Goal: Task Accomplishment & Management: Manage account settings

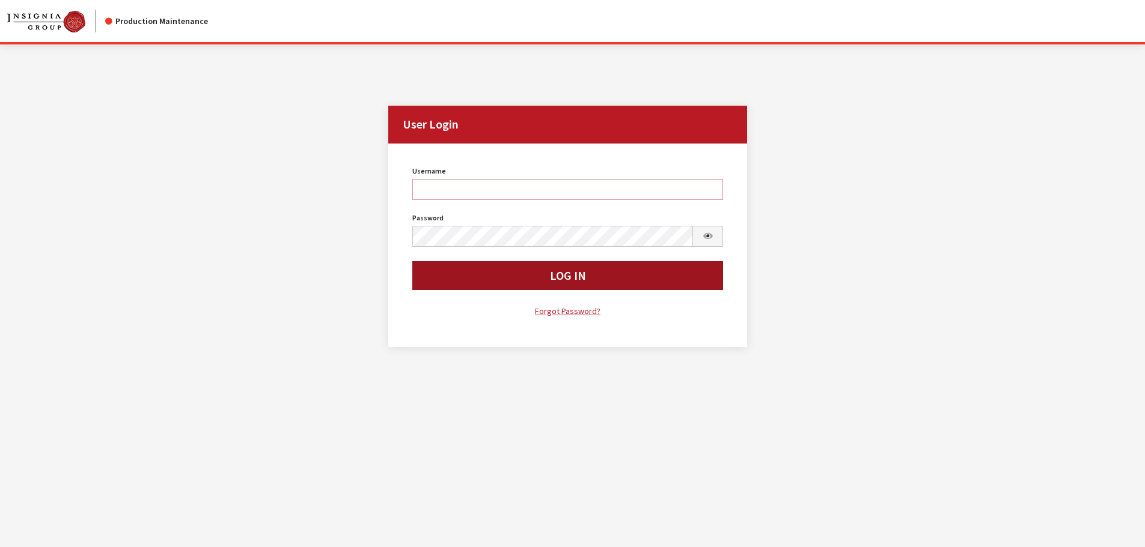
type input "kdorton"
click at [561, 285] on button "Log In" at bounding box center [567, 275] width 311 height 29
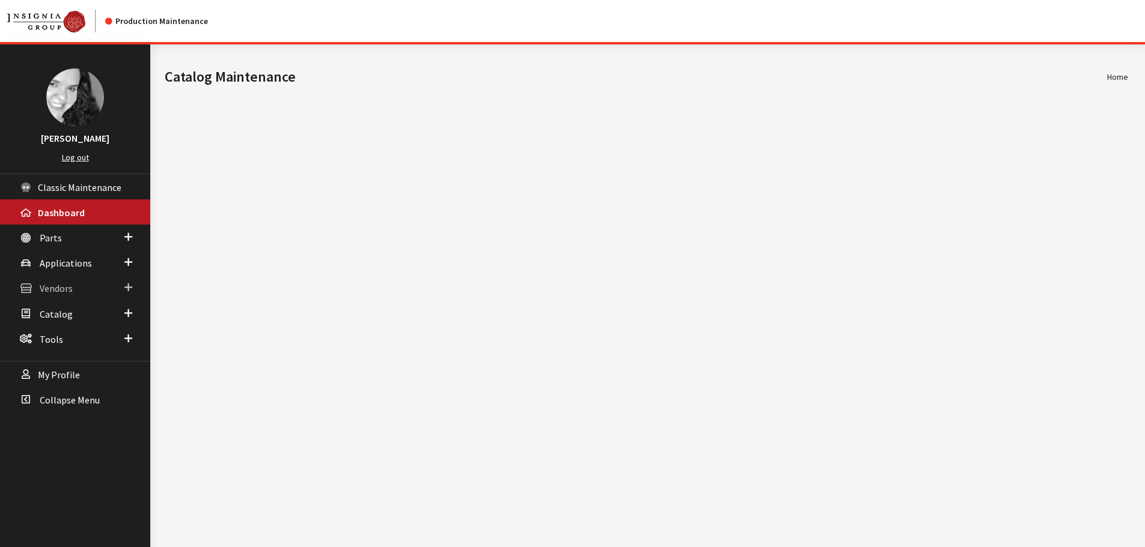
click at [50, 289] on span "Vendors" at bounding box center [56, 289] width 33 height 12
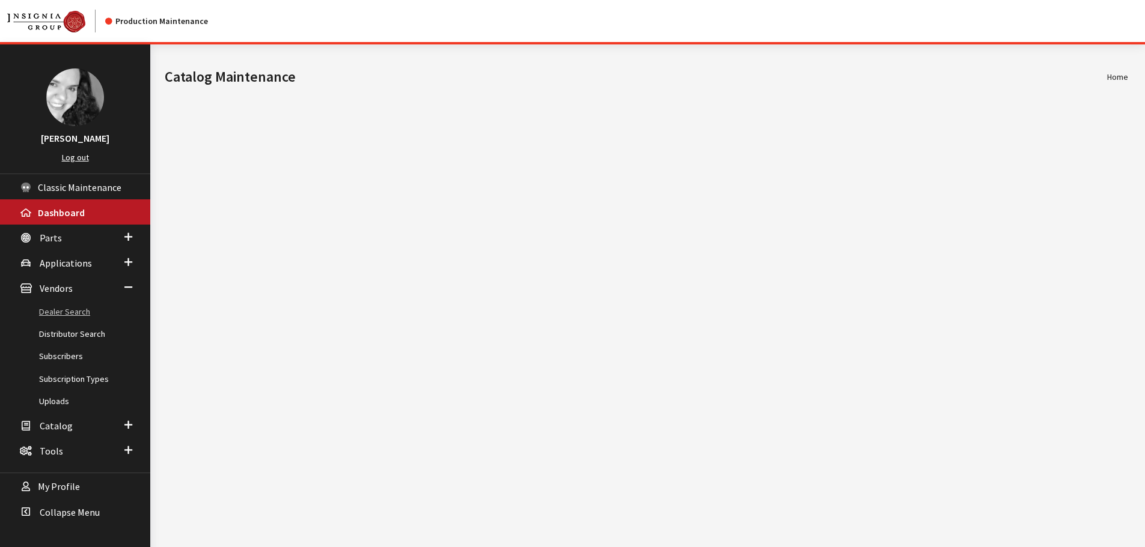
click at [52, 309] on link "Dealer Search" at bounding box center [75, 312] width 150 height 22
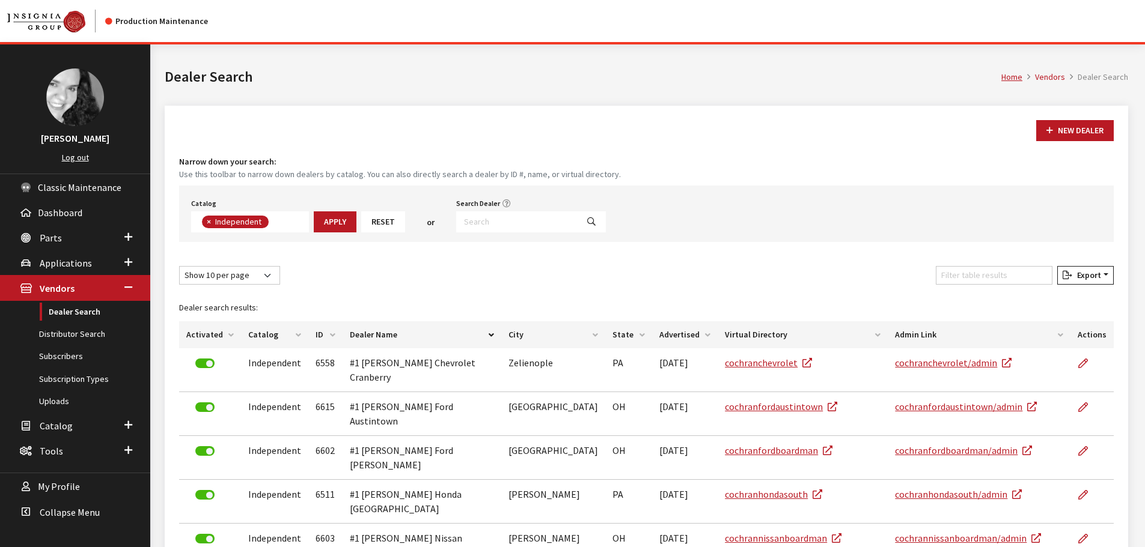
scroll to position [88, 0]
click at [488, 222] on input "Search Dealer" at bounding box center [516, 222] width 121 height 21
type input "jake kap"
select select
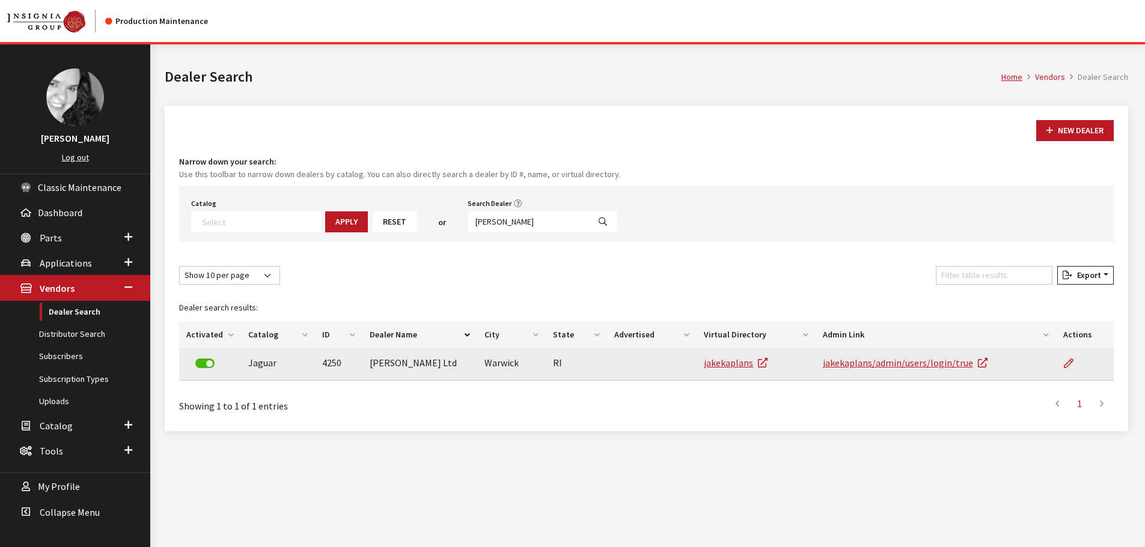
click at [1057, 363] on td at bounding box center [1085, 365] width 58 height 32
click at [1070, 362] on icon at bounding box center [1069, 364] width 10 height 10
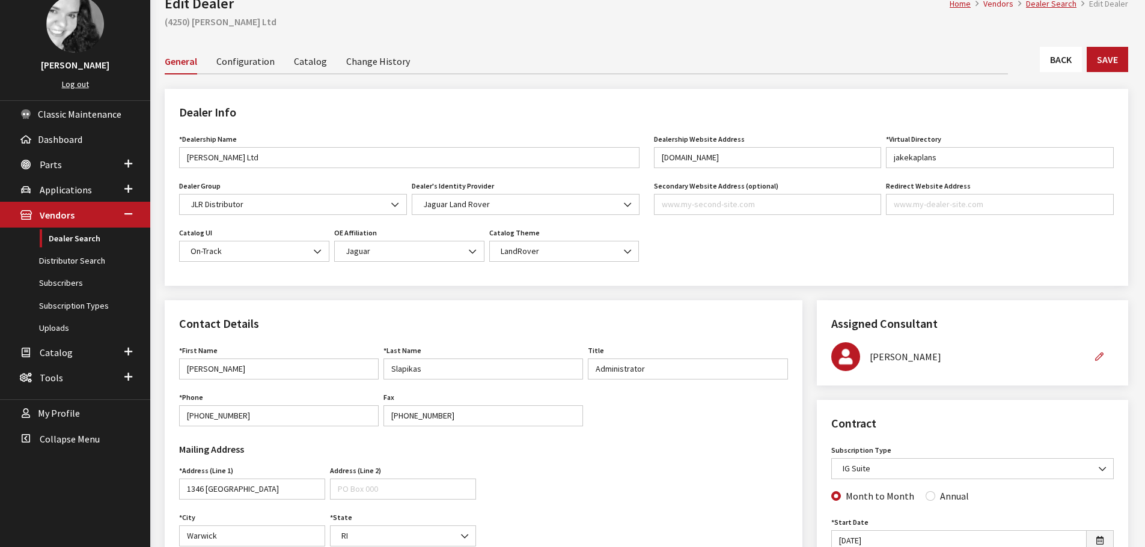
scroll to position [60, 0]
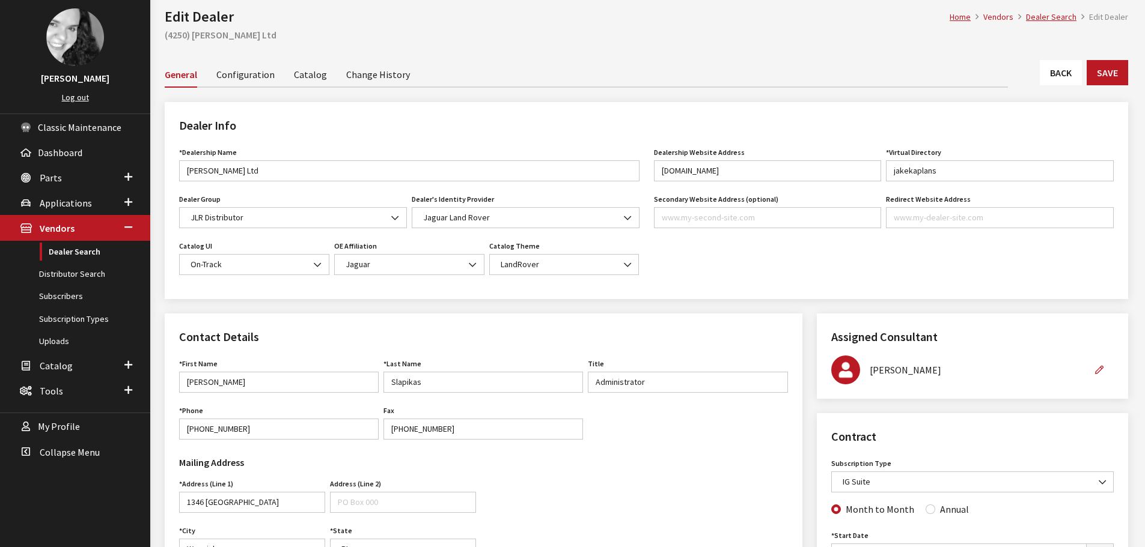
click at [1061, 79] on link "Back" at bounding box center [1061, 72] width 42 height 25
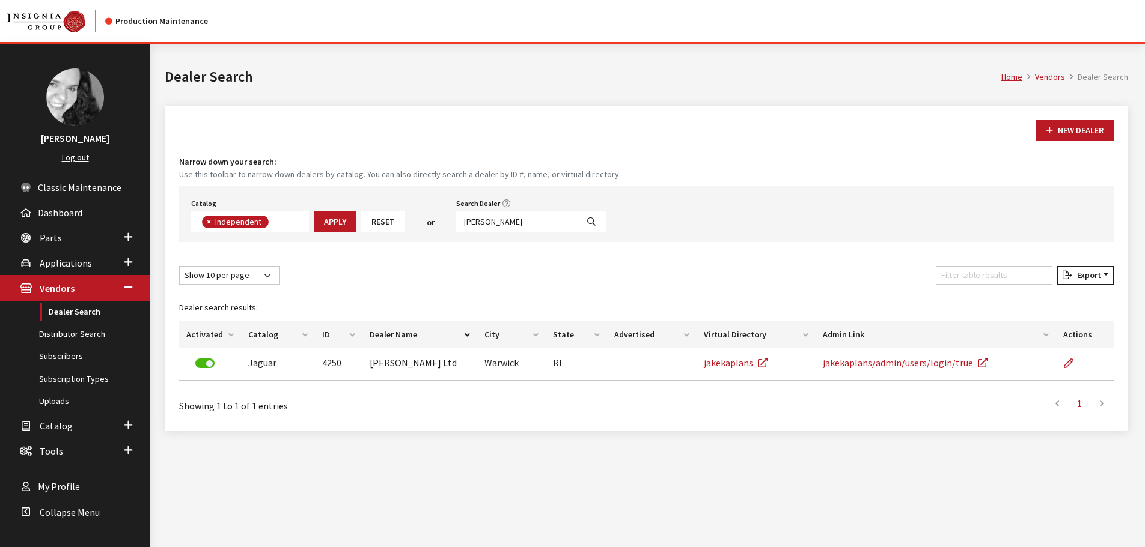
scroll to position [88, 0]
click at [500, 224] on input "jake kap" at bounding box center [516, 222] width 121 height 21
type input "[PERSON_NAME]"
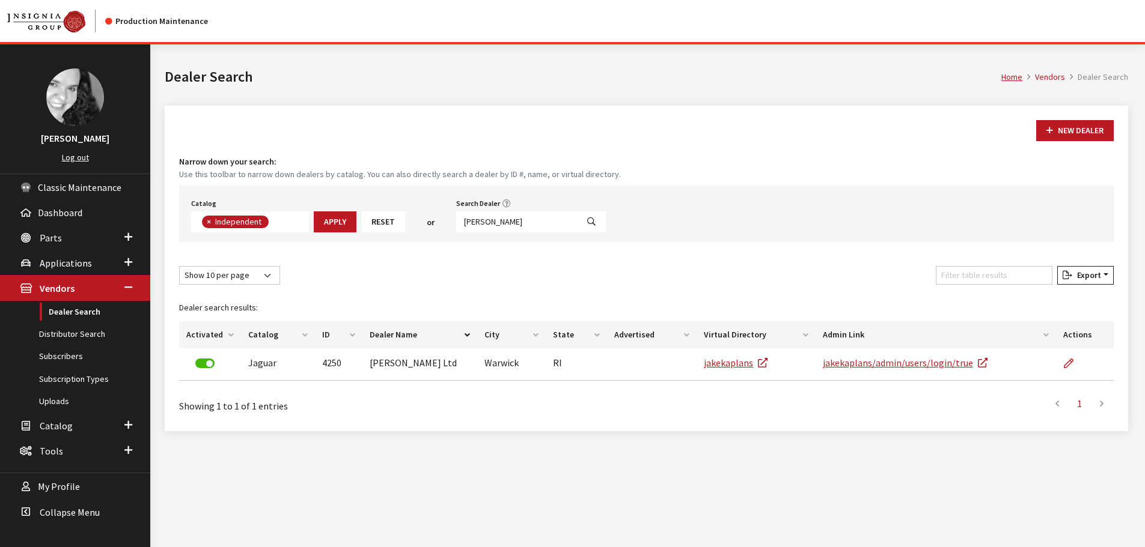
select select
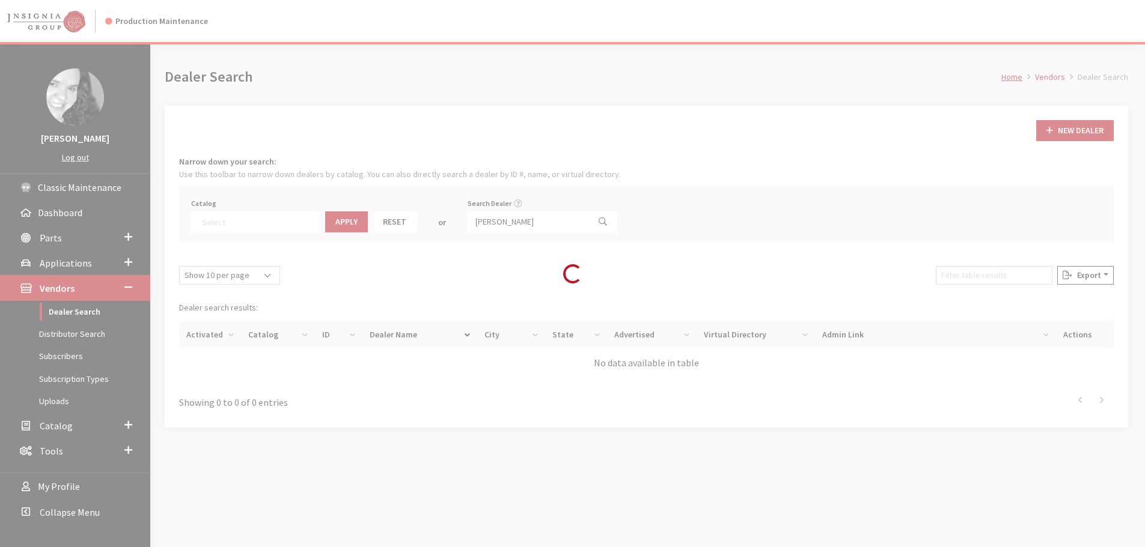
scroll to position [126, 0]
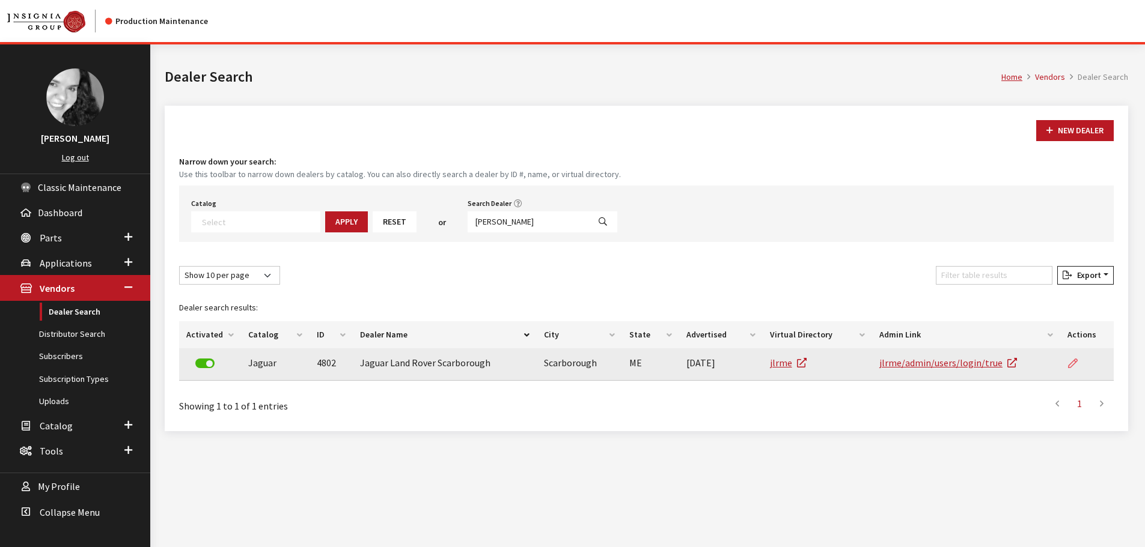
click at [1074, 363] on icon at bounding box center [1073, 364] width 10 height 10
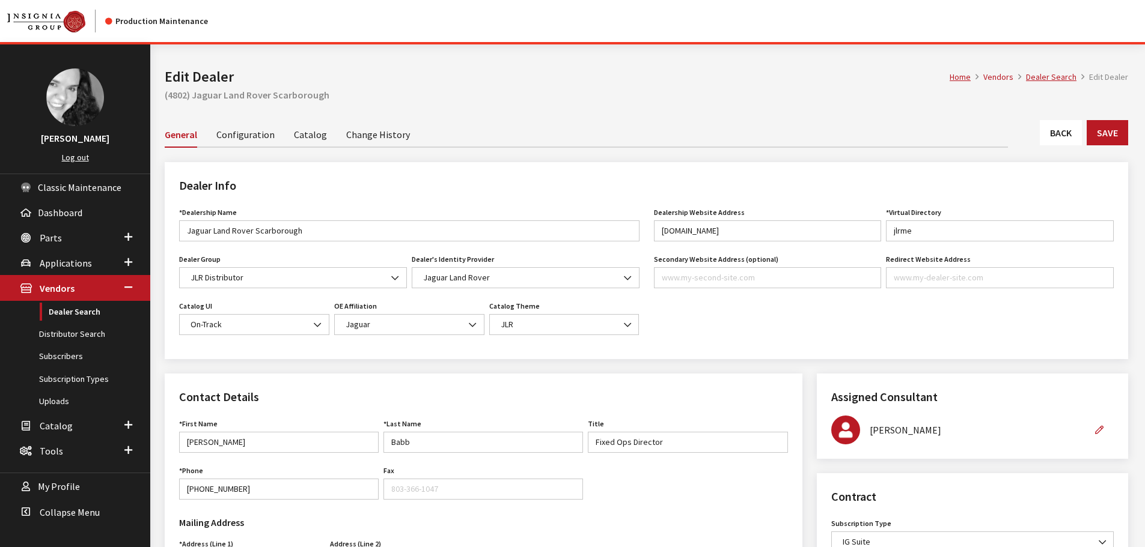
click at [1056, 130] on link "Back" at bounding box center [1061, 132] width 42 height 25
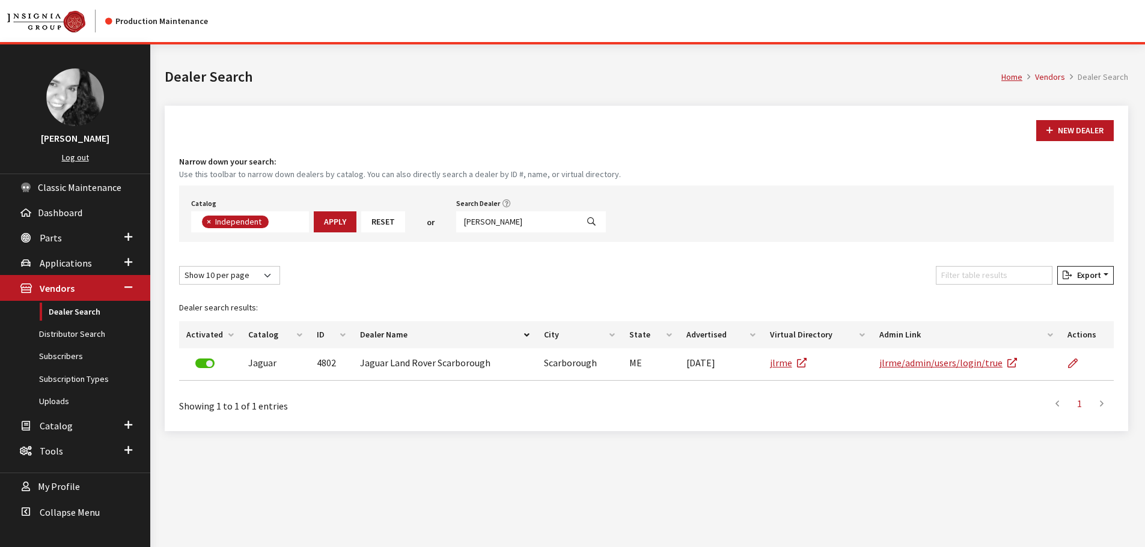
scroll to position [88, 0]
click at [516, 223] on input "[PERSON_NAME]" at bounding box center [516, 222] width 121 height 21
click at [516, 223] on input "scarbor" at bounding box center [516, 222] width 121 height 21
type input "sudbury"
select select
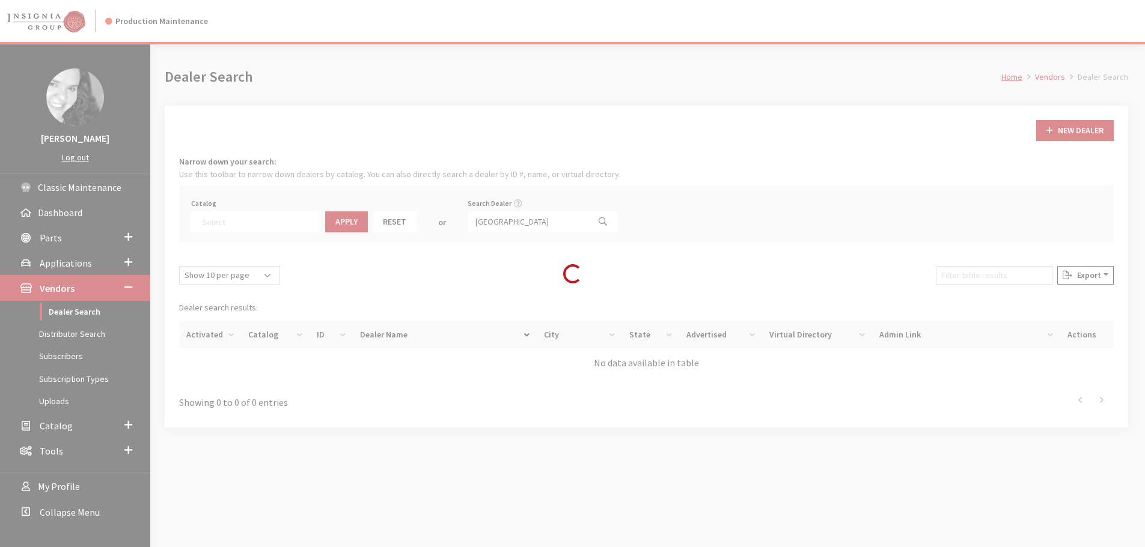
scroll to position [126, 0]
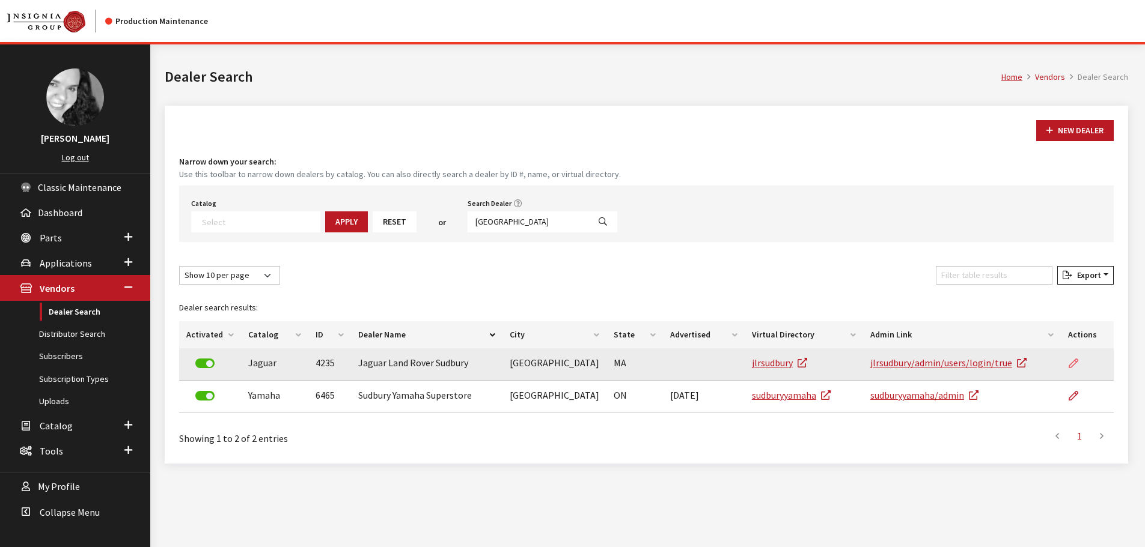
click at [1076, 359] on icon at bounding box center [1073, 364] width 10 height 10
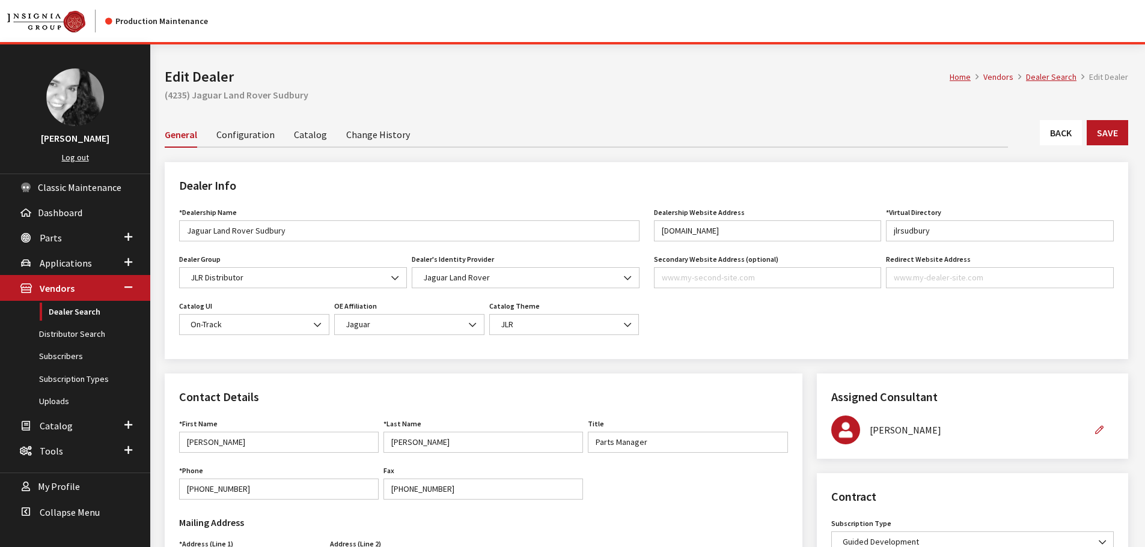
click at [1074, 133] on link "Back" at bounding box center [1061, 132] width 42 height 25
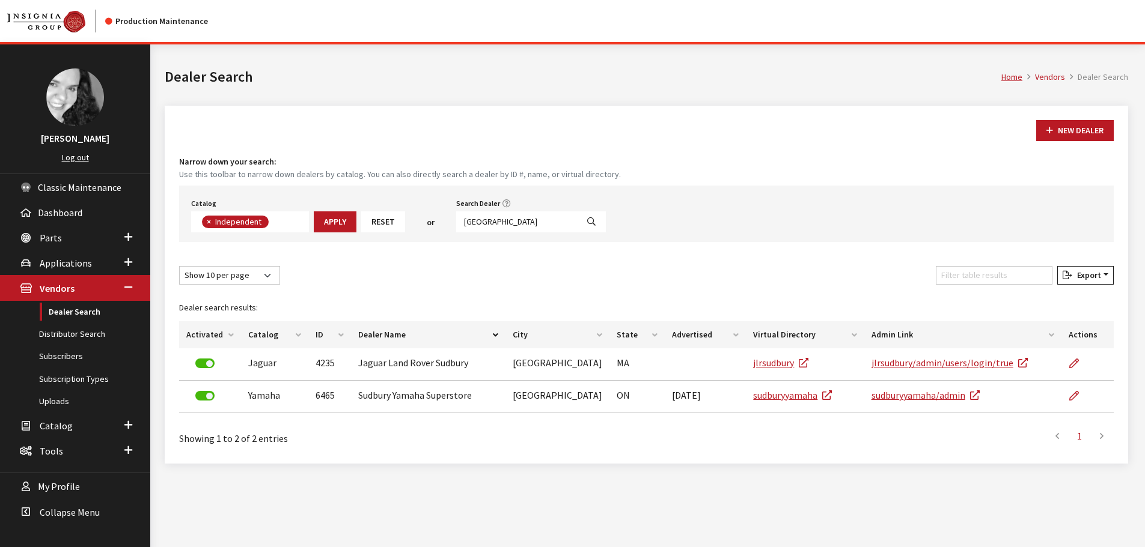
scroll to position [88, 0]
click at [510, 225] on input "sudbury" at bounding box center [516, 222] width 121 height 21
type input "peabody"
select select
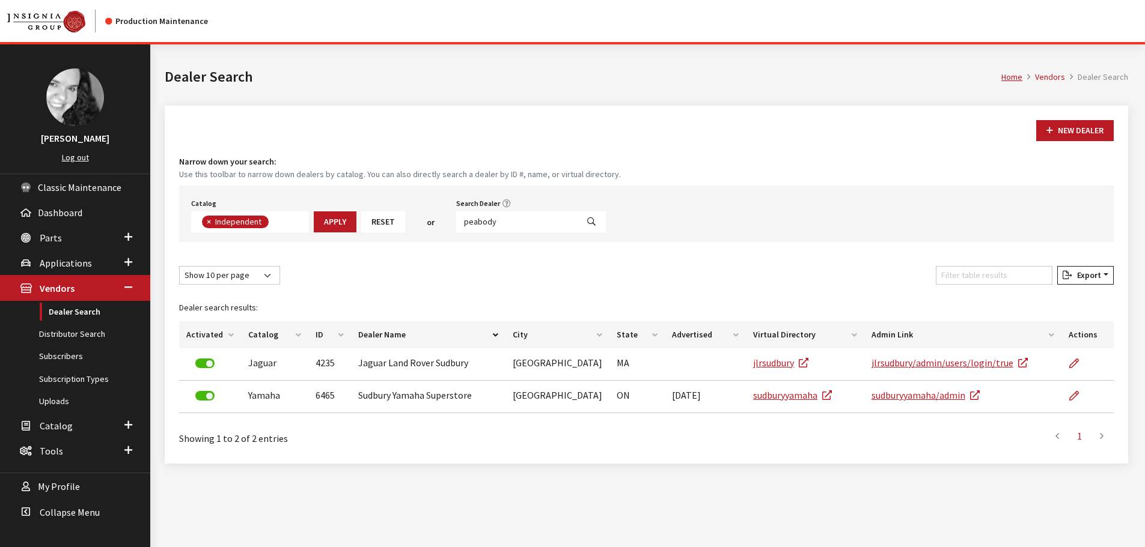
scroll to position [126, 0]
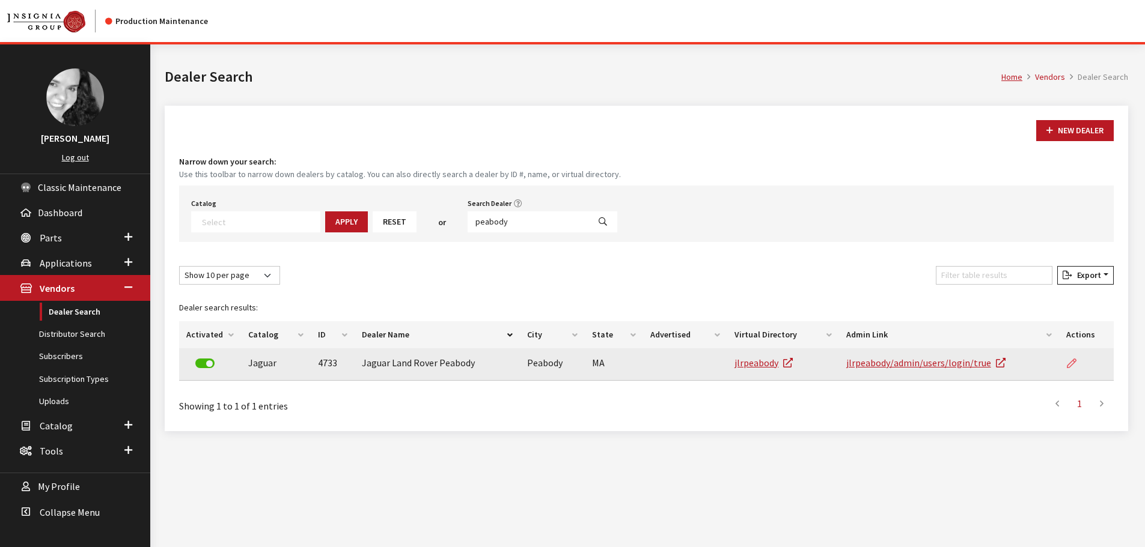
click at [1067, 364] on icon at bounding box center [1072, 364] width 10 height 10
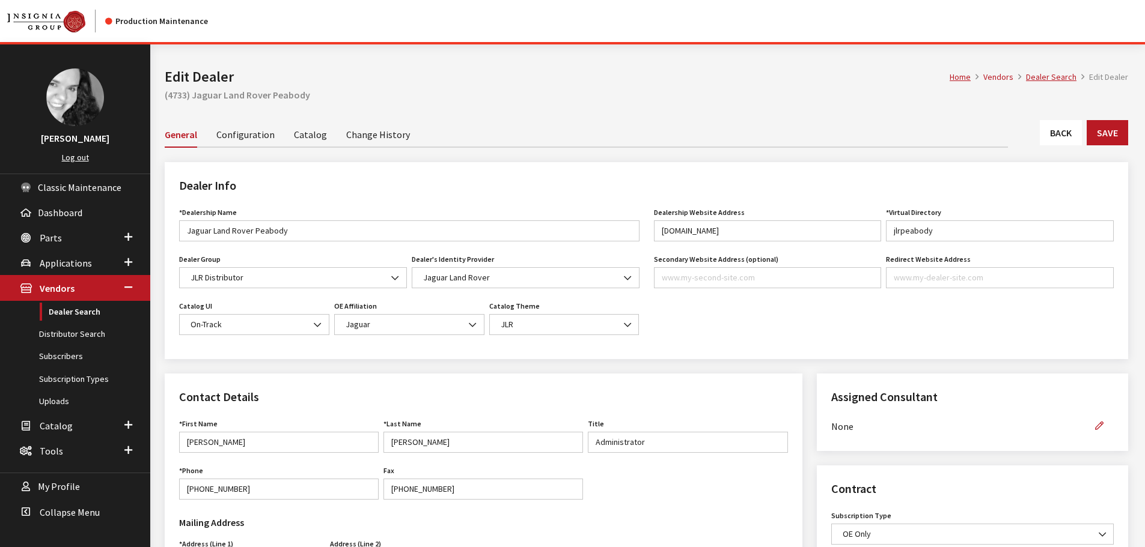
scroll to position [240, 0]
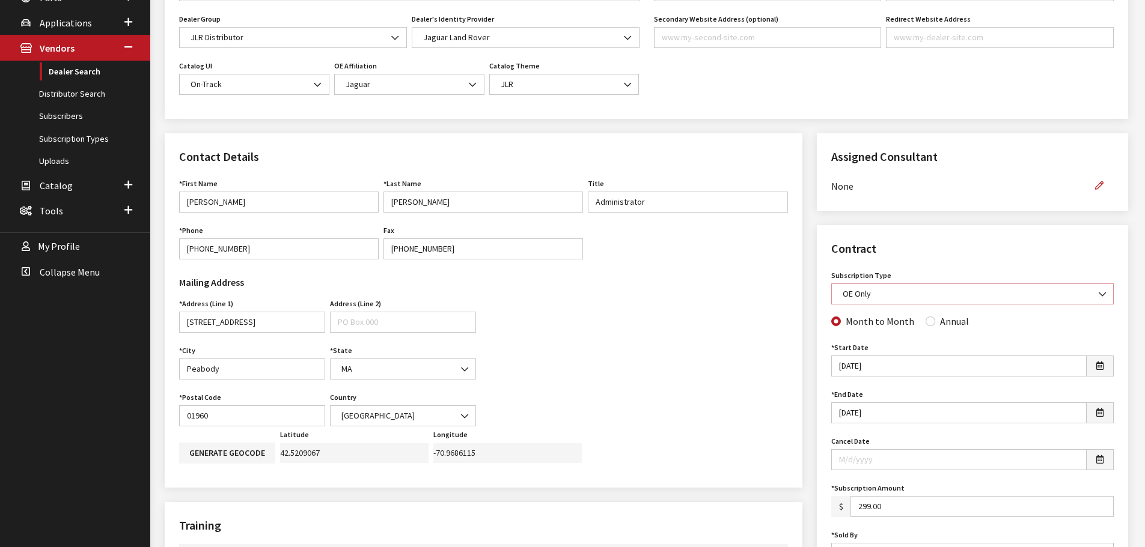
click at [1106, 297] on span at bounding box center [1103, 294] width 20 height 20
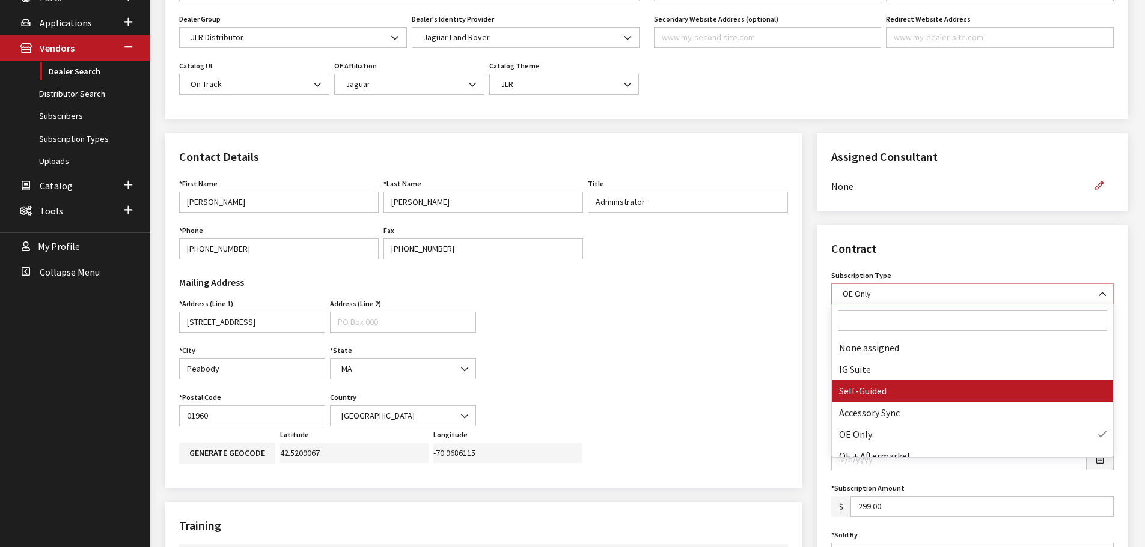
select select "8"
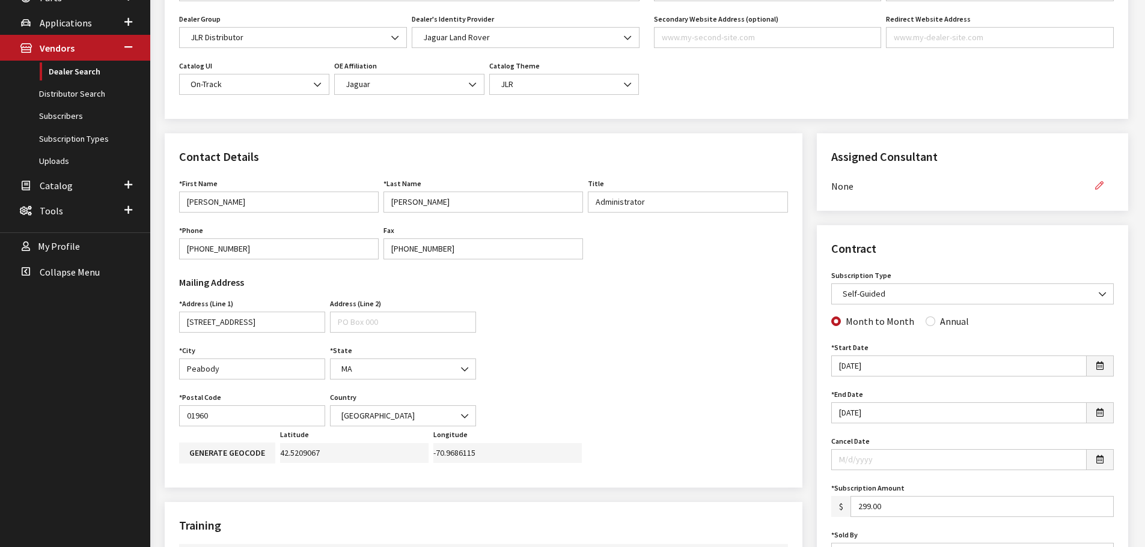
click at [1099, 190] on icon "button" at bounding box center [1099, 186] width 8 height 8
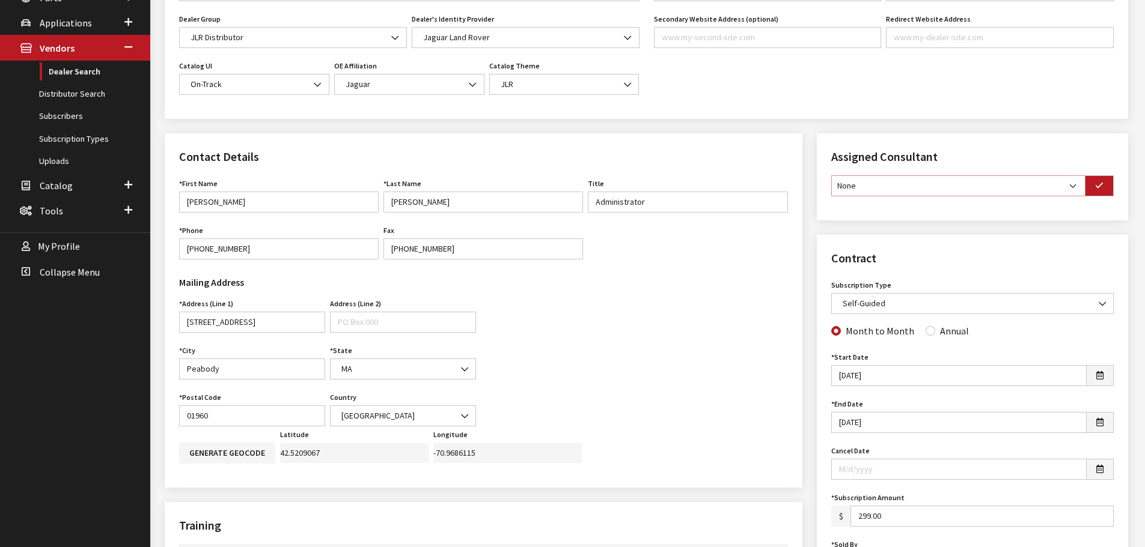
click at [1057, 191] on select "None Brian Gulbrandson Dave West Khrys Dorton Kurt Daugherty Roger Schmidt" at bounding box center [958, 185] width 254 height 21
select select "30"
click at [831, 175] on select "None Brian Gulbrandson Dave West Khrys Dorton Kurt Daugherty Roger Schmidt" at bounding box center [958, 185] width 254 height 21
click at [1096, 194] on button "button" at bounding box center [1099, 185] width 29 height 21
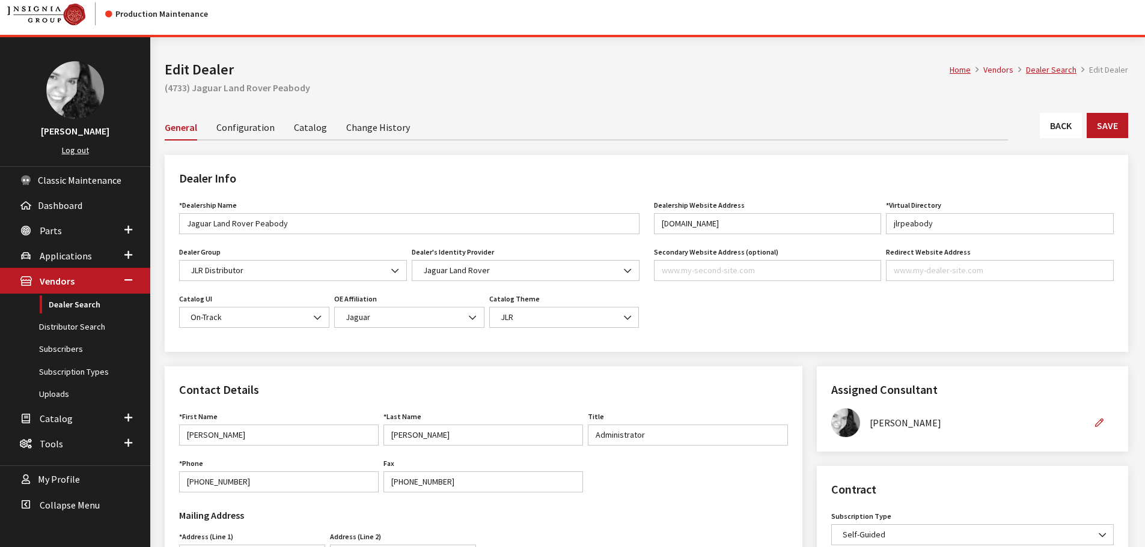
scroll to position [0, 0]
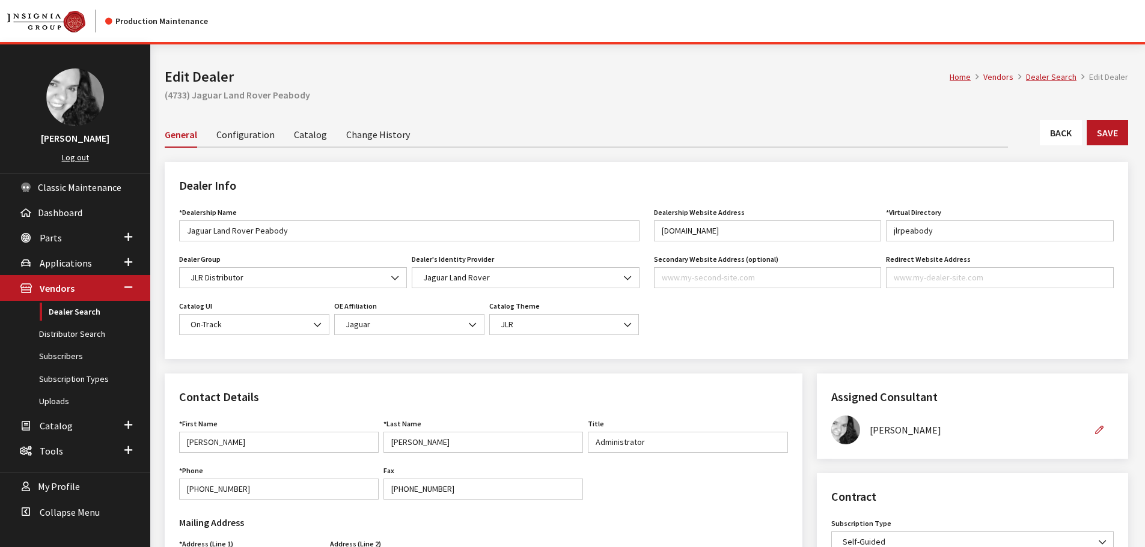
click at [1072, 141] on link "Back" at bounding box center [1061, 132] width 42 height 25
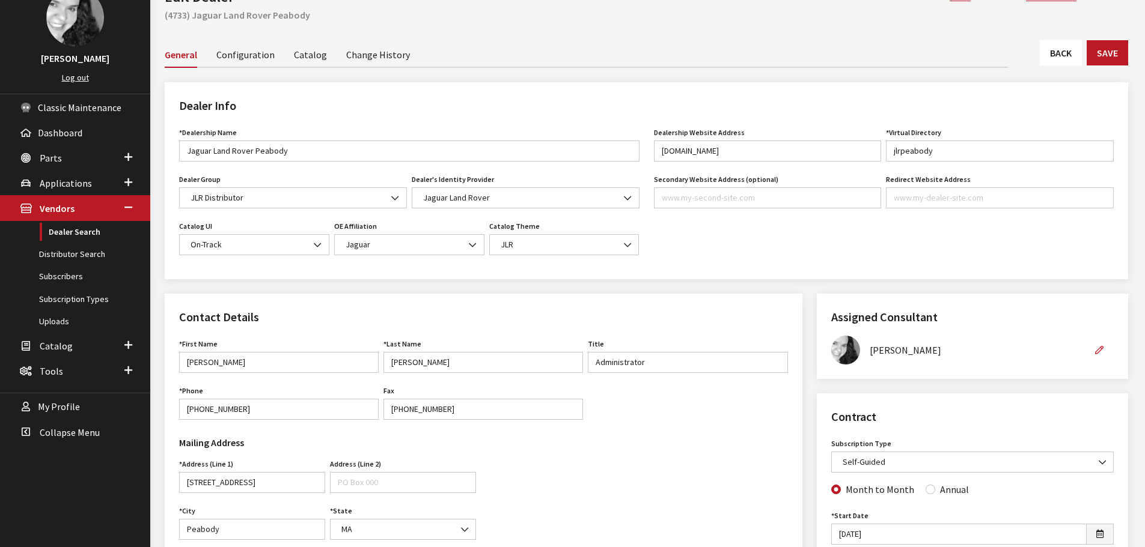
scroll to position [180, 0]
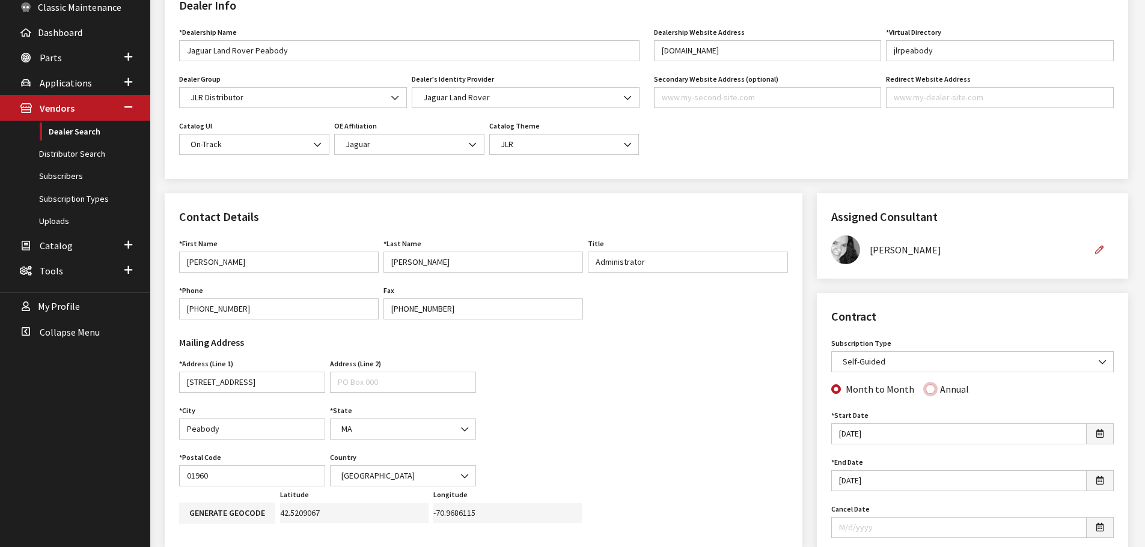
click at [928, 389] on input "Annual" at bounding box center [930, 390] width 10 height 10
radio input "true"
click at [837, 394] on input "Month to Month" at bounding box center [836, 390] width 10 height 10
radio input "true"
click at [925, 391] on input "Annual" at bounding box center [930, 390] width 10 height 10
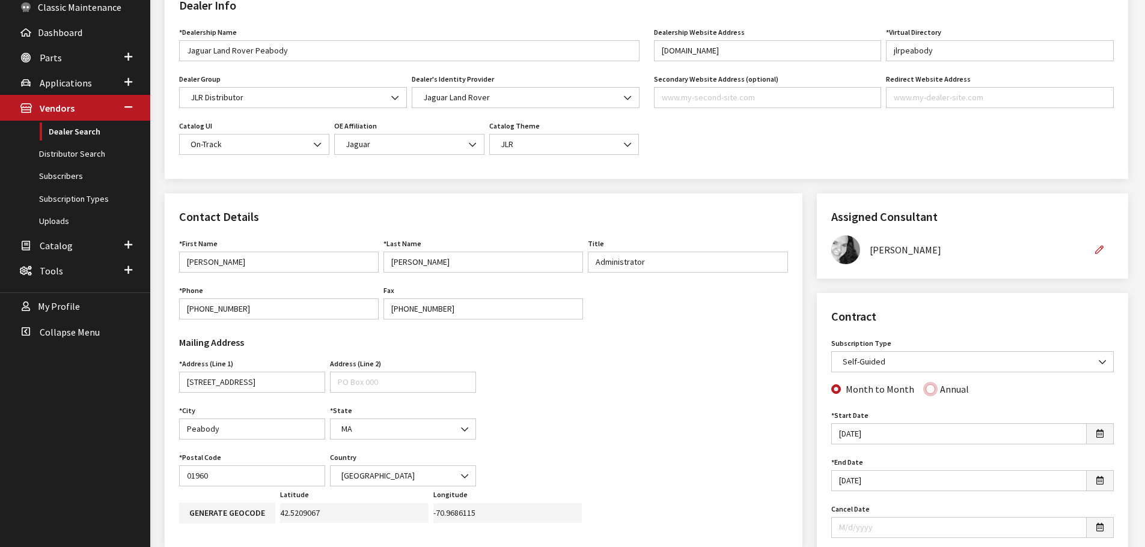
radio input "true"
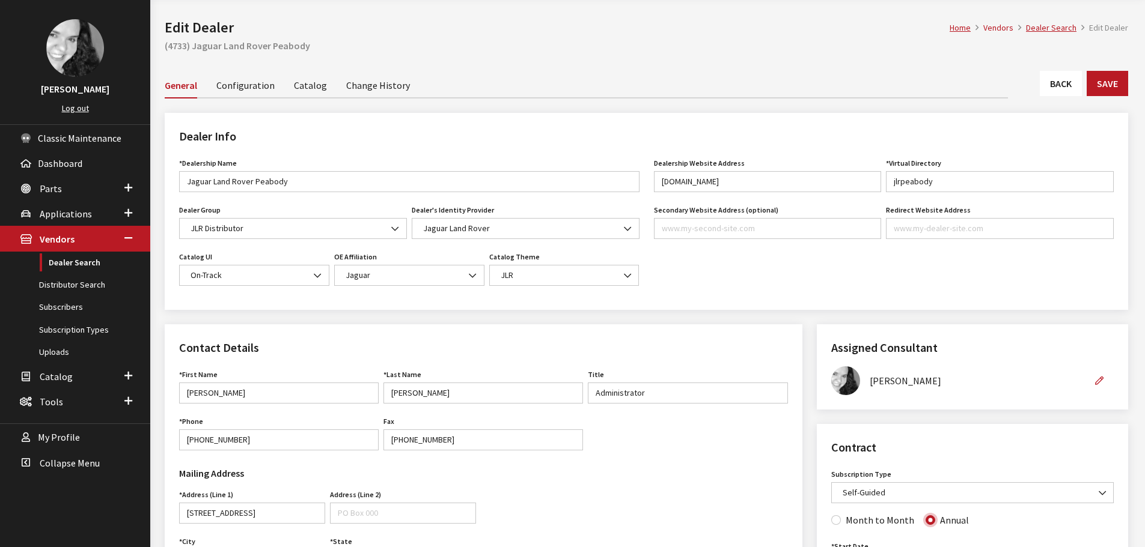
scroll to position [0, 0]
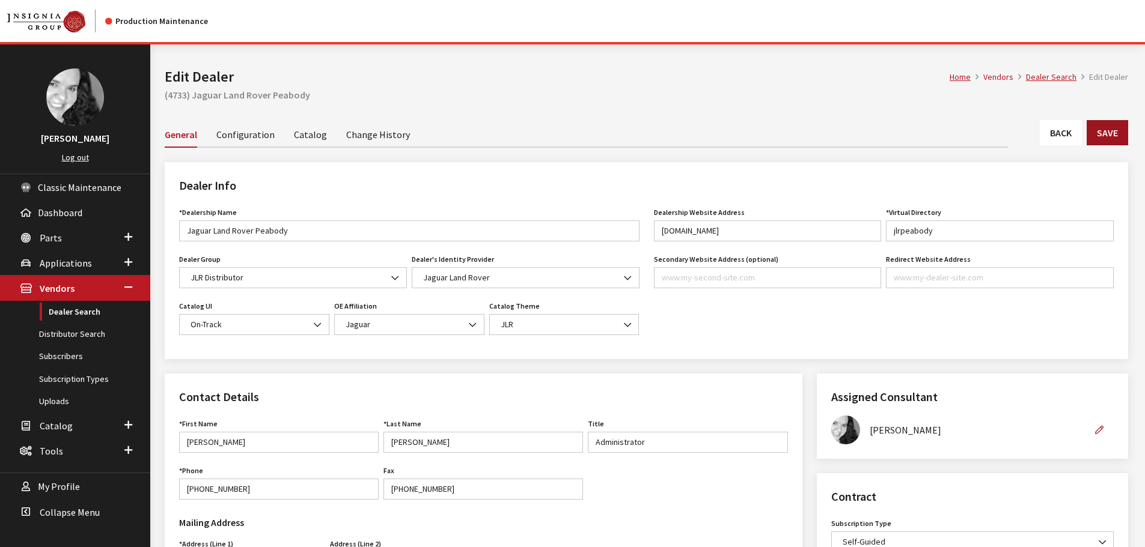
click at [1111, 144] on button "Save" at bounding box center [1107, 132] width 41 height 25
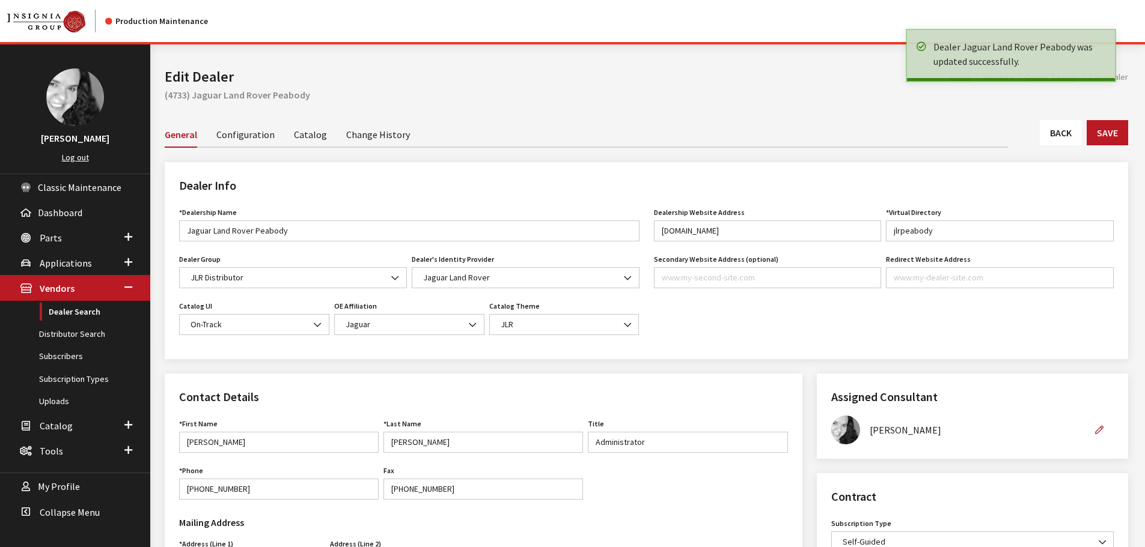
click at [1061, 132] on link "Back" at bounding box center [1061, 132] width 42 height 25
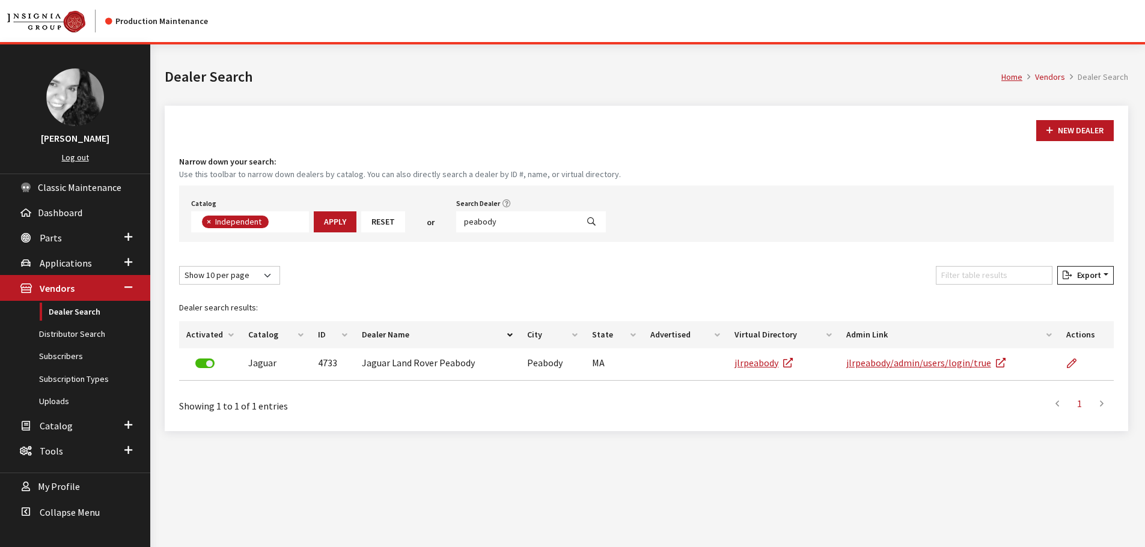
scroll to position [88, 0]
click at [514, 226] on input "peabody" at bounding box center [516, 222] width 121 height 21
type input "[GEOGRAPHIC_DATA]"
select select
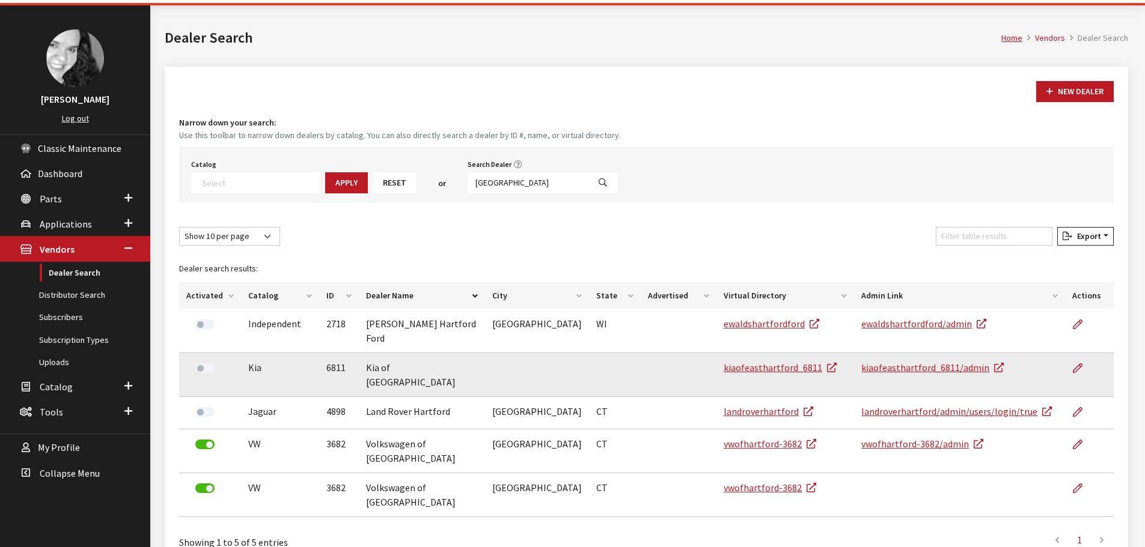
scroll to position [60, 0]
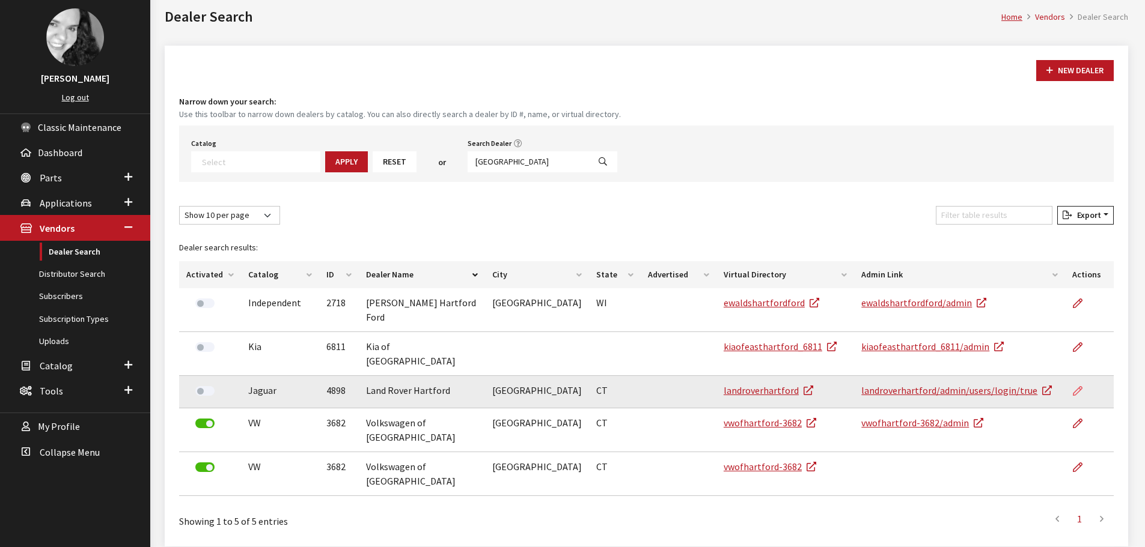
click at [1080, 387] on icon at bounding box center [1078, 392] width 10 height 10
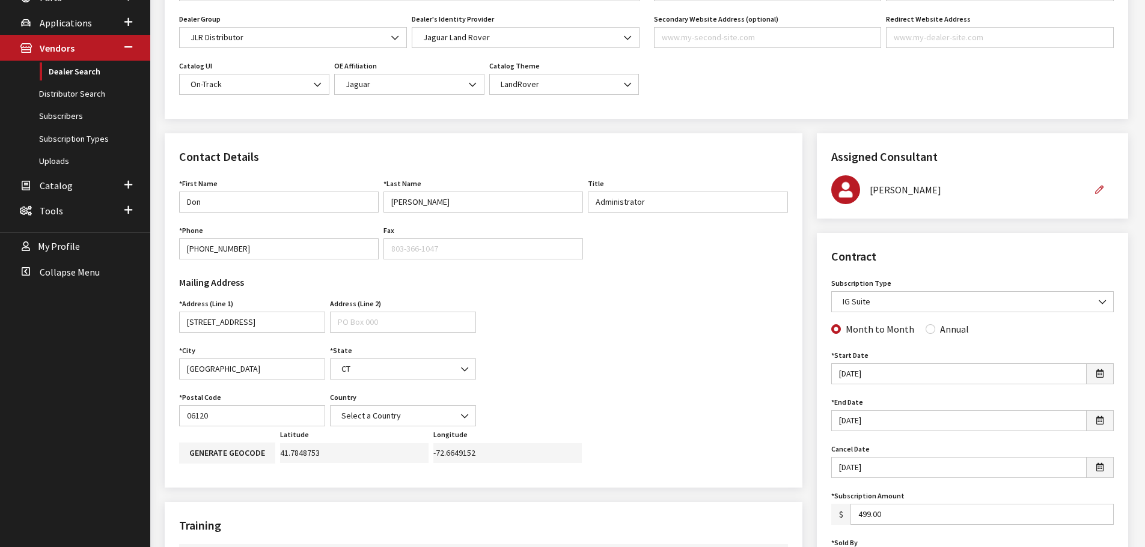
scroll to position [300, 0]
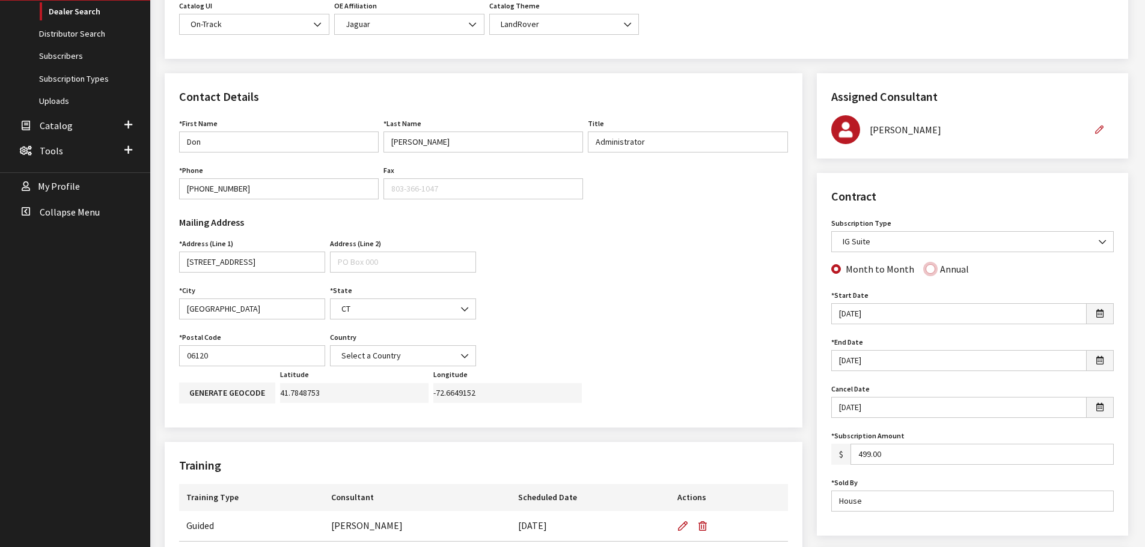
click at [926, 270] on input "Annual" at bounding box center [930, 269] width 10 height 10
radio input "true"
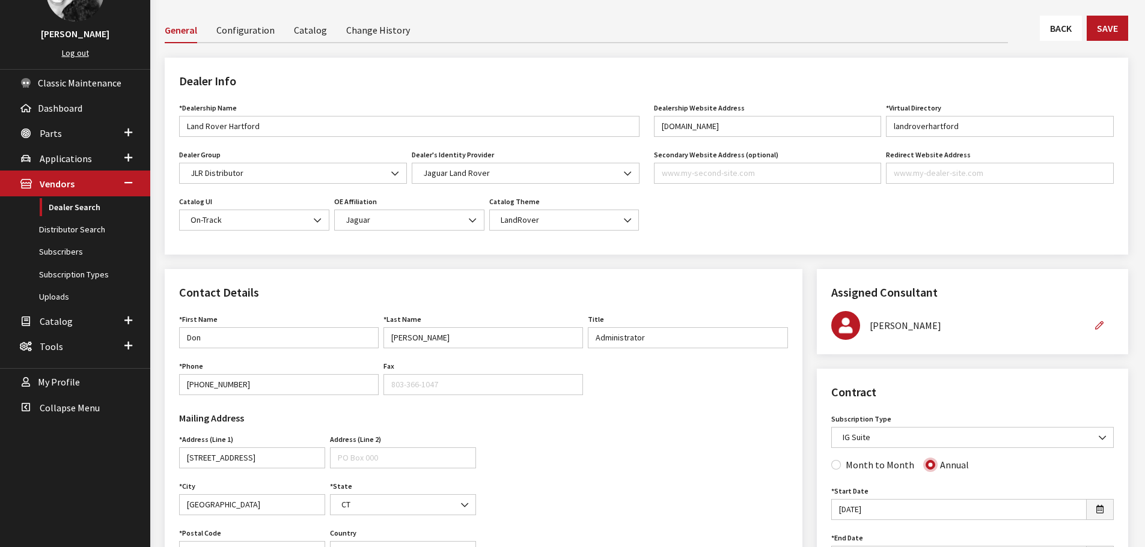
scroll to position [60, 0]
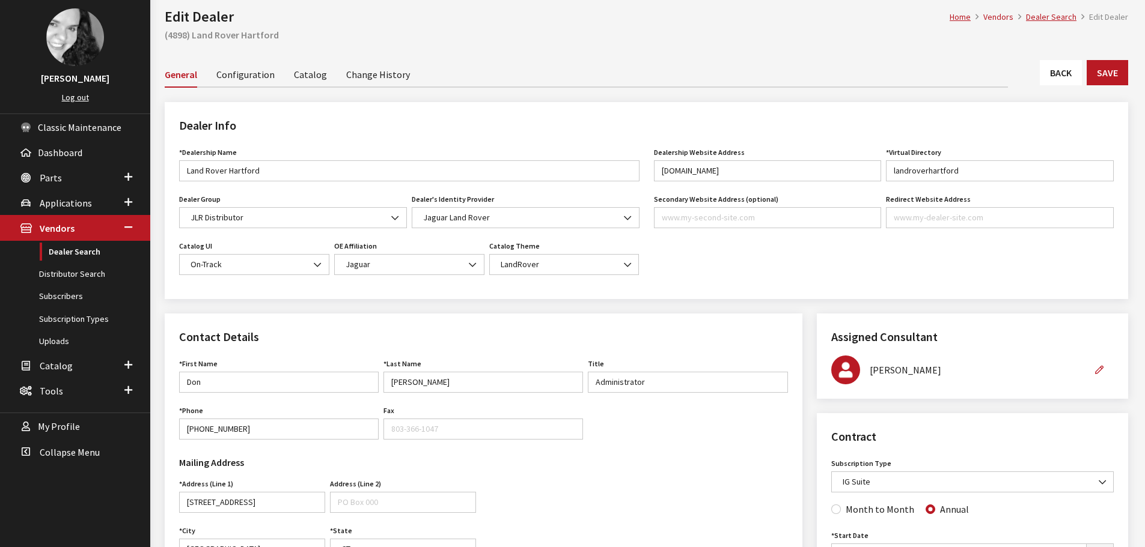
click at [1115, 53] on div "Home Vendors Dealer Search Edit Dealer Edit Dealer (4898) Land Rover Hartford" at bounding box center [646, 22] width 978 height 76
click at [1117, 78] on button "Save" at bounding box center [1107, 72] width 41 height 25
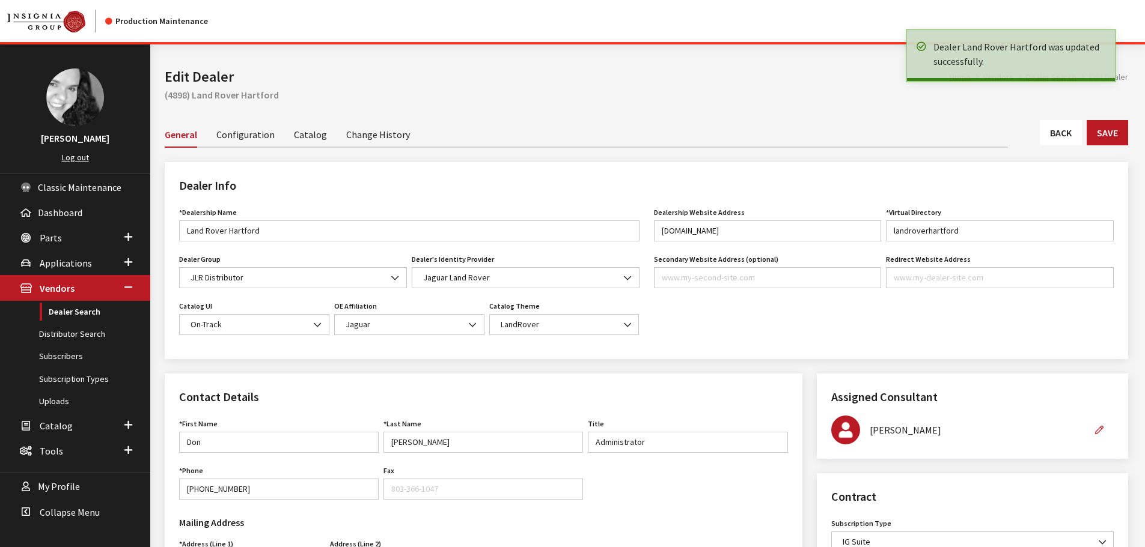
click at [1069, 135] on link "Back" at bounding box center [1061, 132] width 42 height 25
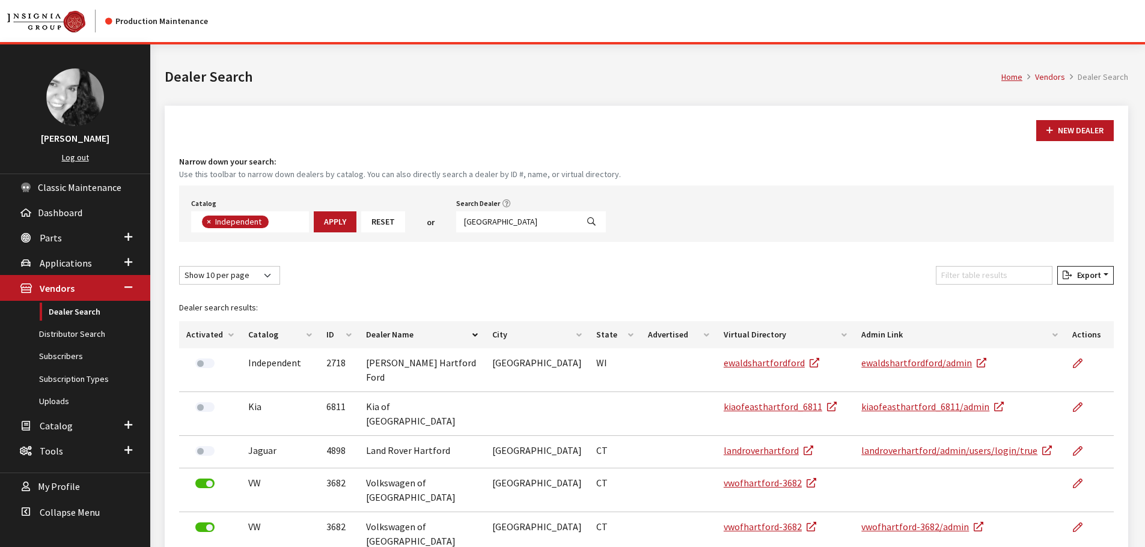
scroll to position [88, 0]
click at [495, 212] on input "hartford" at bounding box center [516, 222] width 121 height 21
click at [505, 222] on input "hartford" at bounding box center [516, 222] width 121 height 21
type input "norwood"
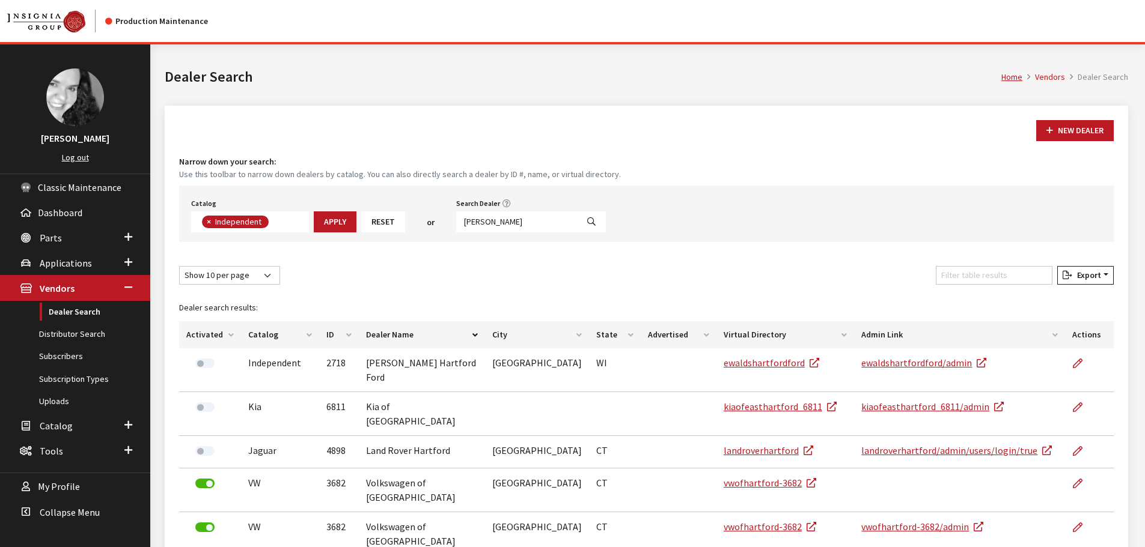
select select
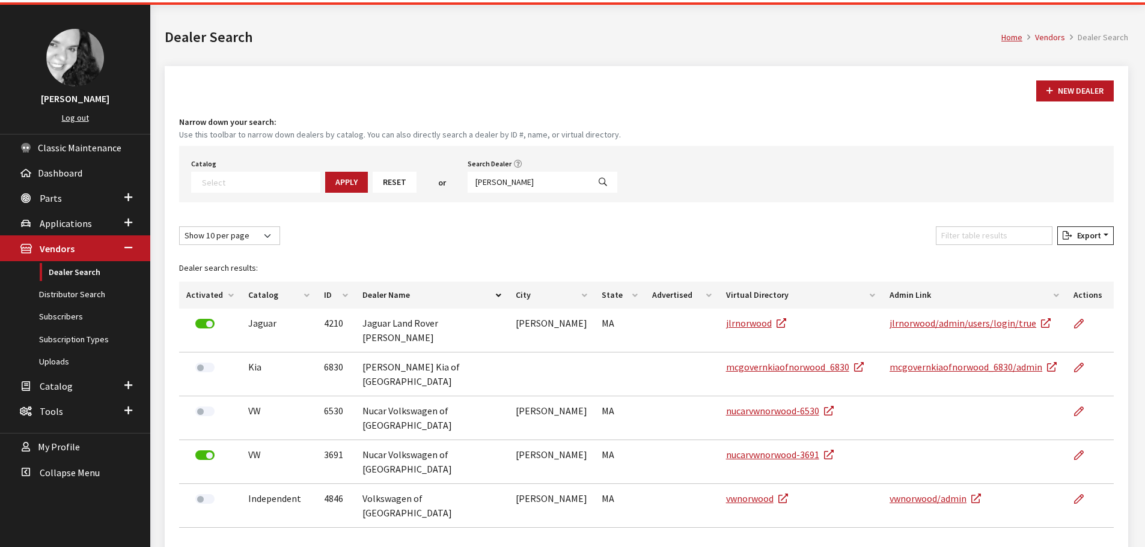
scroll to position [64, 0]
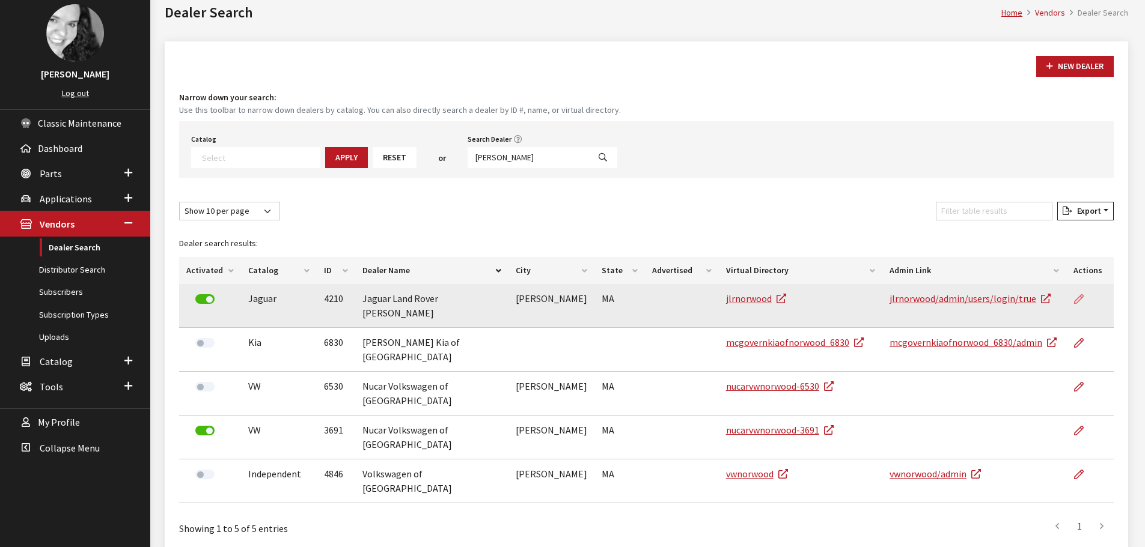
click at [1079, 299] on icon at bounding box center [1079, 300] width 10 height 10
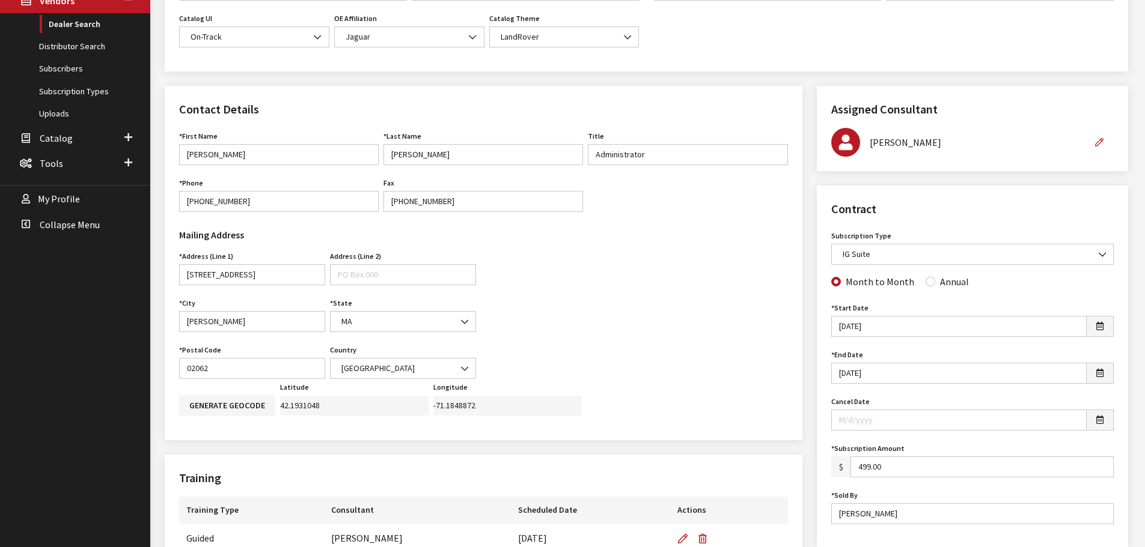
scroll to position [300, 0]
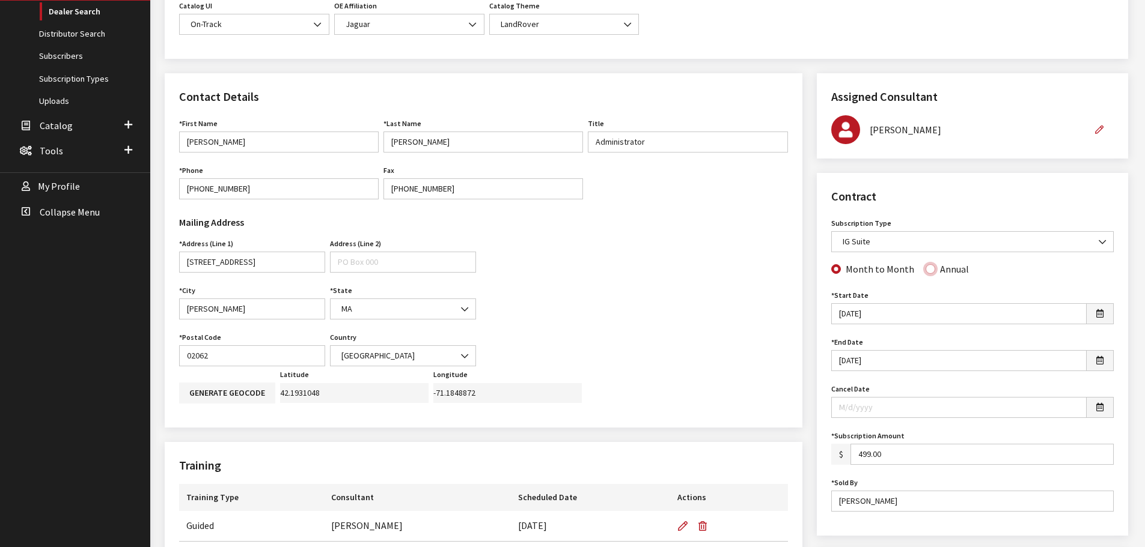
click at [925, 272] on input "Annual" at bounding box center [930, 269] width 10 height 10
radio input "true"
click at [834, 267] on input "Month to Month" at bounding box center [836, 269] width 10 height 10
radio input "true"
click at [841, 360] on input "[DATE]" at bounding box center [958, 360] width 255 height 21
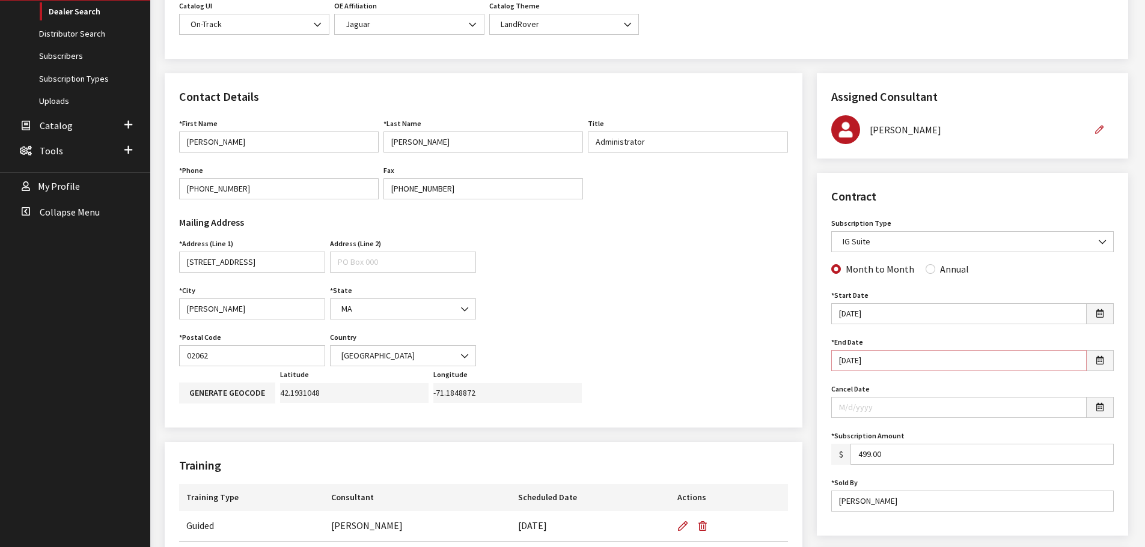
type input "[DATE]"
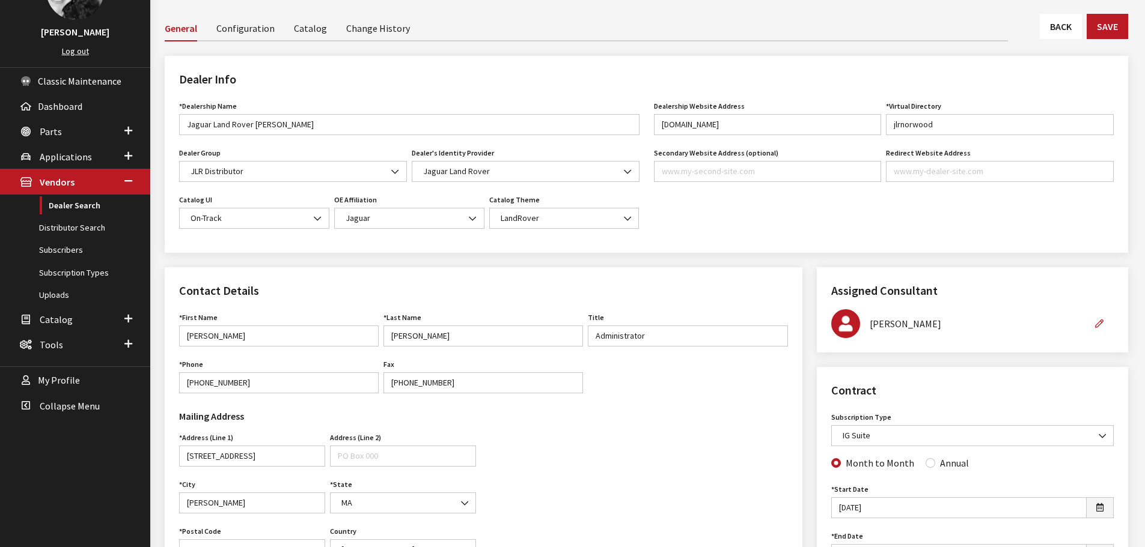
scroll to position [0, 0]
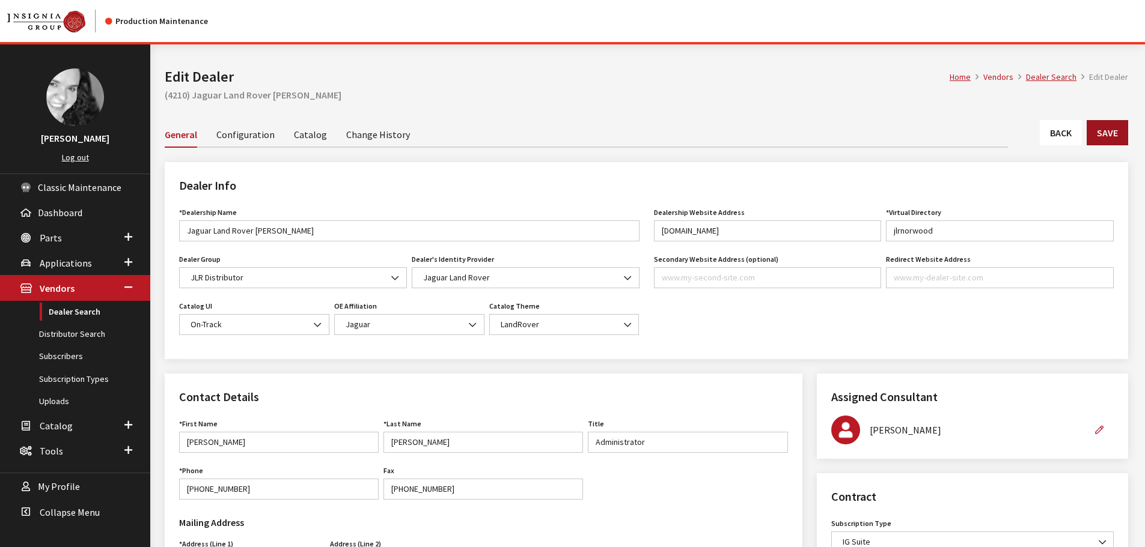
click at [1111, 138] on button "Save" at bounding box center [1107, 132] width 41 height 25
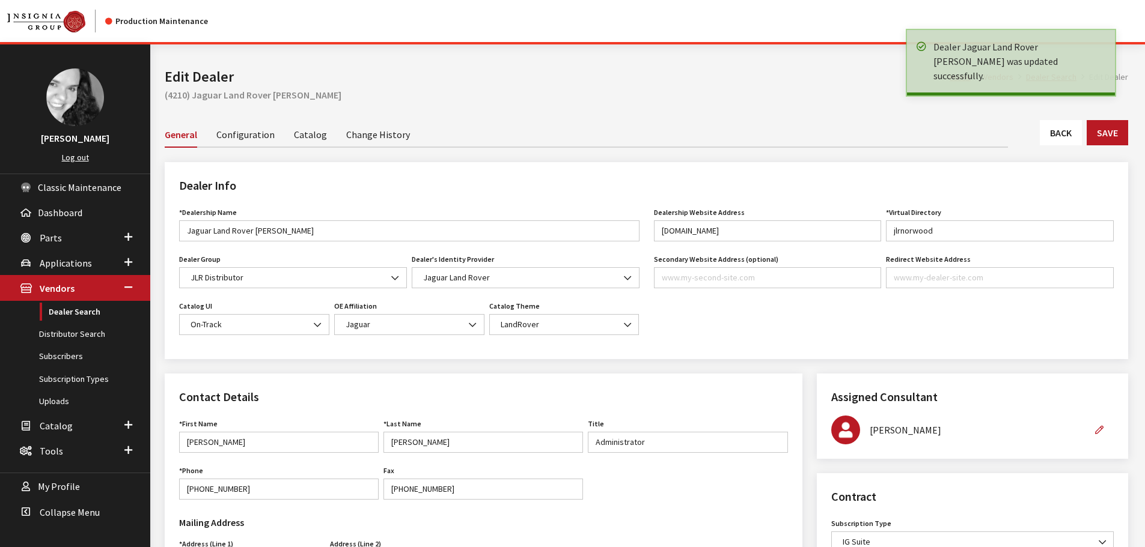
click at [1066, 135] on link "Back" at bounding box center [1061, 132] width 42 height 25
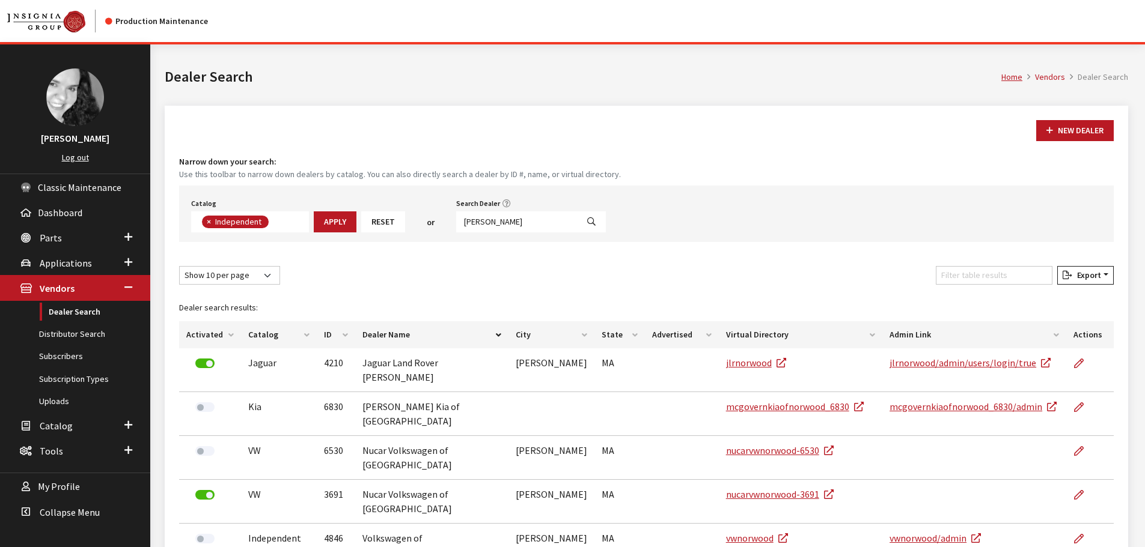
scroll to position [88, 0]
click at [502, 222] on input "norwood" at bounding box center [516, 222] width 121 height 21
type input "hartford"
select select
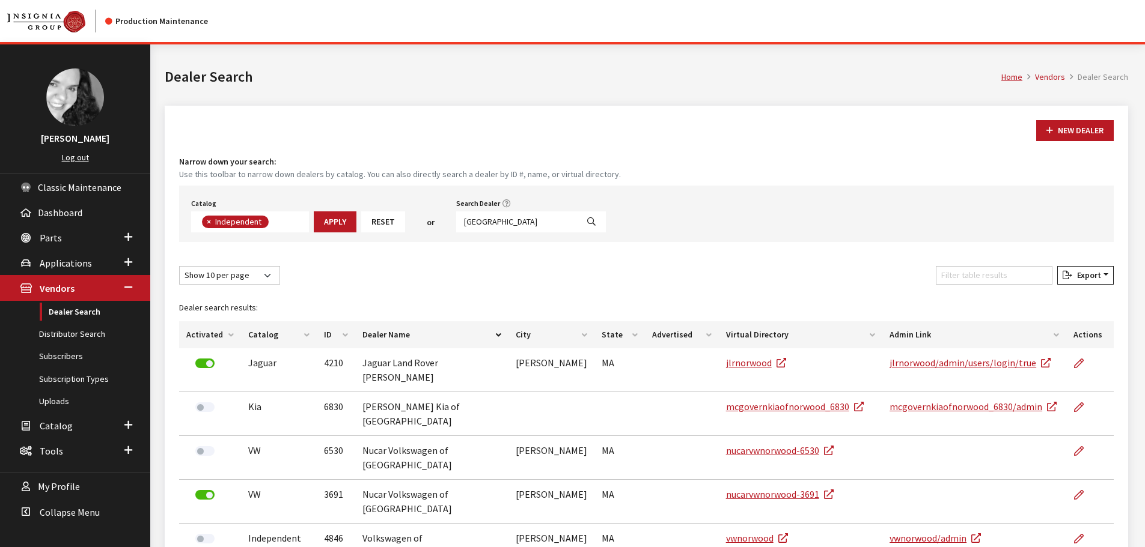
scroll to position [126, 0]
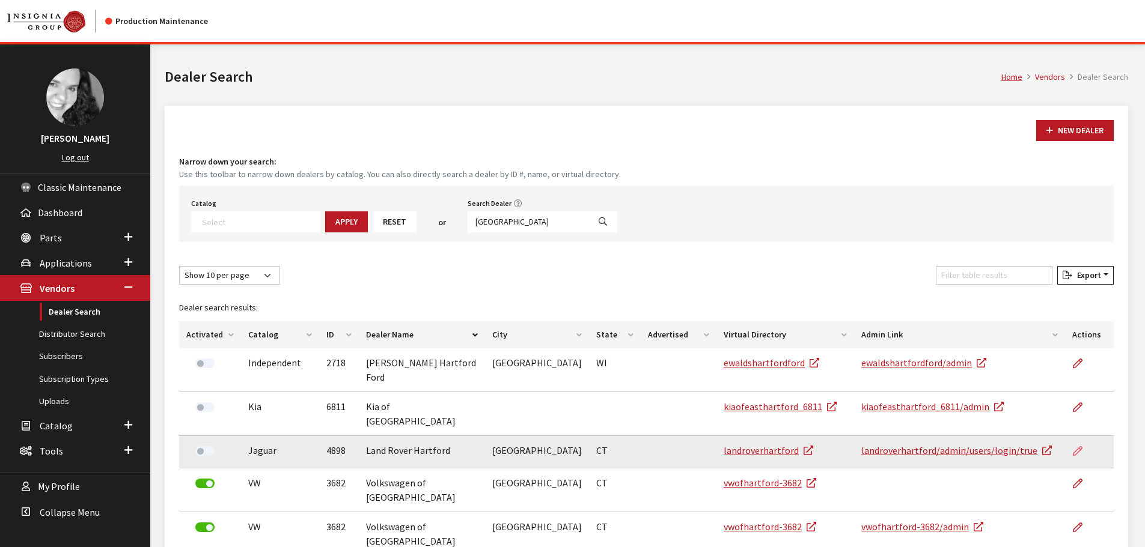
click at [1076, 447] on icon at bounding box center [1078, 452] width 10 height 10
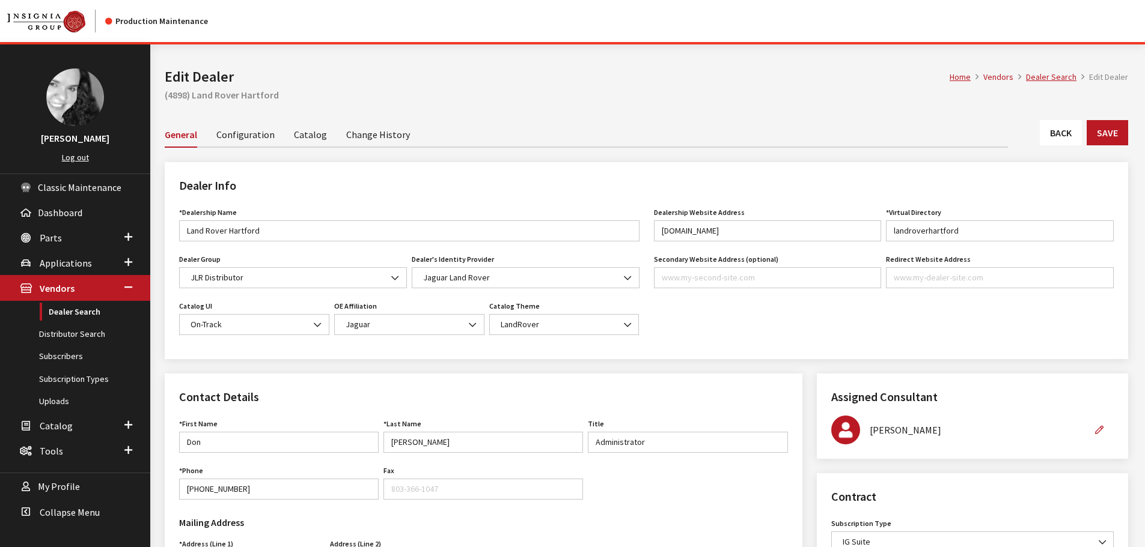
click at [1043, 133] on link "Back" at bounding box center [1061, 132] width 42 height 25
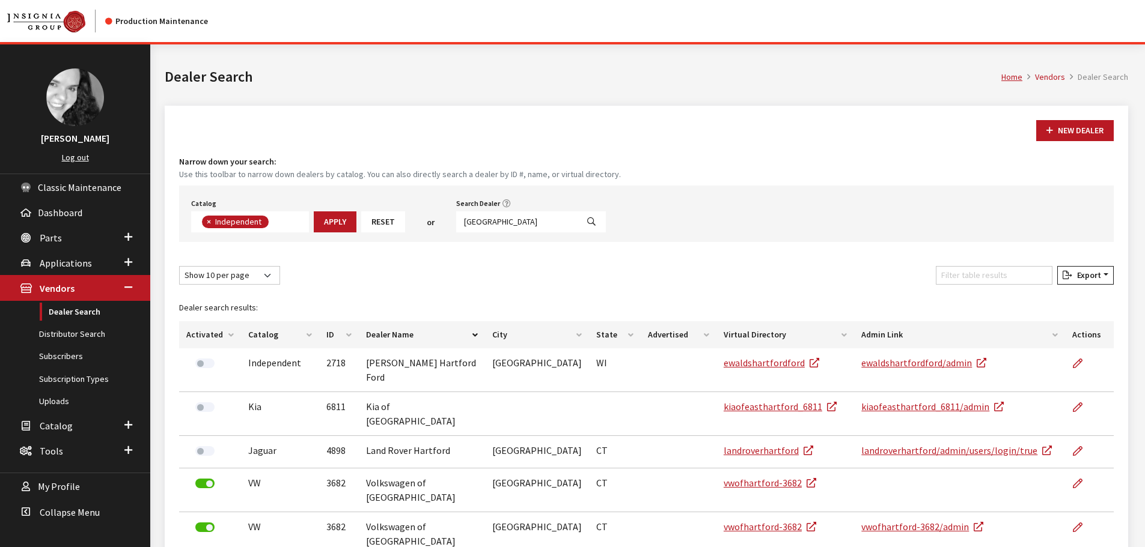
scroll to position [88, 0]
click at [505, 224] on input "hartford" at bounding box center [516, 222] width 121 height 21
type input "rockland"
select select
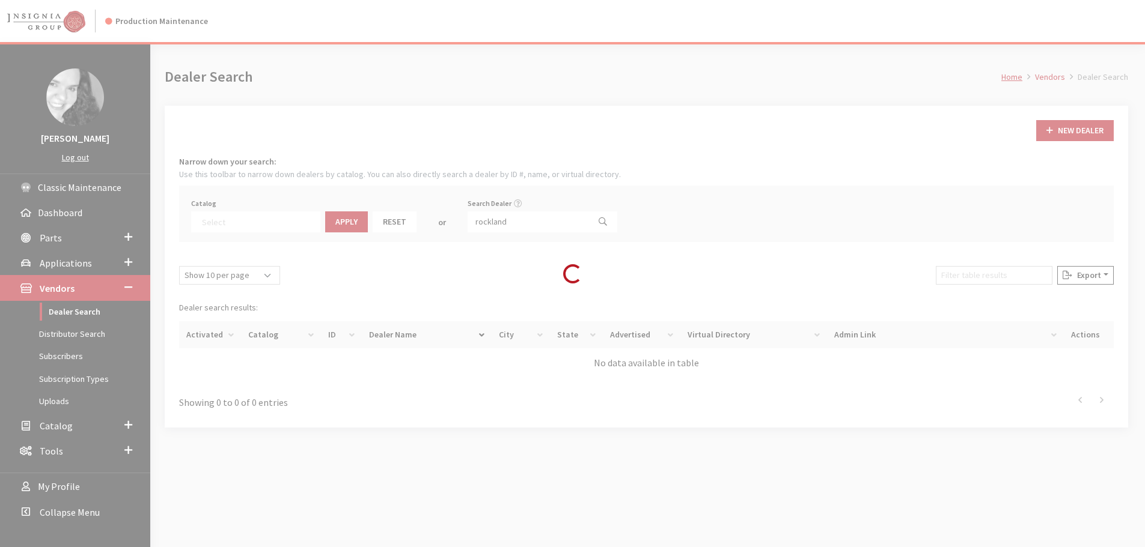
scroll to position [126, 0]
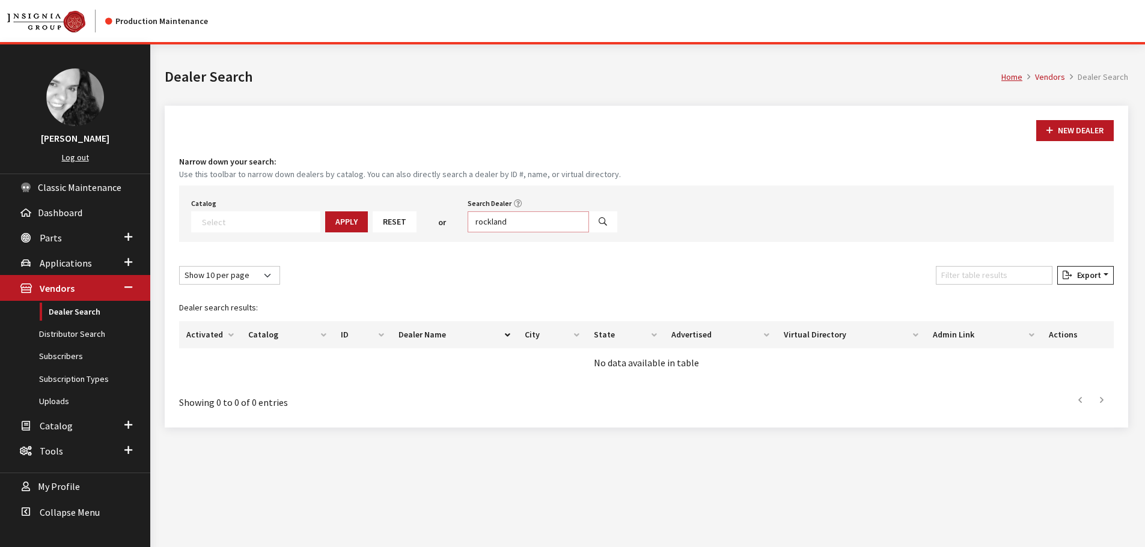
click at [505, 224] on input "rockland" at bounding box center [528, 222] width 121 height 21
type input "bedford"
select select
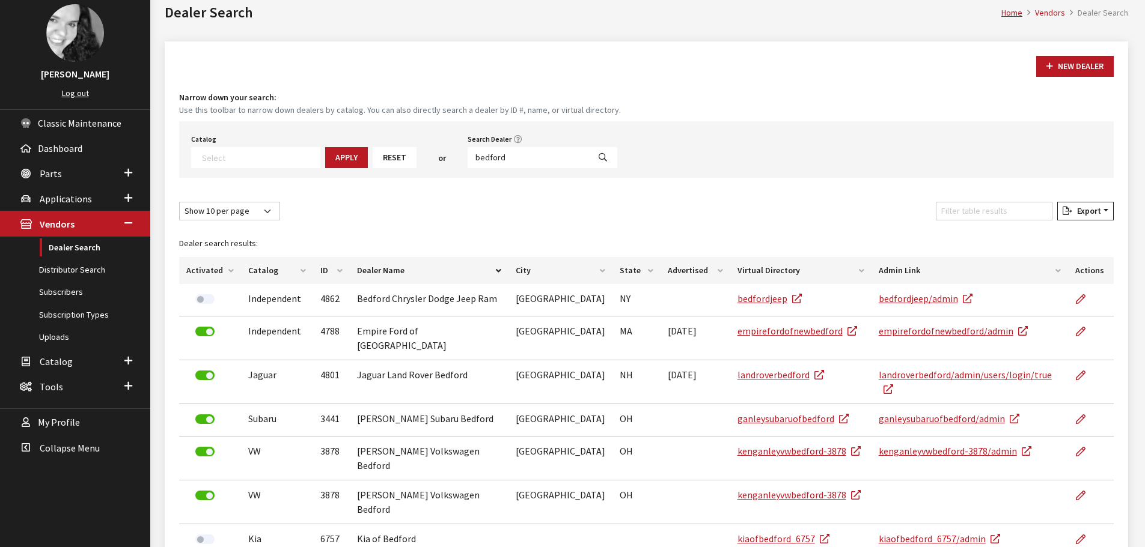
scroll to position [120, 0]
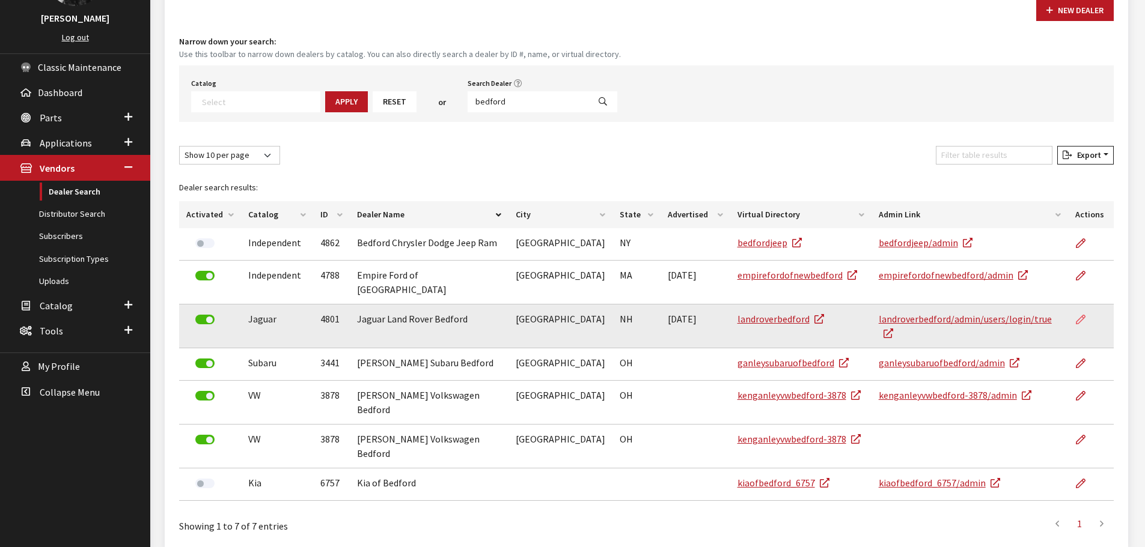
click at [1086, 309] on link at bounding box center [1085, 320] width 20 height 30
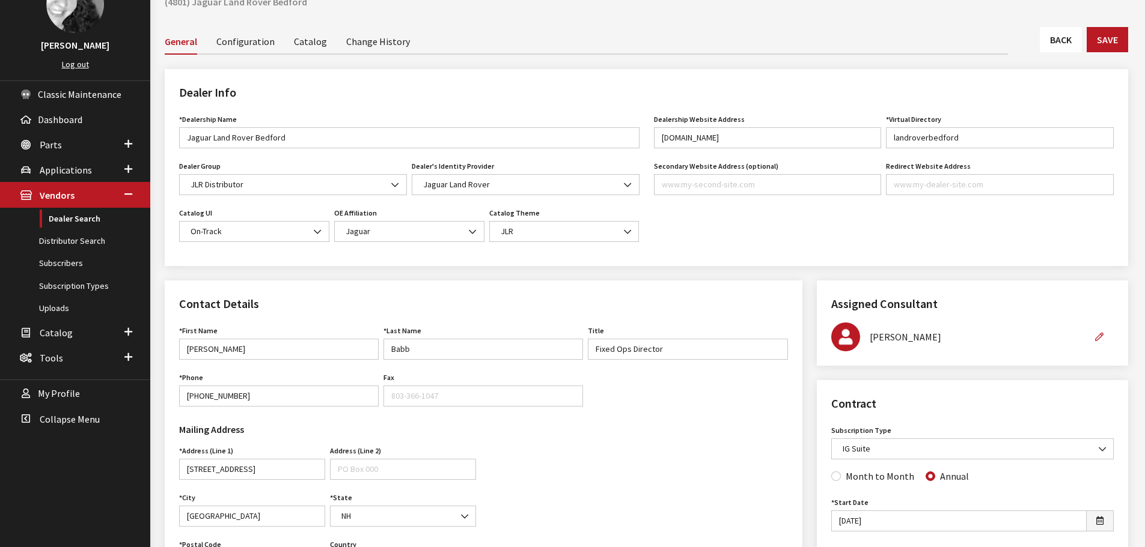
scroll to position [60, 0]
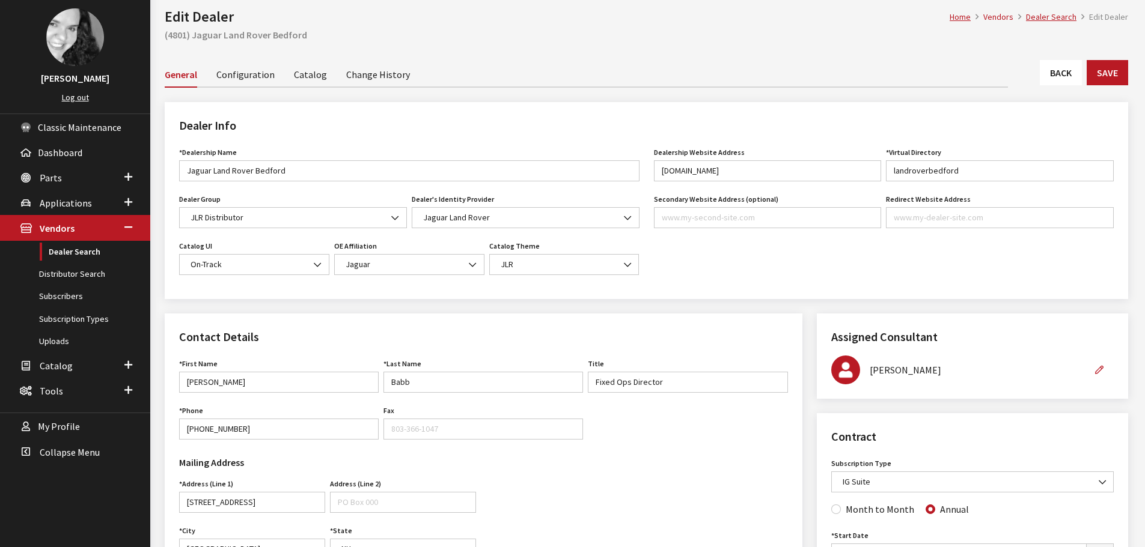
click at [1060, 76] on link "Back" at bounding box center [1061, 72] width 42 height 25
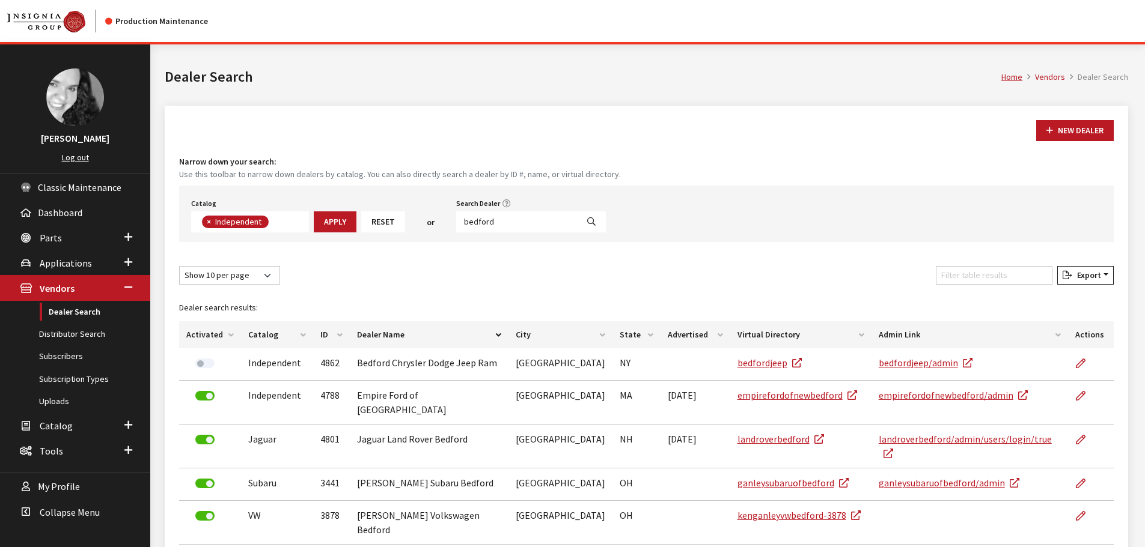
scroll to position [88, 0]
click at [499, 220] on input "bedford" at bounding box center [516, 222] width 121 height 21
type input "north haven"
select select
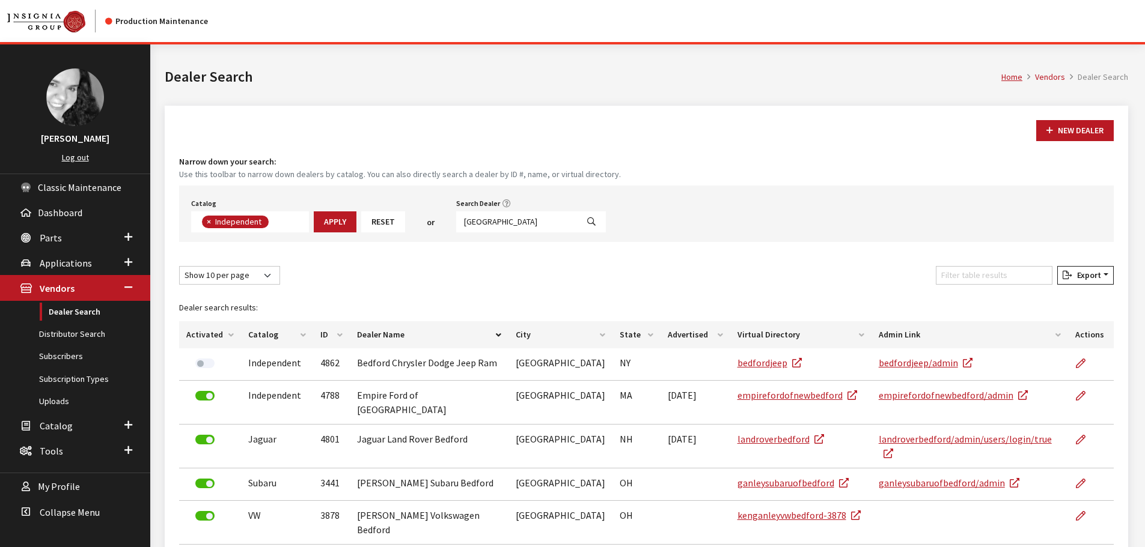
scroll to position [126, 0]
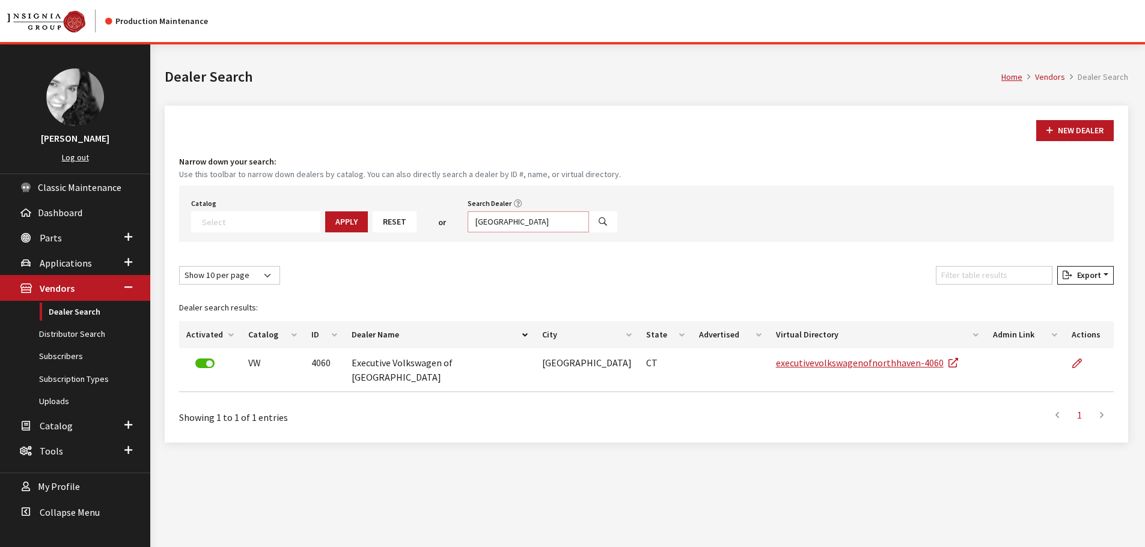
click at [499, 220] on input "north haven" at bounding box center [528, 222] width 121 height 21
type input "boston"
select select
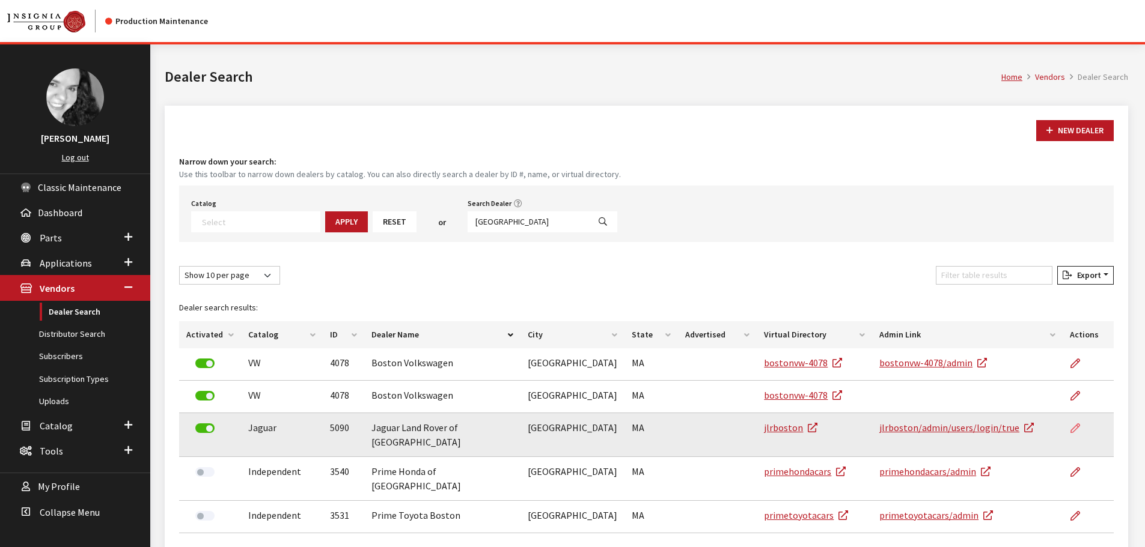
click at [1072, 427] on icon at bounding box center [1075, 429] width 10 height 10
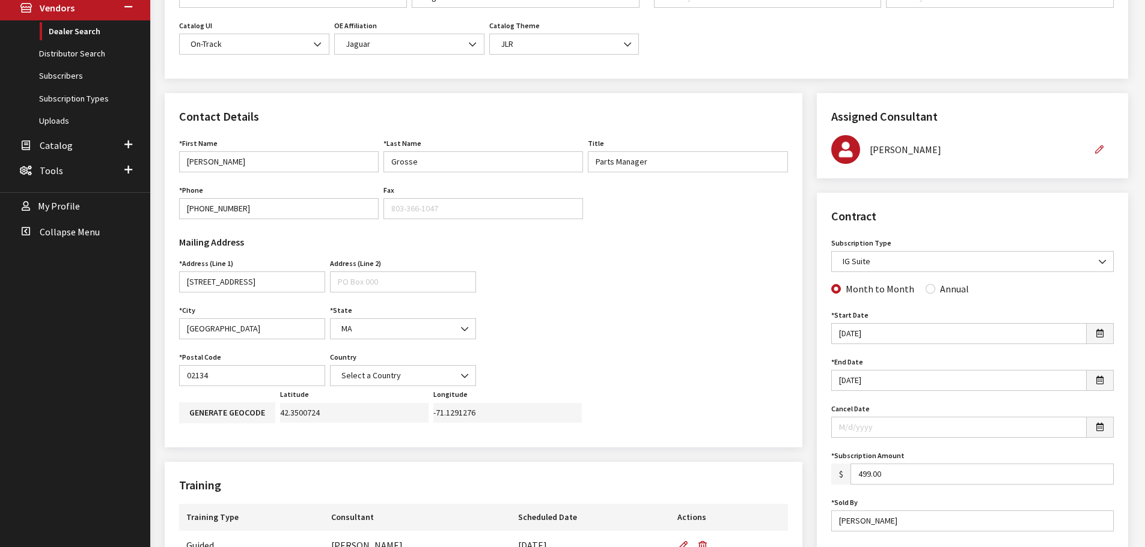
scroll to position [300, 0]
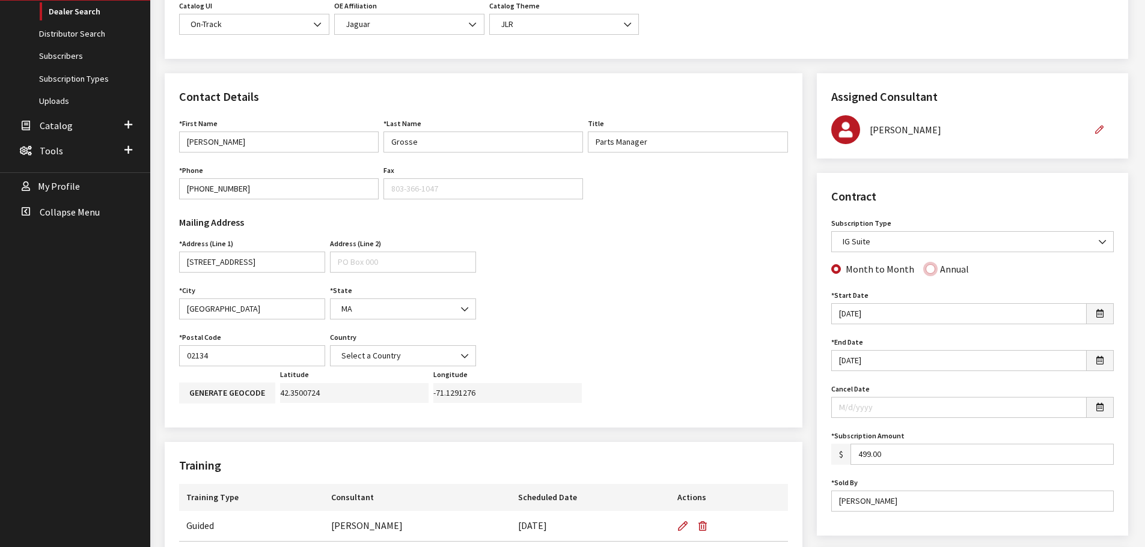
click at [925, 269] on input "Annual" at bounding box center [930, 269] width 10 height 10
radio input "true"
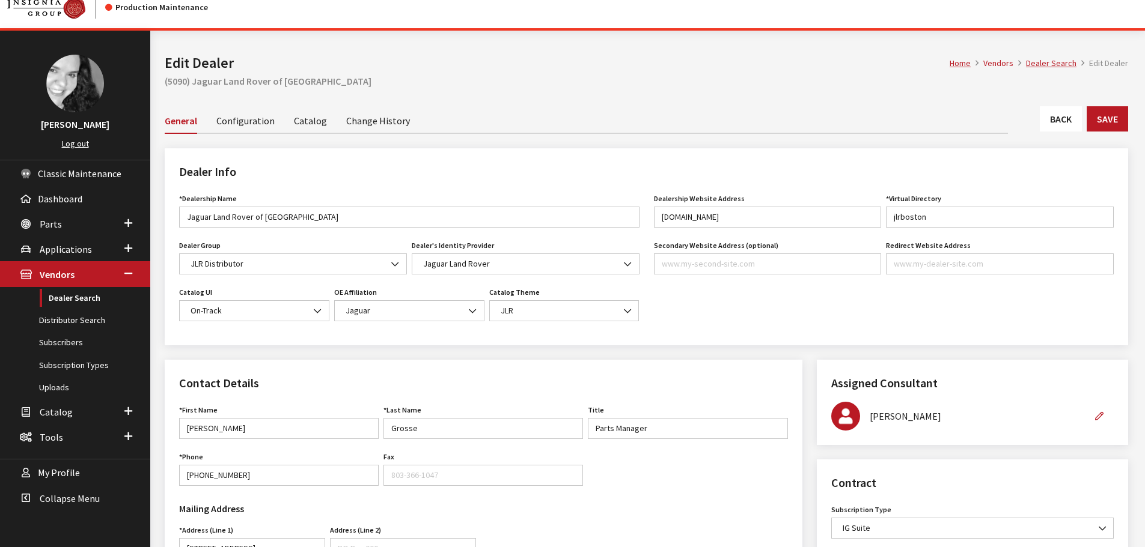
scroll to position [0, 0]
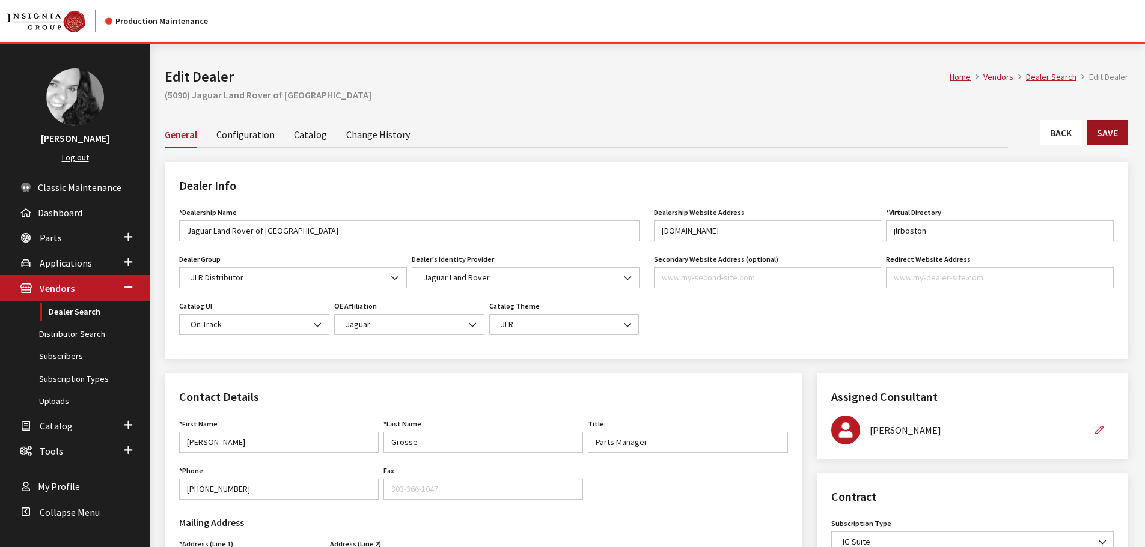
click at [1102, 142] on button "Save" at bounding box center [1107, 132] width 41 height 25
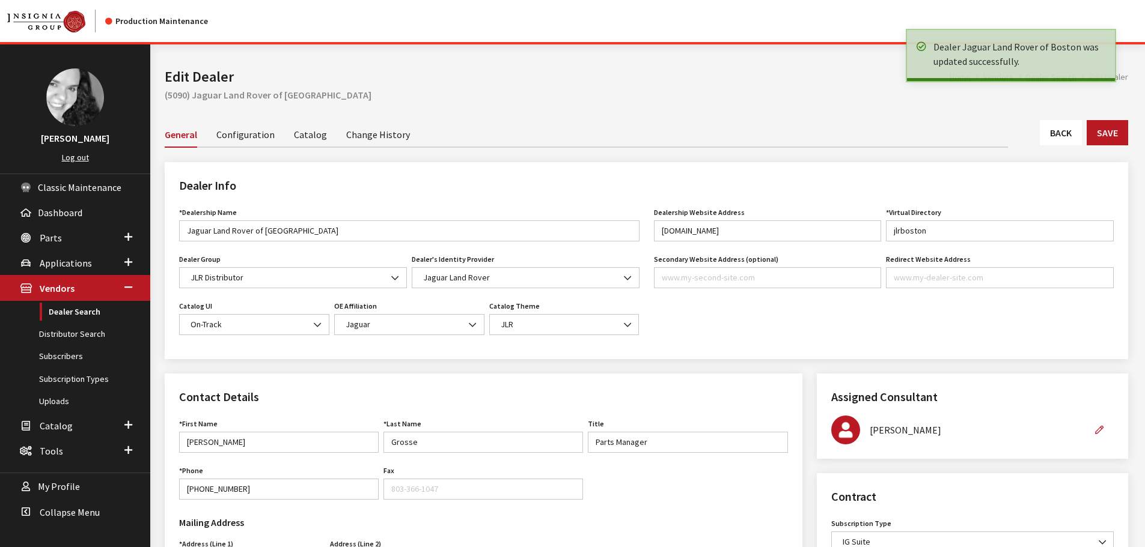
click at [1053, 132] on link "Back" at bounding box center [1061, 132] width 42 height 25
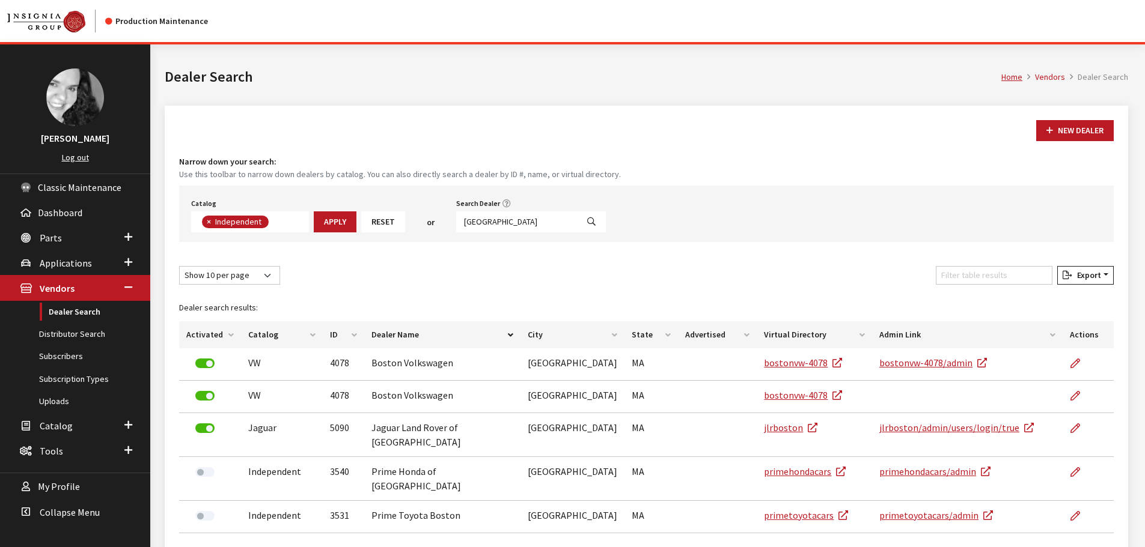
scroll to position [88, 0]
click at [499, 224] on input "[GEOGRAPHIC_DATA]" at bounding box center [516, 222] width 121 height 21
type input "[GEOGRAPHIC_DATA]"
select select
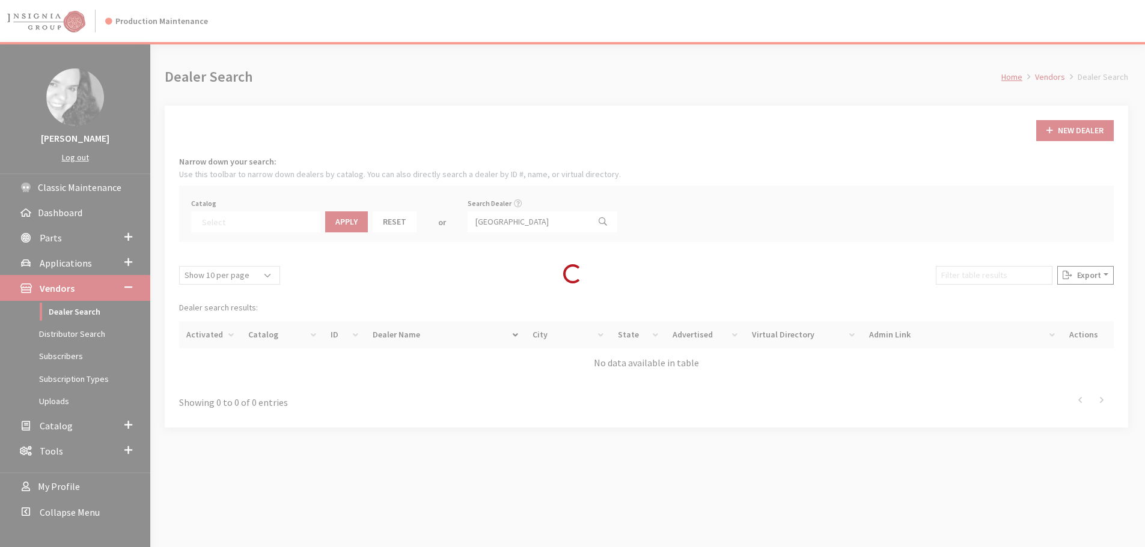
scroll to position [126, 0]
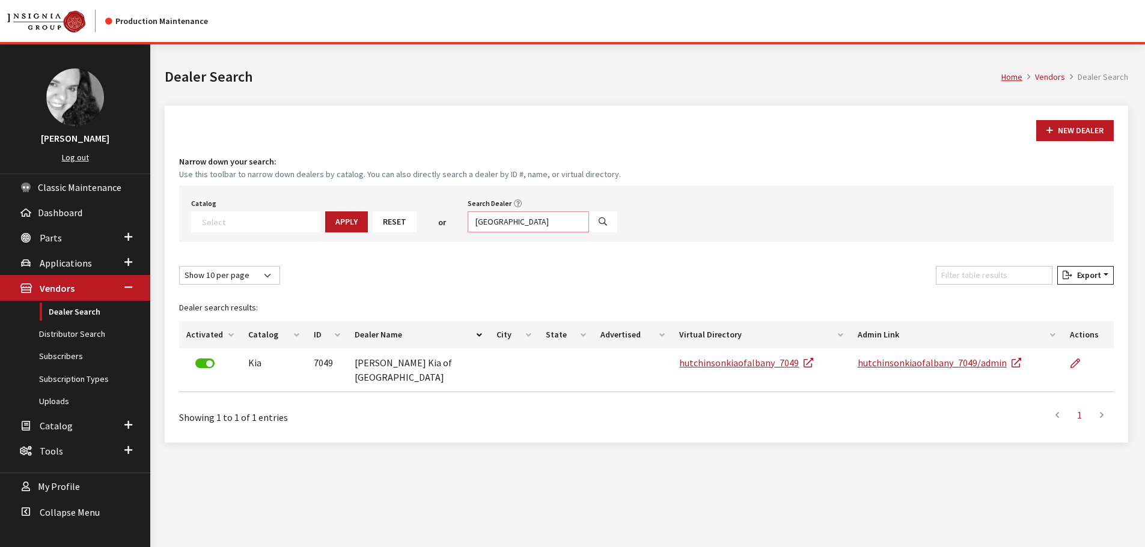
click at [513, 223] on input "[GEOGRAPHIC_DATA]" at bounding box center [528, 222] width 121 height 21
type input "free[prt"
select select
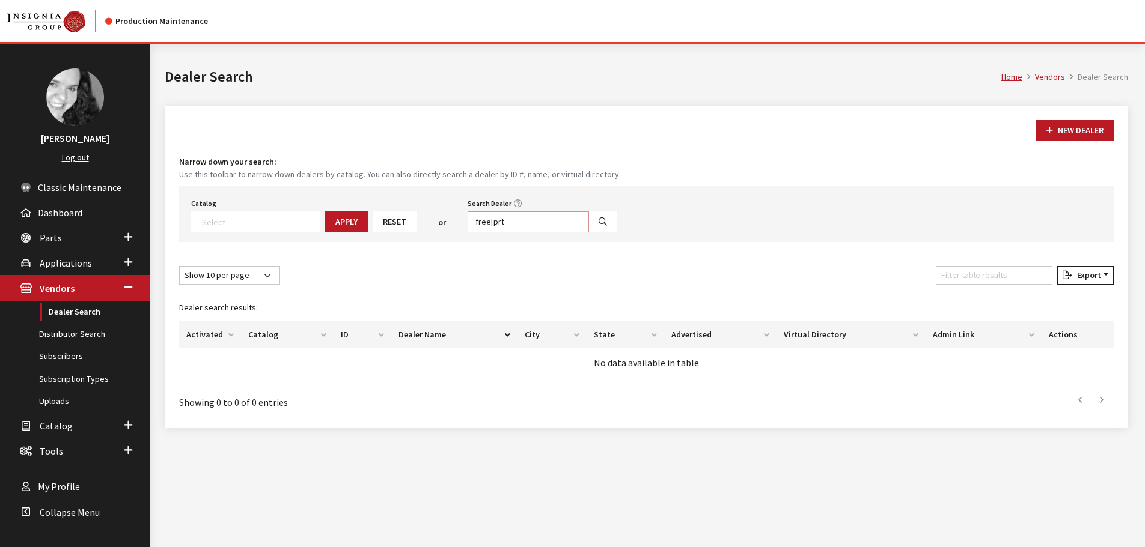
click at [518, 224] on input "free[prt" at bounding box center [528, 222] width 121 height 21
type input "freeport"
select select
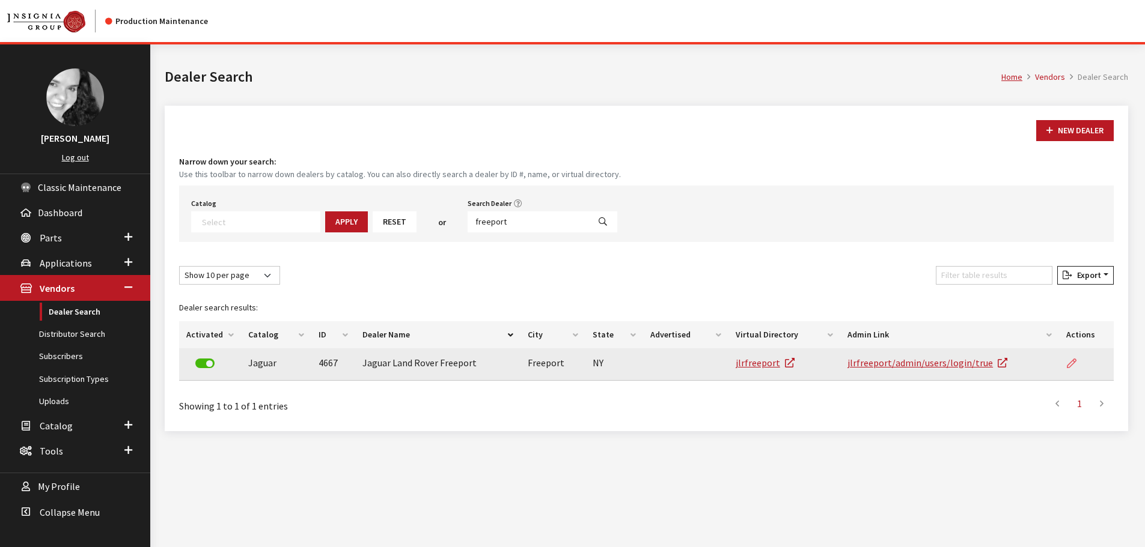
click at [1071, 363] on icon at bounding box center [1072, 364] width 10 height 10
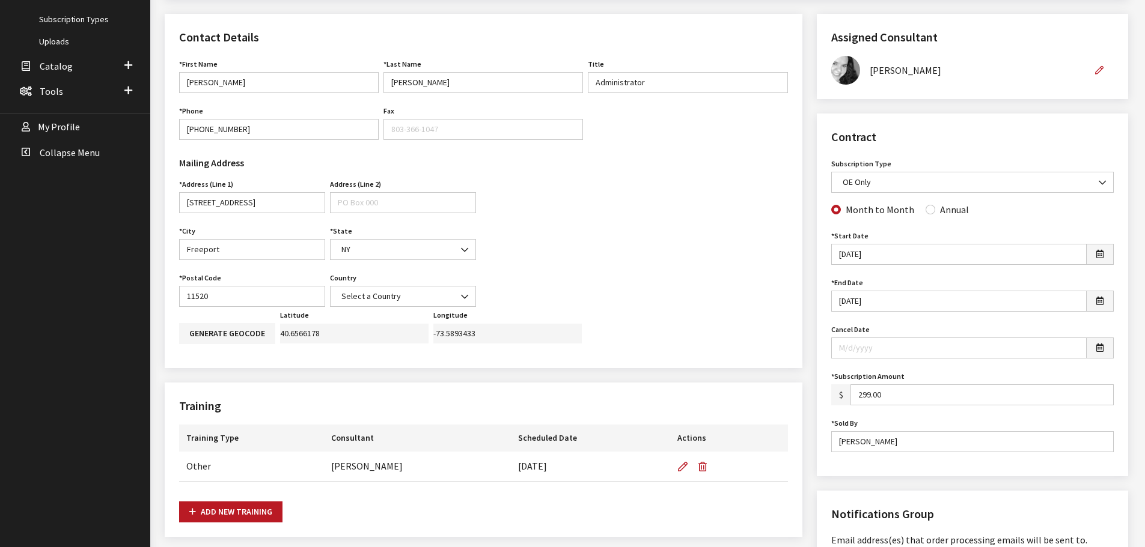
scroll to position [361, 0]
click at [925, 213] on input "Annual" at bounding box center [930, 209] width 10 height 10
radio input "true"
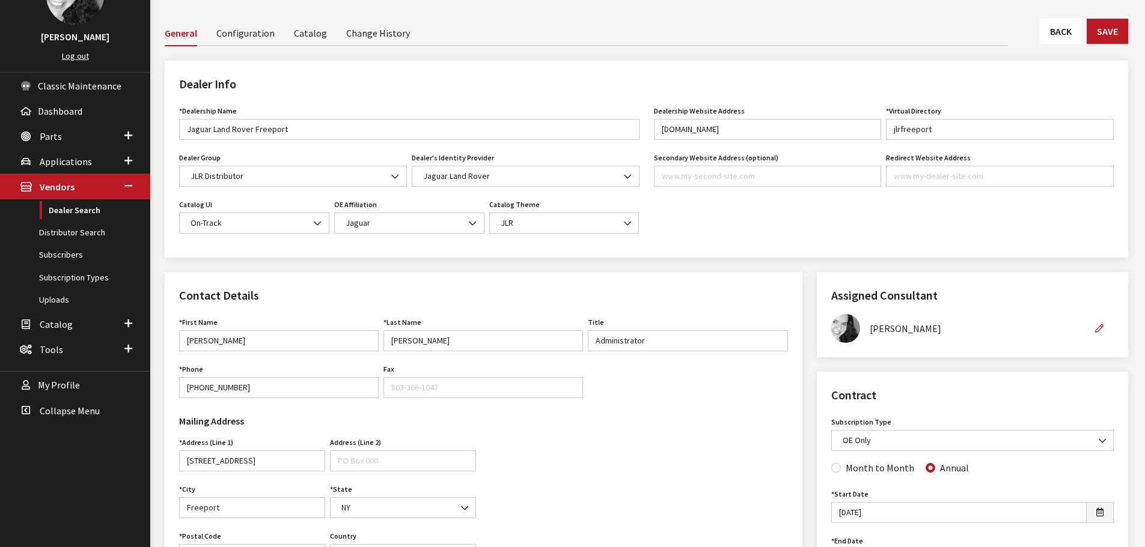
scroll to position [0, 0]
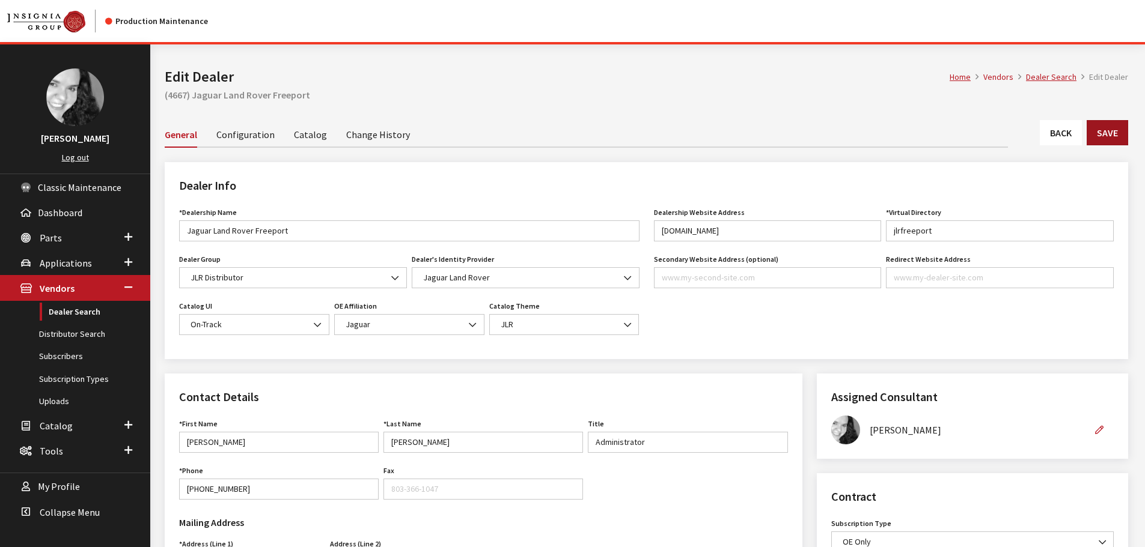
click at [1108, 136] on button "Save" at bounding box center [1107, 132] width 41 height 25
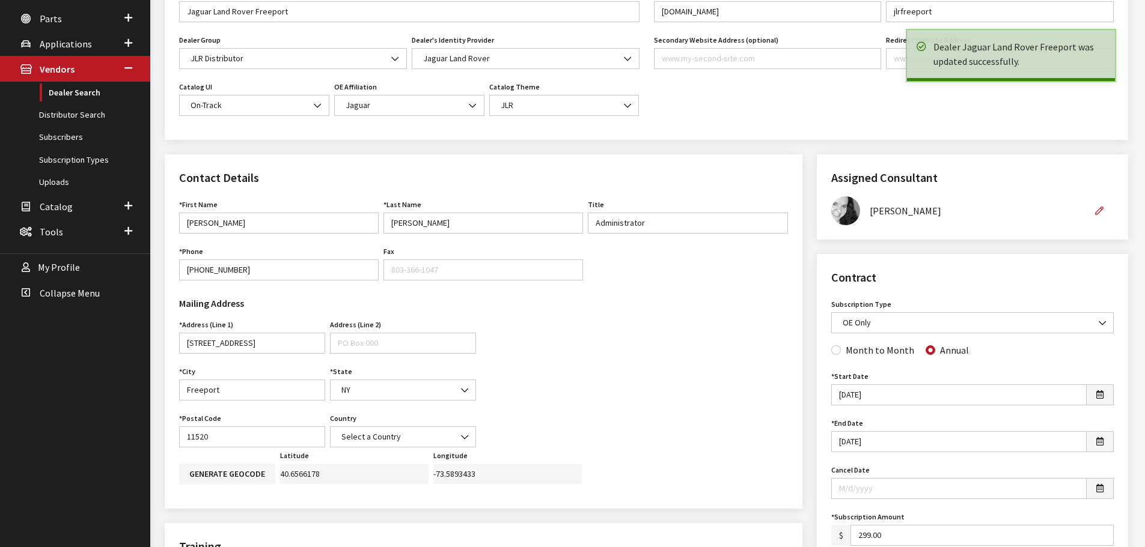
scroll to position [240, 0]
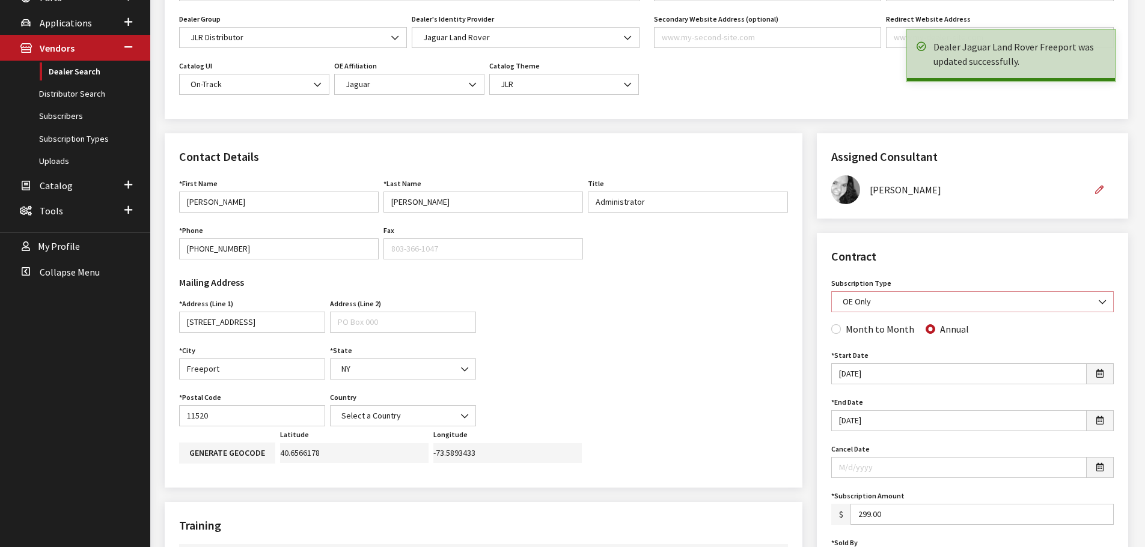
click at [1099, 296] on b at bounding box center [1099, 296] width 0 height 0
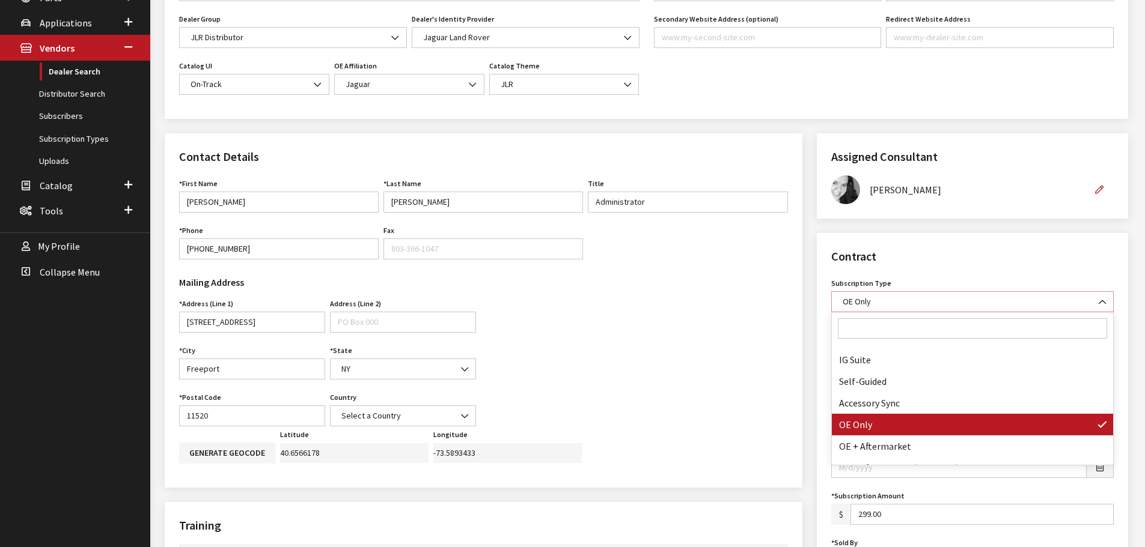
scroll to position [0, 0]
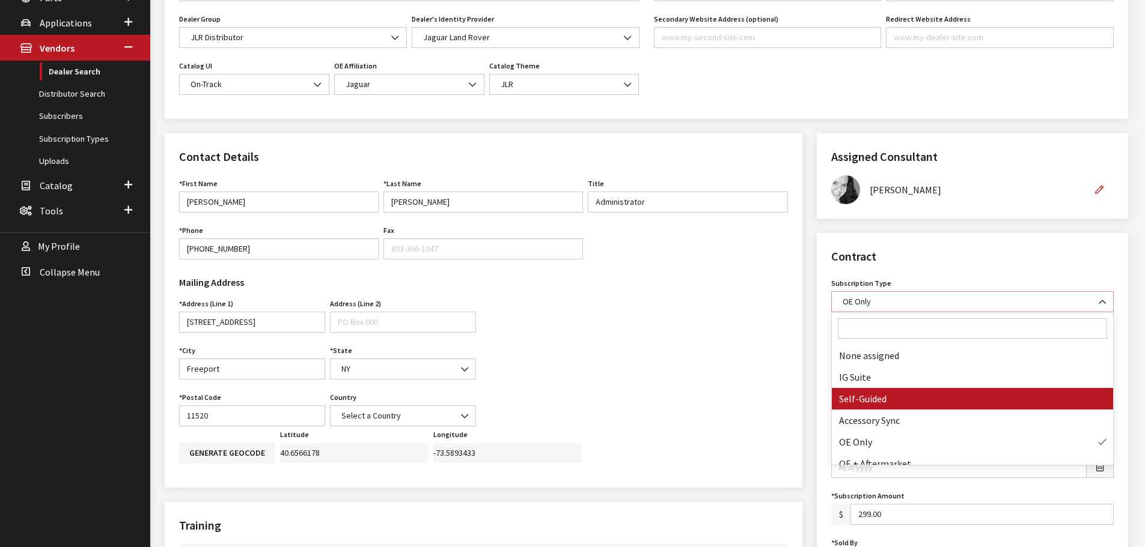
select select "8"
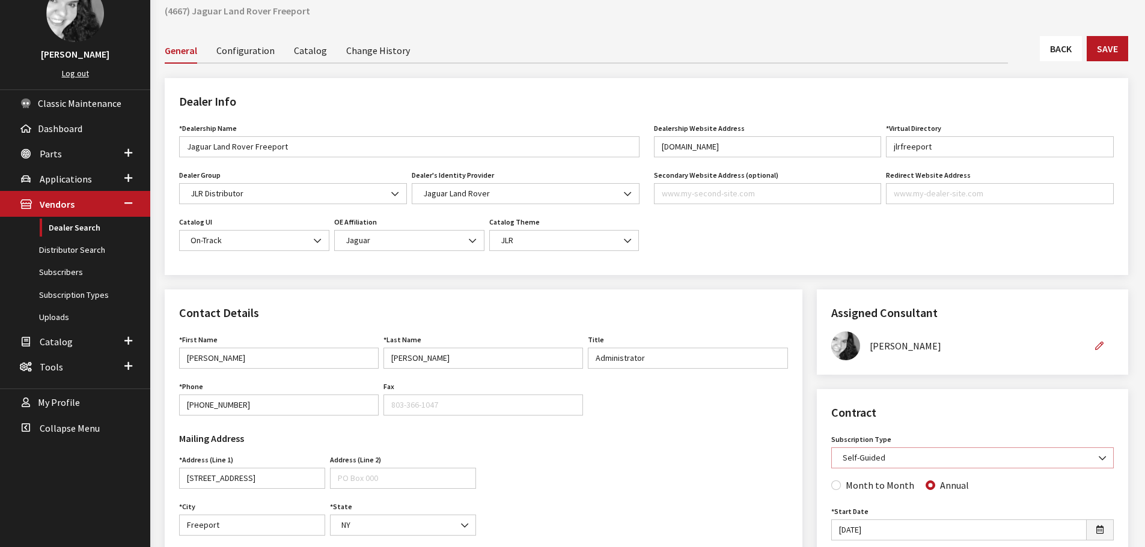
scroll to position [60, 0]
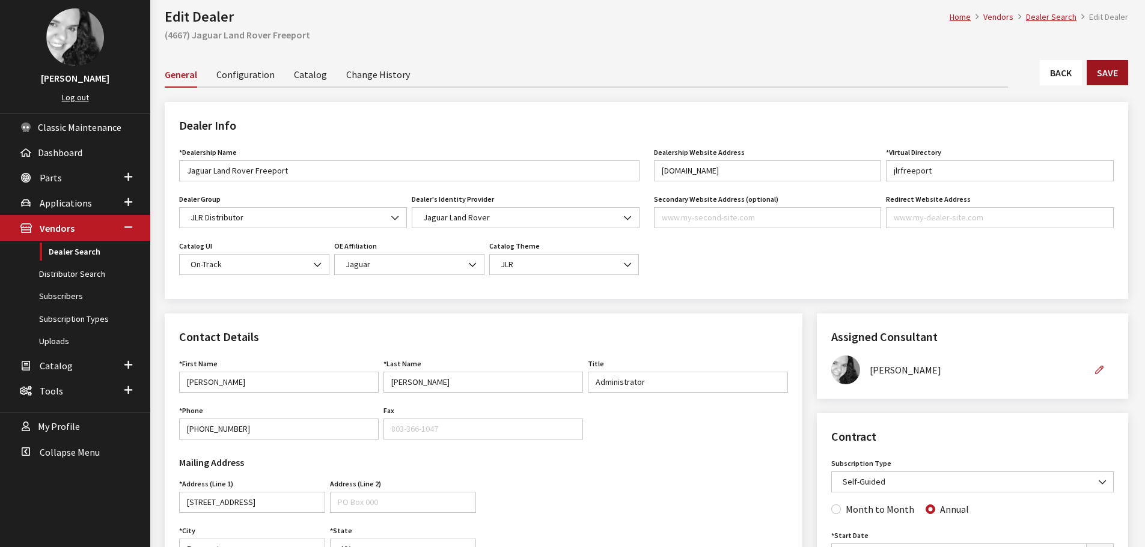
click at [1106, 77] on button "Save" at bounding box center [1107, 72] width 41 height 25
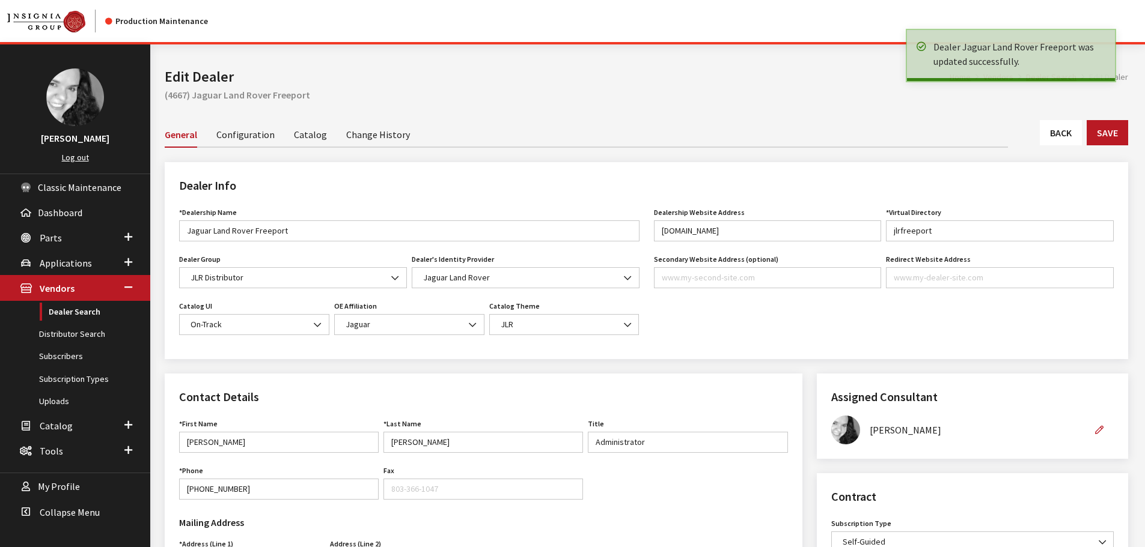
click at [1050, 139] on link "Back" at bounding box center [1061, 132] width 42 height 25
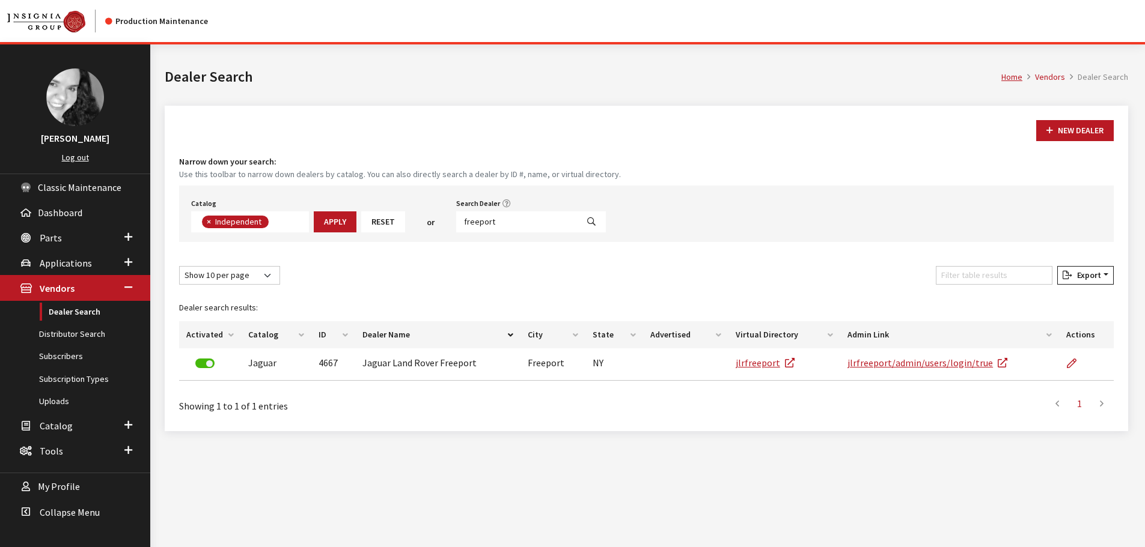
scroll to position [88, 0]
click at [504, 224] on input "freeport" at bounding box center [516, 222] width 121 height 21
type input "southampton"
select select
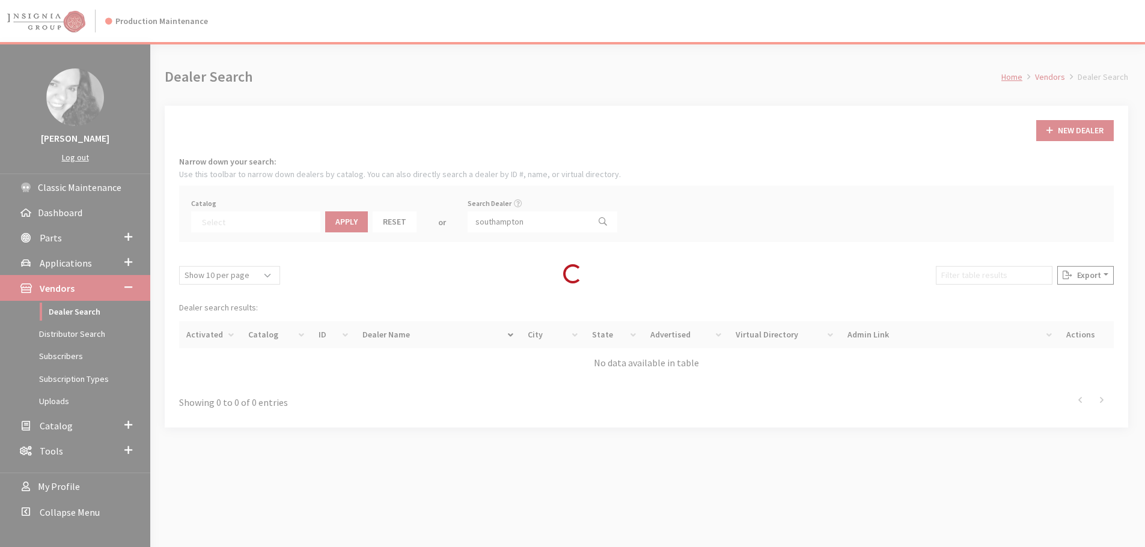
scroll to position [126, 0]
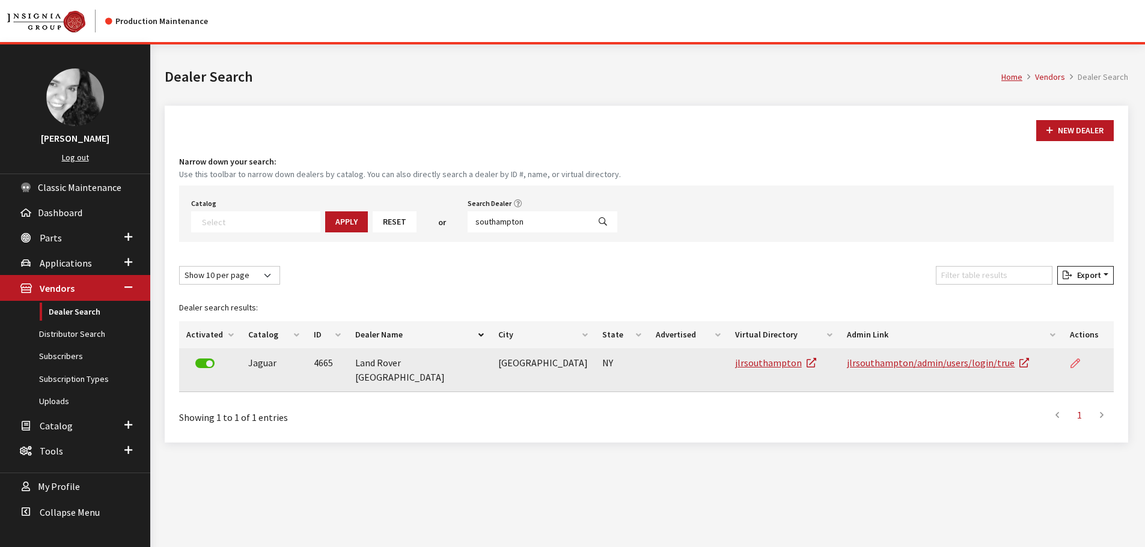
click at [1074, 362] on icon at bounding box center [1075, 364] width 10 height 10
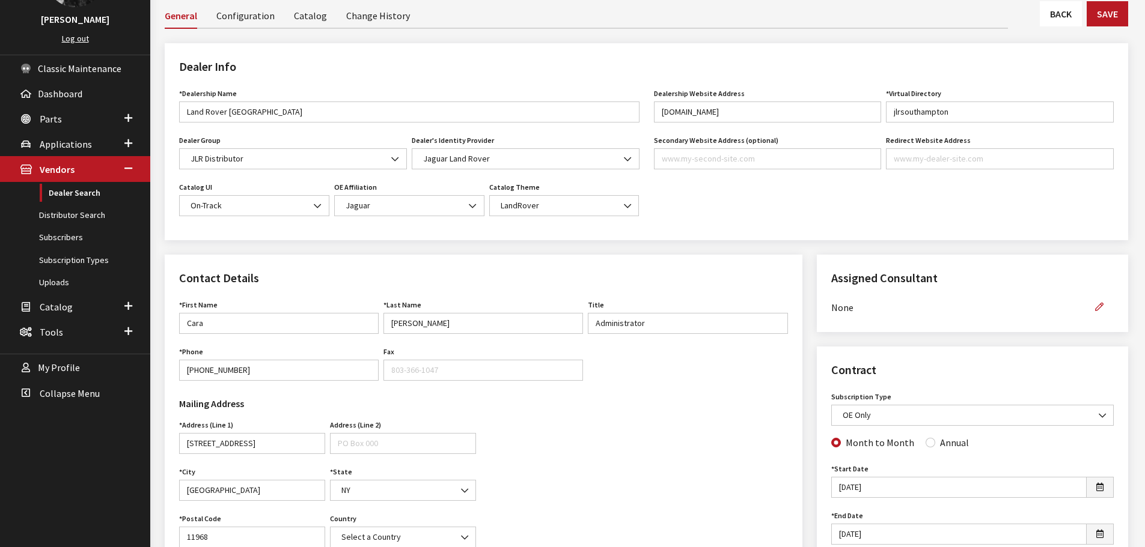
scroll to position [120, 0]
click at [1097, 303] on icon "button" at bounding box center [1099, 306] width 8 height 8
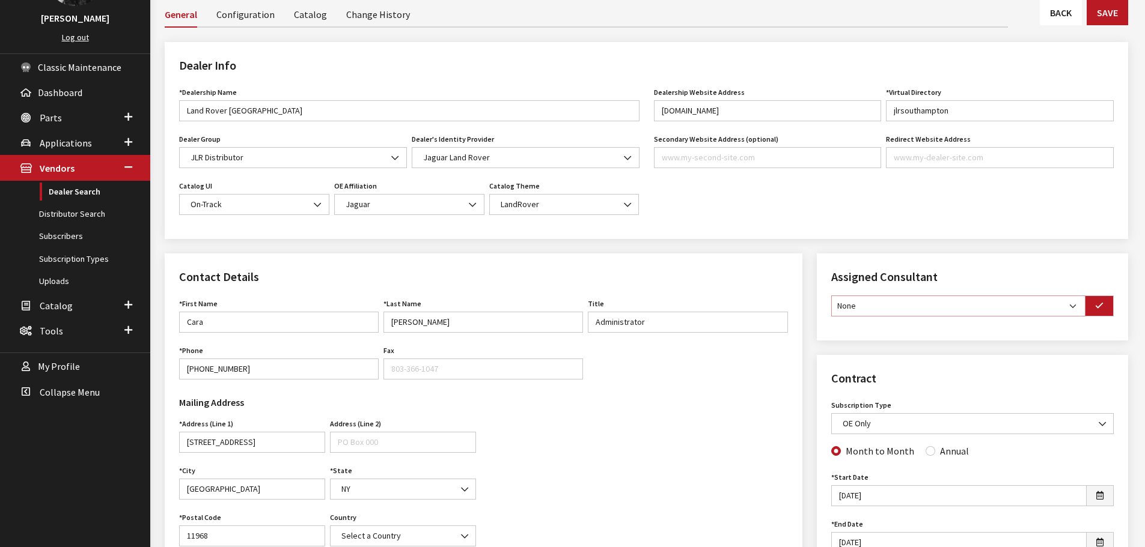
click at [1065, 303] on select "None [PERSON_NAME] [PERSON_NAME] [PERSON_NAME] [PERSON_NAME] [PERSON_NAME]" at bounding box center [958, 306] width 254 height 21
select select "30"
click at [831, 296] on select "None [PERSON_NAME] [PERSON_NAME] [PERSON_NAME] [PERSON_NAME] [PERSON_NAME]" at bounding box center [958, 306] width 254 height 21
click at [1040, 422] on span "OE Only" at bounding box center [972, 424] width 267 height 13
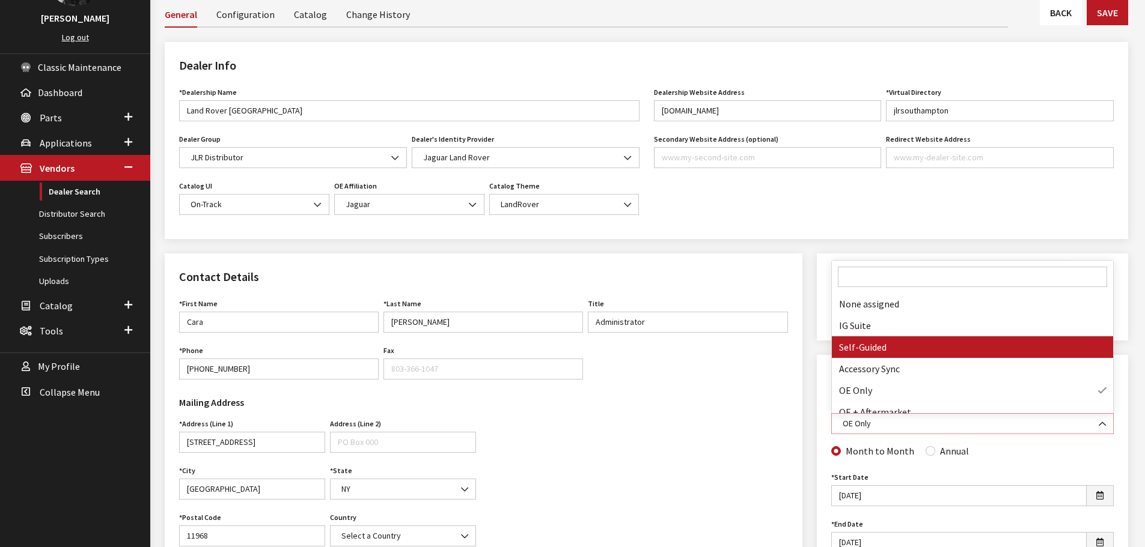
select select "8"
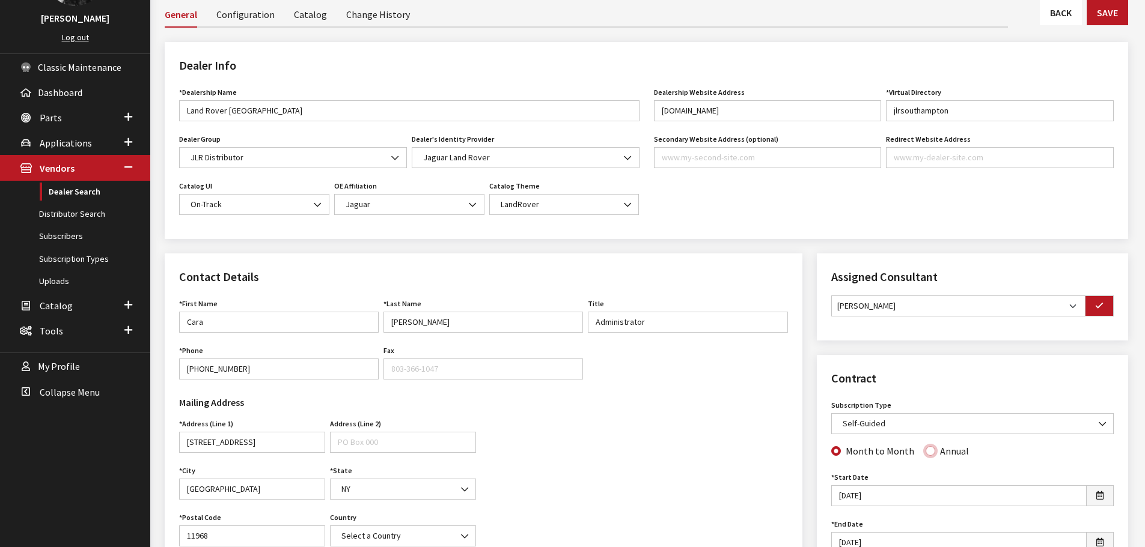
click at [926, 452] on input "Annual" at bounding box center [930, 452] width 10 height 10
radio input "true"
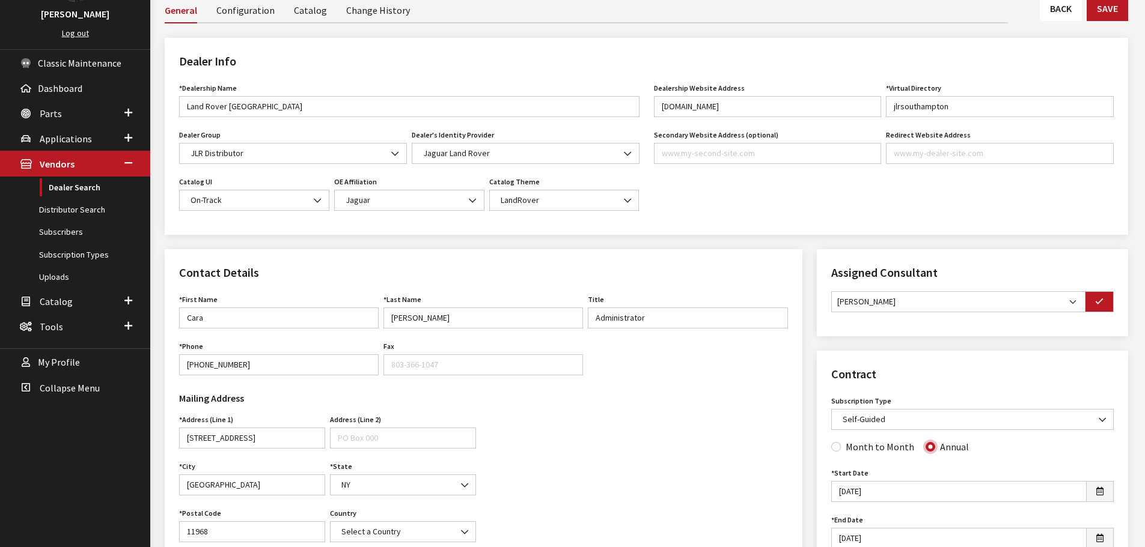
scroll to position [60, 0]
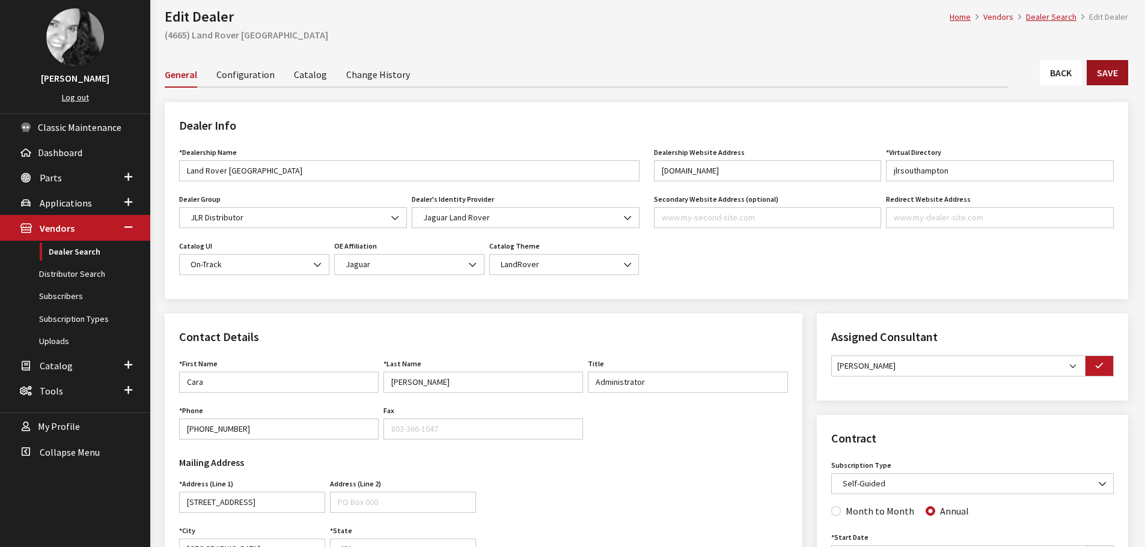
click at [1112, 76] on button "Save" at bounding box center [1107, 72] width 41 height 25
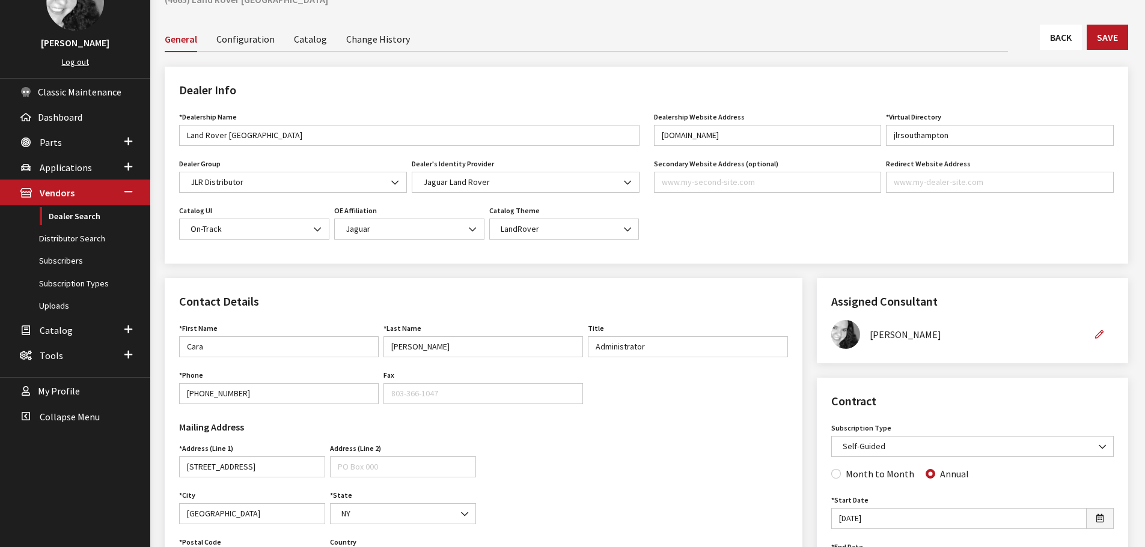
scroll to position [60, 0]
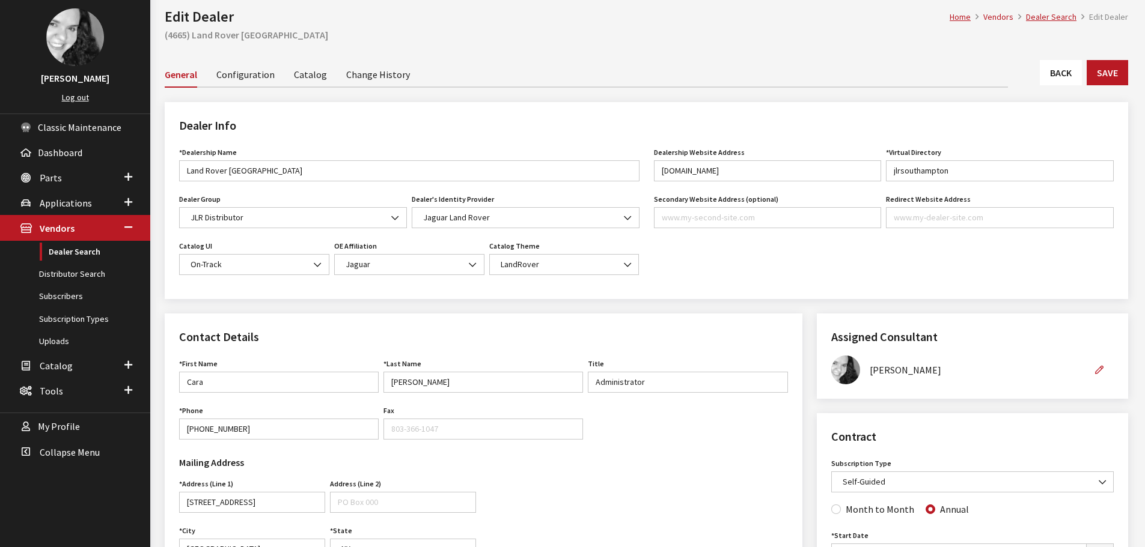
click at [1058, 76] on link "Back" at bounding box center [1061, 72] width 42 height 25
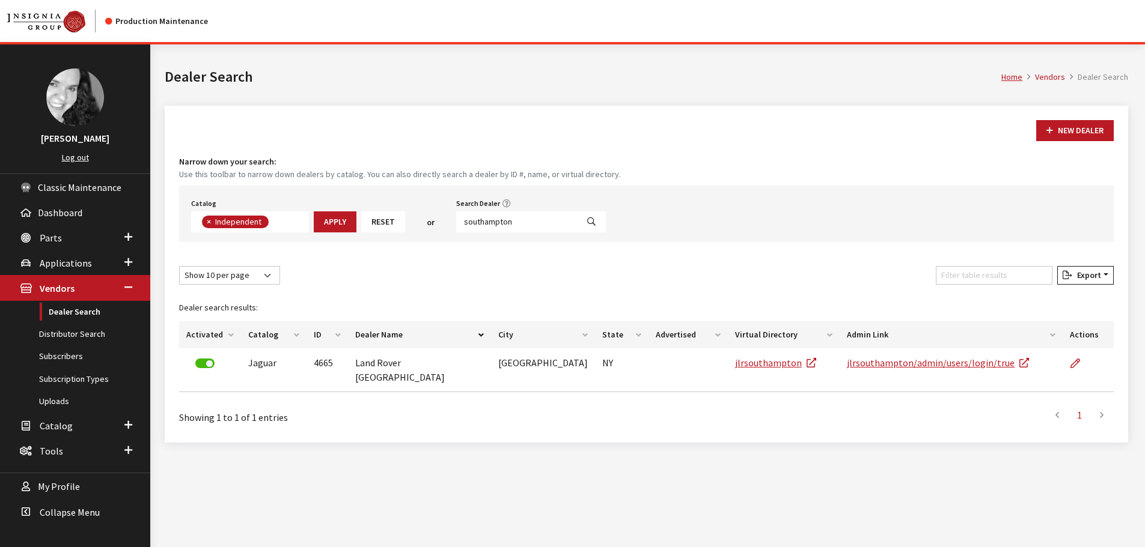
scroll to position [88, 0]
click at [508, 219] on input "southampton" at bounding box center [516, 222] width 121 height 21
type input "huntington"
select select
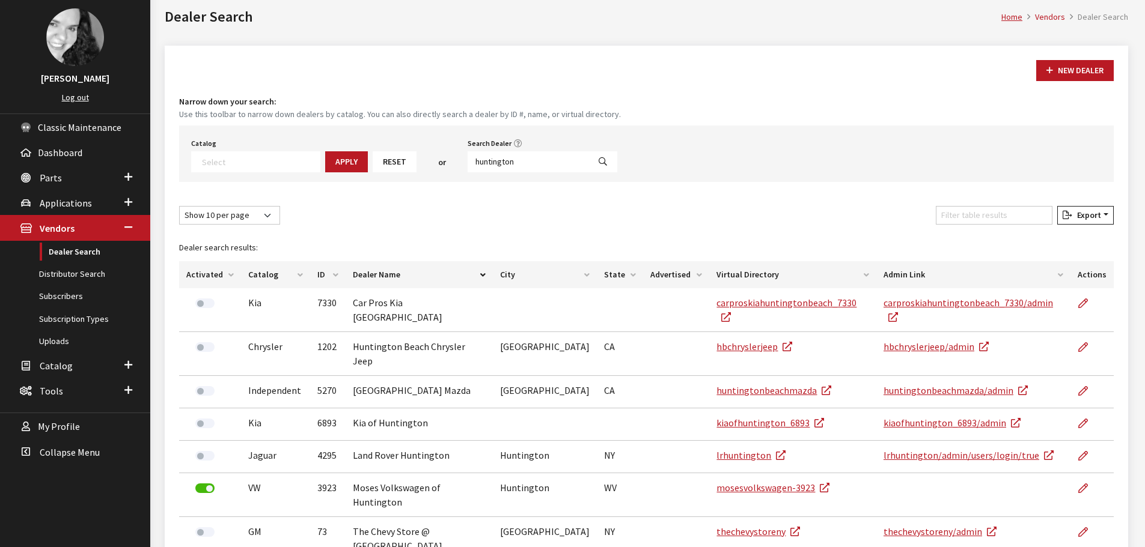
scroll to position [120, 0]
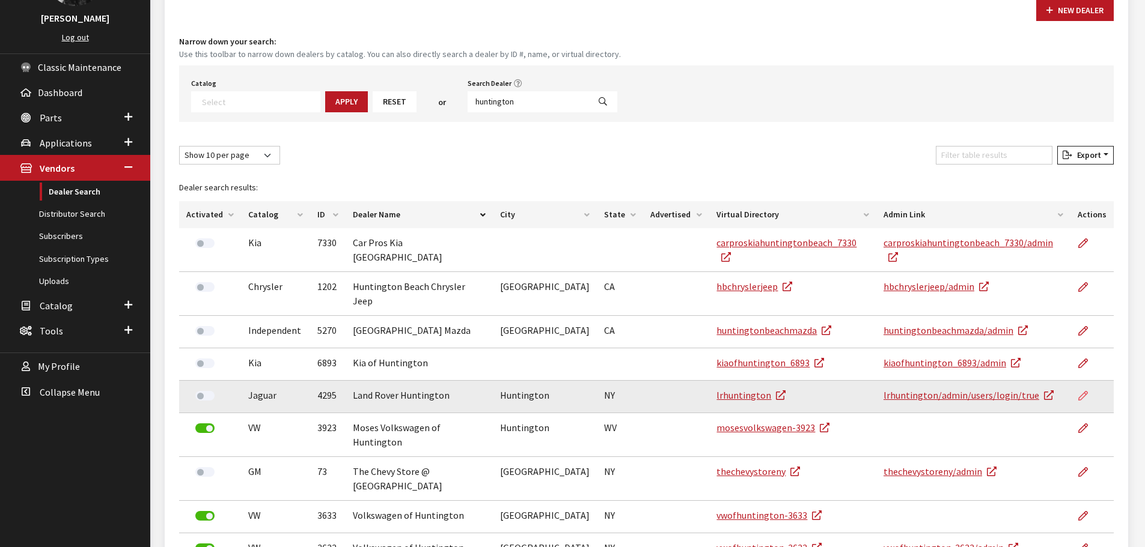
click at [1078, 392] on icon at bounding box center [1083, 397] width 10 height 10
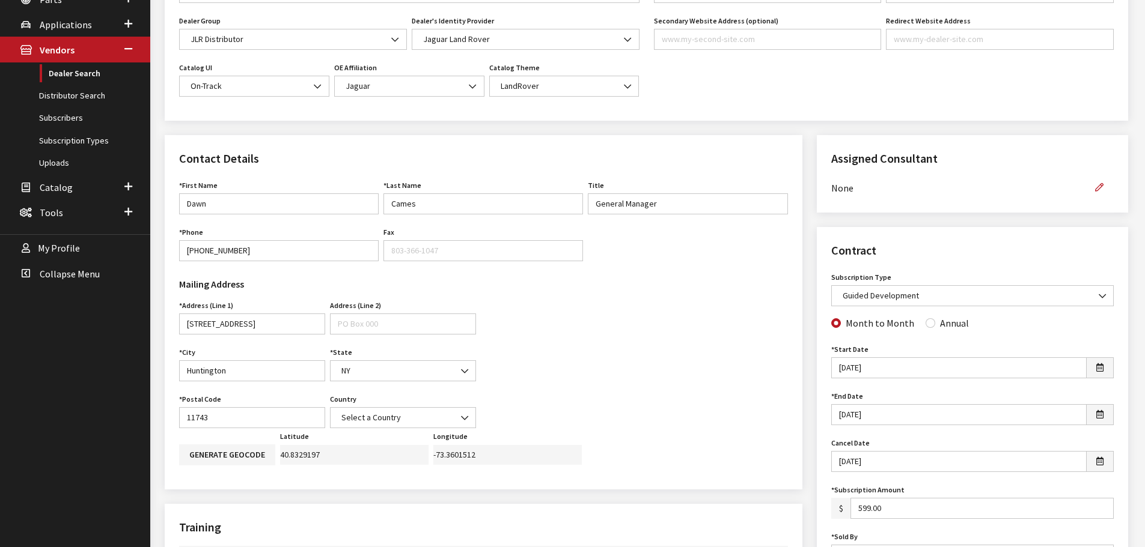
scroll to position [240, 0]
click at [1099, 179] on button "button" at bounding box center [1099, 185] width 29 height 21
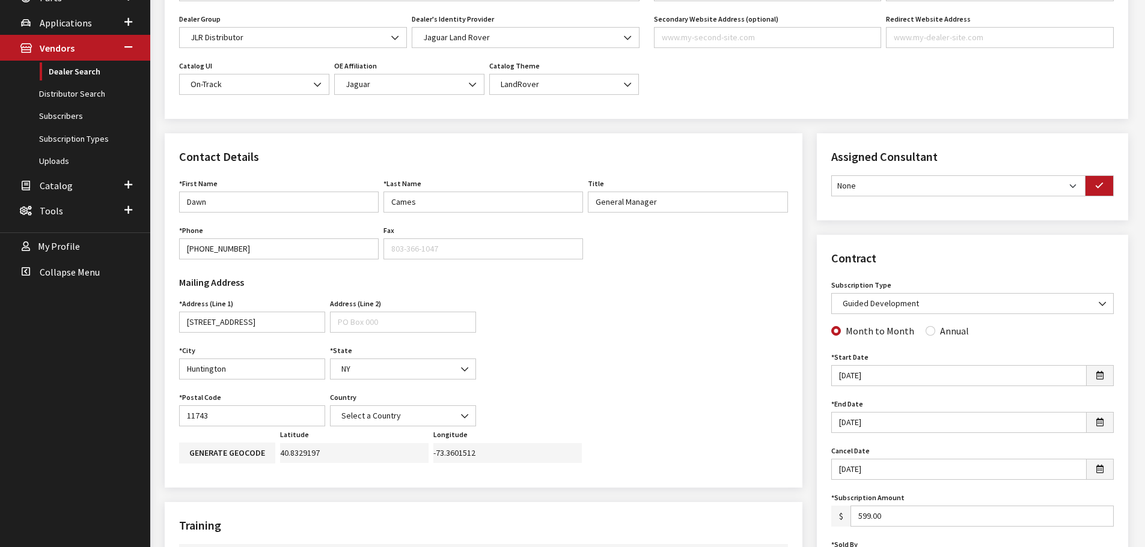
click at [1073, 155] on h2 "Assigned Consultant" at bounding box center [972, 157] width 282 height 18
click at [1106, 183] on button "button" at bounding box center [1099, 185] width 29 height 21
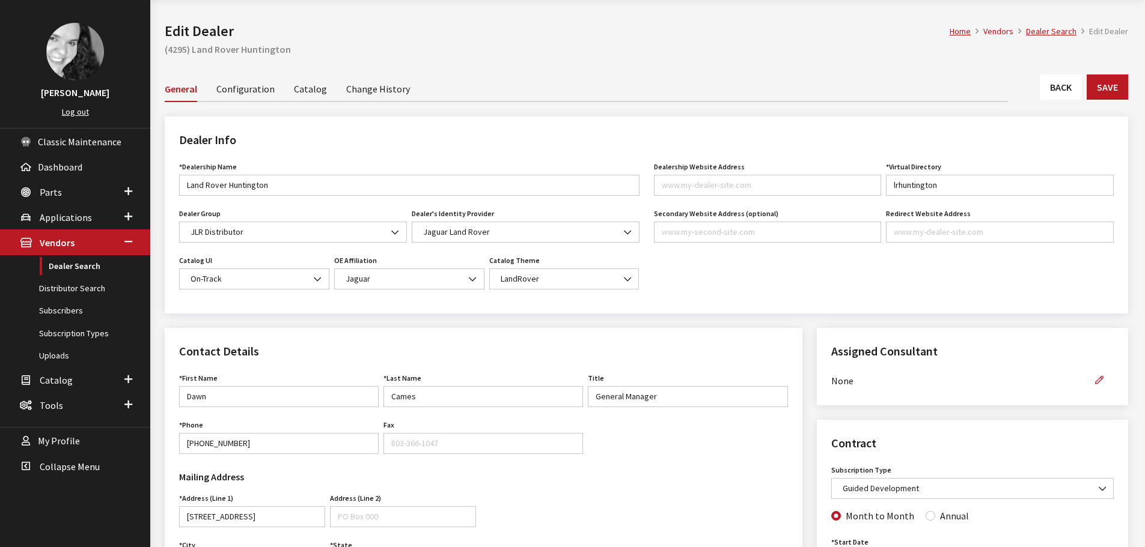
scroll to position [0, 0]
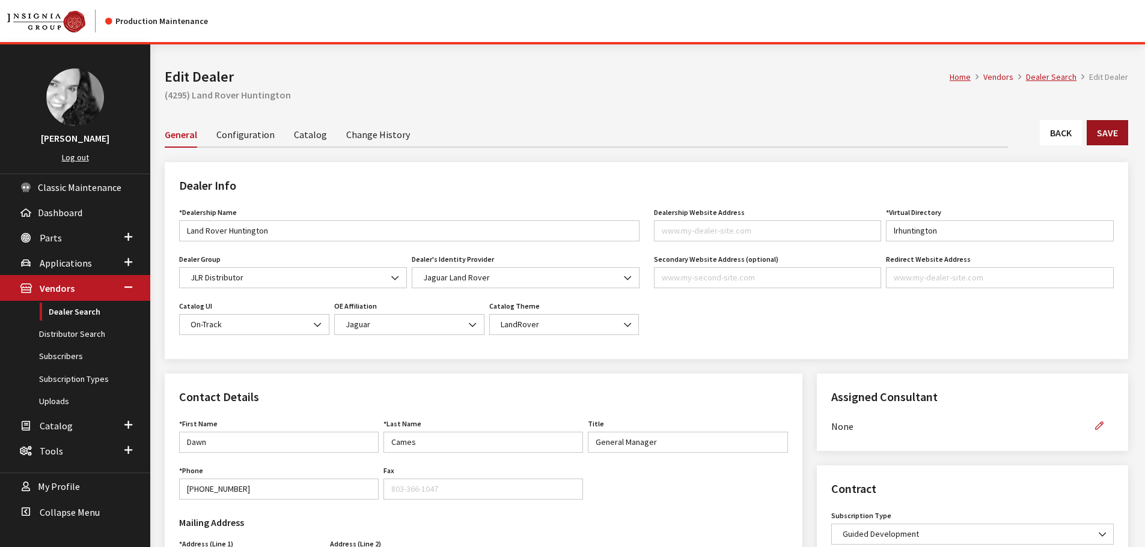
click at [1121, 139] on button "Save" at bounding box center [1107, 132] width 41 height 25
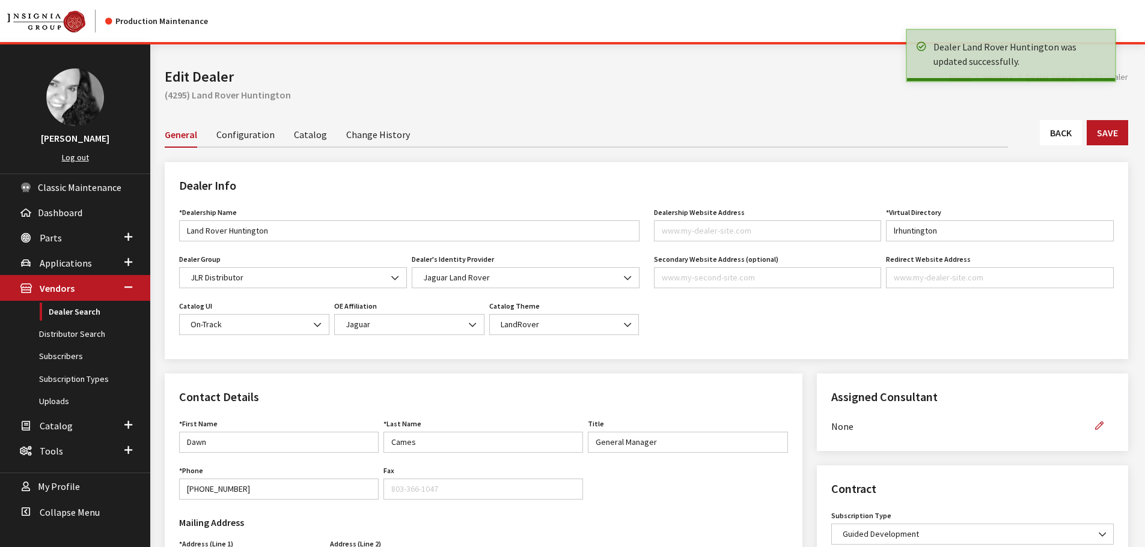
click at [1059, 132] on link "Back" at bounding box center [1061, 132] width 42 height 25
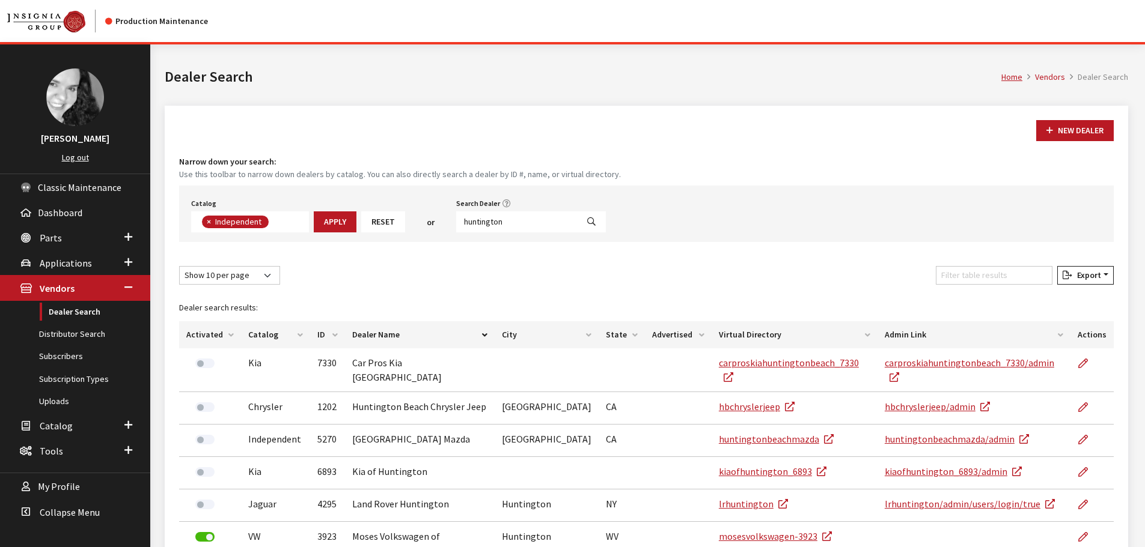
scroll to position [88, 0]
click at [504, 222] on input "huntington" at bounding box center [516, 222] width 121 height 21
type input "[PERSON_NAME][GEOGRAPHIC_DATA]"
select select
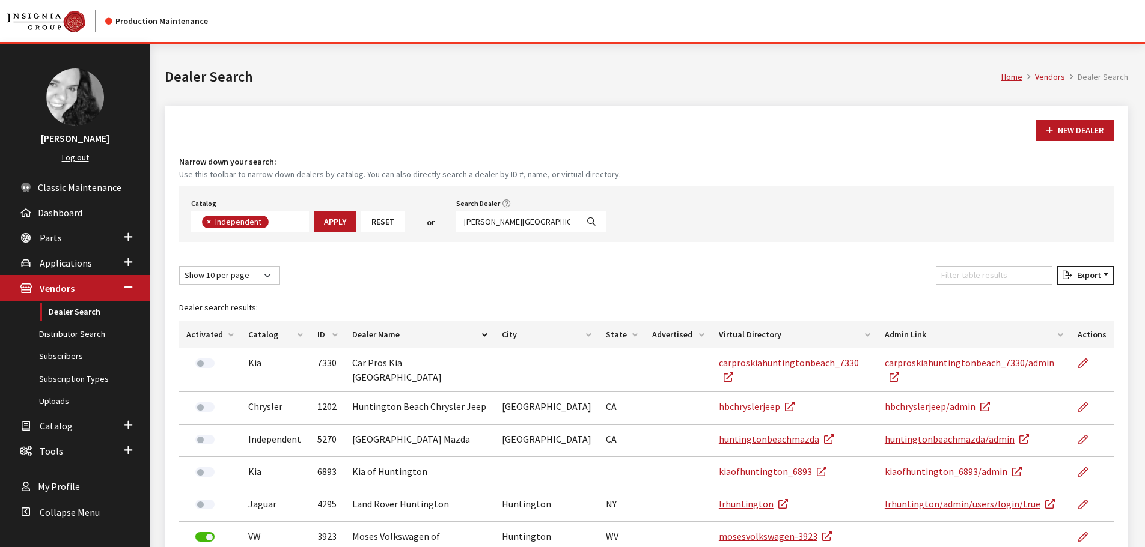
scroll to position [126, 0]
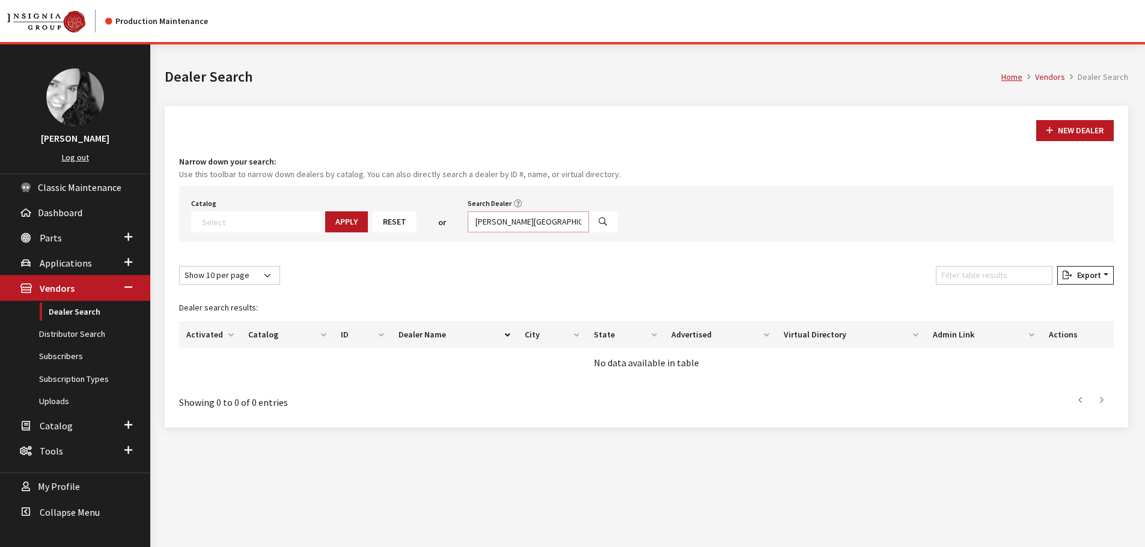
click at [504, 222] on input "glen cove" at bounding box center [528, 222] width 121 height 21
type input "darien"
select select
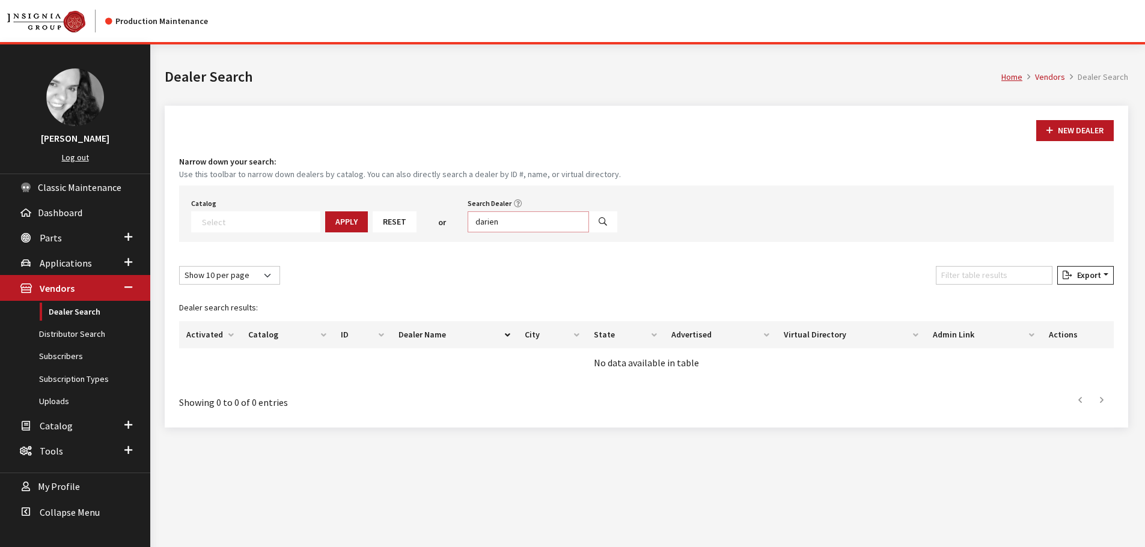
click at [504, 222] on input "darien" at bounding box center [528, 222] width 121 height 21
type input "new rochell"
select select
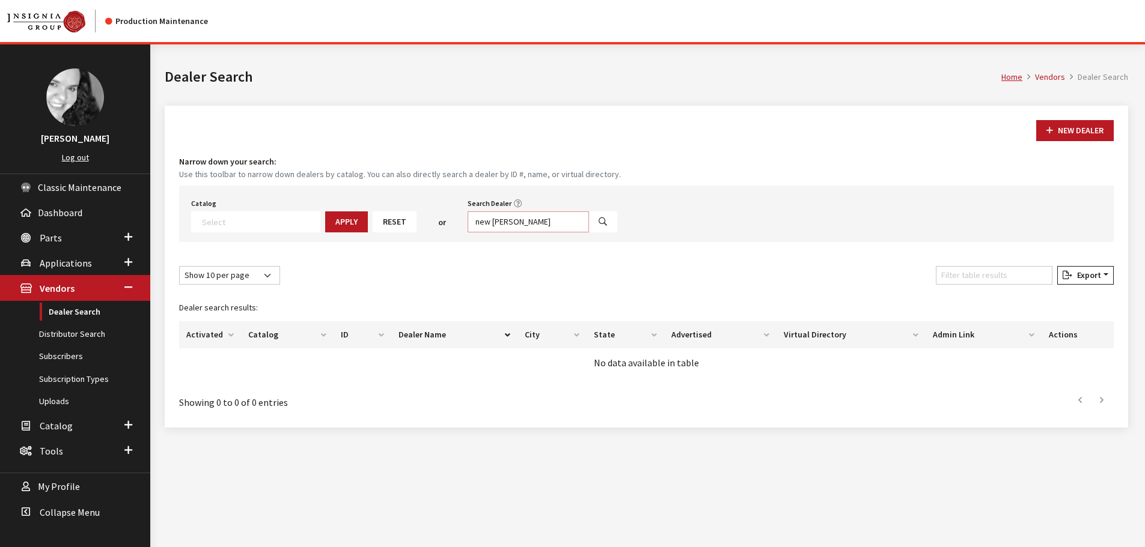
click at [504, 222] on input "new rochell" at bounding box center [528, 222] width 121 height 21
type input "mt. kis"
select select
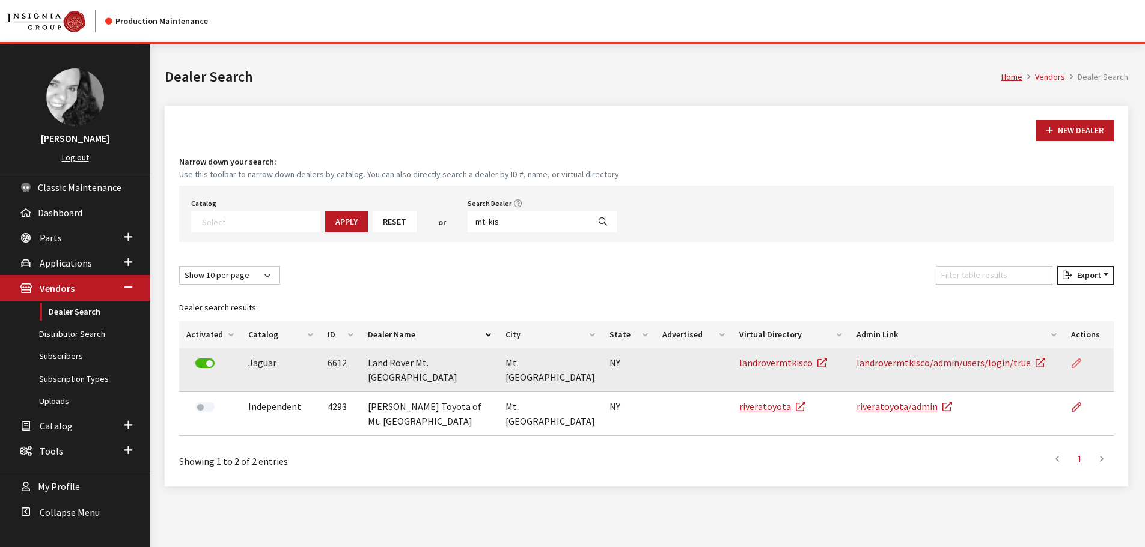
click at [1077, 364] on icon at bounding box center [1076, 364] width 10 height 10
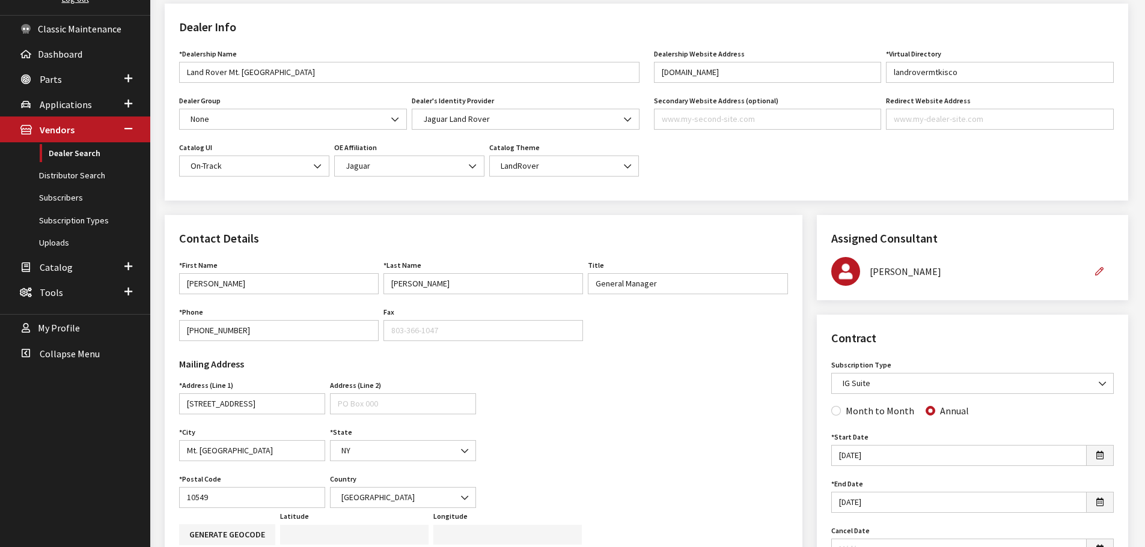
scroll to position [60, 0]
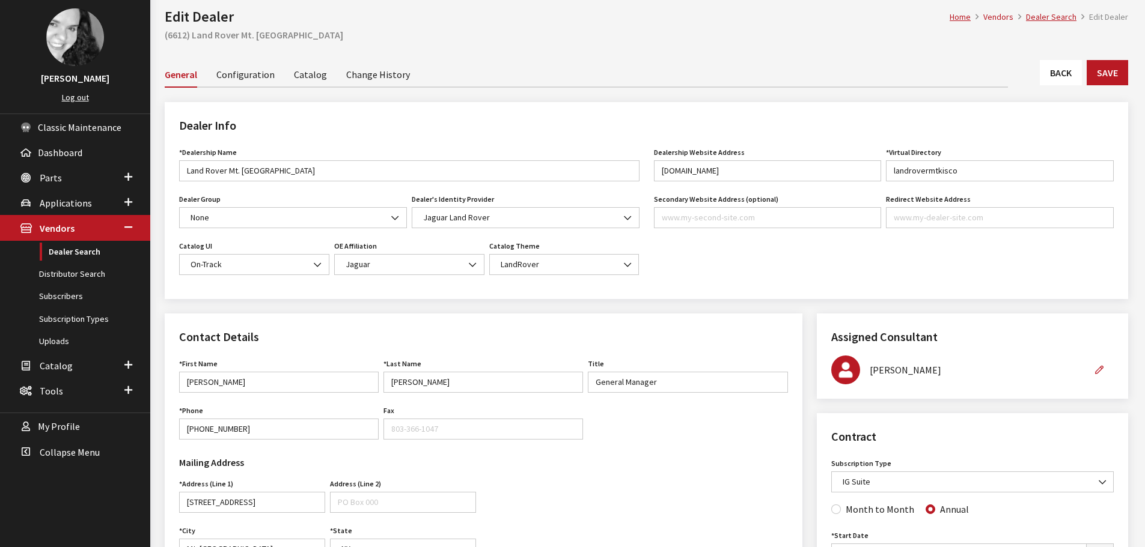
click at [1071, 76] on link "Back" at bounding box center [1061, 72] width 42 height 25
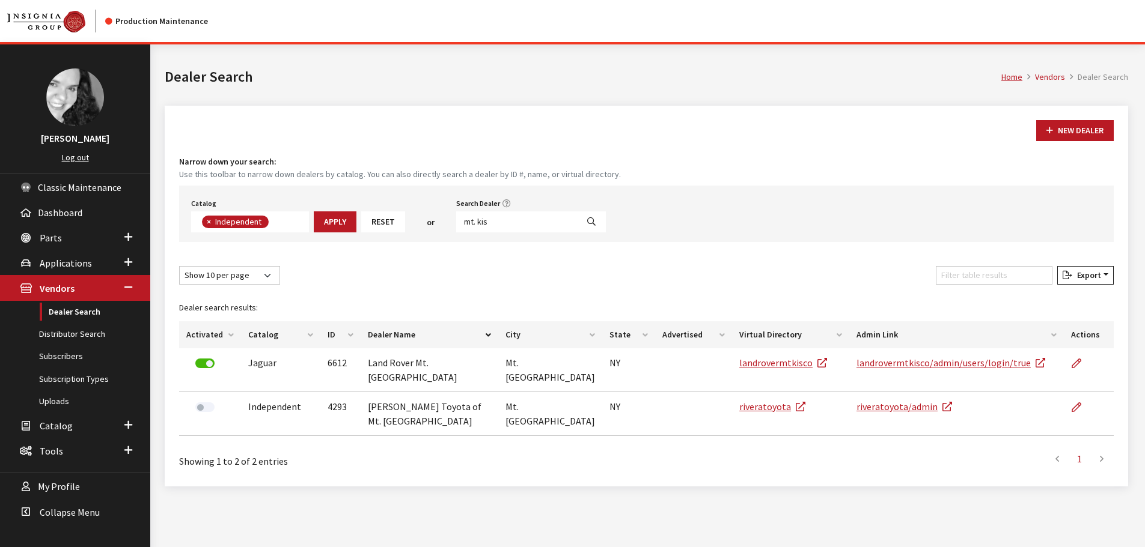
scroll to position [88, 0]
click at [509, 224] on input "mt. kis" at bounding box center [516, 222] width 121 height 21
type input "[GEOGRAPHIC_DATA]"
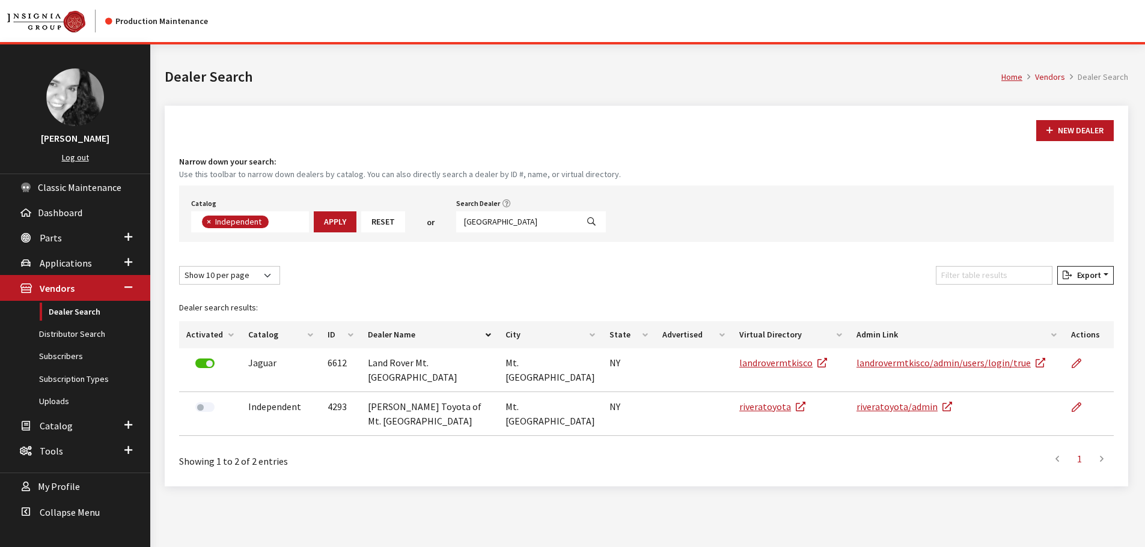
select select
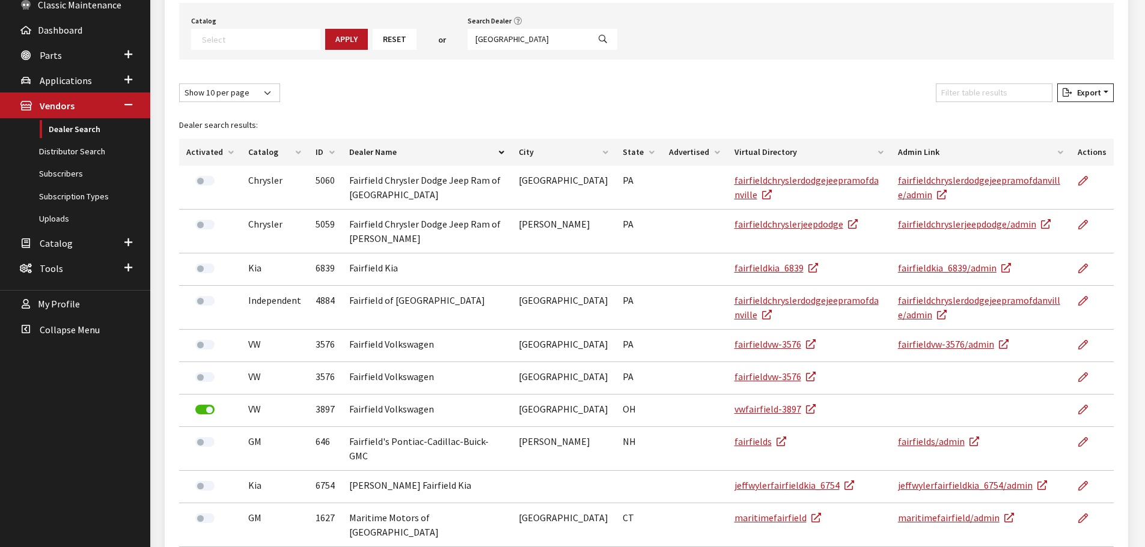
scroll to position [261, 0]
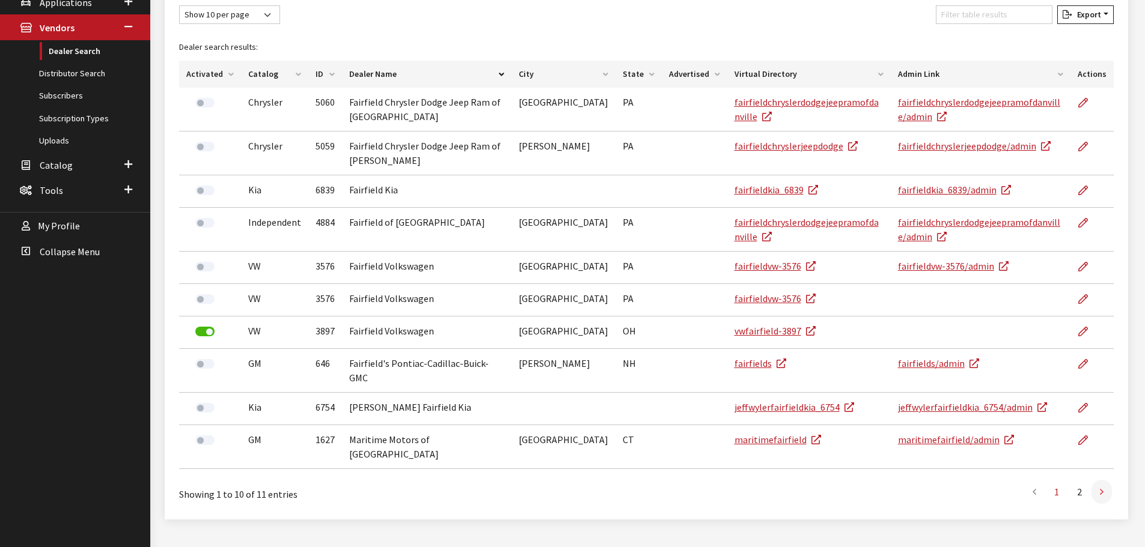
click at [1104, 480] on link at bounding box center [1101, 492] width 20 height 24
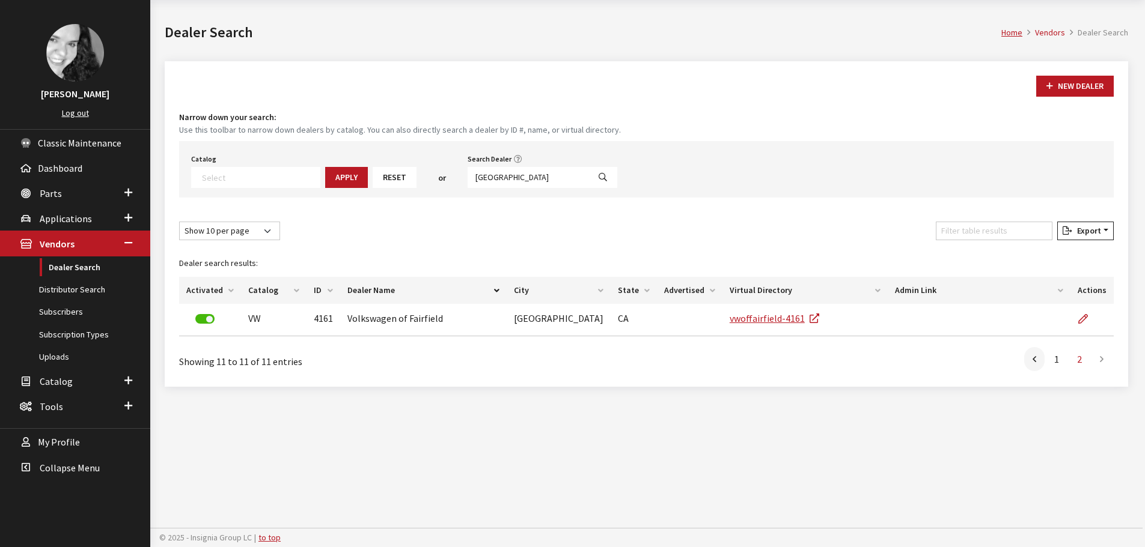
scroll to position [44, 0]
click at [509, 174] on input "fairfield" at bounding box center [528, 177] width 121 height 21
type input "white plains"
select select
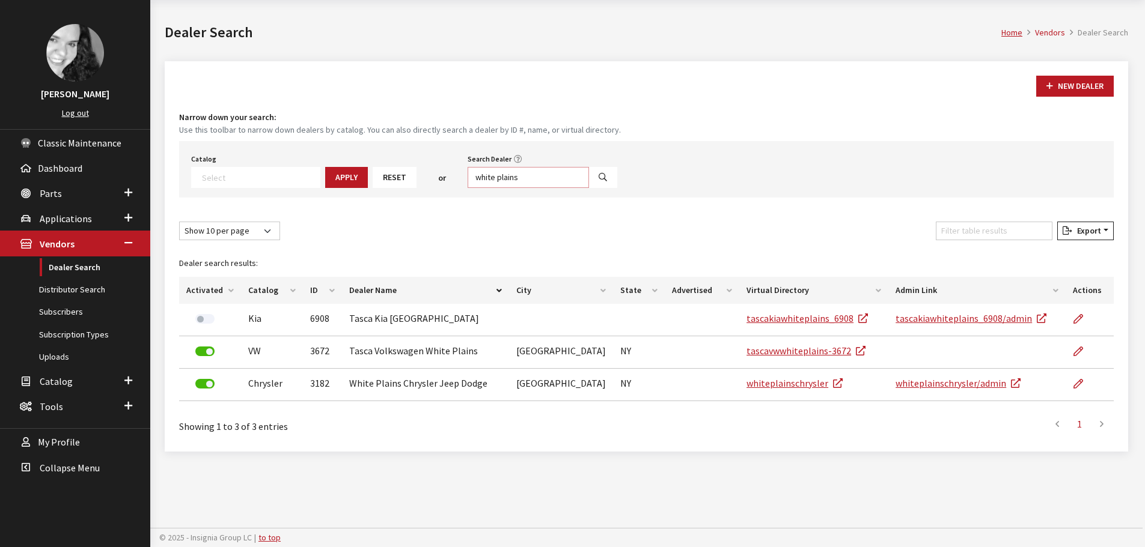
click at [495, 177] on input "white plains" at bounding box center [528, 177] width 121 height 21
click at [498, 176] on input "Search Dealer" at bounding box center [528, 177] width 121 height 21
type input "brooklyn"
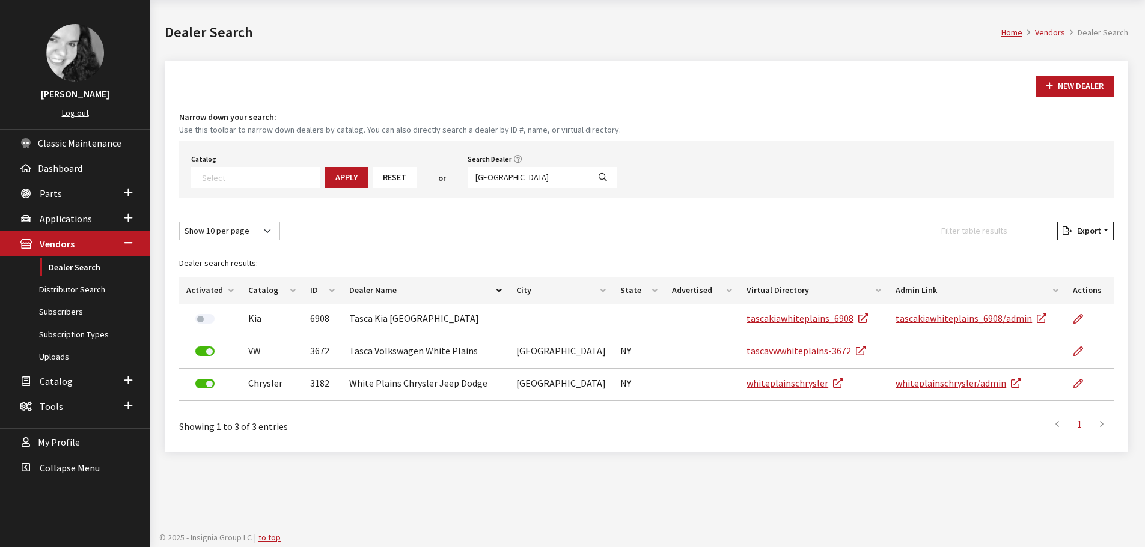
select select
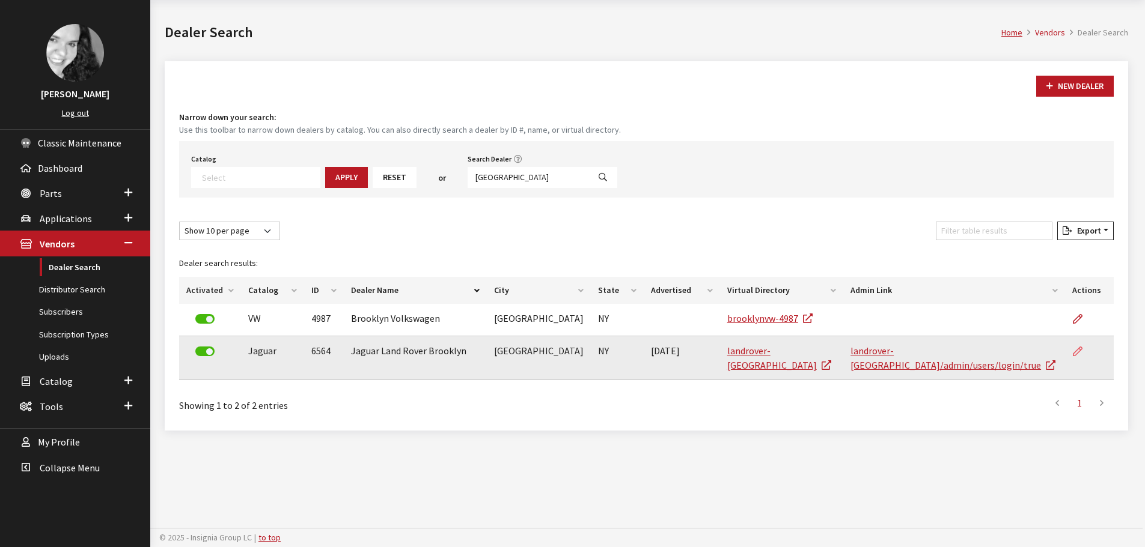
click at [1074, 352] on icon at bounding box center [1078, 352] width 10 height 10
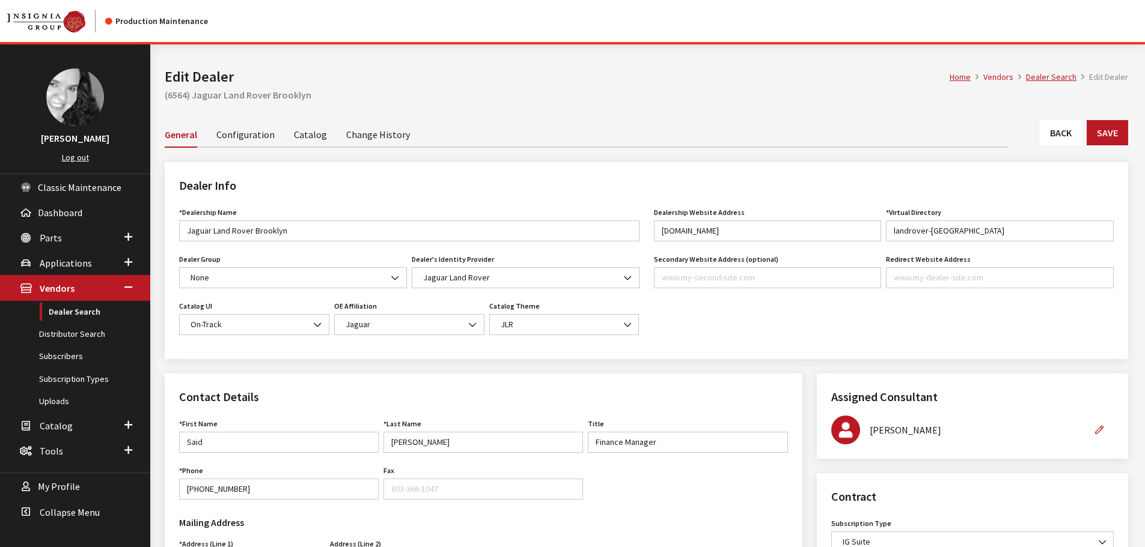
click at [1061, 138] on link "Back" at bounding box center [1061, 132] width 42 height 25
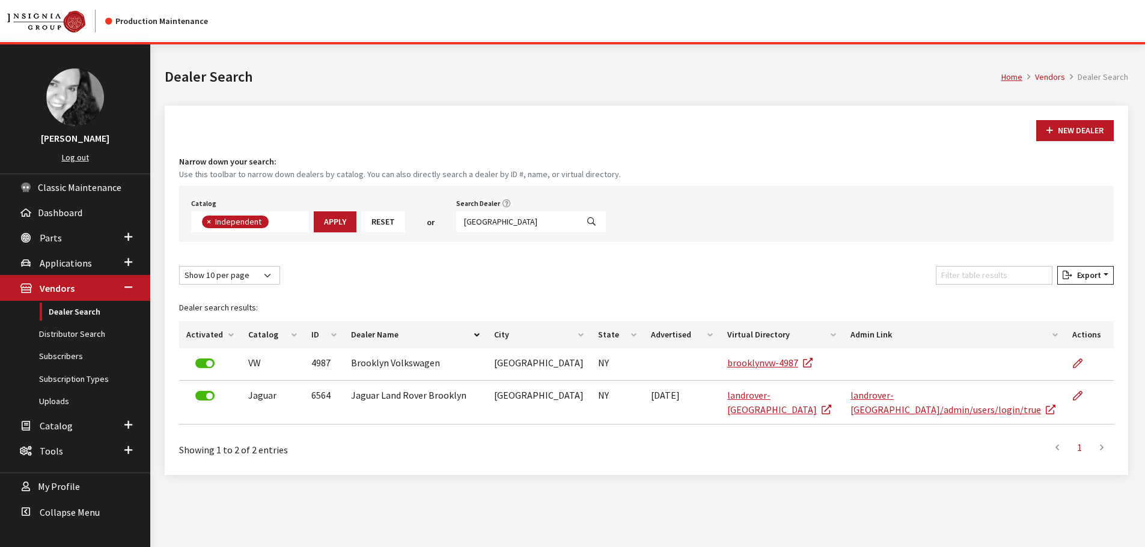
scroll to position [88, 0]
click at [507, 228] on input "brooklyn" at bounding box center [516, 222] width 121 height 21
type input "edison"
select select
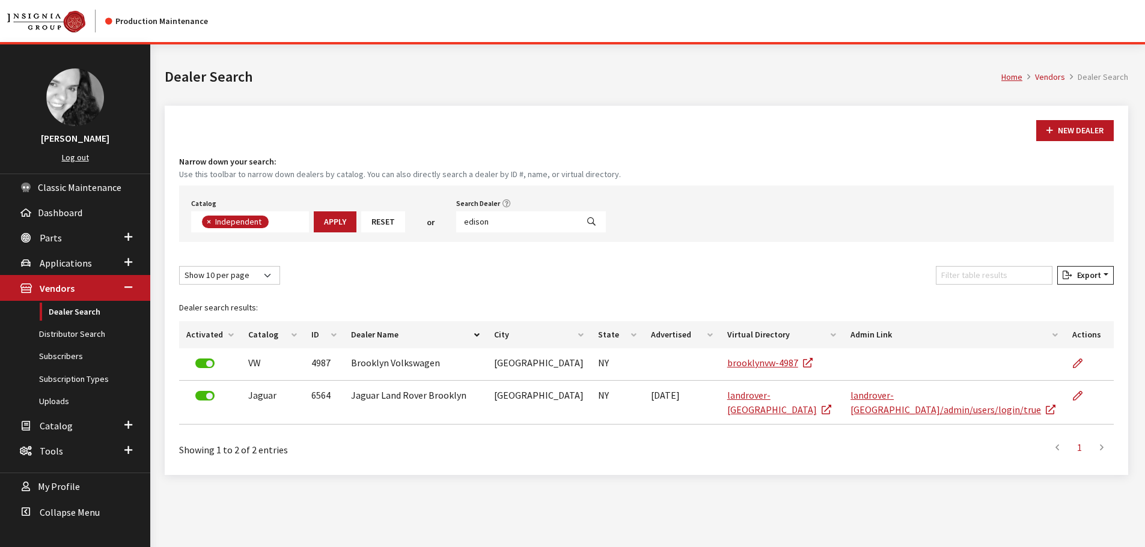
scroll to position [126, 0]
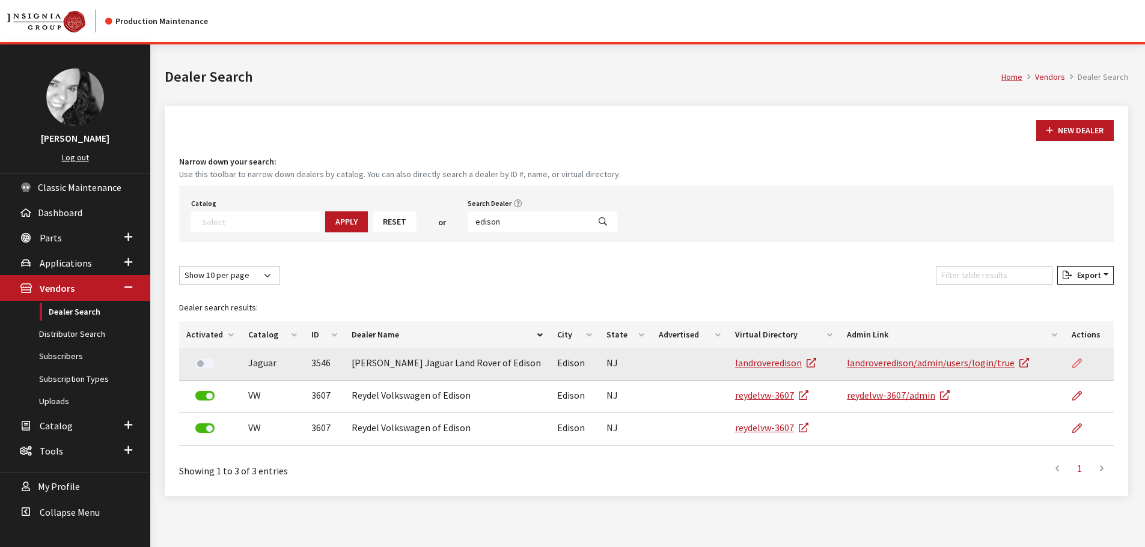
click at [1077, 368] on icon at bounding box center [1077, 364] width 10 height 10
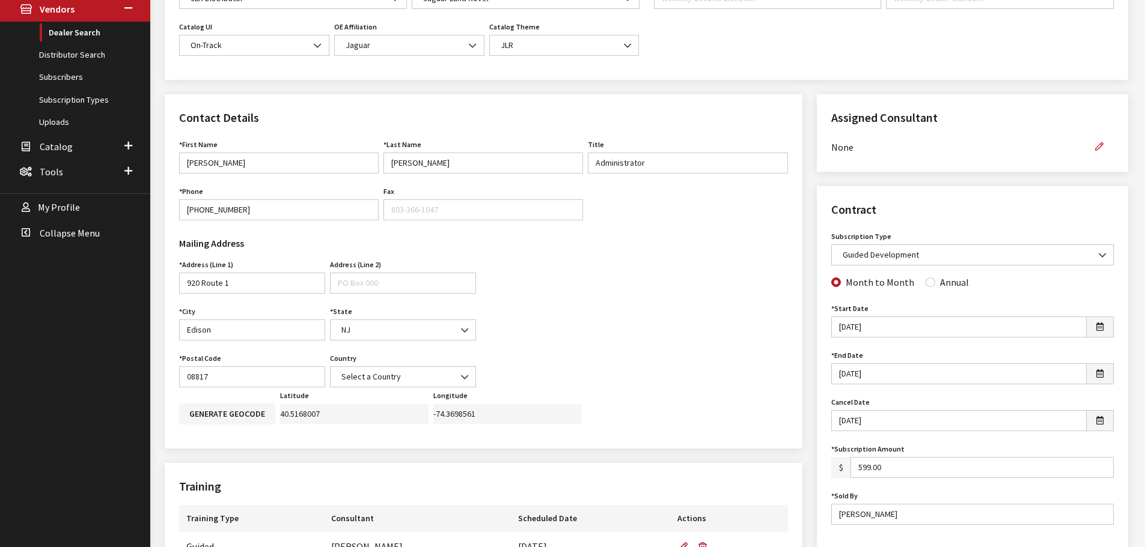
scroll to position [300, 0]
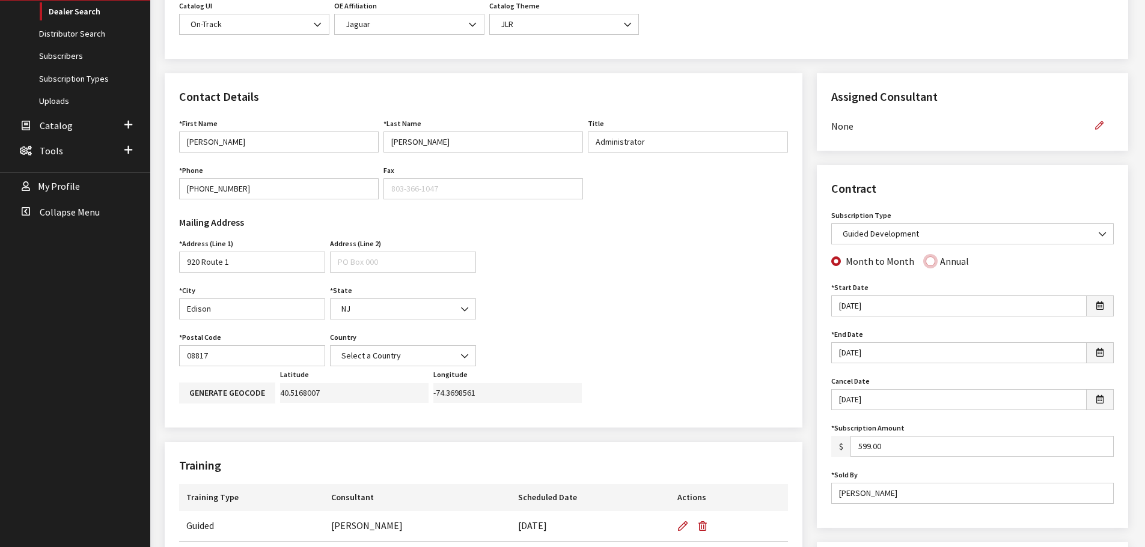
click at [925, 260] on input "Annual" at bounding box center [930, 262] width 10 height 10
radio input "true"
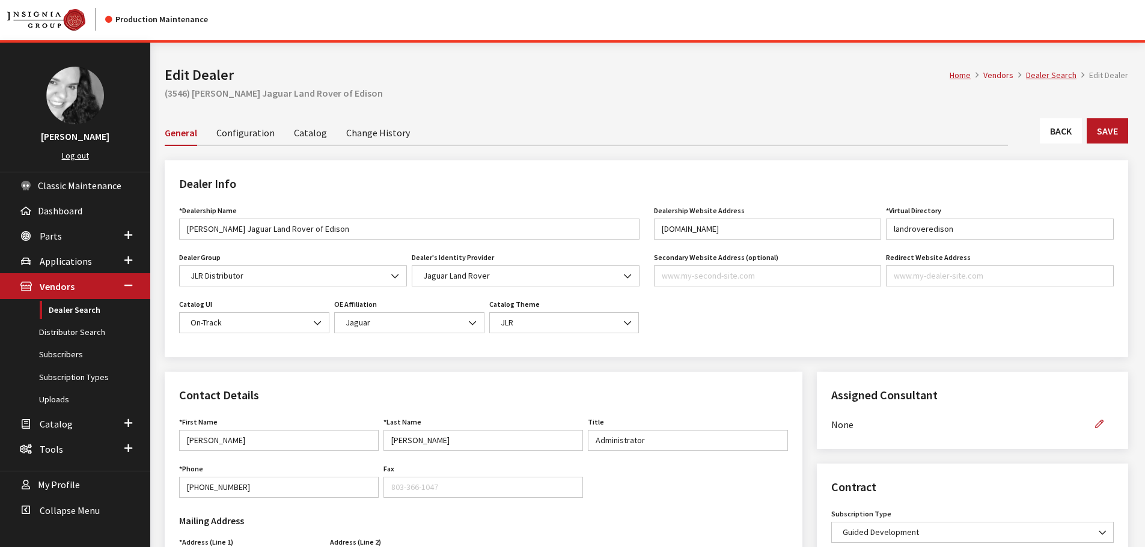
scroll to position [0, 0]
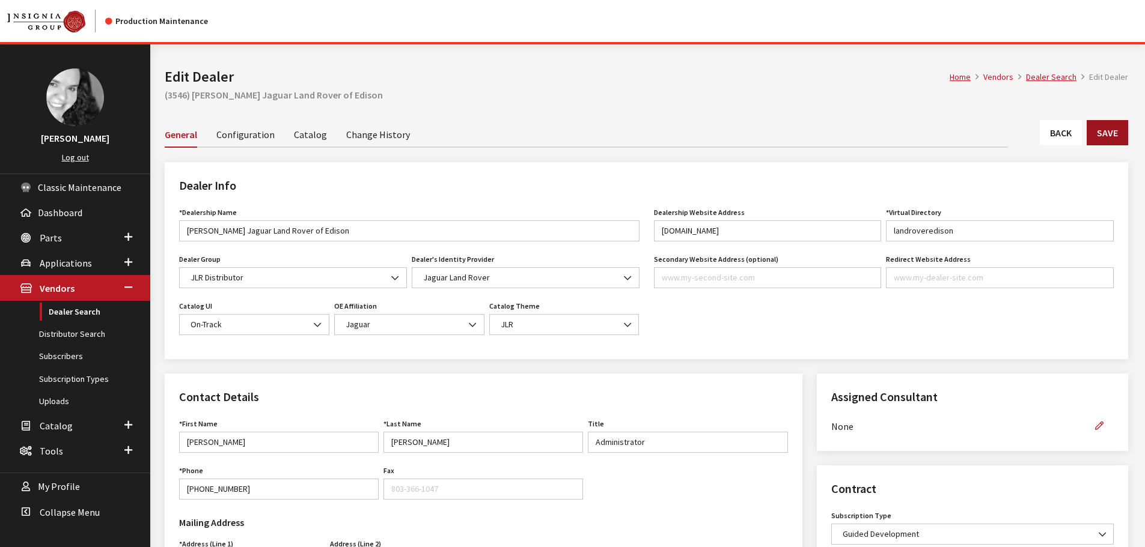
click at [1122, 133] on button "Save" at bounding box center [1107, 132] width 41 height 25
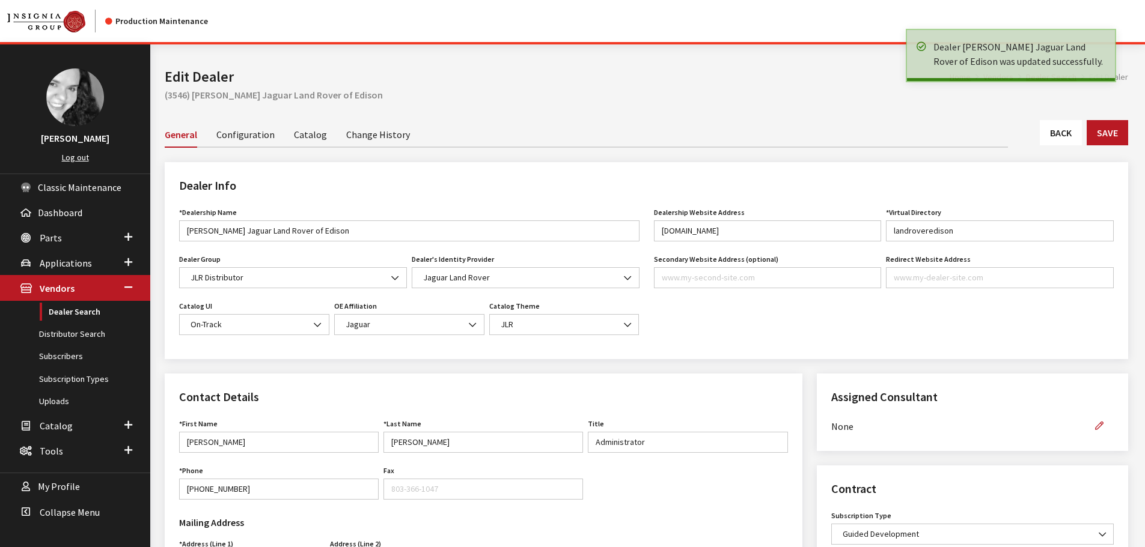
drag, startPoint x: 0, startPoint y: 0, endPoint x: 1068, endPoint y: 134, distance: 1076.3
click at [1068, 134] on link "Back" at bounding box center [1061, 132] width 42 height 25
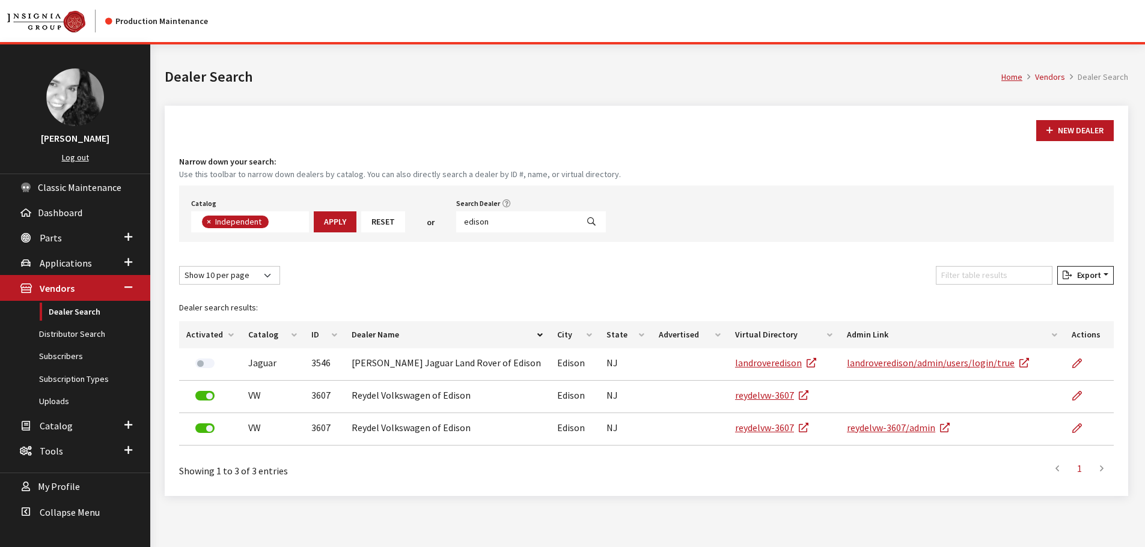
scroll to position [88, 0]
click at [504, 224] on input "edison" at bounding box center [516, 222] width 121 height 21
type input "parsippany"
select select
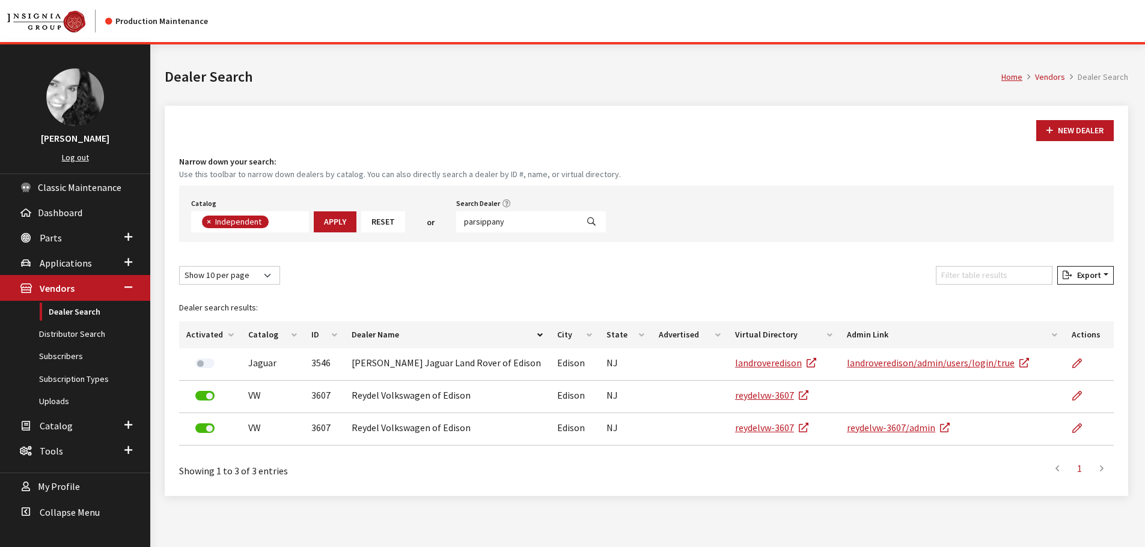
scroll to position [126, 0]
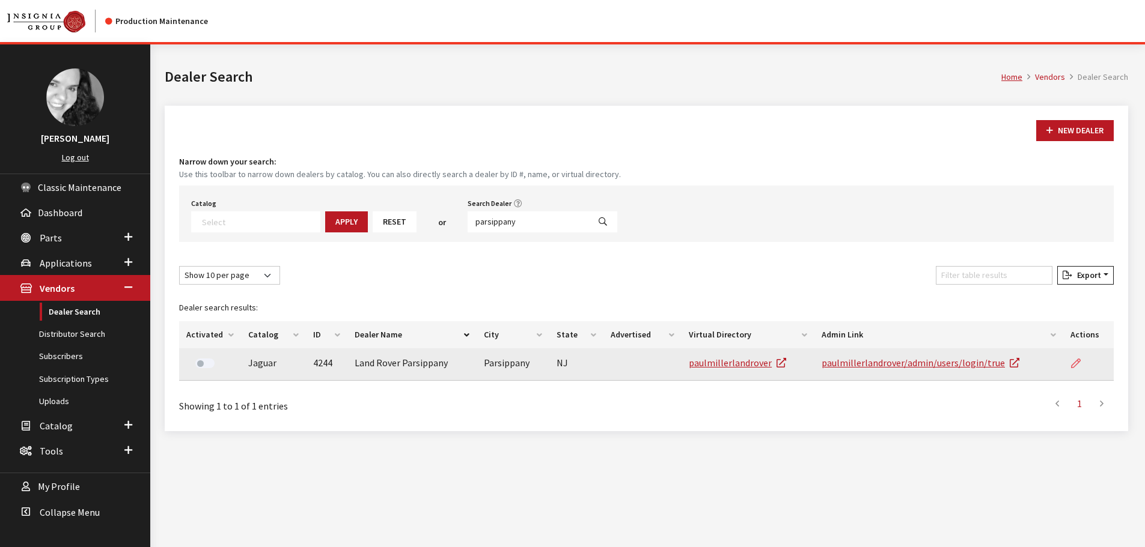
click at [1074, 363] on icon at bounding box center [1076, 364] width 10 height 10
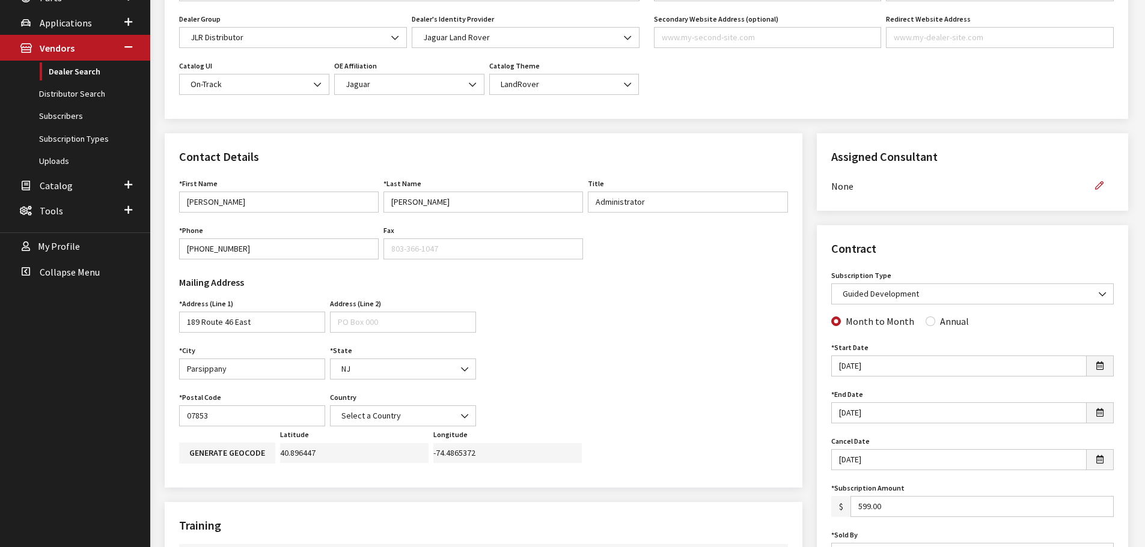
scroll to position [300, 0]
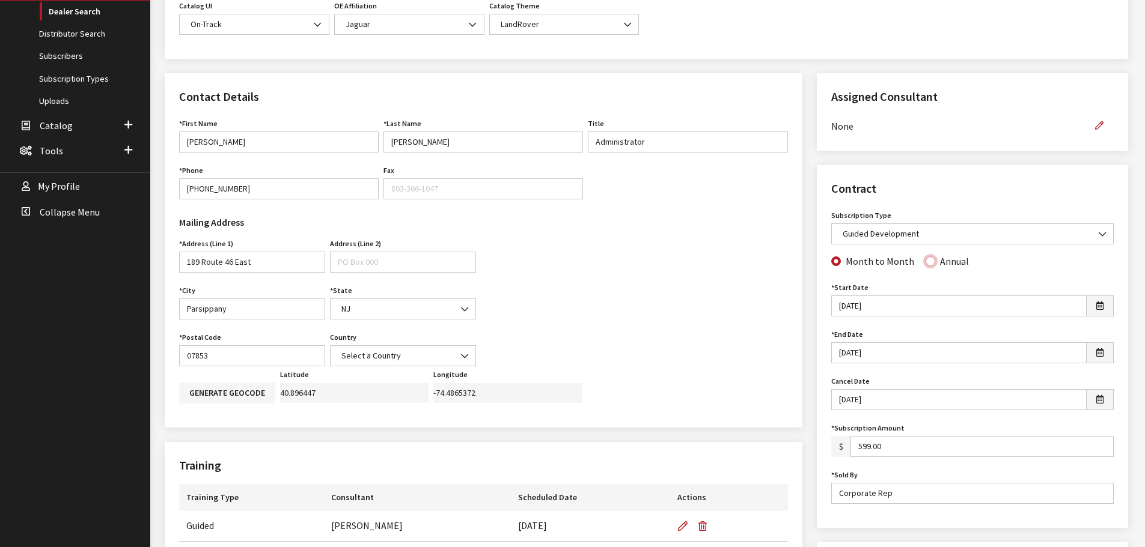
click at [927, 261] on input "Annual" at bounding box center [930, 262] width 10 height 10
radio input "true"
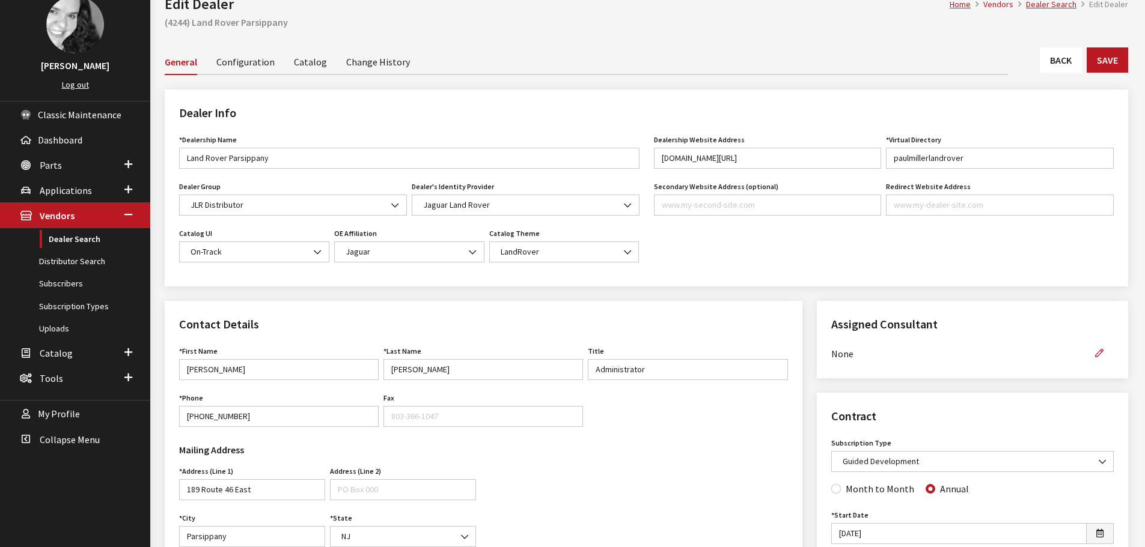
scroll to position [60, 0]
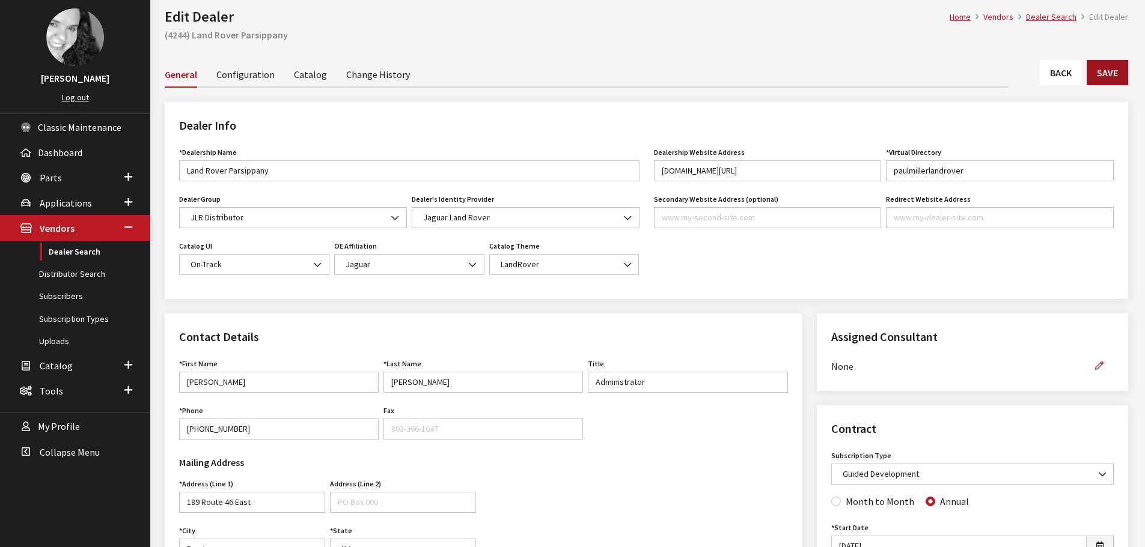
click at [1114, 76] on button "Save" at bounding box center [1107, 72] width 41 height 25
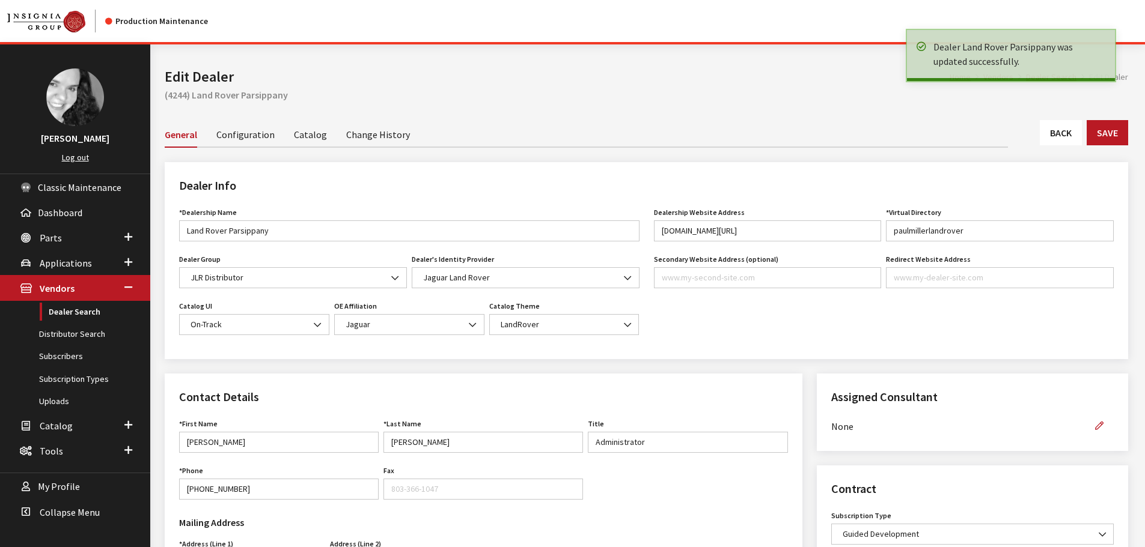
click at [1065, 134] on link "Back" at bounding box center [1061, 132] width 42 height 25
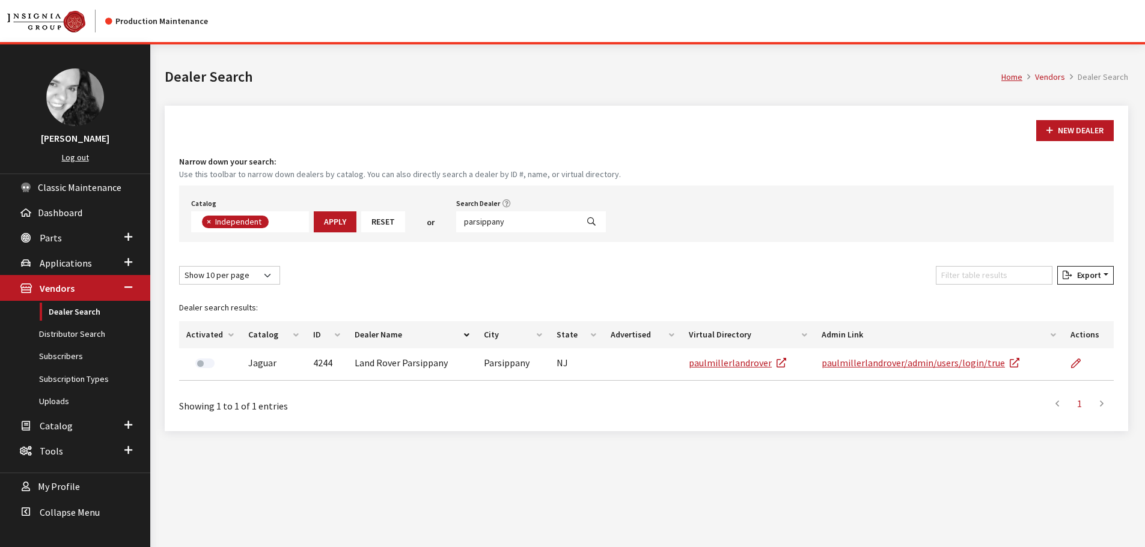
scroll to position [88, 0]
click at [520, 225] on input "parsippany" at bounding box center [516, 222] width 121 height 21
click at [519, 225] on input "parsippany" at bounding box center [516, 222] width 121 height 21
click at [518, 225] on input "parsippany" at bounding box center [516, 222] width 121 height 21
type input "p"
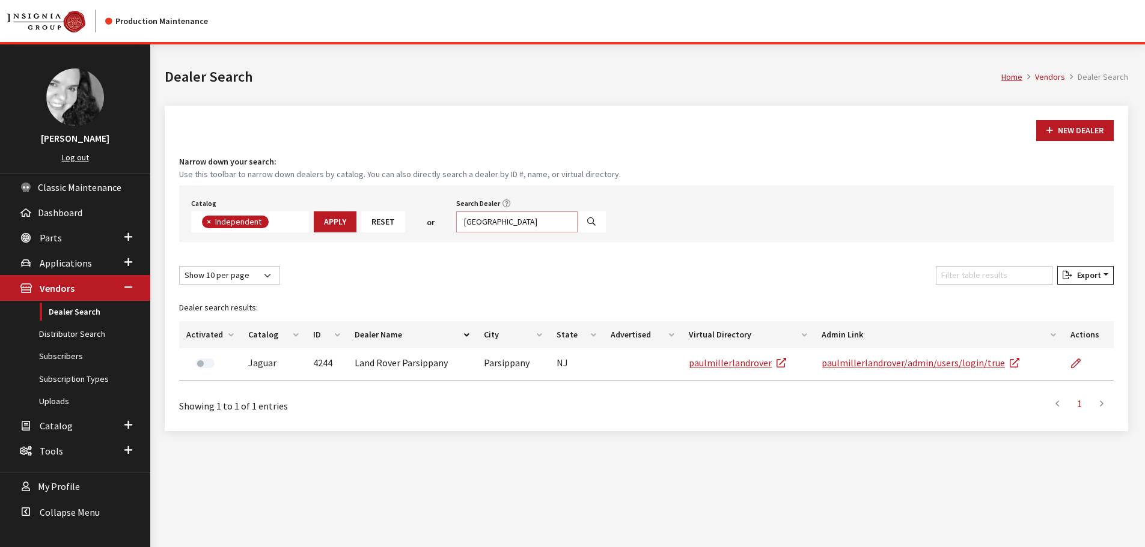
type input "princeton"
select select
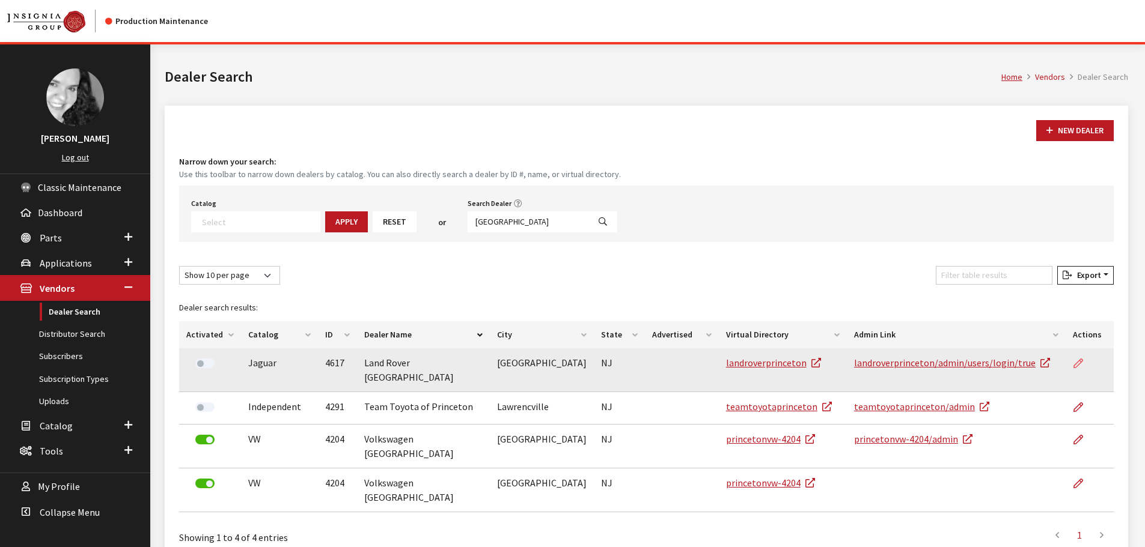
click at [1076, 362] on icon at bounding box center [1078, 364] width 10 height 10
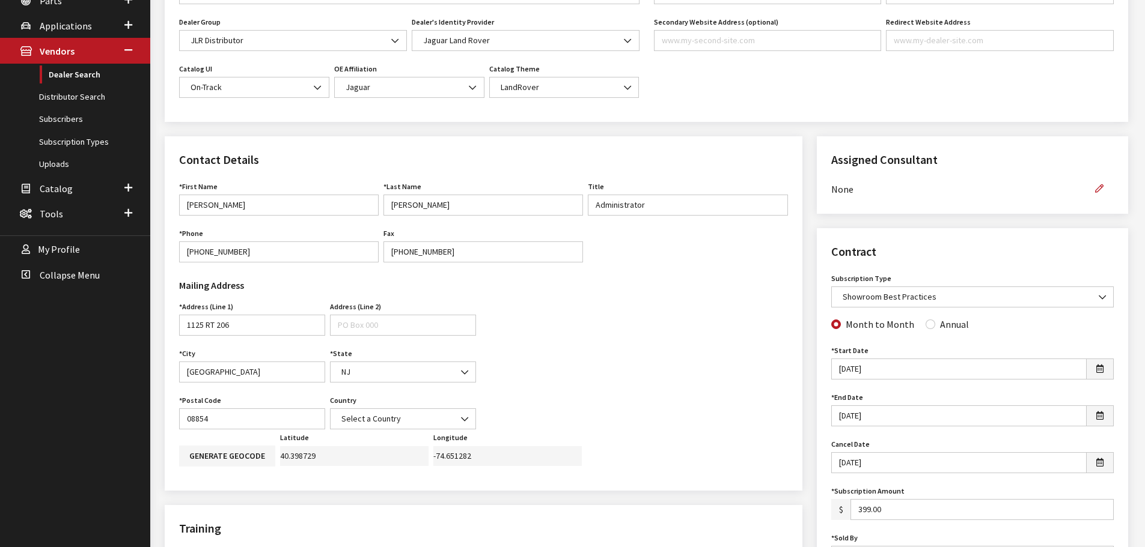
scroll to position [300, 0]
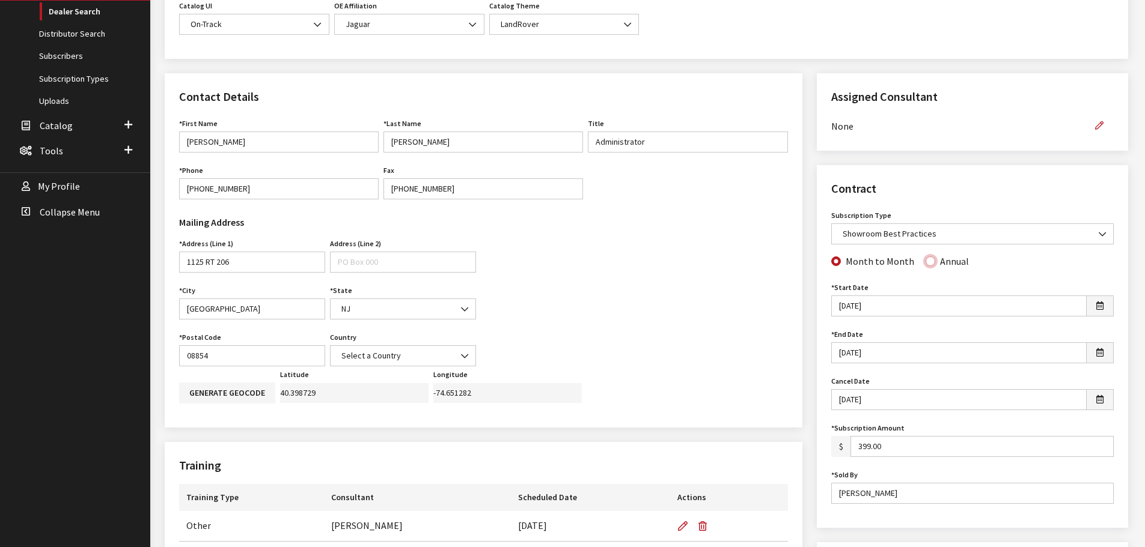
click at [929, 261] on input "Annual" at bounding box center [930, 262] width 10 height 10
radio input "true"
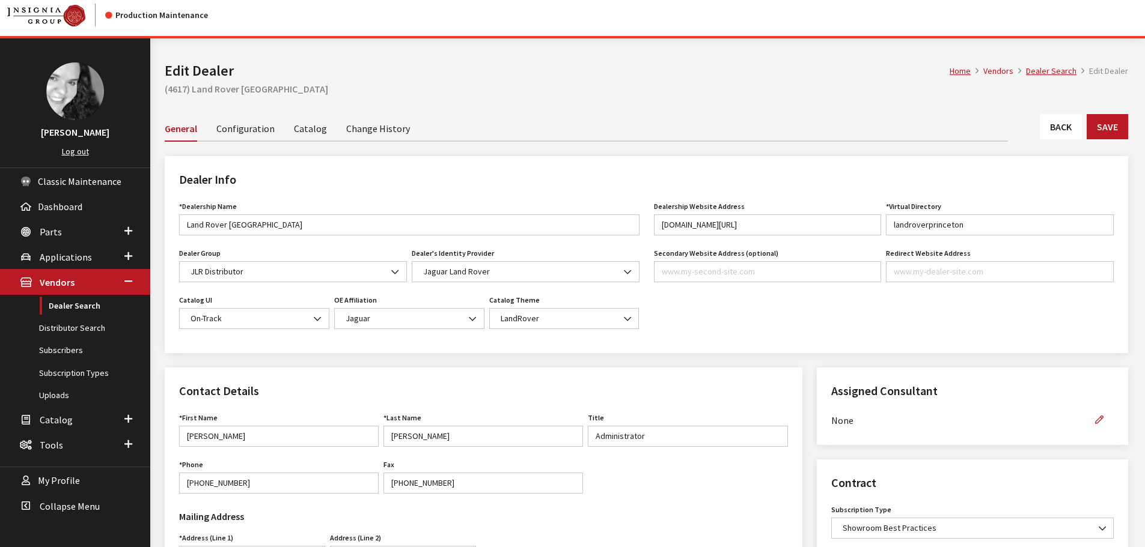
scroll to position [0, 0]
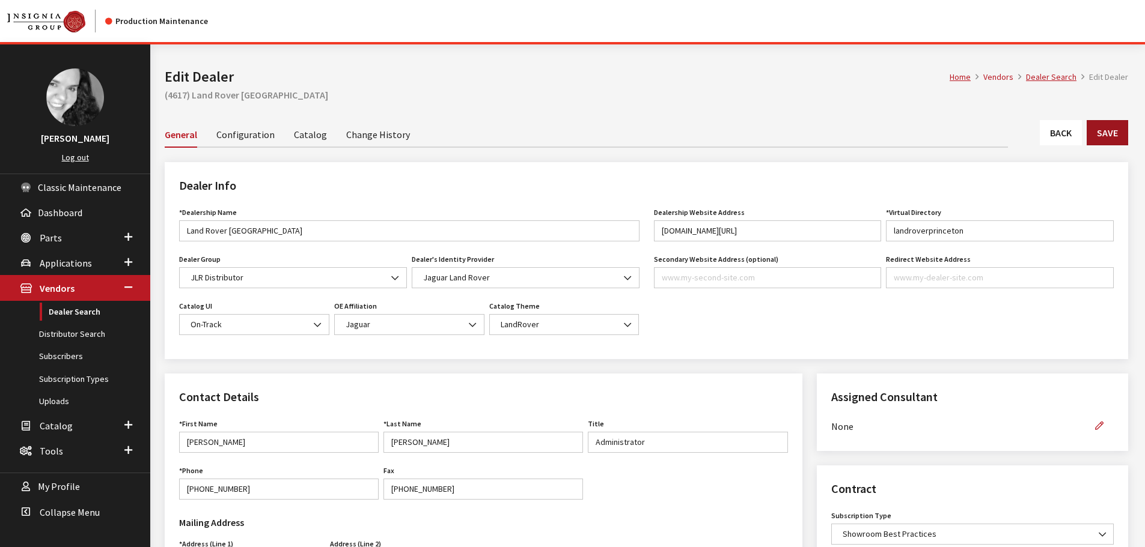
click at [1104, 130] on button "Save" at bounding box center [1107, 132] width 41 height 25
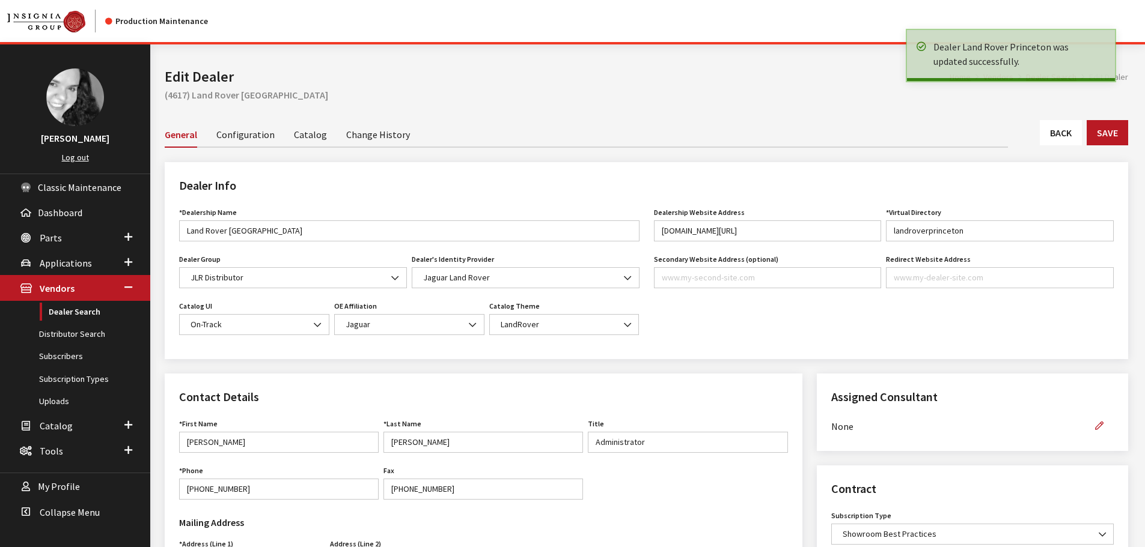
drag, startPoint x: 0, startPoint y: 0, endPoint x: 1066, endPoint y: 135, distance: 1074.5
click at [1066, 135] on link "Back" at bounding box center [1061, 132] width 42 height 25
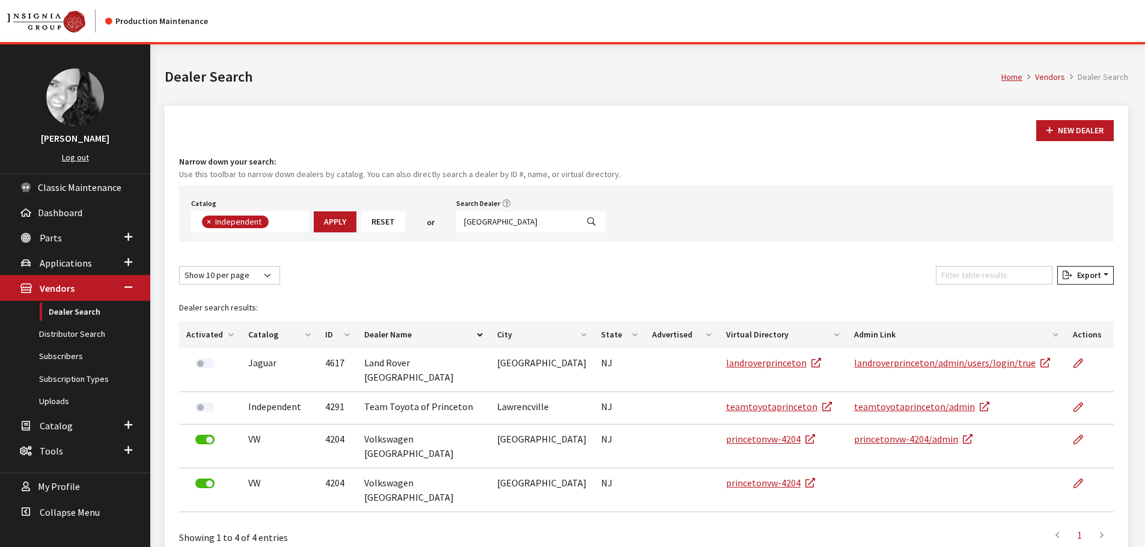
scroll to position [88, 0]
click at [501, 227] on input "[GEOGRAPHIC_DATA]" at bounding box center [516, 222] width 121 height 21
type input "nyack"
select select
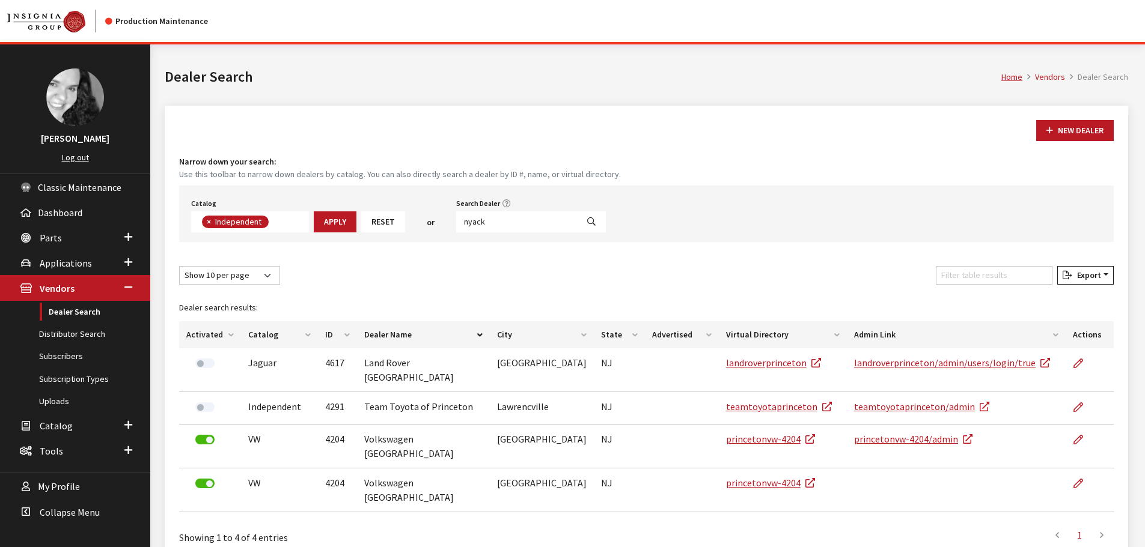
scroll to position [126, 0]
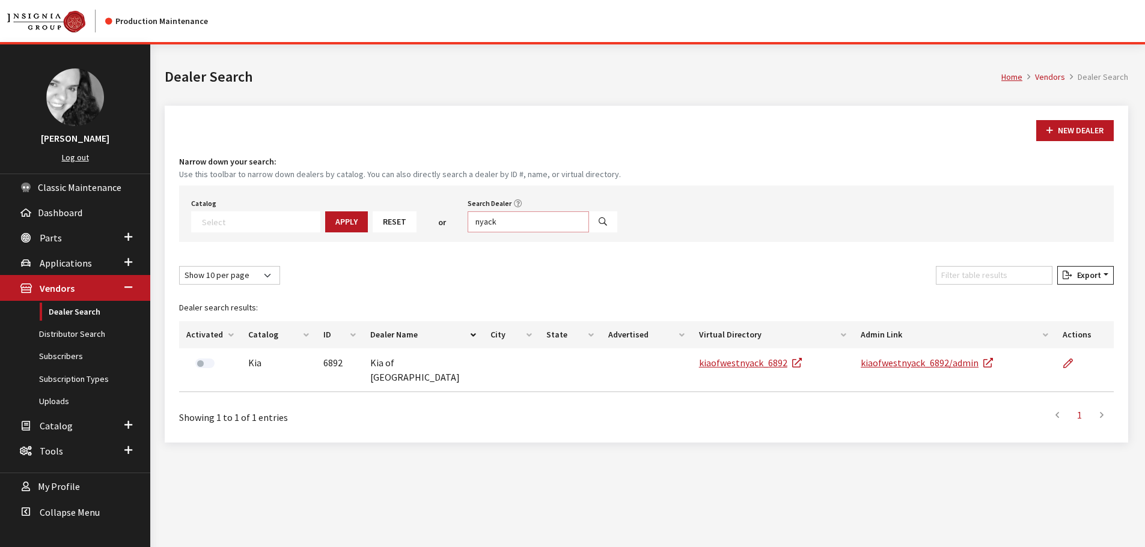
click at [501, 227] on input "nyack" at bounding box center [528, 222] width 121 height 21
click at [507, 230] on input "nyack" at bounding box center [528, 222] width 121 height 21
type input "monmouth"
select select
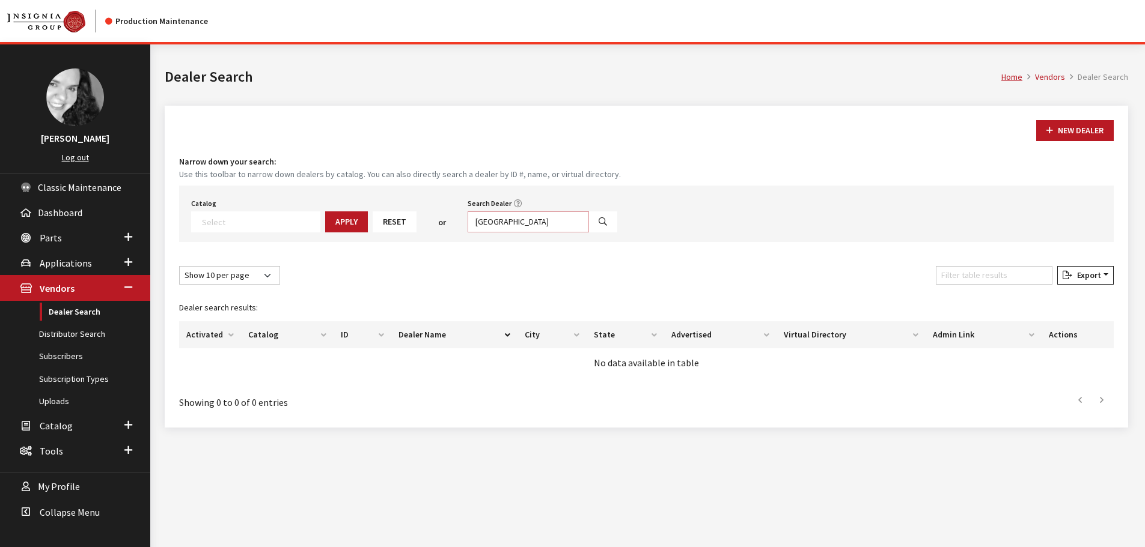
click at [507, 221] on input "monmouth" at bounding box center [528, 222] width 121 height 21
type input "paramus"
select select
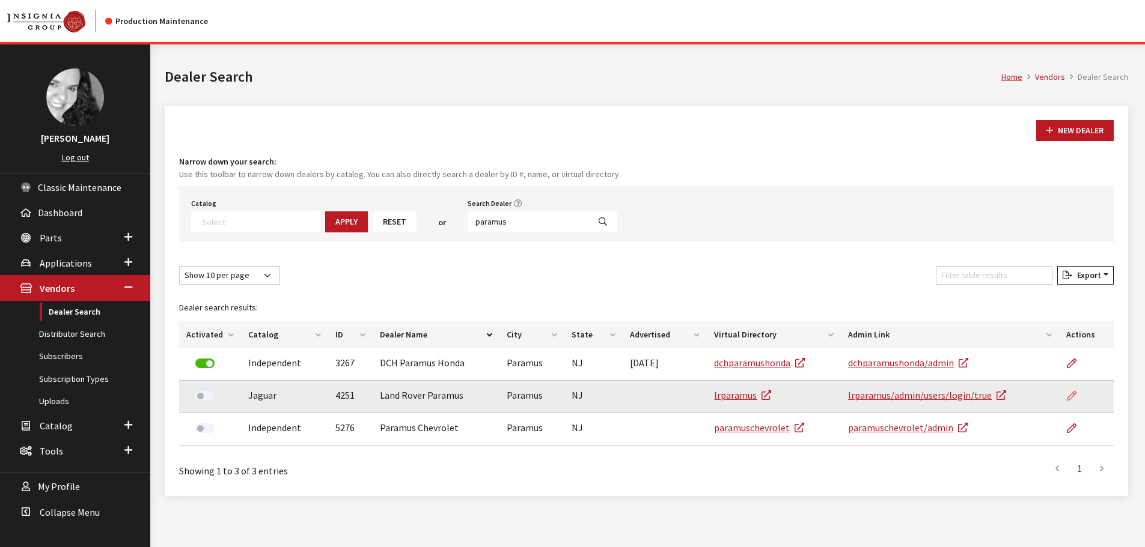
click at [1074, 395] on icon at bounding box center [1072, 397] width 10 height 10
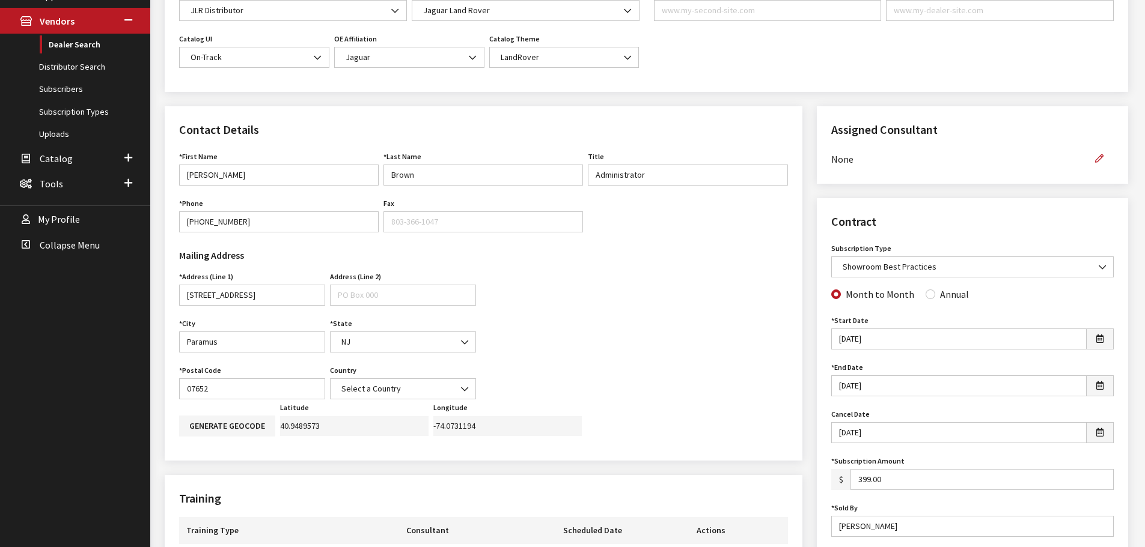
scroll to position [240, 0]
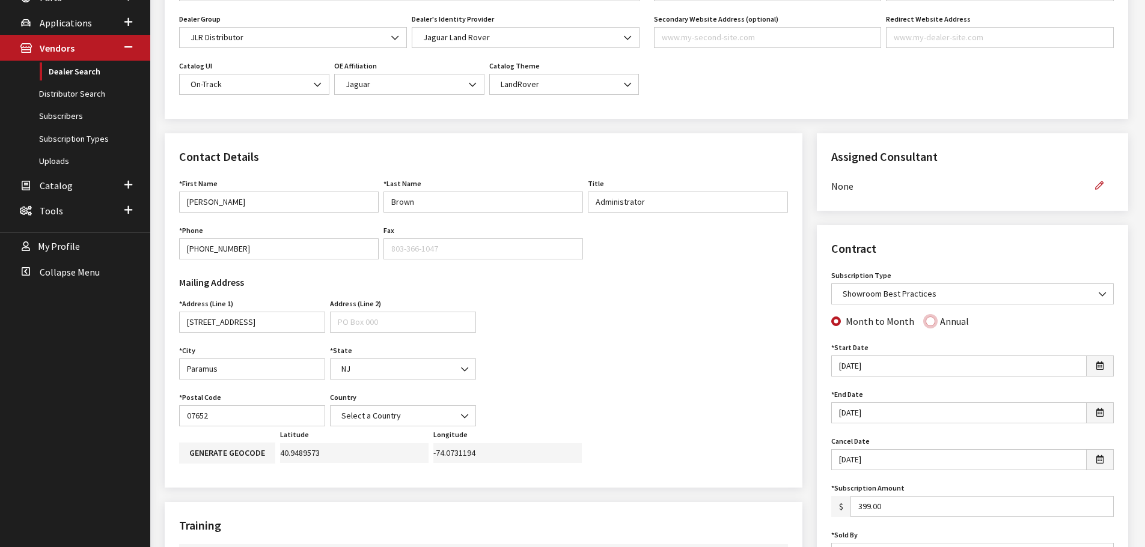
click at [925, 322] on input "Annual" at bounding box center [930, 322] width 10 height 10
radio input "true"
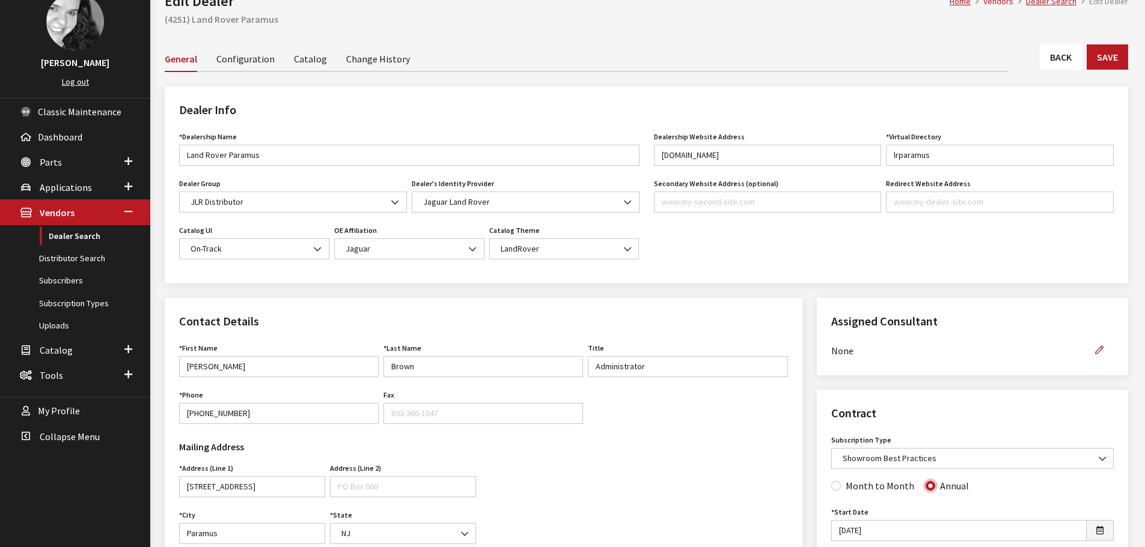
scroll to position [60, 0]
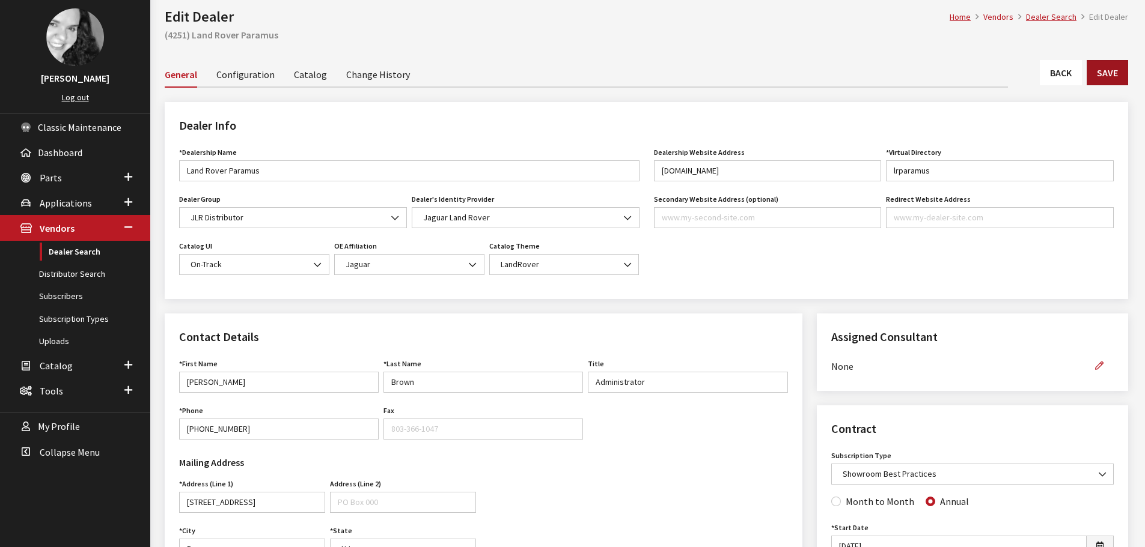
click at [1106, 79] on button "Save" at bounding box center [1107, 72] width 41 height 25
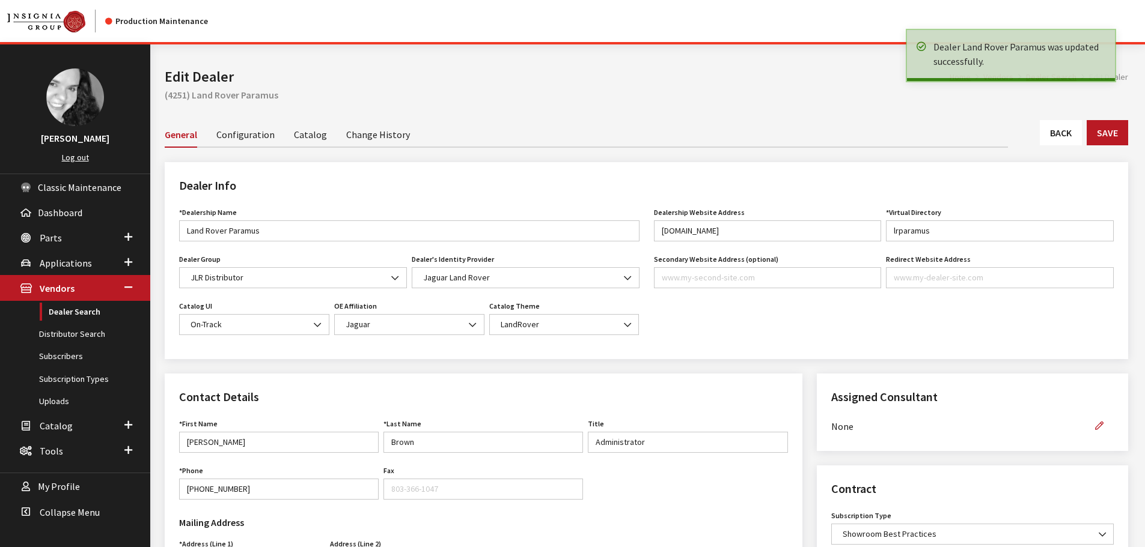
click at [1062, 133] on link "Back" at bounding box center [1061, 132] width 42 height 25
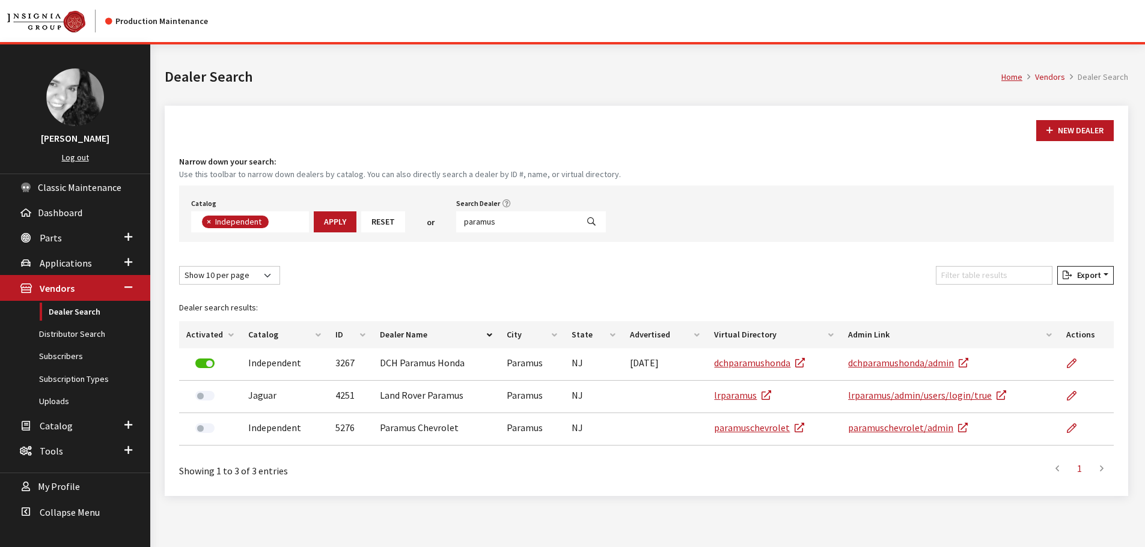
scroll to position [88, 0]
click at [502, 221] on input "paramus" at bounding box center [516, 222] width 121 height 21
type input "manhattan"
select select
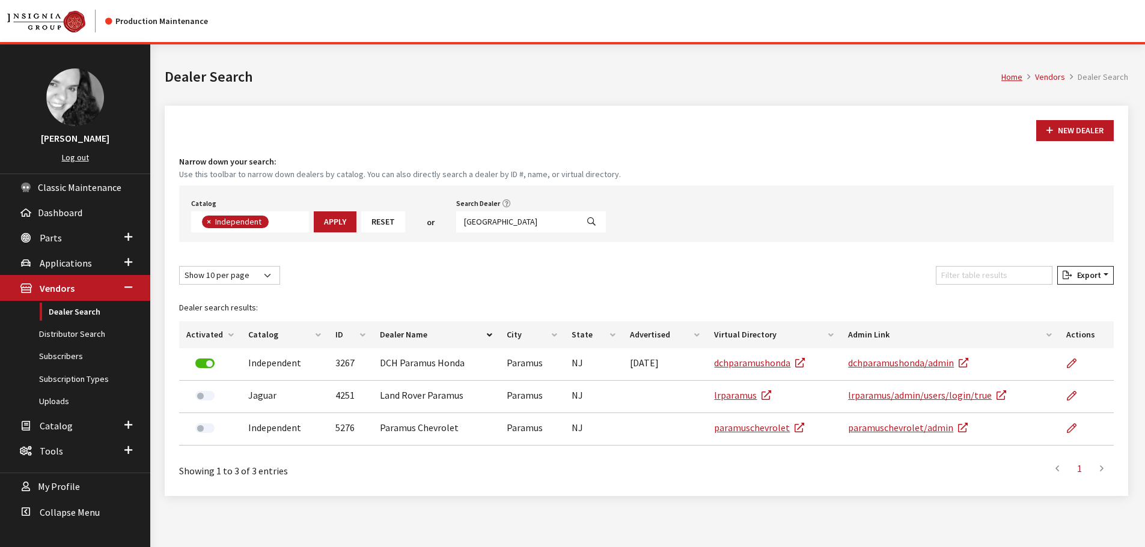
scroll to position [126, 0]
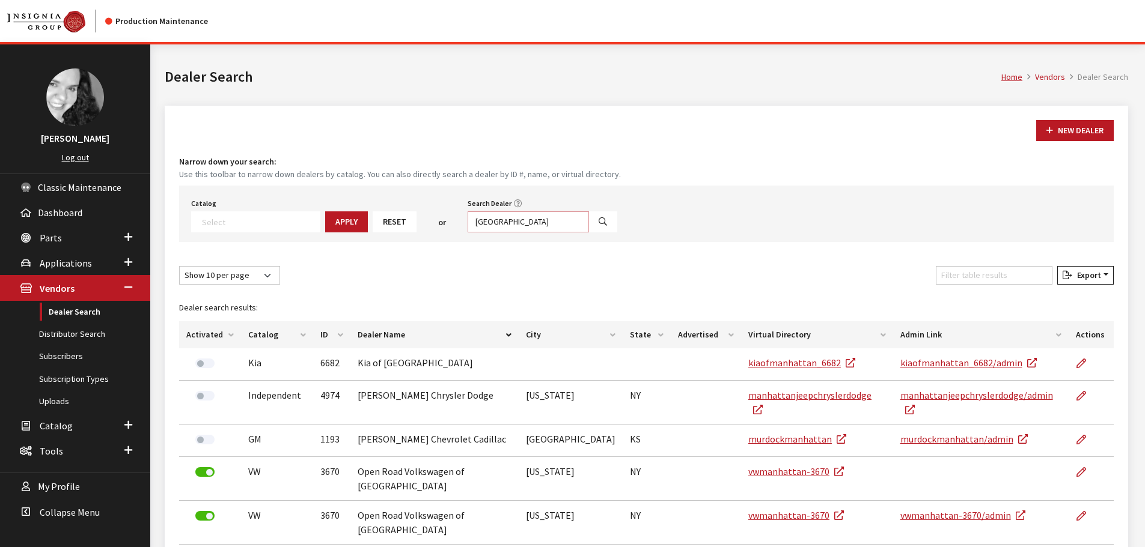
click at [508, 224] on input "manhattan" at bounding box center [528, 222] width 121 height 21
type input "marlboro"
select select
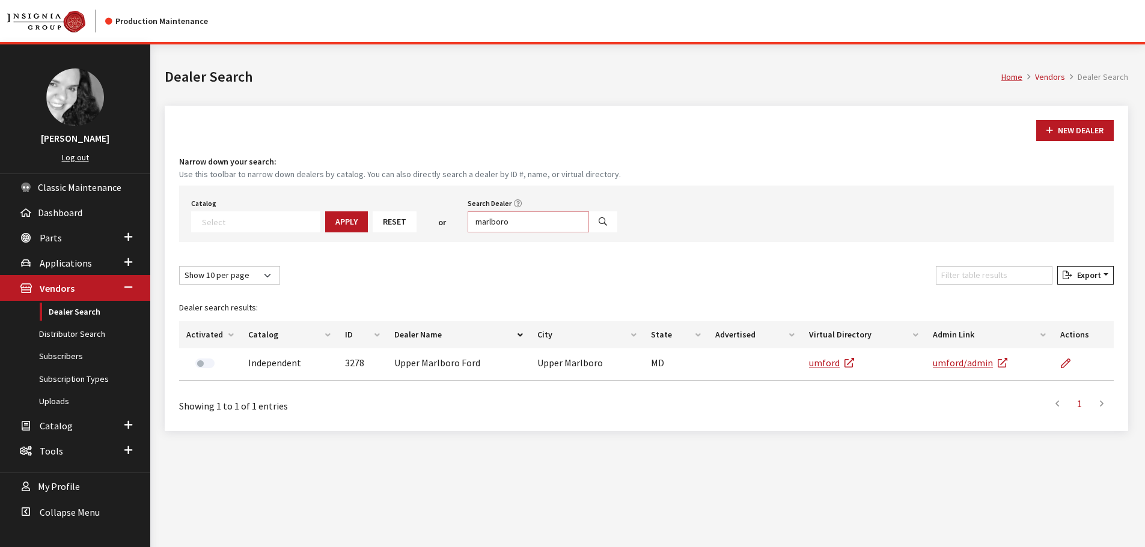
click at [507, 224] on input "marlboro" at bounding box center [528, 222] width 121 height 21
type input "englewood"
select select
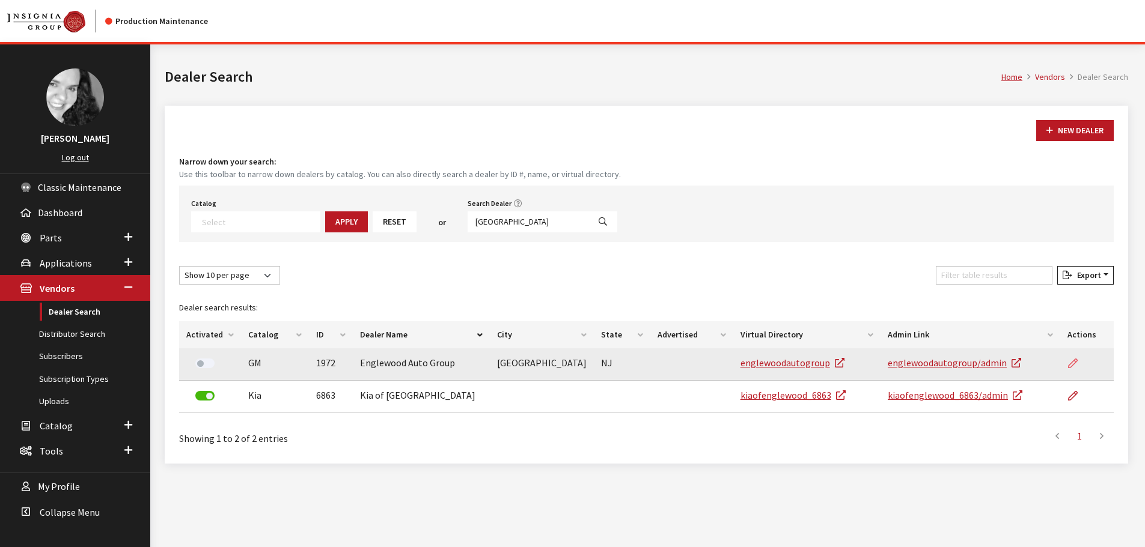
click at [1072, 366] on icon at bounding box center [1073, 364] width 10 height 10
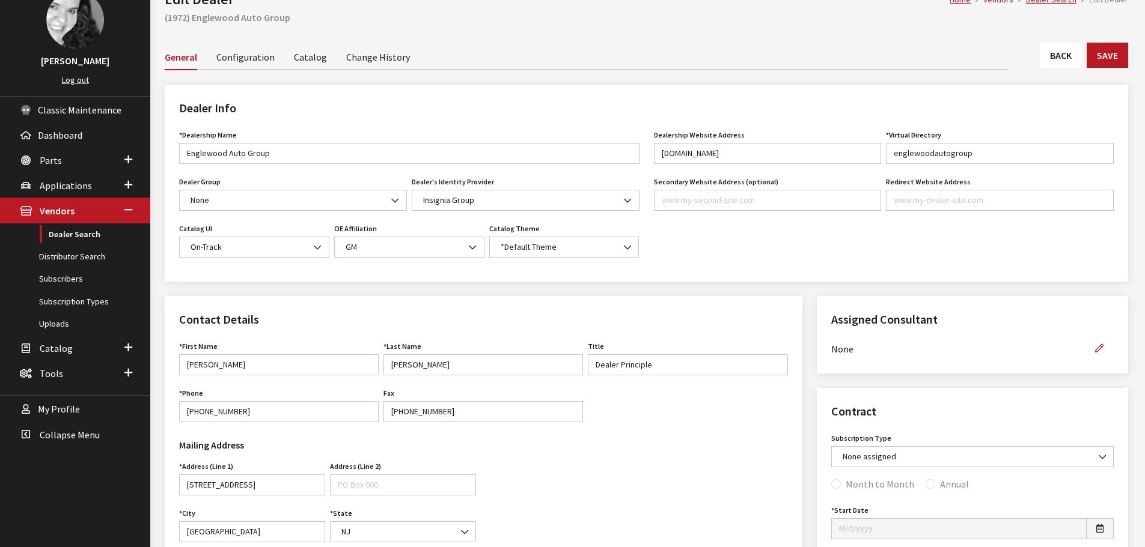
scroll to position [60, 0]
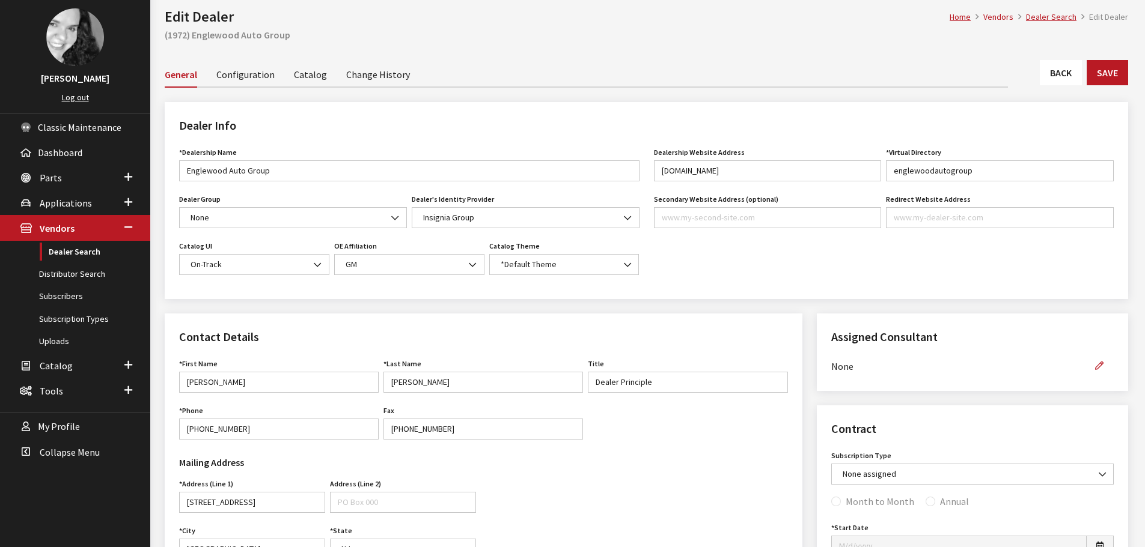
click at [1057, 73] on link "Back" at bounding box center [1061, 72] width 42 height 25
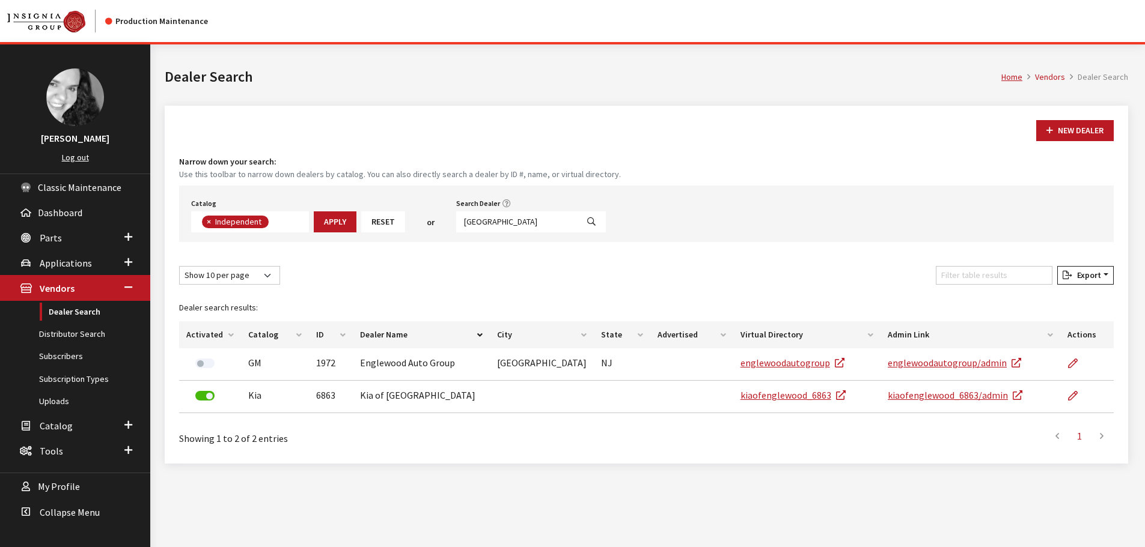
scroll to position [88, 0]
click at [520, 223] on input "[GEOGRAPHIC_DATA]" at bounding box center [516, 222] width 121 height 21
click at [520, 223] on input "englewood" at bounding box center [516, 222] width 121 height 21
type input "monroeville"
select select
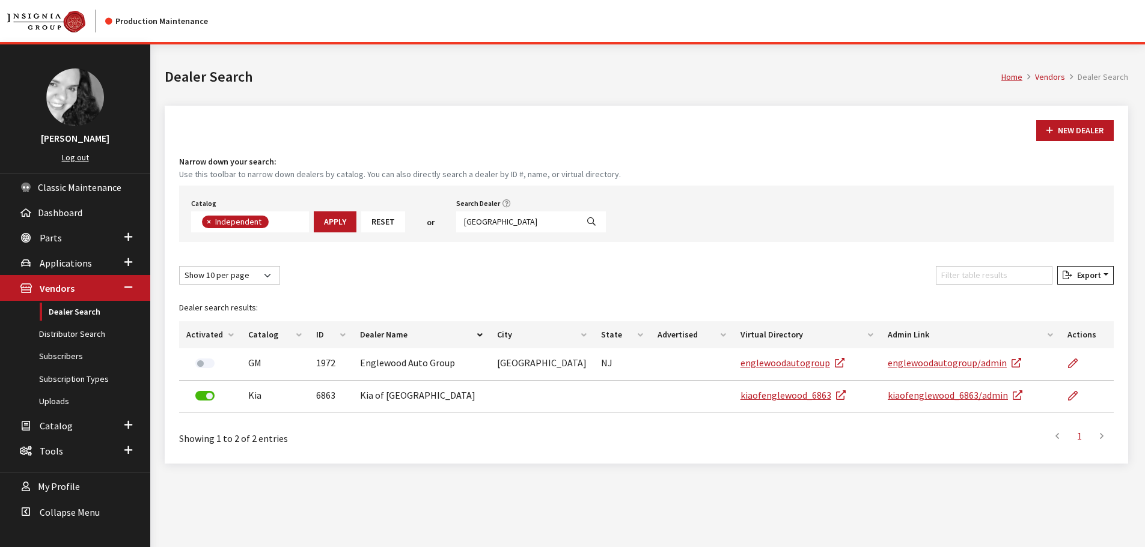
scroll to position [126, 0]
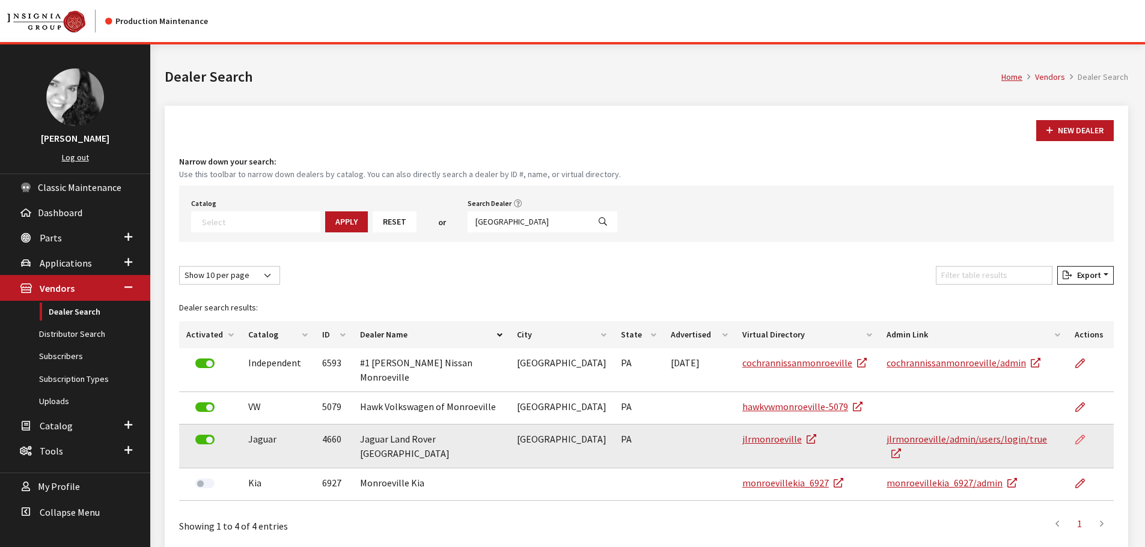
click at [1079, 436] on icon at bounding box center [1080, 441] width 10 height 10
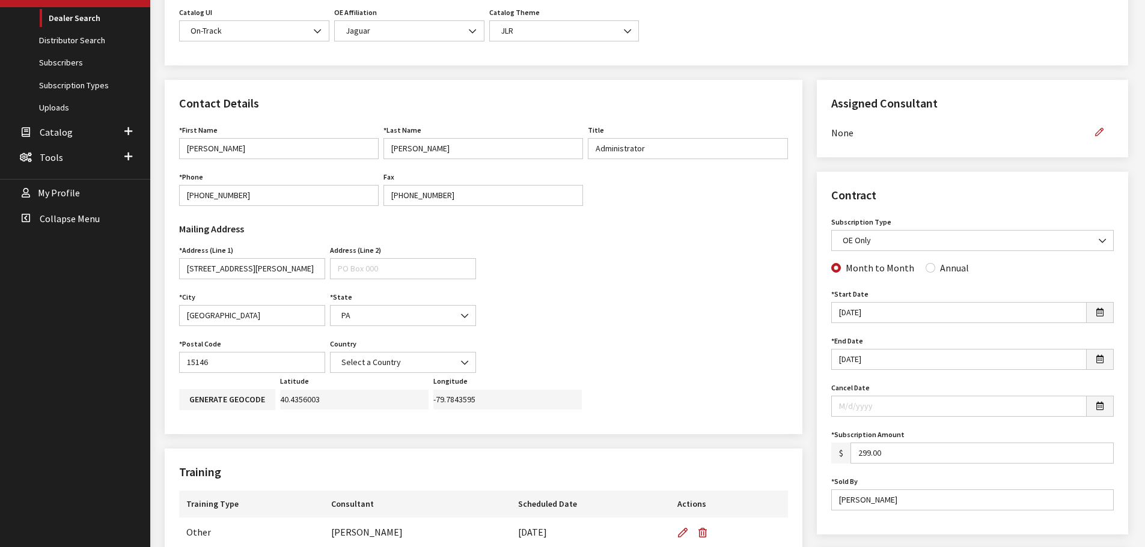
scroll to position [300, 0]
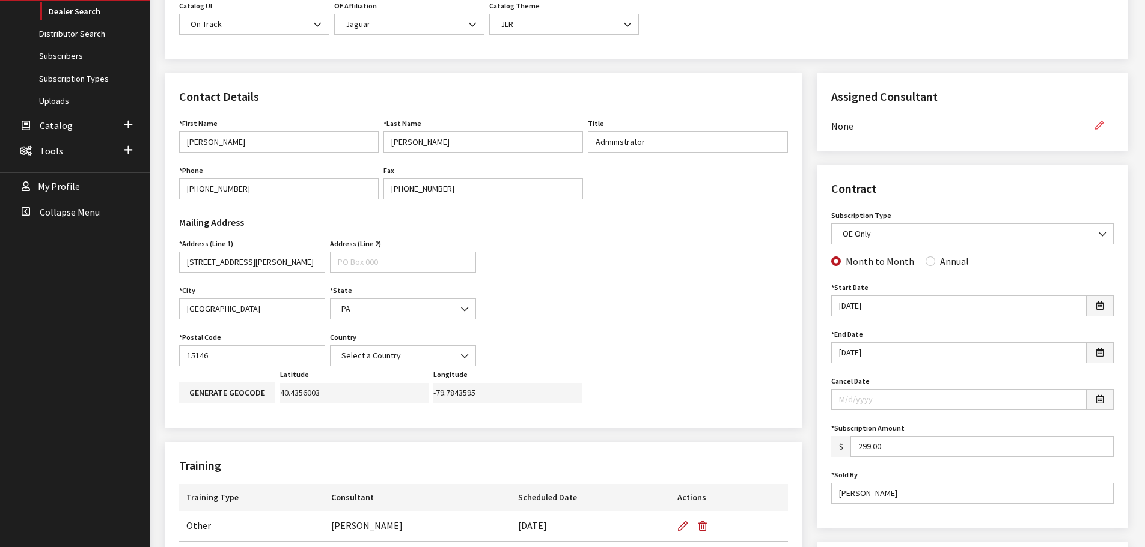
click at [1100, 123] on icon "button" at bounding box center [1099, 126] width 8 height 8
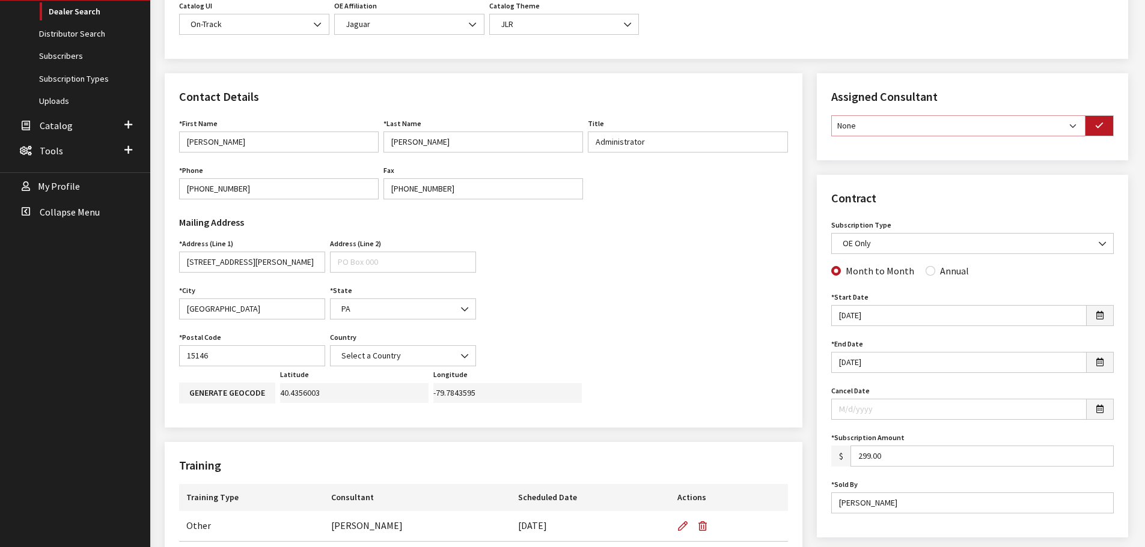
click at [1074, 129] on select "None Brian Gulbrandson Dave West Khrys Dorton Kurt Daugherty Roger Schmidt" at bounding box center [958, 125] width 254 height 21
select select "30"
click at [831, 115] on select "None Brian Gulbrandson Dave West Khrys Dorton Kurt Daugherty Roger Schmidt" at bounding box center [958, 125] width 254 height 21
click at [1092, 130] on button "button" at bounding box center [1099, 125] width 29 height 21
click at [1099, 236] on b at bounding box center [1099, 236] width 0 height 0
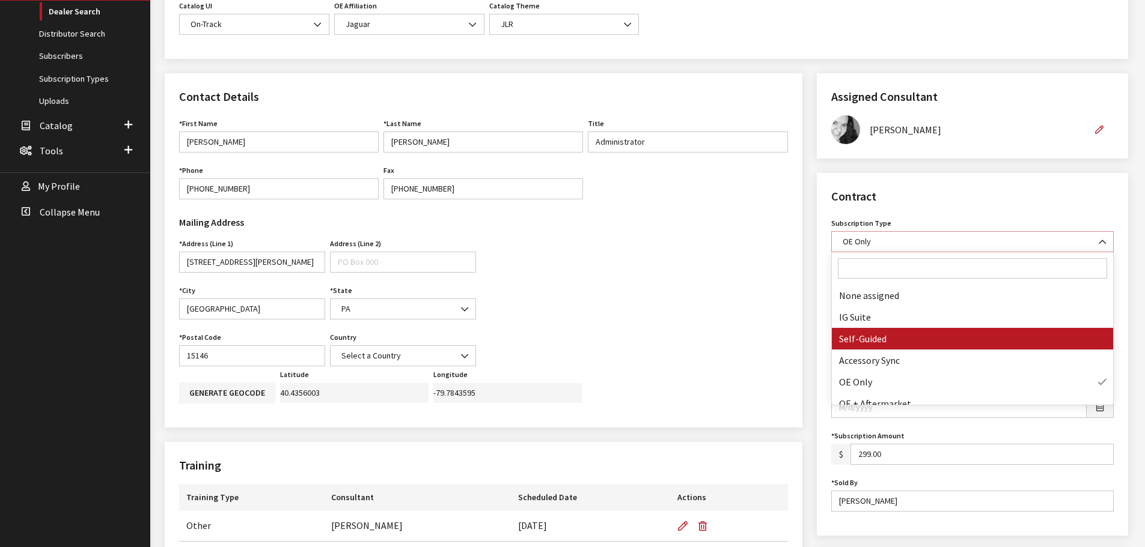
select select "8"
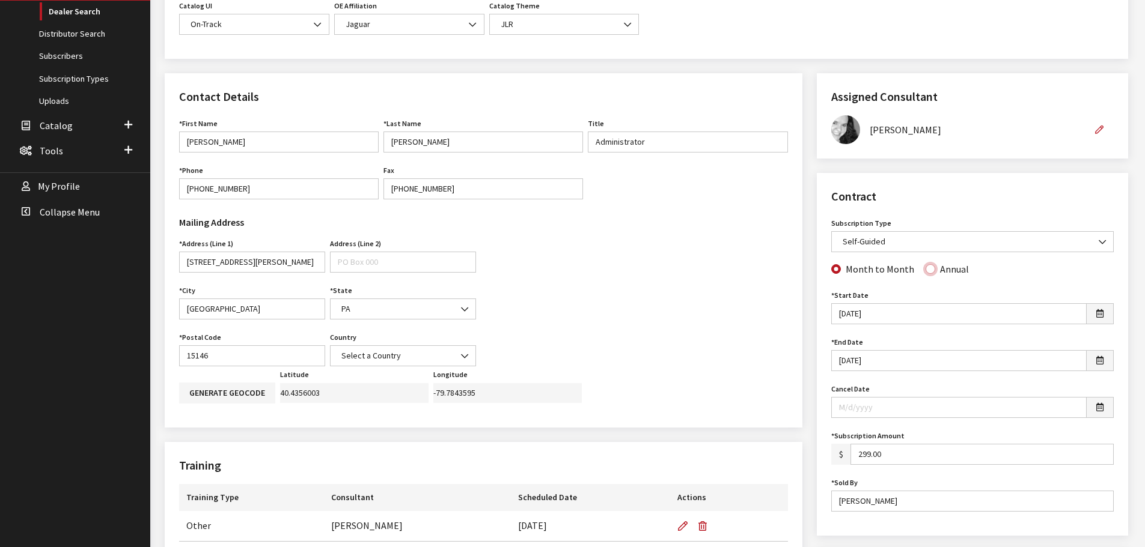
click at [925, 267] on input "Annual" at bounding box center [930, 269] width 10 height 10
radio input "true"
click at [822, 347] on div "Contract Subscription Type None assigned IG Suite Self-Guided Accessory Sync OE…" at bounding box center [972, 354] width 311 height 363
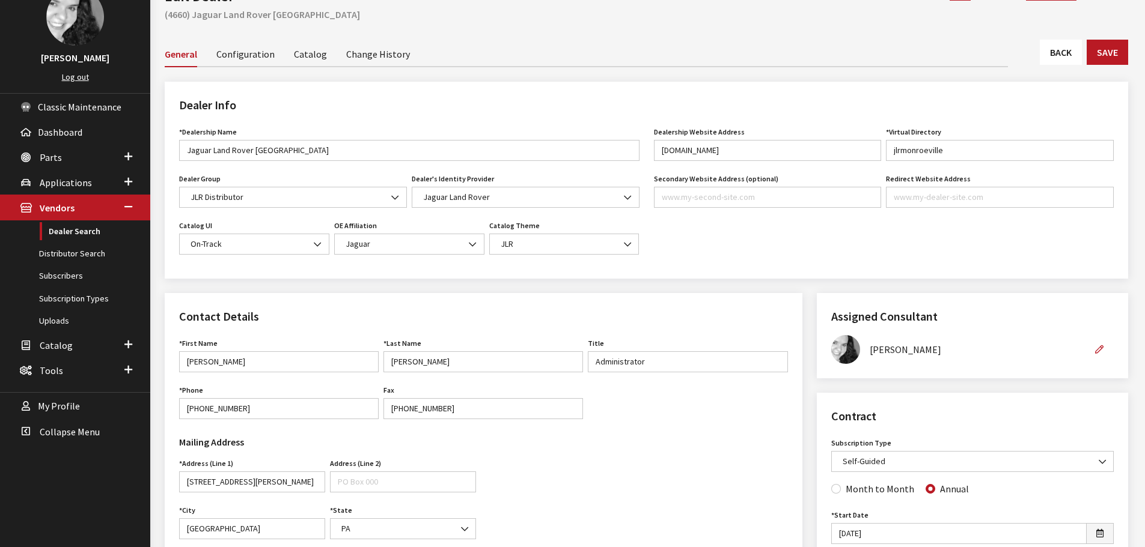
scroll to position [60, 0]
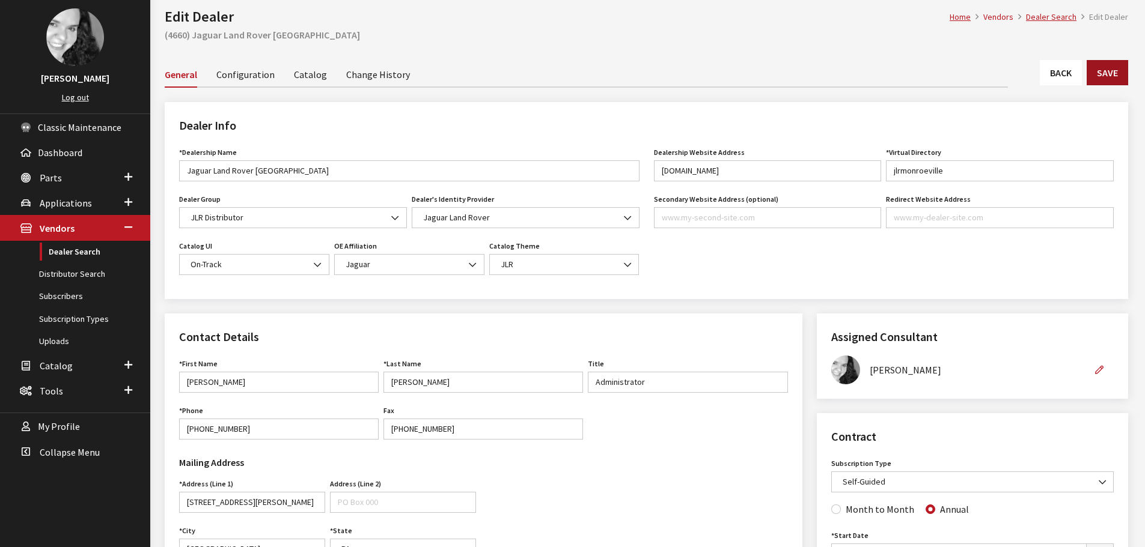
click at [1106, 76] on button "Save" at bounding box center [1107, 72] width 41 height 25
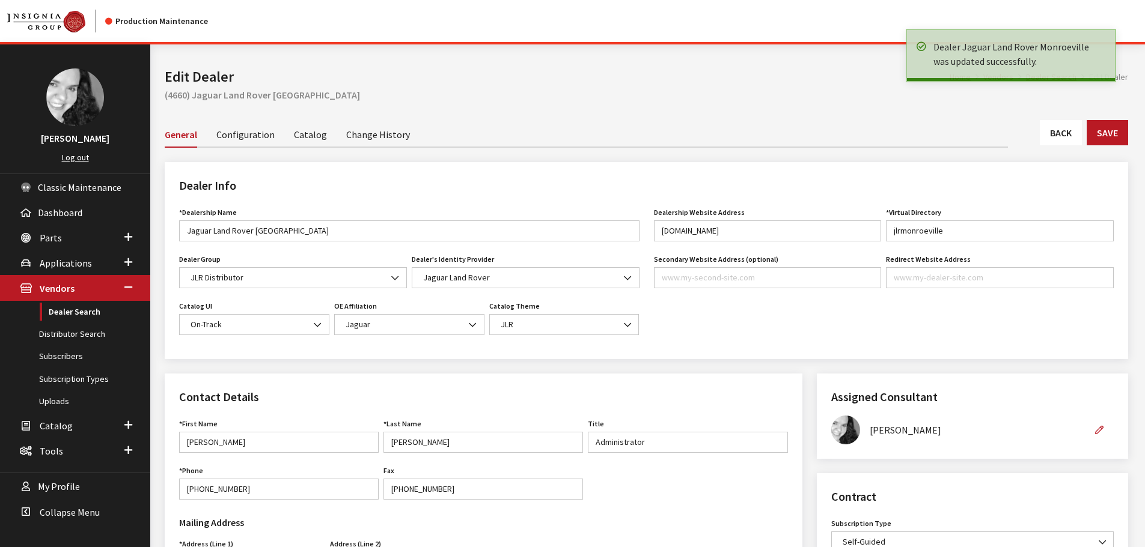
click at [1059, 135] on link "Back" at bounding box center [1061, 132] width 42 height 25
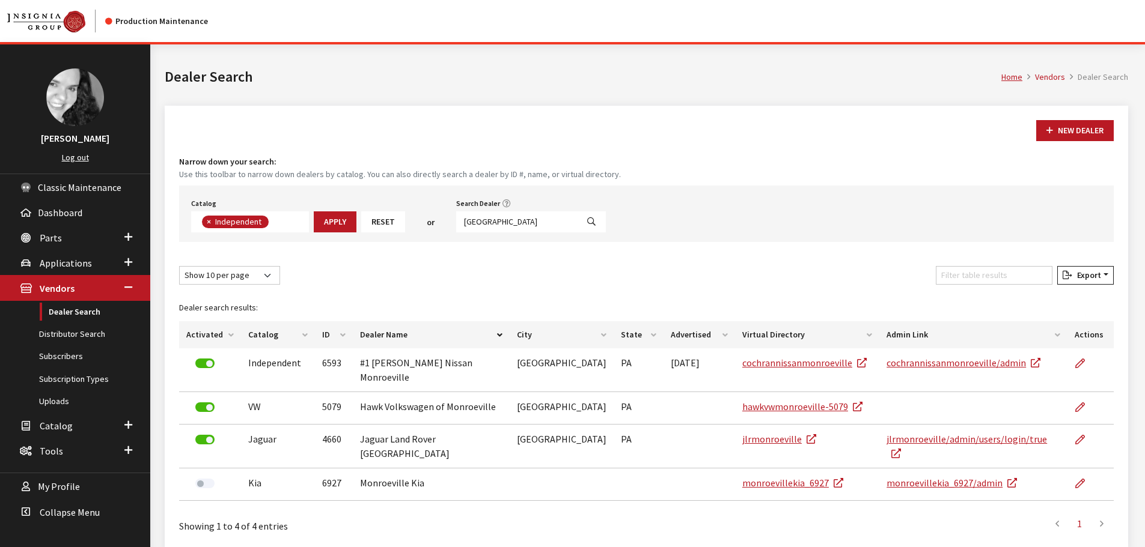
scroll to position [88, 0]
click at [516, 224] on input "monroeville" at bounding box center [516, 222] width 121 height 21
type input "allentown"
select select
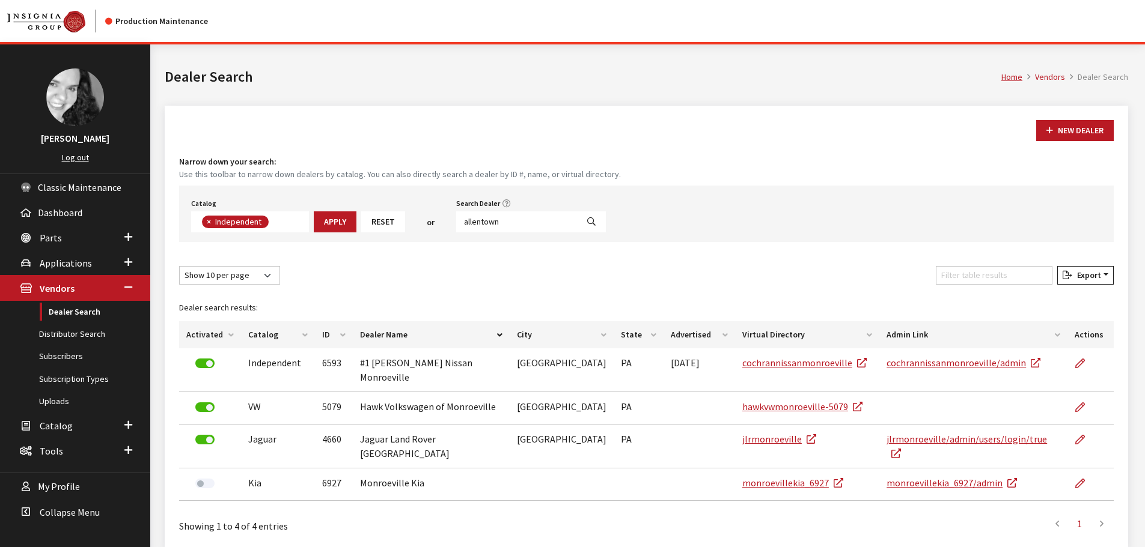
scroll to position [126, 0]
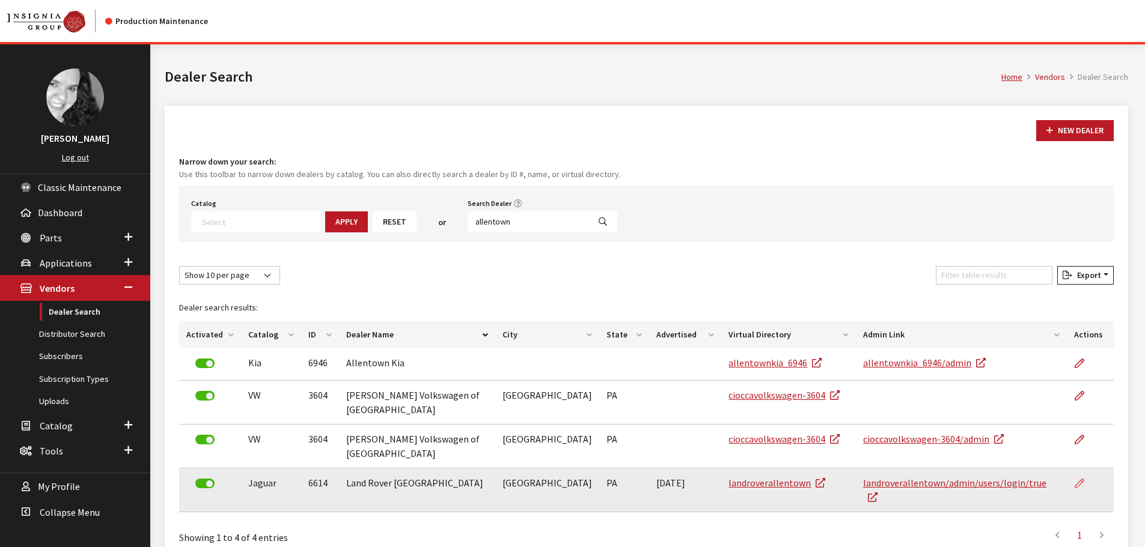
click at [1078, 480] on icon at bounding box center [1079, 485] width 10 height 10
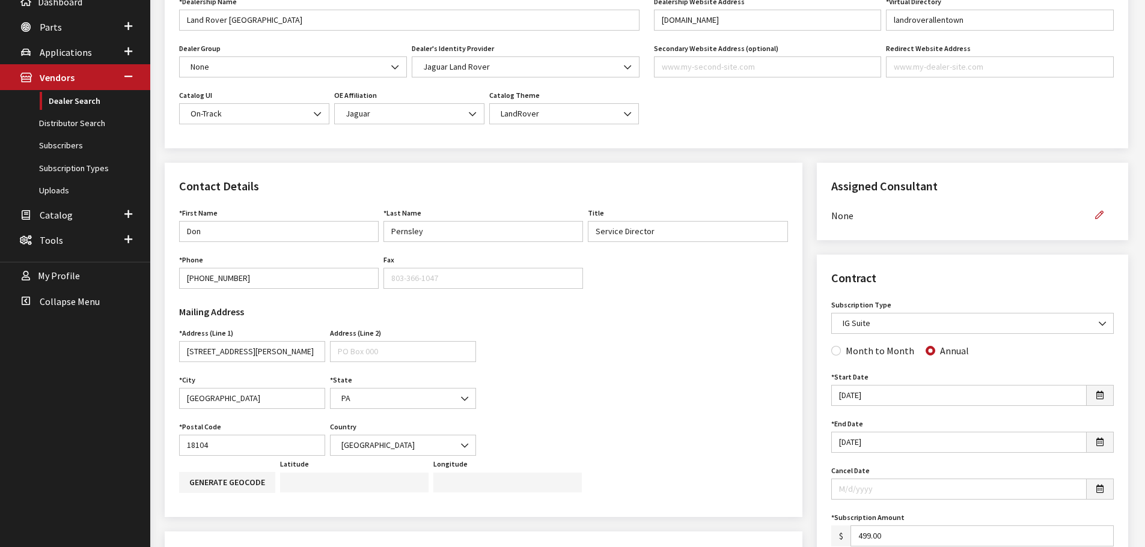
scroll to position [240, 0]
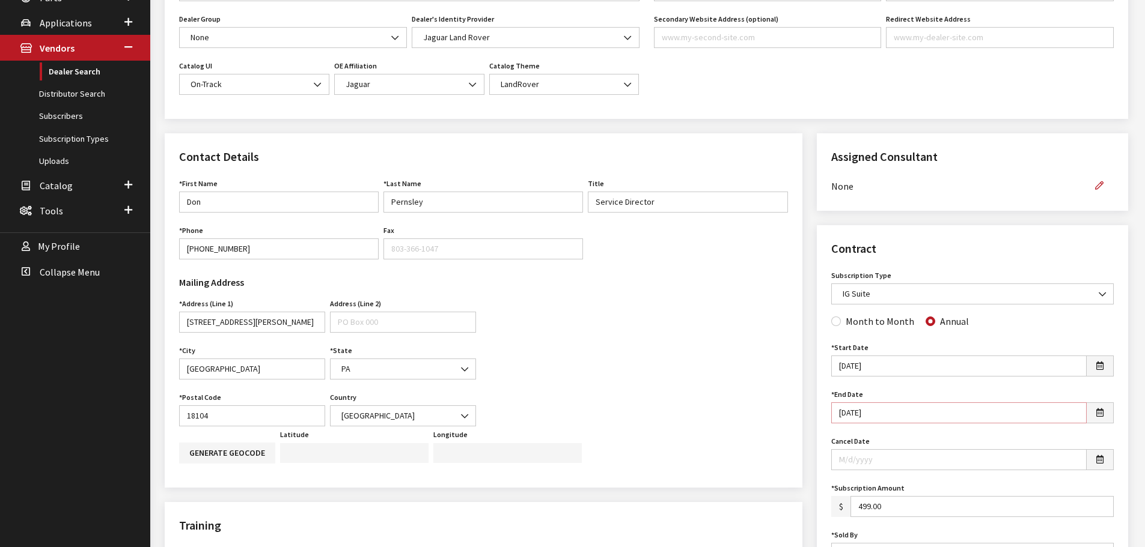
click at [870, 413] on input "[DATE]" at bounding box center [958, 413] width 255 height 21
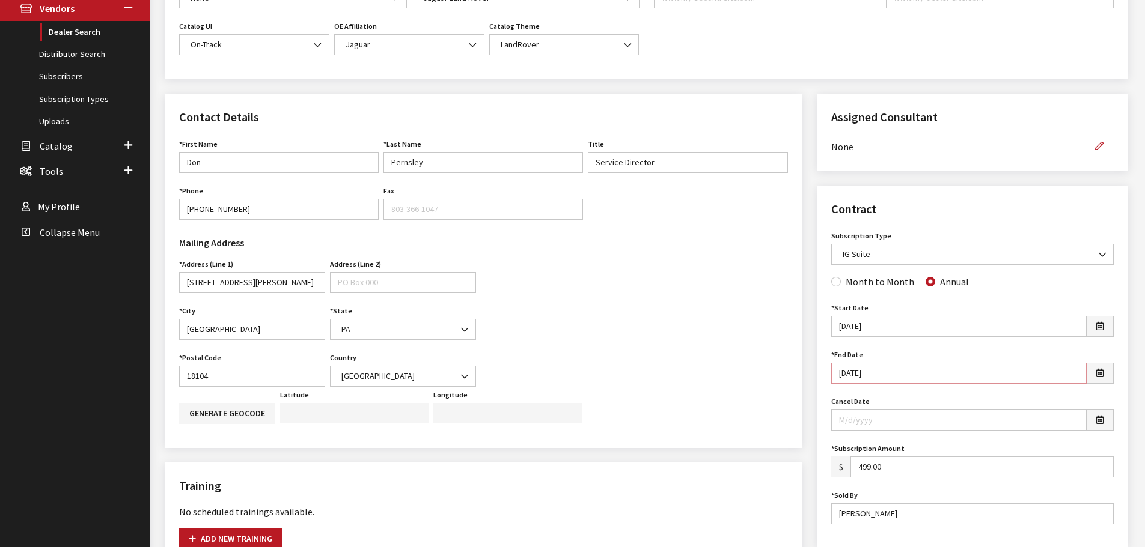
scroll to position [300, 0]
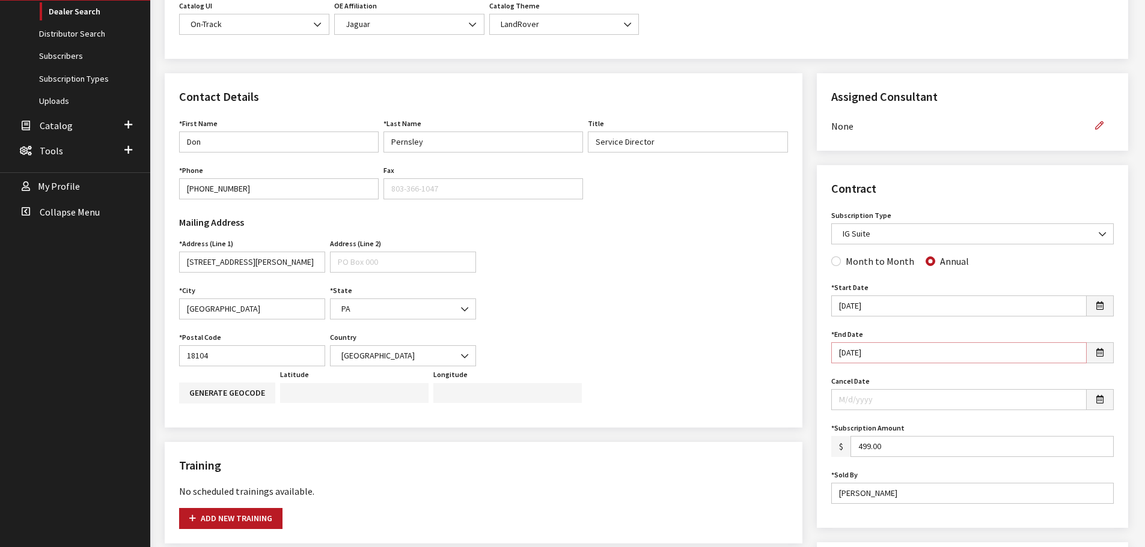
type input "[DATE]"
click at [1101, 126] on icon "button" at bounding box center [1099, 126] width 8 height 8
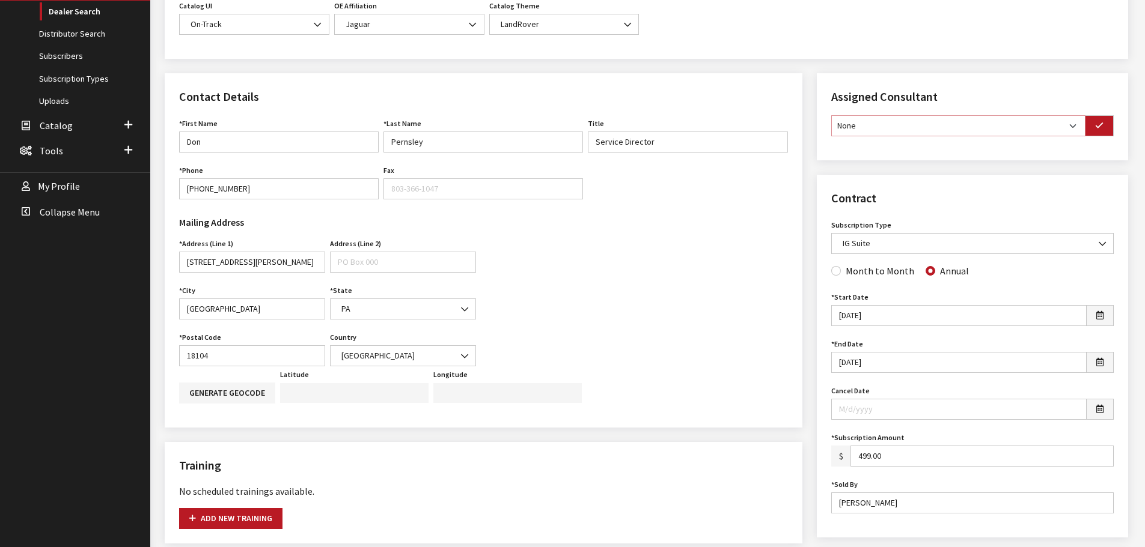
click at [1071, 128] on select "None [PERSON_NAME] [PERSON_NAME] [PERSON_NAME] [PERSON_NAME] [PERSON_NAME]" at bounding box center [958, 125] width 254 height 21
select select "31"
click at [831, 115] on select "None Brian Gulbrandson Dave West Khrys Dorton Kurt Daugherty Roger Schmidt" at bounding box center [958, 125] width 254 height 21
click at [1096, 129] on icon "button" at bounding box center [1099, 126] width 8 height 8
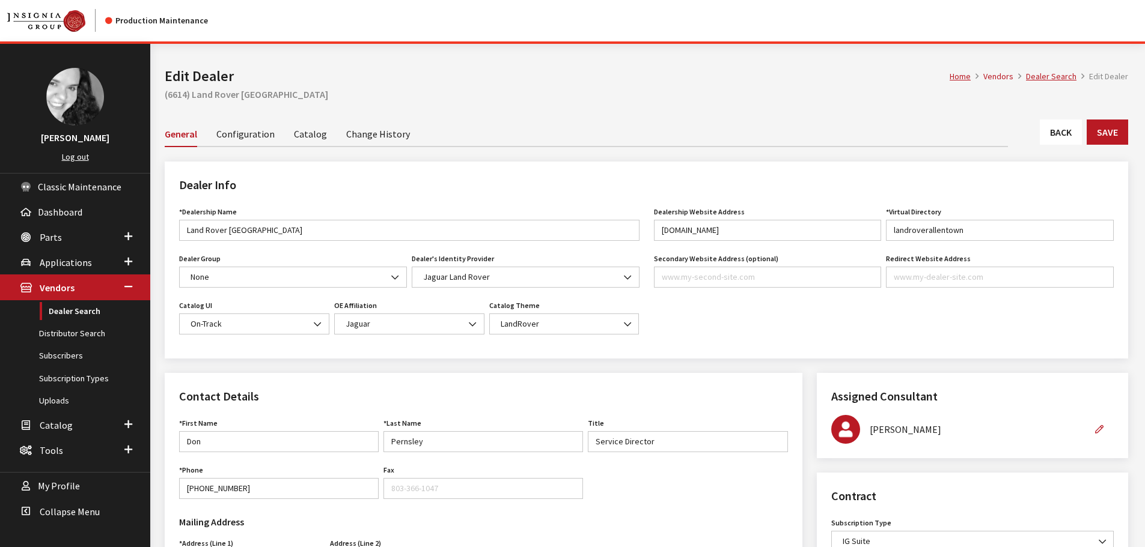
scroll to position [0, 0]
click at [1106, 133] on button "Save" at bounding box center [1107, 132] width 41 height 25
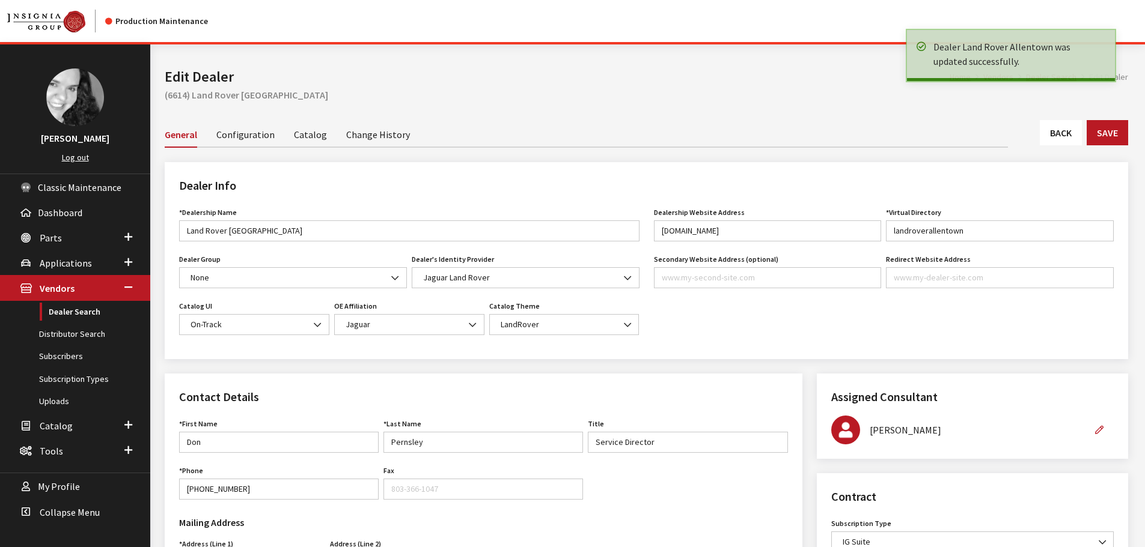
click at [1059, 139] on link "Back" at bounding box center [1061, 132] width 42 height 25
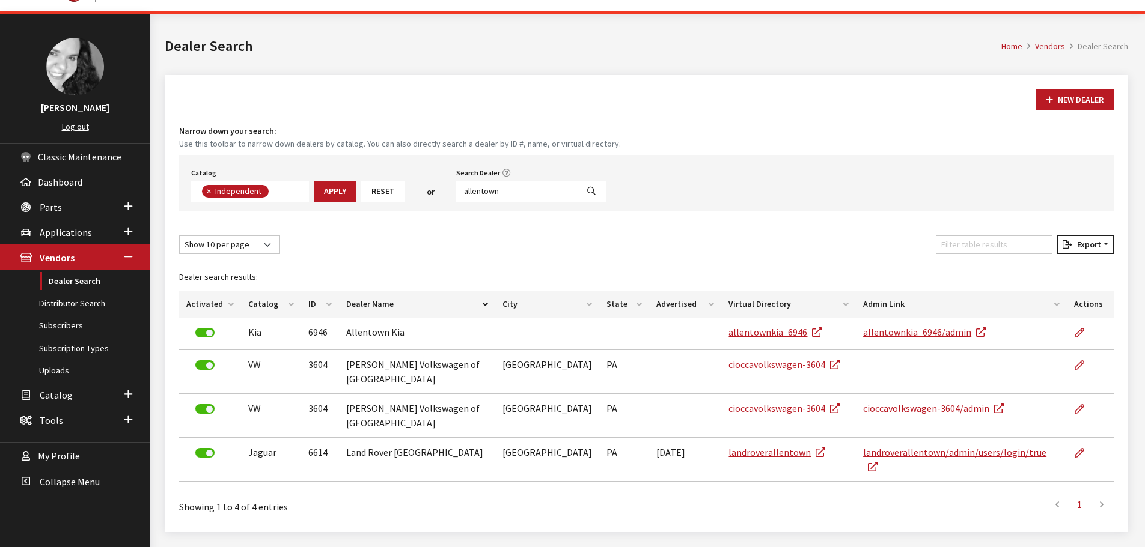
scroll to position [44, 0]
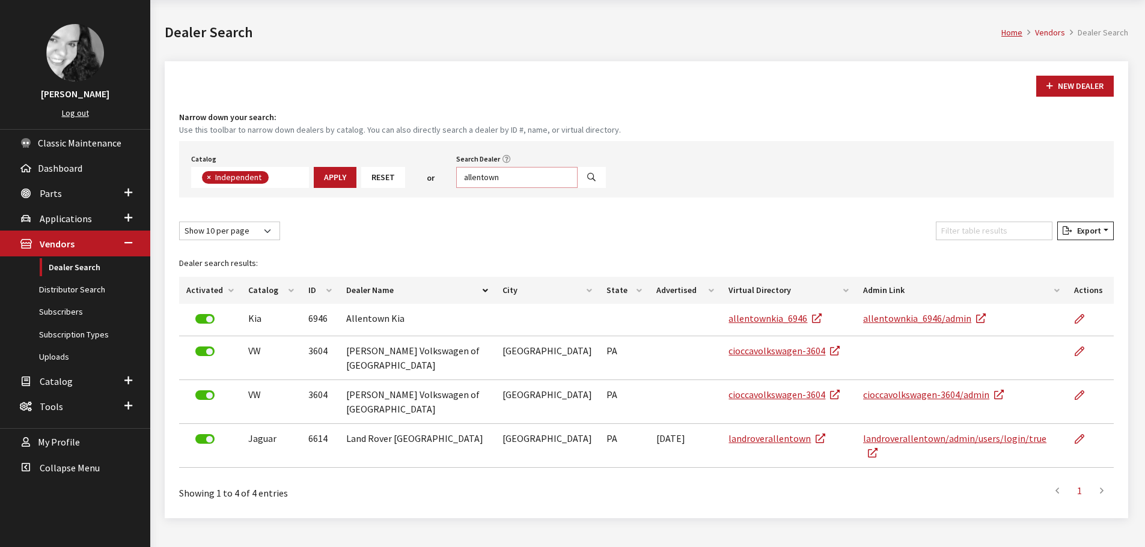
click at [502, 180] on input "allentown" at bounding box center [516, 177] width 121 height 21
type input "north hills"
select select
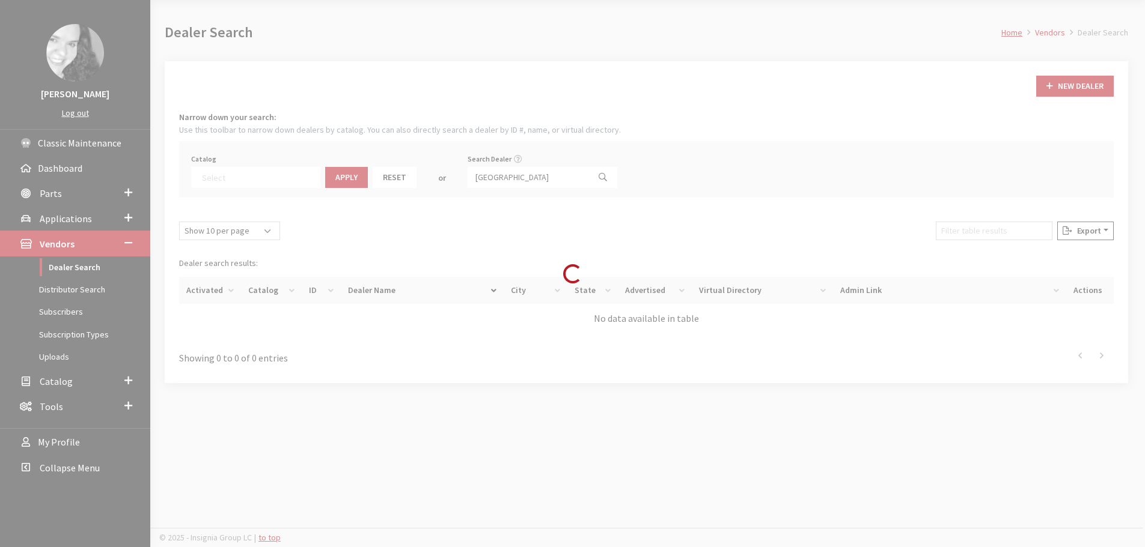
scroll to position [126, 0]
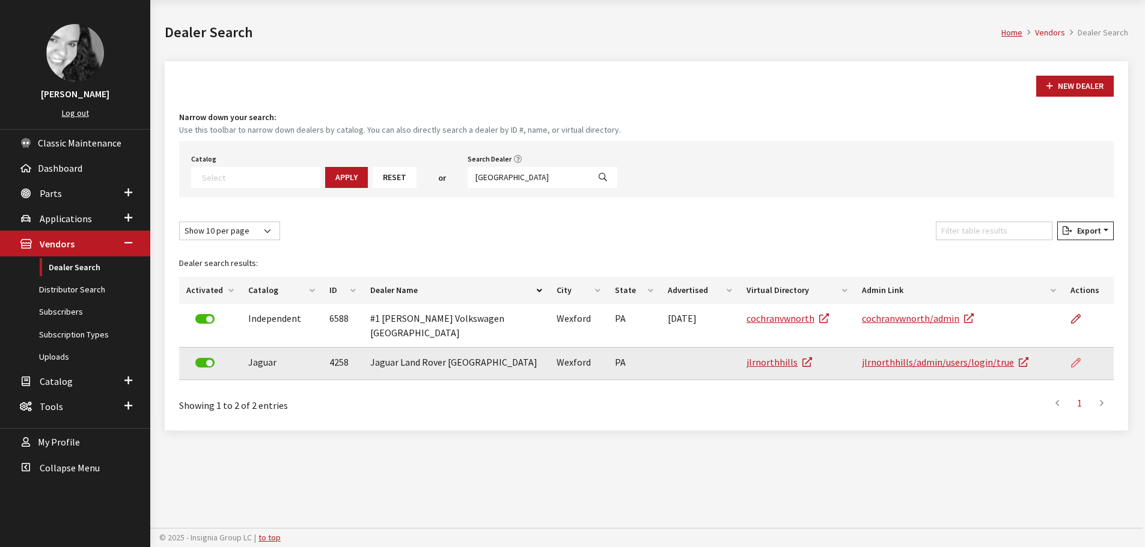
click at [1077, 359] on icon at bounding box center [1076, 364] width 10 height 10
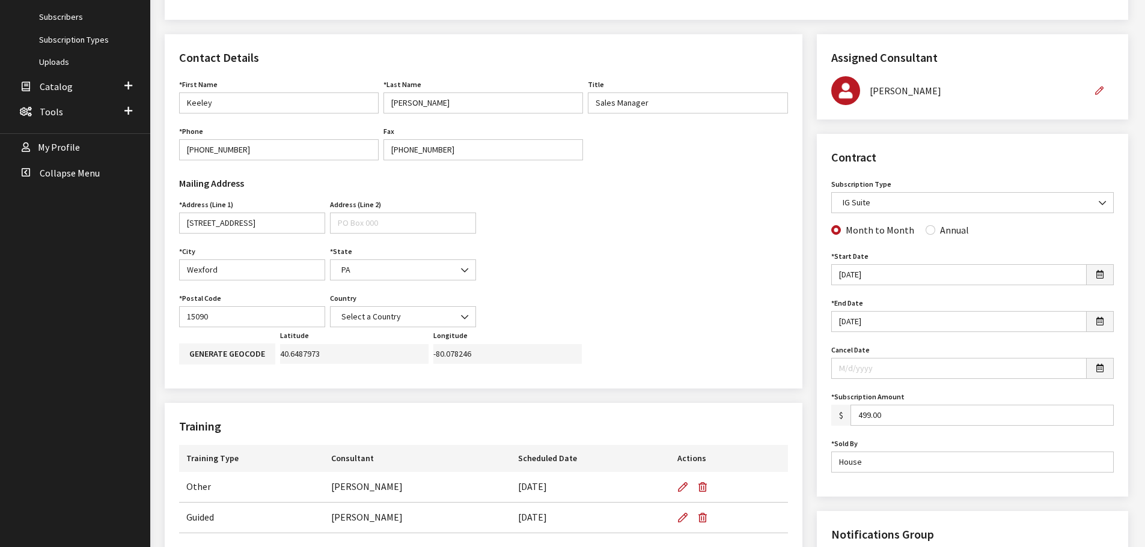
scroll to position [361, 0]
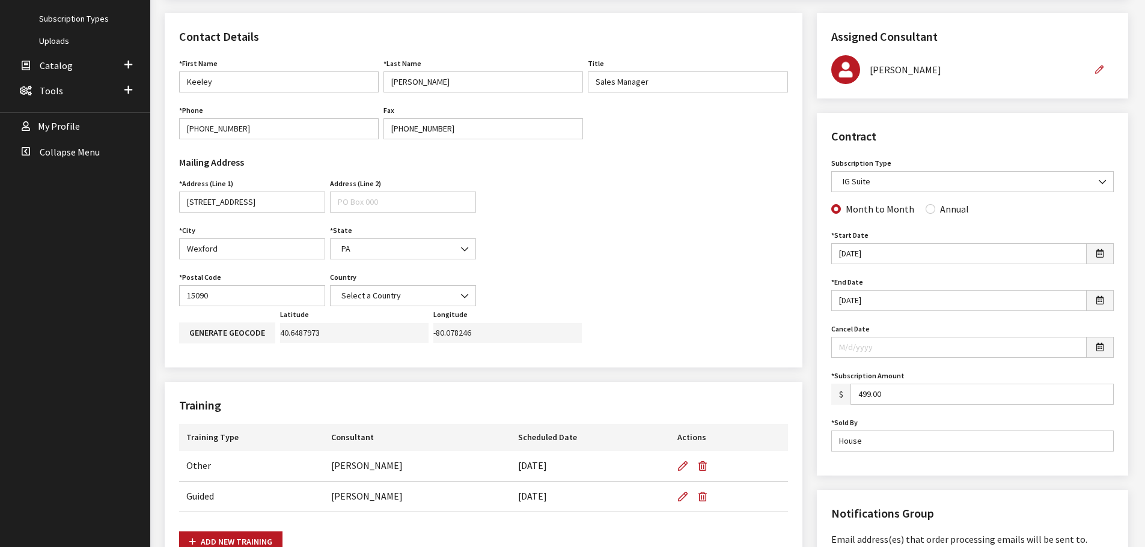
click at [925, 215] on div "Annual" at bounding box center [946, 209] width 43 height 14
click at [925, 211] on input "Annual" at bounding box center [930, 209] width 10 height 10
radio input "true"
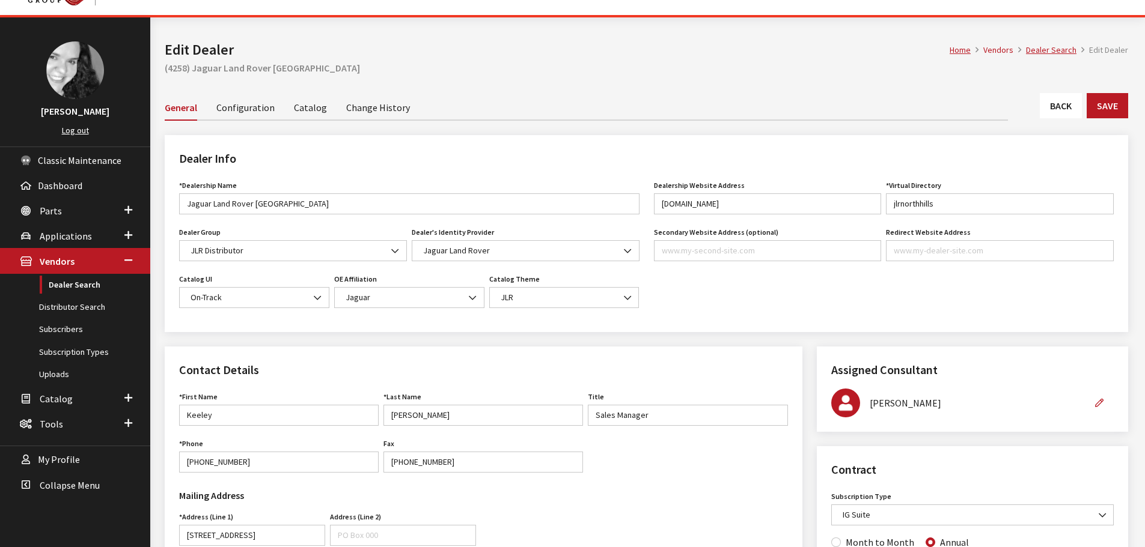
scroll to position [0, 0]
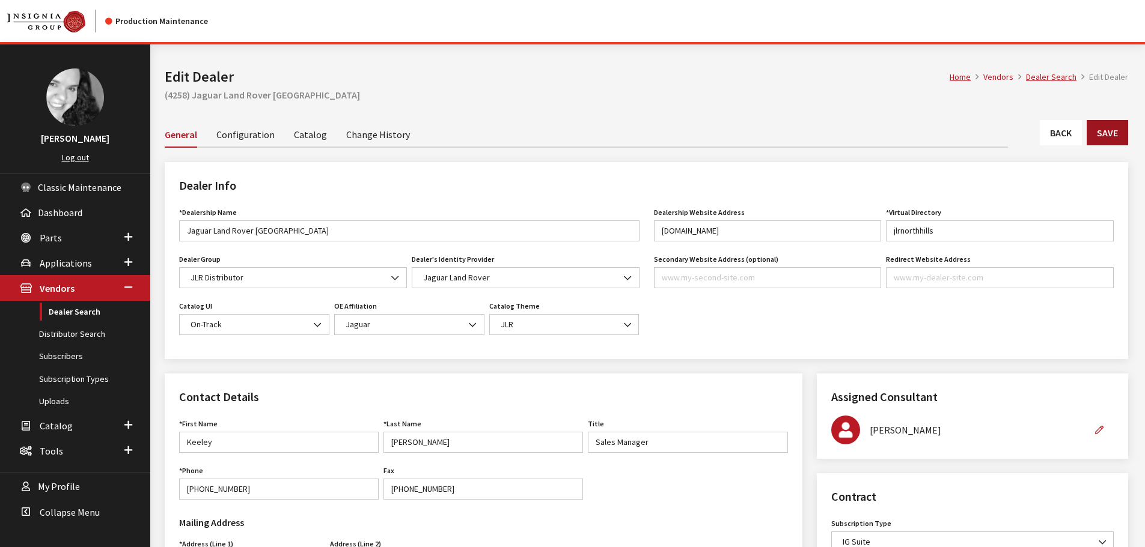
click at [1106, 135] on button "Save" at bounding box center [1107, 132] width 41 height 25
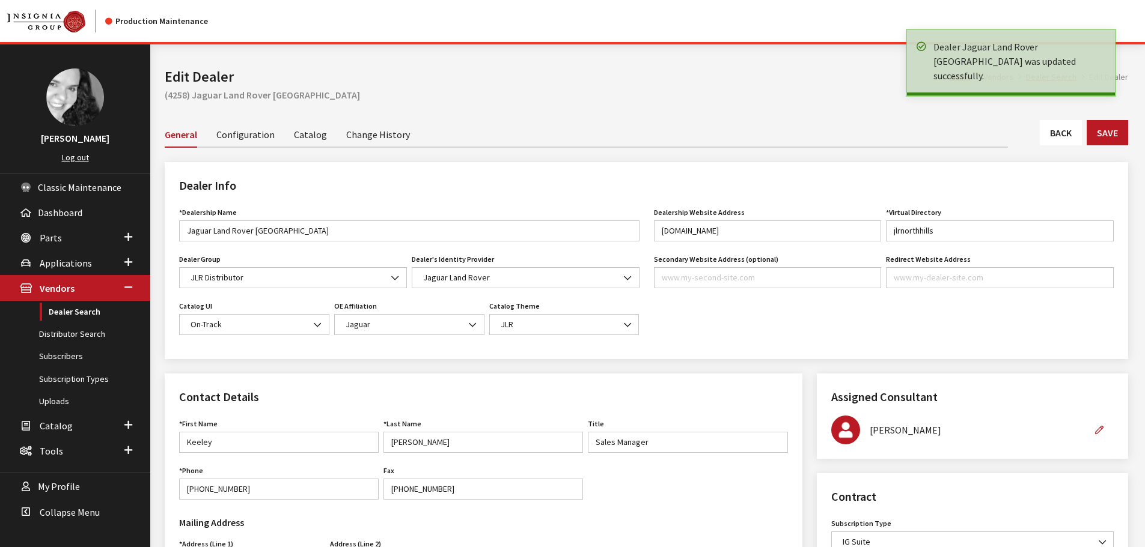
click at [1062, 131] on link "Back" at bounding box center [1061, 132] width 42 height 25
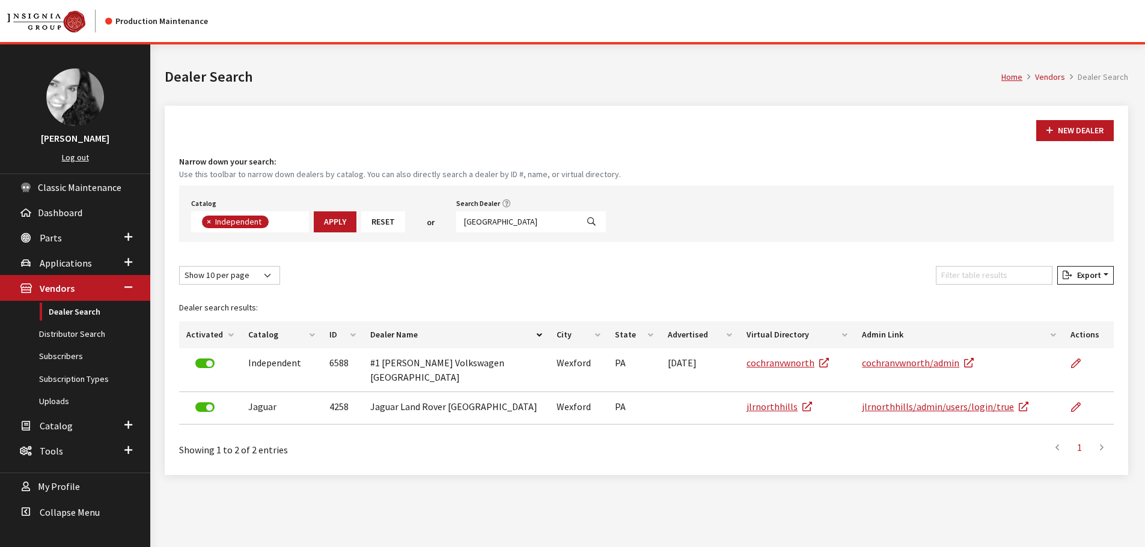
scroll to position [88, 0]
click at [505, 221] on input "north hills" at bounding box center [516, 222] width 121 height 21
type input "mainline"
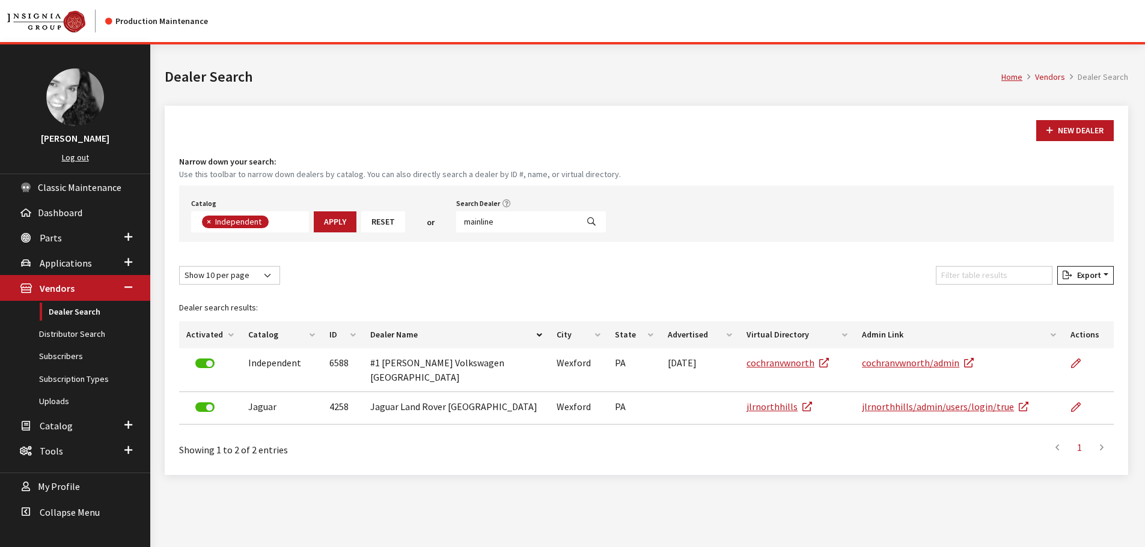
select select
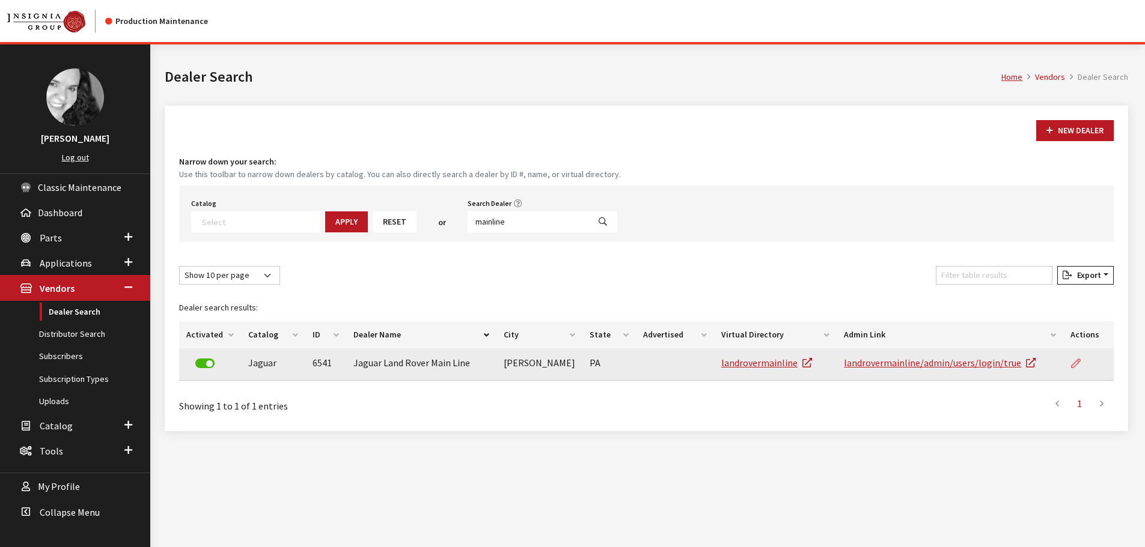
click at [1073, 367] on icon at bounding box center [1076, 364] width 10 height 10
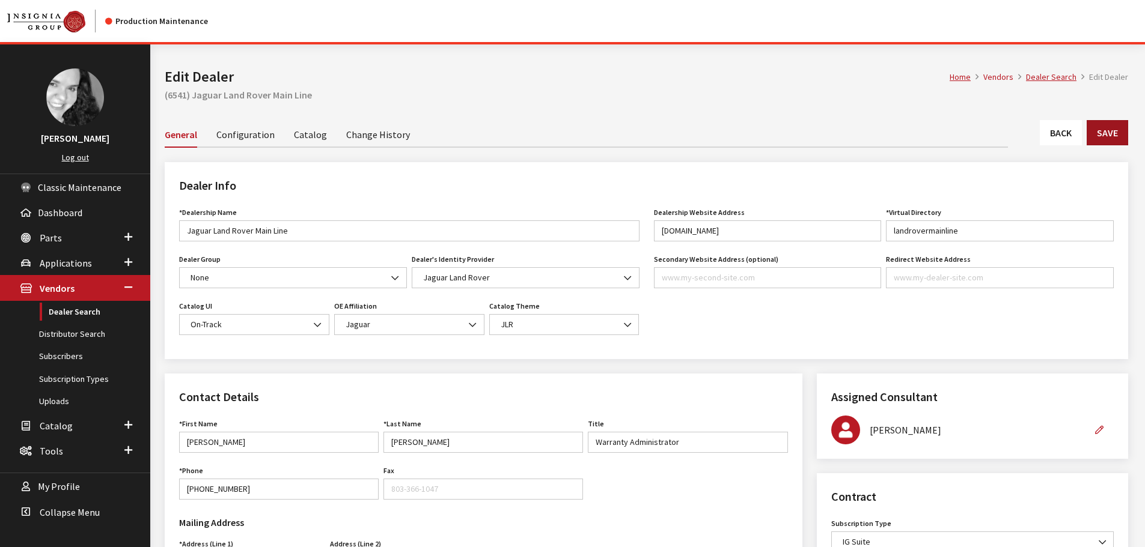
click at [1111, 130] on button "Save" at bounding box center [1107, 132] width 41 height 25
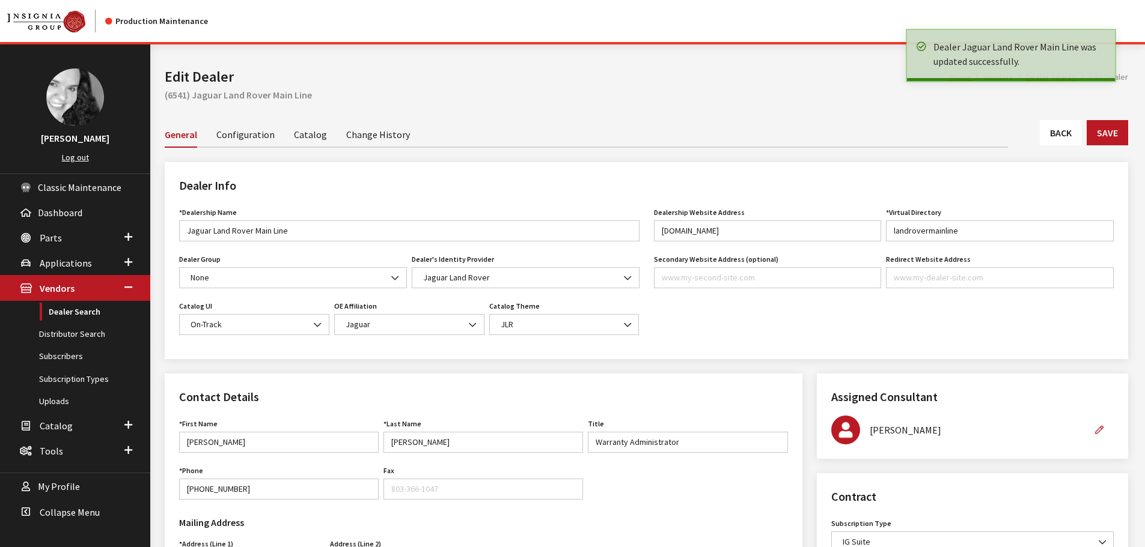
click at [1049, 147] on div "General Configuration Catalog Change History" at bounding box center [646, 134] width 963 height 26
click at [1053, 140] on link "Back" at bounding box center [1061, 132] width 42 height 25
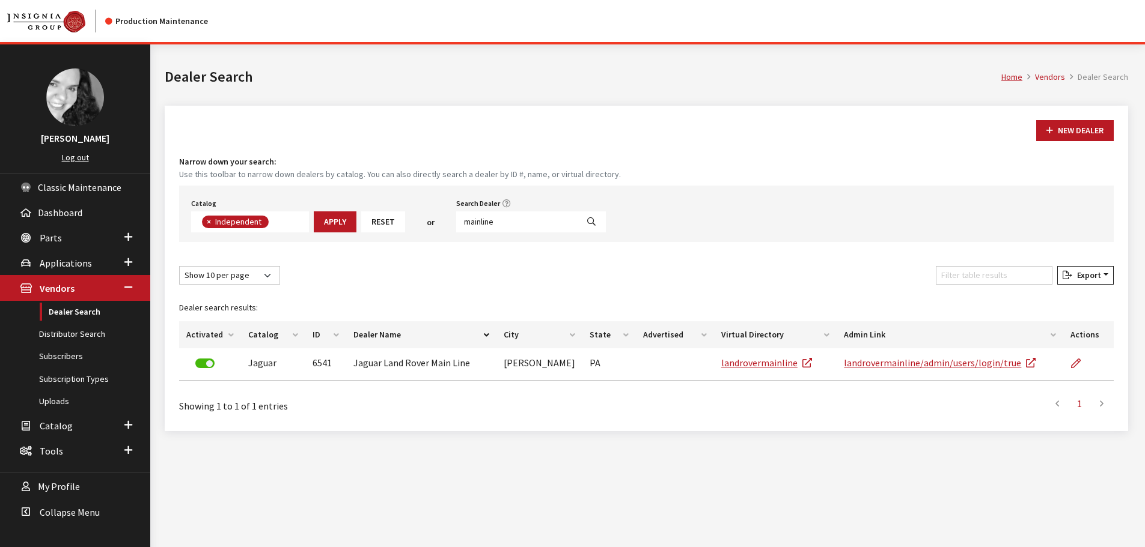
scroll to position [44, 0]
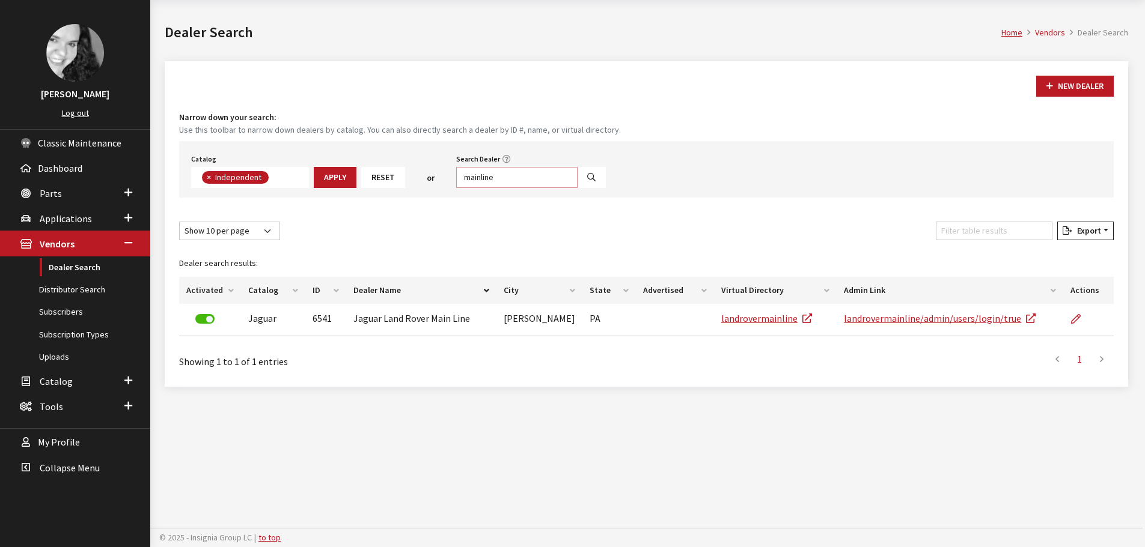
click at [508, 177] on input "mainline" at bounding box center [516, 177] width 121 height 21
type input "harrisburg"
select select
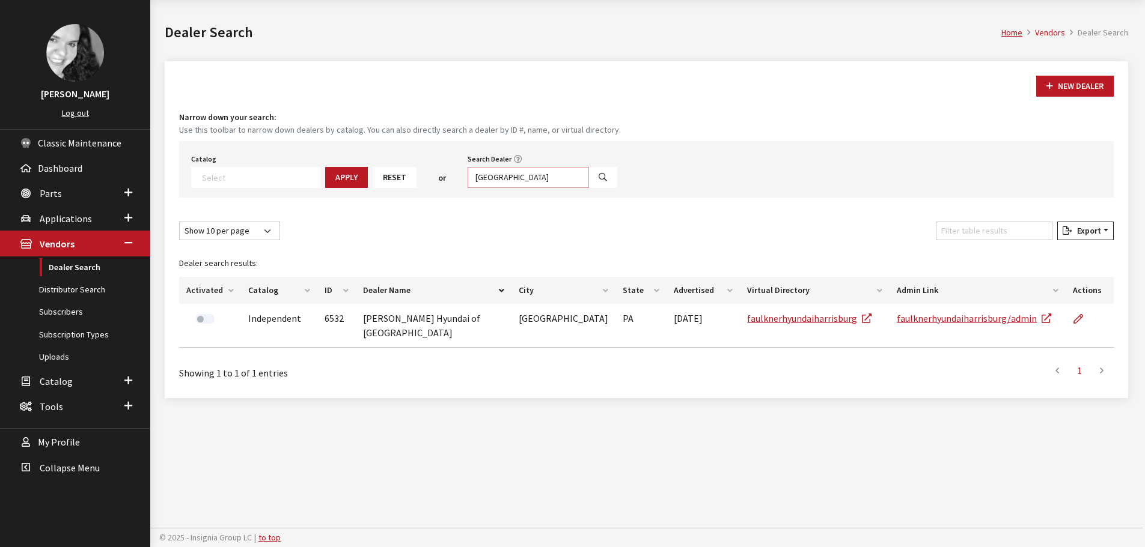
click at [508, 177] on input "harrisburg" at bounding box center [528, 177] width 121 height 21
type input "west chester"
select select
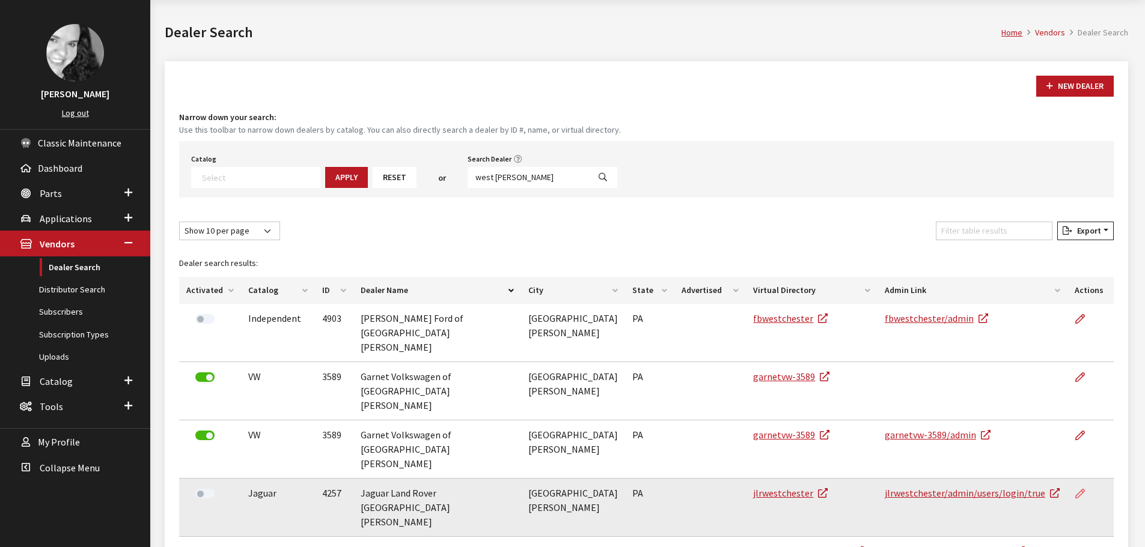
click at [1076, 490] on icon at bounding box center [1080, 495] width 10 height 10
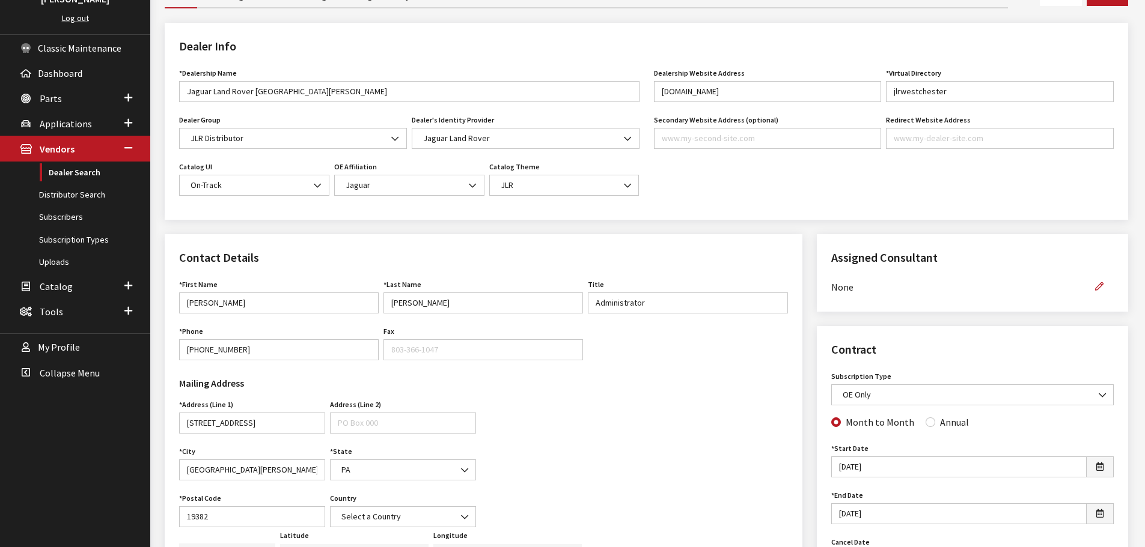
scroll to position [180, 0]
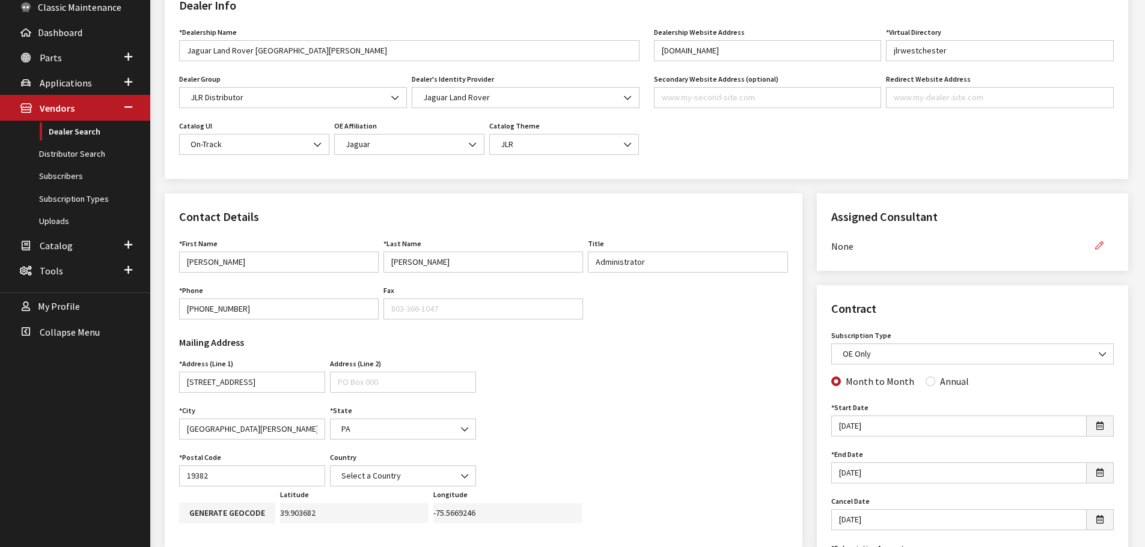
click at [1099, 245] on icon "button" at bounding box center [1099, 246] width 8 height 8
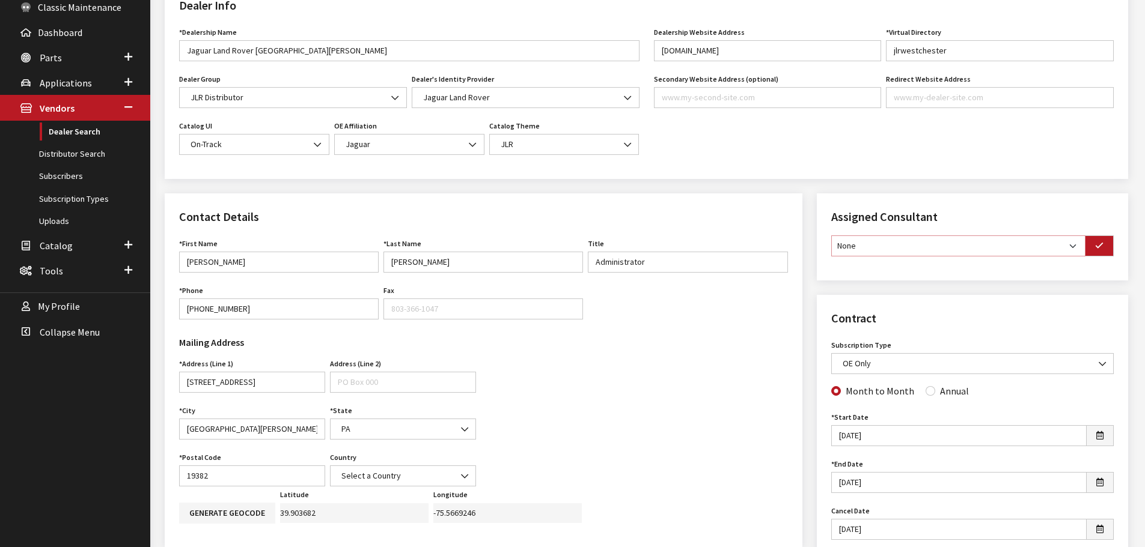
click at [1067, 246] on select "None [PERSON_NAME] [PERSON_NAME] [PERSON_NAME] [PERSON_NAME] [PERSON_NAME]" at bounding box center [958, 246] width 254 height 21
select select "30"
click at [831, 236] on select "None [PERSON_NAME] [PERSON_NAME] [PERSON_NAME] [PERSON_NAME] [PERSON_NAME]" at bounding box center [958, 246] width 254 height 21
click at [1099, 253] on button "button" at bounding box center [1099, 246] width 29 height 21
click at [1099, 356] on b at bounding box center [1099, 356] width 0 height 0
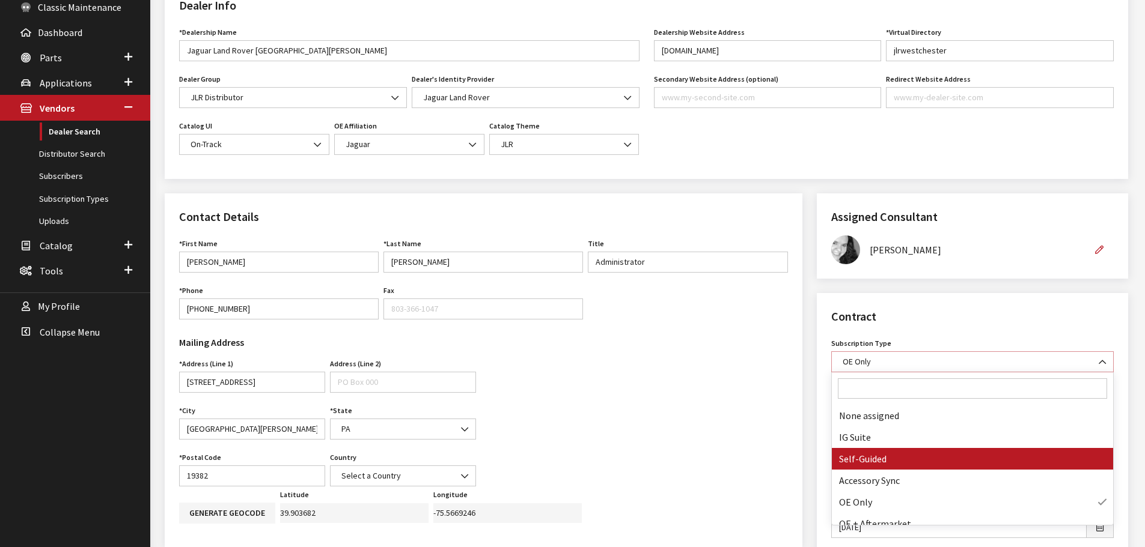
select select "8"
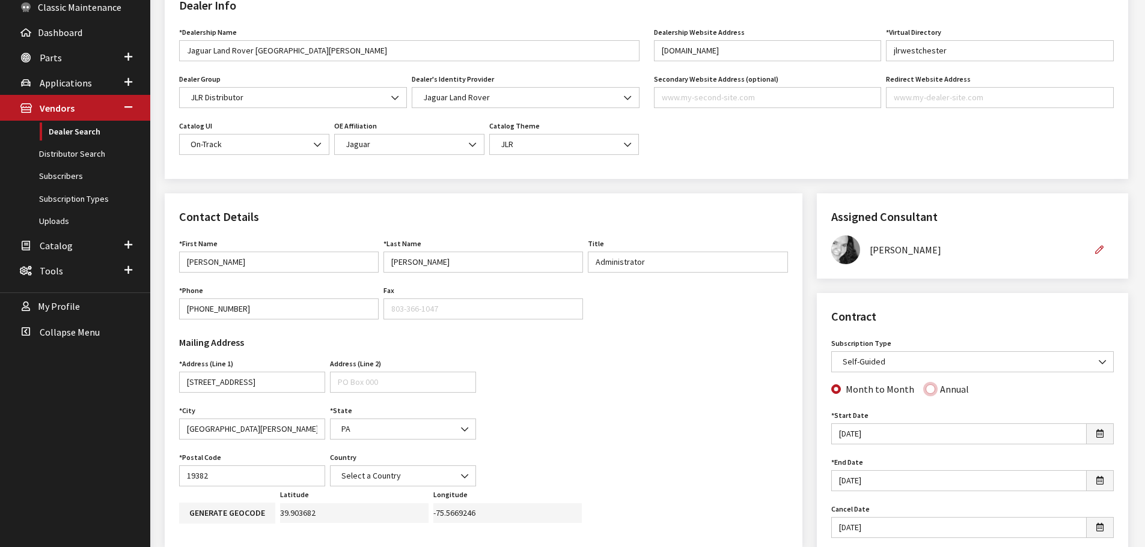
click at [930, 389] on input "Annual" at bounding box center [930, 390] width 10 height 10
radio input "true"
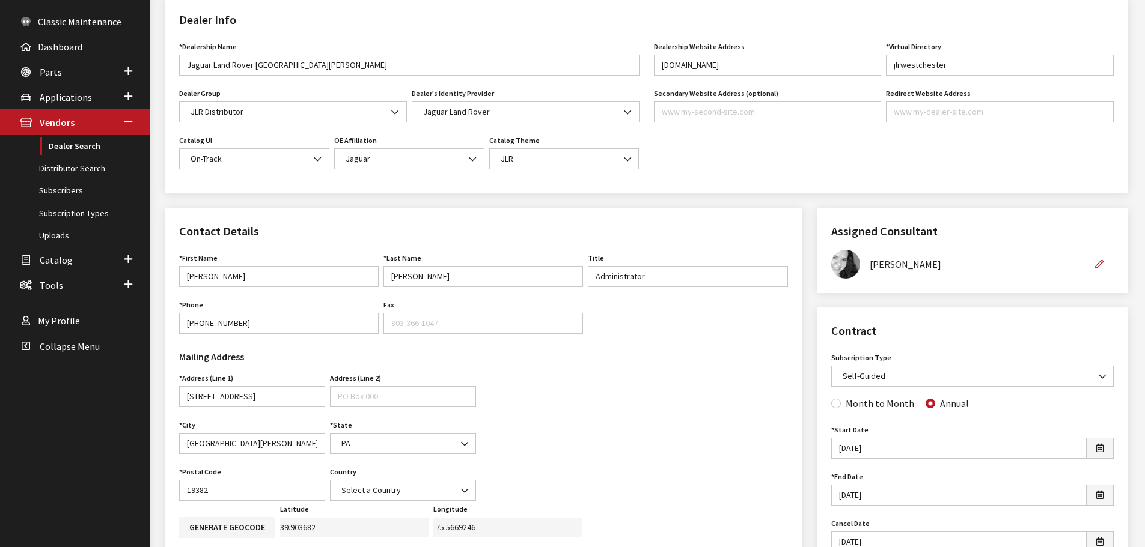
scroll to position [0, 0]
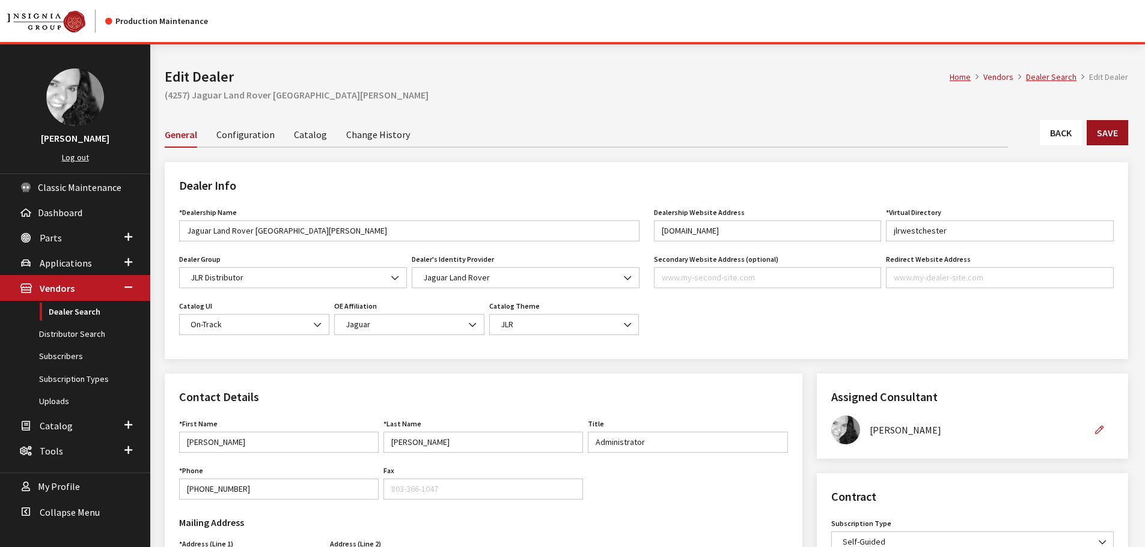
click at [1106, 134] on button "Save" at bounding box center [1107, 132] width 41 height 25
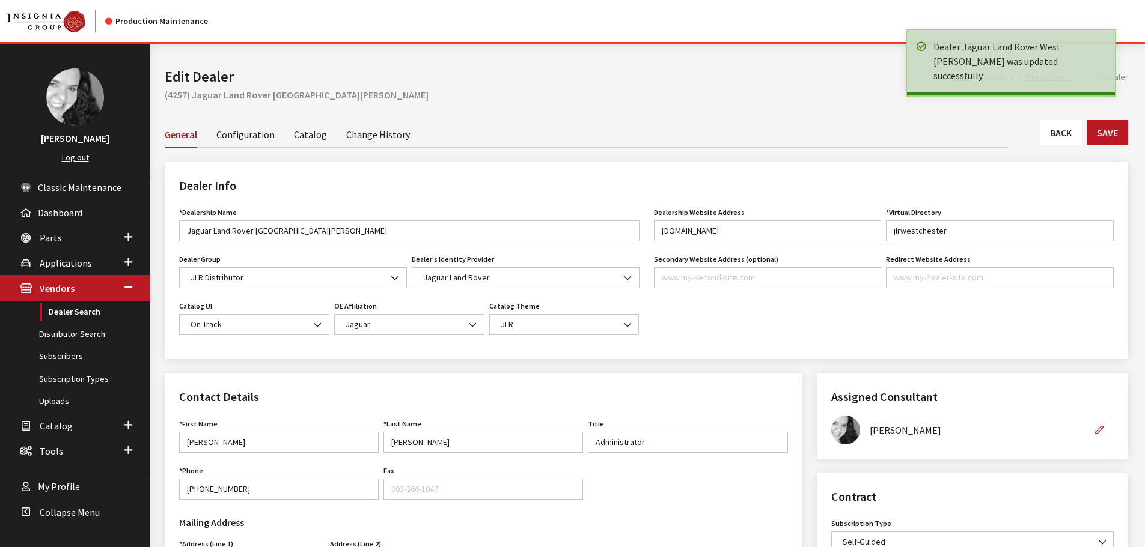
click at [1052, 133] on link "Back" at bounding box center [1061, 132] width 42 height 25
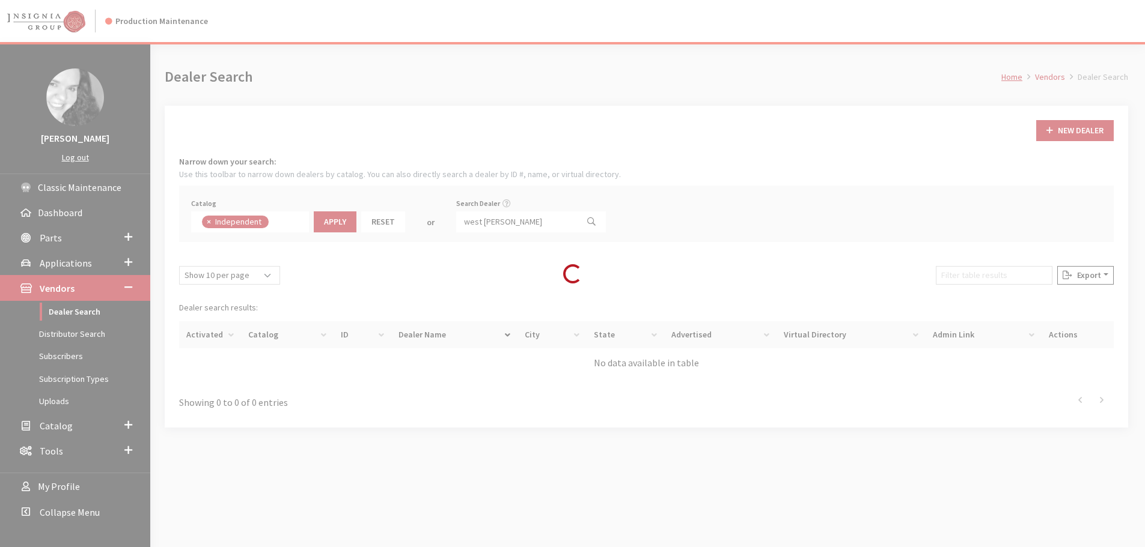
scroll to position [88, 0]
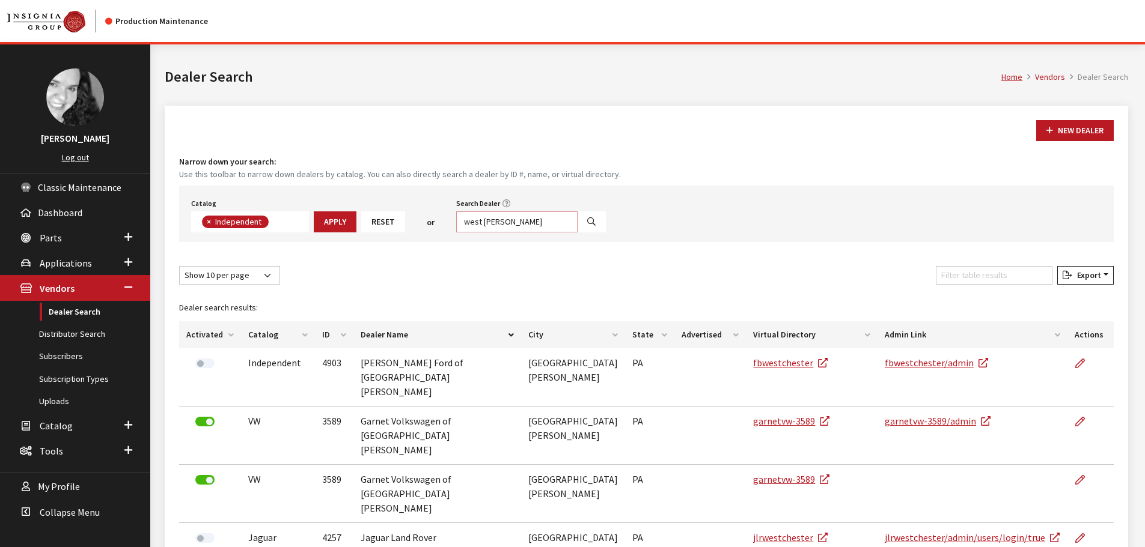
click at [520, 222] on input "west [PERSON_NAME]" at bounding box center [516, 222] width 121 height 21
type input "[GEOGRAPHIC_DATA]"
select select
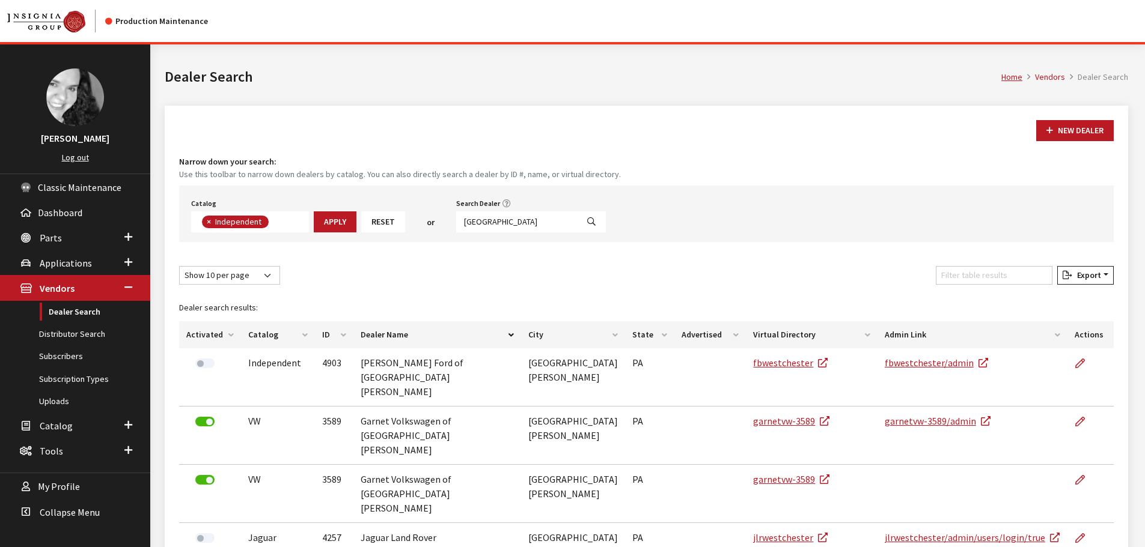
scroll to position [126, 0]
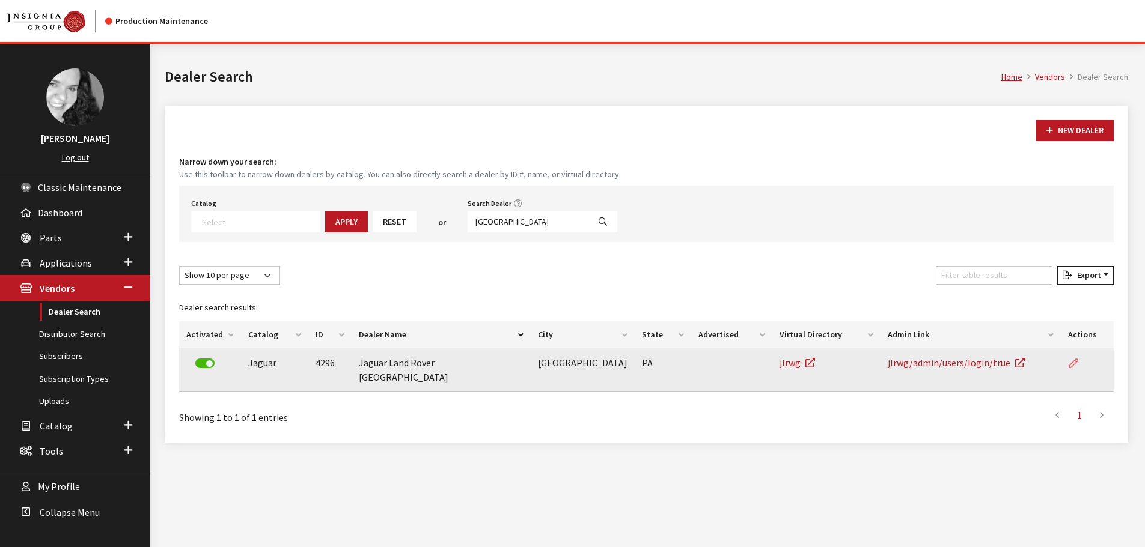
click at [1070, 364] on icon at bounding box center [1073, 364] width 10 height 10
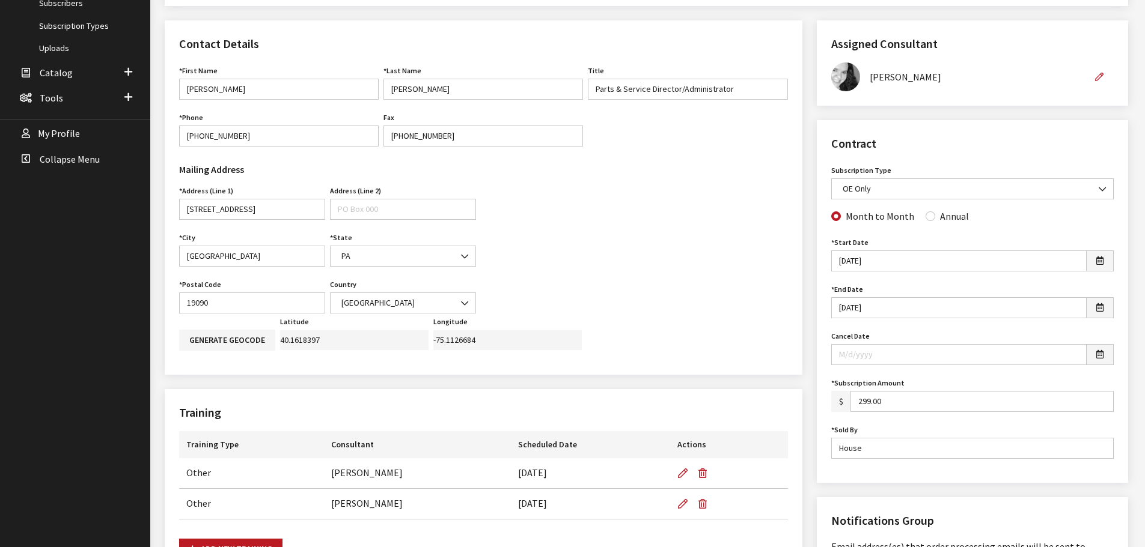
scroll to position [361, 0]
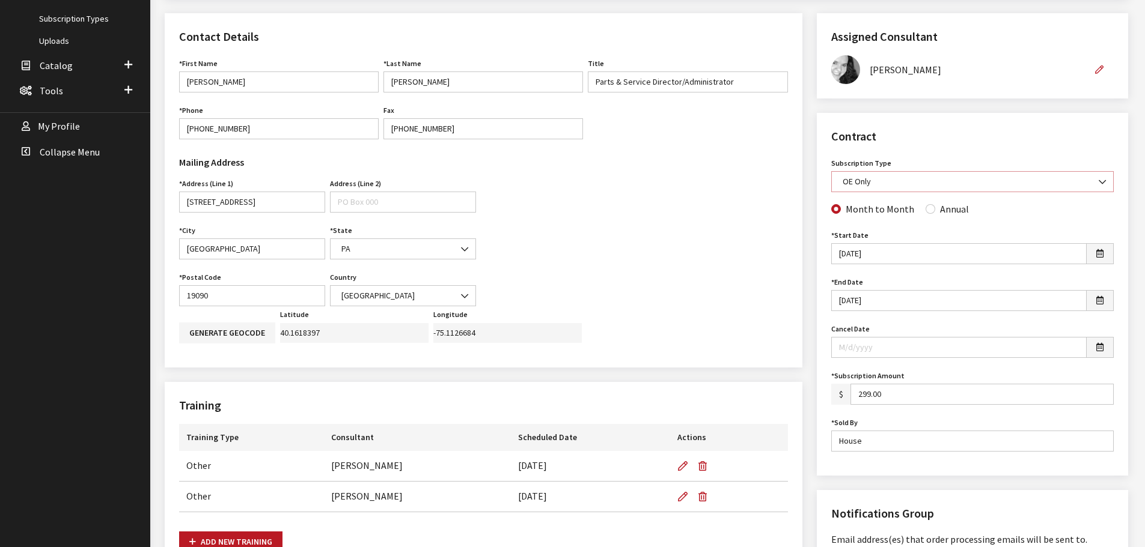
click at [1099, 176] on b at bounding box center [1099, 176] width 0 height 0
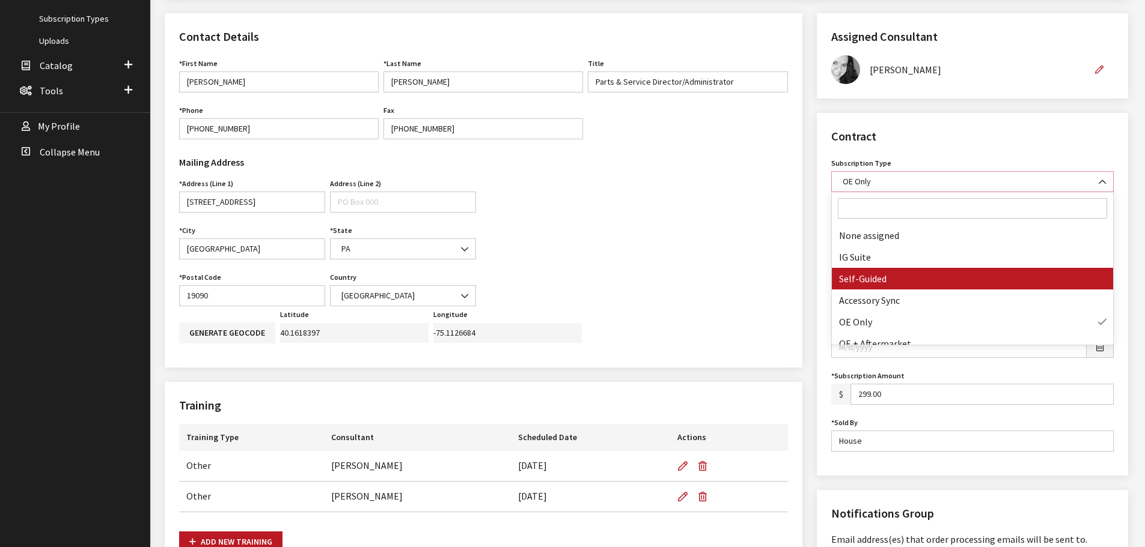
select select "8"
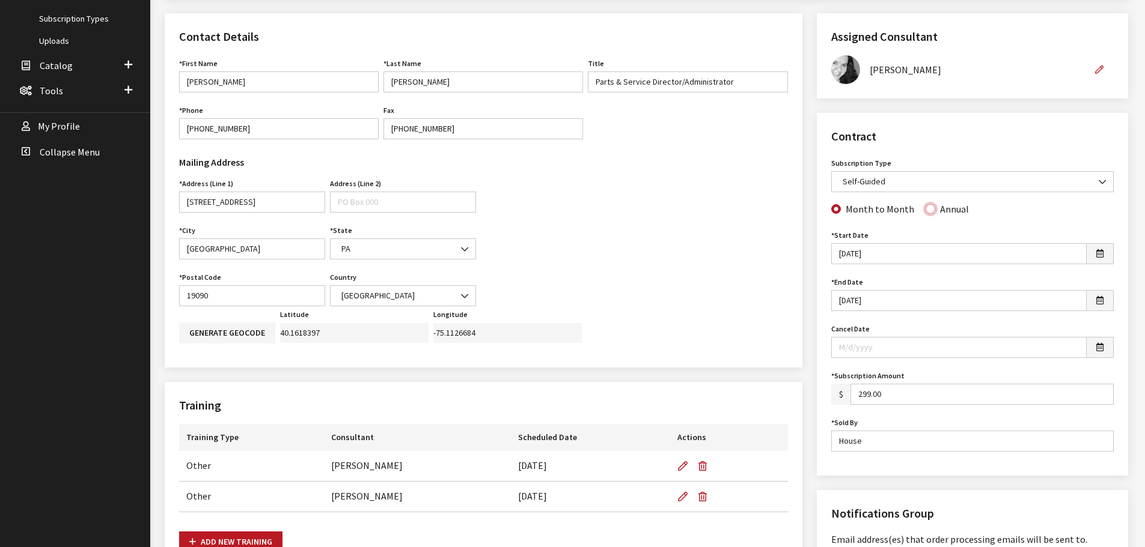
click at [928, 210] on input "Annual" at bounding box center [930, 209] width 10 height 10
radio input "true"
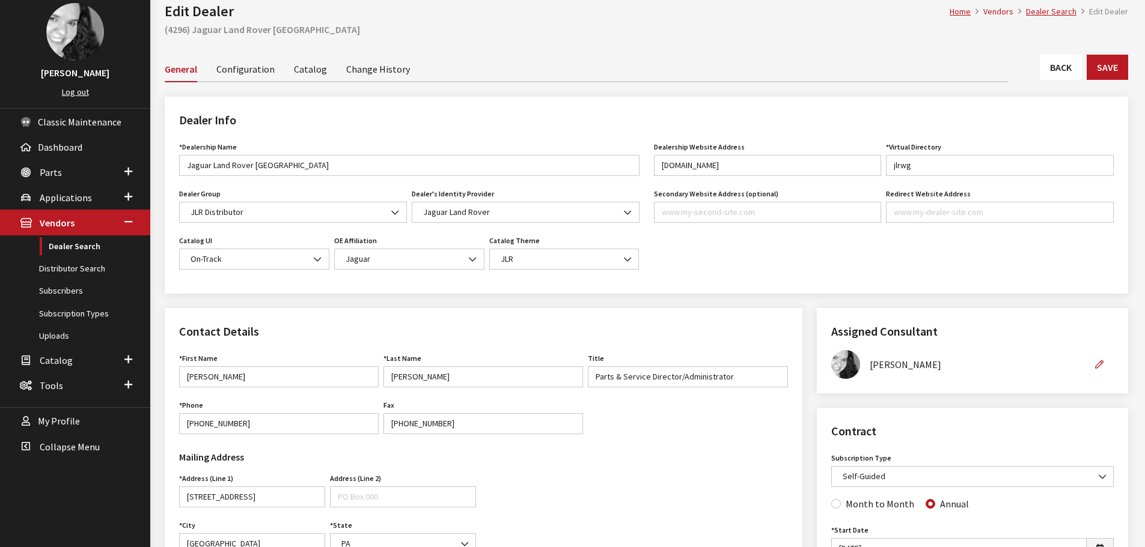
scroll to position [60, 0]
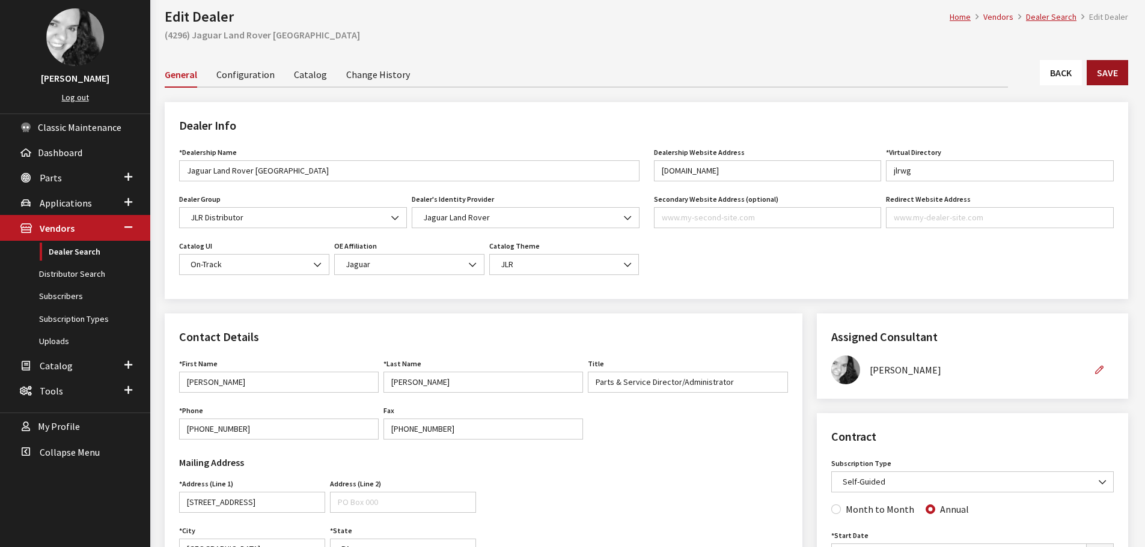
click at [1113, 78] on button "Save" at bounding box center [1107, 72] width 41 height 25
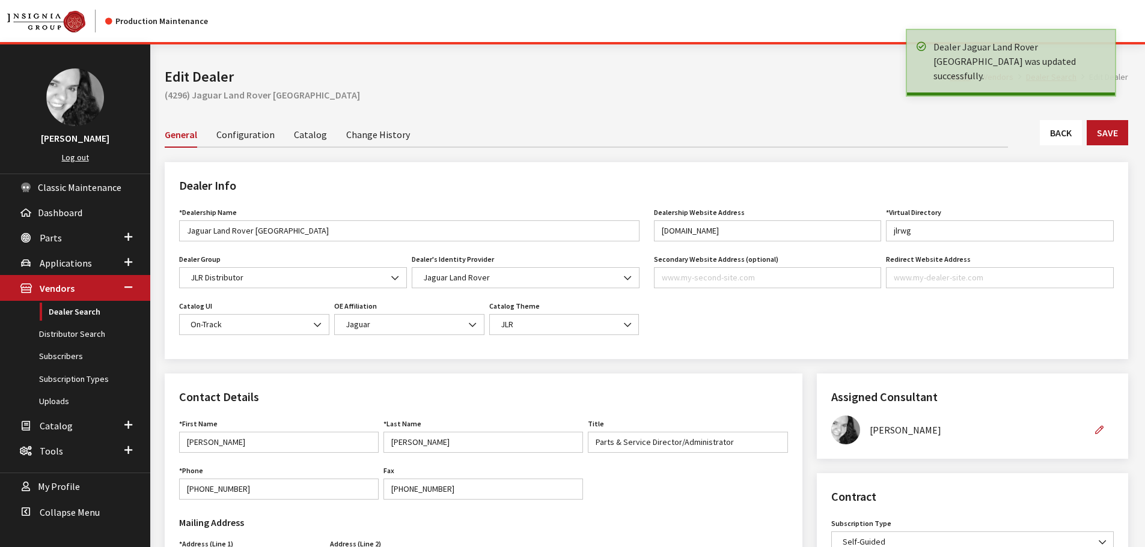
drag, startPoint x: 0, startPoint y: 0, endPoint x: 1058, endPoint y: 139, distance: 1066.8
click at [1058, 139] on link "Back" at bounding box center [1061, 132] width 42 height 25
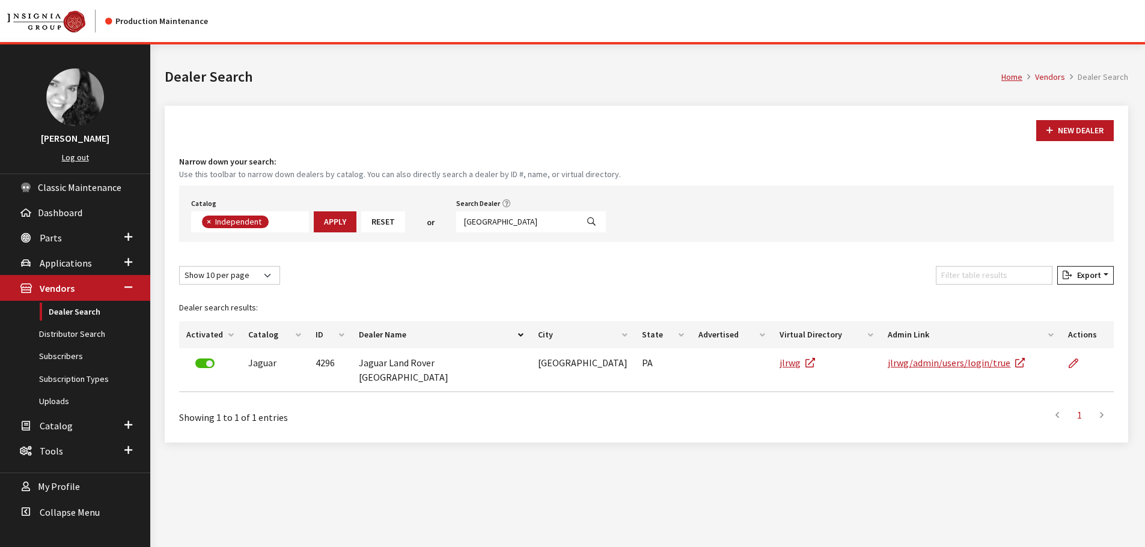
scroll to position [88, 0]
click at [507, 220] on input "[GEOGRAPHIC_DATA]" at bounding box center [516, 222] width 121 height 21
click at [507, 220] on input "willow grove" at bounding box center [516, 222] width 121 height 21
type input "wilmington"
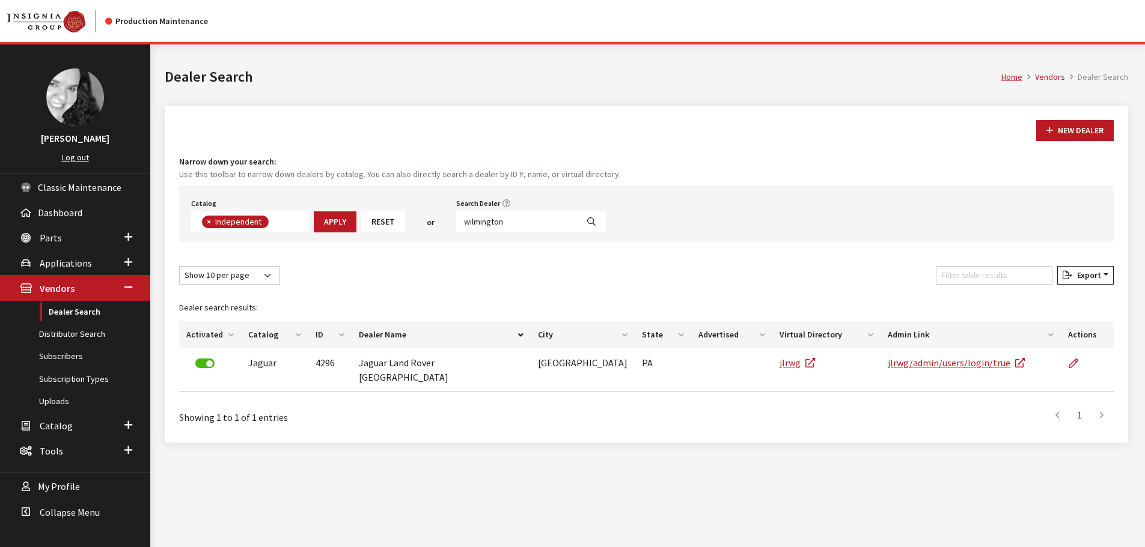
select select
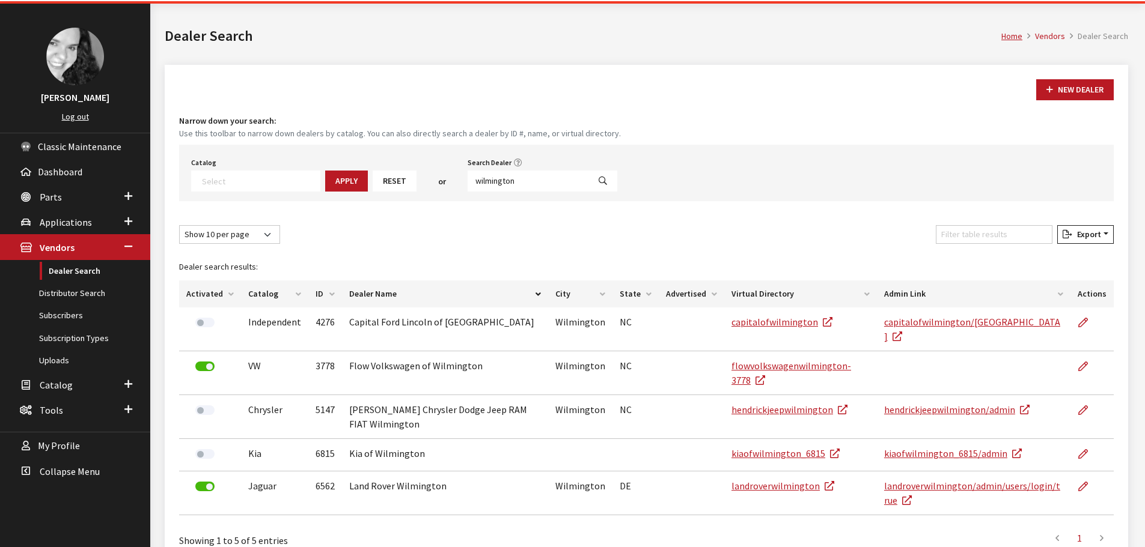
scroll to position [99, 0]
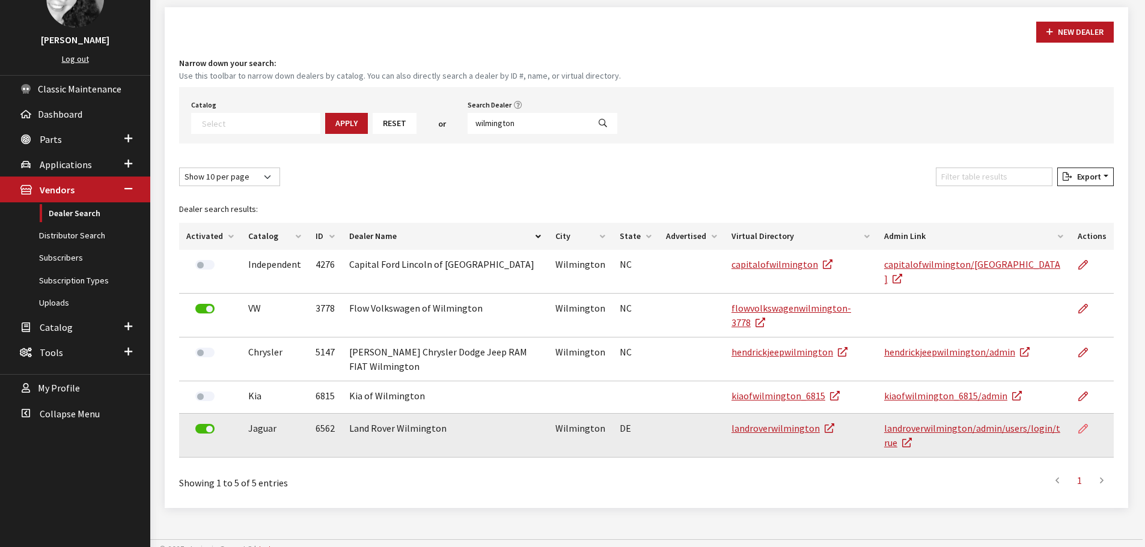
click at [1084, 425] on icon at bounding box center [1083, 430] width 10 height 10
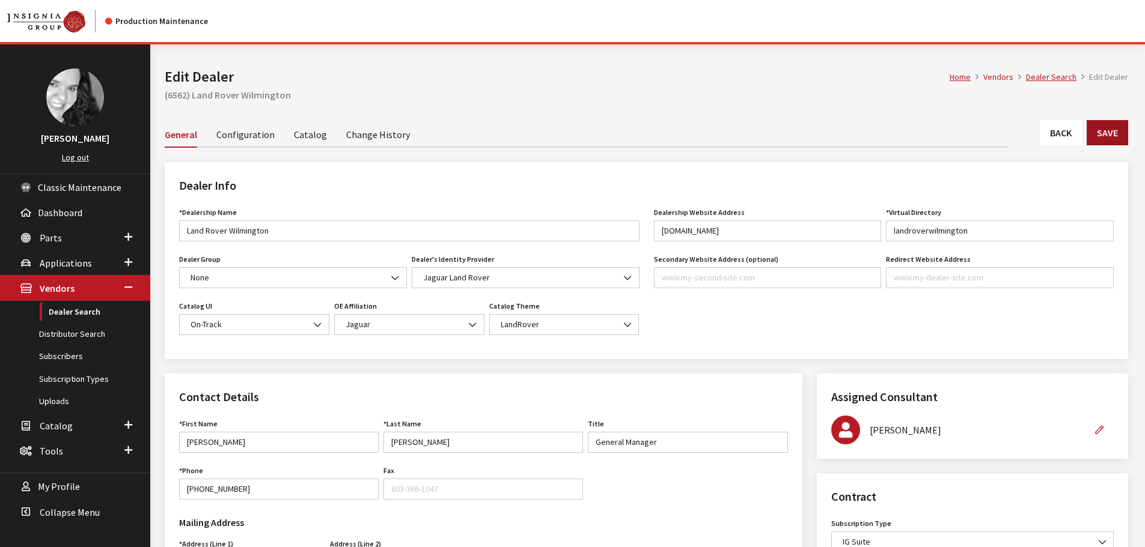
click at [1115, 133] on button "Save" at bounding box center [1107, 132] width 41 height 25
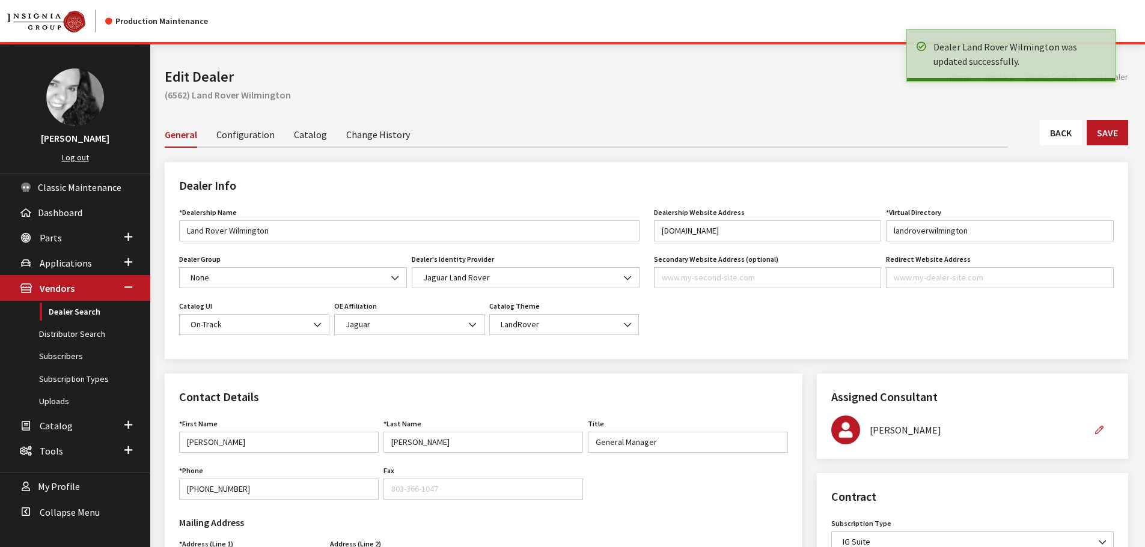
click at [1062, 132] on link "Back" at bounding box center [1061, 132] width 42 height 25
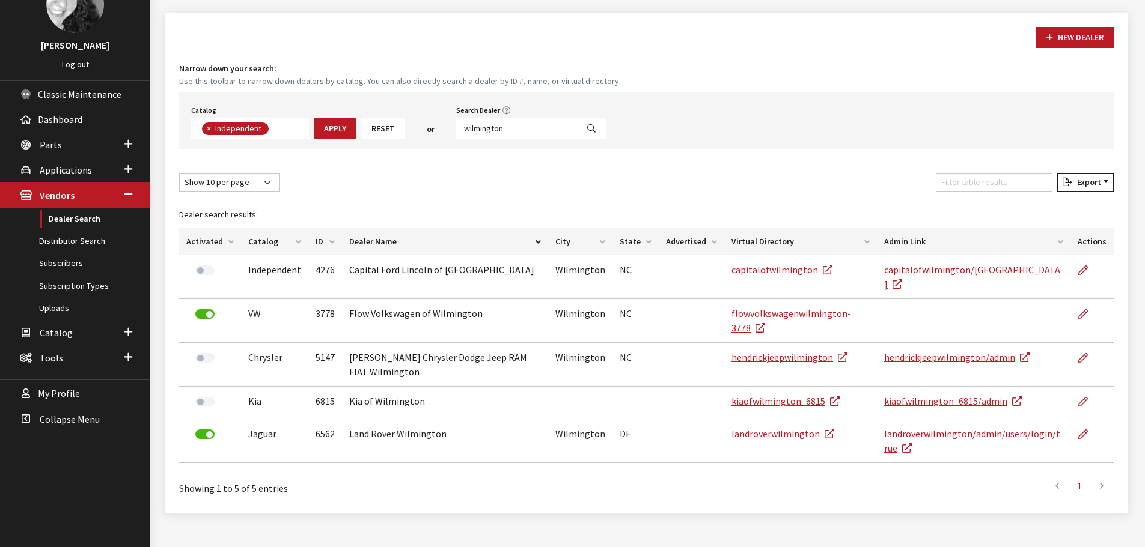
scroll to position [99, 0]
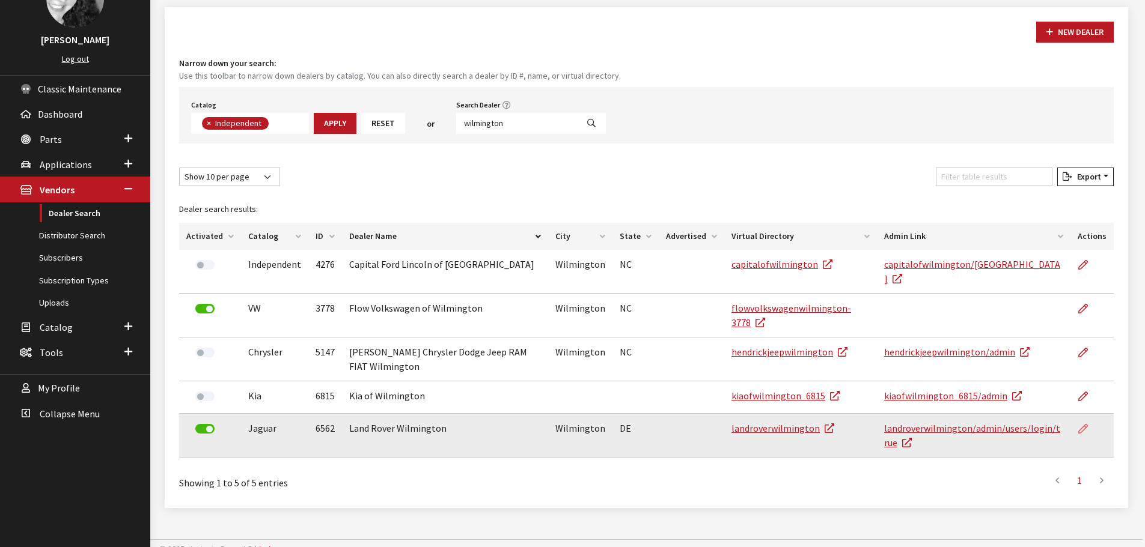
click at [1085, 425] on icon at bounding box center [1083, 430] width 10 height 10
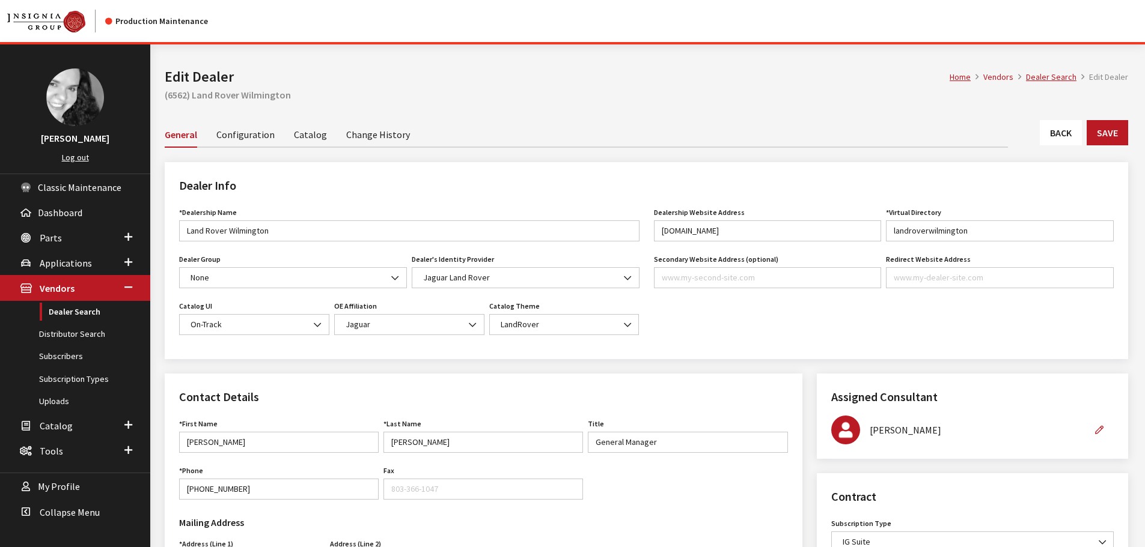
click at [1059, 132] on link "Back" at bounding box center [1061, 132] width 42 height 25
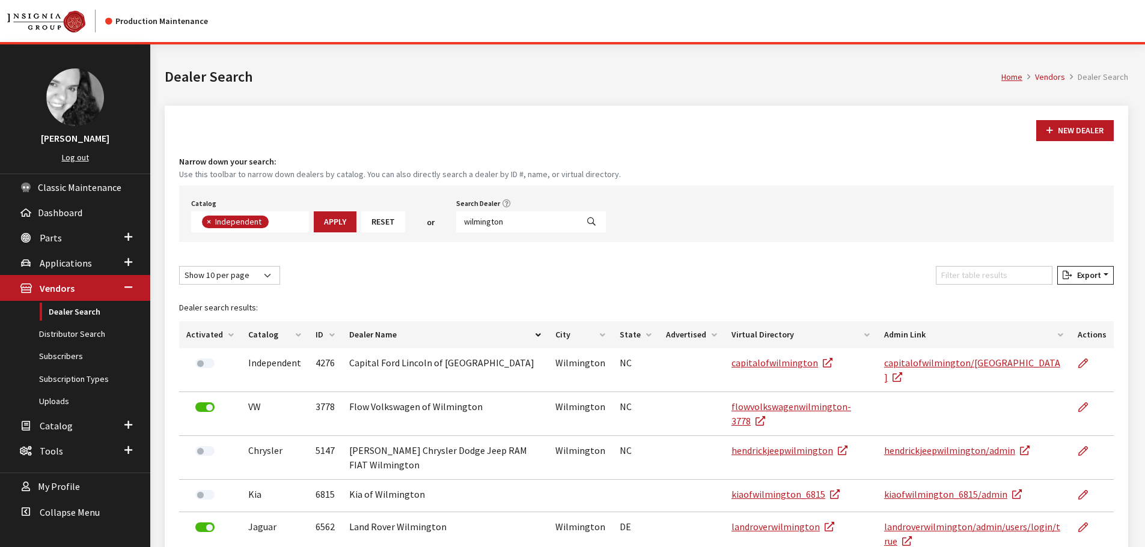
scroll to position [88, 0]
click at [511, 219] on input "wilmington" at bounding box center [516, 222] width 121 height 21
type input "[GEOGRAPHIC_DATA]"
select select
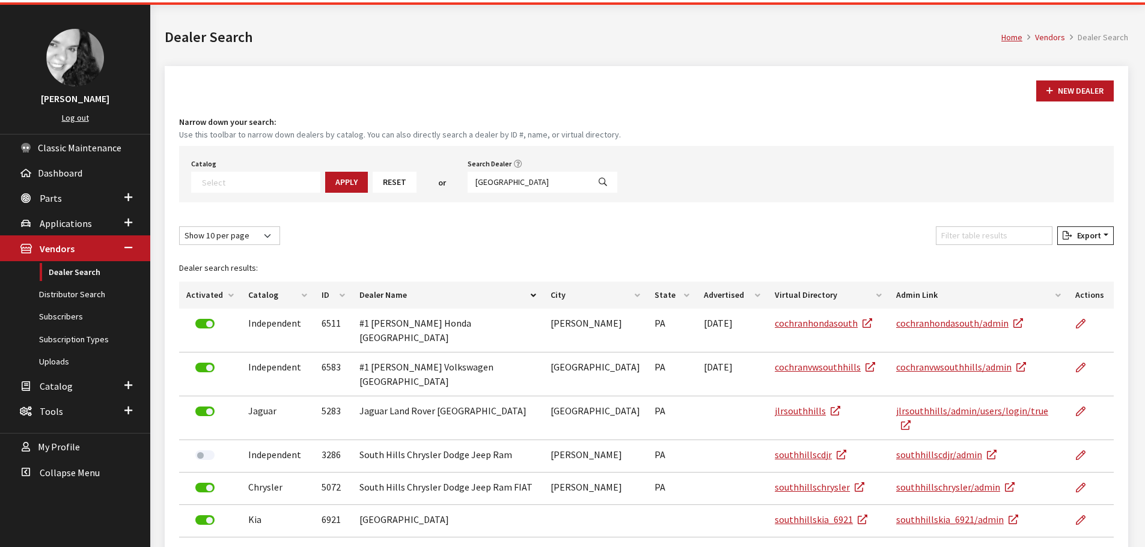
scroll to position [97, 0]
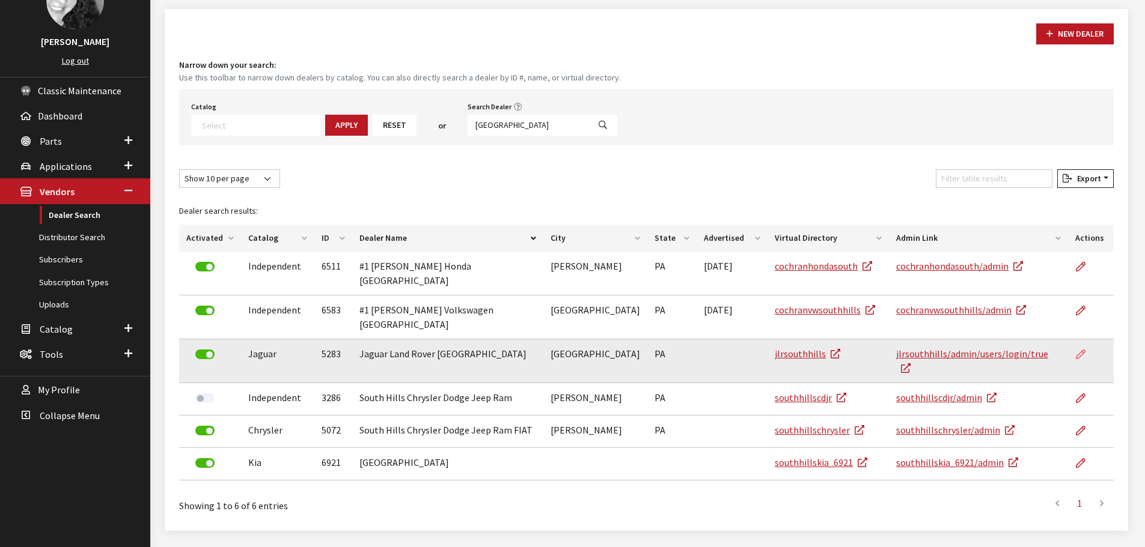
click at [1079, 350] on icon at bounding box center [1081, 355] width 10 height 10
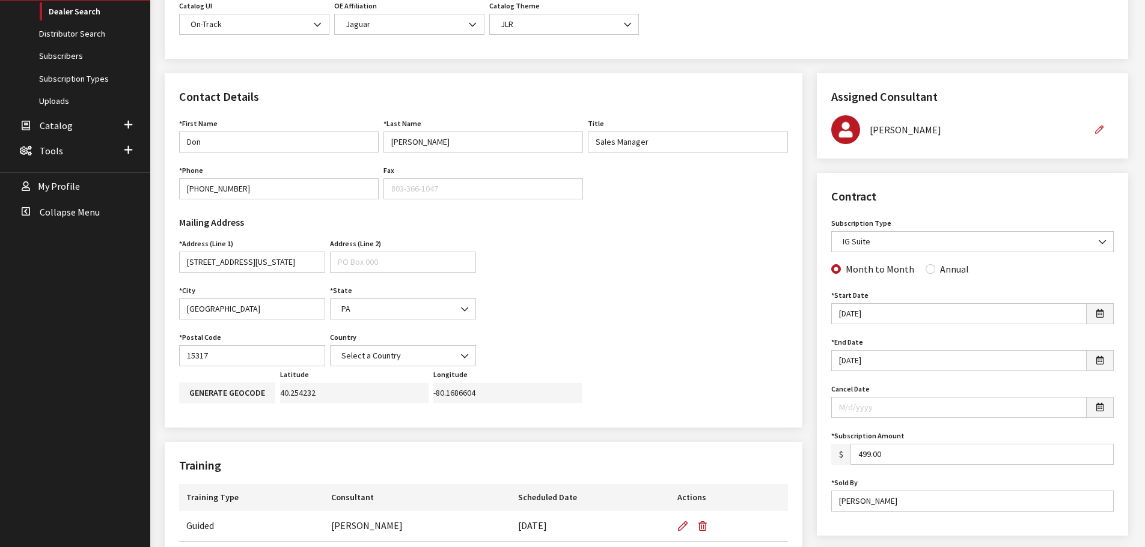
scroll to position [361, 0]
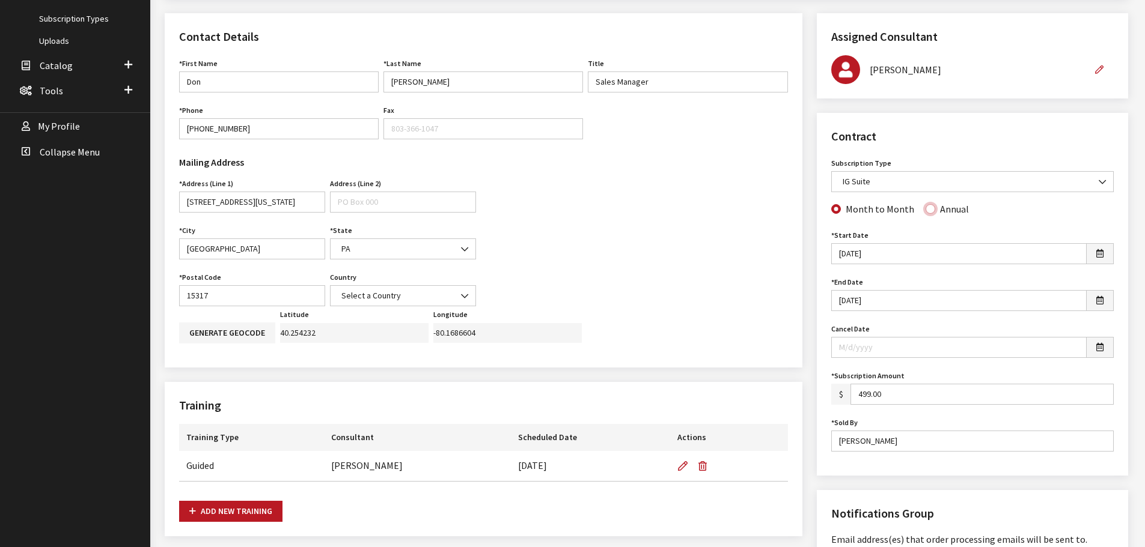
click at [925, 209] on input "Annual" at bounding box center [930, 209] width 10 height 10
radio input "true"
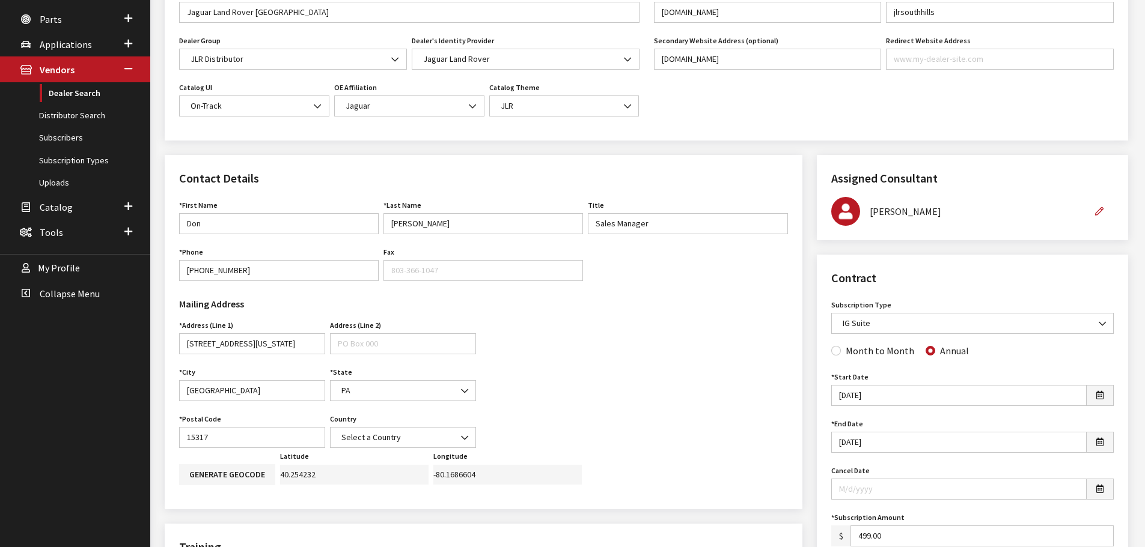
scroll to position [120, 0]
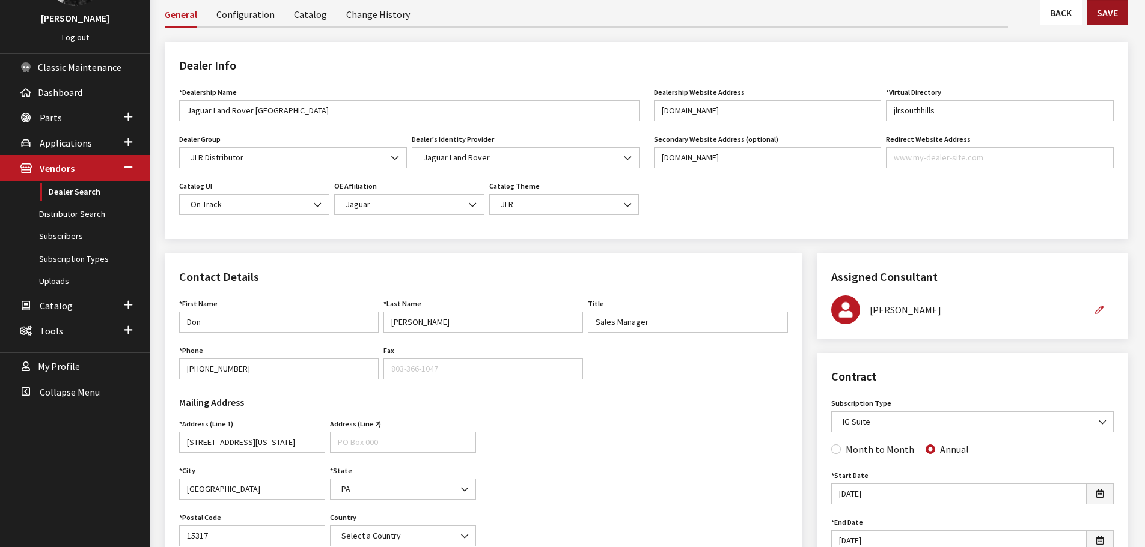
click at [1096, 19] on button "Save" at bounding box center [1107, 12] width 41 height 25
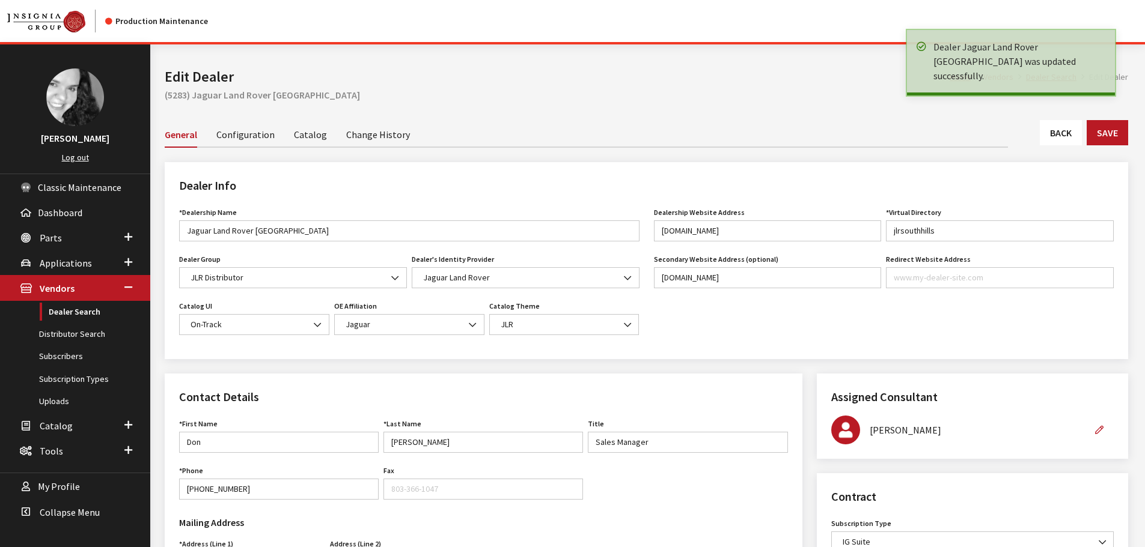
click at [1068, 132] on link "Back" at bounding box center [1061, 132] width 42 height 25
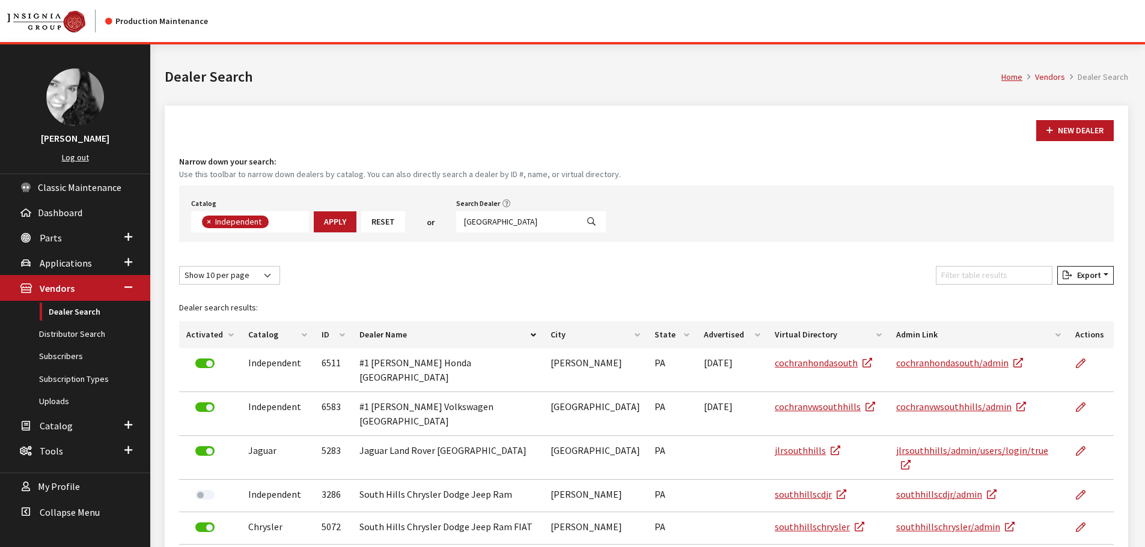
scroll to position [88, 0]
click at [507, 223] on input "south hills" at bounding box center [516, 222] width 121 height 21
type input "cherry hill"
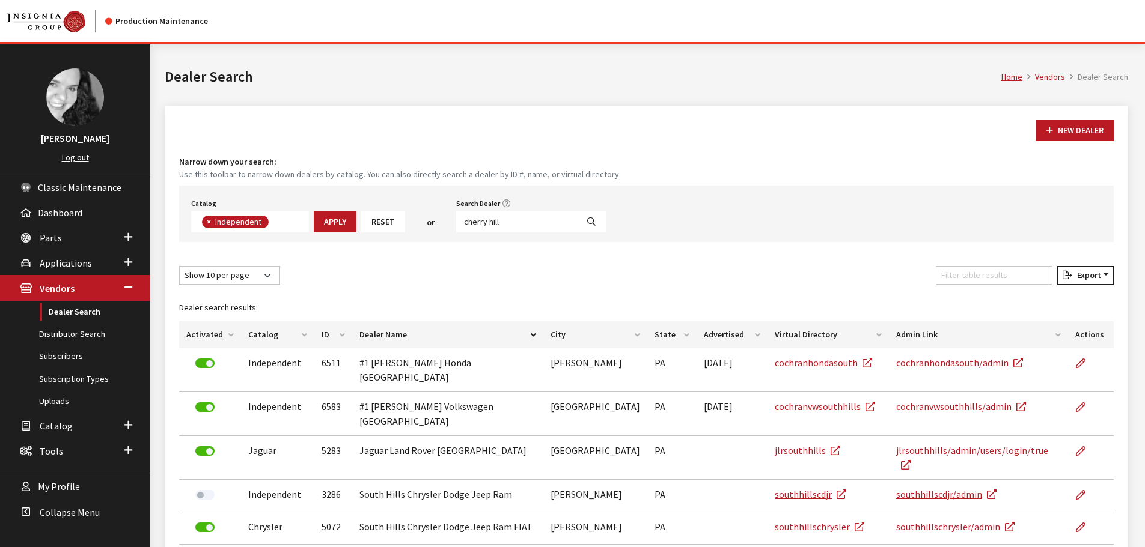
select select
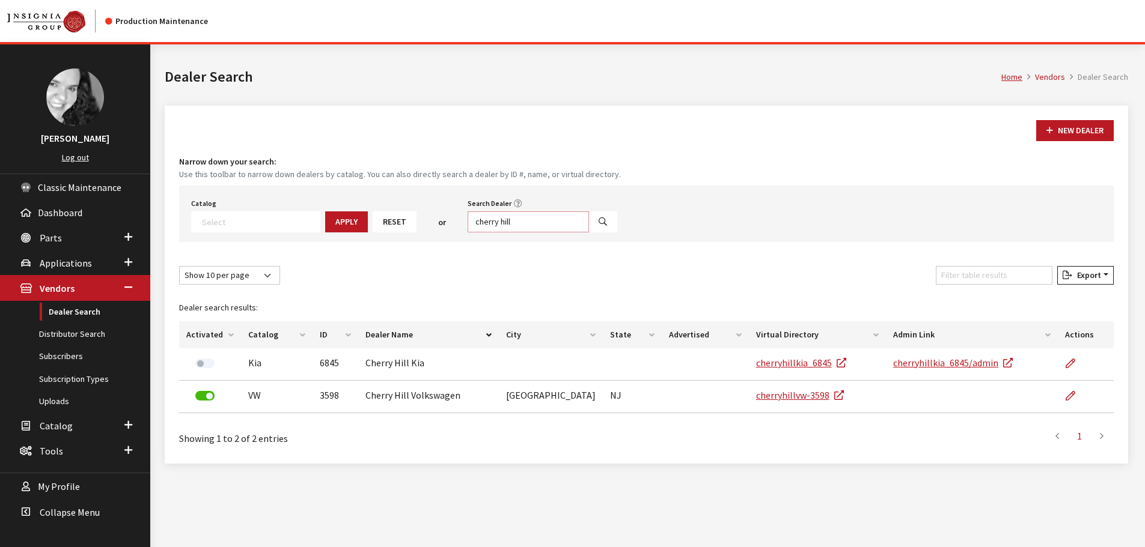
click at [507, 223] on input "cherry hill" at bounding box center [528, 222] width 121 height 21
click at [507, 225] on input "cherry hill" at bounding box center [528, 222] width 121 height 21
click at [506, 216] on input "cherry hill" at bounding box center [528, 222] width 121 height 21
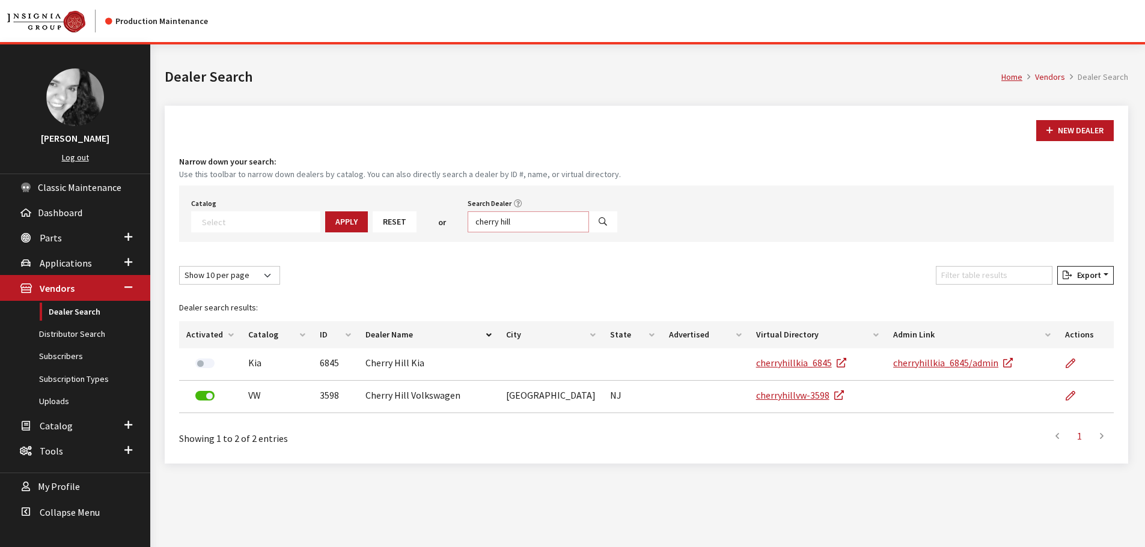
click at [506, 216] on input "cherry hill" at bounding box center [528, 222] width 121 height 21
type input "virginia beach"
select select
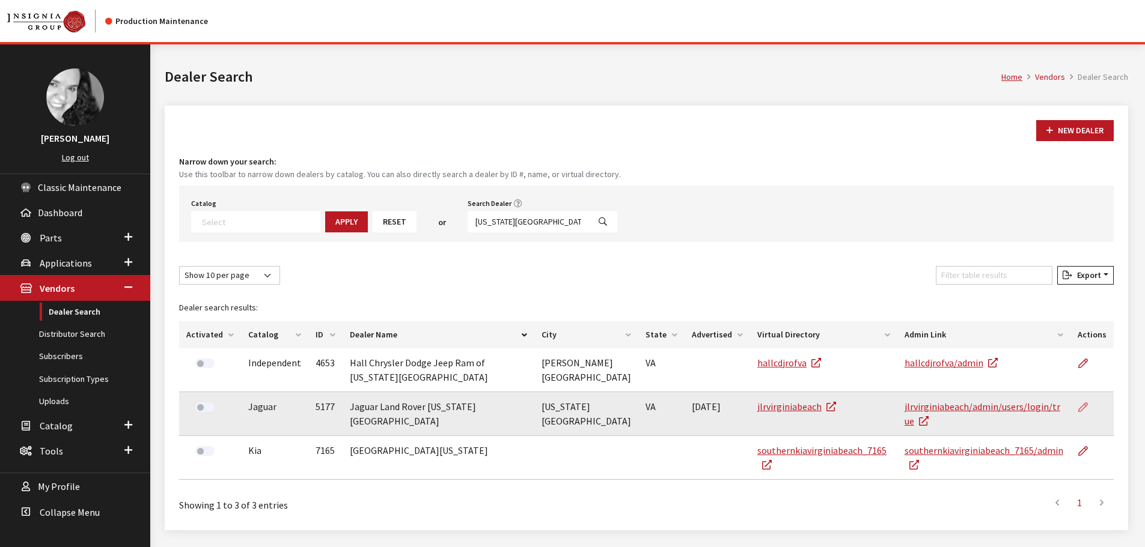
click at [1084, 403] on icon at bounding box center [1083, 408] width 10 height 10
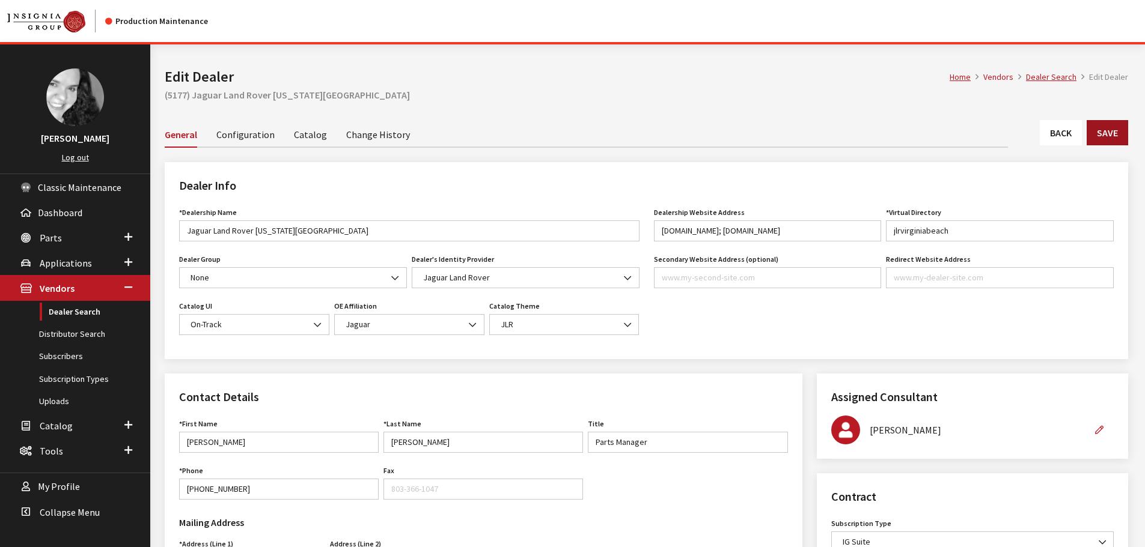
click at [1114, 138] on button "Save" at bounding box center [1107, 132] width 41 height 25
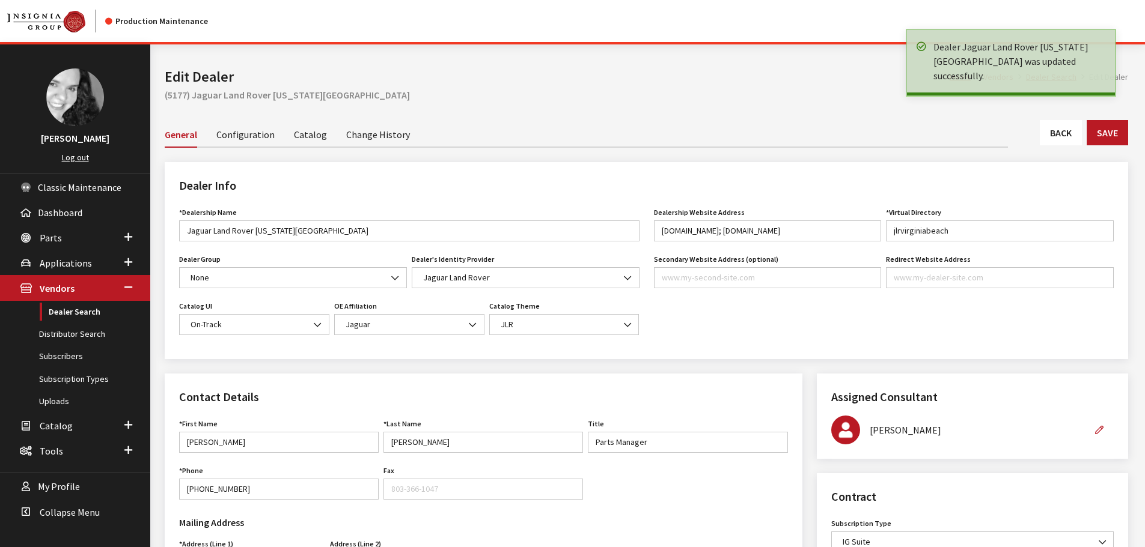
click at [1056, 138] on link "Back" at bounding box center [1061, 132] width 42 height 25
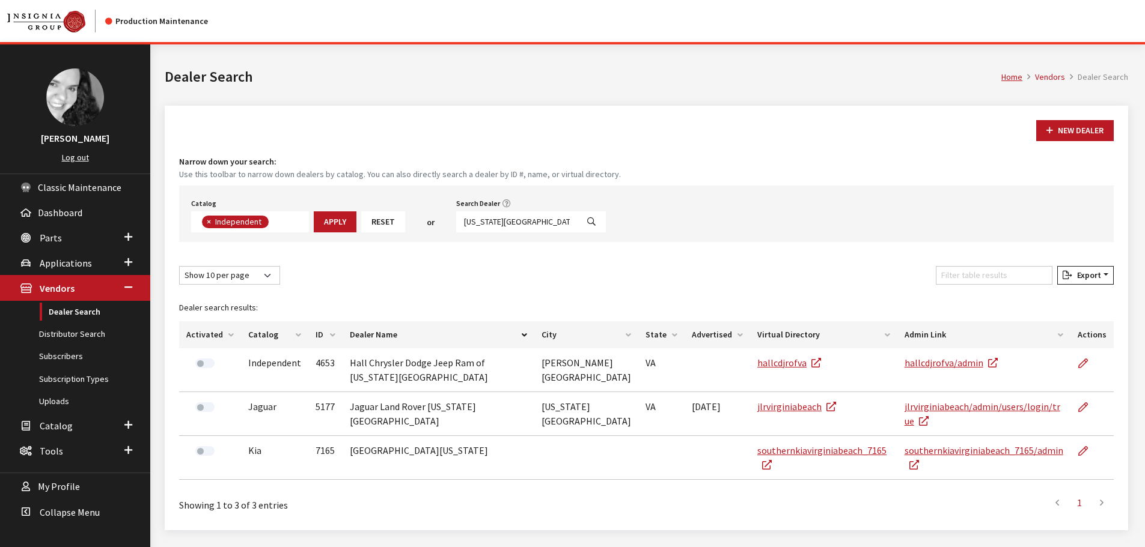
scroll to position [88, 0]
click at [522, 225] on input "[US_STATE][GEOGRAPHIC_DATA]" at bounding box center [516, 222] width 121 height 21
type input "tysons corner"
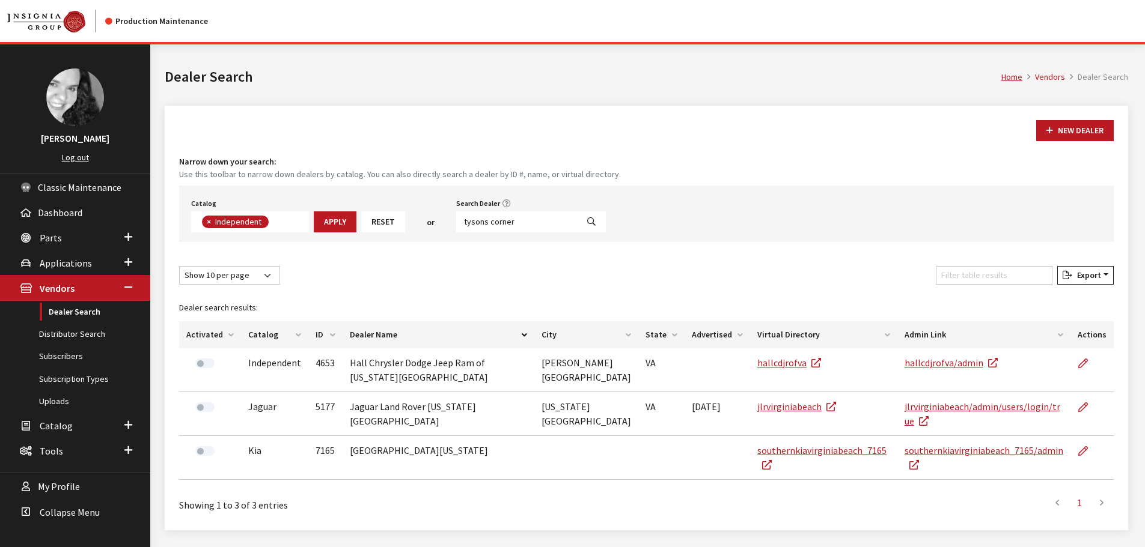
select select
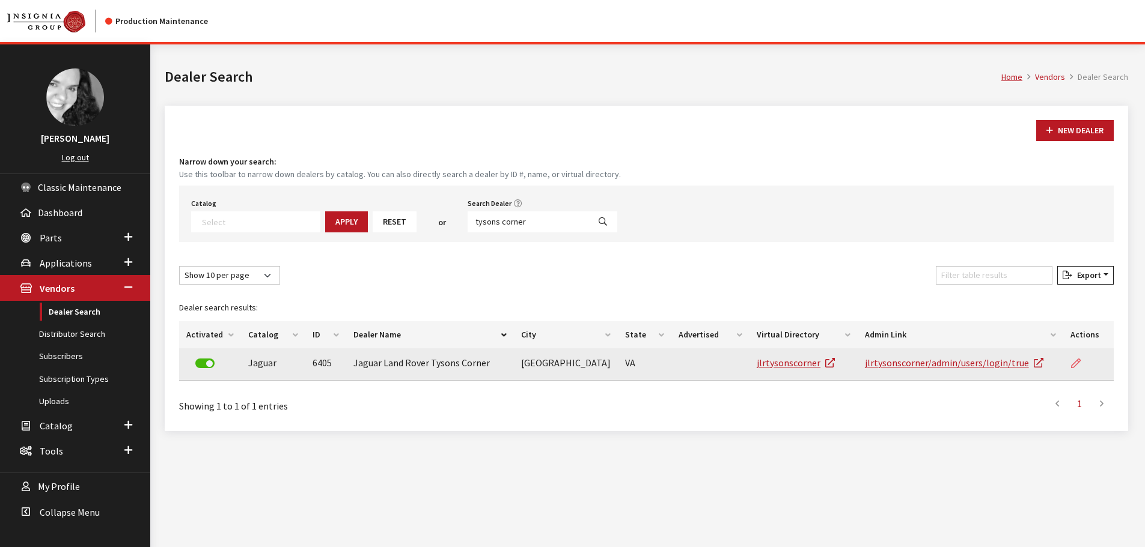
click at [1073, 364] on icon at bounding box center [1076, 364] width 10 height 10
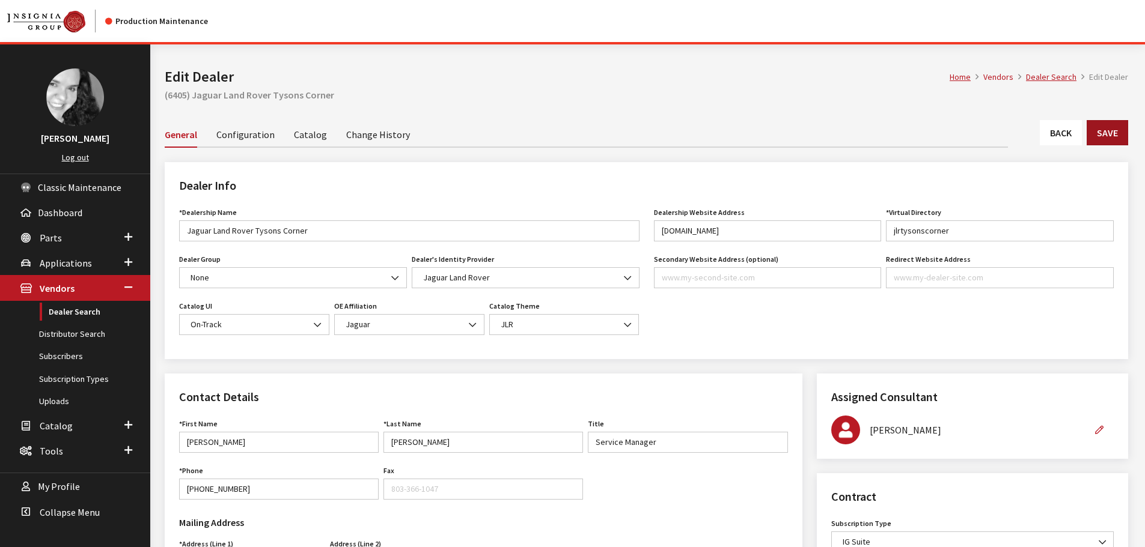
click at [1111, 132] on button "Save" at bounding box center [1107, 132] width 41 height 25
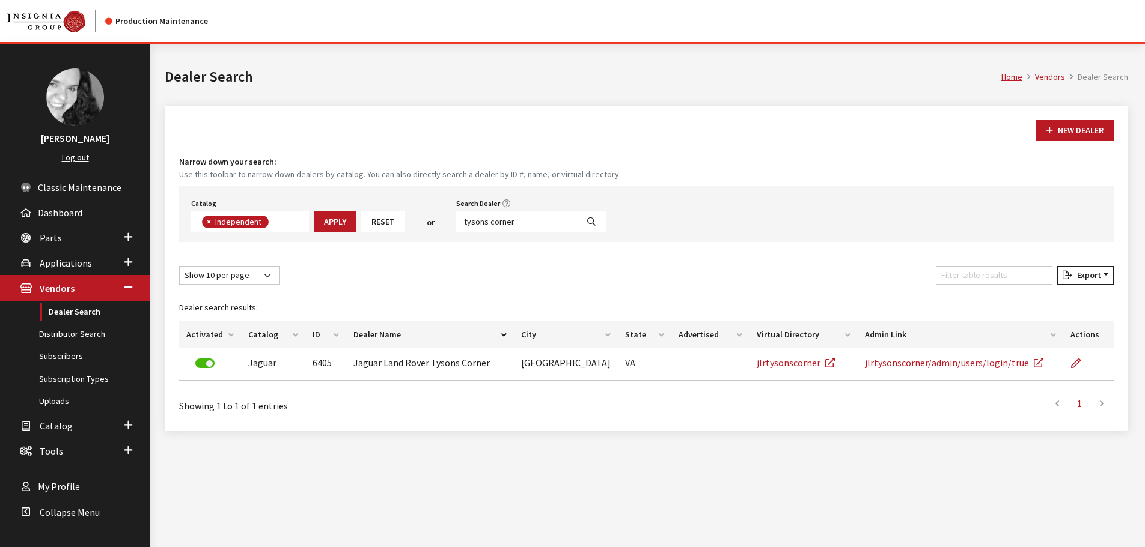
scroll to position [88, 0]
click at [520, 222] on input "tysons corner" at bounding box center [516, 222] width 121 height 21
type input "west colum"
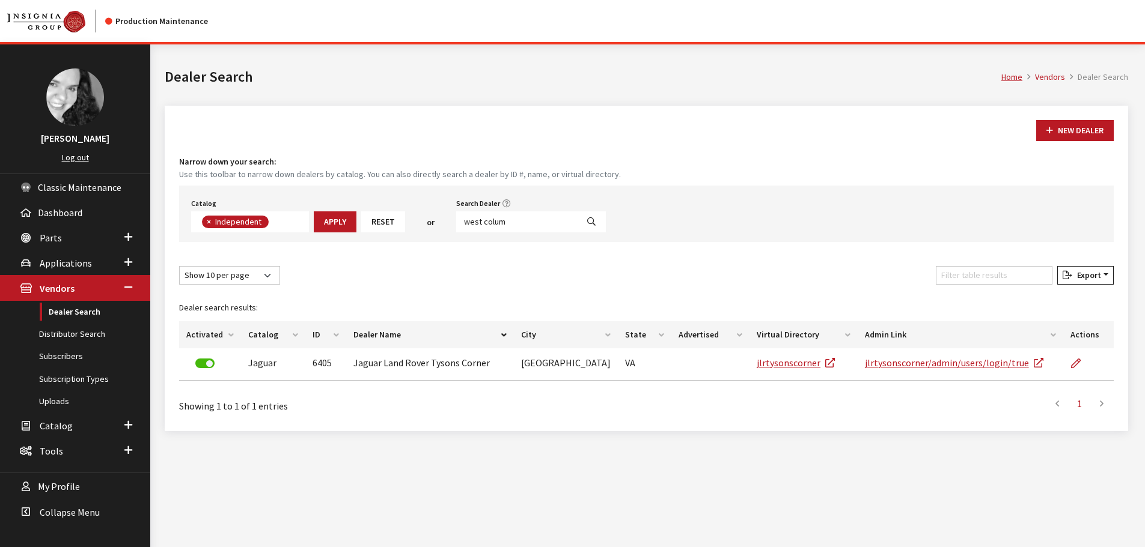
select select
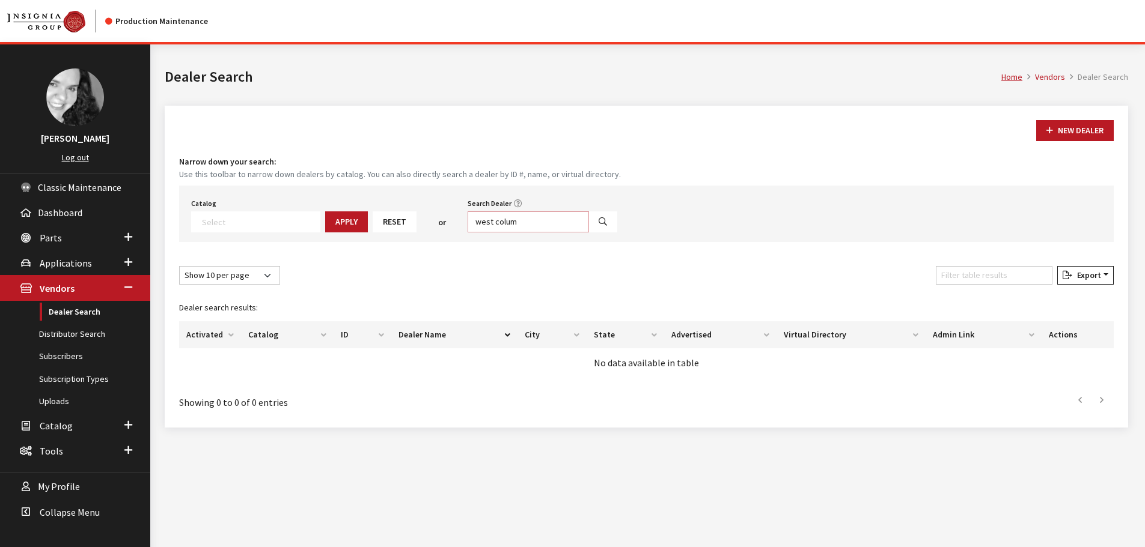
click at [523, 222] on input "west colum" at bounding box center [528, 222] width 121 height 21
type input "chantilly"
select select
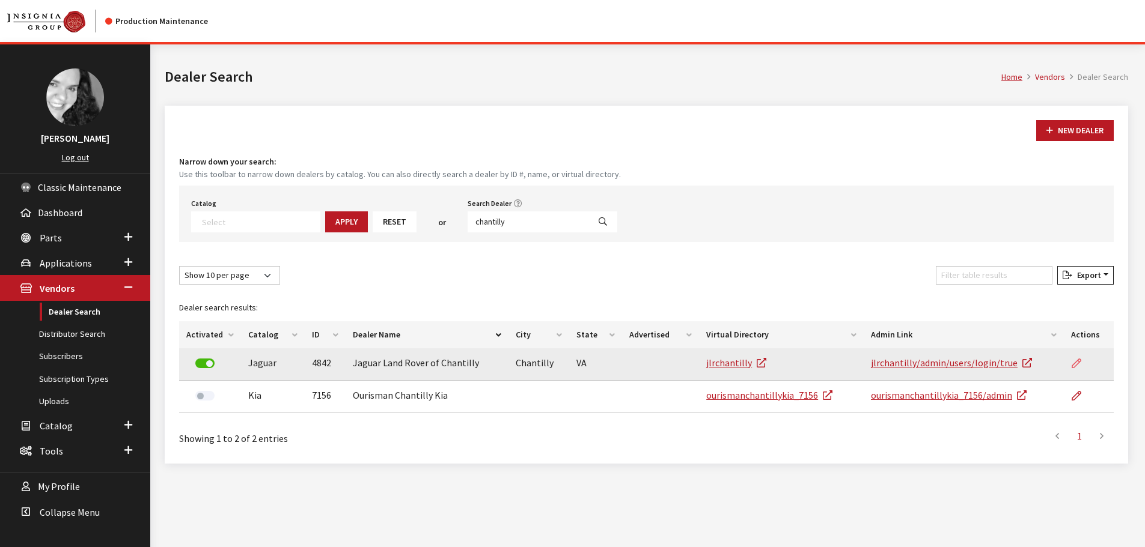
click at [1076, 363] on icon at bounding box center [1076, 364] width 10 height 10
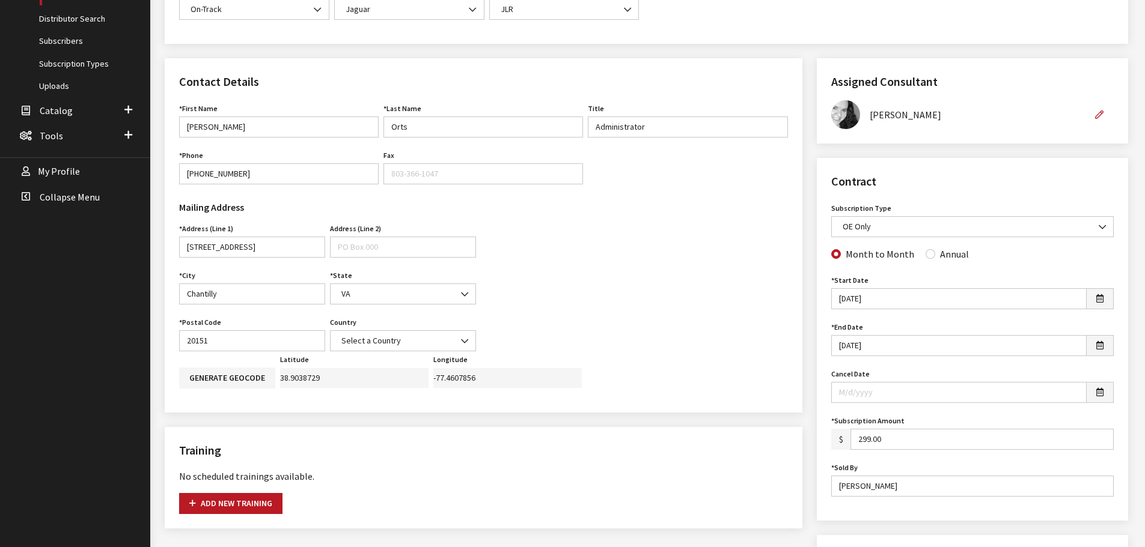
scroll to position [361, 0]
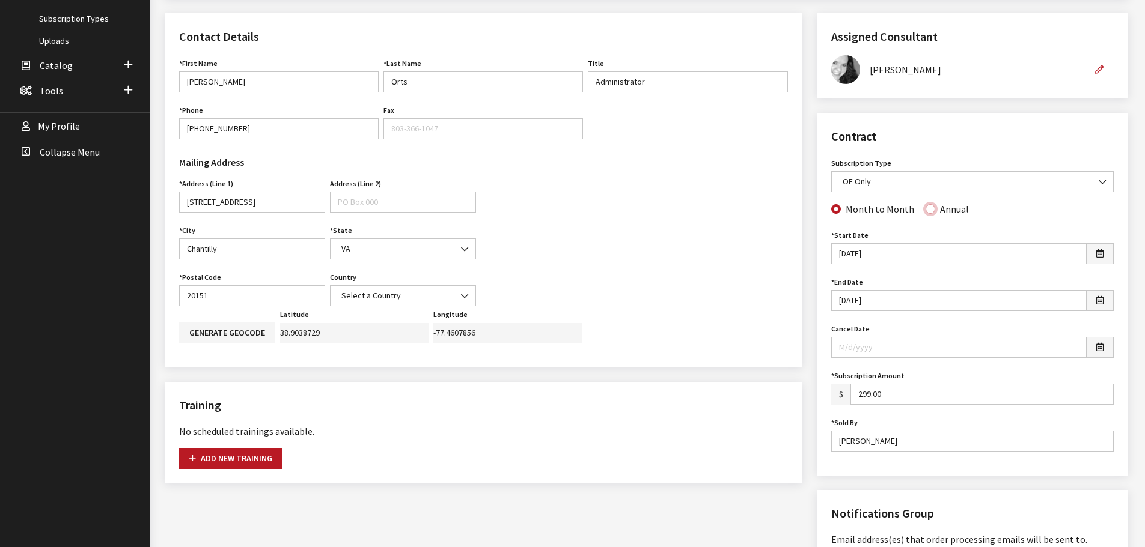
click at [927, 213] on input "Annual" at bounding box center [930, 209] width 10 height 10
radio input "true"
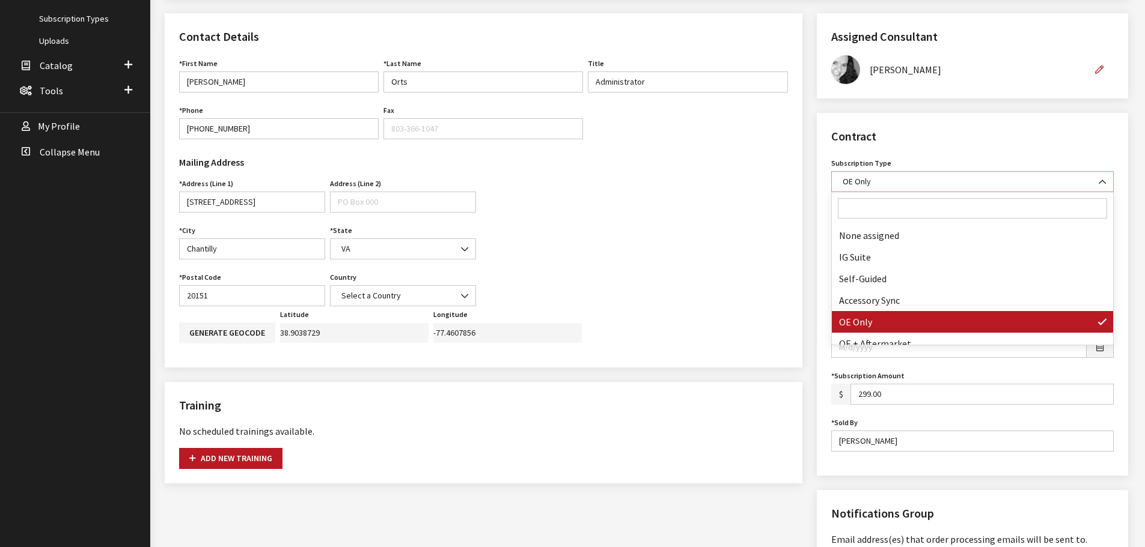
click at [1099, 189] on span at bounding box center [1103, 182] width 20 height 20
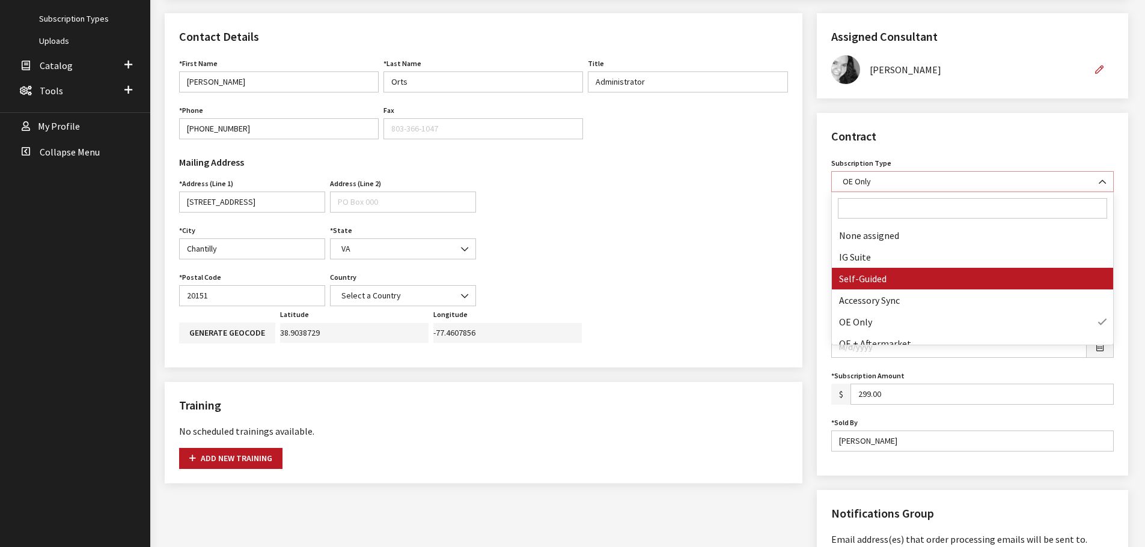
select select "8"
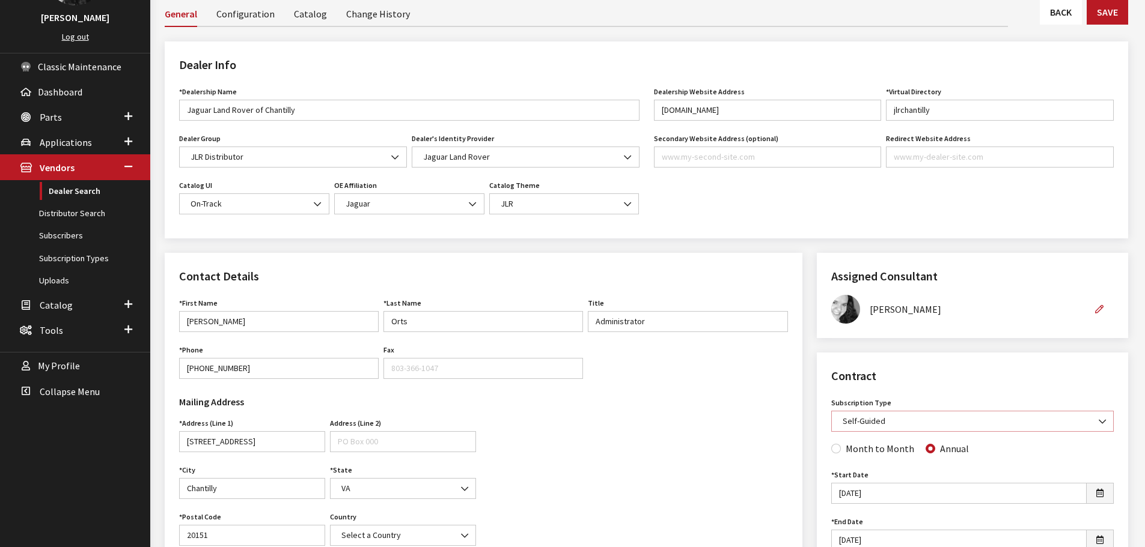
scroll to position [120, 0]
click at [1106, 8] on button "Save" at bounding box center [1107, 12] width 41 height 25
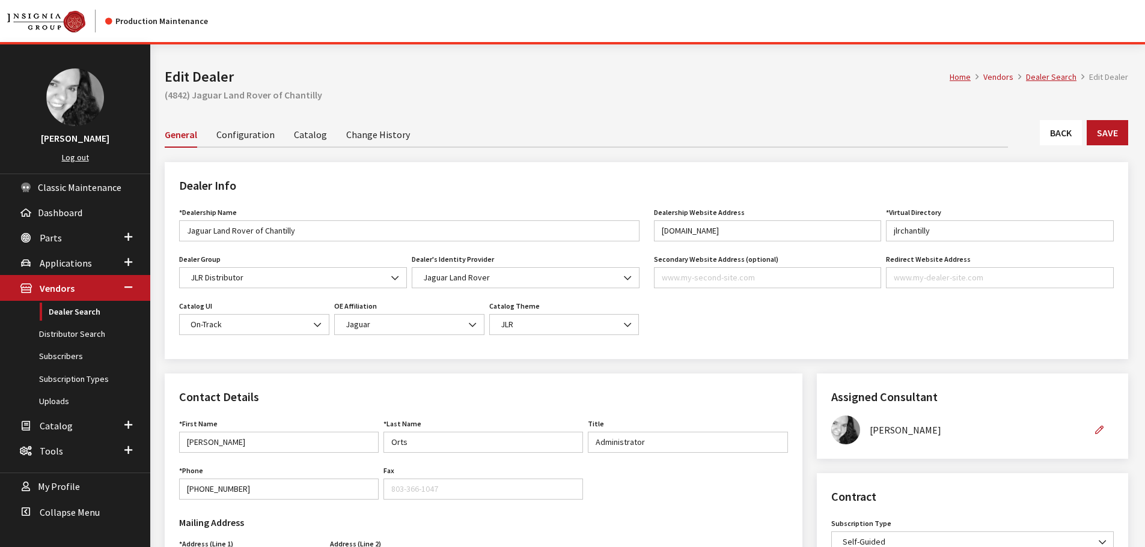
click at [1059, 139] on link "Back" at bounding box center [1061, 132] width 42 height 25
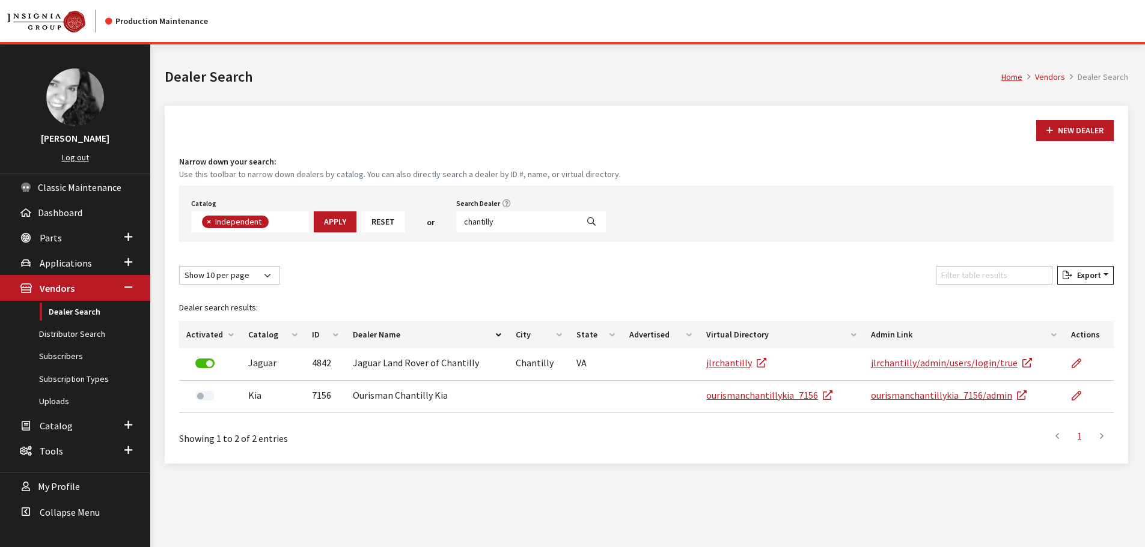
scroll to position [88, 0]
click at [498, 222] on input "chantilly" at bounding box center [516, 222] width 121 height 21
type input "richmond"
select select
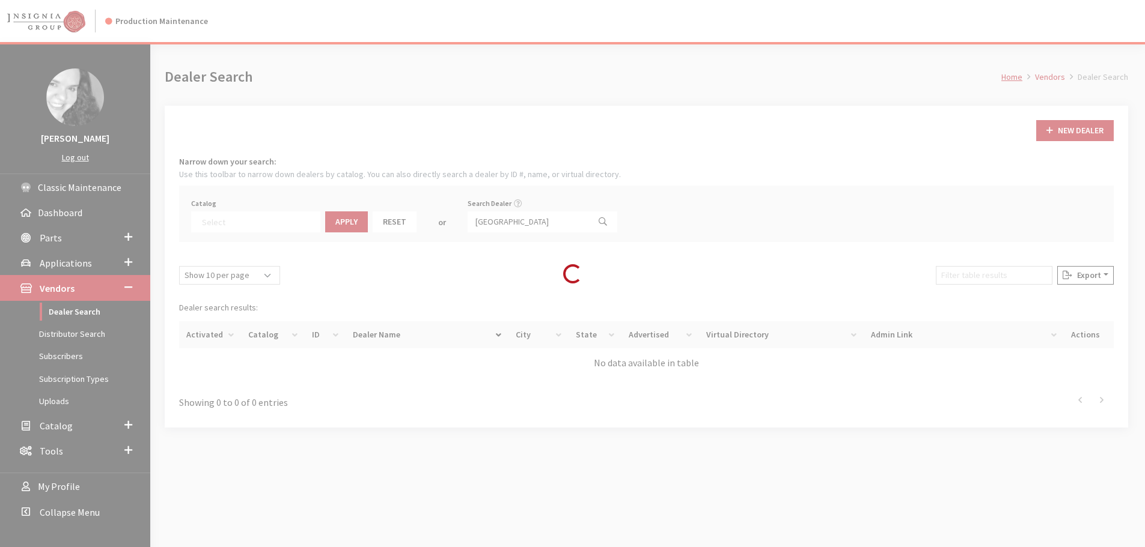
scroll to position [126, 0]
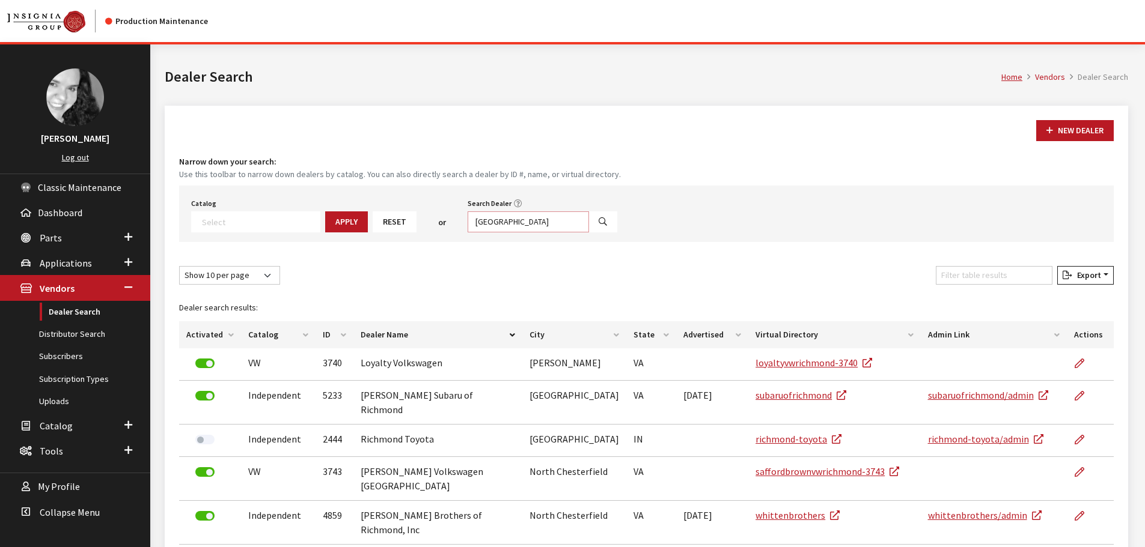
click at [502, 217] on input "richmond" at bounding box center [528, 222] width 121 height 21
type input "[GEOGRAPHIC_DATA]"
select select
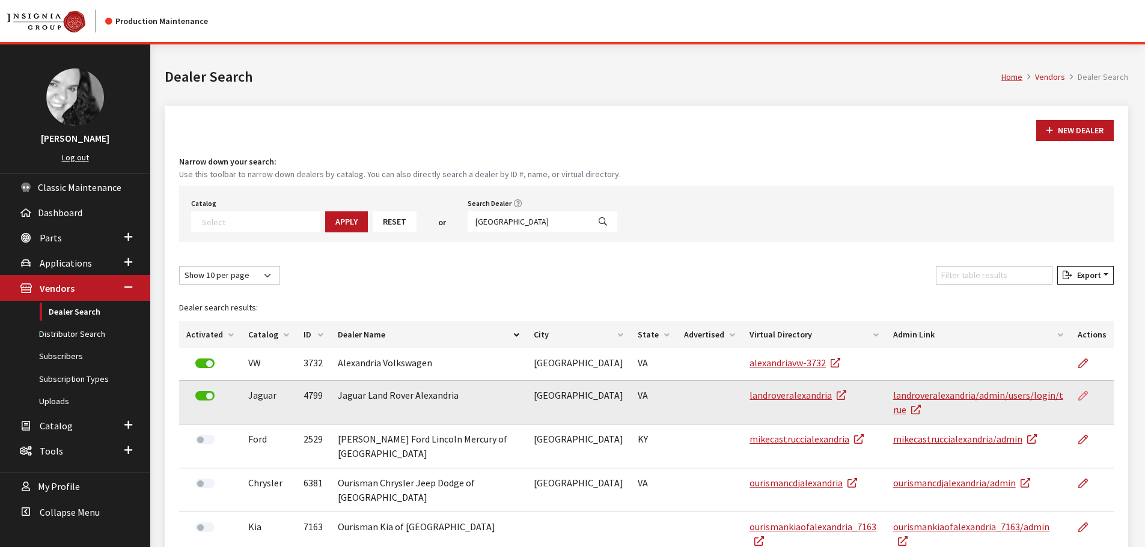
click at [1084, 395] on icon at bounding box center [1083, 397] width 10 height 10
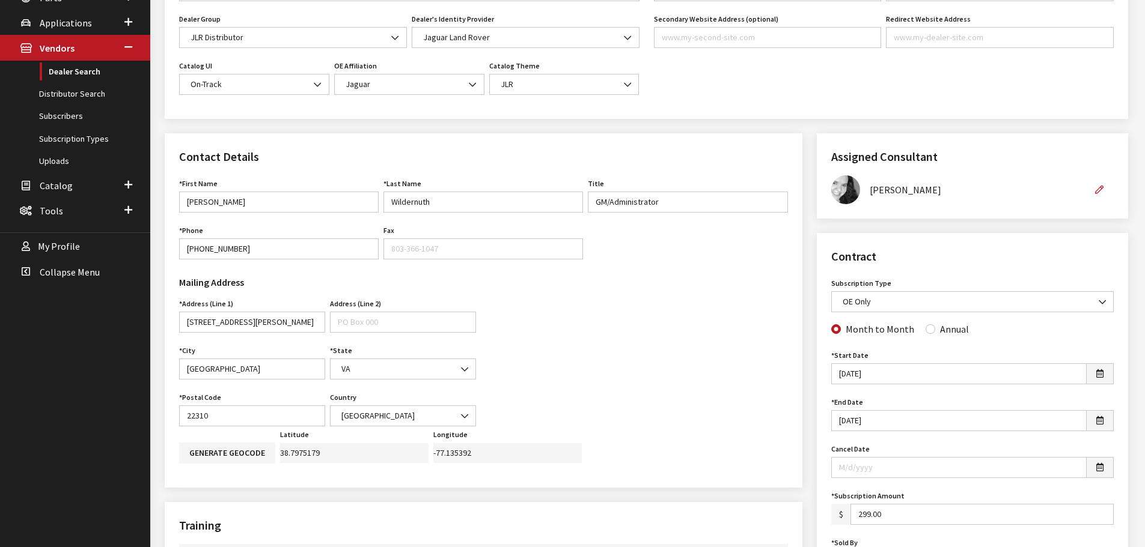
scroll to position [300, 0]
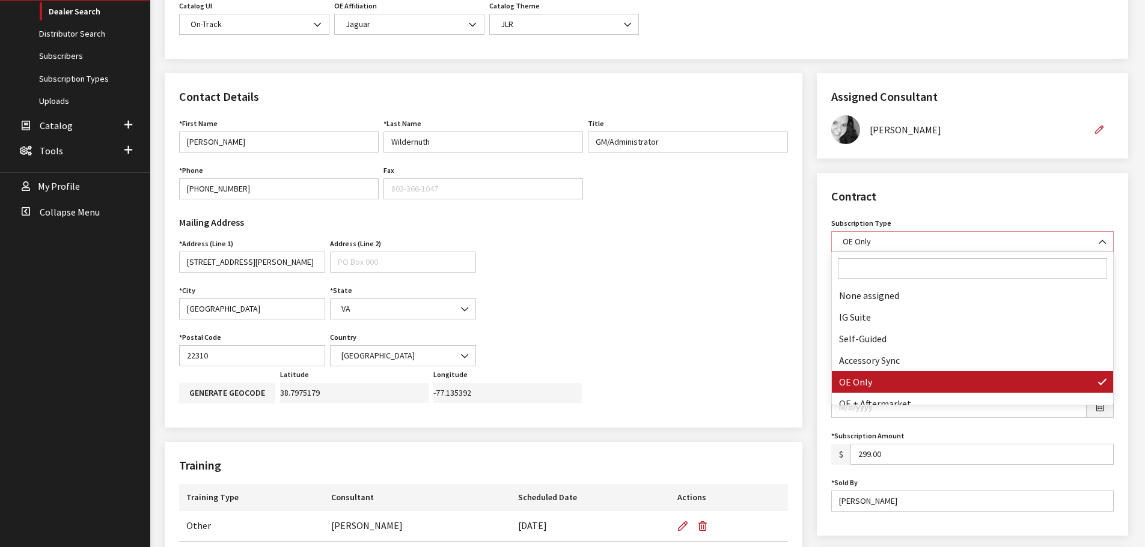
click at [1099, 236] on b at bounding box center [1099, 236] width 0 height 0
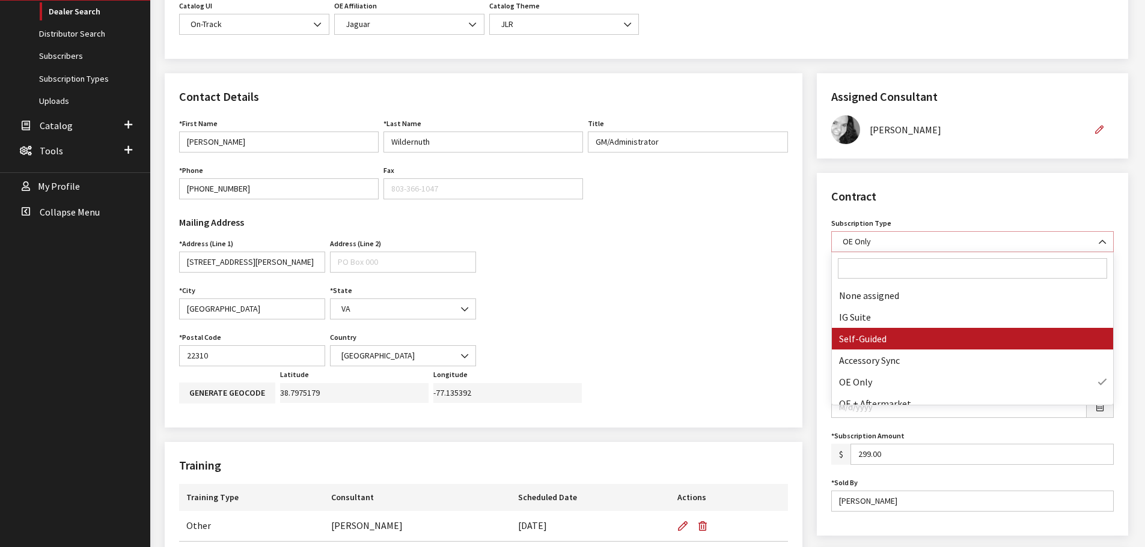
select select "8"
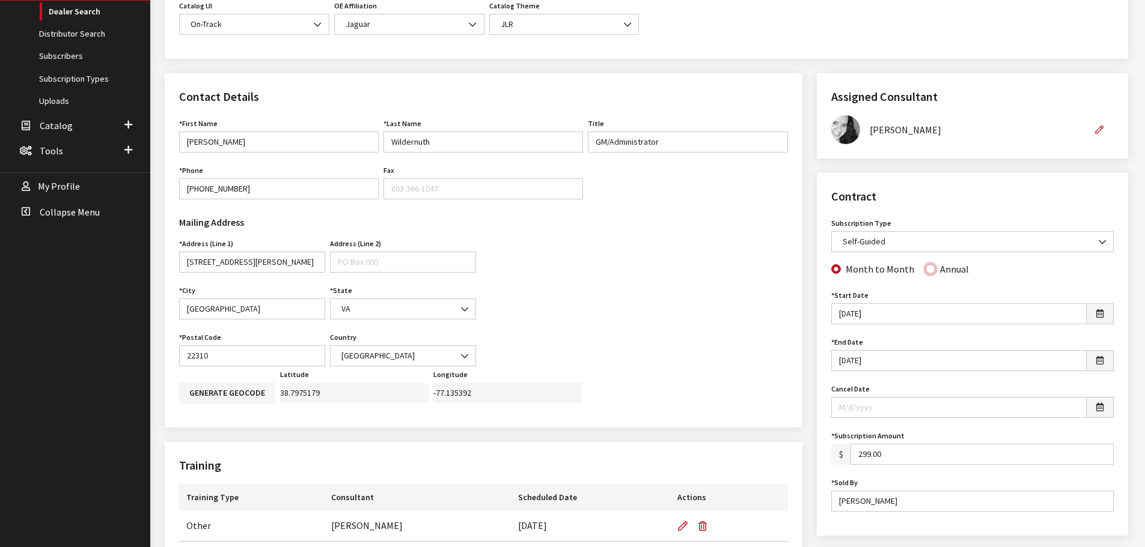
click at [925, 270] on input "Annual" at bounding box center [930, 269] width 10 height 10
radio input "true"
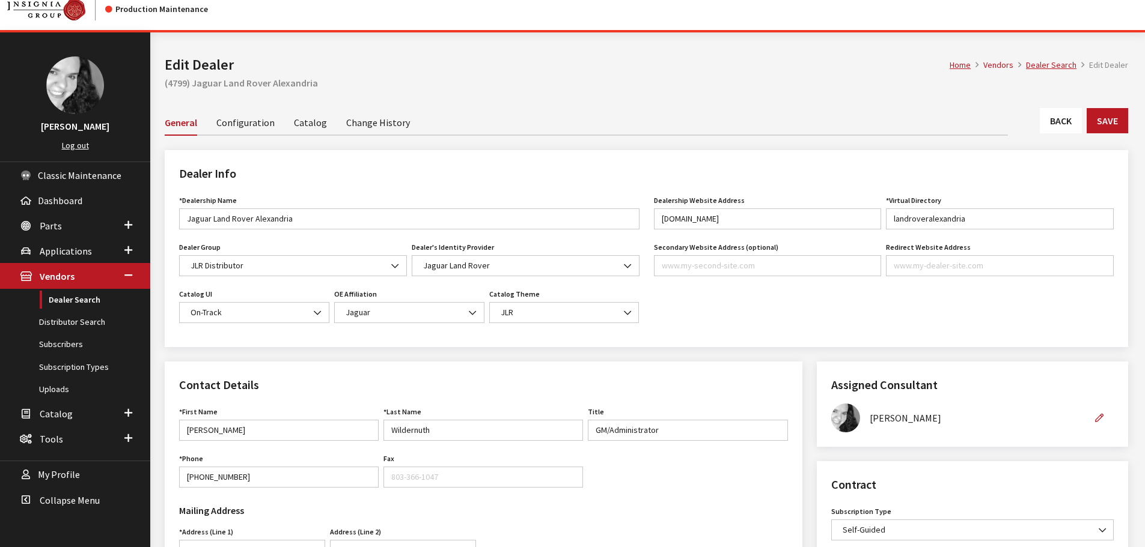
scroll to position [0, 0]
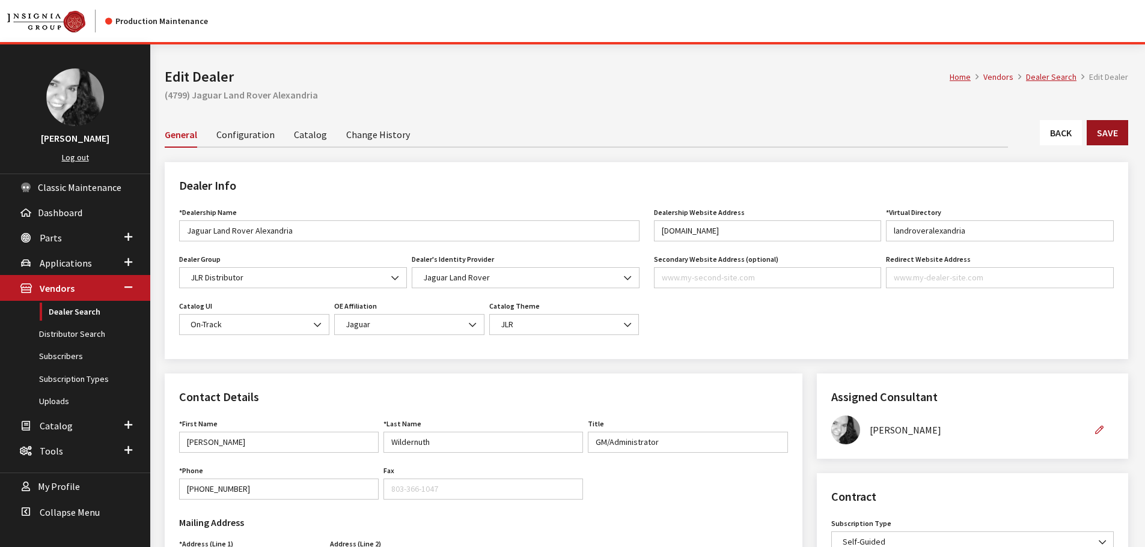
click at [1099, 136] on button "Save" at bounding box center [1107, 132] width 41 height 25
click at [1049, 141] on link "Back" at bounding box center [1061, 132] width 42 height 25
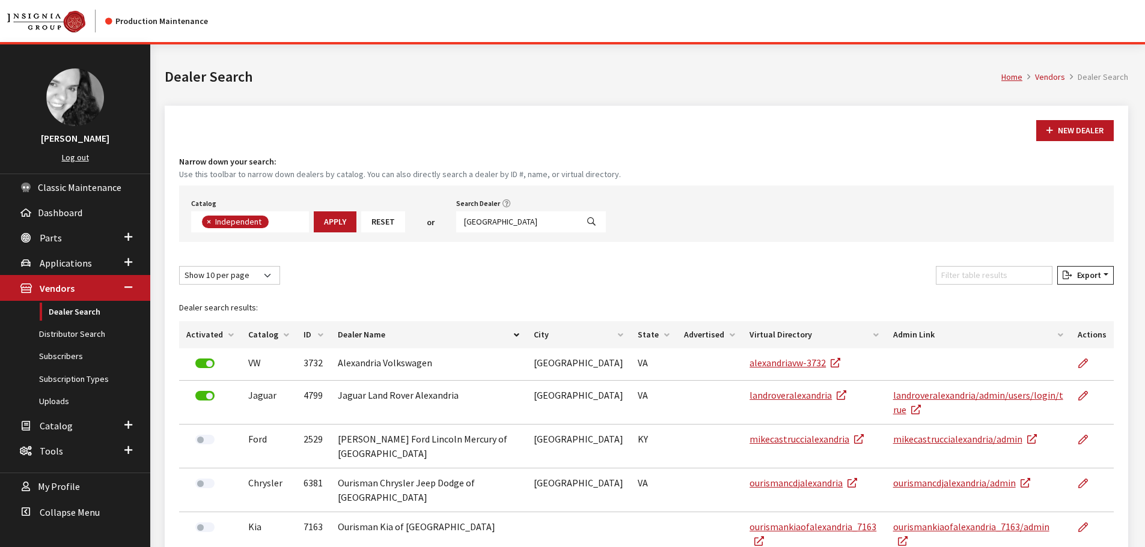
scroll to position [88, 0]
click at [510, 225] on input "[GEOGRAPHIC_DATA]" at bounding box center [516, 222] width 121 height 21
type input "[GEOGRAPHIC_DATA]"
select select
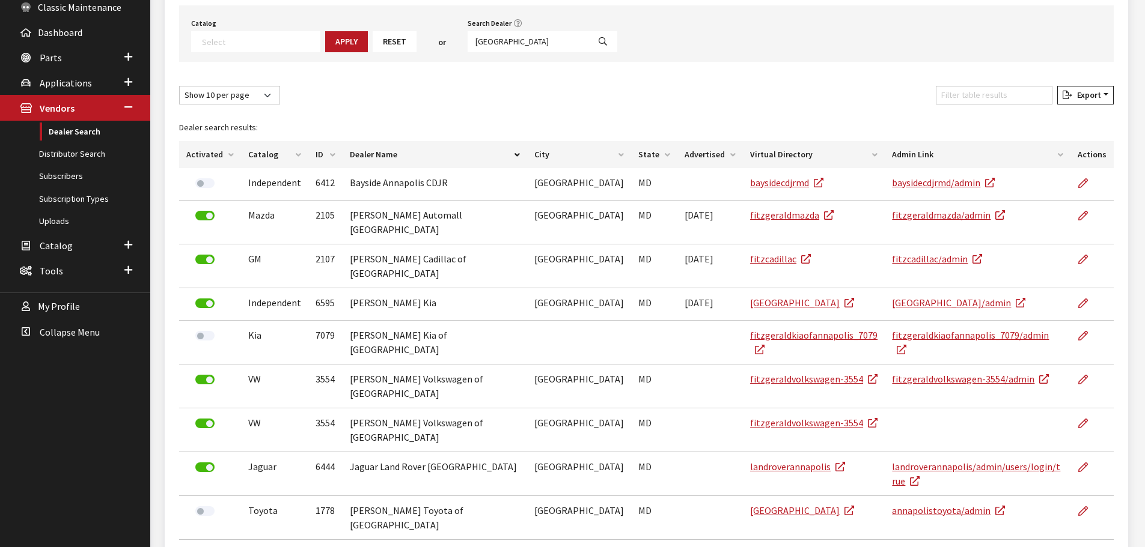
scroll to position [227, 0]
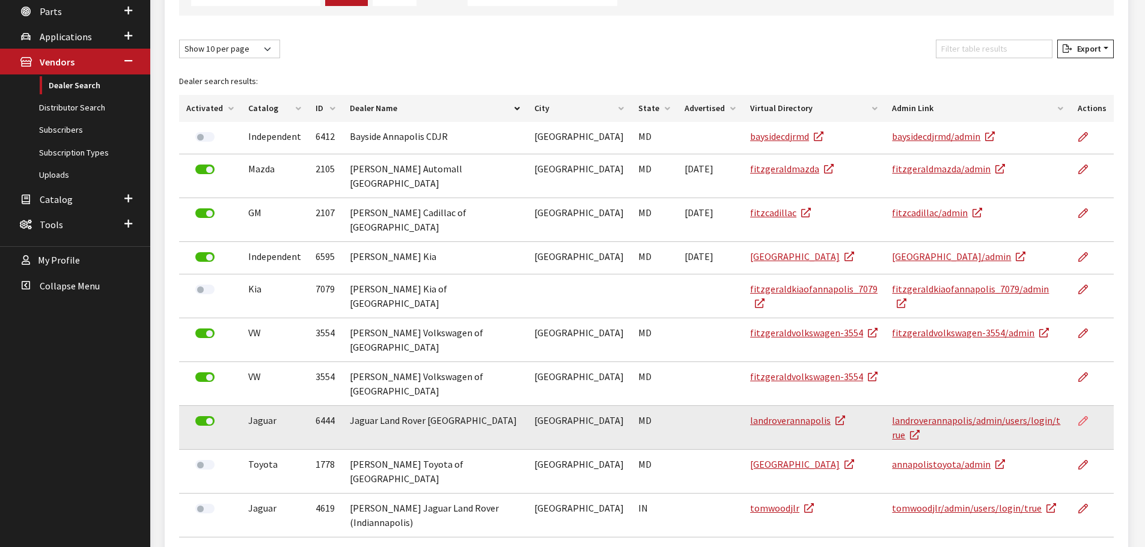
click at [1087, 417] on icon at bounding box center [1083, 422] width 10 height 10
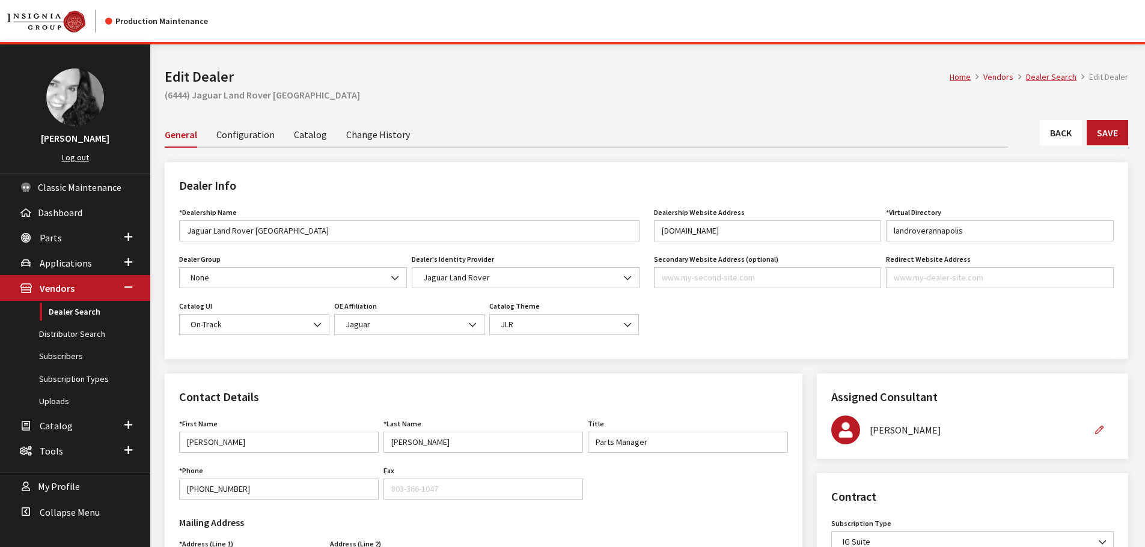
click at [1114, 145] on div "General Configuration Catalog Change History" at bounding box center [646, 134] width 963 height 26
click at [1063, 132] on link "Back" at bounding box center [1061, 132] width 42 height 25
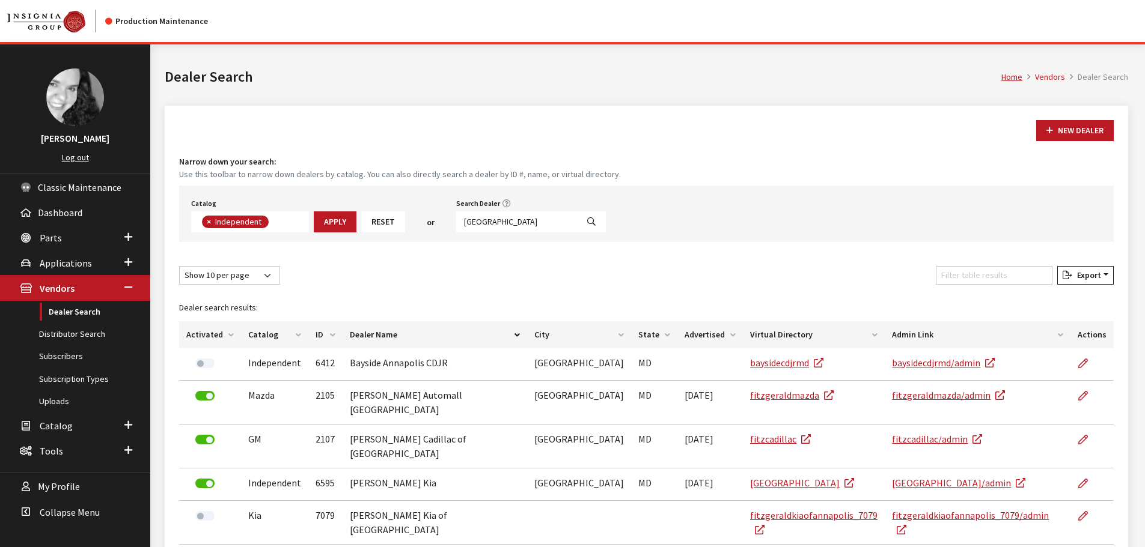
scroll to position [88, 0]
click at [510, 229] on input "[GEOGRAPHIC_DATA]" at bounding box center [516, 222] width 121 height 21
type input "bethesda"
select select
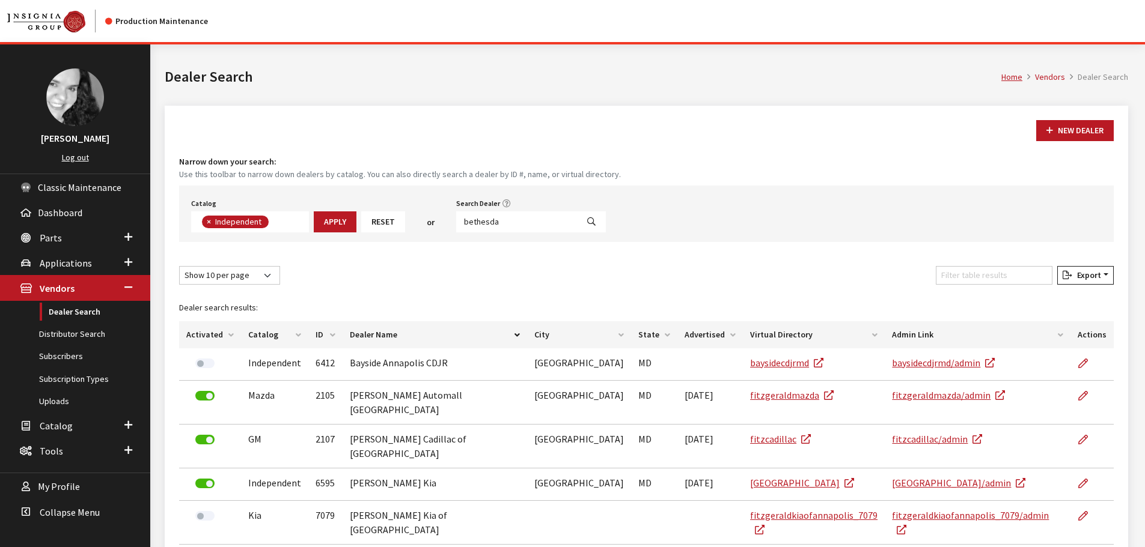
scroll to position [126, 0]
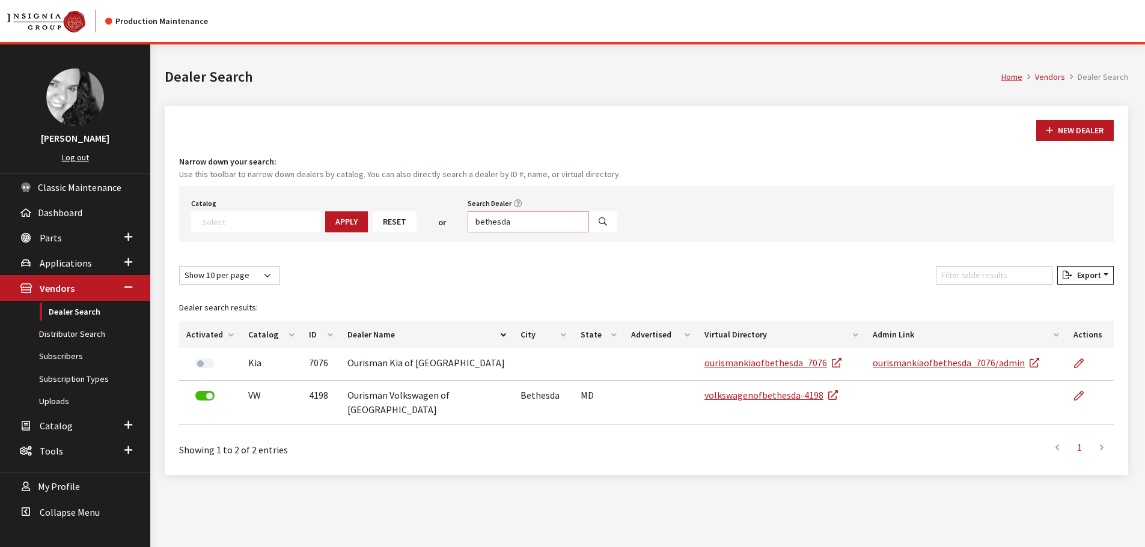
click at [495, 223] on input "bethesda" at bounding box center [528, 222] width 121 height 21
type input "n"
type input "[PERSON_NAME] valley"
select select
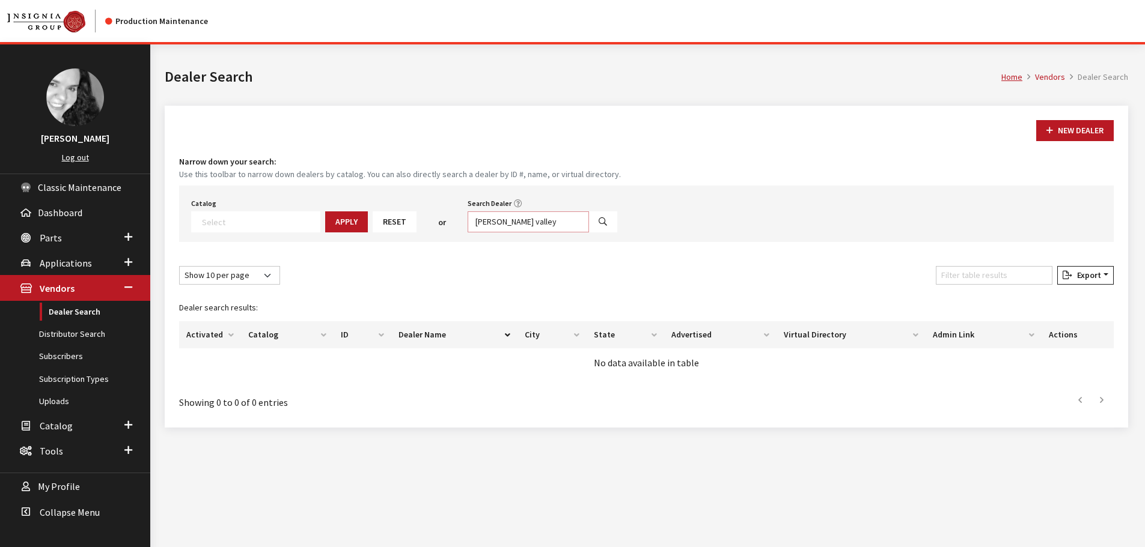
click at [495, 222] on input "[PERSON_NAME] valley" at bounding box center [528, 222] width 121 height 21
type input "[PERSON_NAME]"
select select
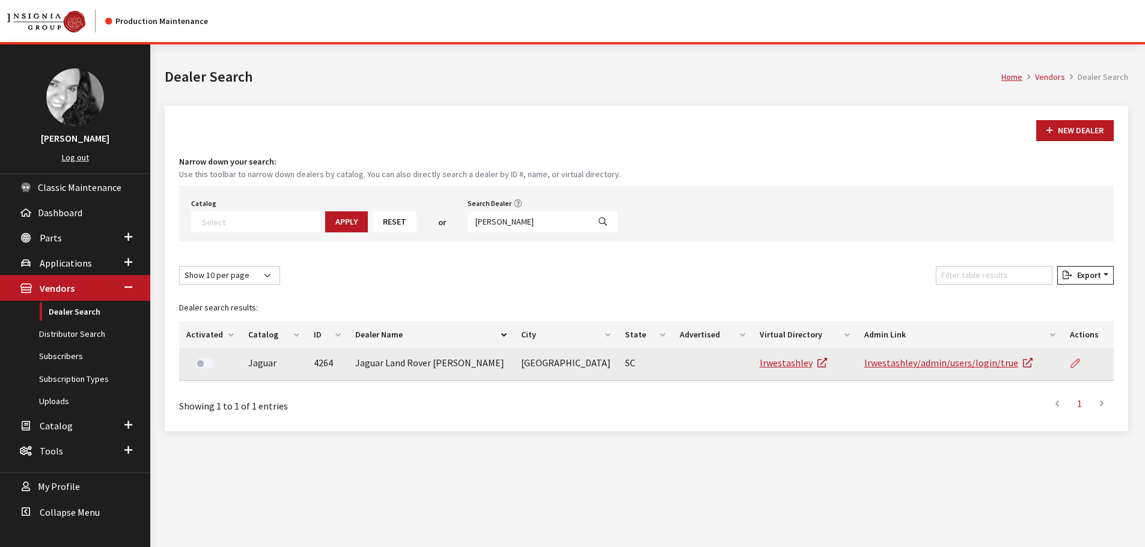
click at [1073, 365] on icon at bounding box center [1075, 364] width 10 height 10
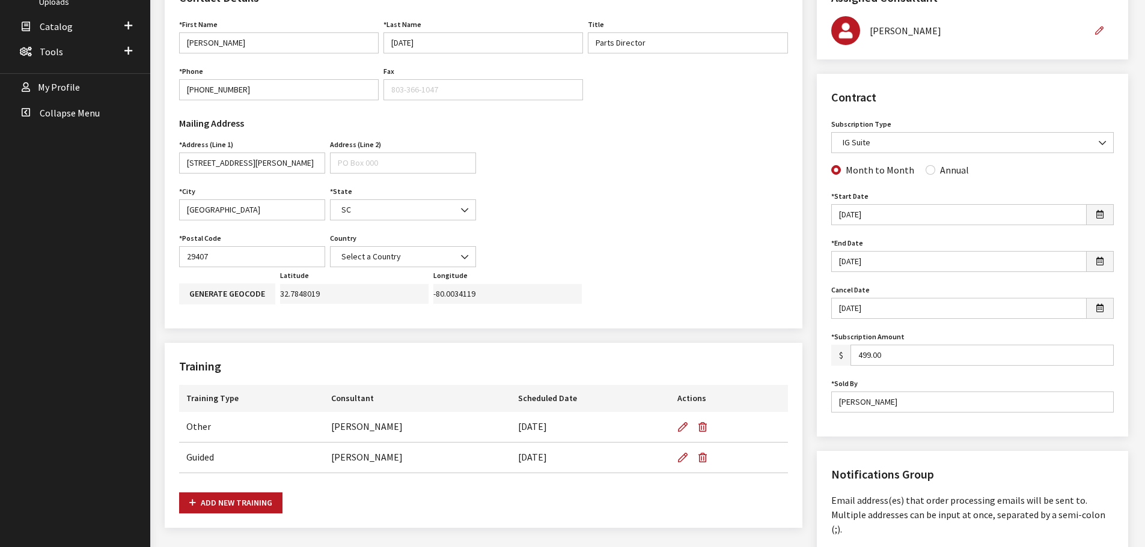
scroll to position [421, 0]
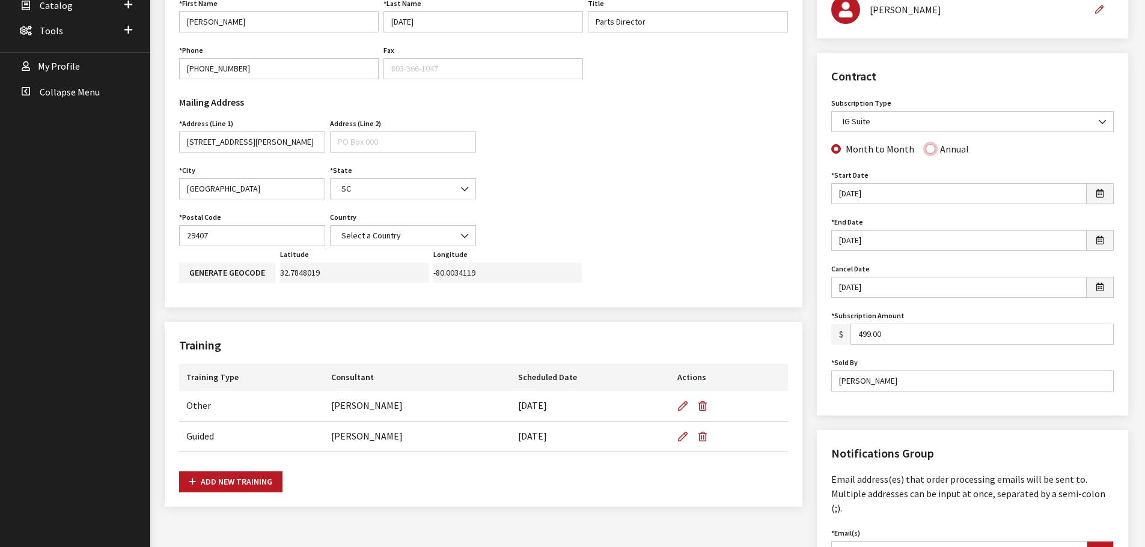
click at [926, 151] on input "Annual" at bounding box center [930, 149] width 10 height 10
radio input "true"
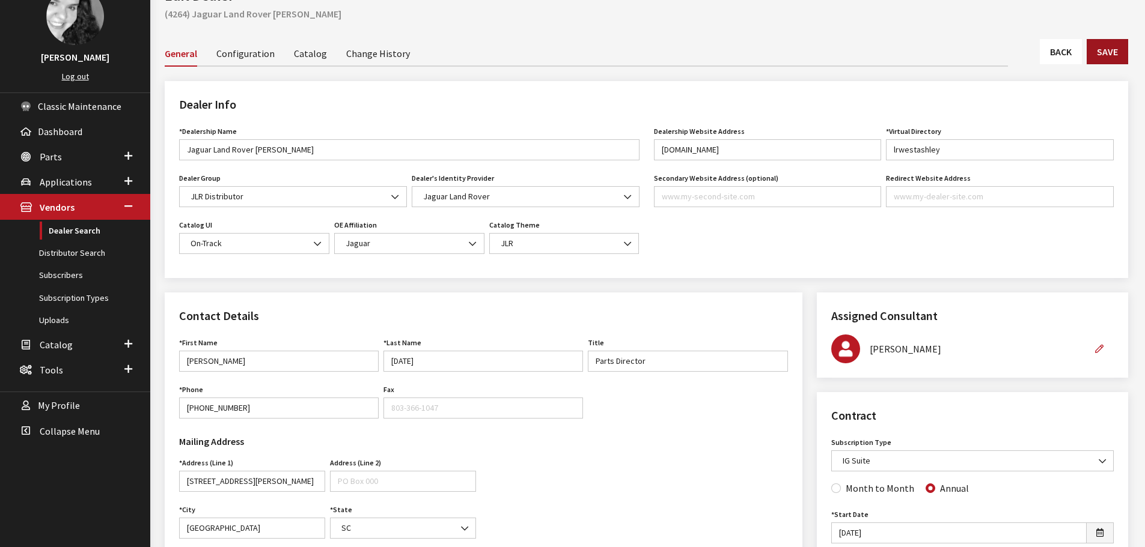
scroll to position [60, 0]
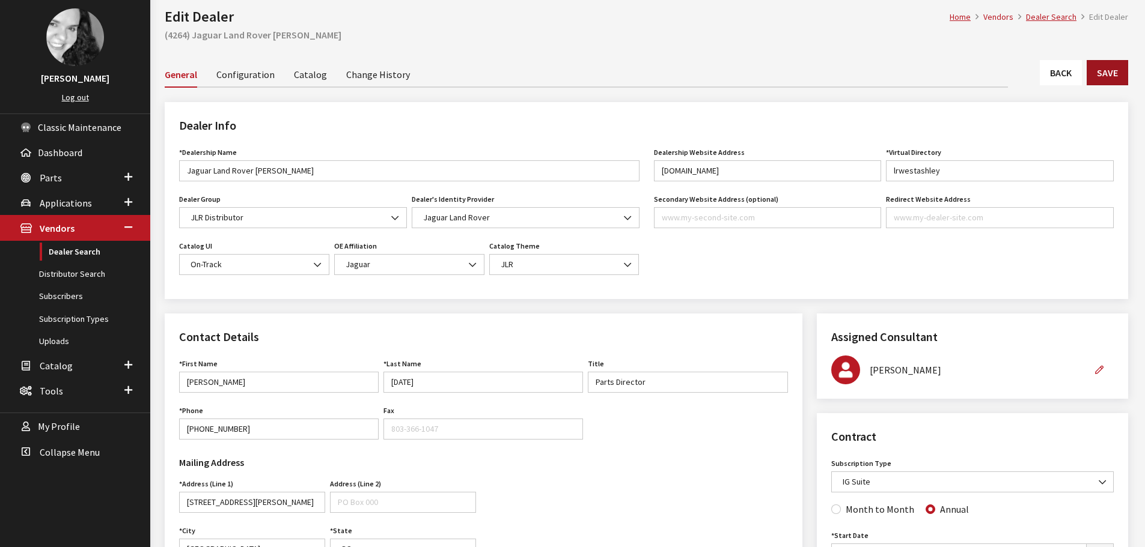
click at [1118, 72] on button "Save" at bounding box center [1107, 72] width 41 height 25
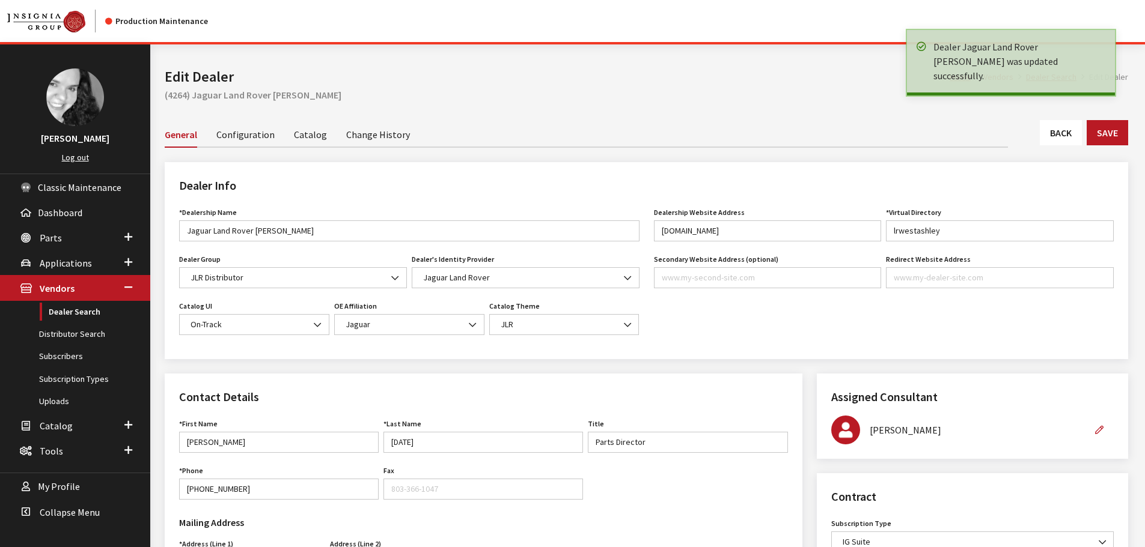
click at [1053, 136] on link "Back" at bounding box center [1061, 132] width 42 height 25
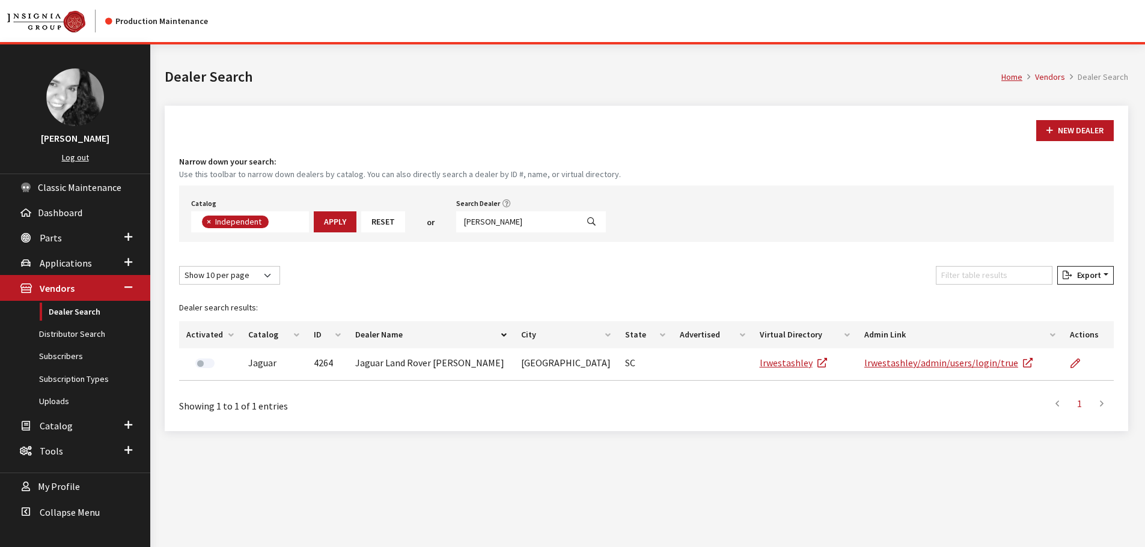
scroll to position [88, 0]
click at [513, 221] on input "[PERSON_NAME]" at bounding box center [516, 222] width 121 height 21
type input "[PERSON_NAME]"
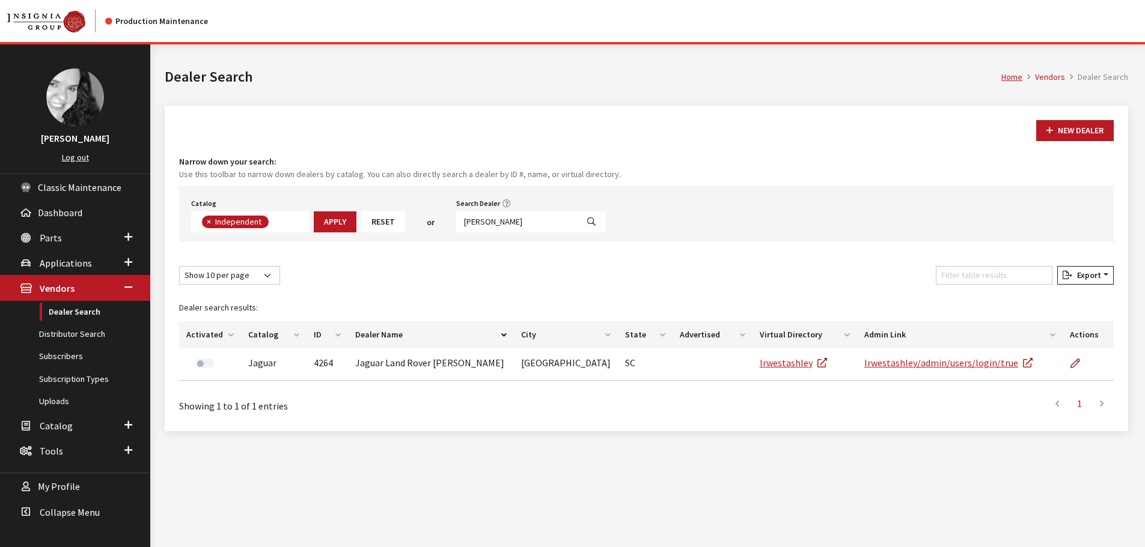
select select
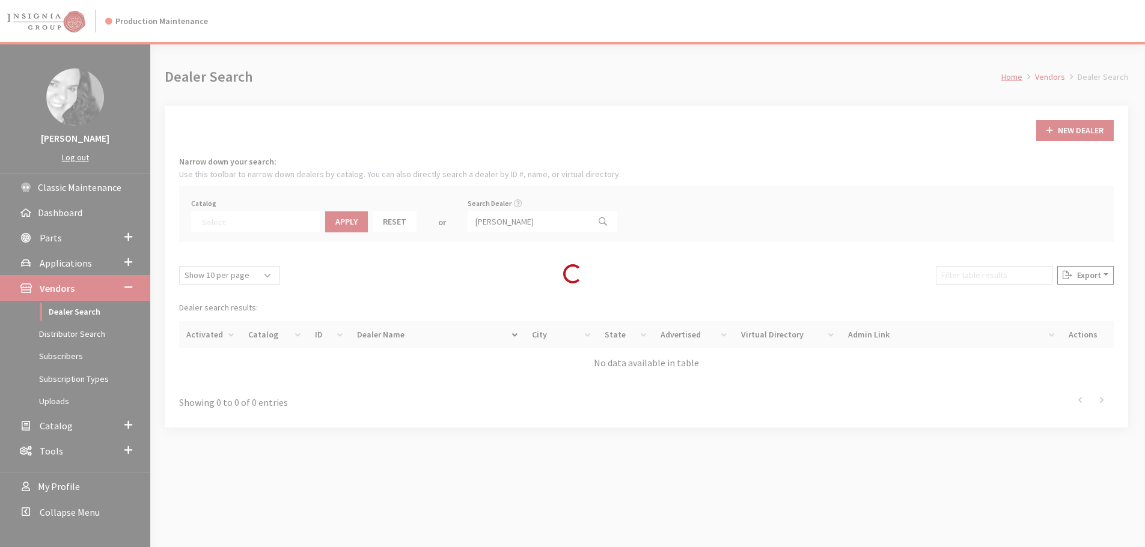
scroll to position [126, 0]
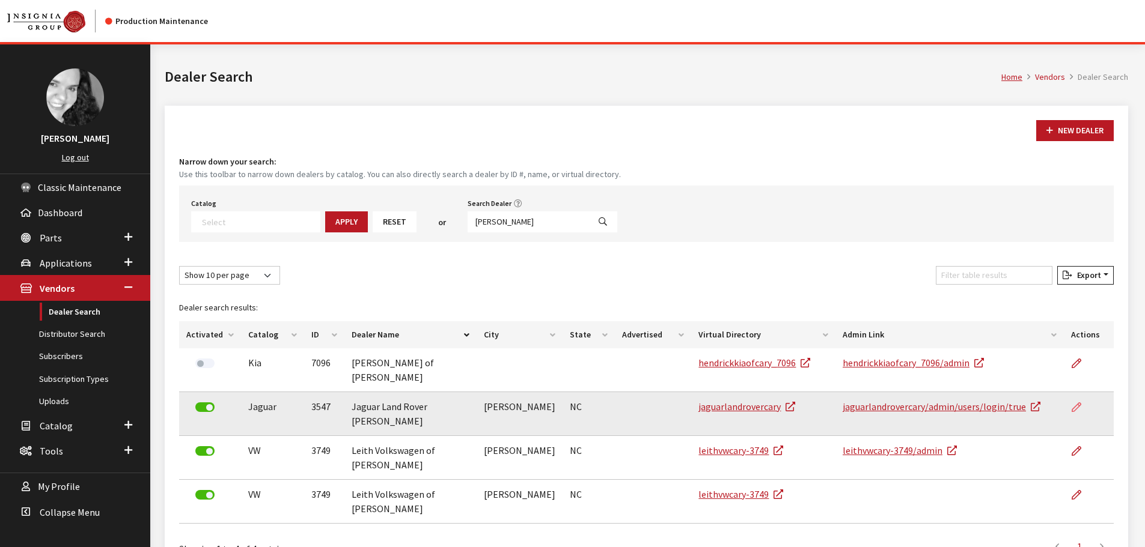
click at [1078, 403] on icon at bounding box center [1076, 408] width 10 height 10
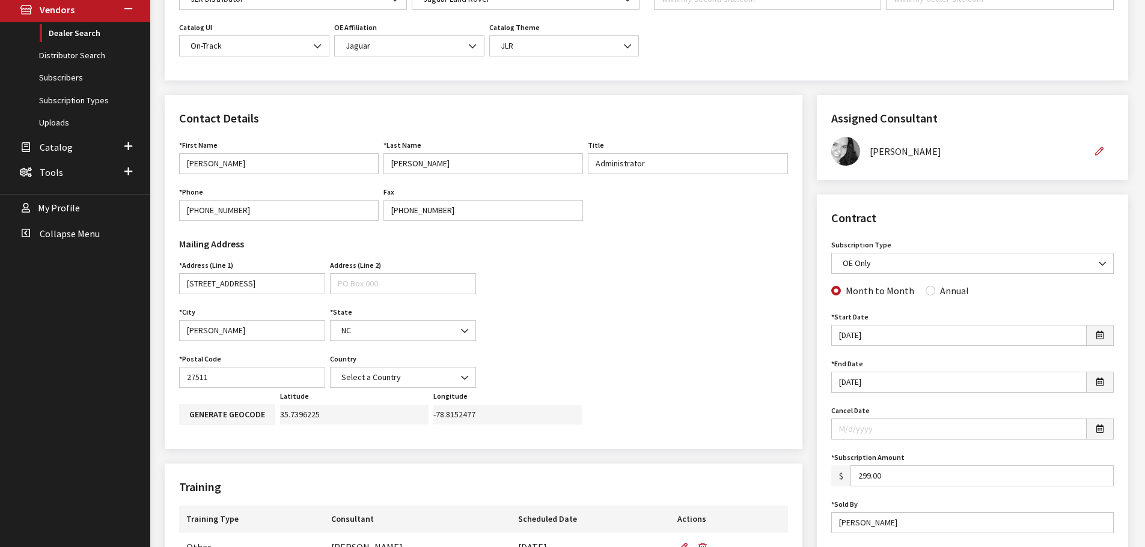
scroll to position [300, 0]
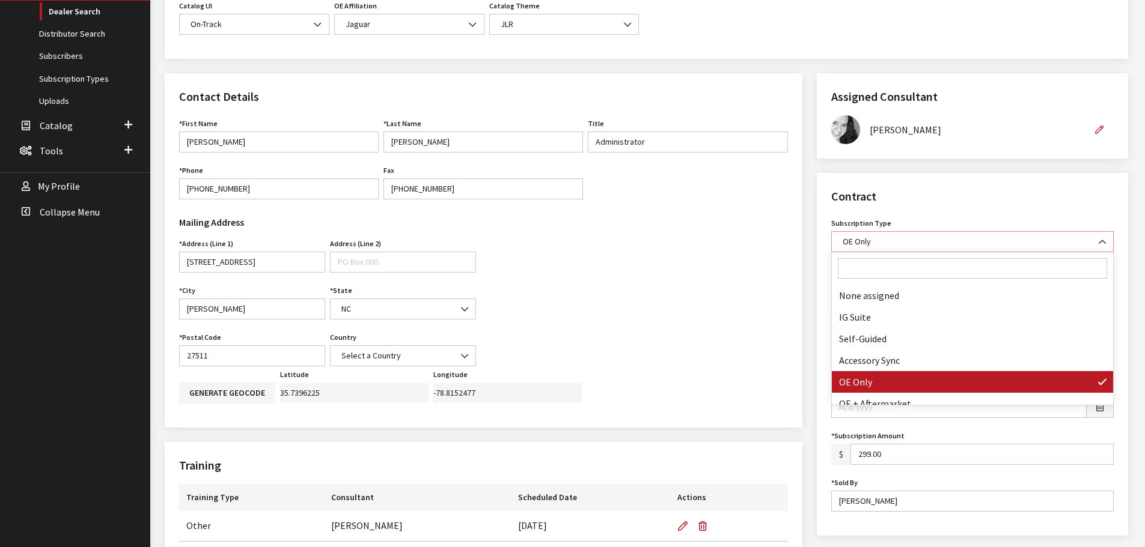
click at [1099, 236] on b at bounding box center [1099, 236] width 0 height 0
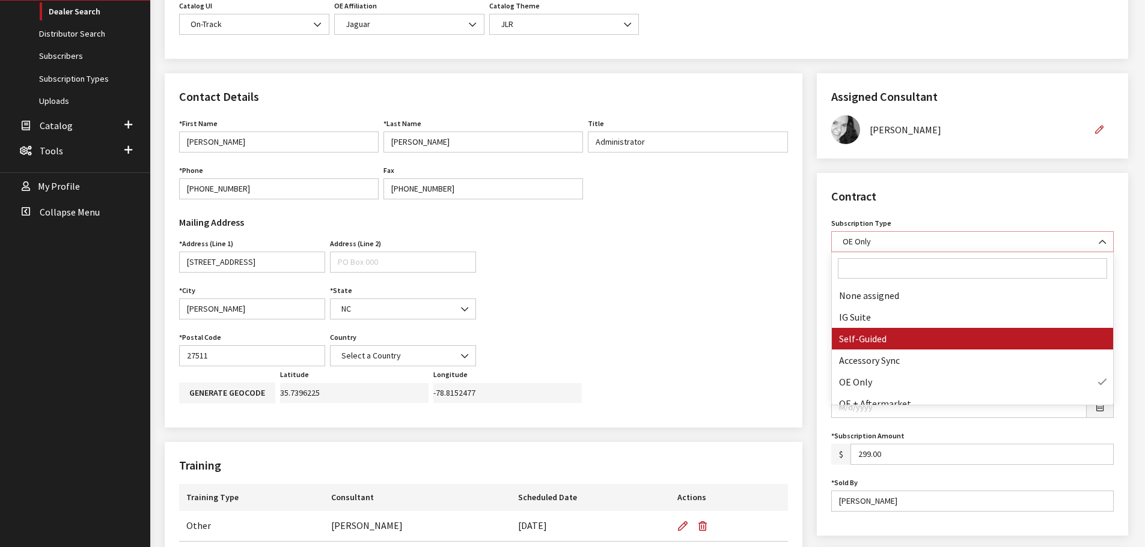
select select "8"
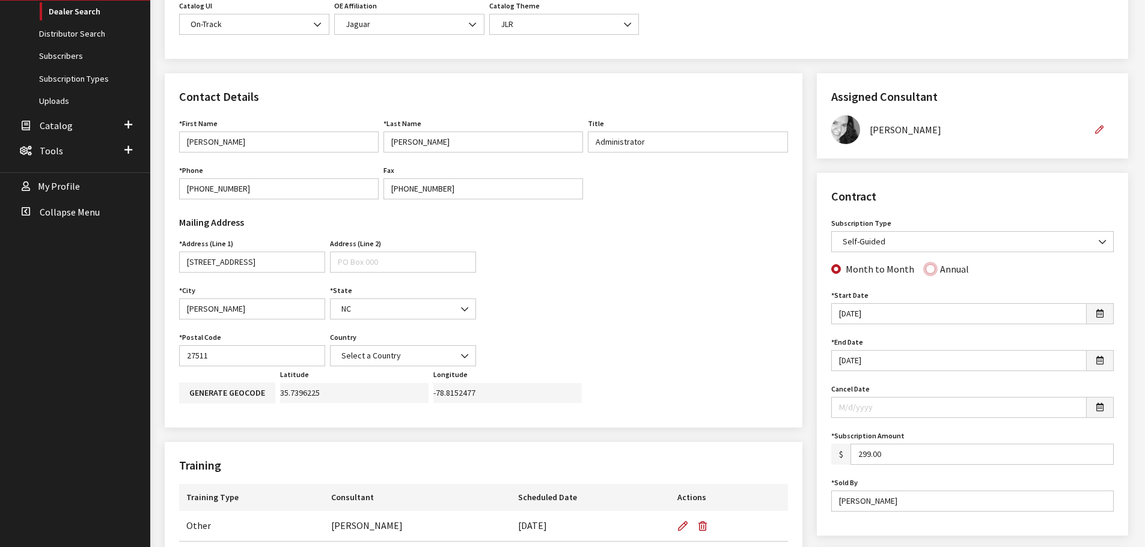
click at [925, 271] on input "Annual" at bounding box center [930, 269] width 10 height 10
radio input "true"
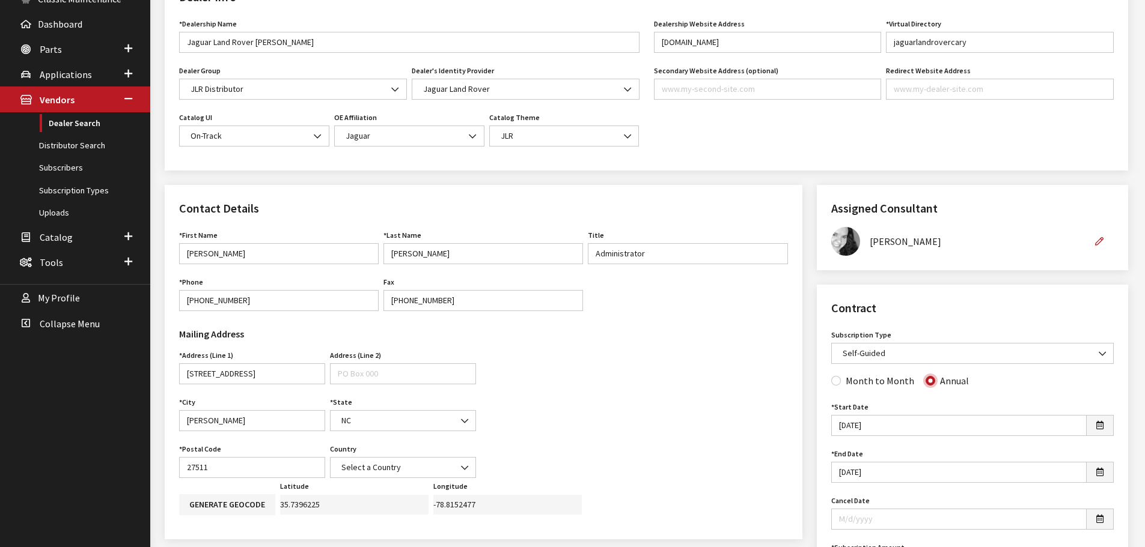
scroll to position [60, 0]
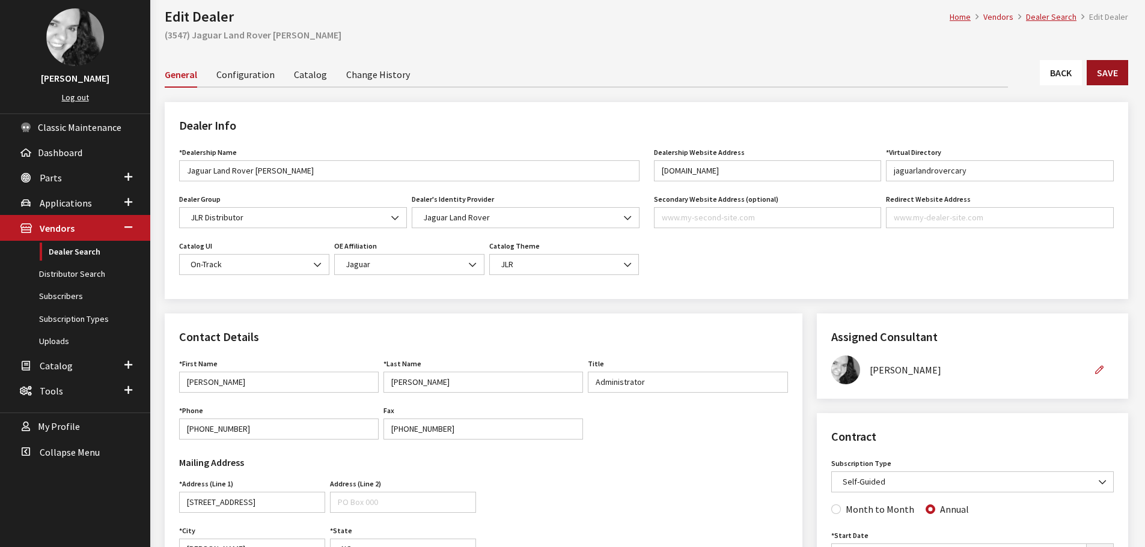
click at [1115, 73] on button "Save" at bounding box center [1107, 72] width 41 height 25
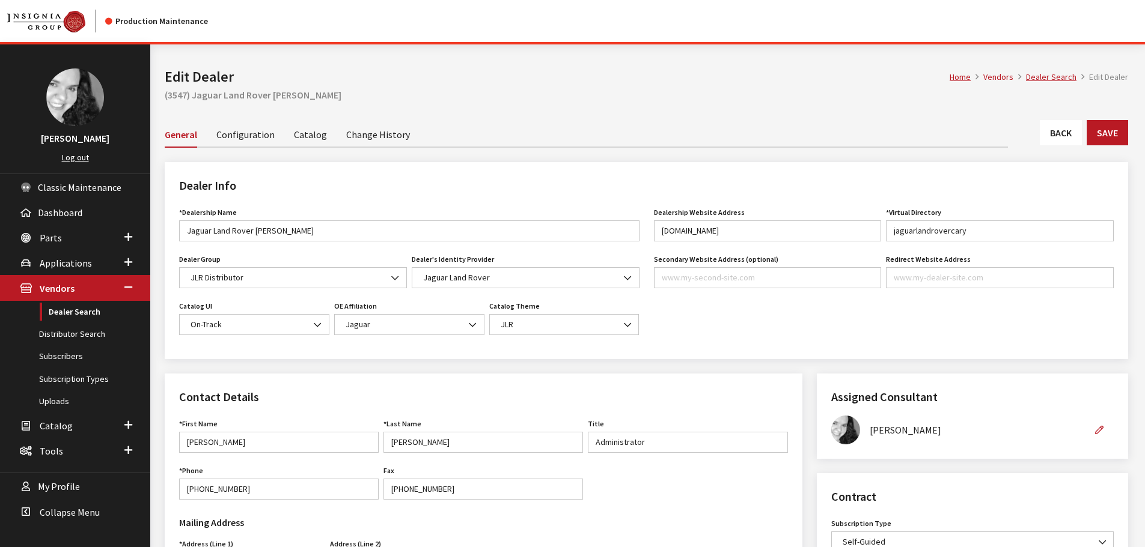
click at [1061, 135] on link "Back" at bounding box center [1061, 132] width 42 height 25
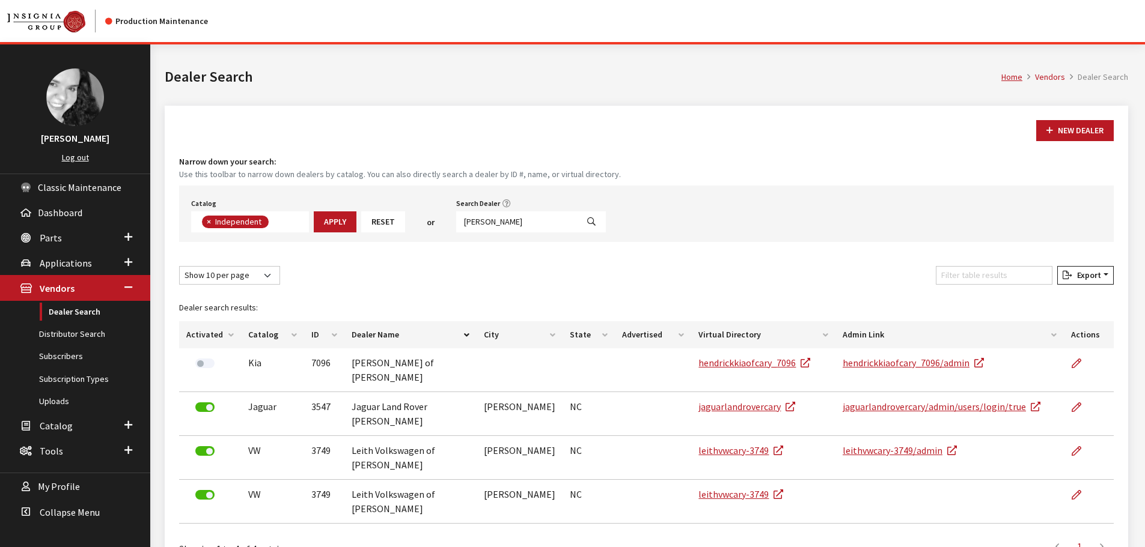
scroll to position [88, 0]
click at [482, 218] on input "[PERSON_NAME]" at bounding box center [516, 222] width 121 height 21
type input "greensboro"
select select
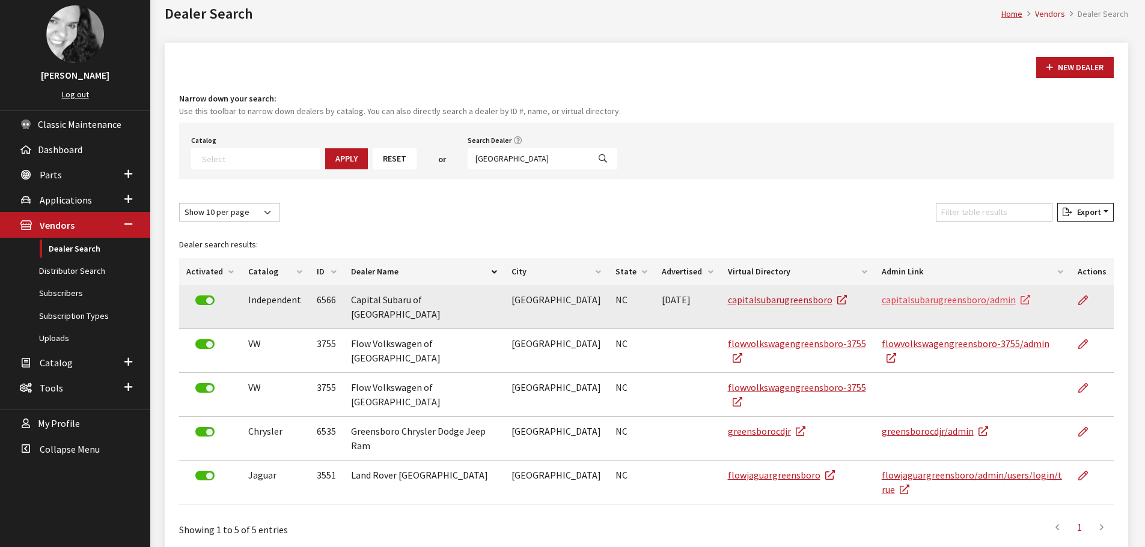
scroll to position [64, 0]
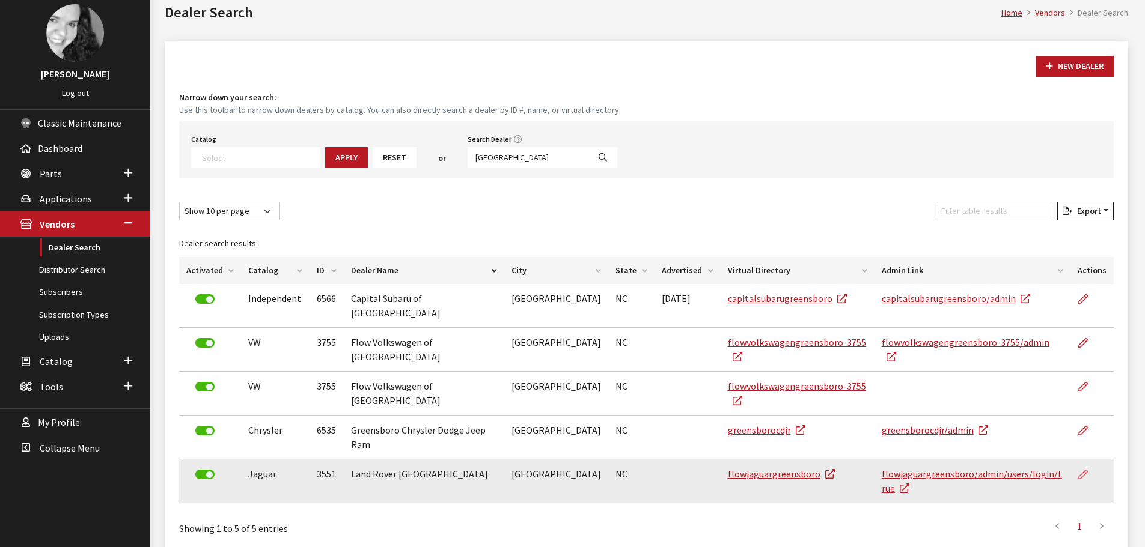
click at [1084, 471] on icon at bounding box center [1083, 476] width 10 height 10
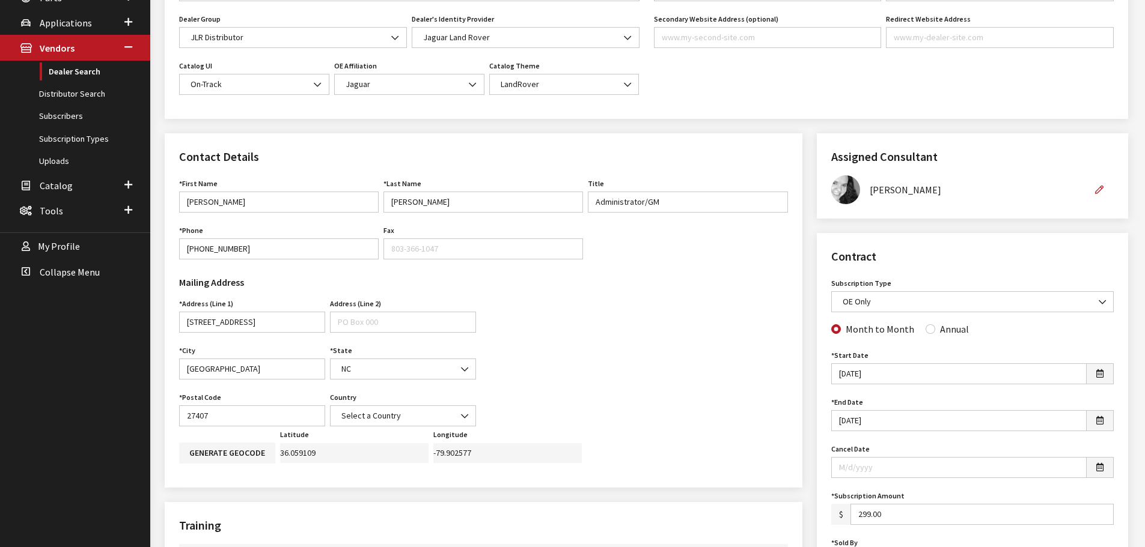
scroll to position [300, 0]
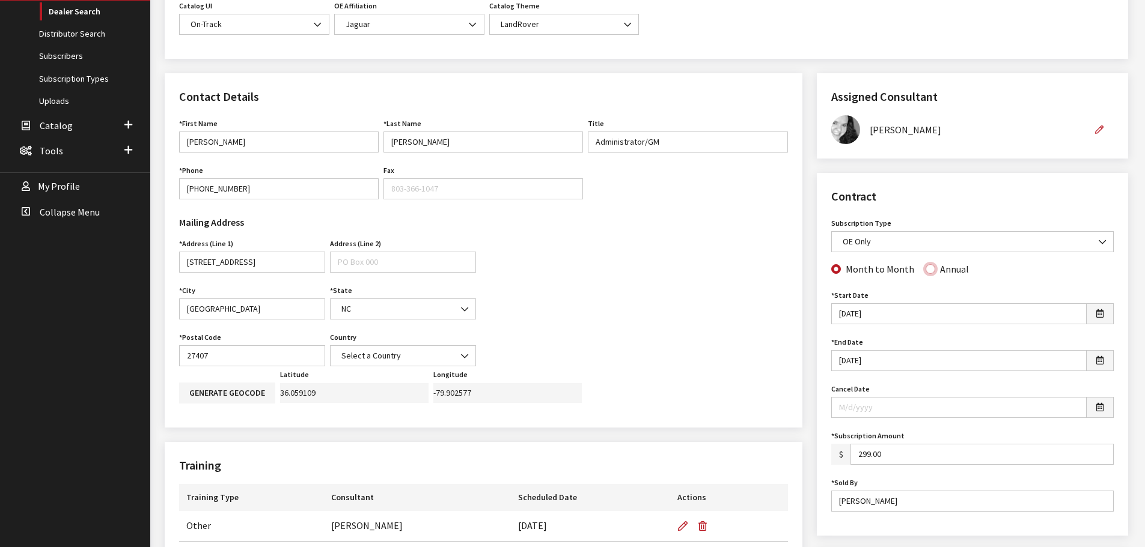
click at [927, 270] on input "Annual" at bounding box center [930, 269] width 10 height 10
radio input "true"
click at [1025, 245] on span "OE Only" at bounding box center [972, 242] width 267 height 13
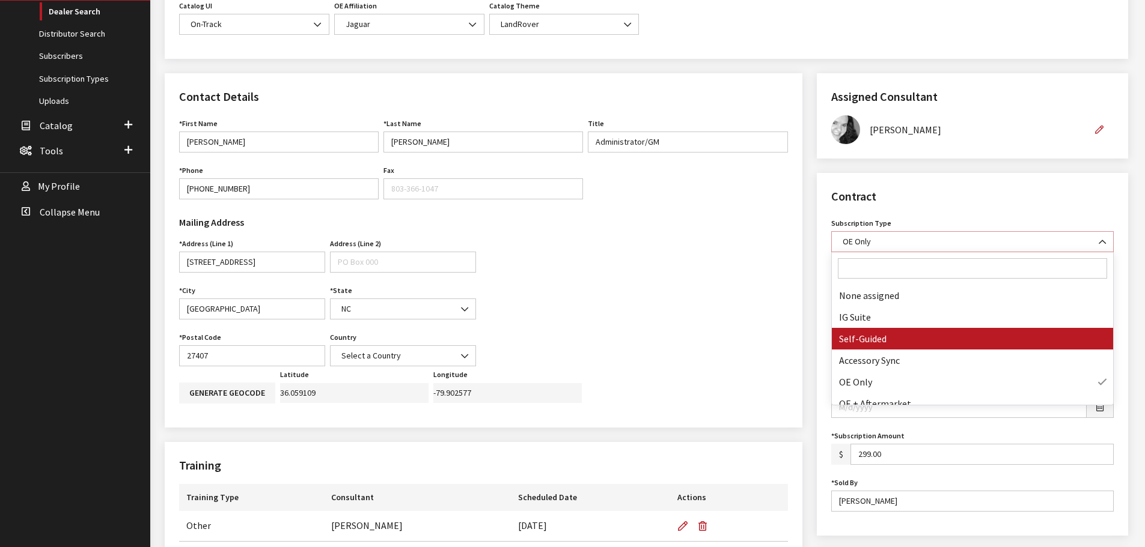
select select "8"
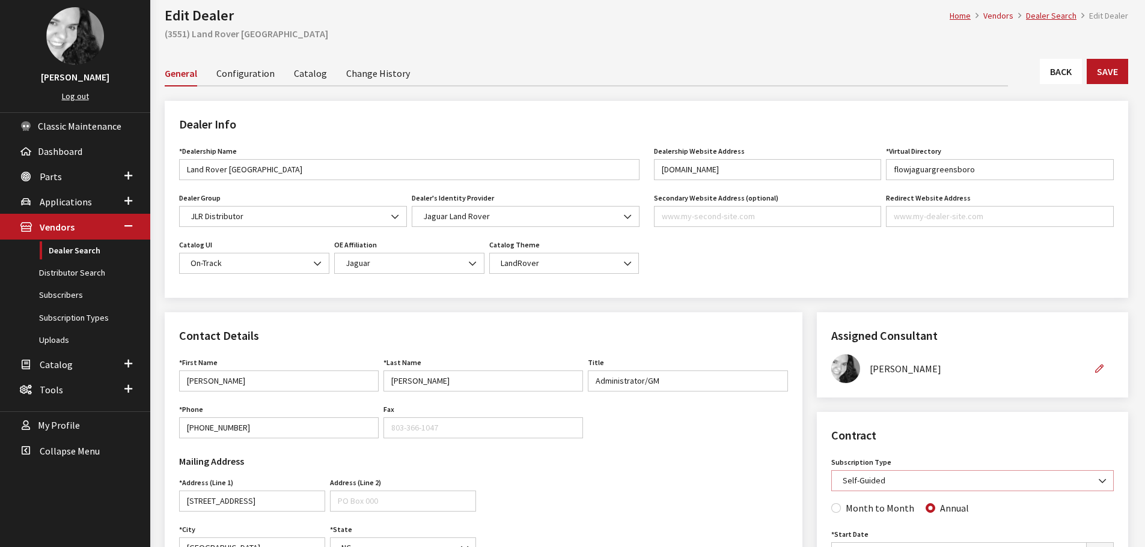
scroll to position [60, 0]
click at [1099, 74] on button "Save" at bounding box center [1107, 72] width 41 height 25
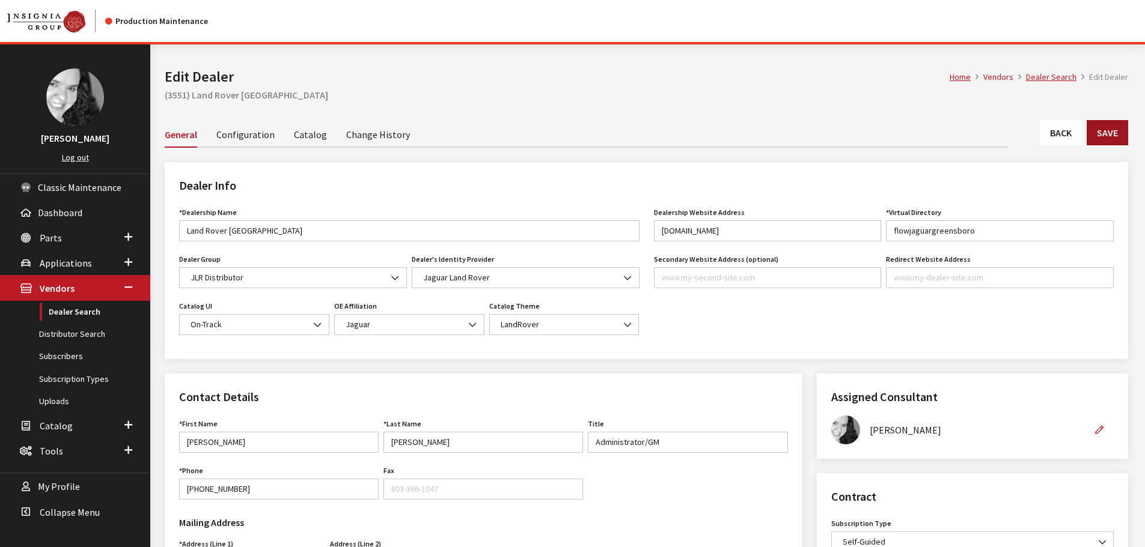
click at [1101, 140] on button "Save" at bounding box center [1107, 132] width 41 height 25
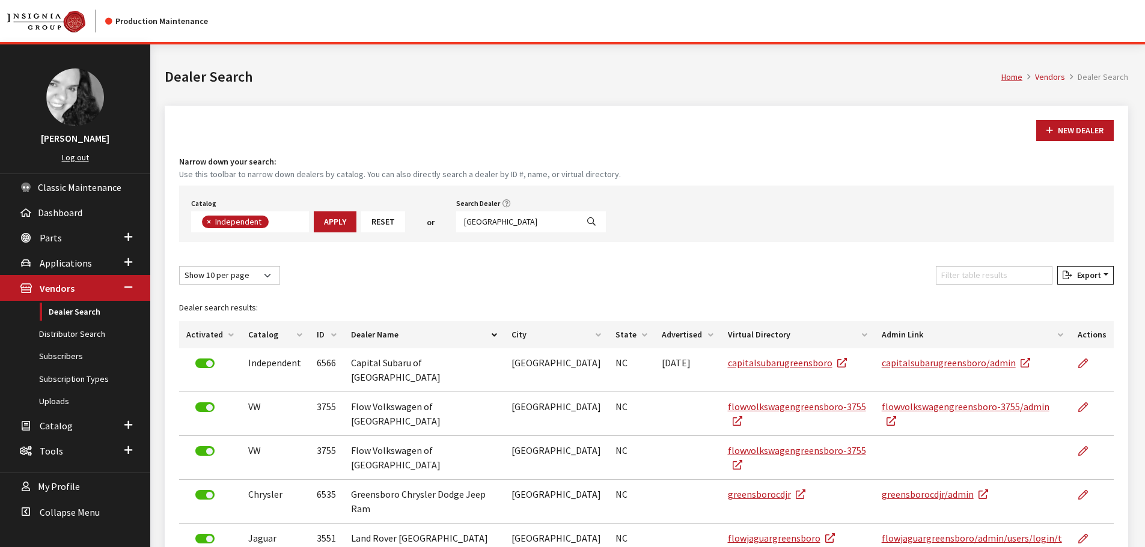
scroll to position [88, 0]
click at [512, 226] on input "[GEOGRAPHIC_DATA]" at bounding box center [516, 222] width 121 height 21
click at [512, 226] on input "greensboro" at bounding box center [516, 222] width 121 height 21
type input "cape fear"
select select
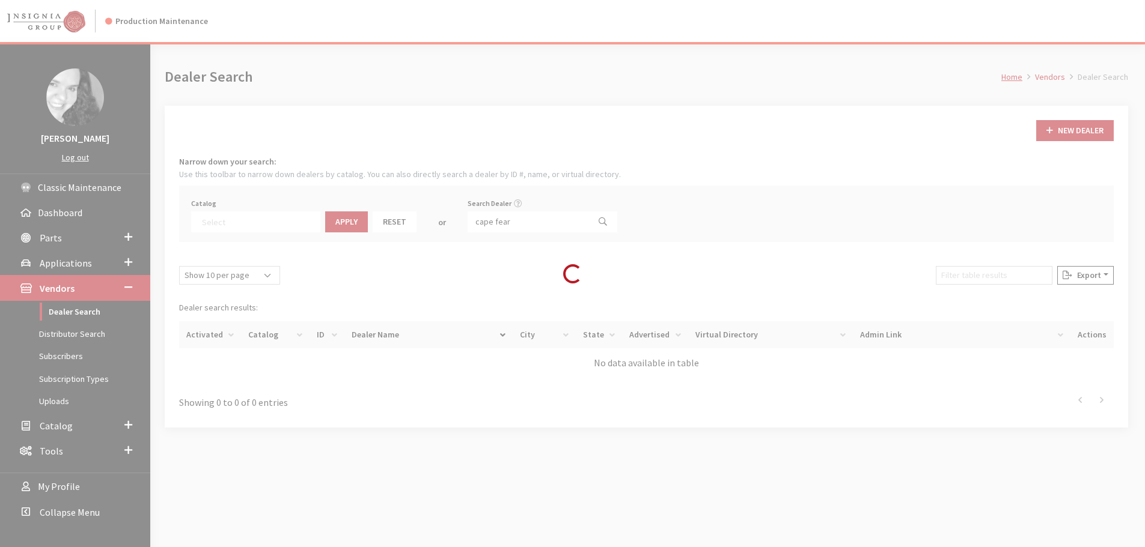
scroll to position [126, 0]
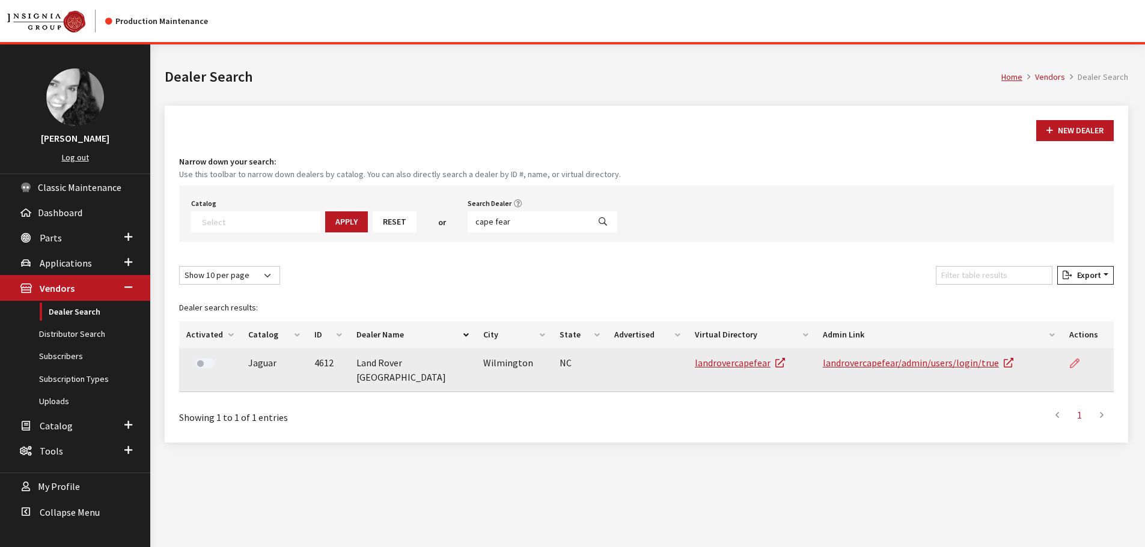
click at [1081, 365] on link at bounding box center [1079, 364] width 20 height 30
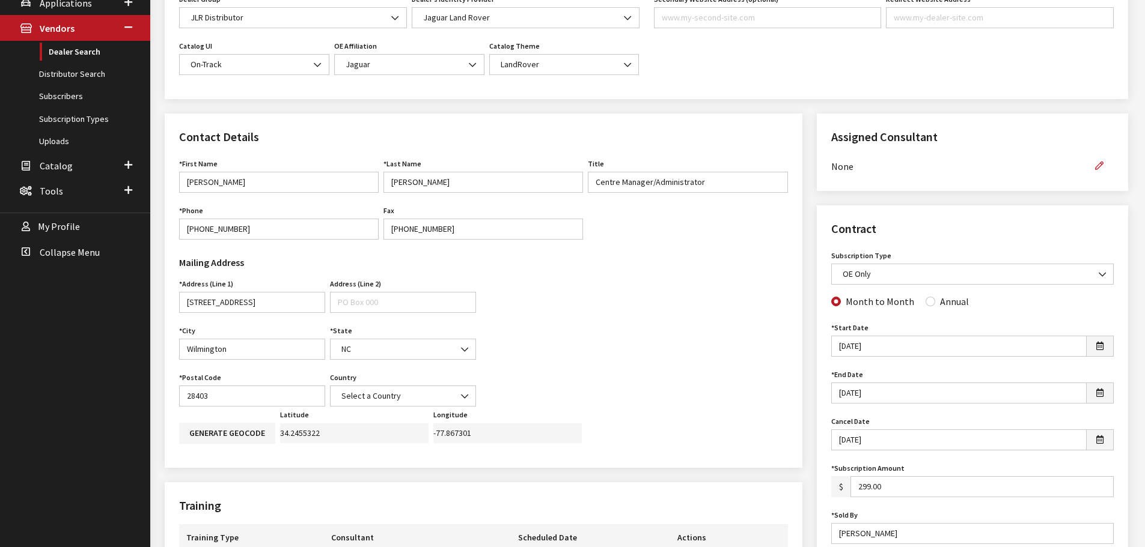
scroll to position [300, 0]
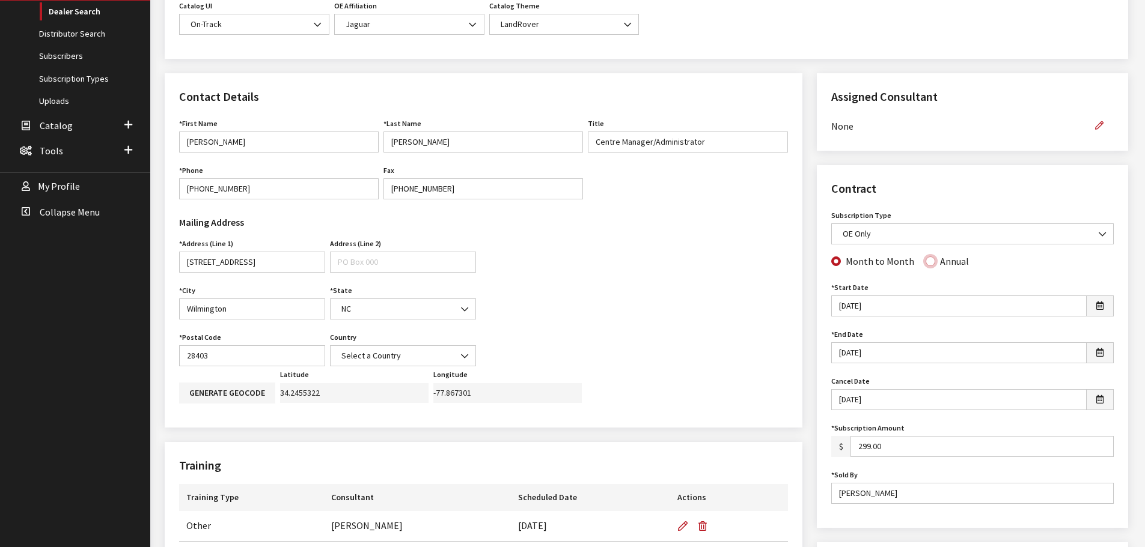
click at [926, 261] on input "Annual" at bounding box center [930, 262] width 10 height 10
radio input "true"
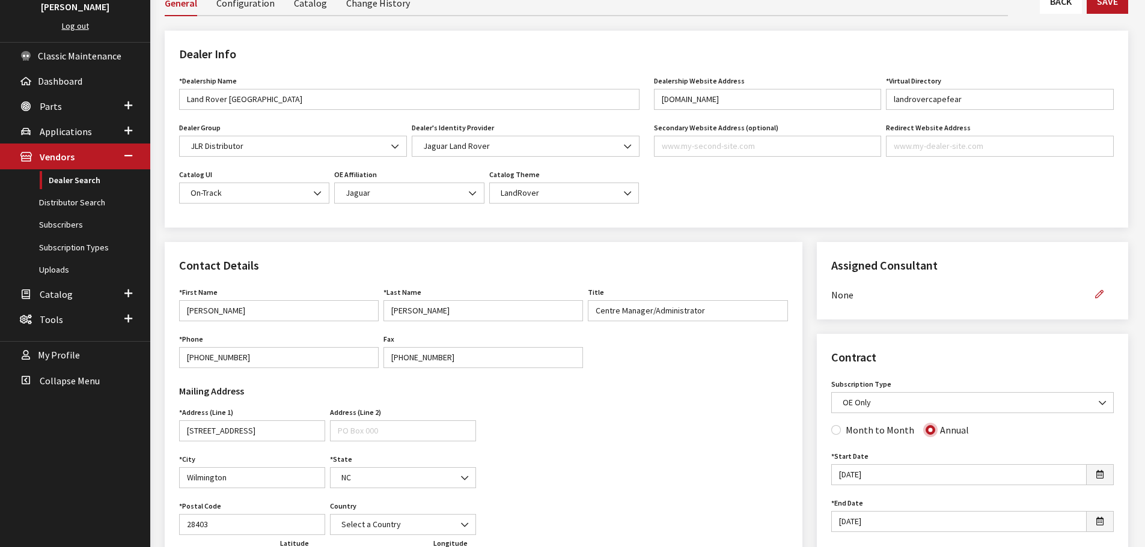
scroll to position [240, 0]
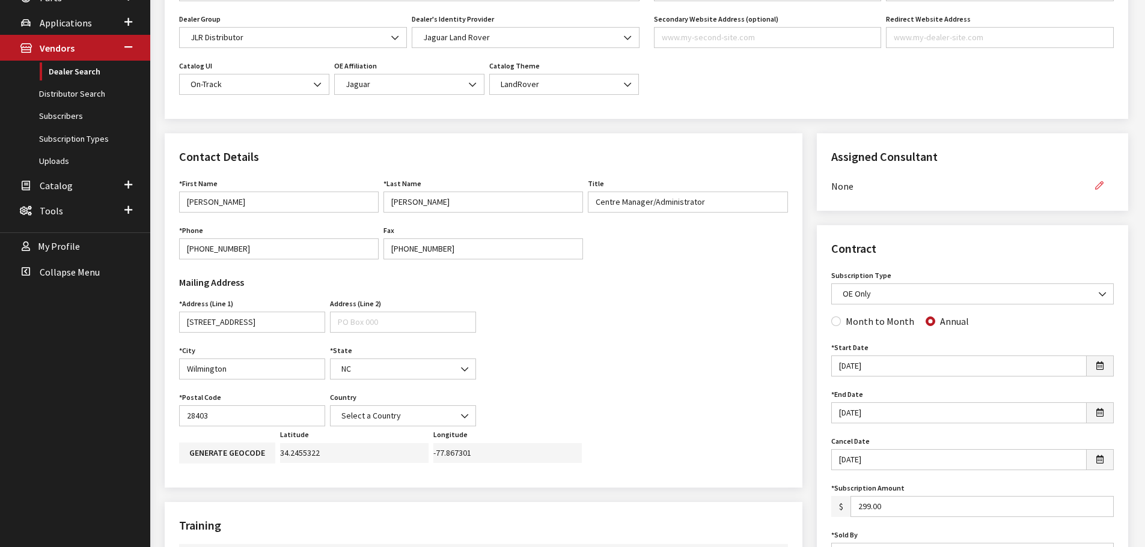
click at [1098, 190] on icon "button" at bounding box center [1099, 186] width 8 height 8
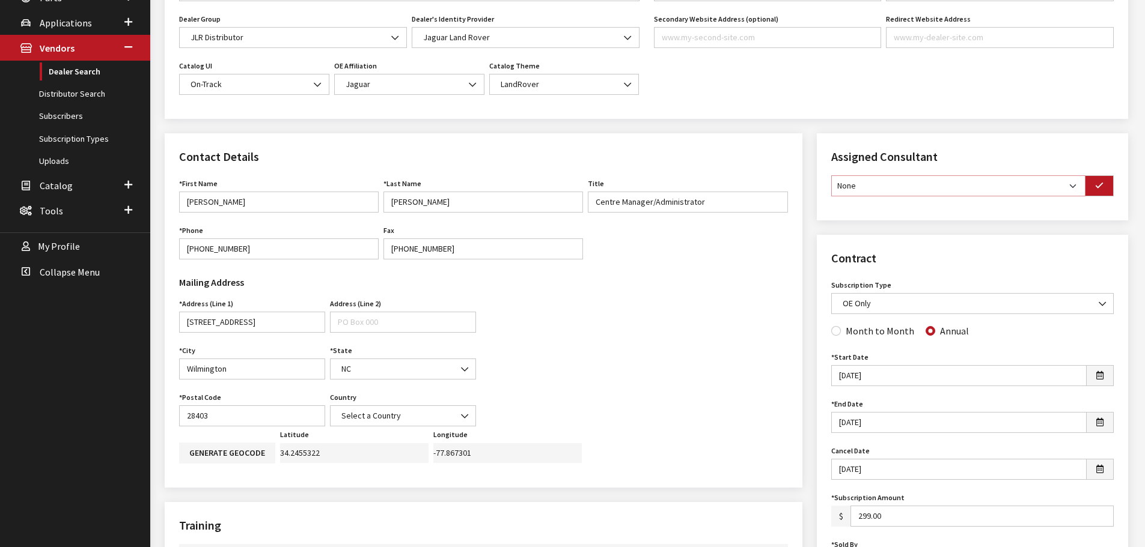
click at [1077, 191] on select "None [PERSON_NAME] [PERSON_NAME] [PERSON_NAME] [PERSON_NAME] [PERSON_NAME]" at bounding box center [958, 185] width 254 height 21
select select "30"
click at [831, 175] on select "None [PERSON_NAME] [PERSON_NAME] [PERSON_NAME] [PERSON_NAME] [PERSON_NAME]" at bounding box center [958, 185] width 254 height 21
click at [1097, 185] on icon "button" at bounding box center [1099, 186] width 8 height 8
click at [1099, 296] on b at bounding box center [1099, 296] width 0 height 0
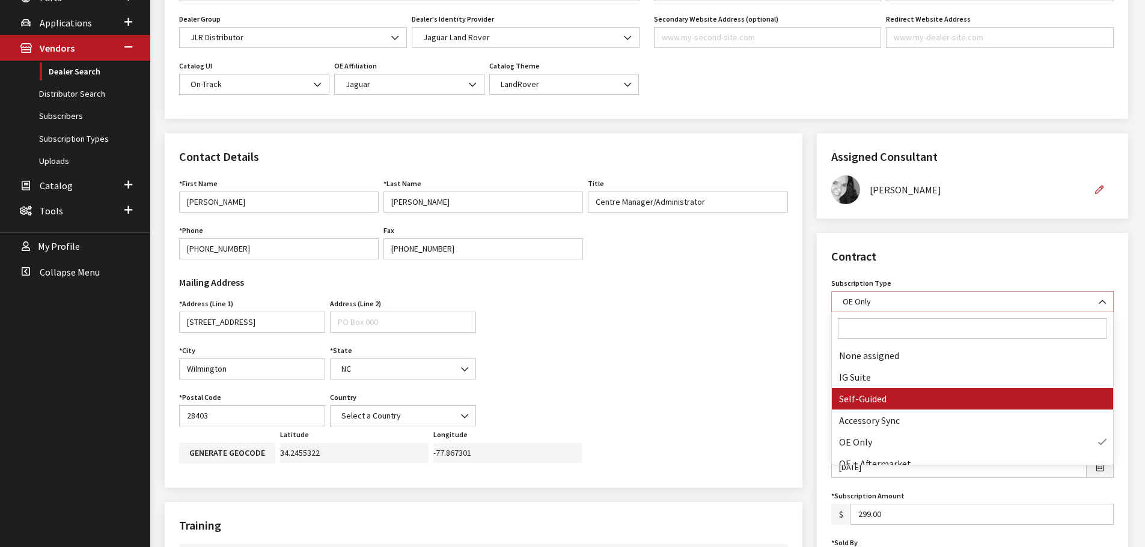
select select "8"
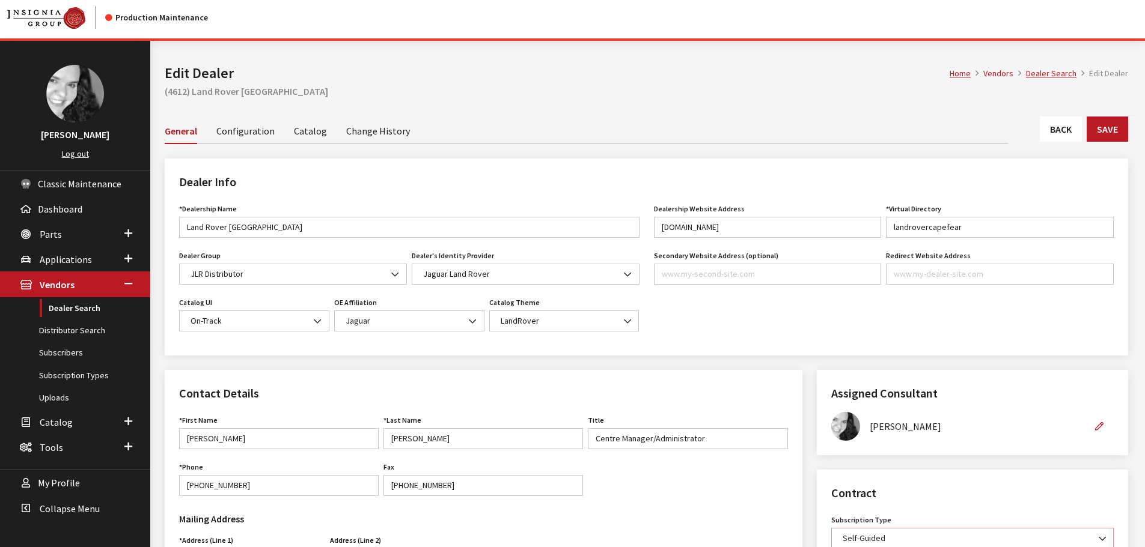
scroll to position [0, 0]
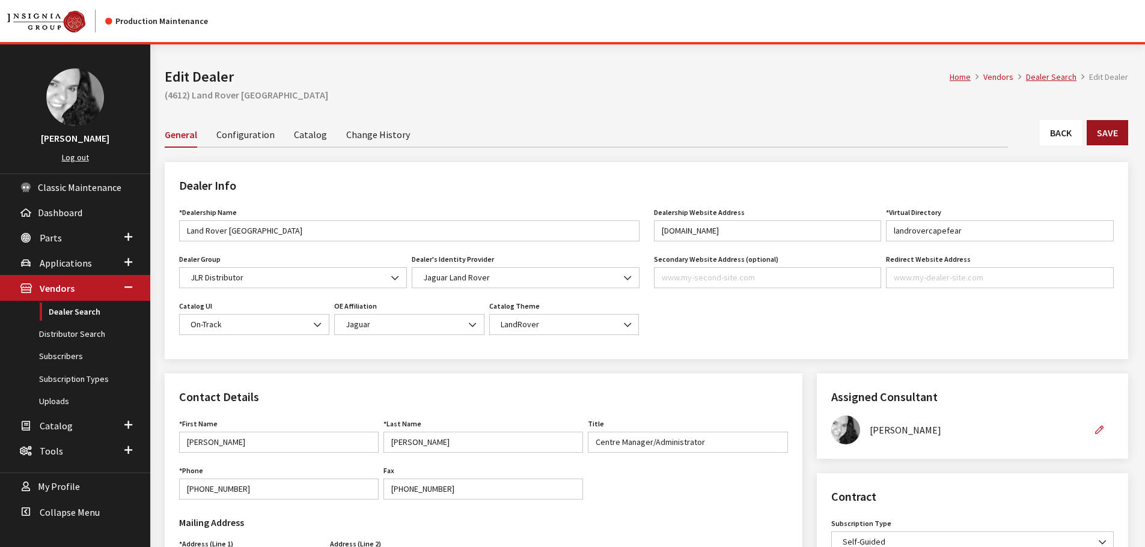
click at [1114, 136] on button "Save" at bounding box center [1107, 132] width 41 height 25
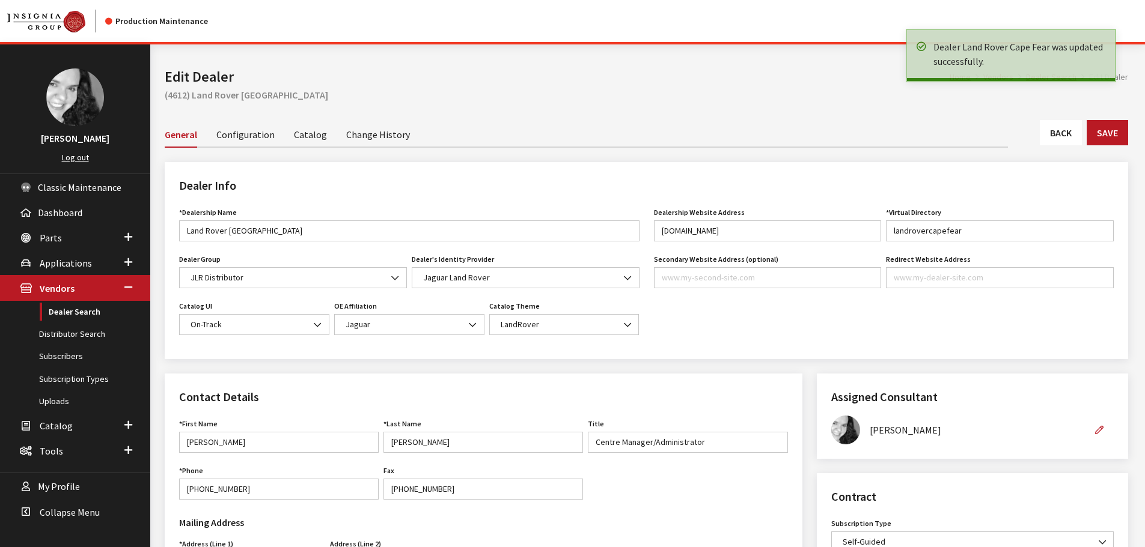
click at [1066, 138] on link "Back" at bounding box center [1061, 132] width 42 height 25
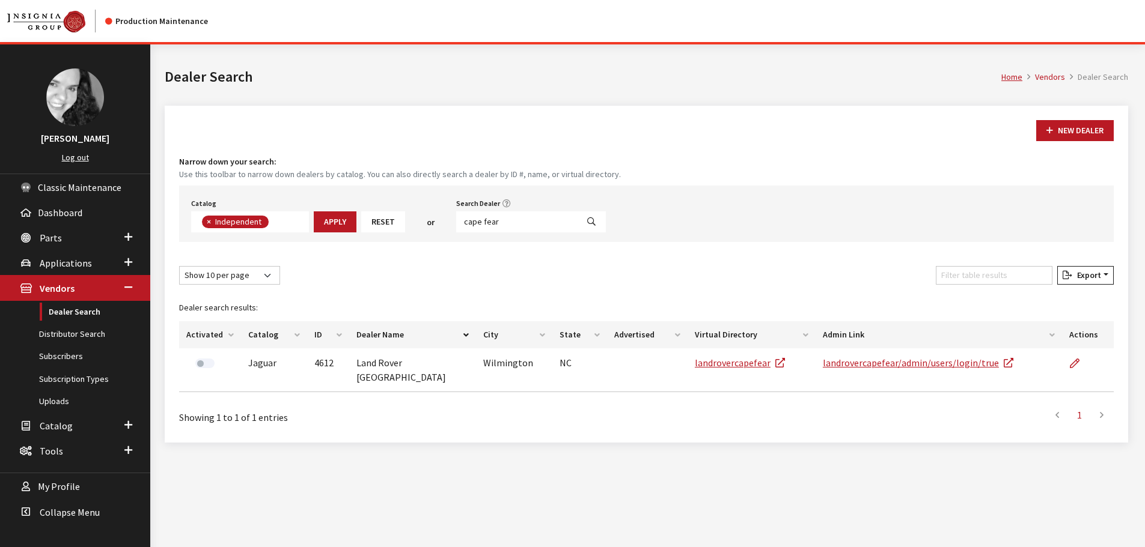
scroll to position [88, 0]
click at [505, 222] on input "cape fear" at bounding box center [516, 222] width 121 height 21
type input "[GEOGRAPHIC_DATA]"
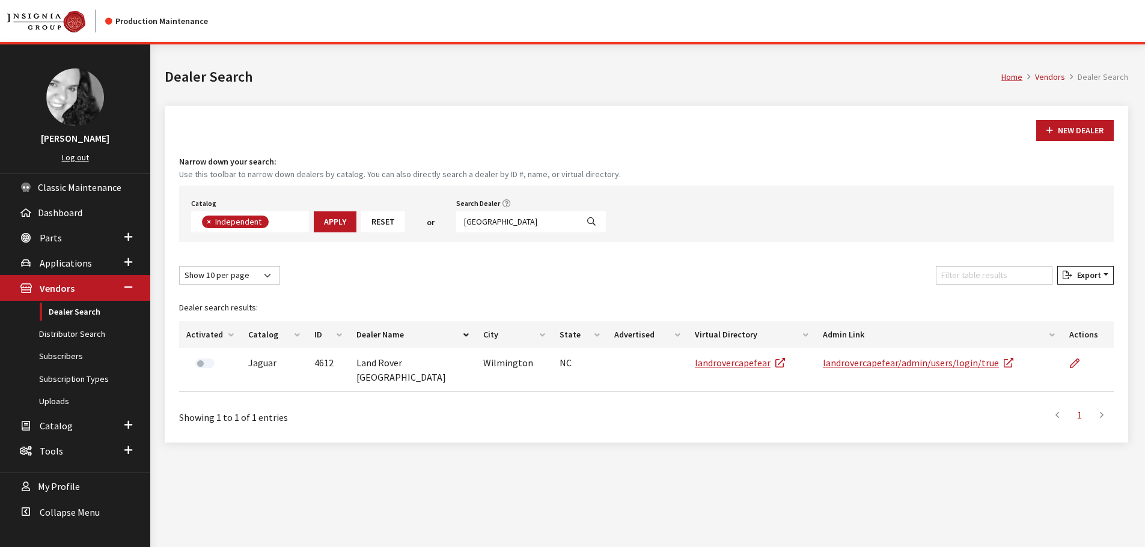
select select
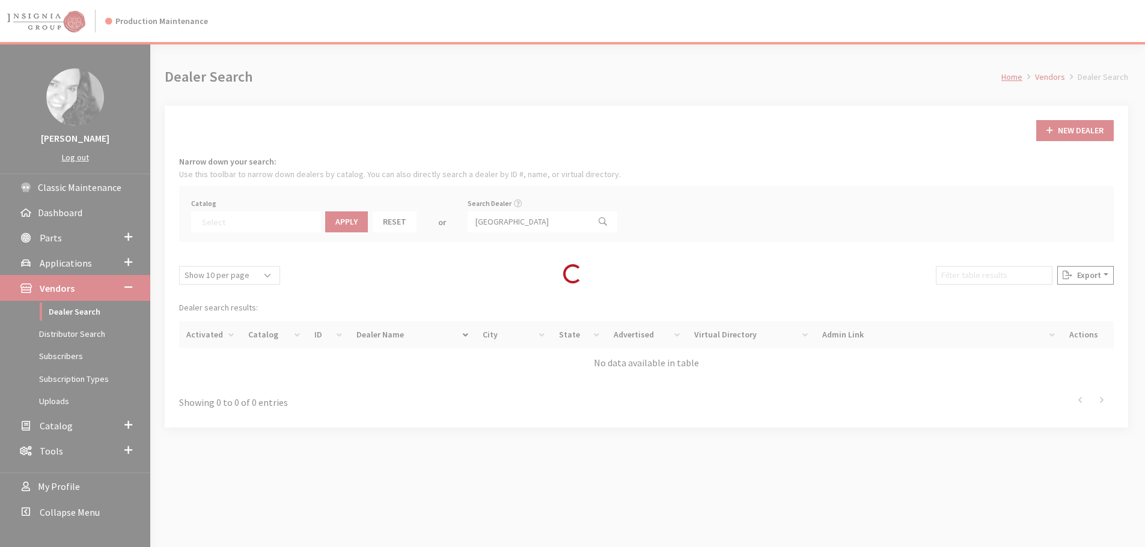
scroll to position [126, 0]
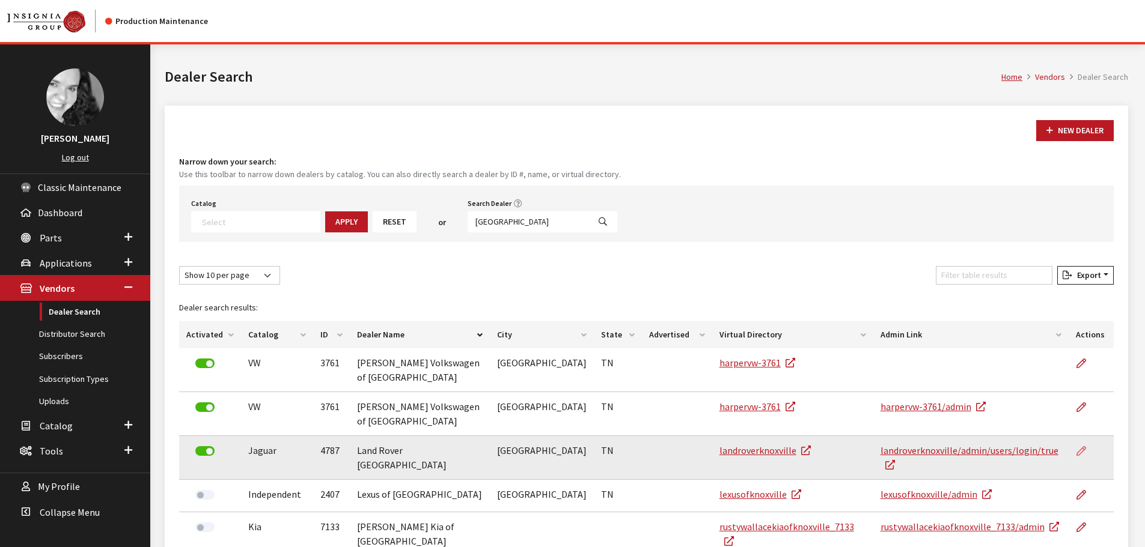
click at [1081, 447] on icon at bounding box center [1081, 452] width 10 height 10
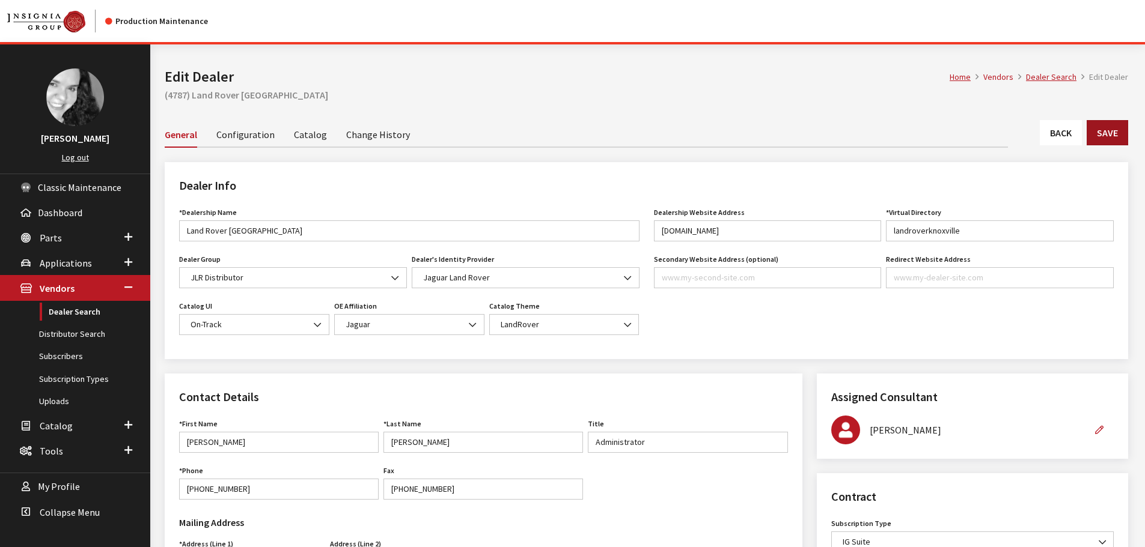
click at [1105, 132] on button "Save" at bounding box center [1107, 132] width 41 height 25
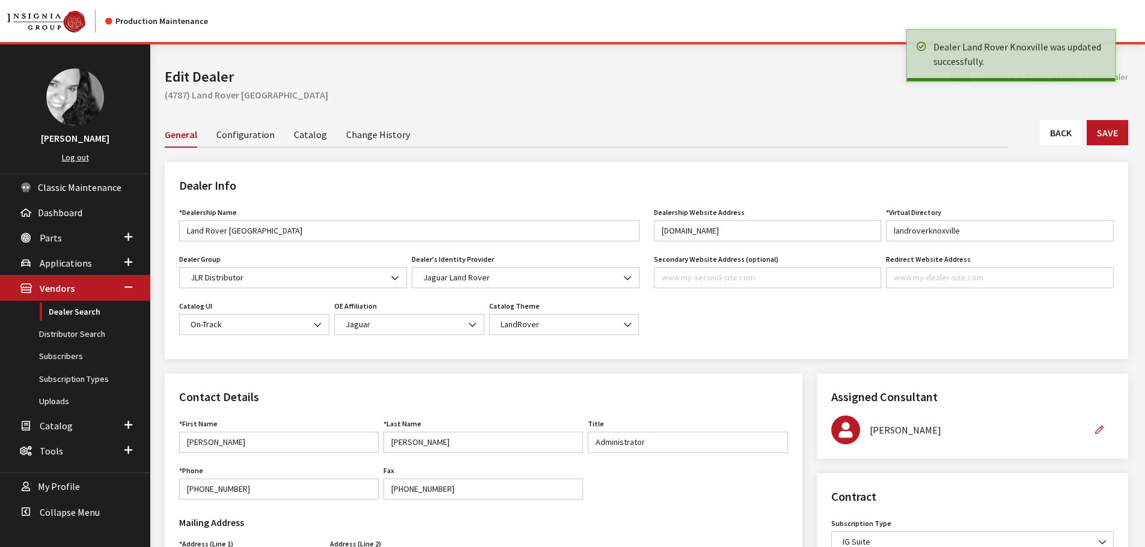
click at [1070, 134] on link "Back" at bounding box center [1061, 132] width 42 height 25
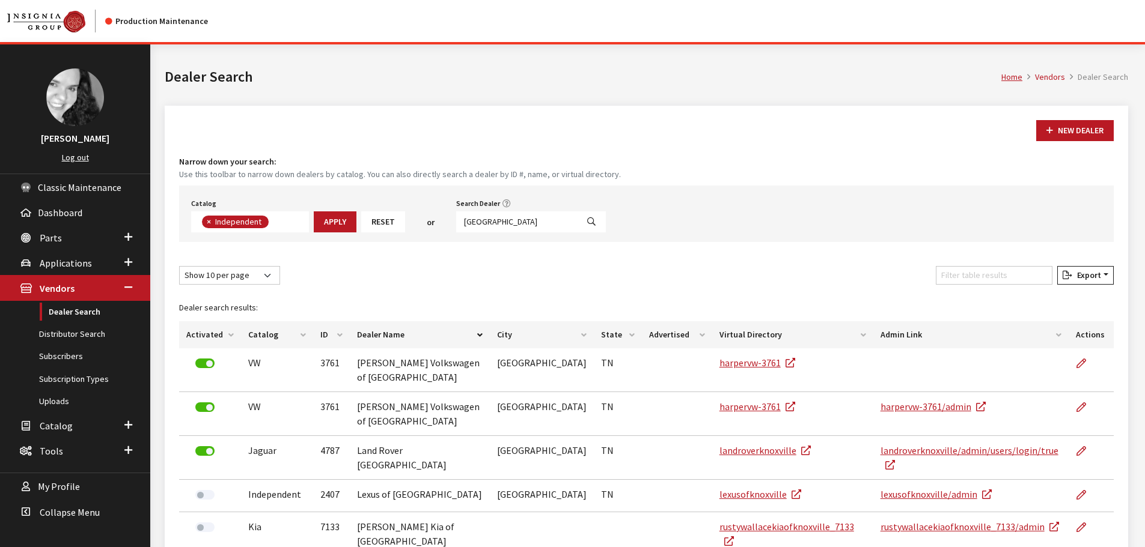
scroll to position [88, 0]
click at [523, 222] on input "[GEOGRAPHIC_DATA]" at bounding box center [516, 222] width 121 height 21
type input "greenville"
select select
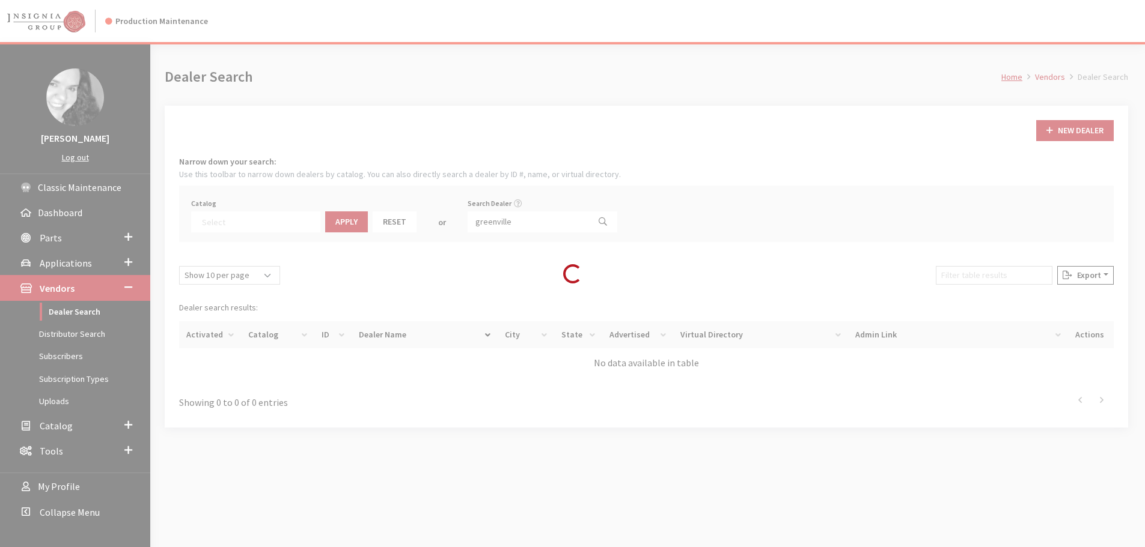
scroll to position [126, 0]
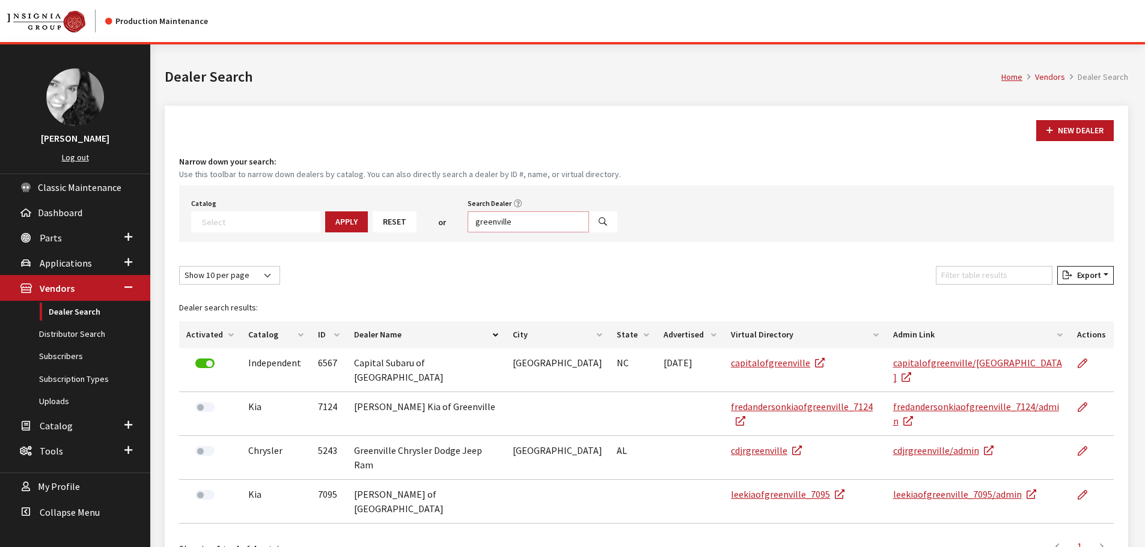
click at [517, 222] on input "greenville" at bounding box center [528, 222] width 121 height 21
type input "charlotte"
select select
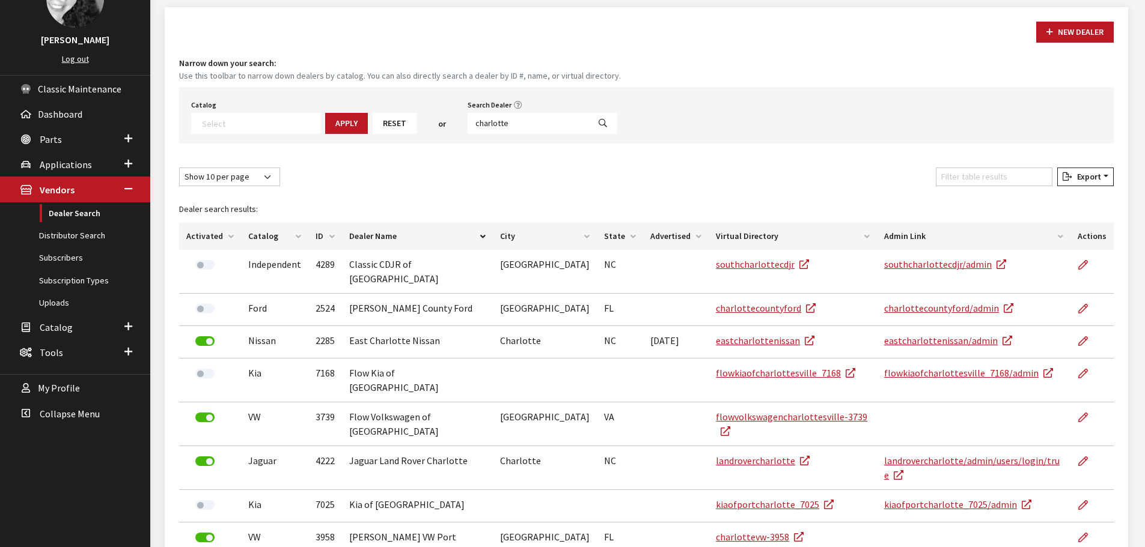
scroll to position [120, 0]
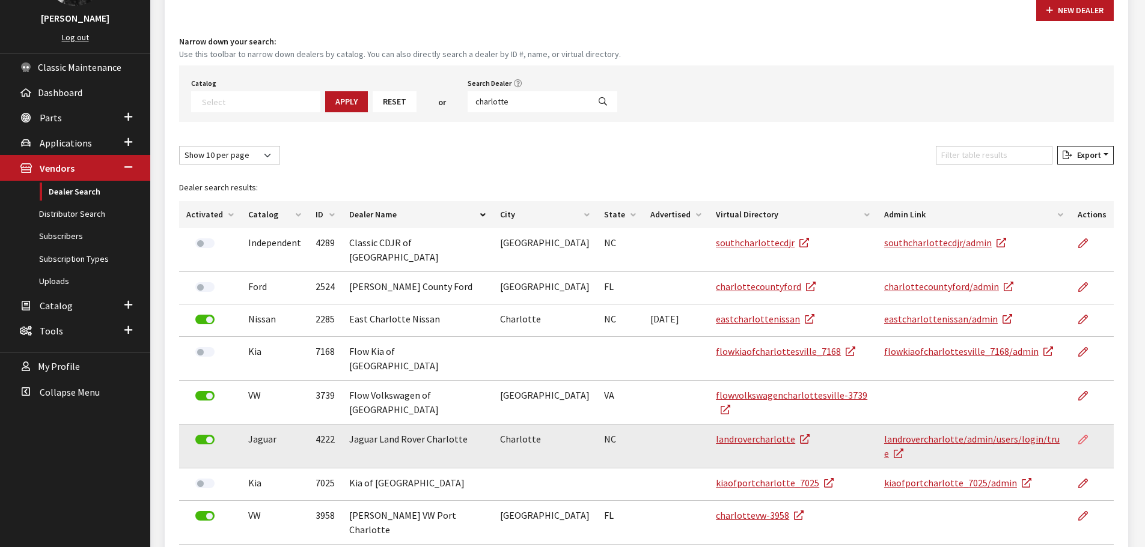
click at [1084, 436] on icon at bounding box center [1083, 441] width 10 height 10
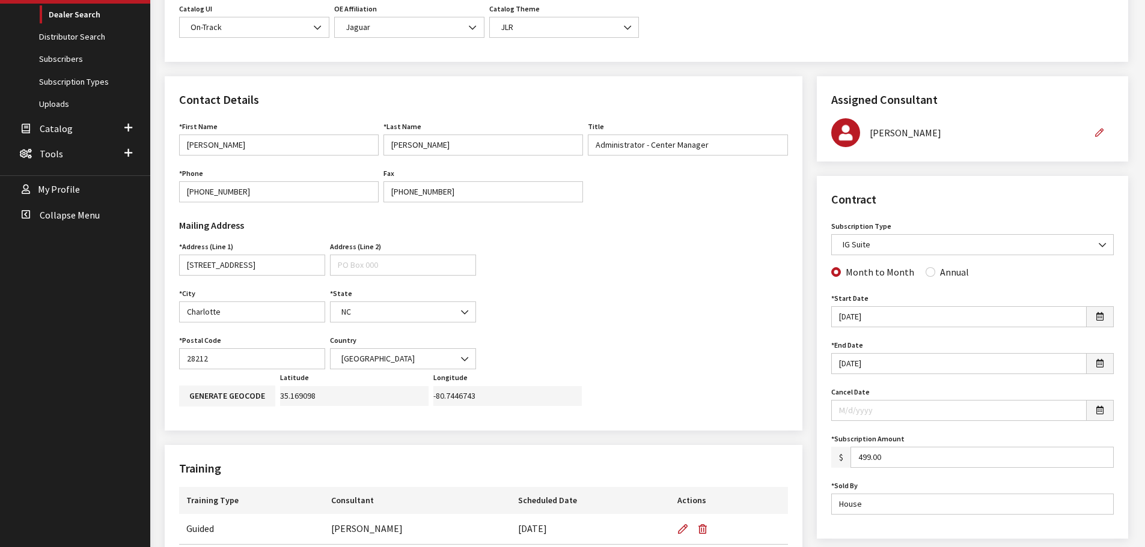
scroll to position [300, 0]
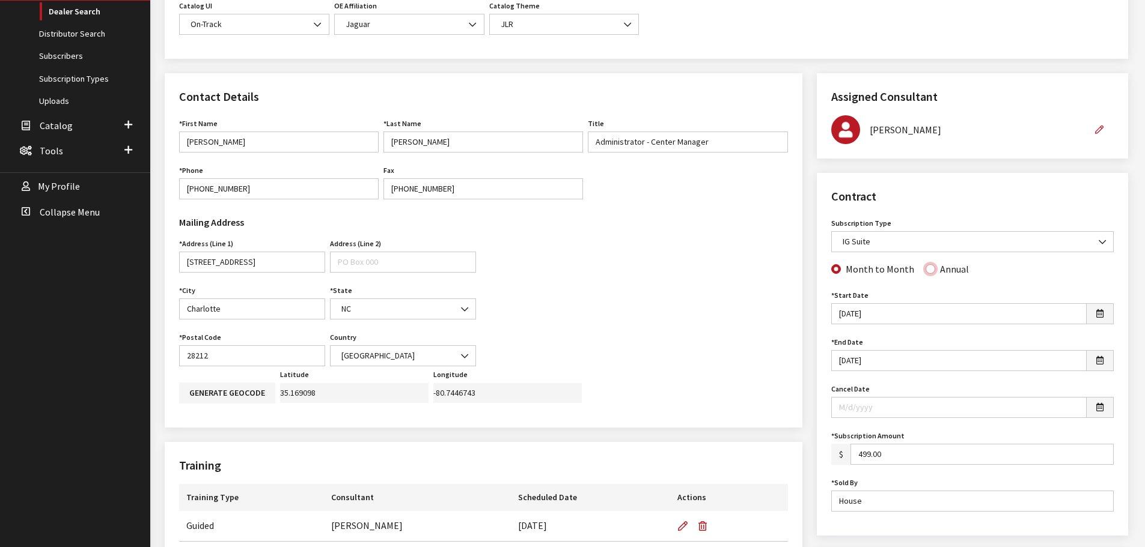
click at [925, 270] on input "Annual" at bounding box center [930, 269] width 10 height 10
radio input "true"
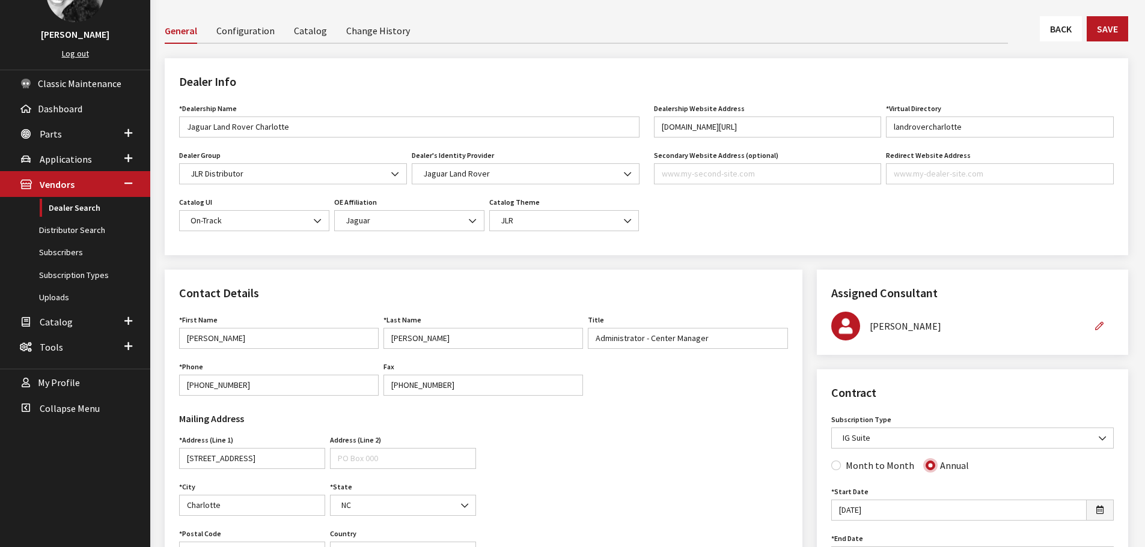
scroll to position [0, 0]
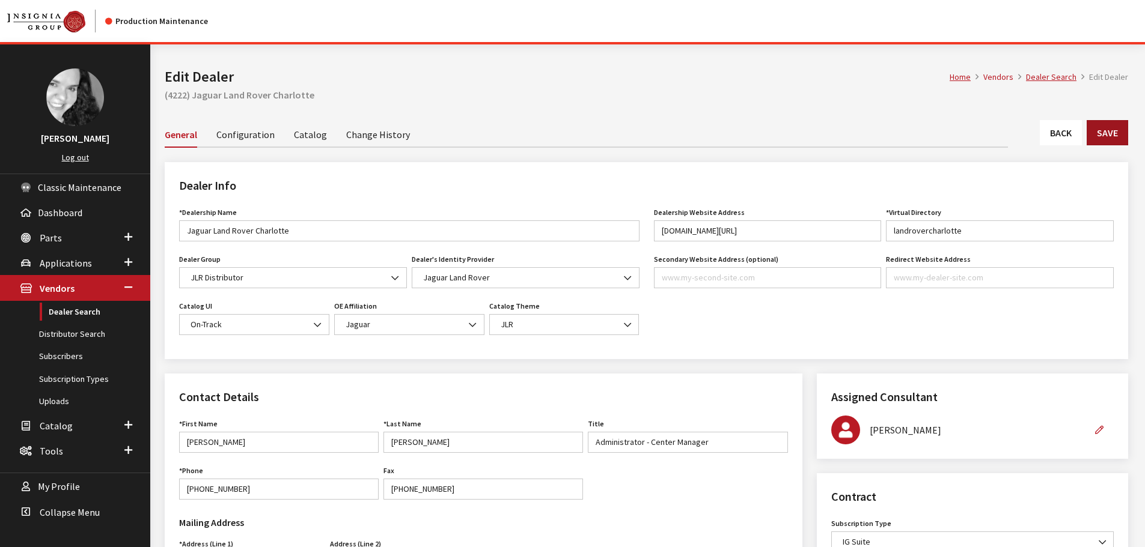
click at [1103, 141] on button "Save" at bounding box center [1107, 132] width 41 height 25
click at [1050, 133] on link "Back" at bounding box center [1061, 132] width 42 height 25
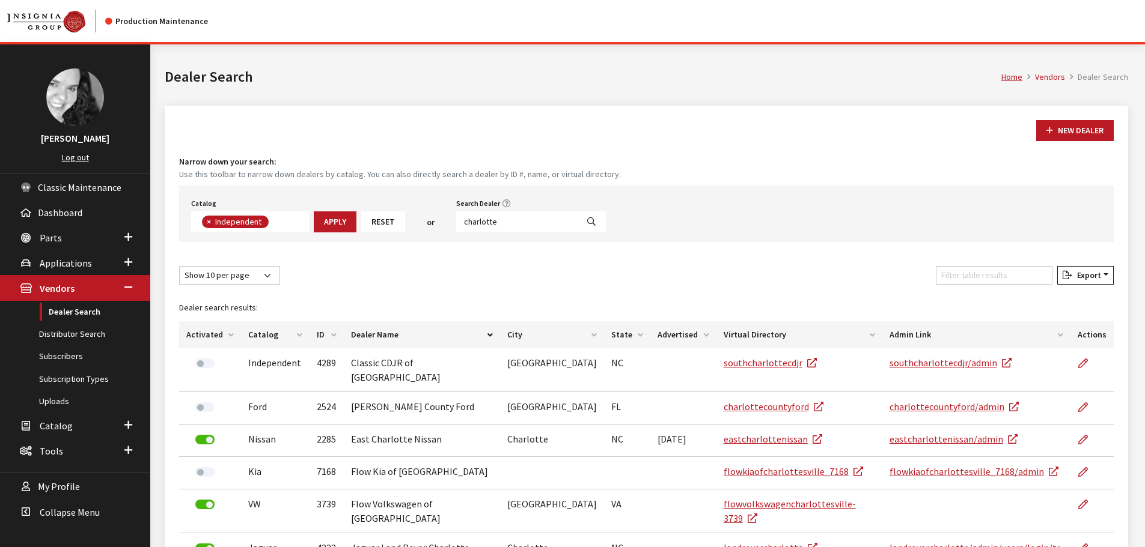
scroll to position [88, 0]
click at [485, 220] on input "charlotte" at bounding box center [516, 222] width 121 height 21
type input "asheville"
select select
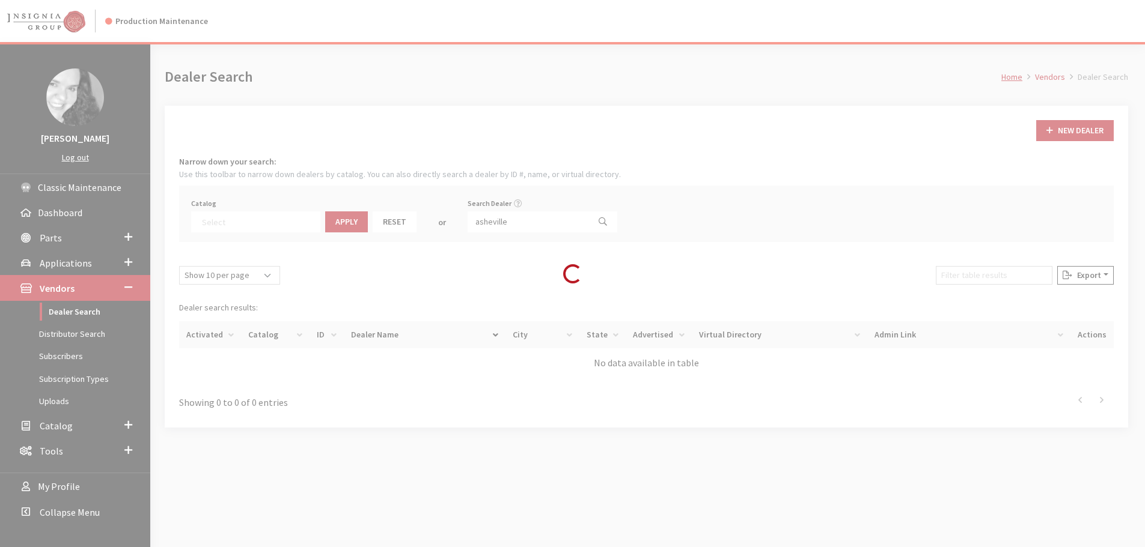
scroll to position [126, 0]
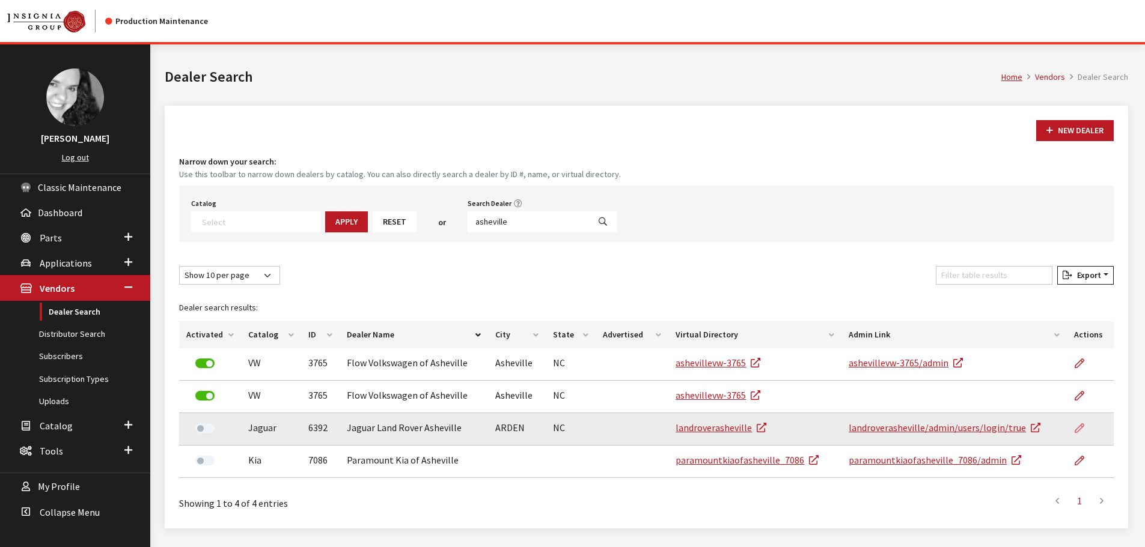
click at [1085, 424] on link at bounding box center [1084, 428] width 20 height 30
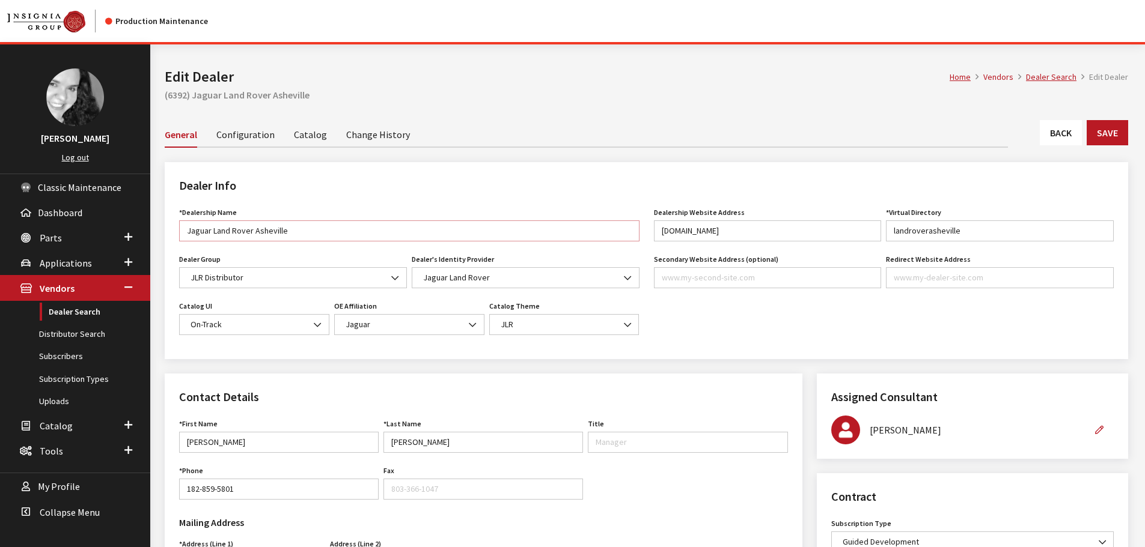
click at [213, 231] on input "Jaguar Land Rover Asheville" at bounding box center [409, 231] width 460 height 21
type input "Land Rover Asheville"
click at [624, 319] on b at bounding box center [624, 319] width 0 height 0
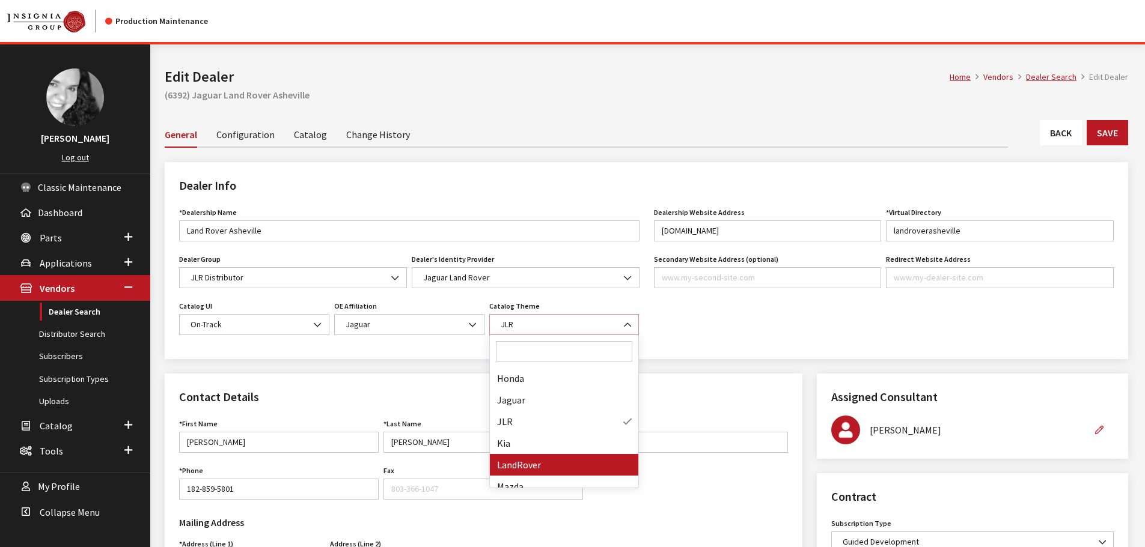
select select "15"
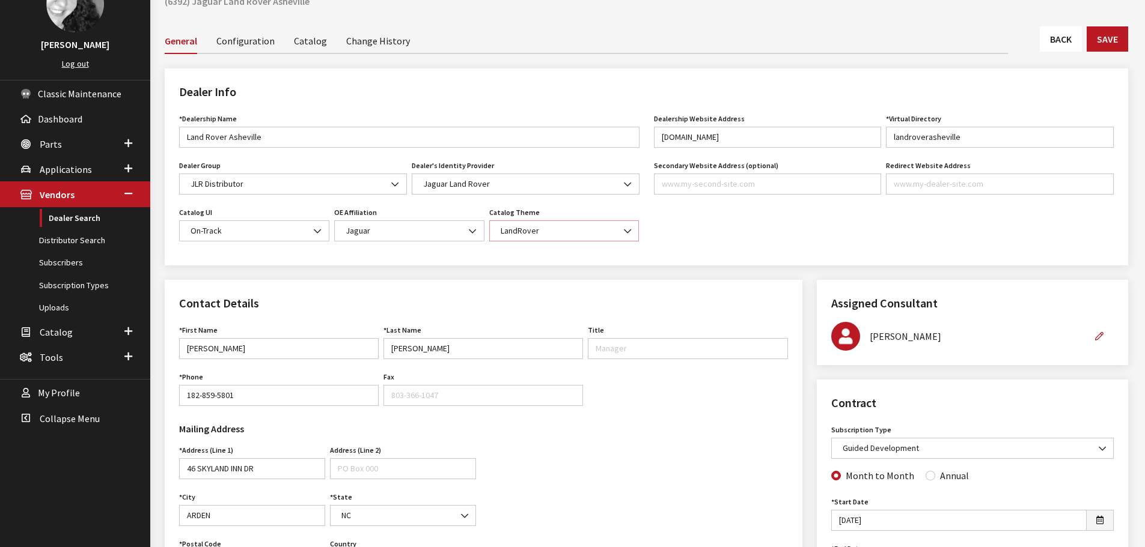
scroll to position [180, 0]
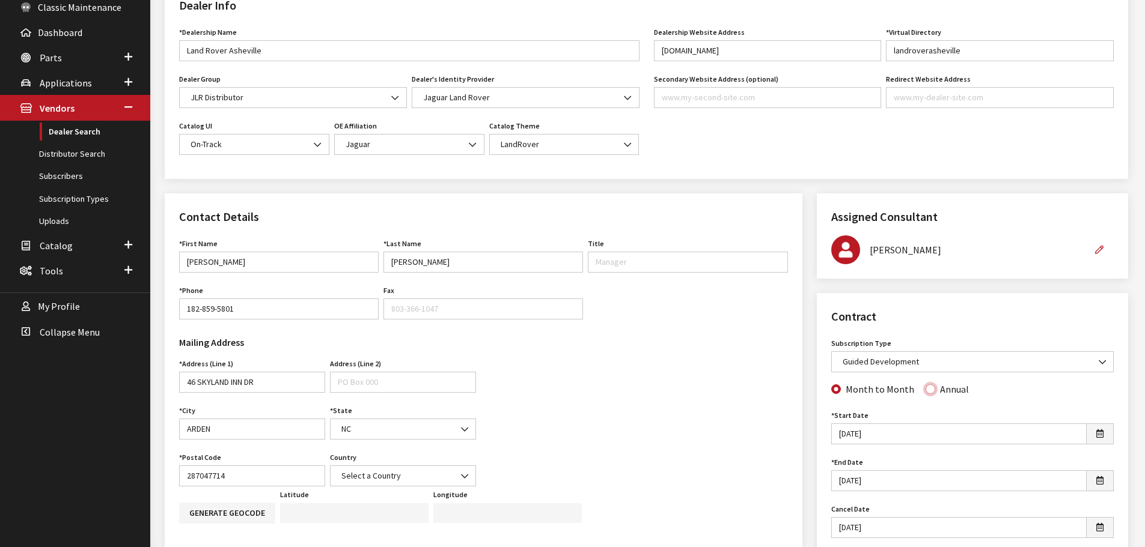
click at [927, 392] on input "Annual" at bounding box center [930, 390] width 10 height 10
radio input "true"
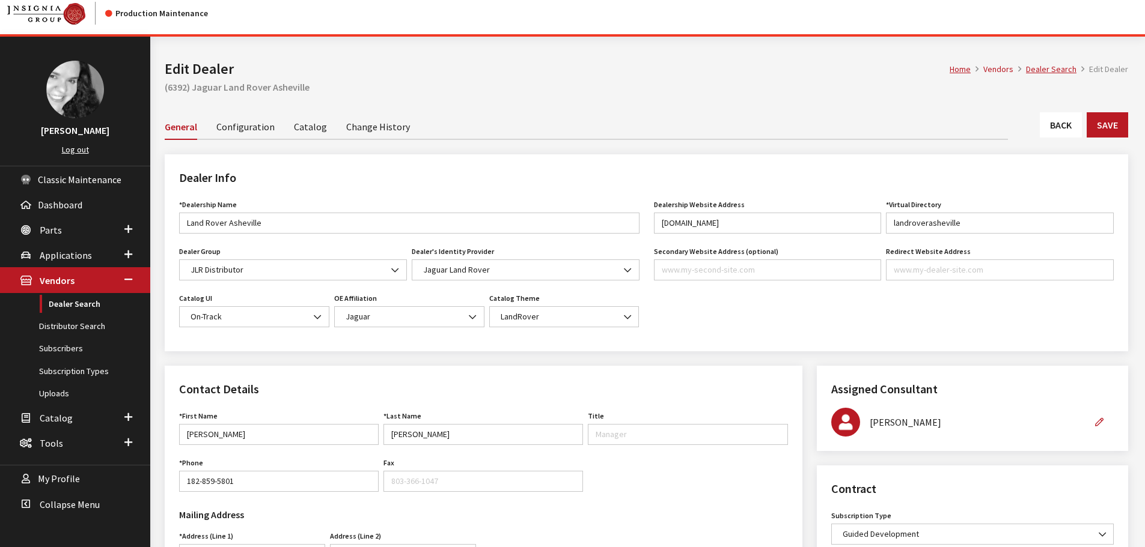
scroll to position [0, 0]
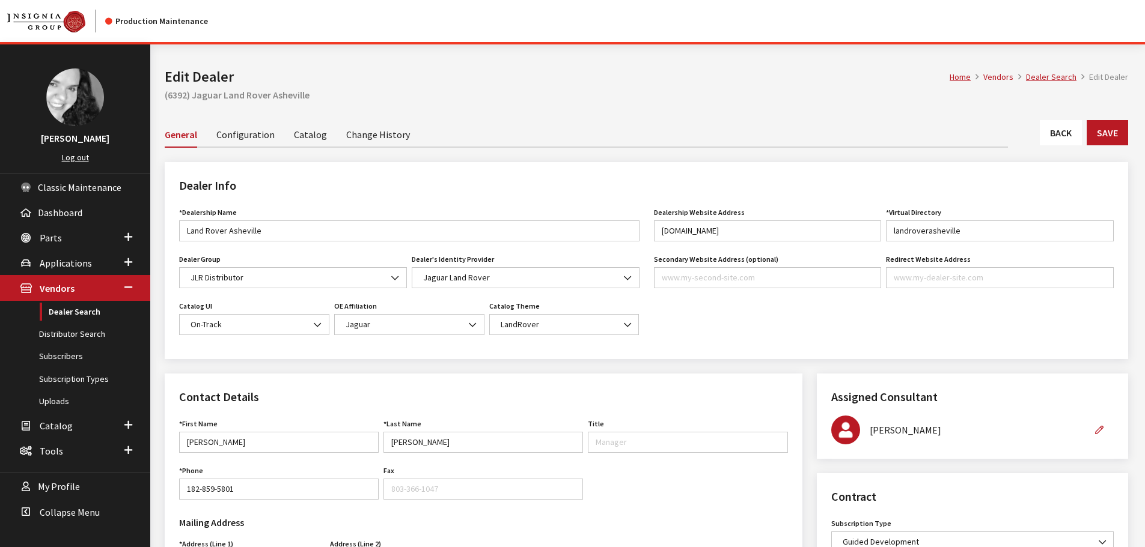
click at [310, 141] on link "Catalog" at bounding box center [310, 133] width 33 height 25
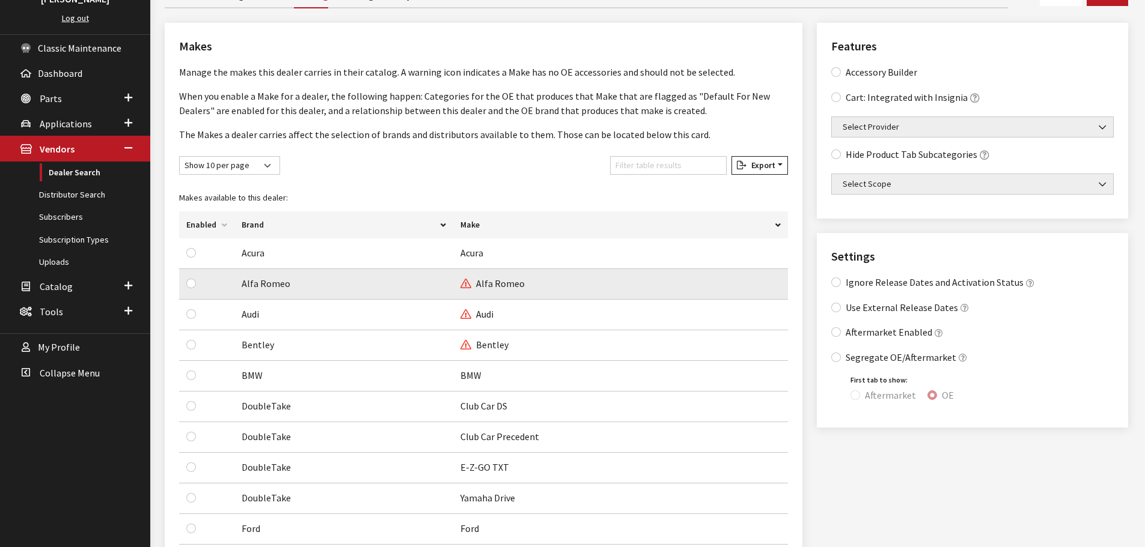
scroll to position [240, 0]
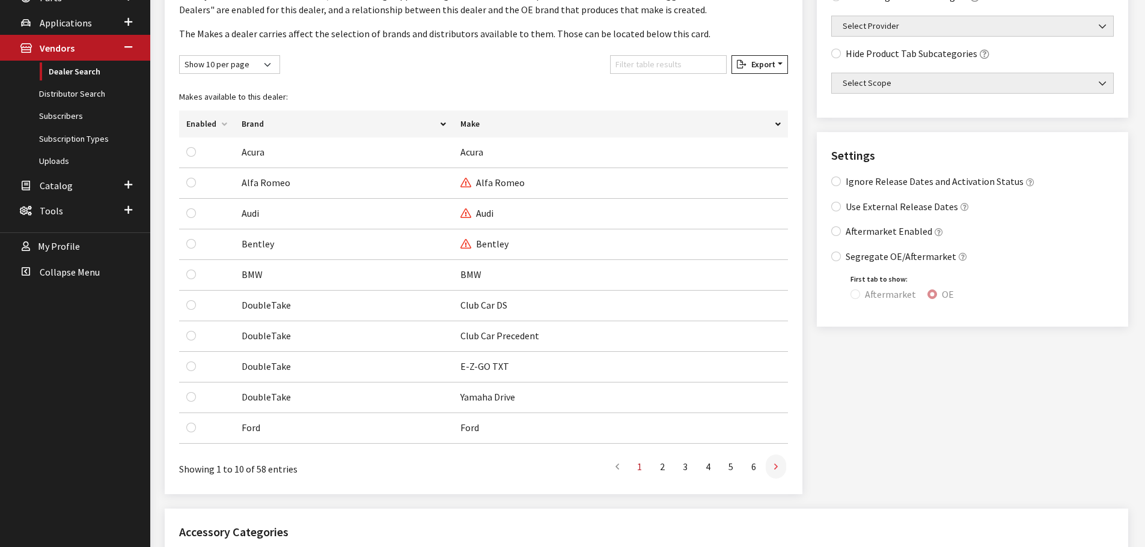
click at [781, 466] on link at bounding box center [776, 467] width 20 height 24
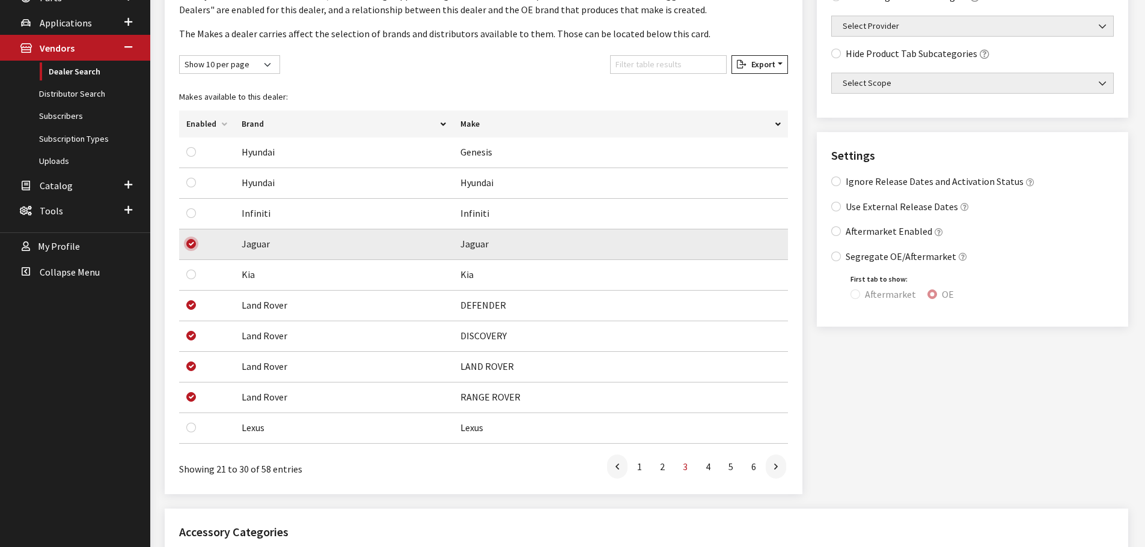
click at [192, 246] on input "checkbox" at bounding box center [191, 244] width 10 height 10
checkbox input "false"
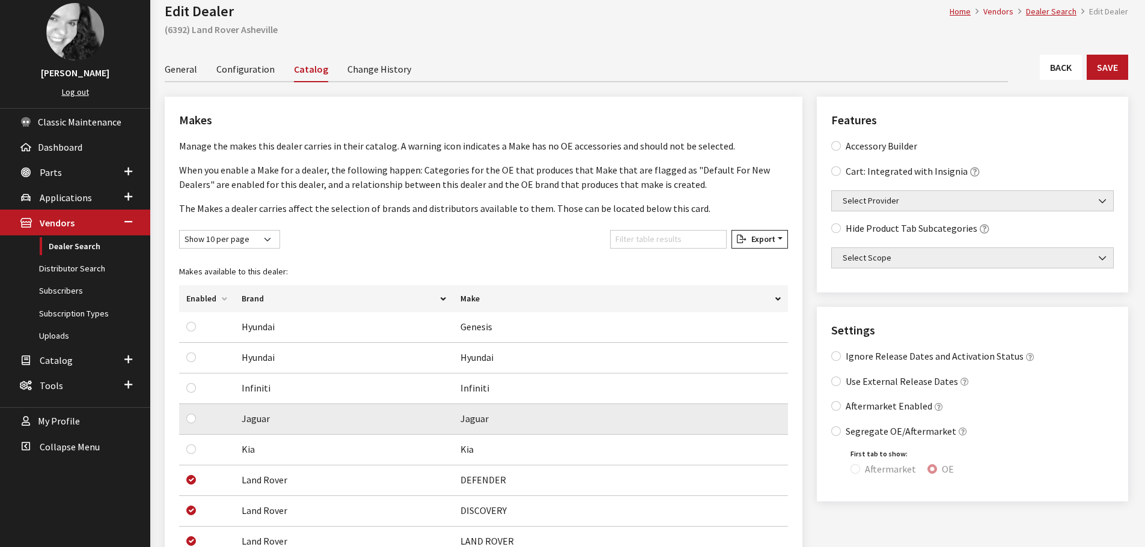
scroll to position [0, 0]
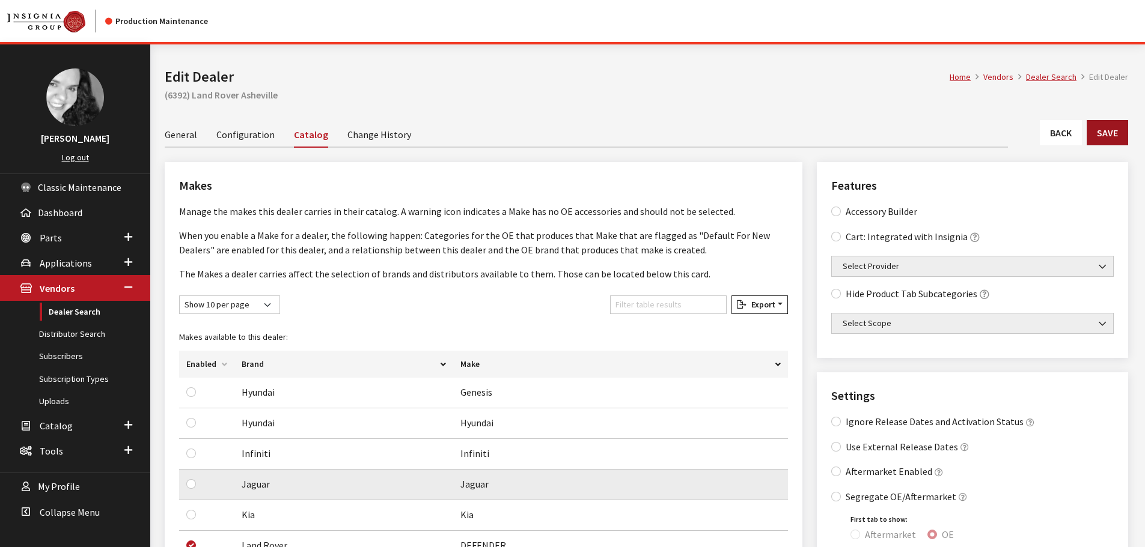
click at [1120, 141] on button "Save" at bounding box center [1107, 132] width 41 height 25
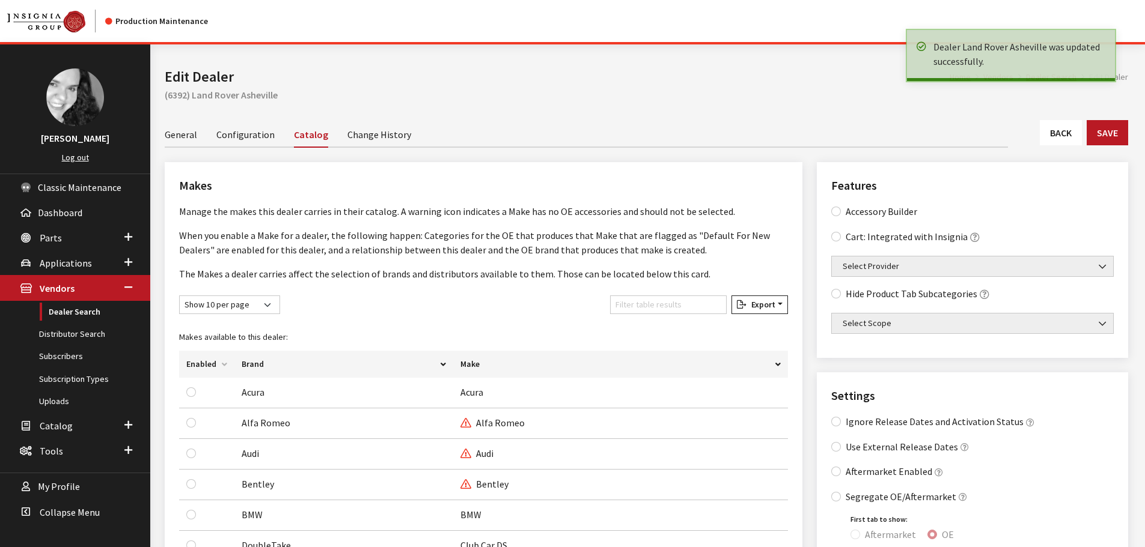
click at [178, 135] on link "General" at bounding box center [181, 133] width 32 height 25
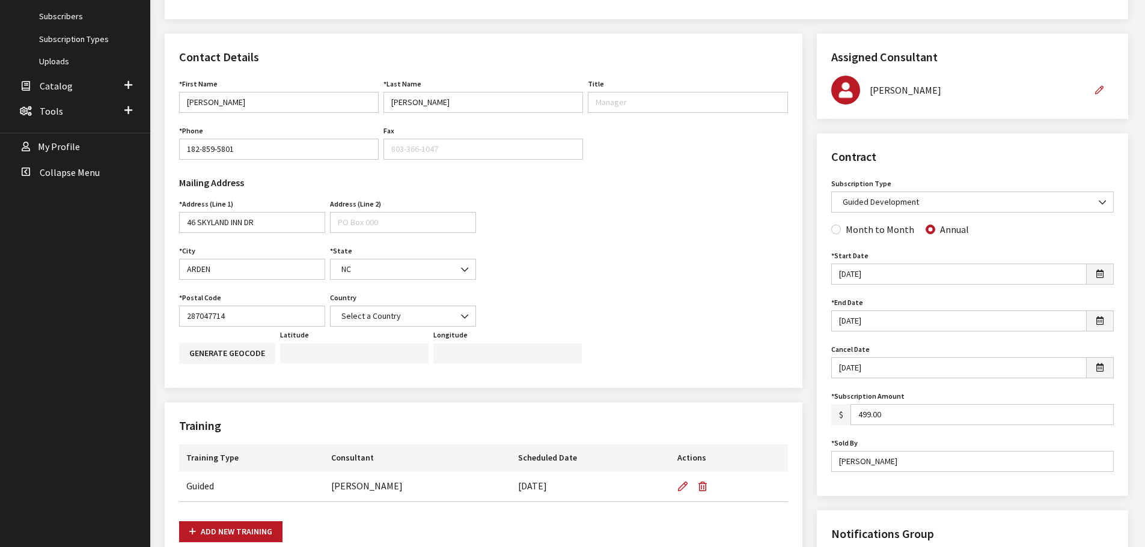
scroll to position [361, 0]
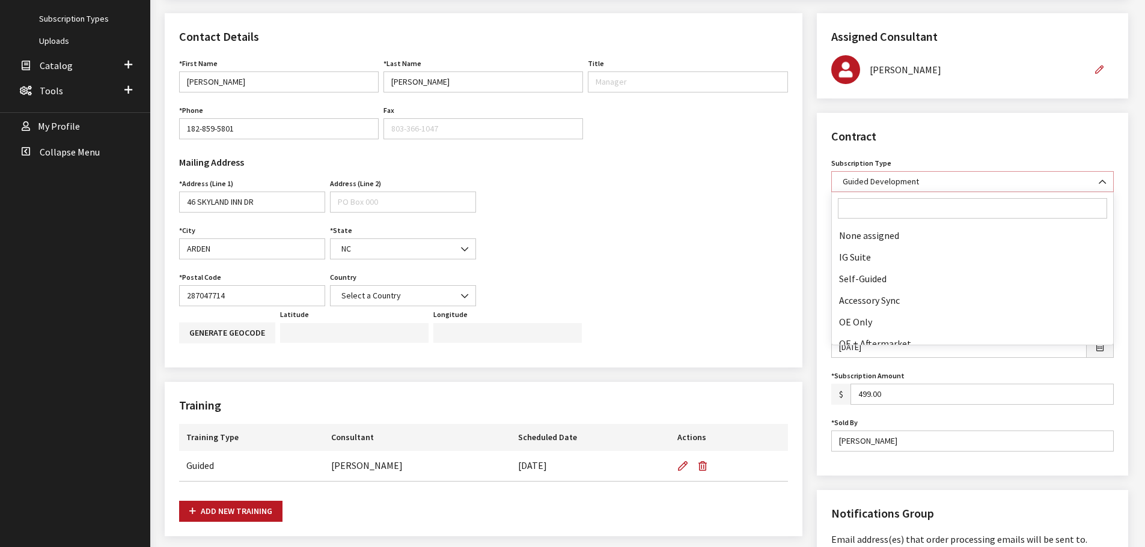
click at [1099, 176] on b at bounding box center [1099, 176] width 0 height 0
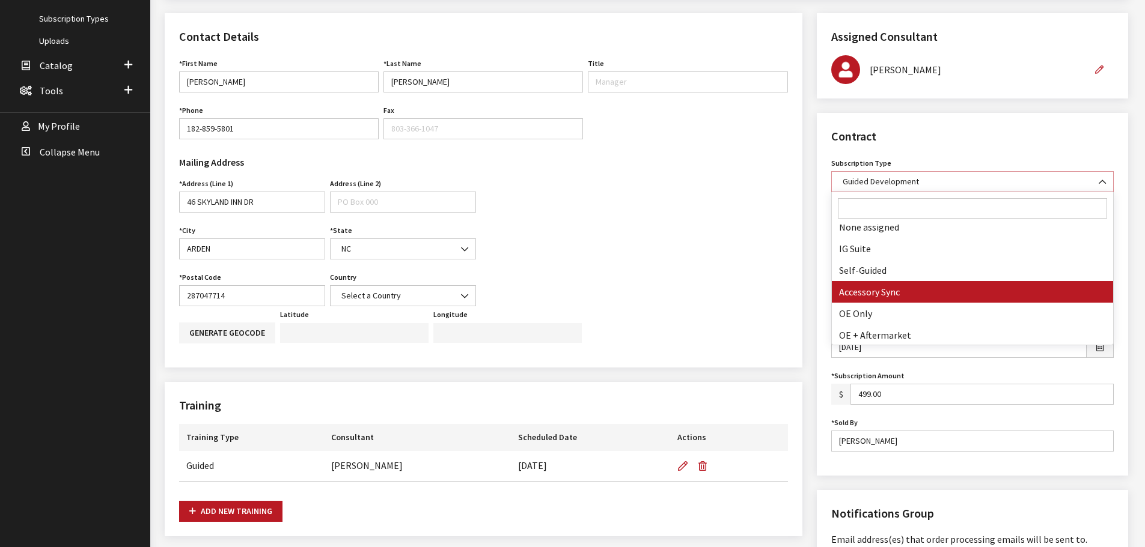
scroll to position [0, 0]
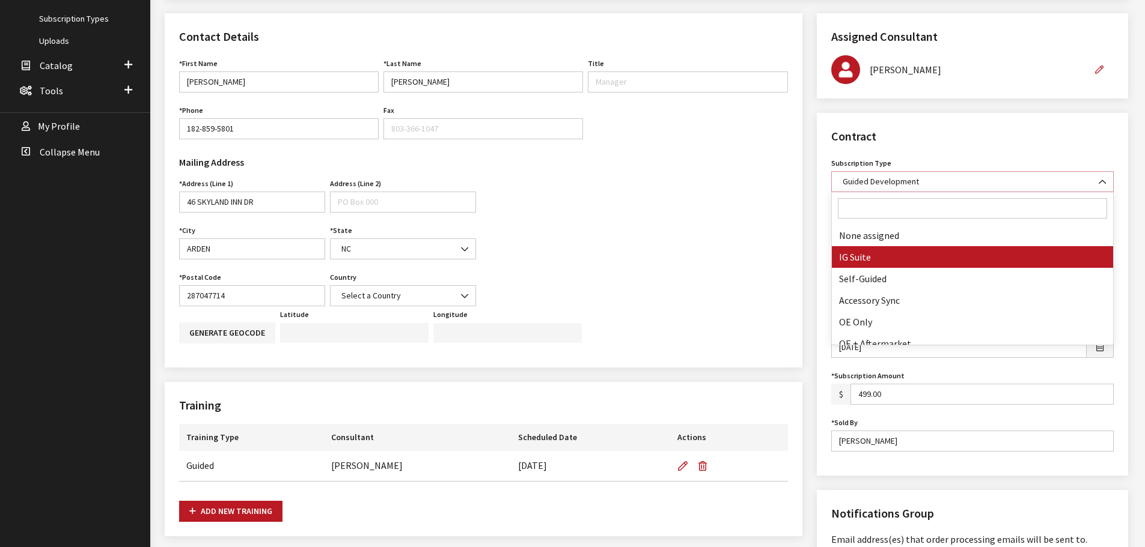
select select "7"
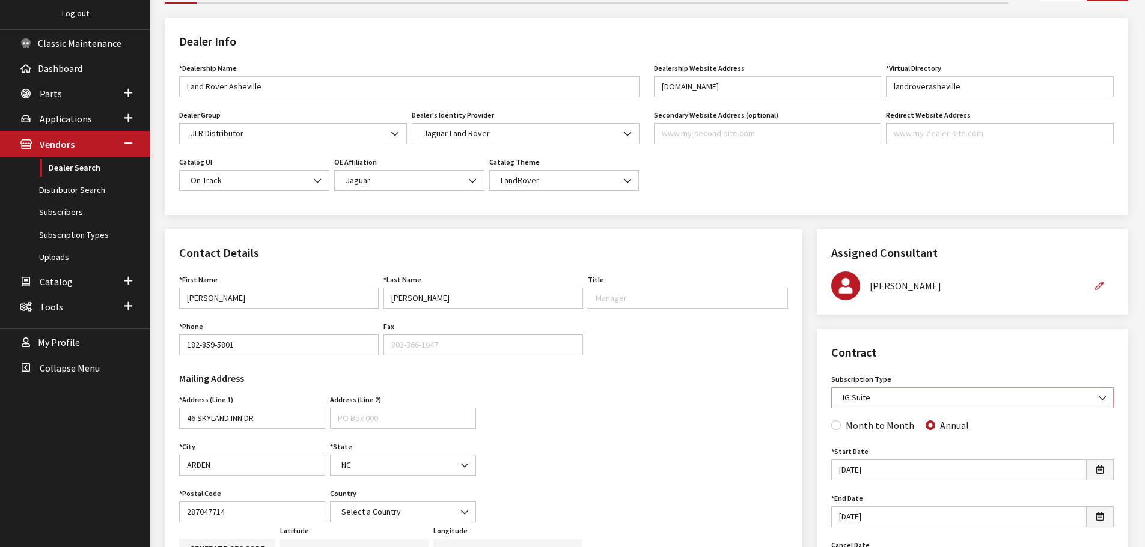
scroll to position [120, 0]
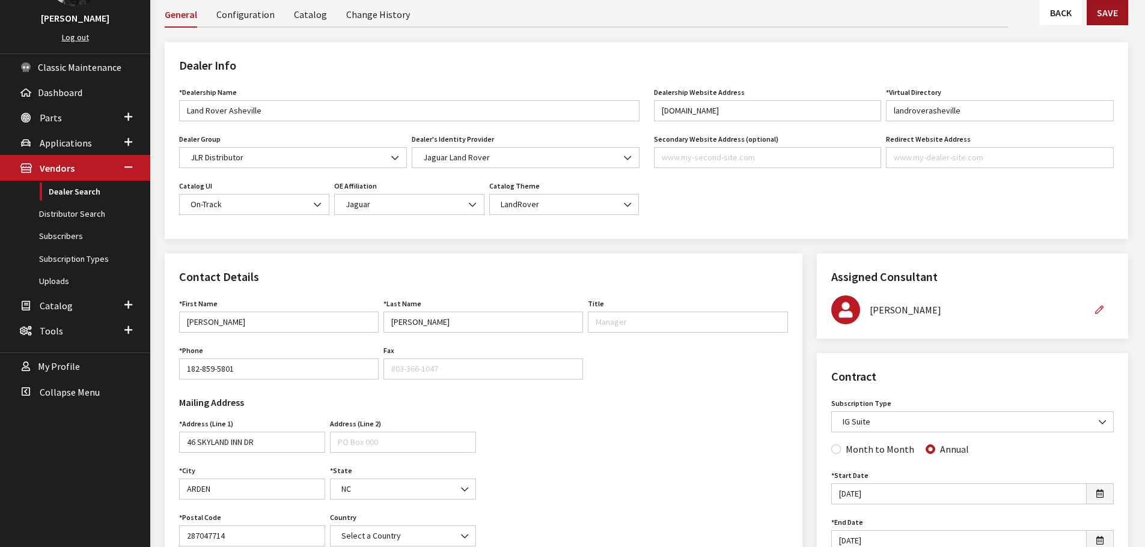
click at [1112, 20] on button "Save" at bounding box center [1107, 12] width 41 height 25
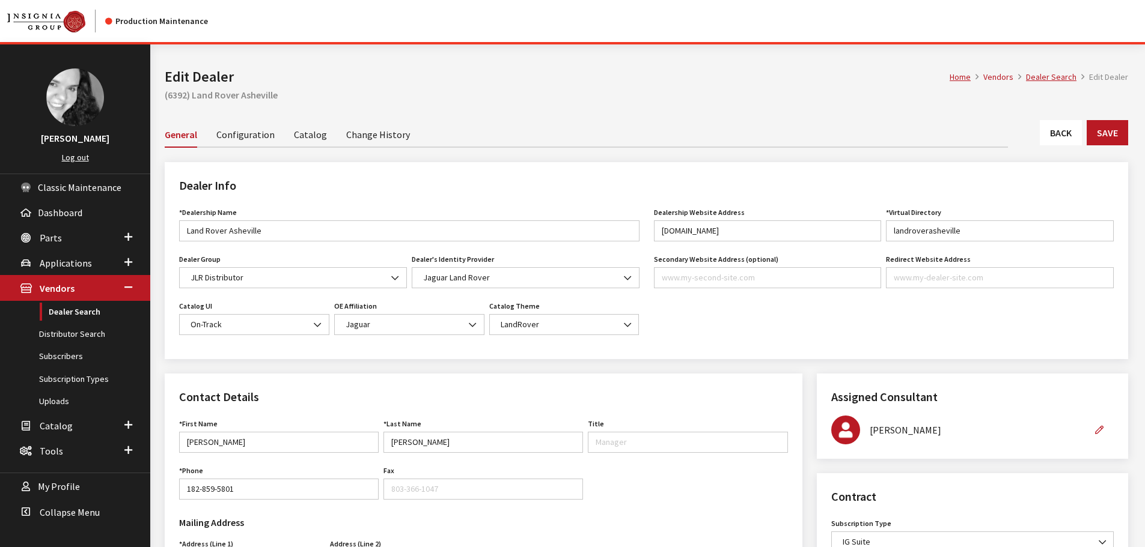
click at [1073, 135] on link "Back" at bounding box center [1061, 132] width 42 height 25
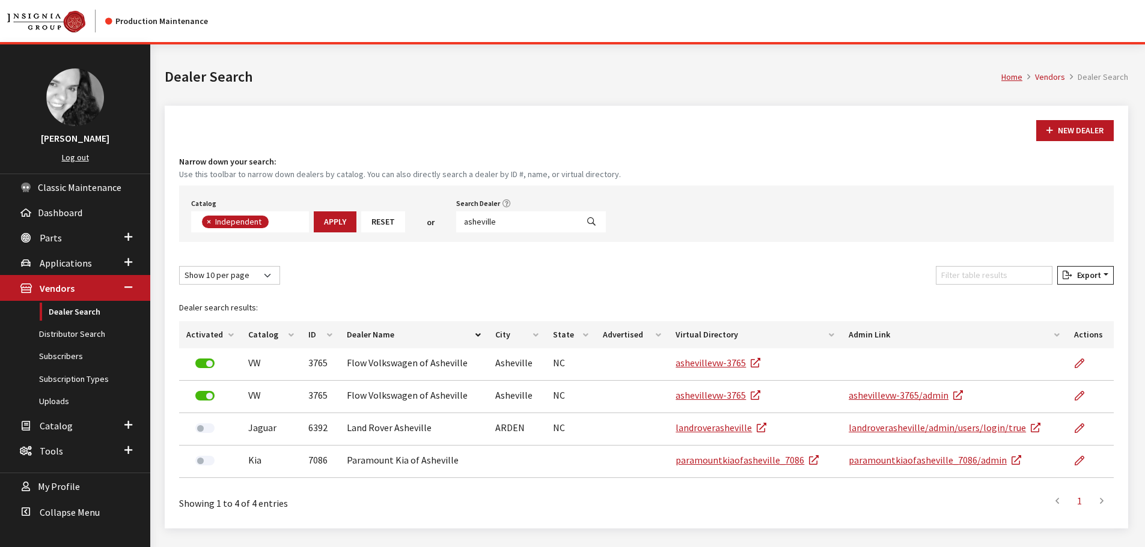
scroll to position [88, 0]
click at [509, 219] on input "asheville" at bounding box center [516, 222] width 121 height 21
type input "hilton head"
select select
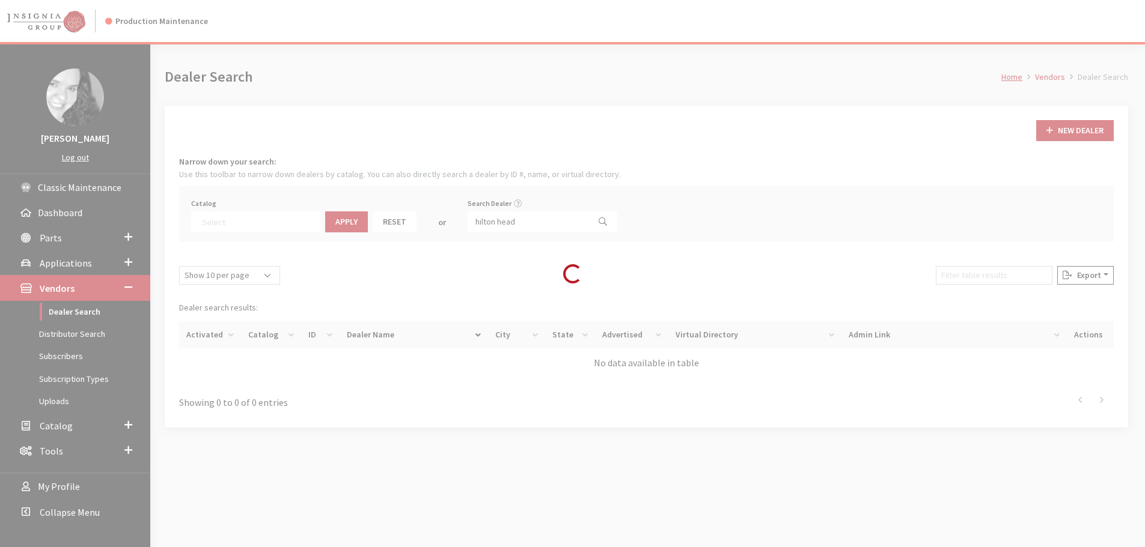
scroll to position [126, 0]
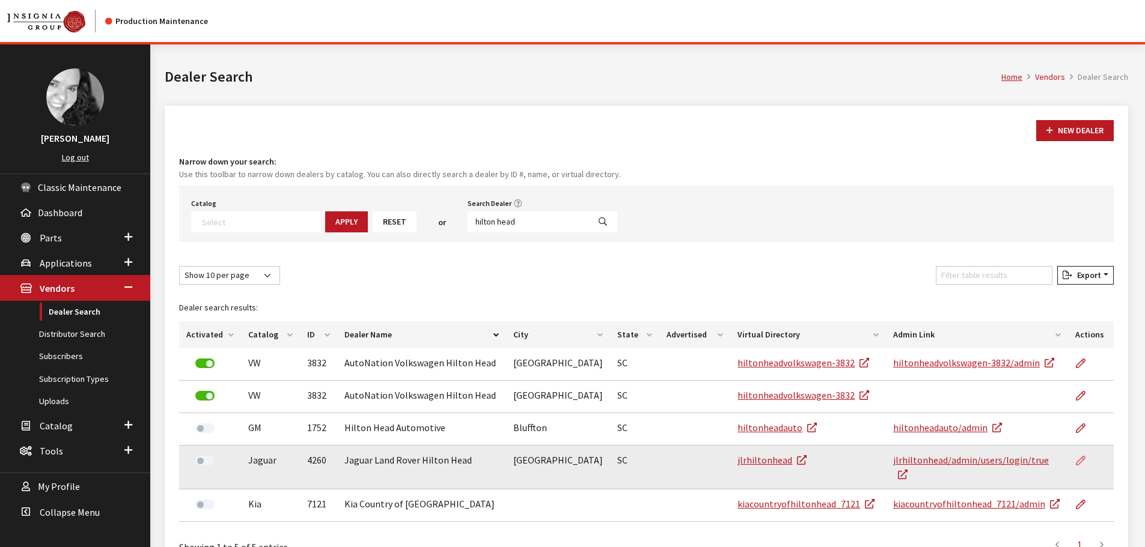
click at [1080, 459] on icon at bounding box center [1081, 462] width 10 height 10
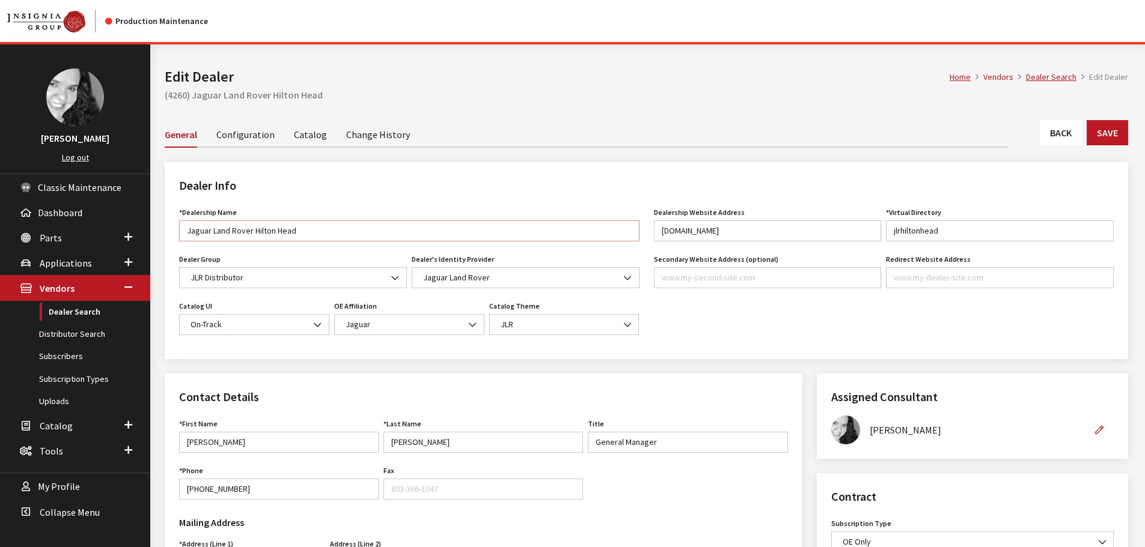
click at [213, 231] on input "Jaguar Land Rover Hilton Head" at bounding box center [409, 231] width 460 height 21
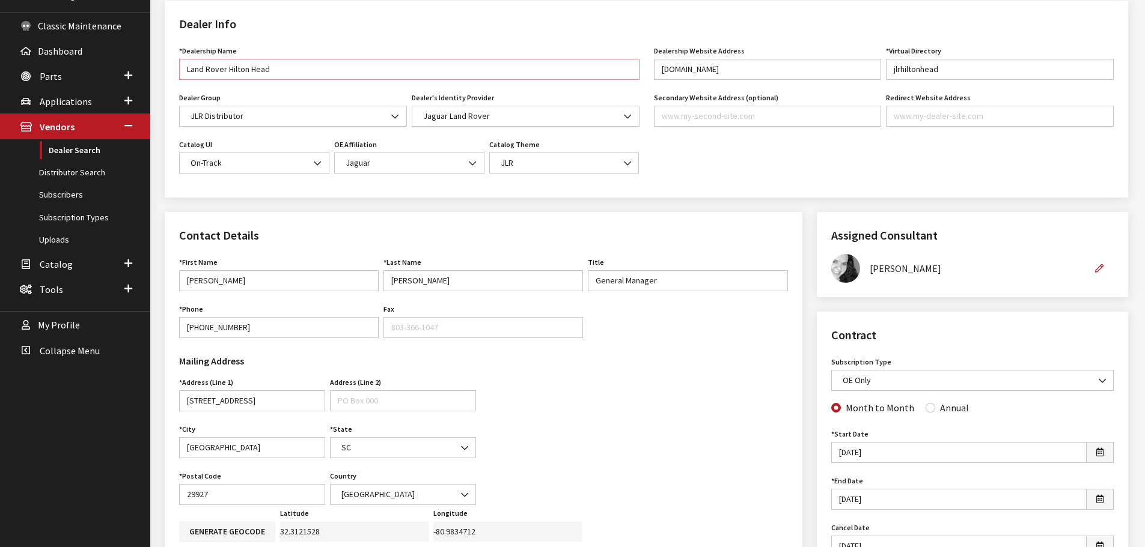
scroll to position [180, 0]
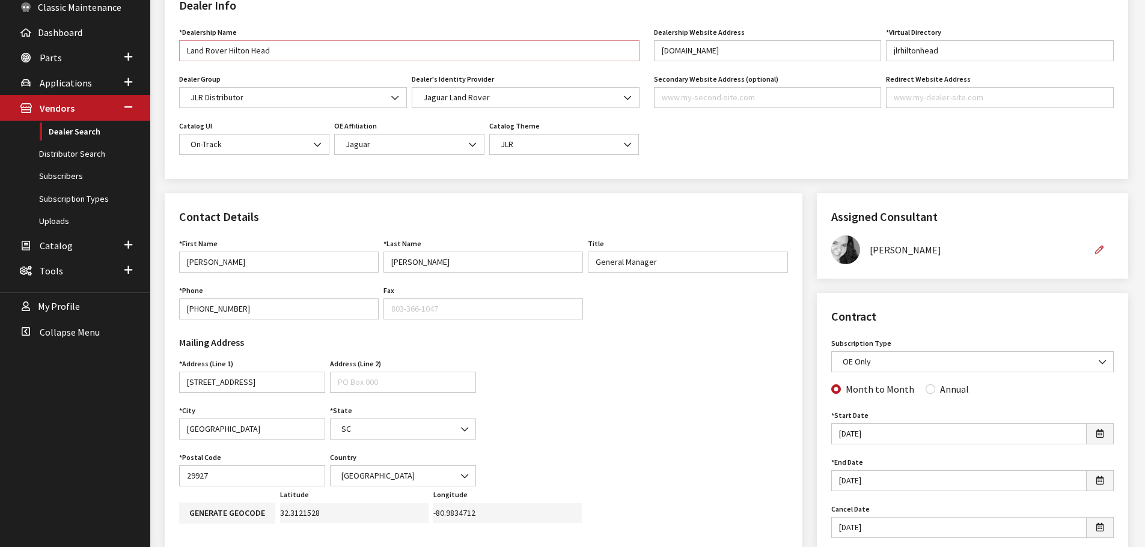
type input "Land Rover Hilton Head"
click at [926, 389] on input "Annual" at bounding box center [930, 390] width 10 height 10
radio input "true"
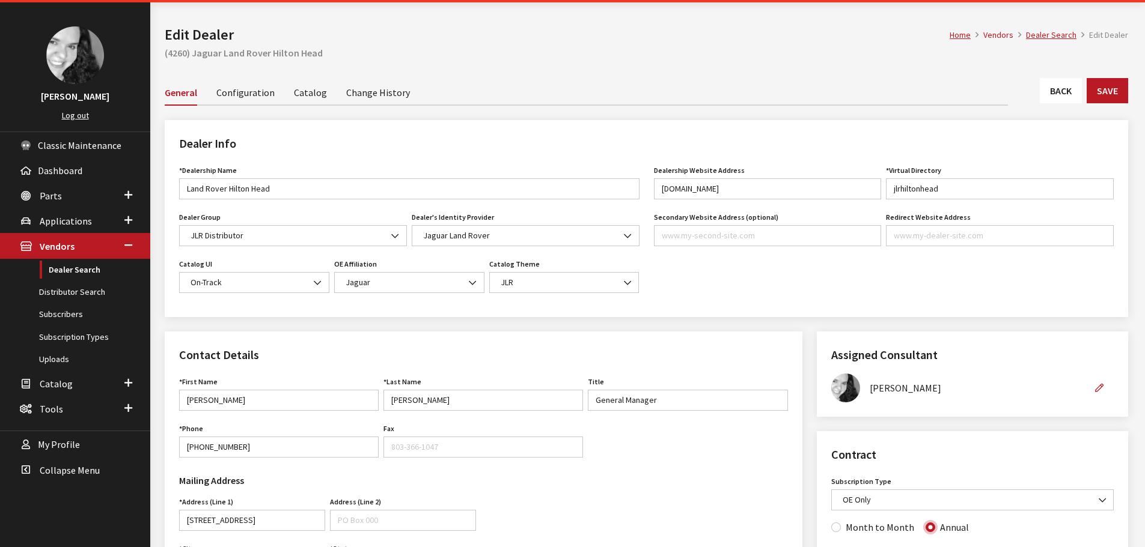
scroll to position [0, 0]
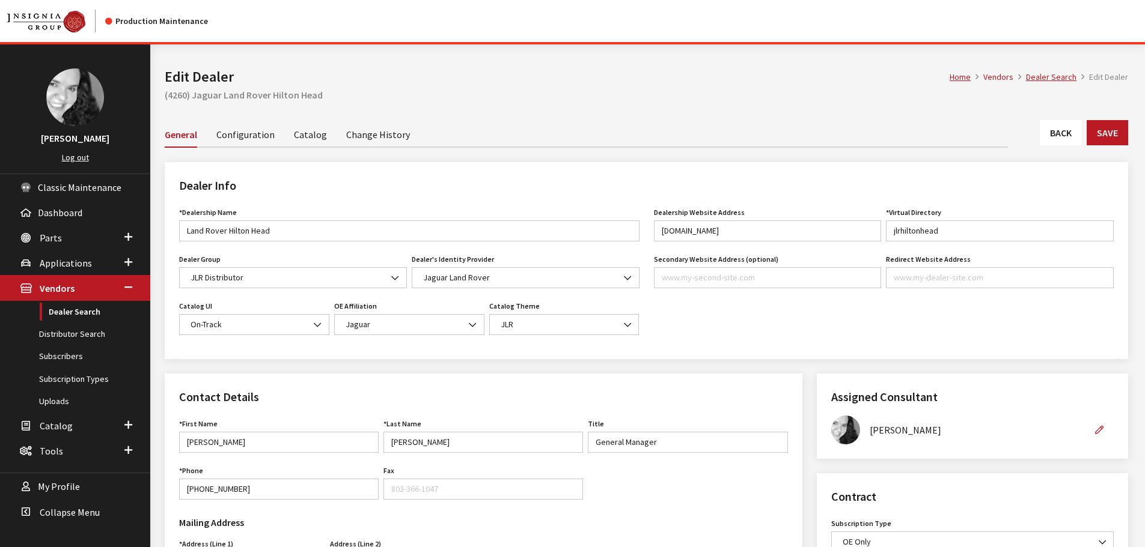
click at [311, 134] on link "Catalog" at bounding box center [310, 133] width 33 height 25
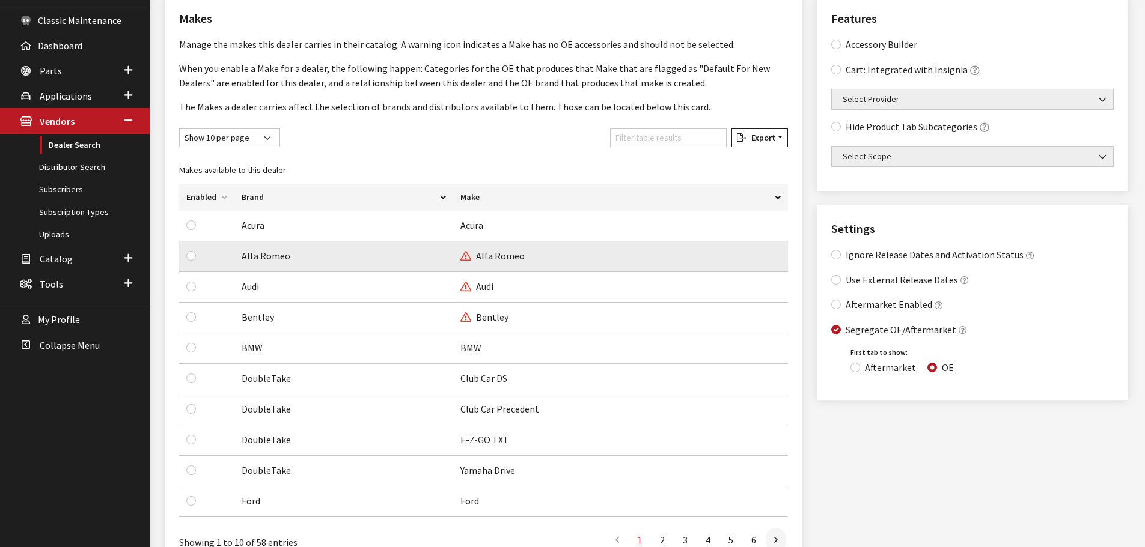
scroll to position [240, 0]
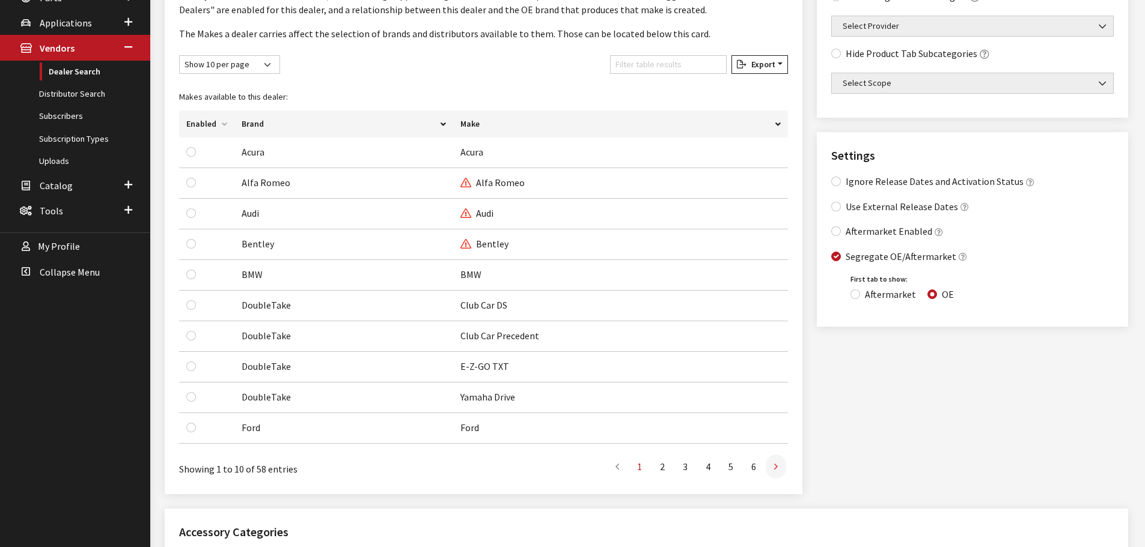
click at [775, 468] on icon at bounding box center [776, 468] width 4 height 10
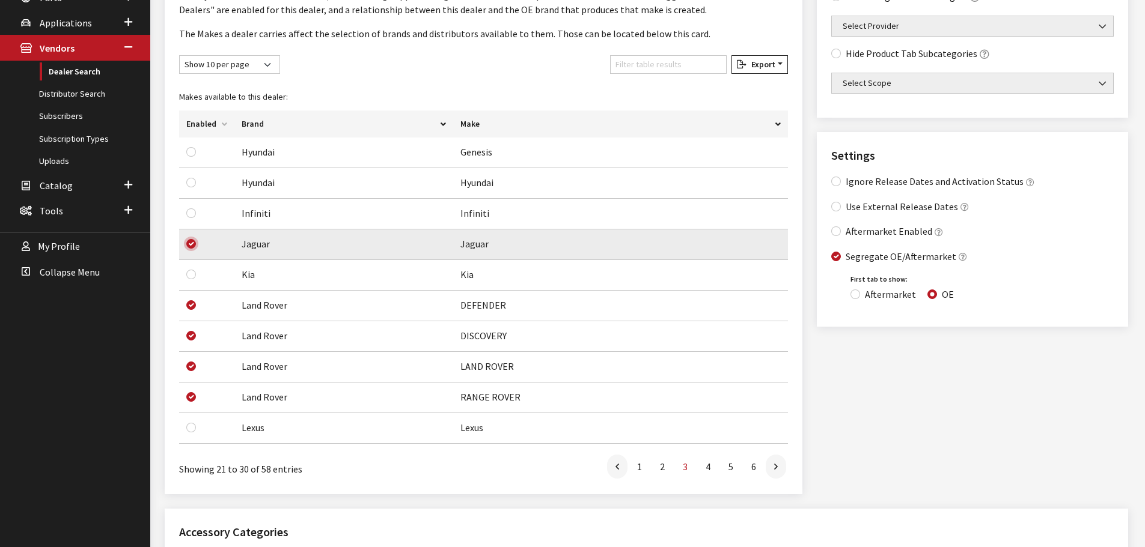
click at [192, 245] on input "checkbox" at bounding box center [191, 244] width 10 height 10
checkbox input "false"
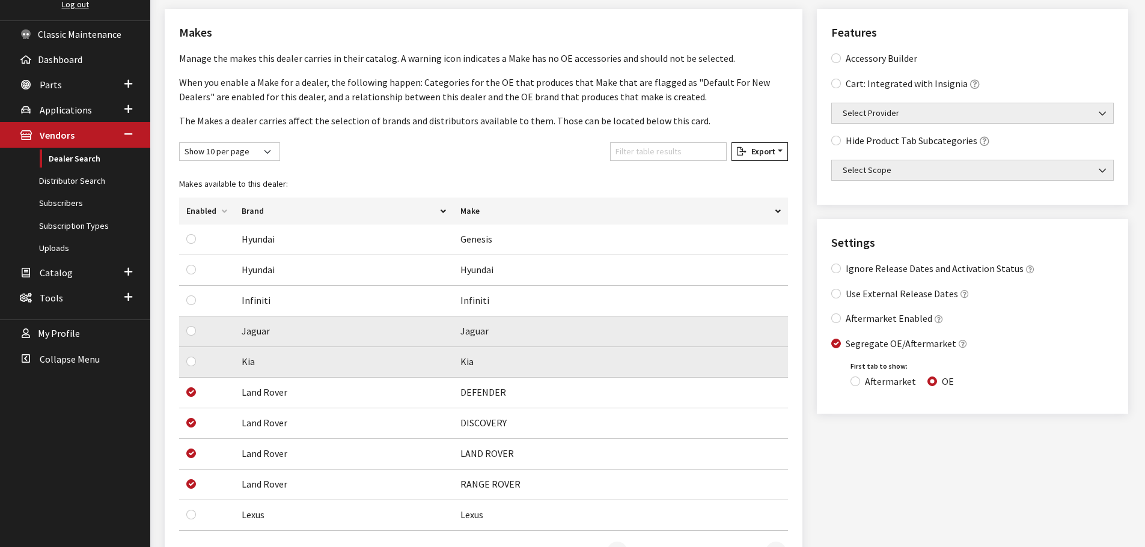
scroll to position [0, 0]
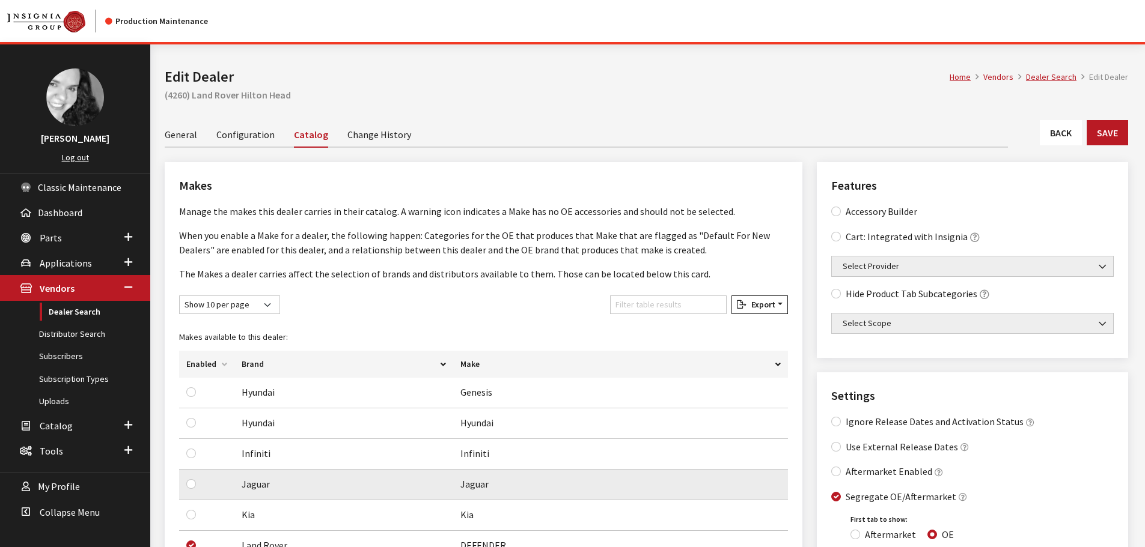
click at [186, 135] on link "General" at bounding box center [181, 133] width 32 height 25
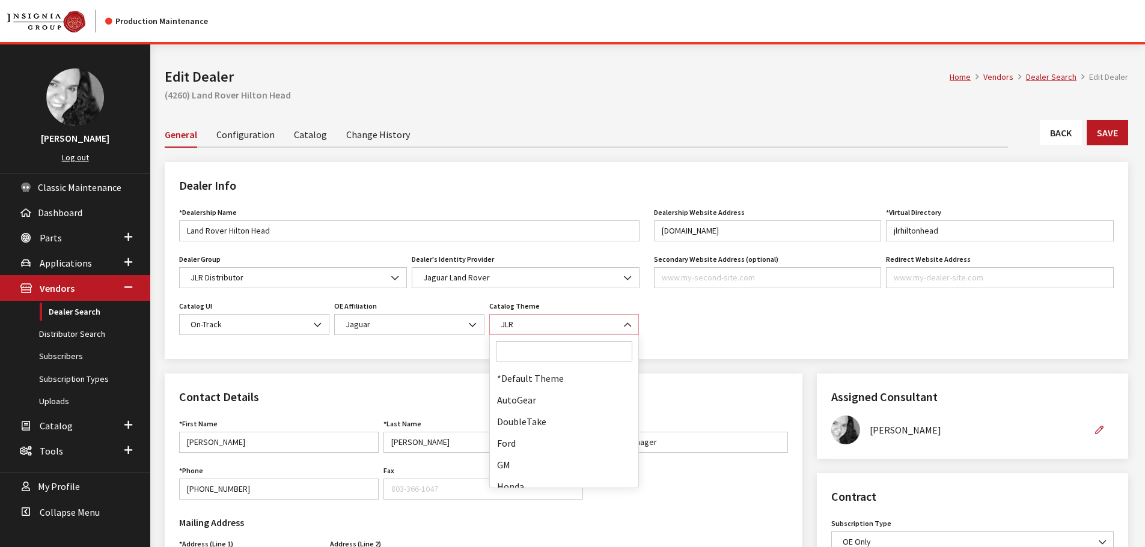
click at [624, 319] on b at bounding box center [624, 319] width 0 height 0
select select "15"
click at [1104, 133] on button "Save" at bounding box center [1107, 132] width 41 height 25
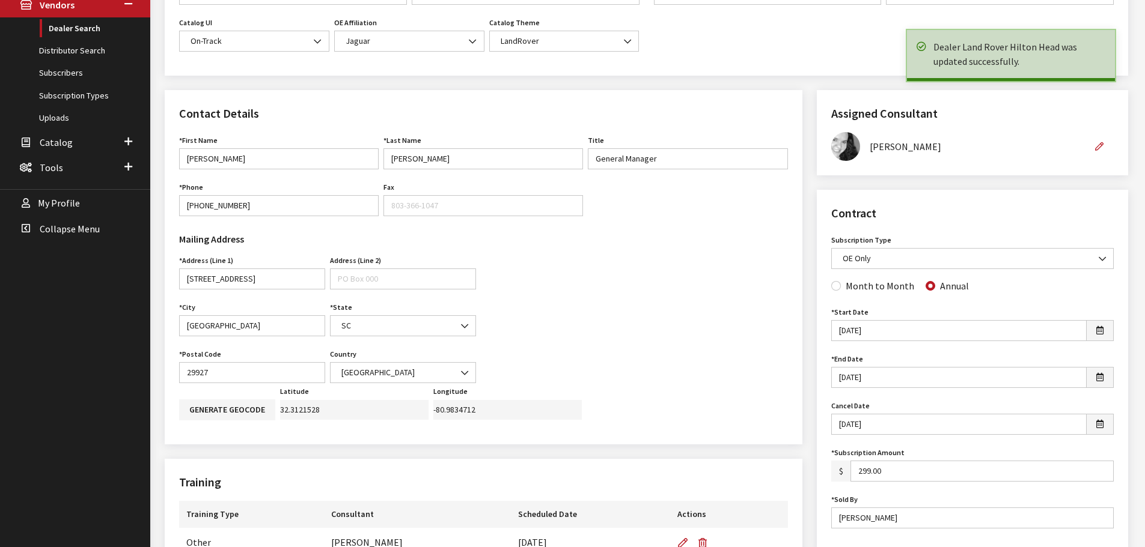
scroll to position [300, 0]
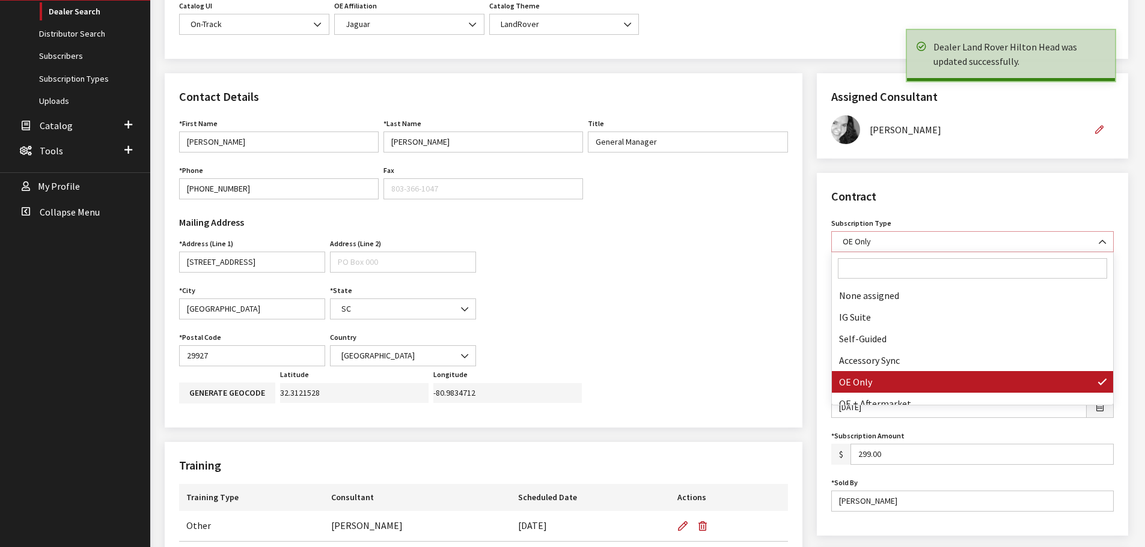
click at [1099, 236] on b at bounding box center [1099, 236] width 0 height 0
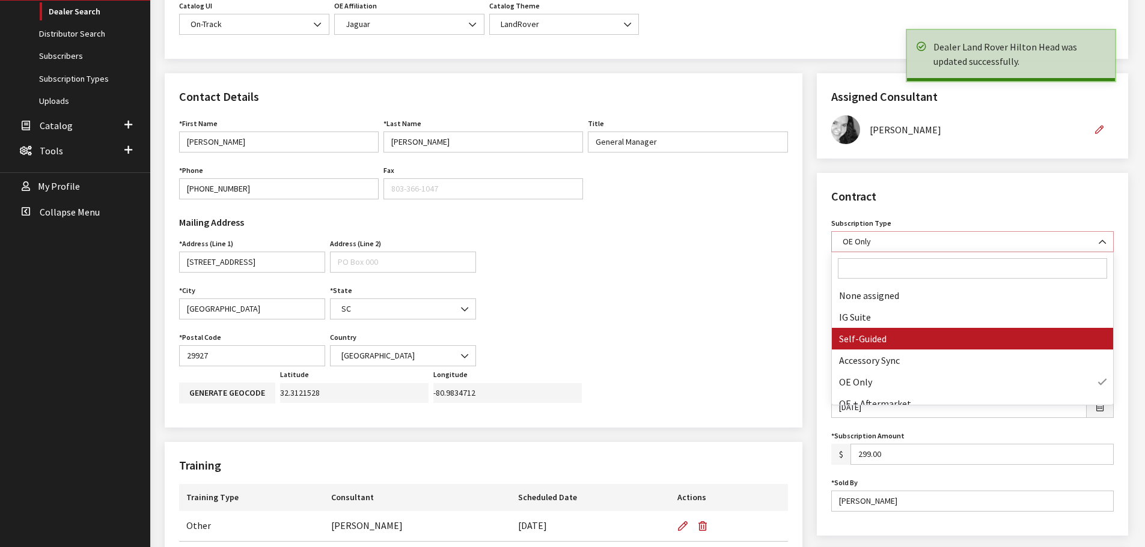
select select "8"
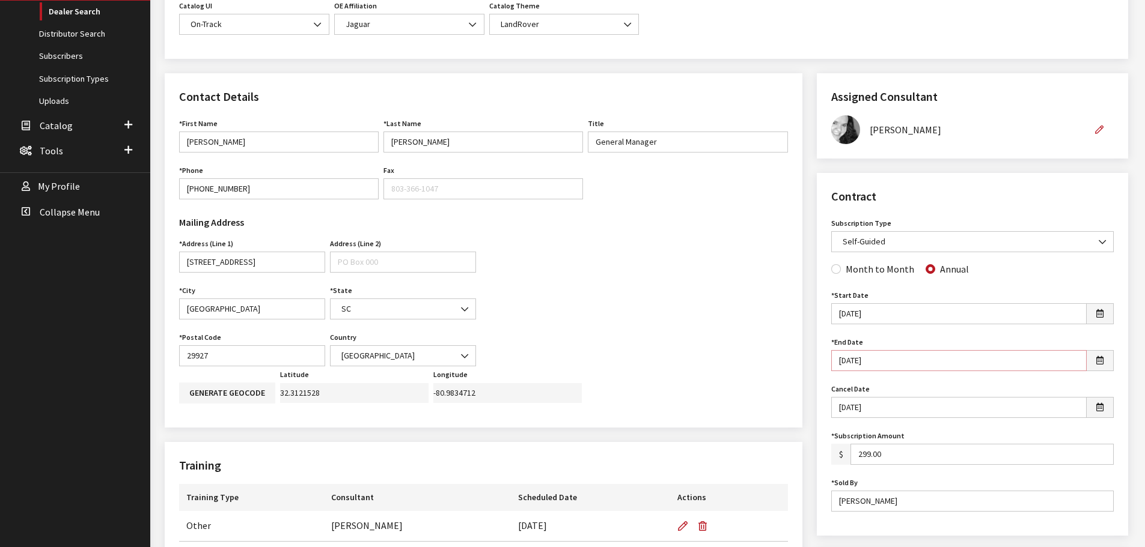
click at [843, 361] on input "[DATE]" at bounding box center [958, 360] width 255 height 21
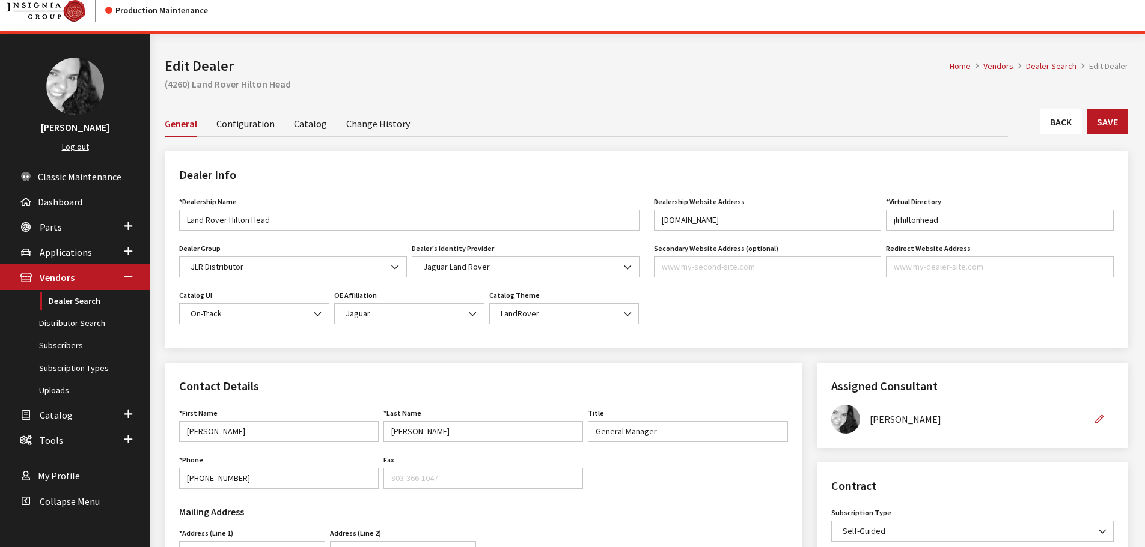
scroll to position [0, 0]
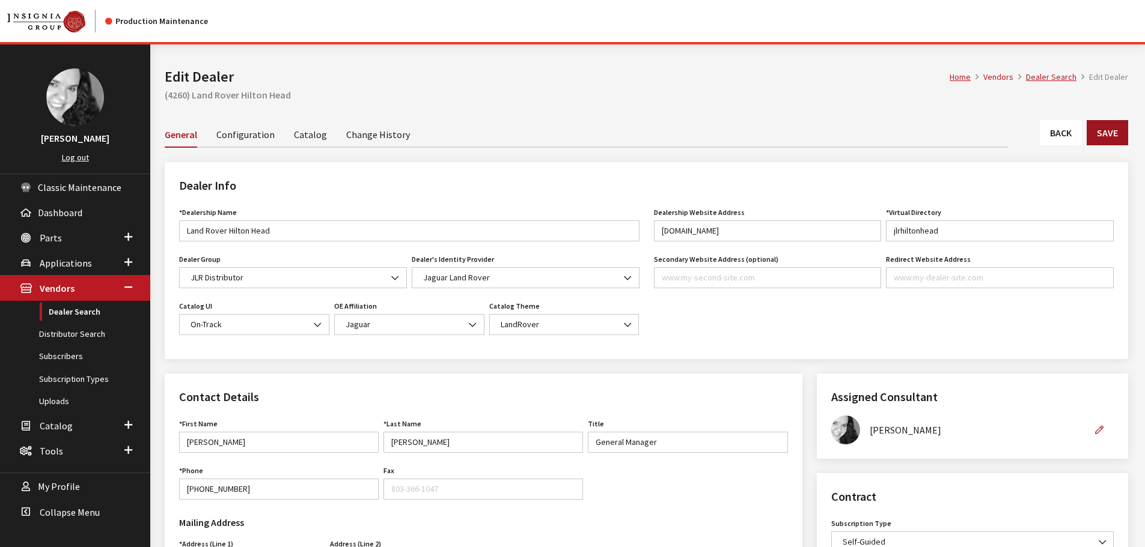
type input "[DATE]"
click at [1103, 134] on button "Save" at bounding box center [1107, 132] width 41 height 25
click at [1102, 135] on button "Save" at bounding box center [1107, 132] width 41 height 25
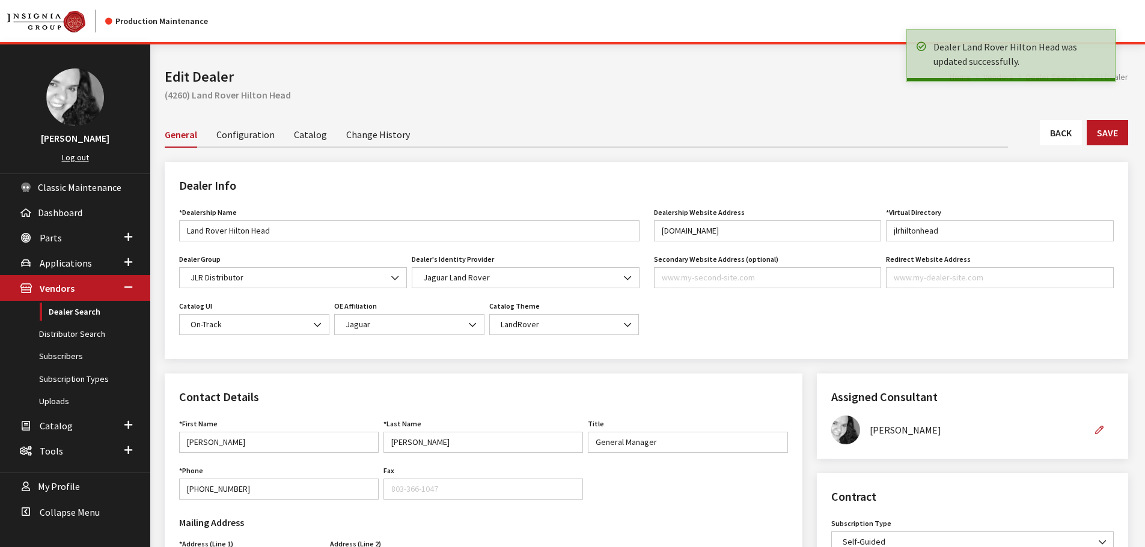
drag, startPoint x: 0, startPoint y: 0, endPoint x: 1070, endPoint y: 135, distance: 1078.2
click at [1070, 135] on link "Back" at bounding box center [1061, 132] width 42 height 25
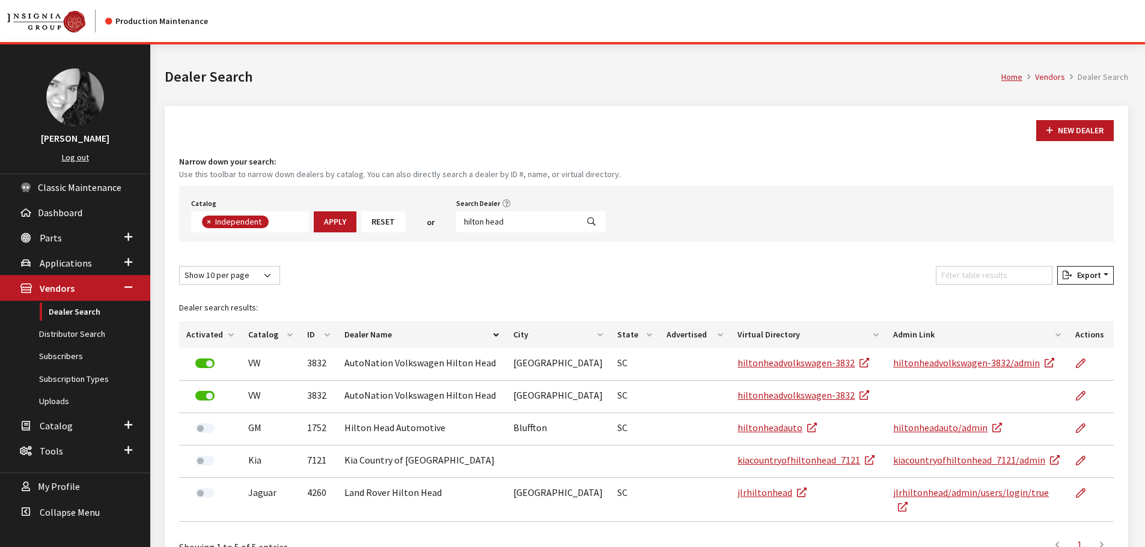
scroll to position [88, 0]
click at [513, 223] on input "hilton head" at bounding box center [516, 222] width 121 height 21
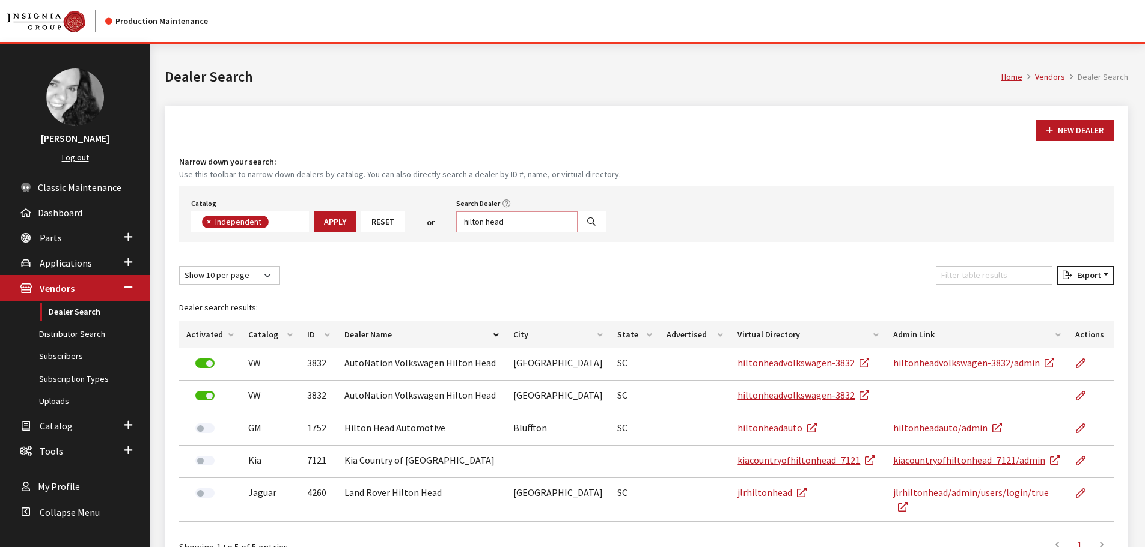
click at [513, 223] on input "hilton head" at bounding box center [516, 222] width 121 height 21
type input "columbia"
select select
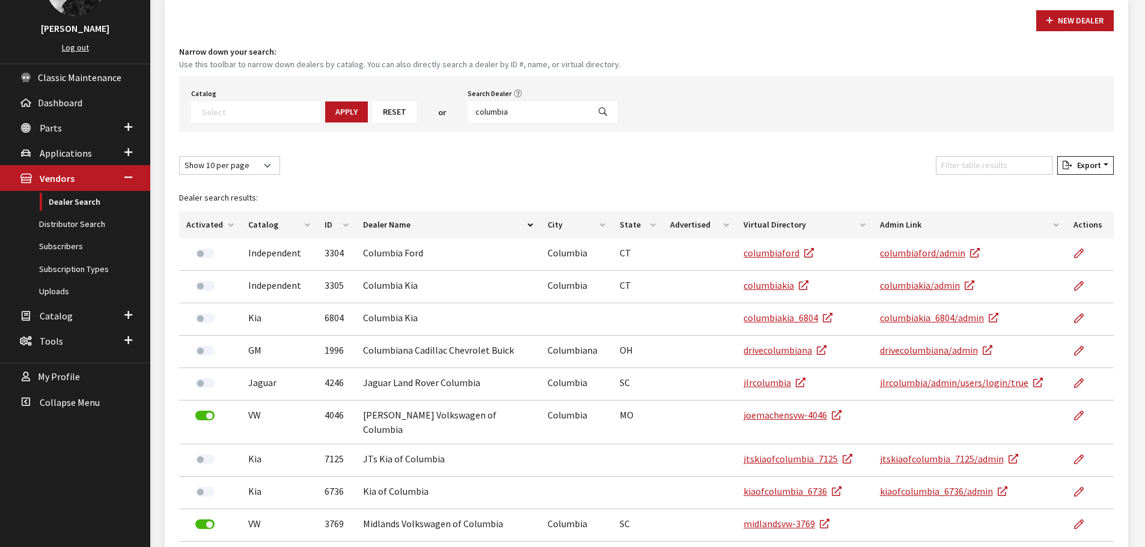
scroll to position [120, 0]
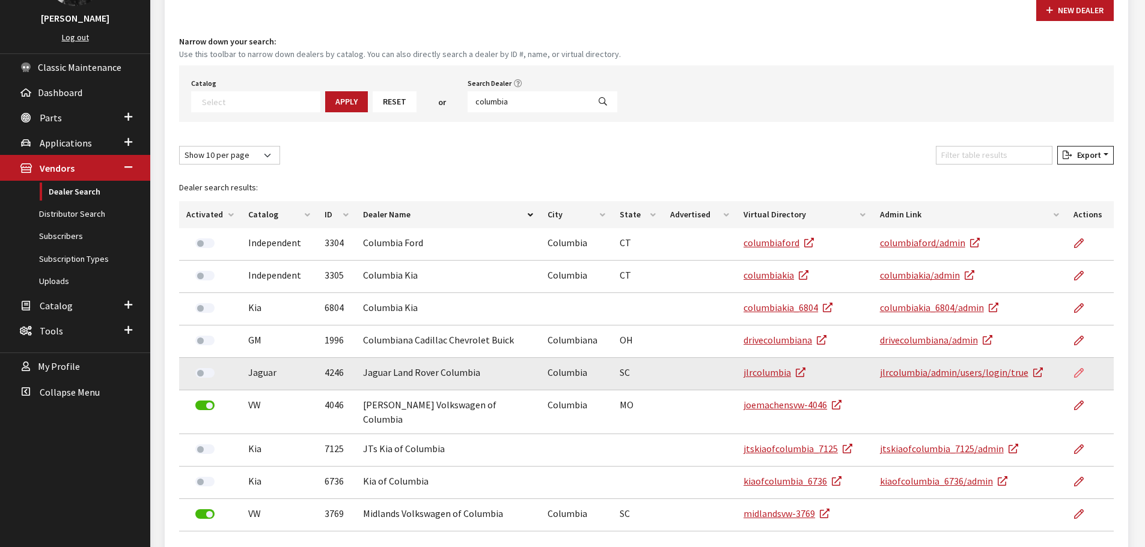
click at [1084, 371] on icon at bounding box center [1079, 374] width 10 height 10
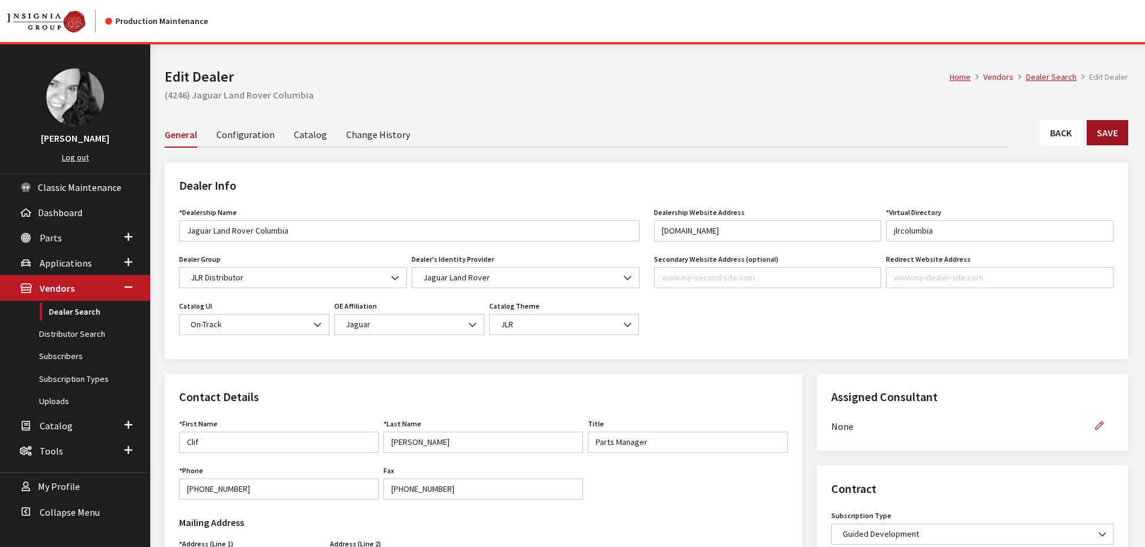
click at [1113, 137] on button "Save" at bounding box center [1107, 132] width 41 height 25
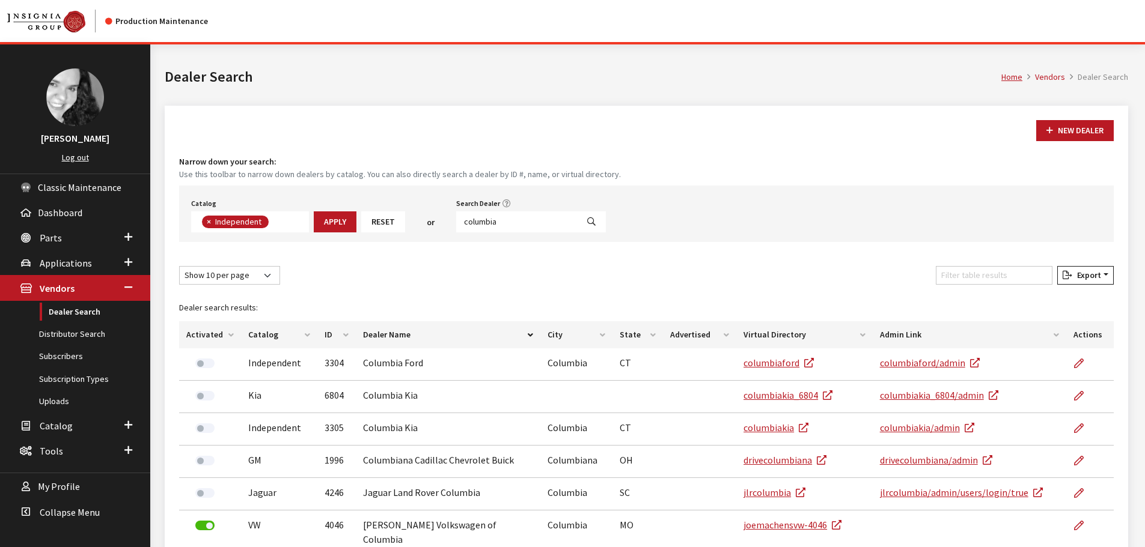
scroll to position [88, 0]
click at [516, 227] on input "columbia" at bounding box center [516, 222] width 121 height 21
type input "raleigh"
select select
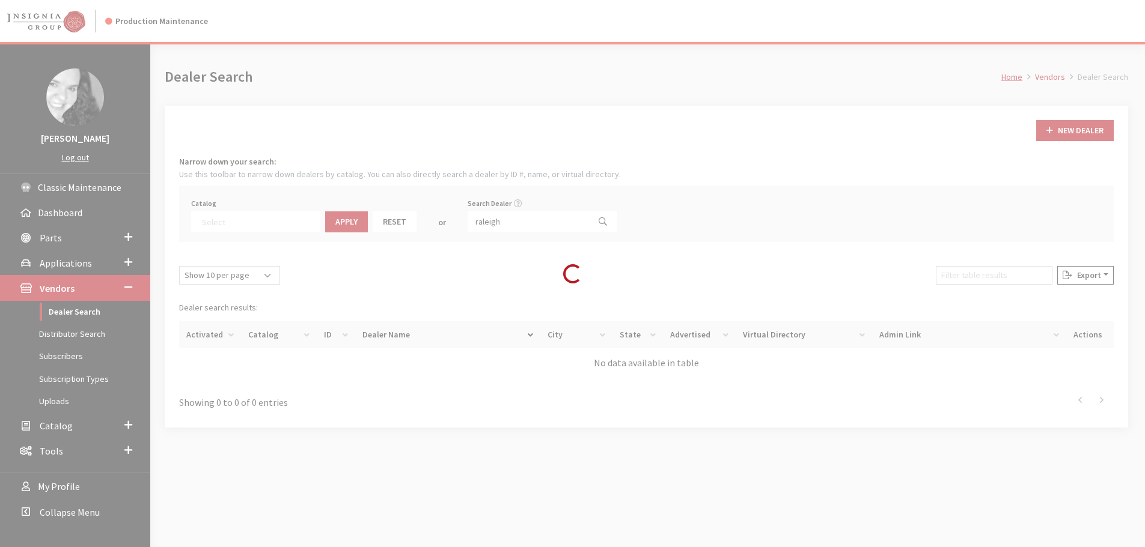
scroll to position [126, 0]
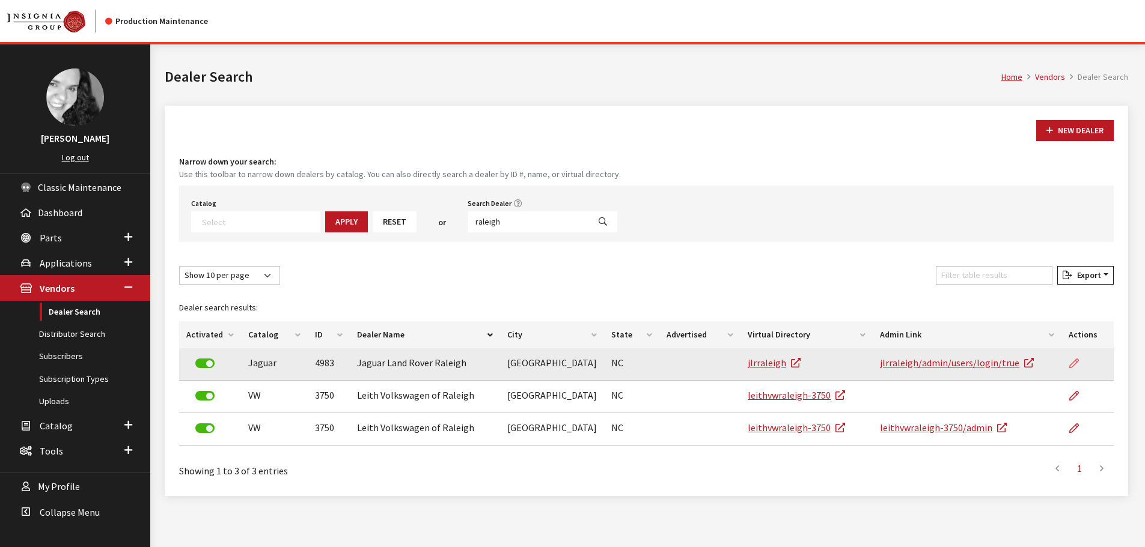
click at [1069, 363] on icon at bounding box center [1074, 364] width 10 height 10
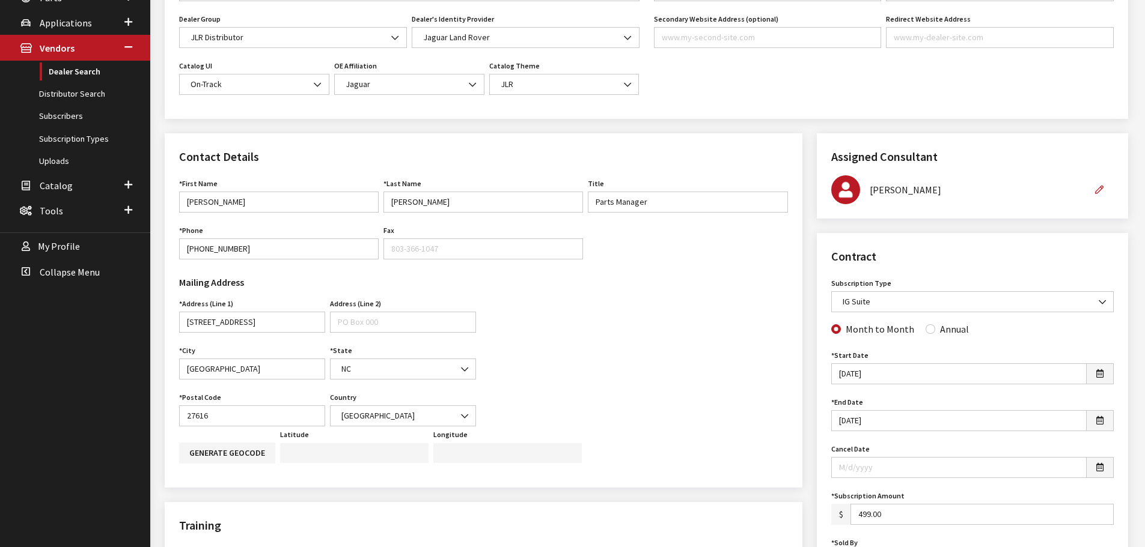
scroll to position [300, 0]
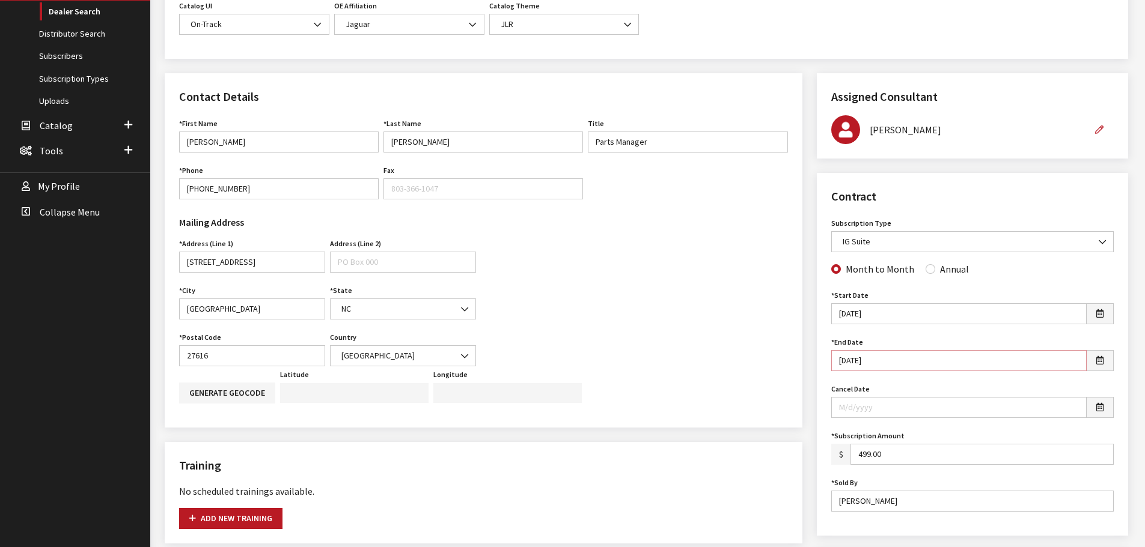
click at [841, 360] on input "[DATE]" at bounding box center [958, 360] width 255 height 21
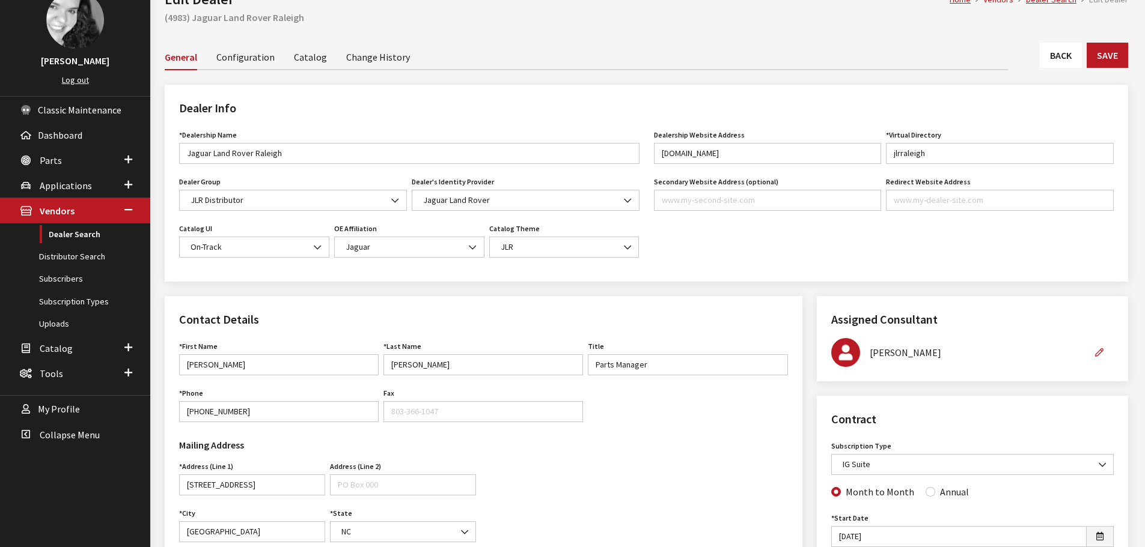
scroll to position [60, 0]
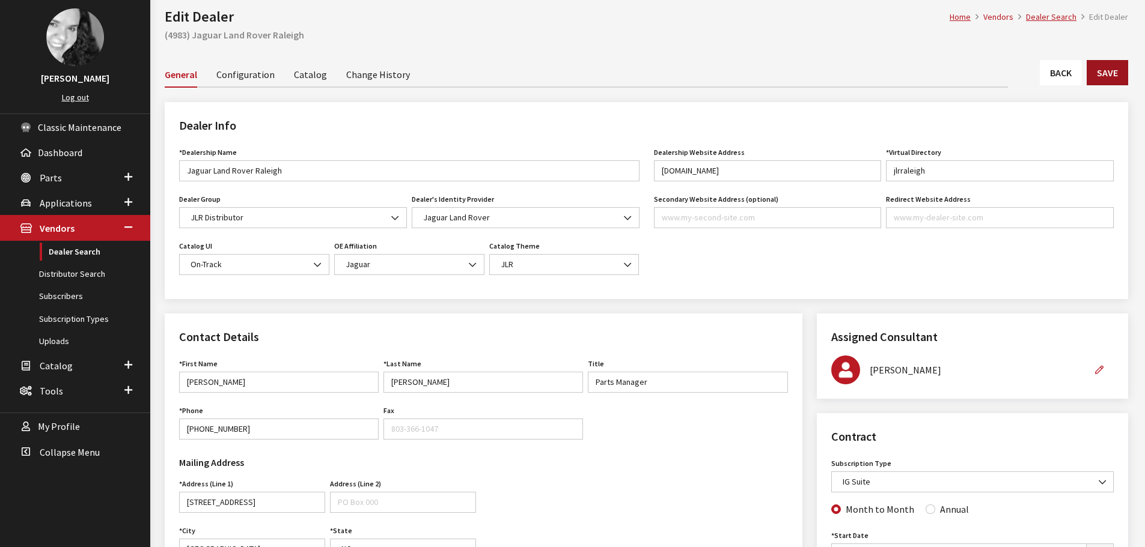
type input "[DATE]"
click at [1109, 78] on button "Save" at bounding box center [1107, 72] width 41 height 25
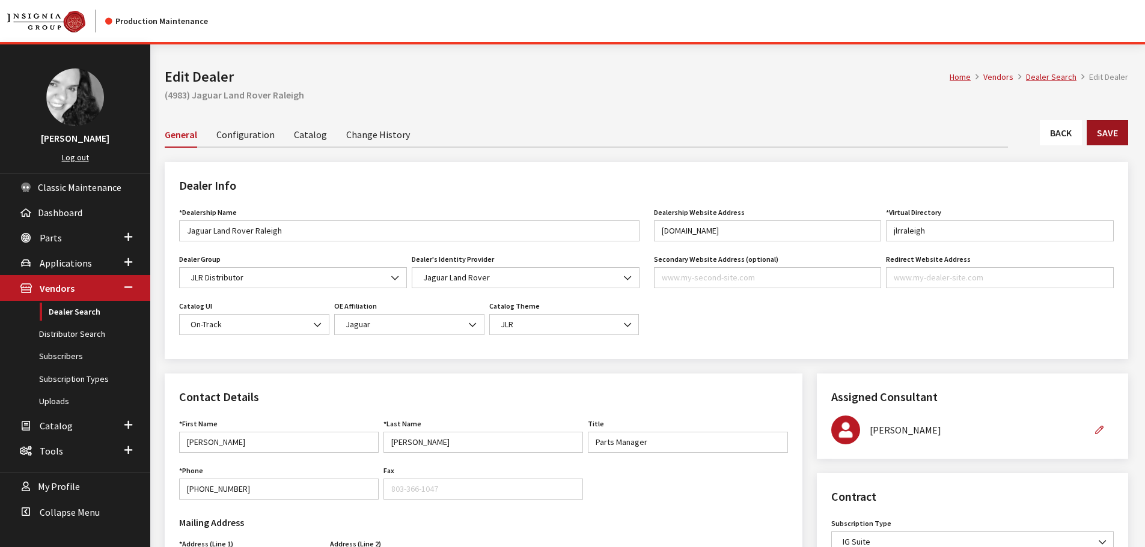
click at [1099, 132] on button "Save" at bounding box center [1107, 132] width 41 height 25
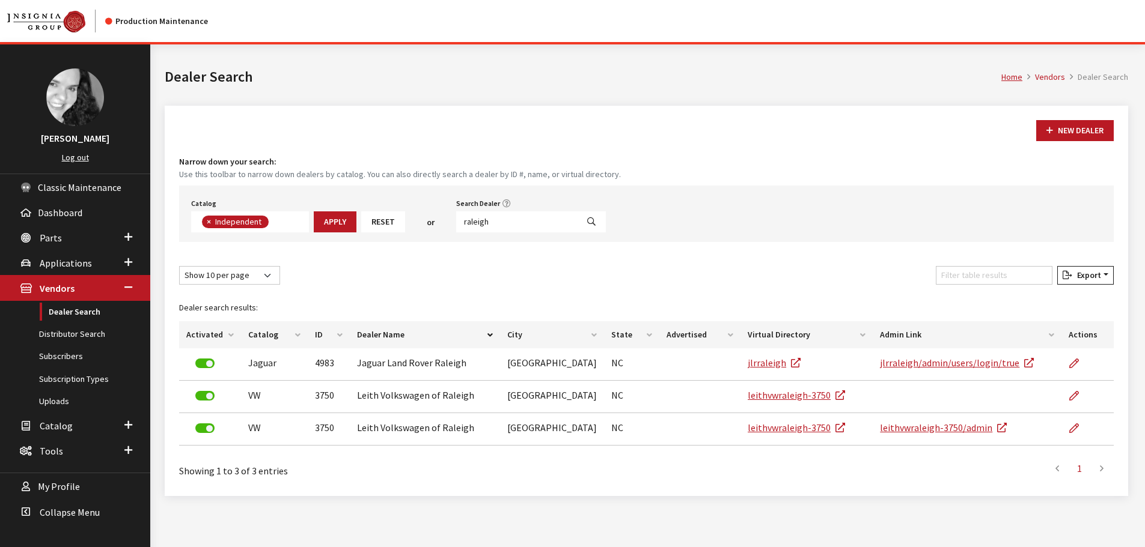
scroll to position [88, 0]
click at [490, 222] on input "raleigh" at bounding box center [516, 222] width 121 height 21
type input "[PERSON_NAME]"
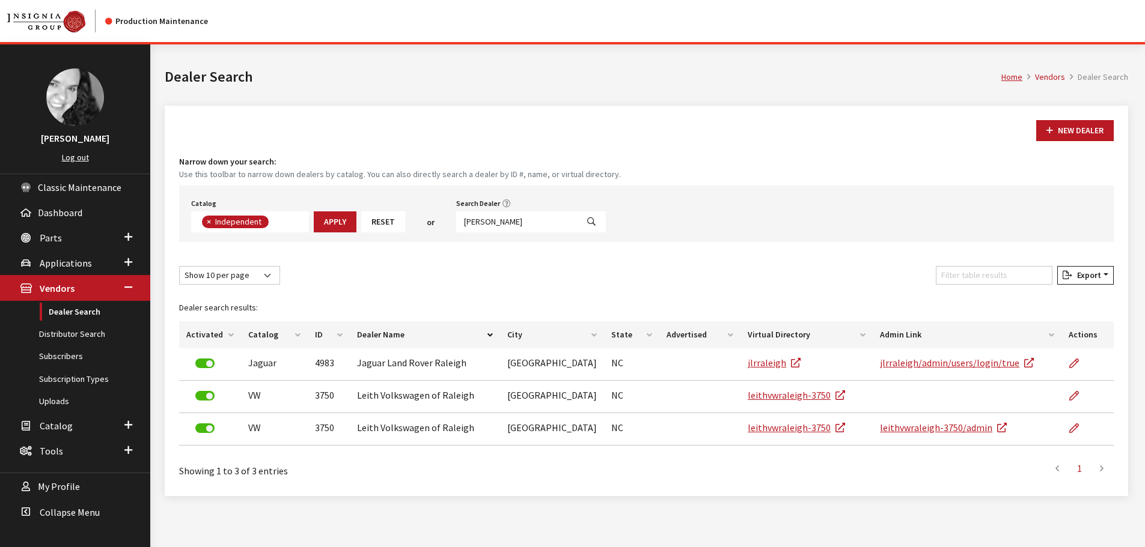
select select
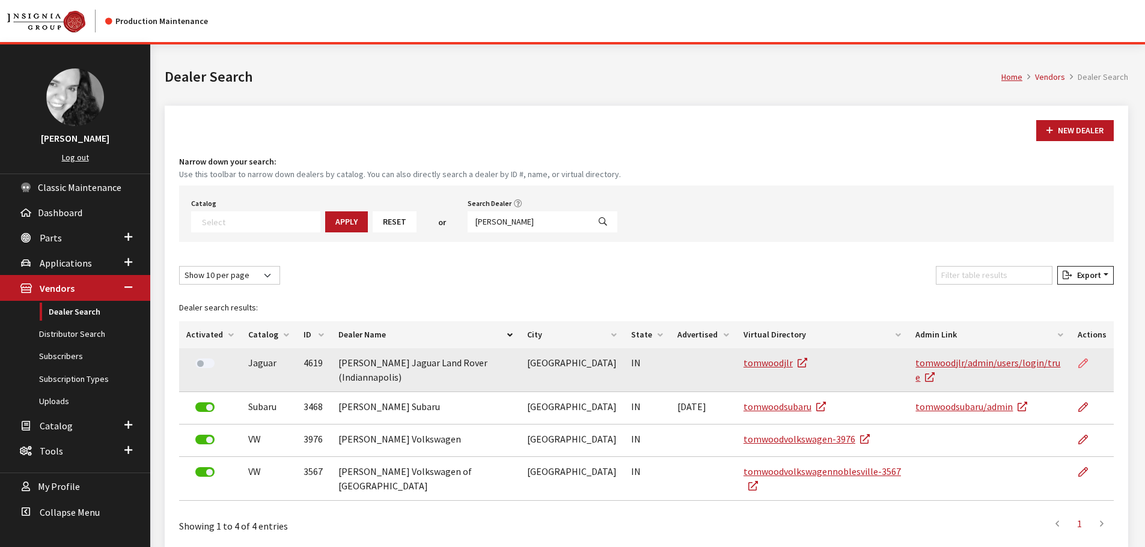
click at [1085, 363] on icon at bounding box center [1083, 364] width 10 height 10
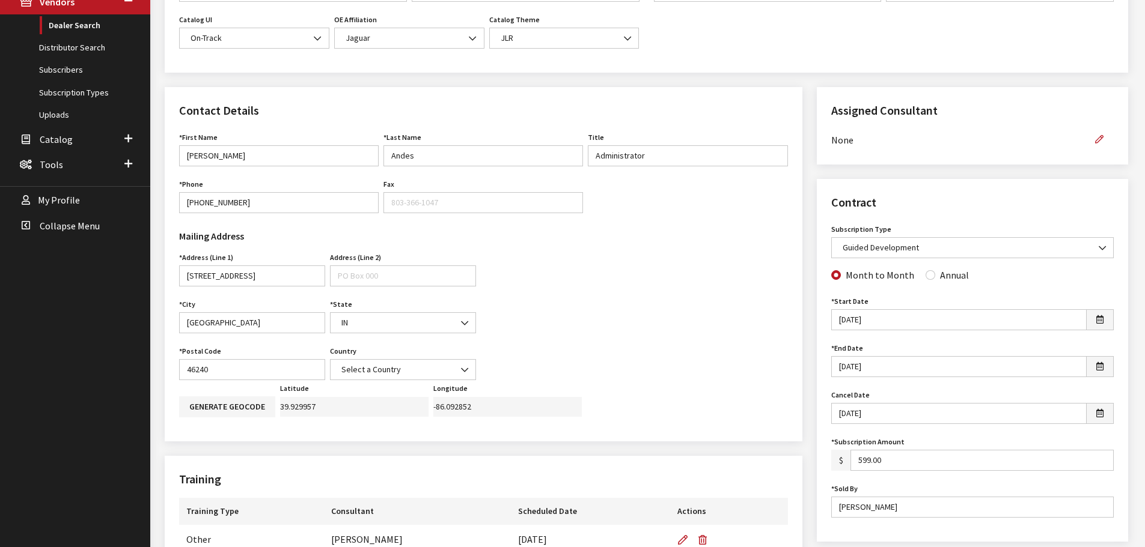
scroll to position [300, 0]
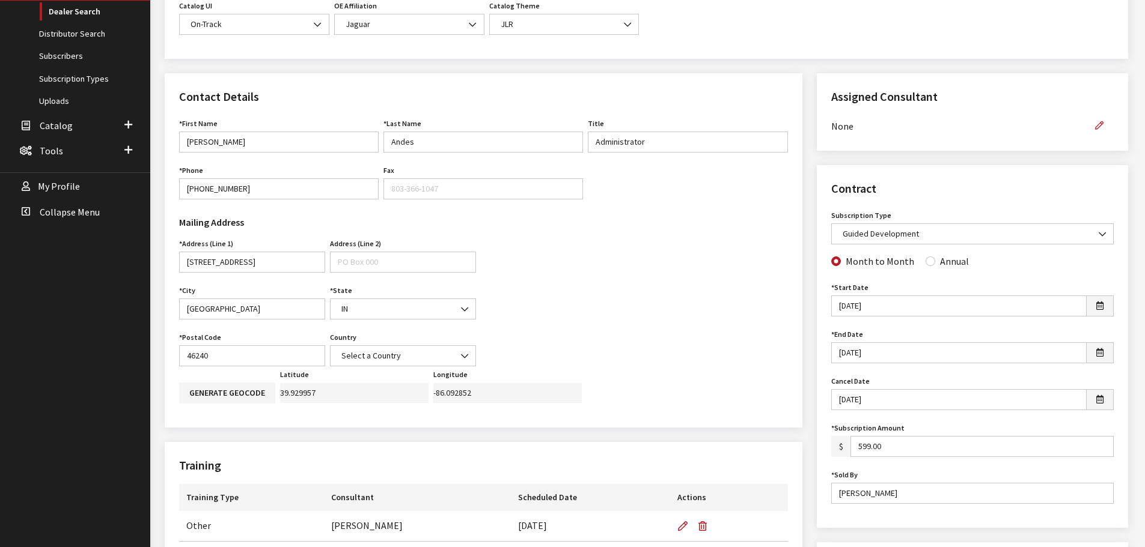
click at [1095, 125] on icon "button" at bounding box center [1099, 126] width 8 height 8
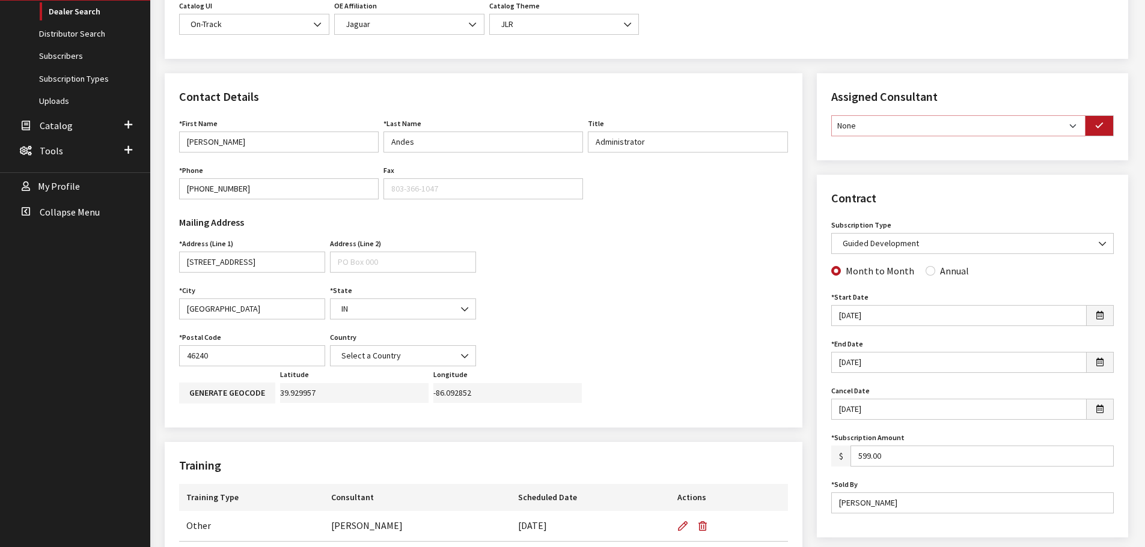
click at [1073, 126] on select "None Brian Gulbrandson Dave West Khrys Dorton Kurt Daugherty Roger Schmidt" at bounding box center [958, 125] width 254 height 21
select select "6"
click at [831, 115] on select "None Brian Gulbrandson Dave West Khrys Dorton Kurt Daugherty Roger Schmidt" at bounding box center [958, 125] width 254 height 21
click at [1097, 126] on icon "button" at bounding box center [1099, 126] width 8 height 8
click at [927, 269] on input "Annual" at bounding box center [930, 269] width 10 height 10
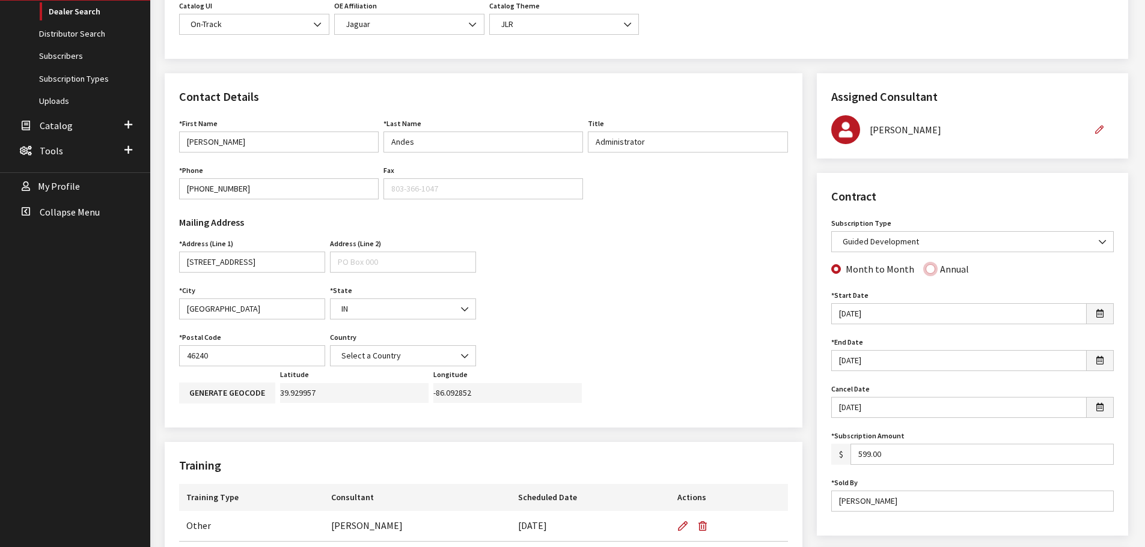
radio input "true"
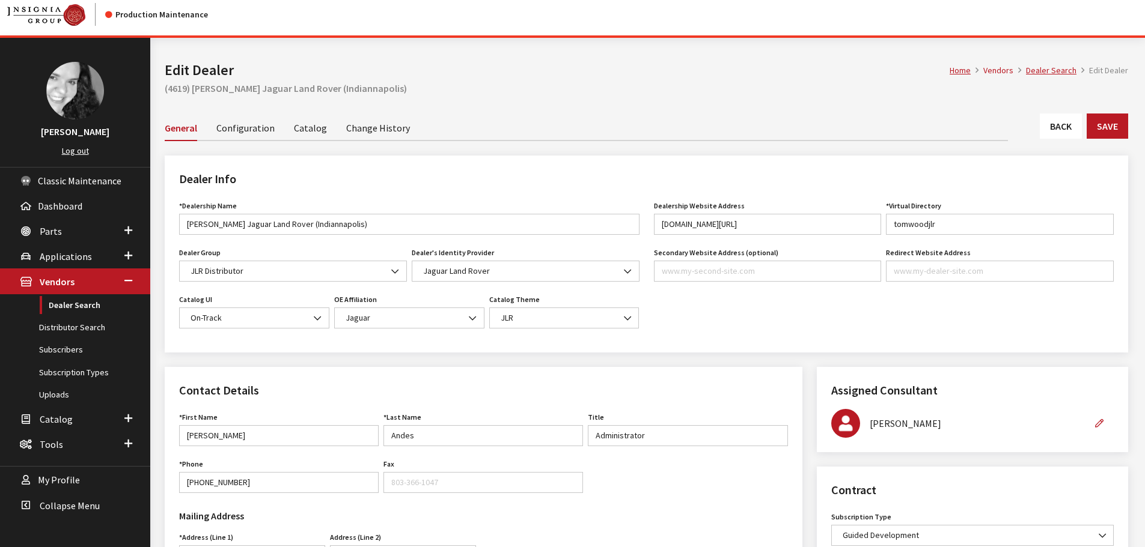
scroll to position [0, 0]
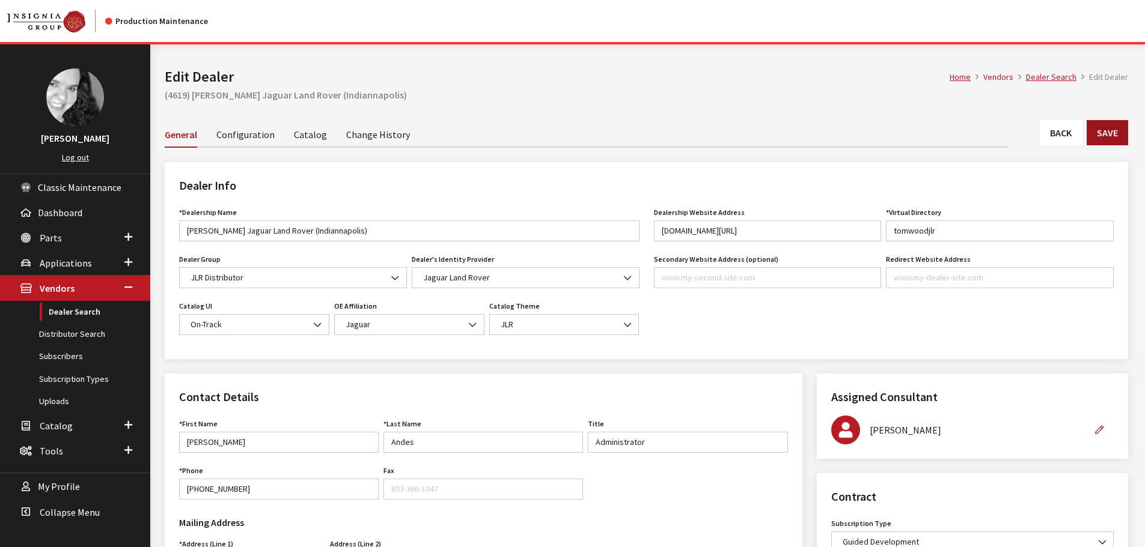
click at [1111, 131] on button "Save" at bounding box center [1107, 132] width 41 height 25
click at [1068, 138] on link "Back" at bounding box center [1061, 132] width 42 height 25
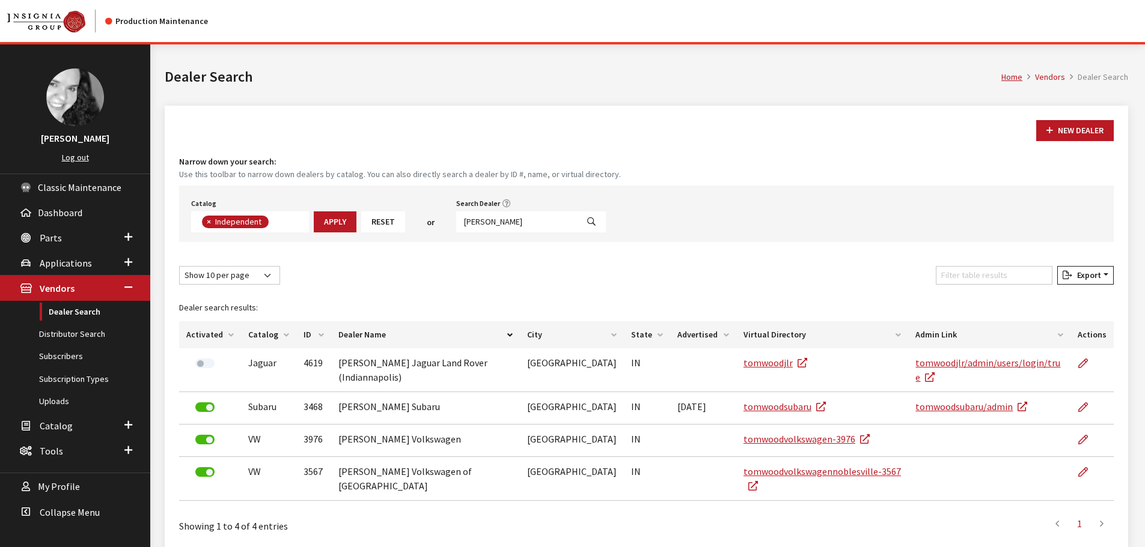
scroll to position [88, 0]
click at [505, 220] on input "[PERSON_NAME]" at bounding box center [516, 222] width 121 height 21
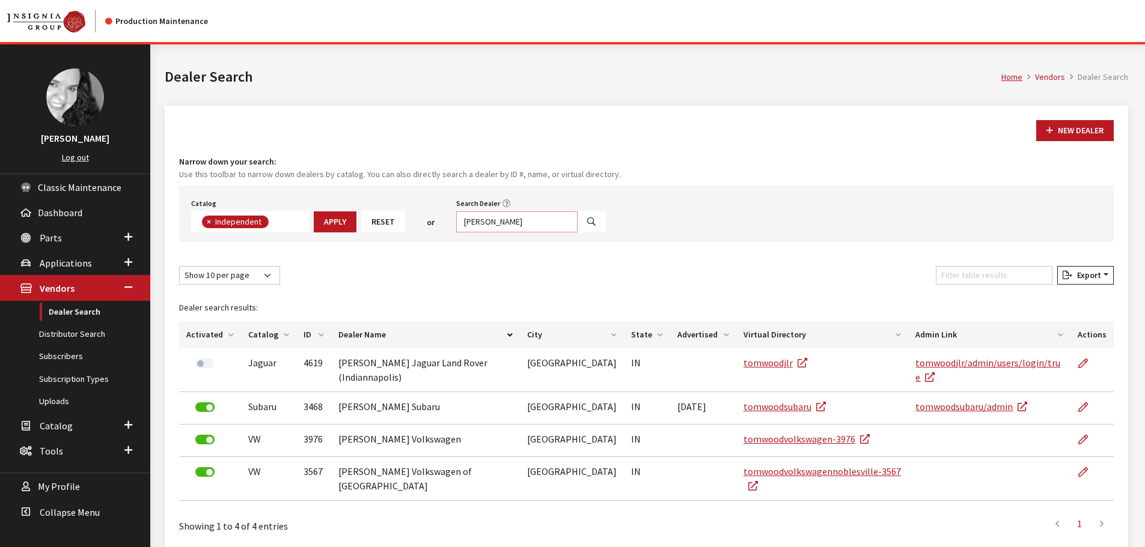
click at [505, 220] on input "[PERSON_NAME]" at bounding box center [516, 222] width 121 height 21
type input "solon"
select select
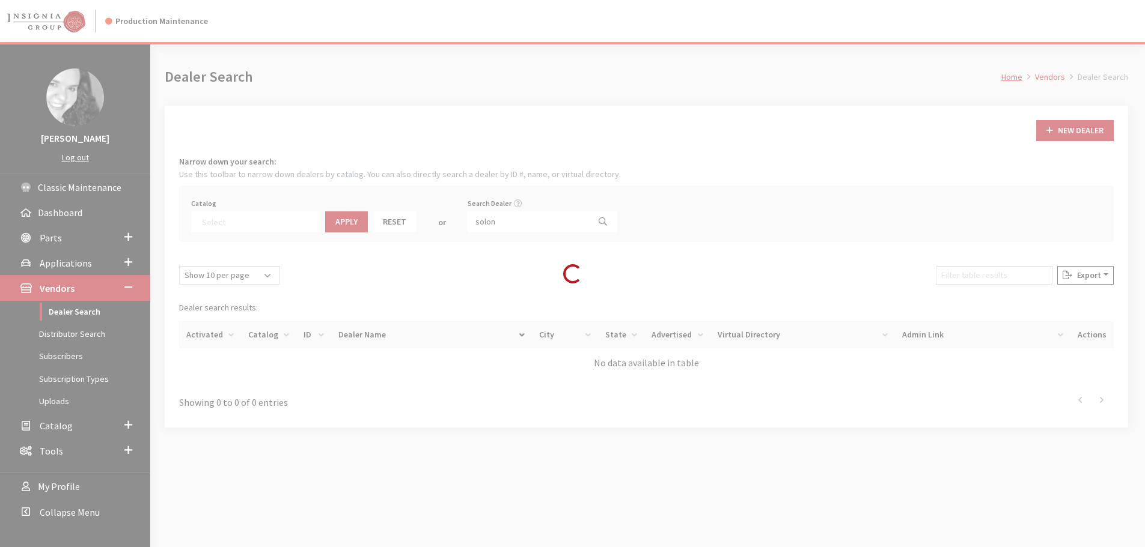
scroll to position [126, 0]
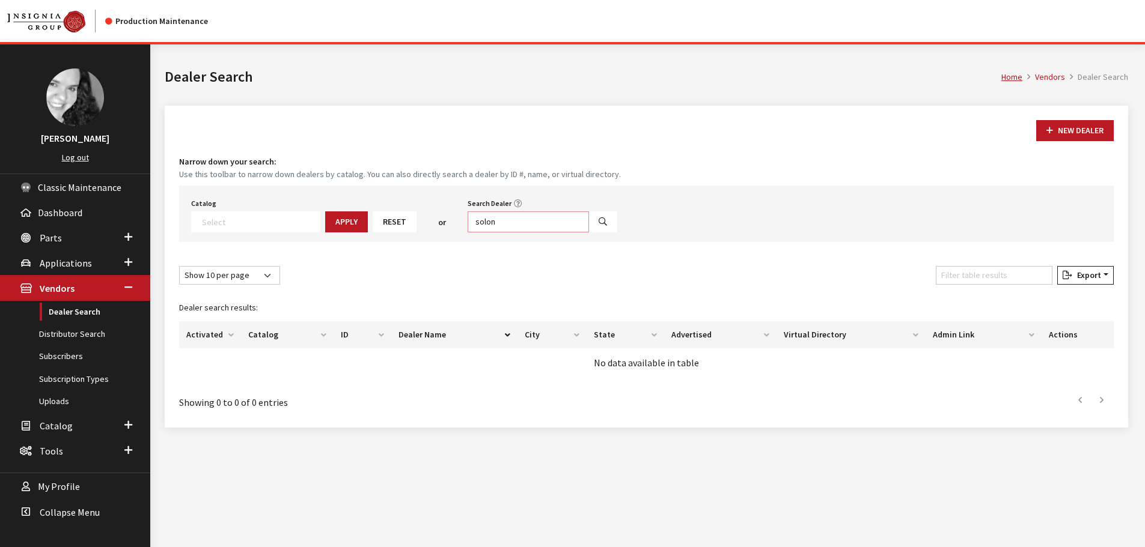
click at [505, 220] on input "solon" at bounding box center [528, 222] width 121 height 21
type input "westside"
select select
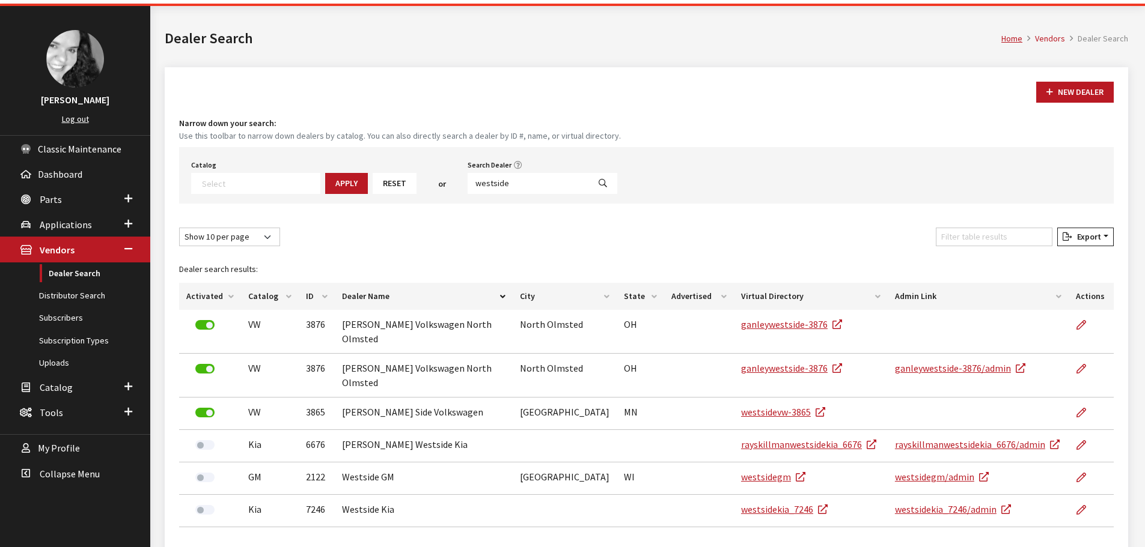
scroll to position [60, 0]
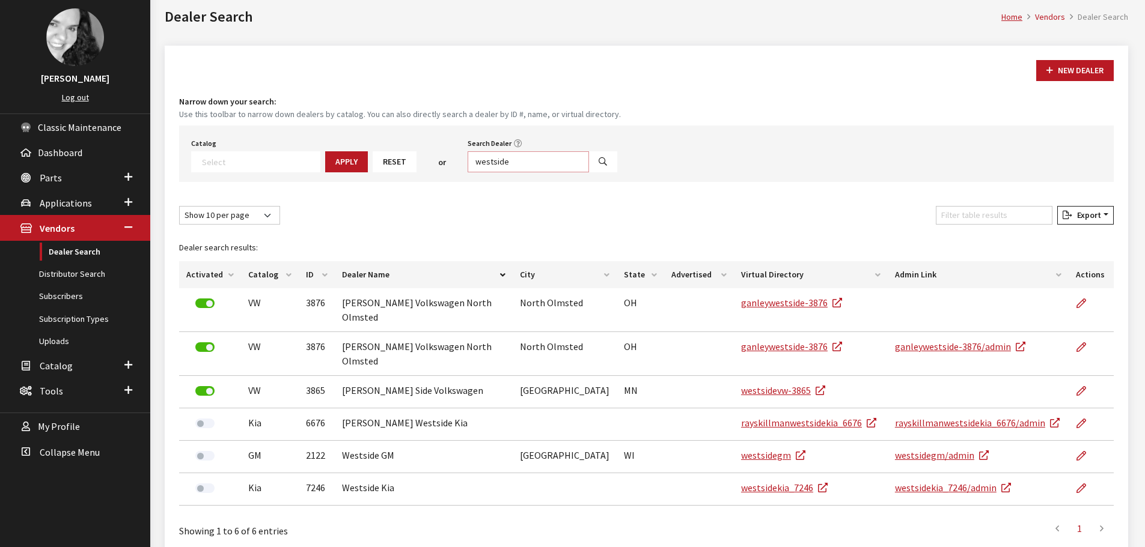
click at [508, 163] on input "westside" at bounding box center [528, 161] width 121 height 21
type input "louisville"
select select
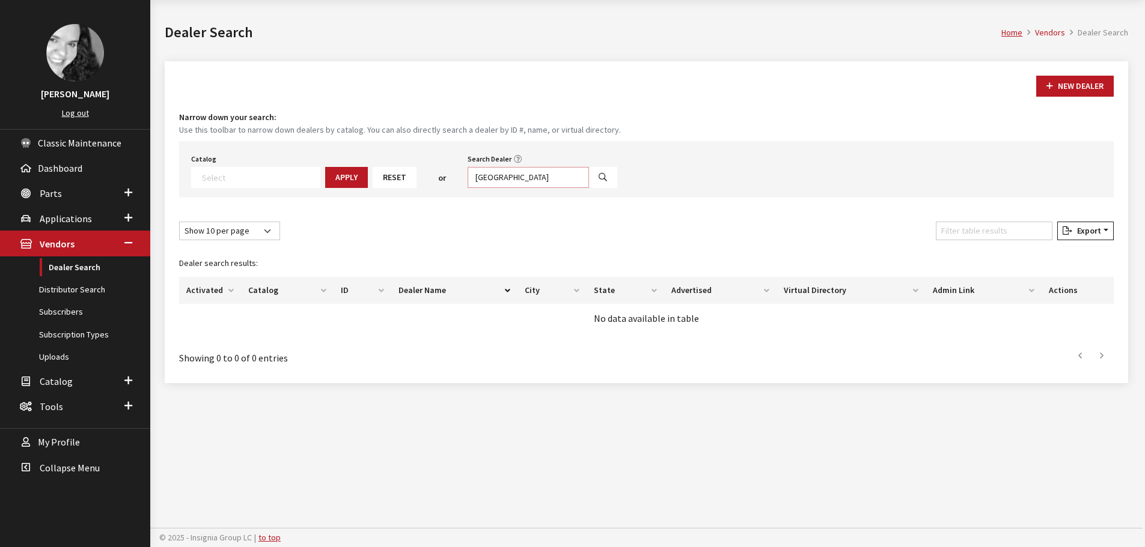
click at [498, 177] on input "louisville" at bounding box center [528, 177] width 121 height 21
type input "nashville"
select select
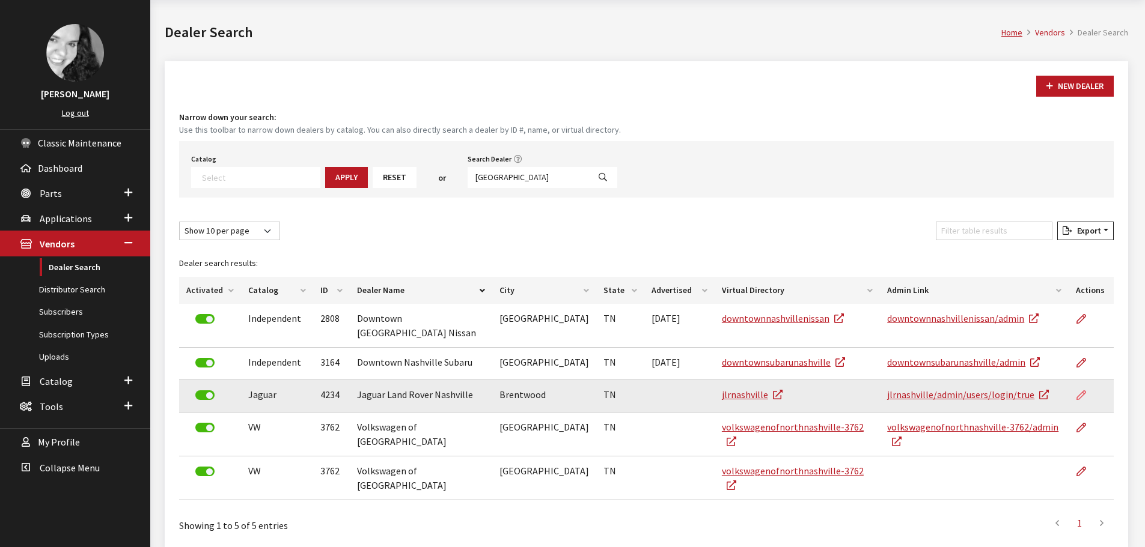
click at [1084, 391] on icon at bounding box center [1081, 396] width 10 height 10
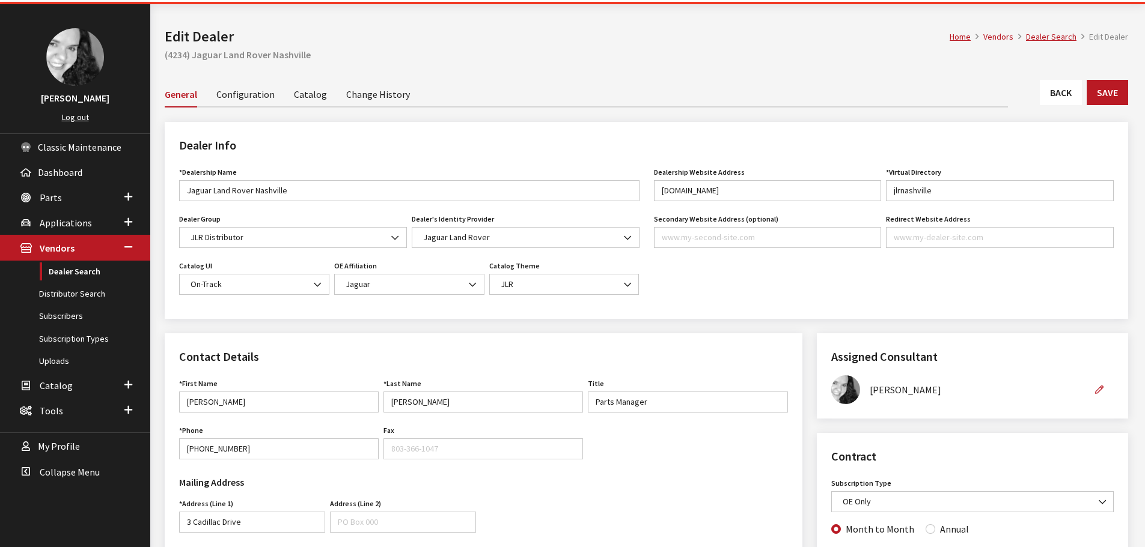
scroll to position [120, 0]
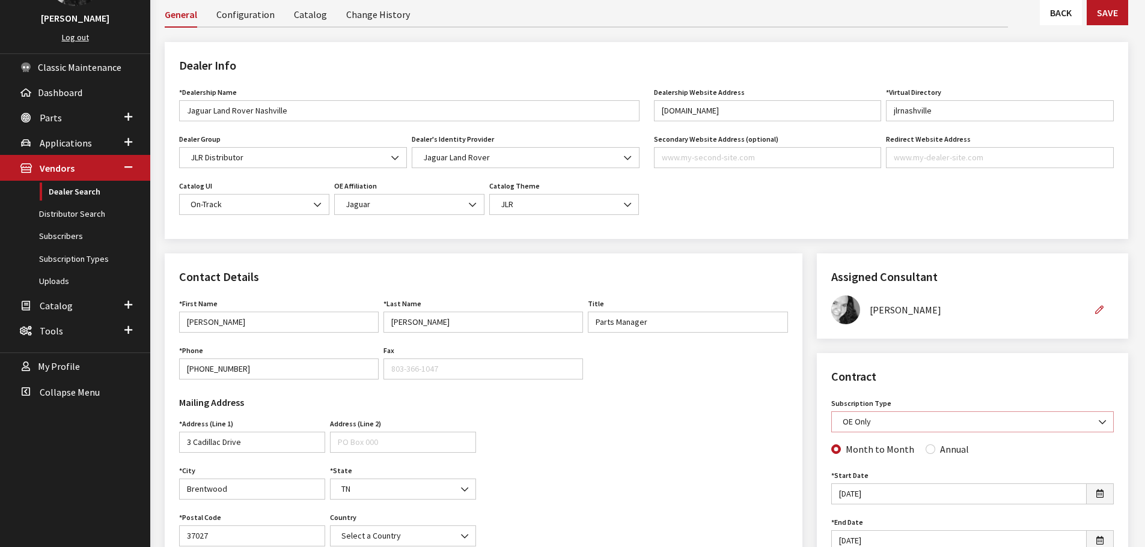
click at [1085, 424] on span "OE Only" at bounding box center [972, 422] width 267 height 13
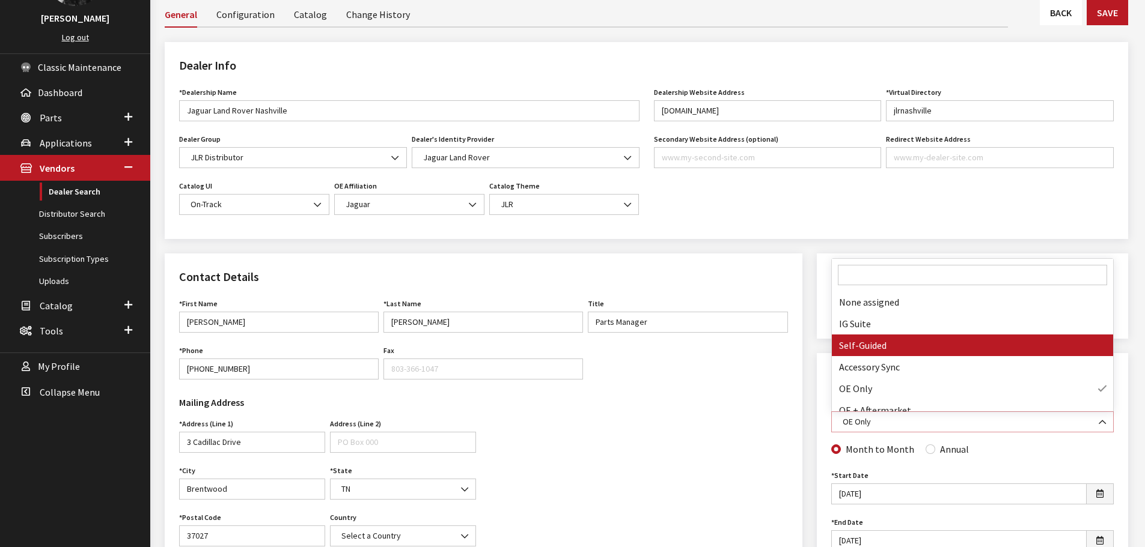
select select "8"
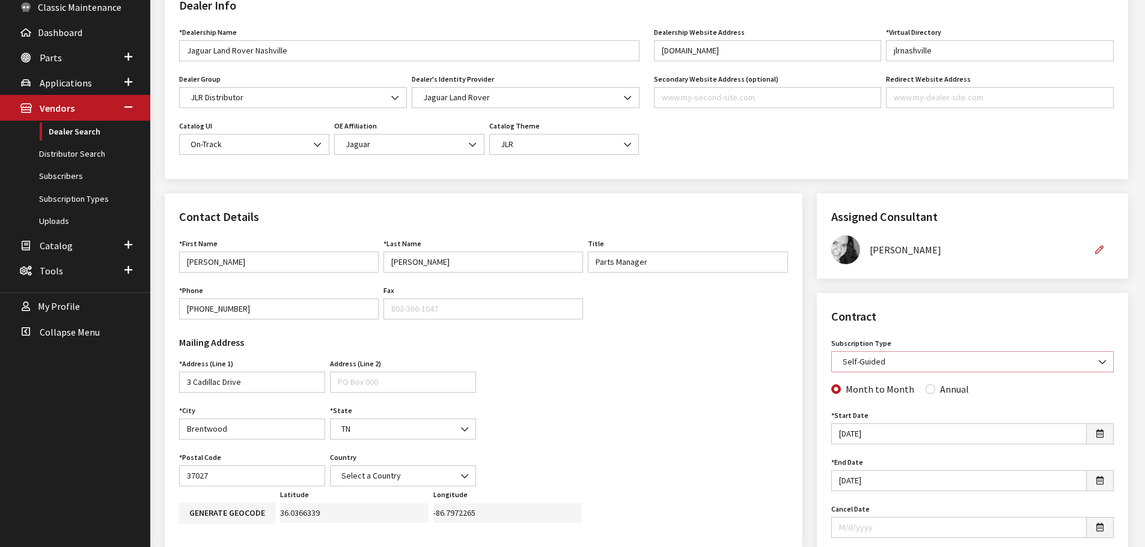
scroll to position [240, 0]
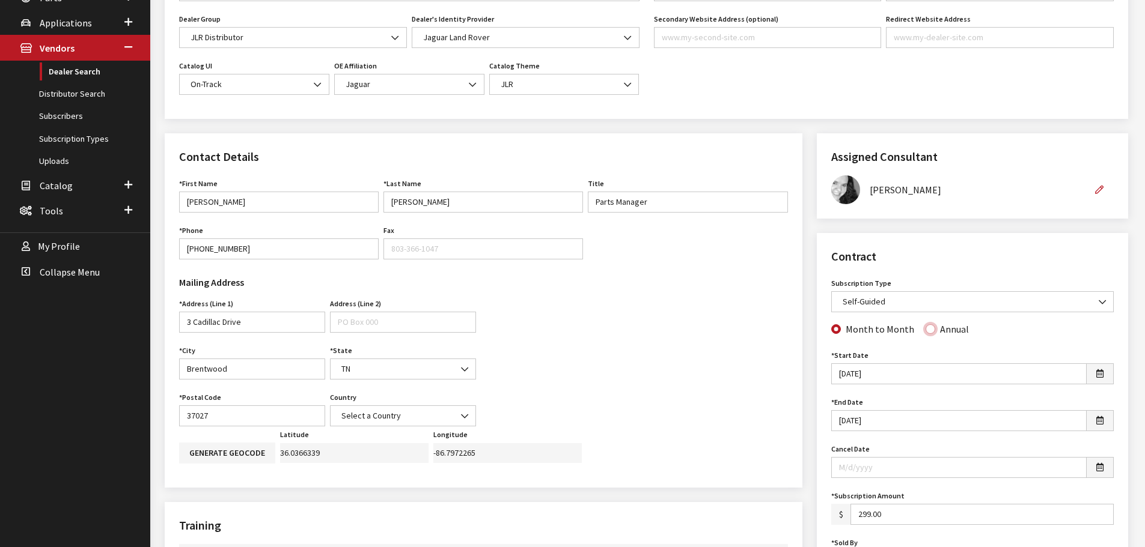
click at [928, 333] on input "Annual" at bounding box center [930, 330] width 10 height 10
radio input "true"
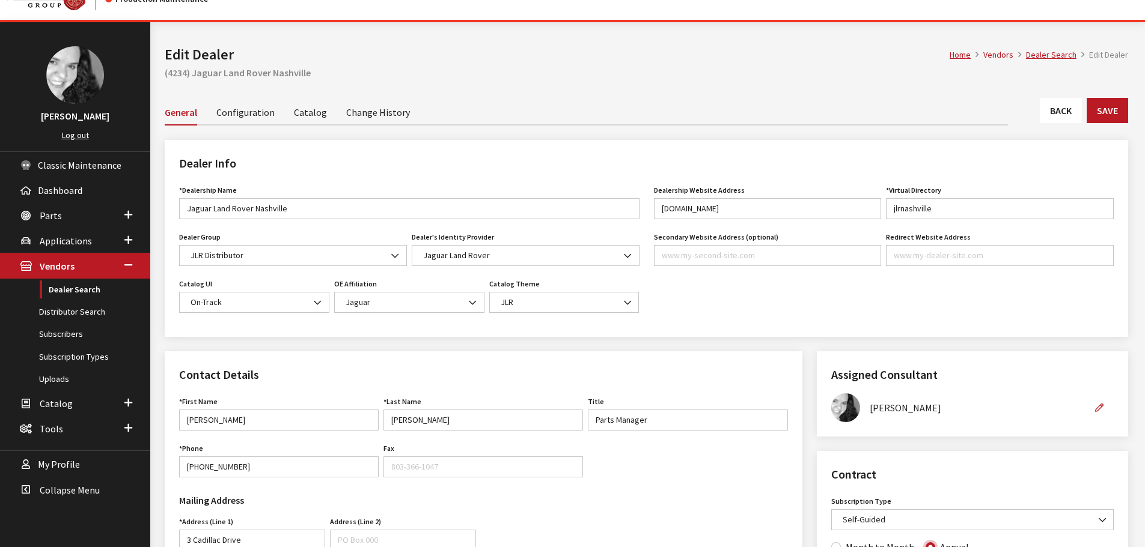
scroll to position [0, 0]
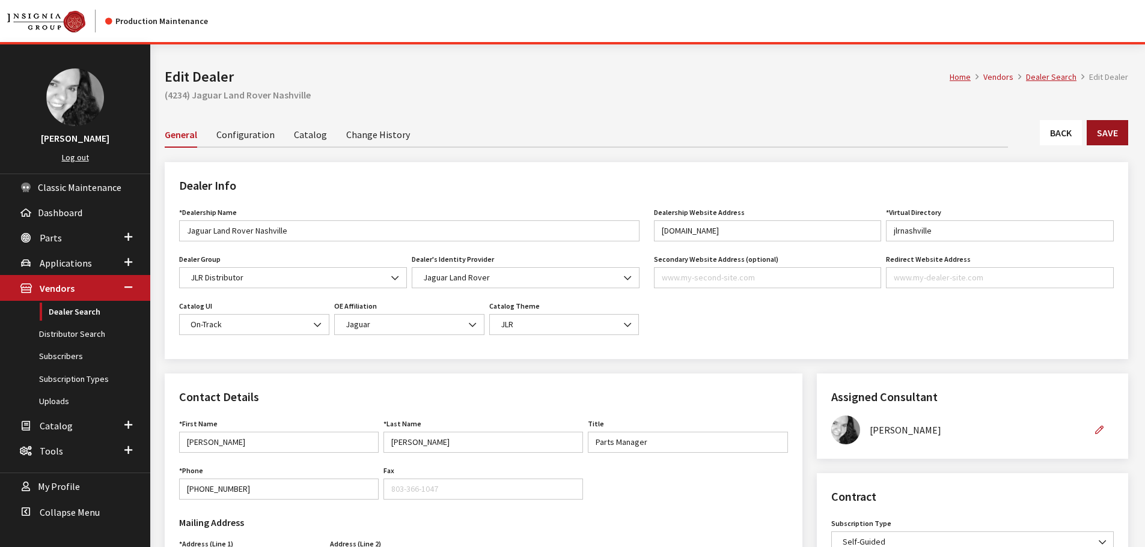
click at [1112, 125] on button "Save" at bounding box center [1107, 132] width 41 height 25
click at [1056, 141] on link "Back" at bounding box center [1061, 132] width 42 height 25
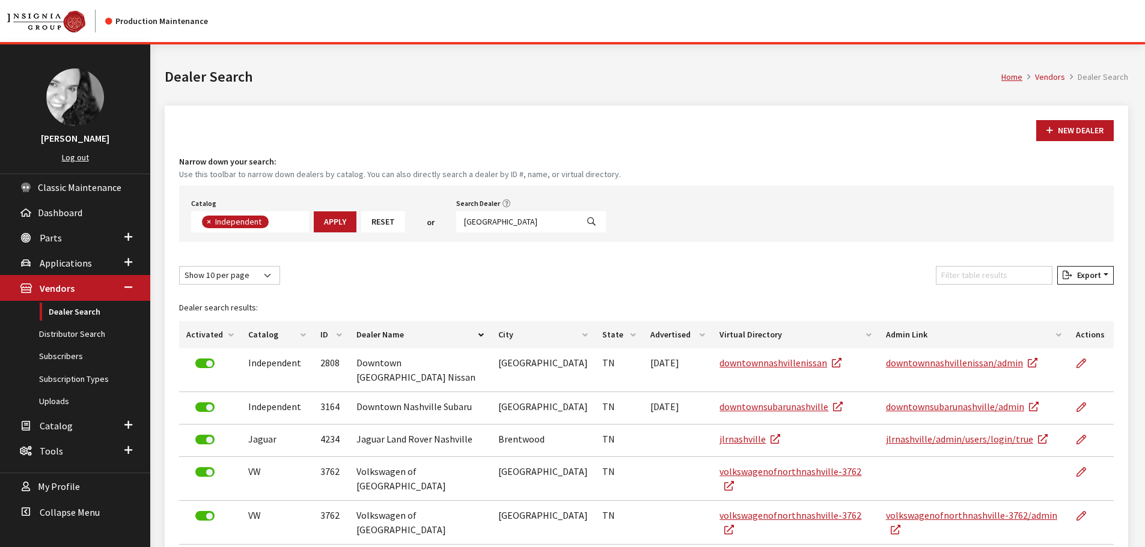
scroll to position [88, 0]
click at [487, 224] on input "[GEOGRAPHIC_DATA]" at bounding box center [516, 222] width 121 height 21
type input "[GEOGRAPHIC_DATA]"
select select
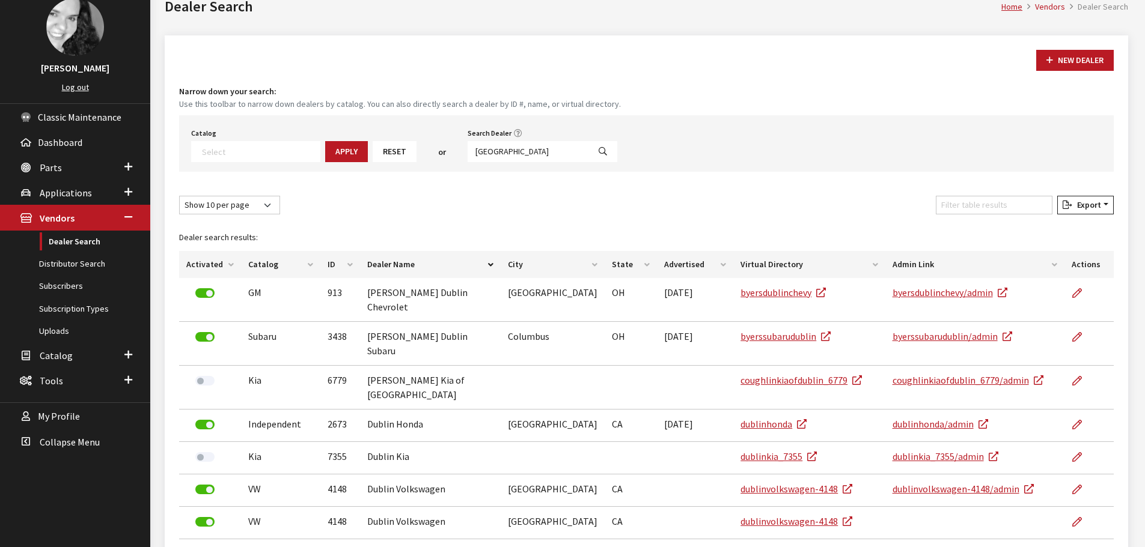
scroll to position [0, 0]
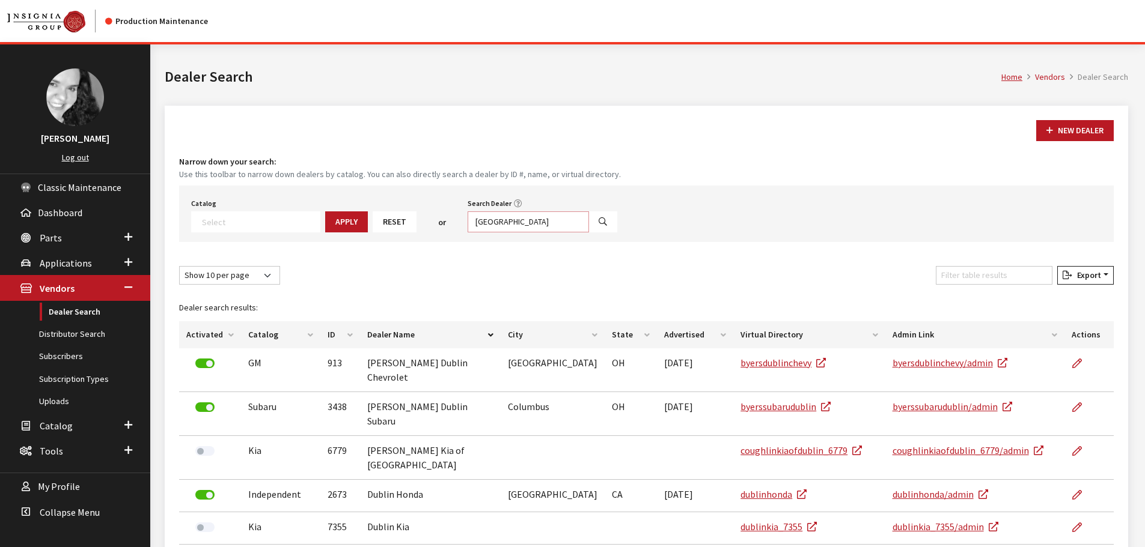
click at [501, 221] on input "dublin" at bounding box center [528, 222] width 121 height 21
type input "cinc"
select select
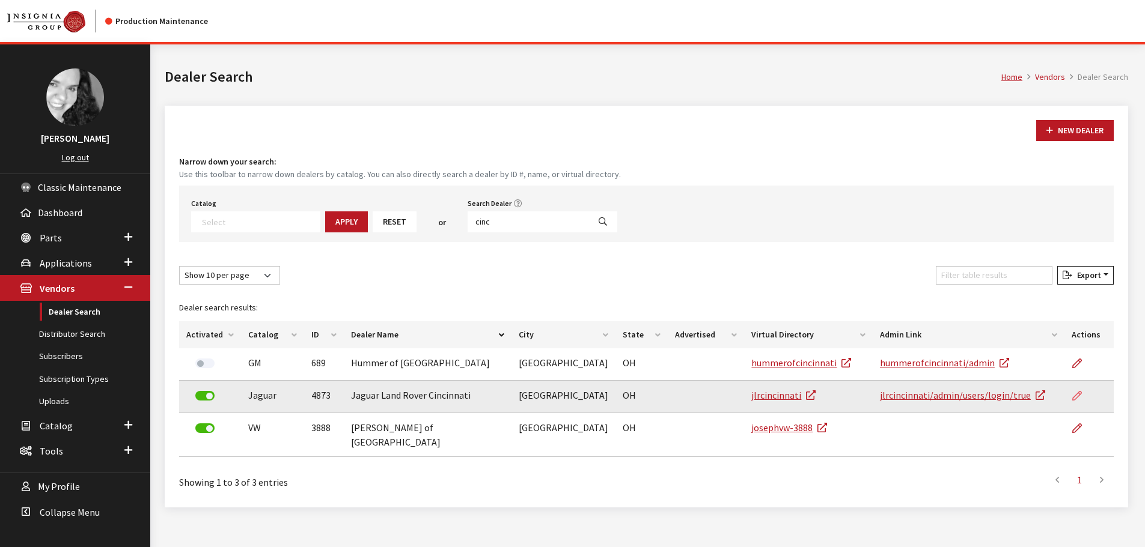
click at [1073, 396] on icon at bounding box center [1077, 397] width 10 height 10
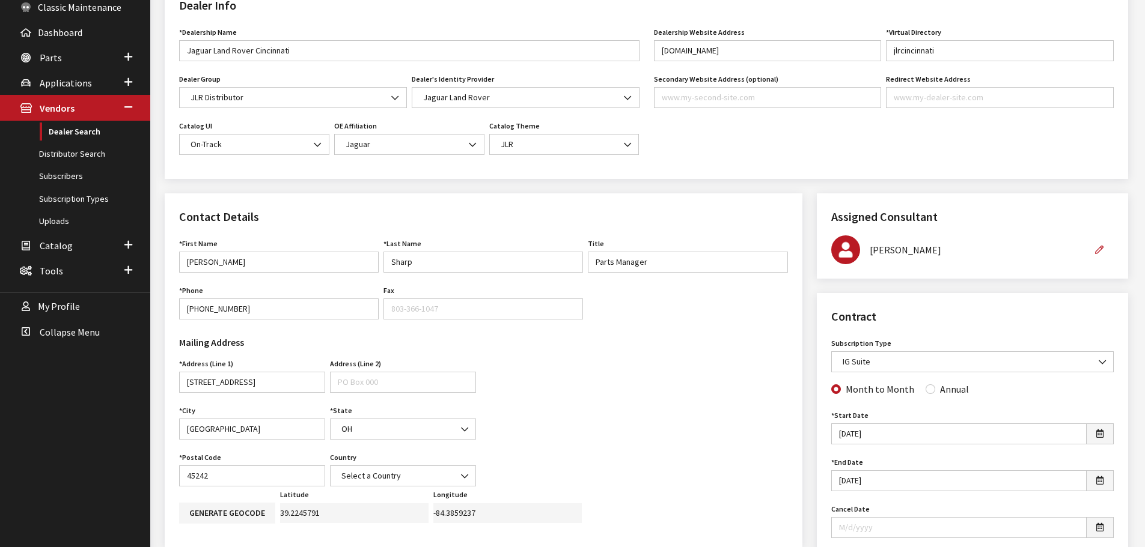
scroll to position [240, 0]
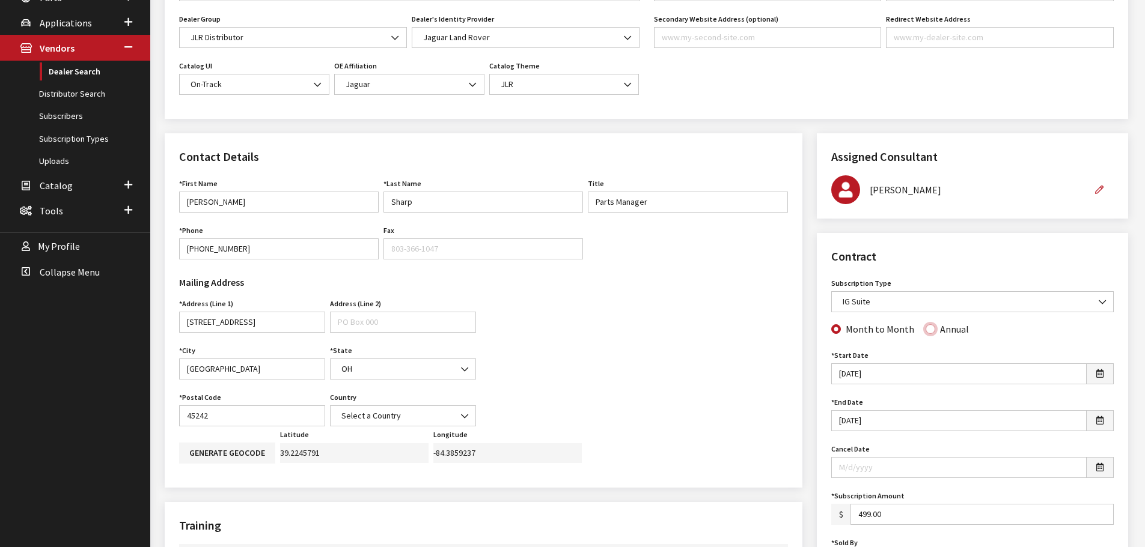
click at [925, 332] on input "Annual" at bounding box center [930, 330] width 10 height 10
radio input "true"
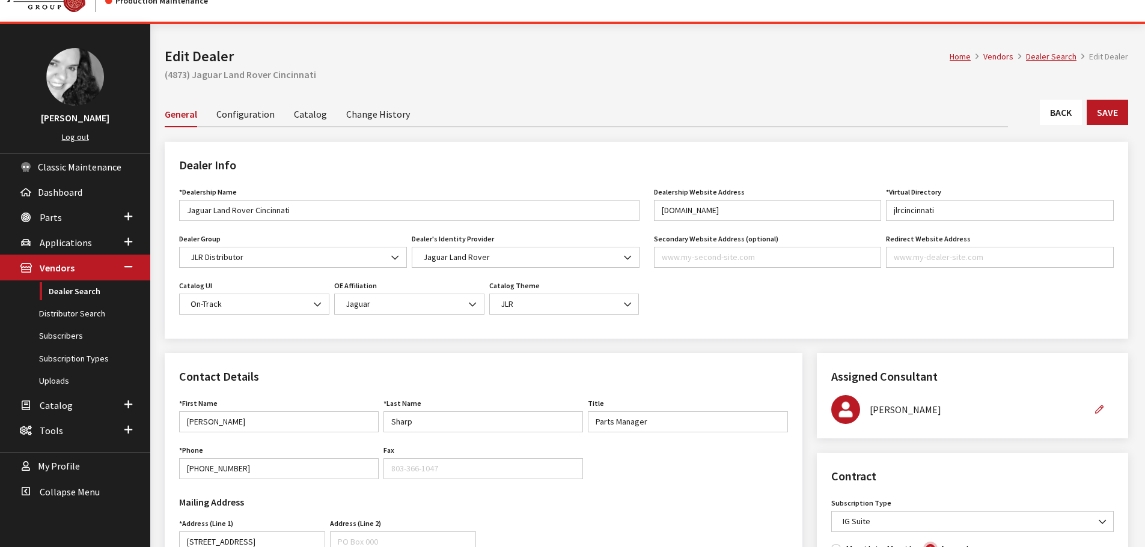
scroll to position [0, 0]
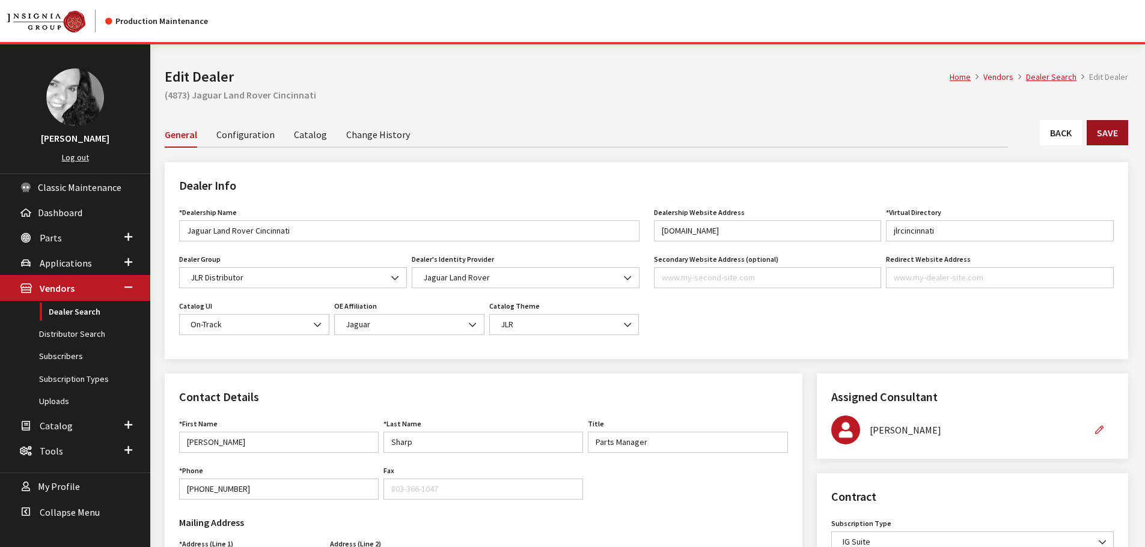
click at [1105, 136] on button "Save" at bounding box center [1107, 132] width 41 height 25
click at [1106, 136] on button "Save" at bounding box center [1107, 132] width 41 height 25
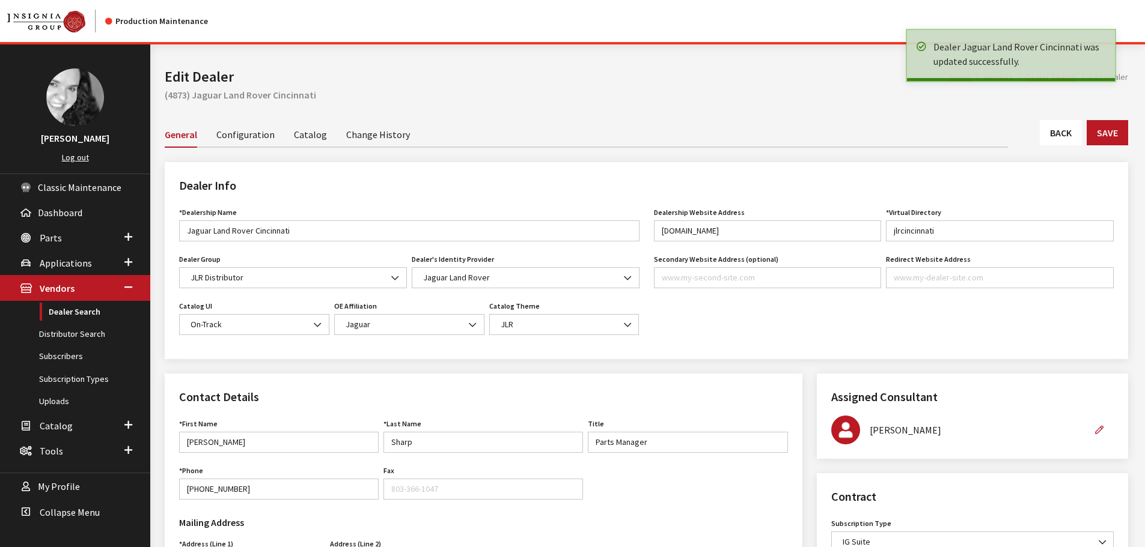
drag, startPoint x: 0, startPoint y: 0, endPoint x: 1071, endPoint y: 138, distance: 1080.4
click at [1071, 138] on link "Back" at bounding box center [1061, 132] width 42 height 25
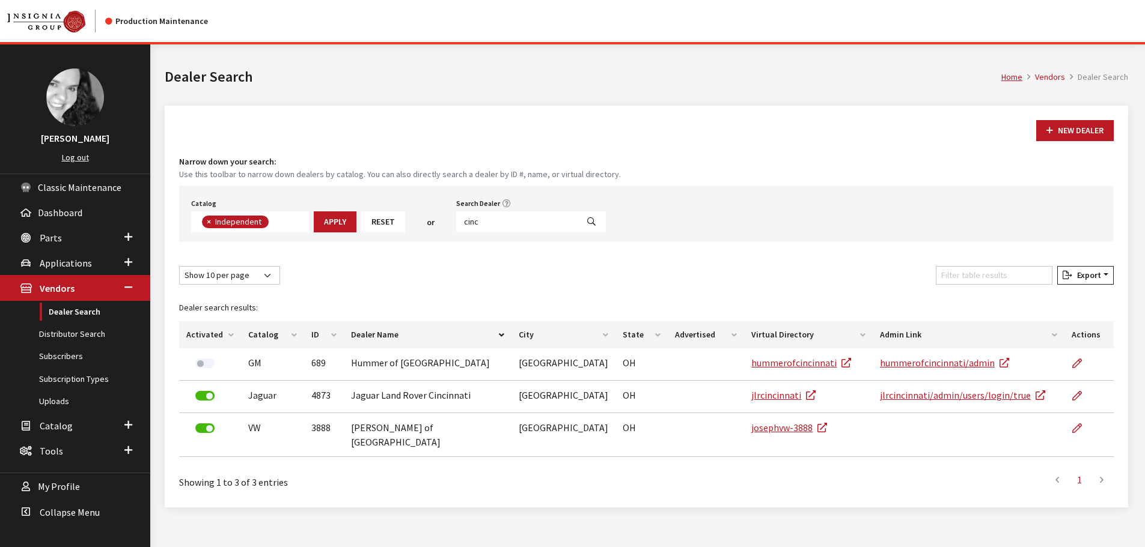
scroll to position [88, 0]
click at [483, 220] on input "cinc" at bounding box center [516, 222] width 121 height 21
type input "lakeside"
select select
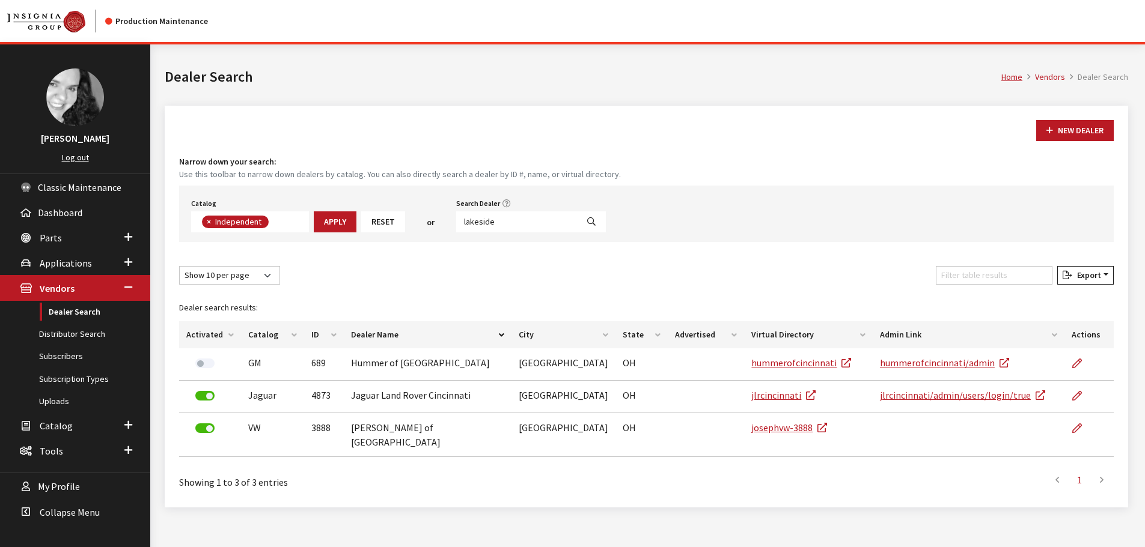
scroll to position [126, 0]
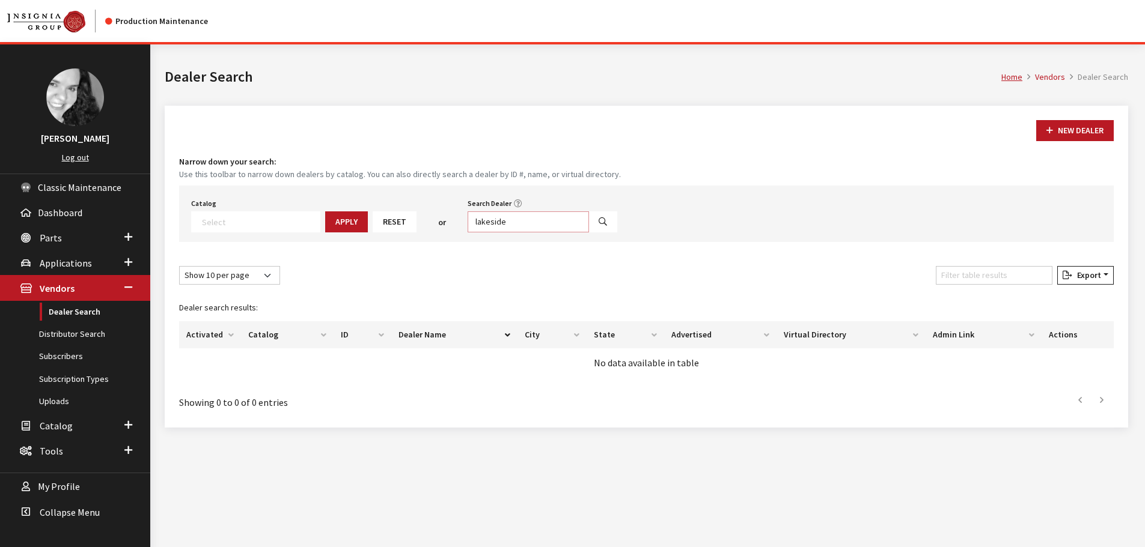
click at [483, 220] on input "lakeside" at bounding box center [528, 222] width 121 height 21
type input "troy"
select select
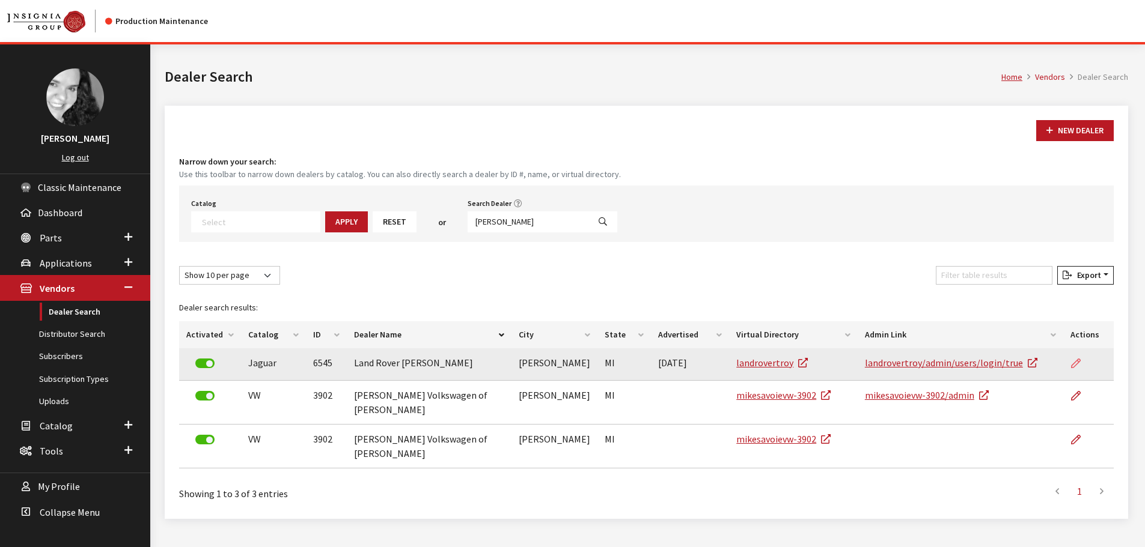
click at [1077, 368] on icon at bounding box center [1076, 364] width 10 height 10
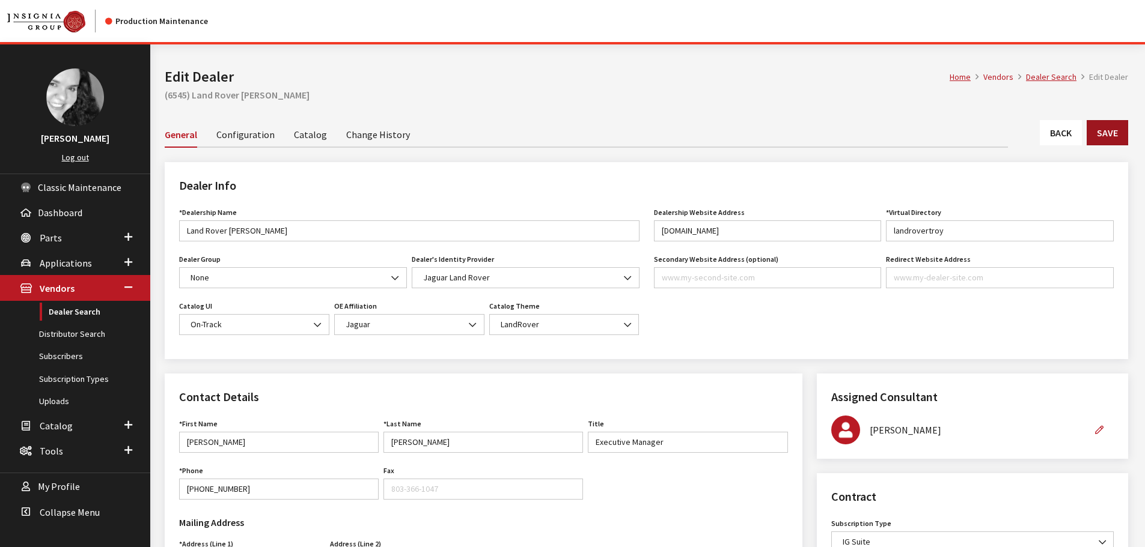
click at [1101, 138] on button "Save" at bounding box center [1107, 132] width 41 height 25
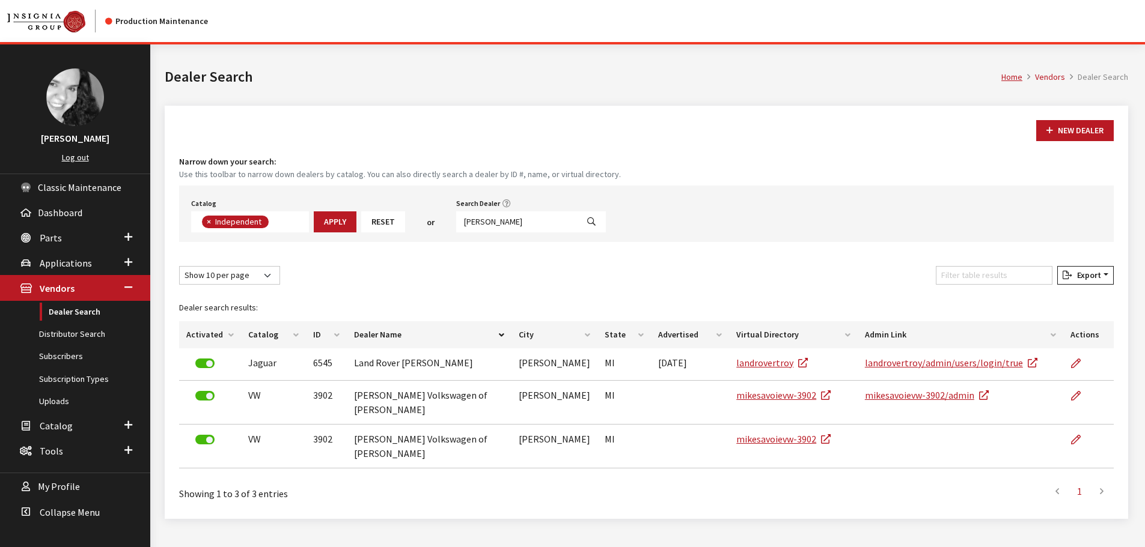
scroll to position [88, 0]
click at [481, 220] on input "troy" at bounding box center [516, 222] width 121 height 21
type input "novi"
select select
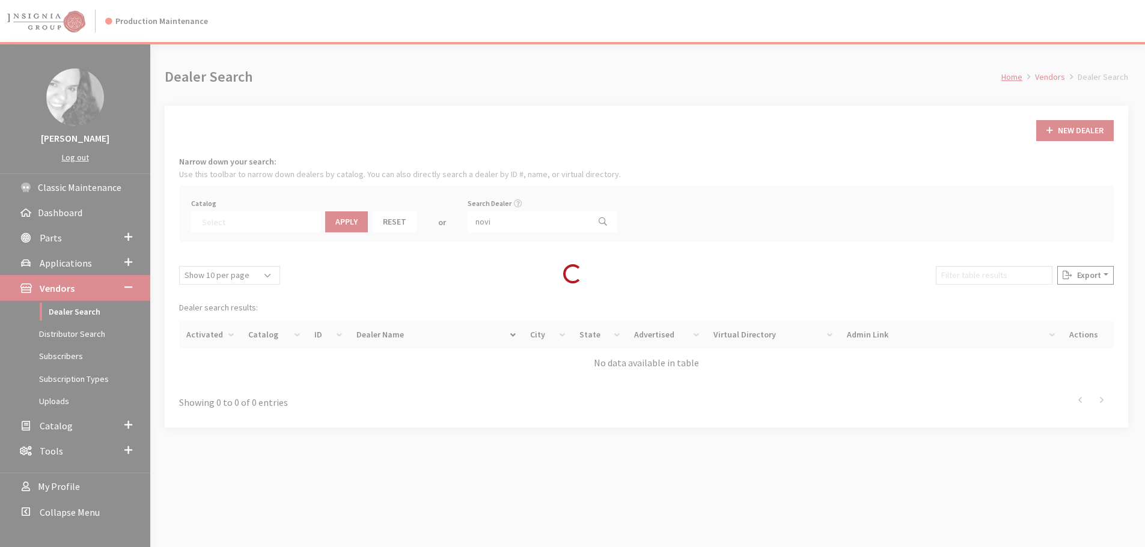
scroll to position [126, 0]
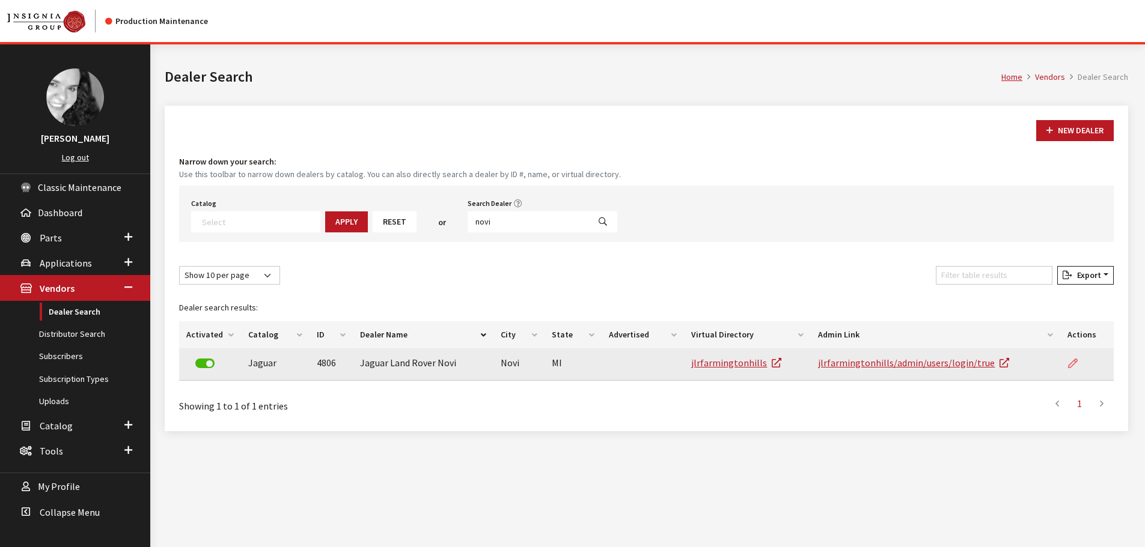
click at [1071, 363] on icon at bounding box center [1073, 364] width 10 height 10
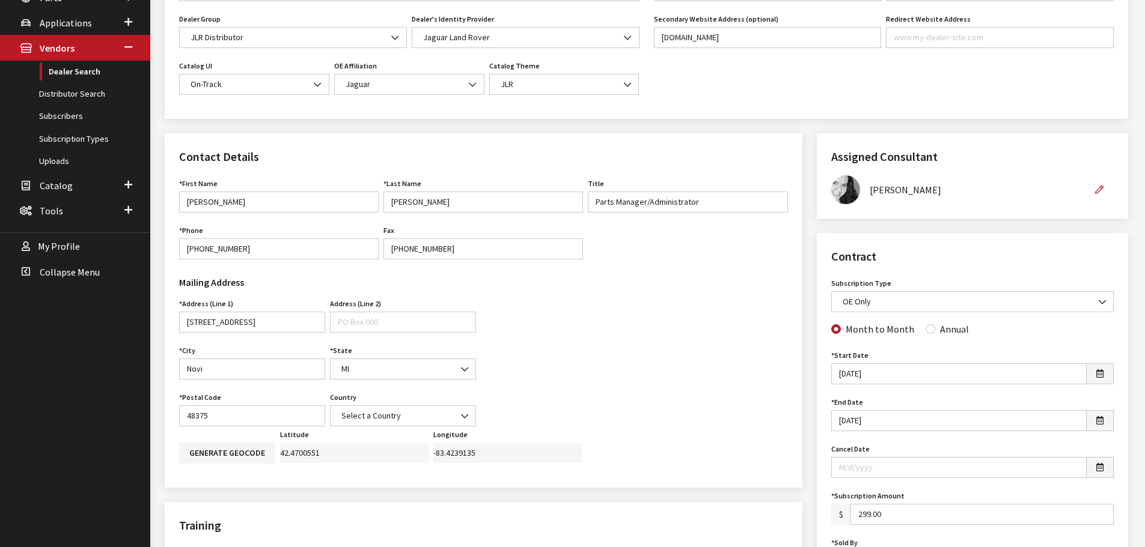
scroll to position [300, 0]
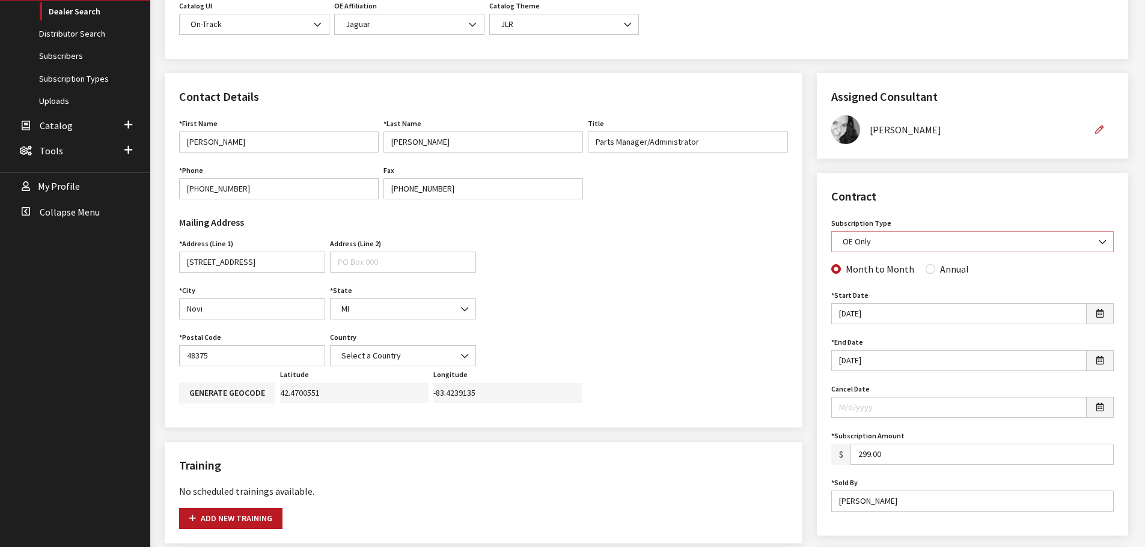
click at [963, 242] on span "OE Only" at bounding box center [972, 242] width 267 height 13
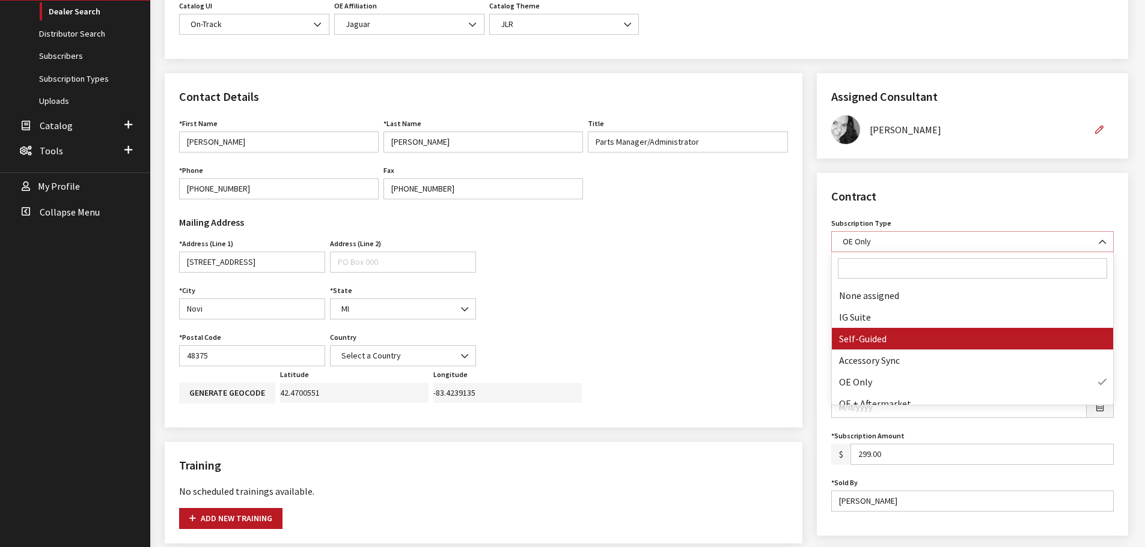
select select "8"
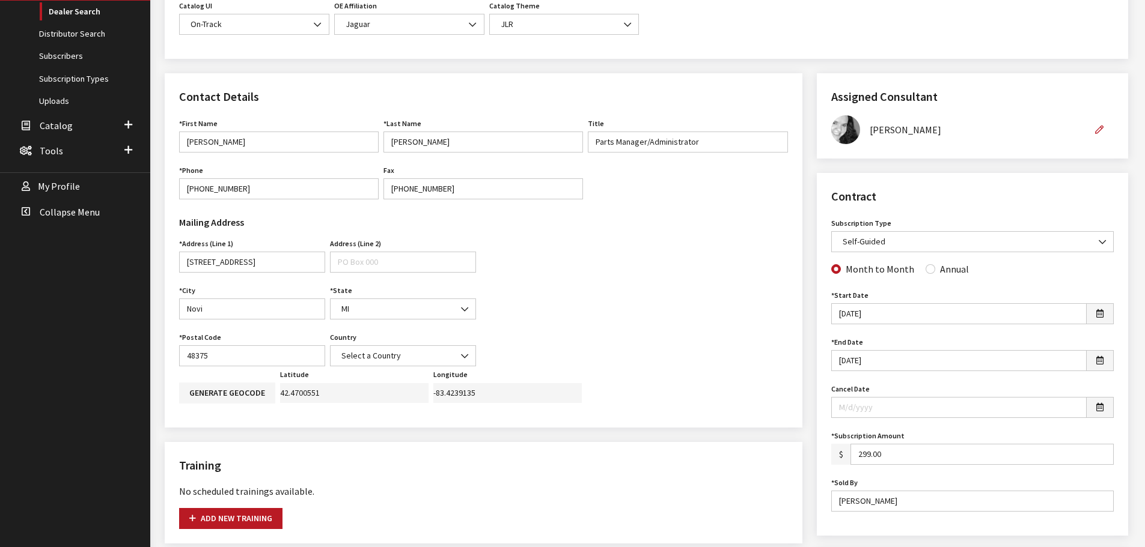
click at [925, 275] on div "Annual" at bounding box center [946, 269] width 43 height 14
click at [926, 272] on input "Annual" at bounding box center [930, 269] width 10 height 10
radio input "true"
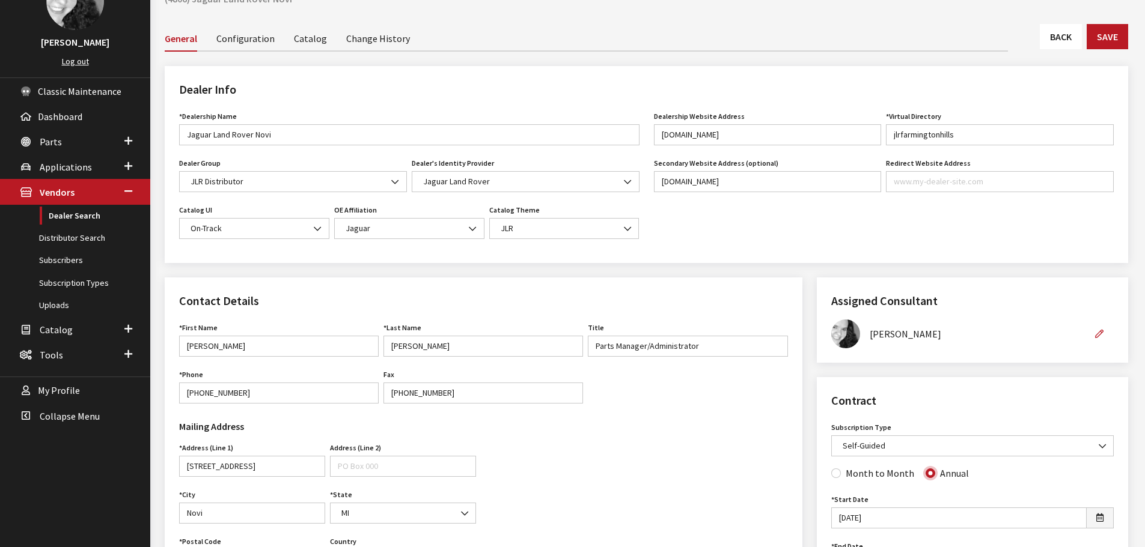
scroll to position [0, 0]
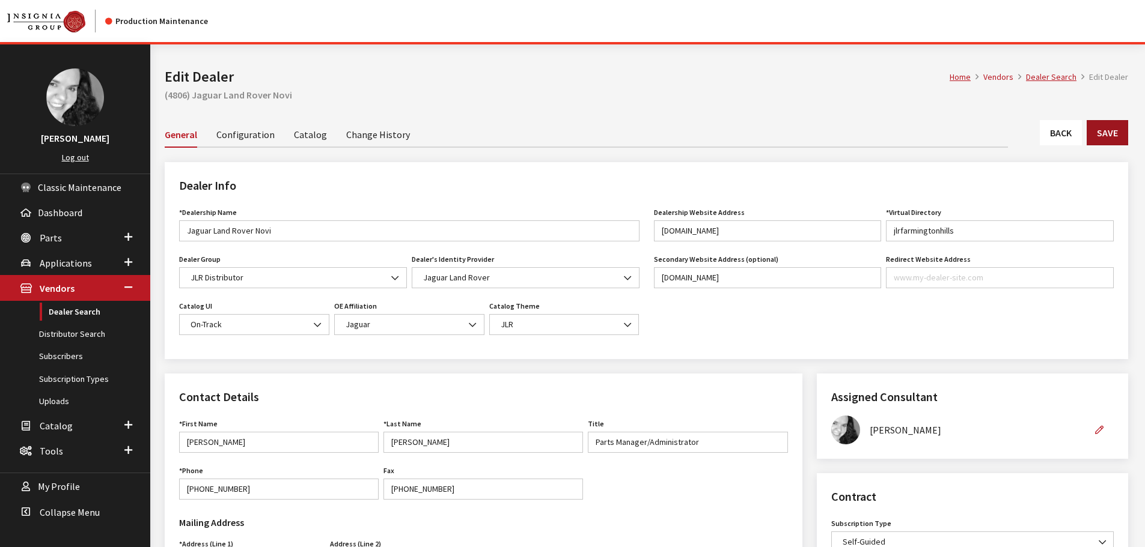
click at [1108, 138] on button "Save" at bounding box center [1107, 132] width 41 height 25
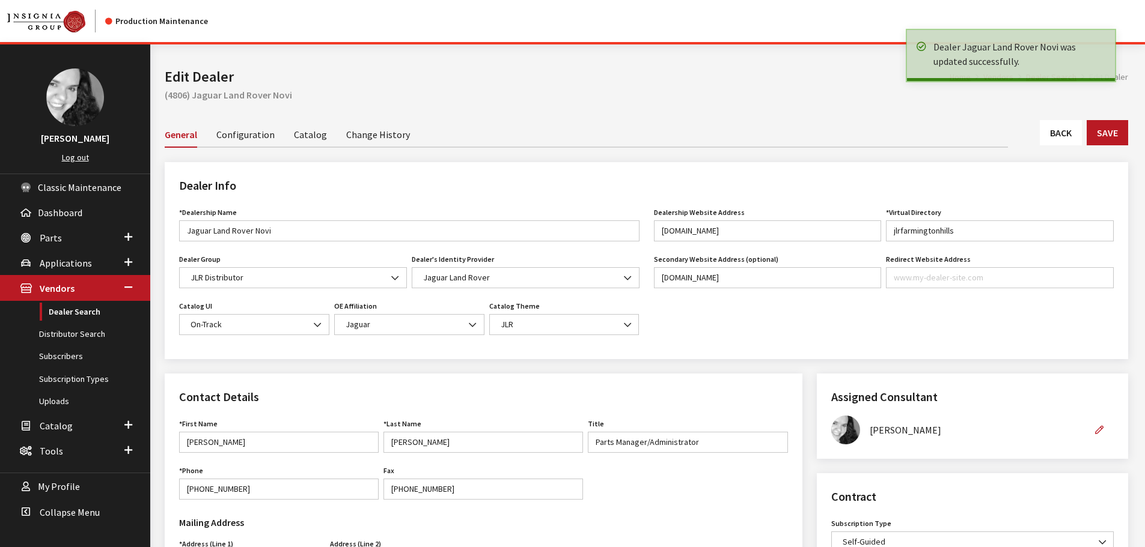
drag, startPoint x: 0, startPoint y: 0, endPoint x: 1064, endPoint y: 138, distance: 1072.6
click at [1064, 138] on link "Back" at bounding box center [1061, 132] width 42 height 25
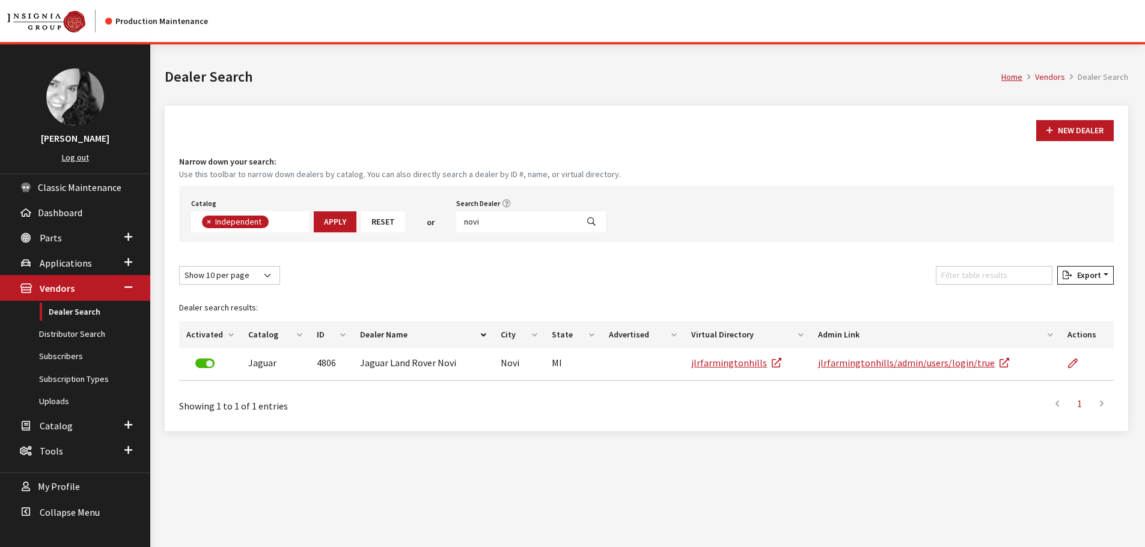
scroll to position [88, 0]
click at [499, 220] on input "novi" at bounding box center [516, 222] width 121 height 21
type input "easton"
select select
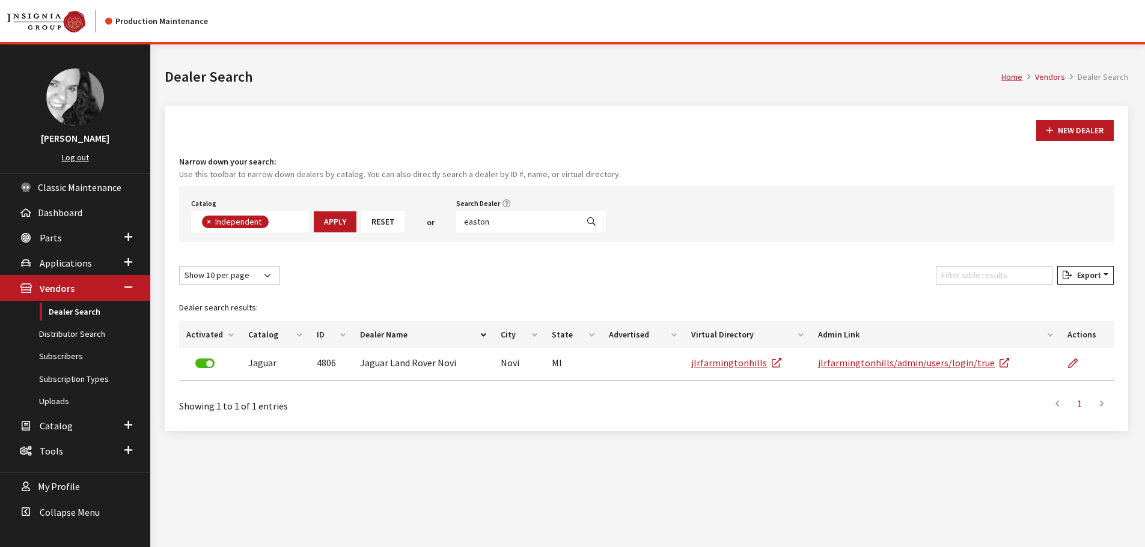
scroll to position [126, 0]
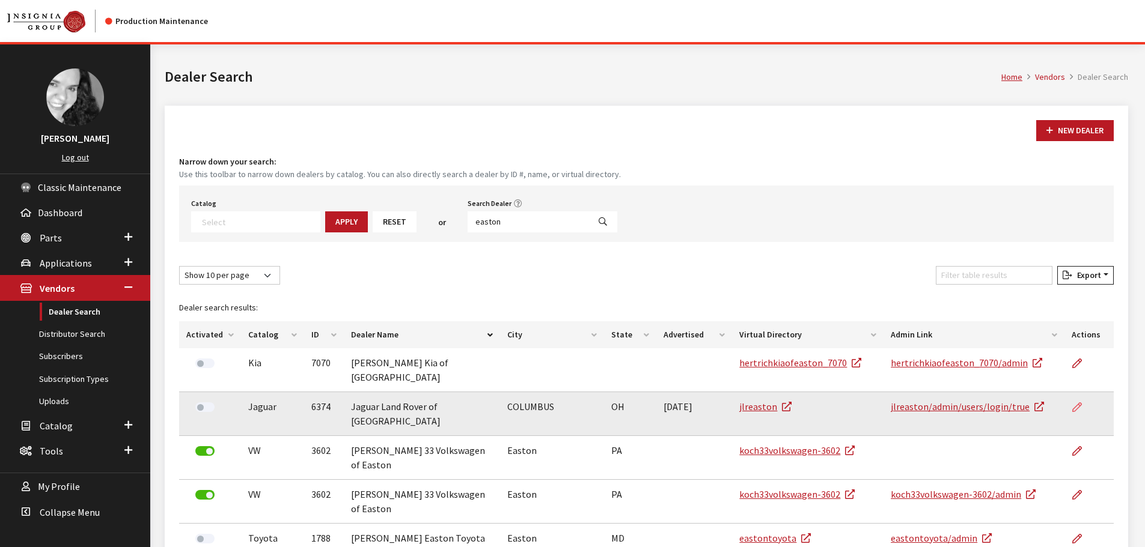
click at [1081, 403] on icon at bounding box center [1077, 408] width 10 height 10
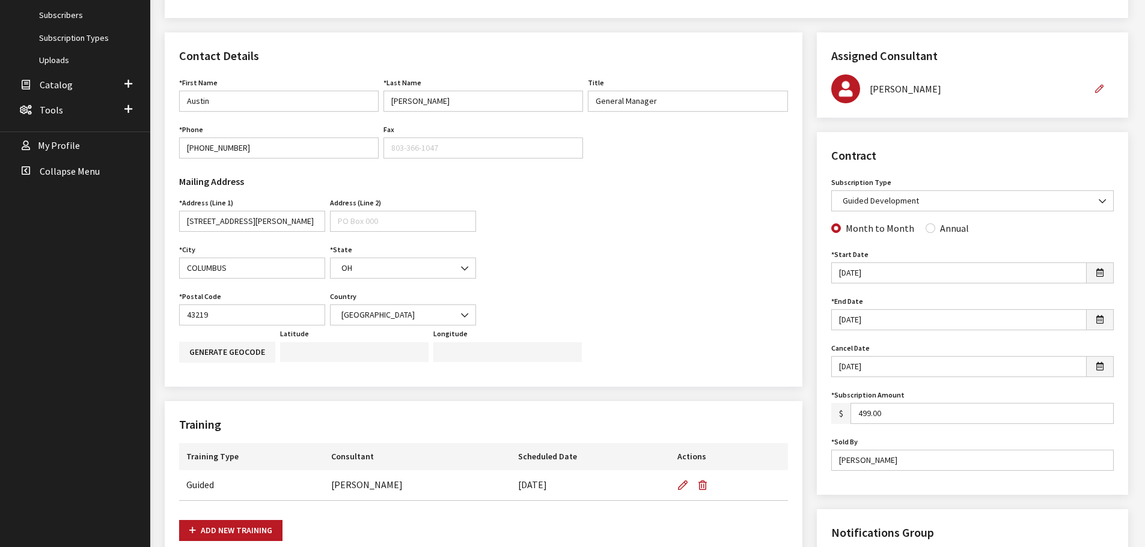
scroll to position [361, 0]
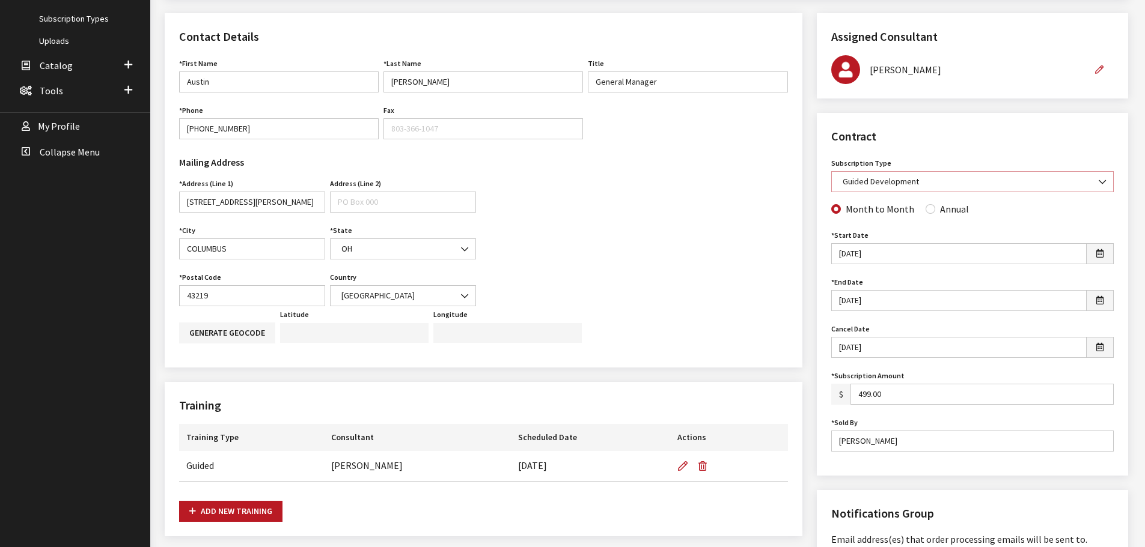
click at [1044, 186] on span "Guided Development" at bounding box center [972, 181] width 267 height 13
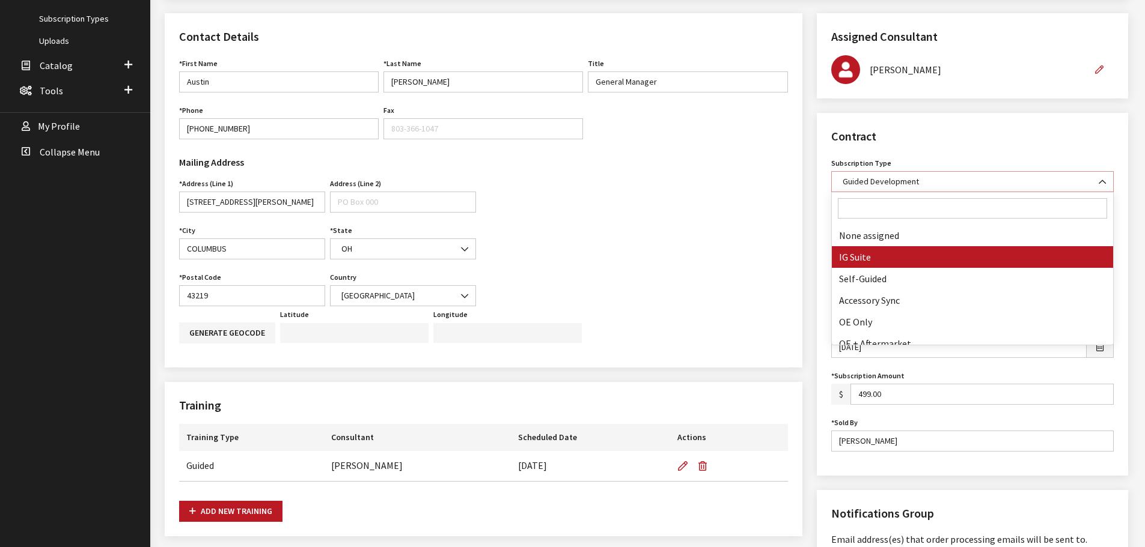
select select "7"
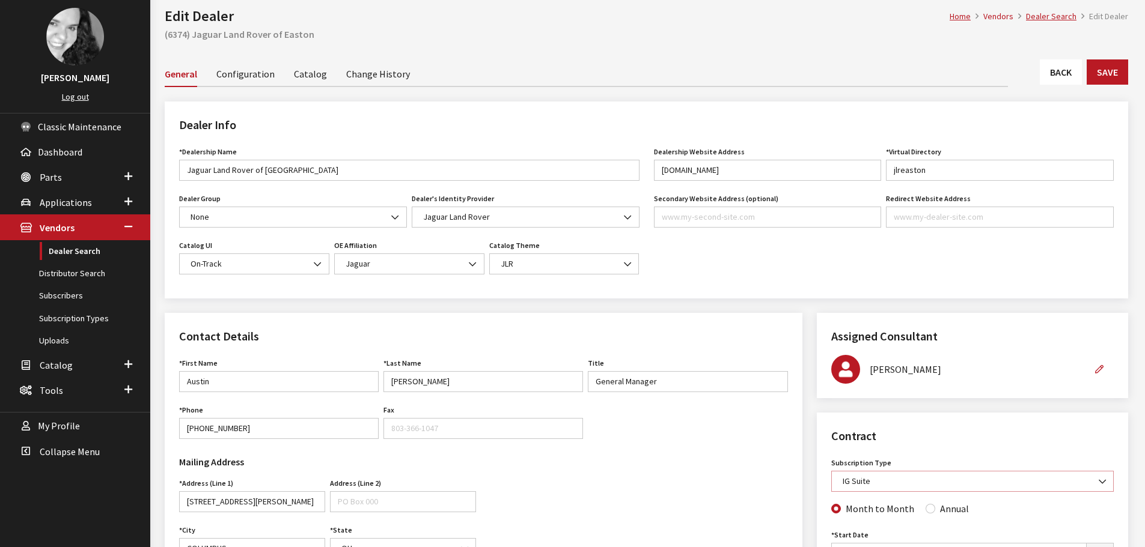
scroll to position [60, 0]
click at [1112, 72] on button "Save" at bounding box center [1107, 72] width 41 height 25
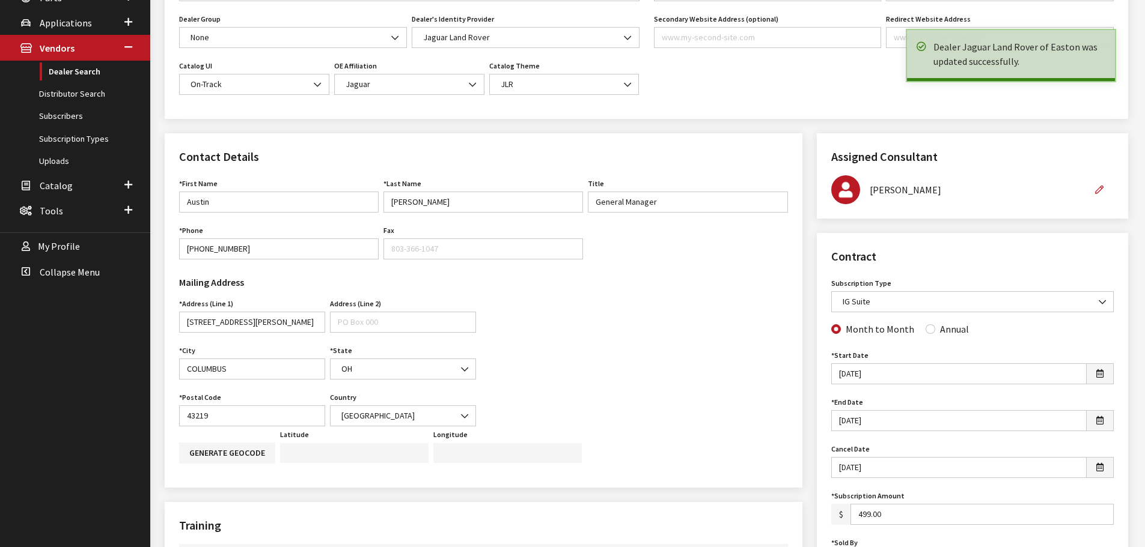
scroll to position [300, 0]
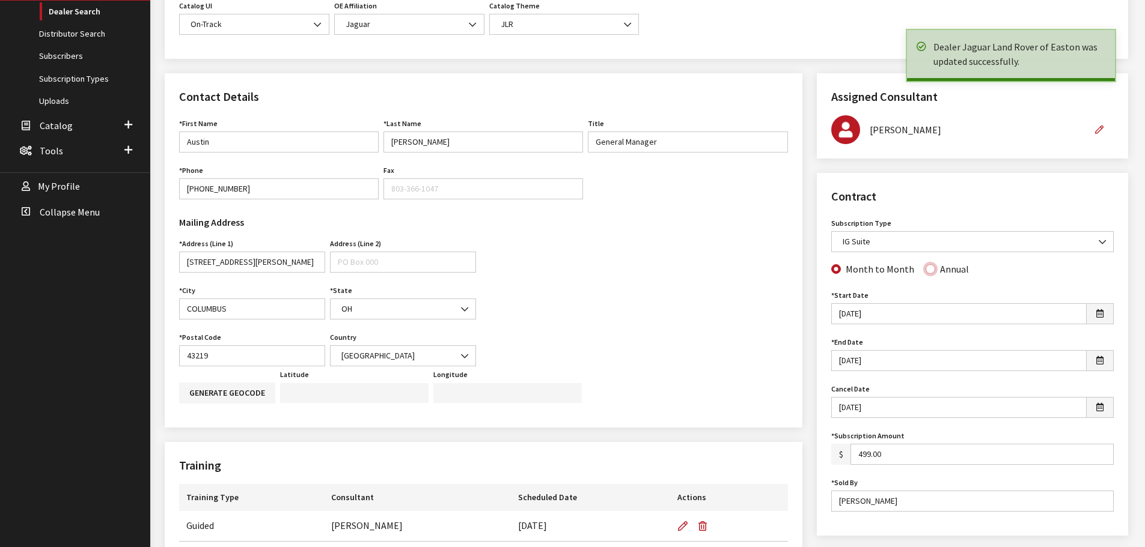
click at [925, 267] on input "Annual" at bounding box center [930, 269] width 10 height 10
radio input "true"
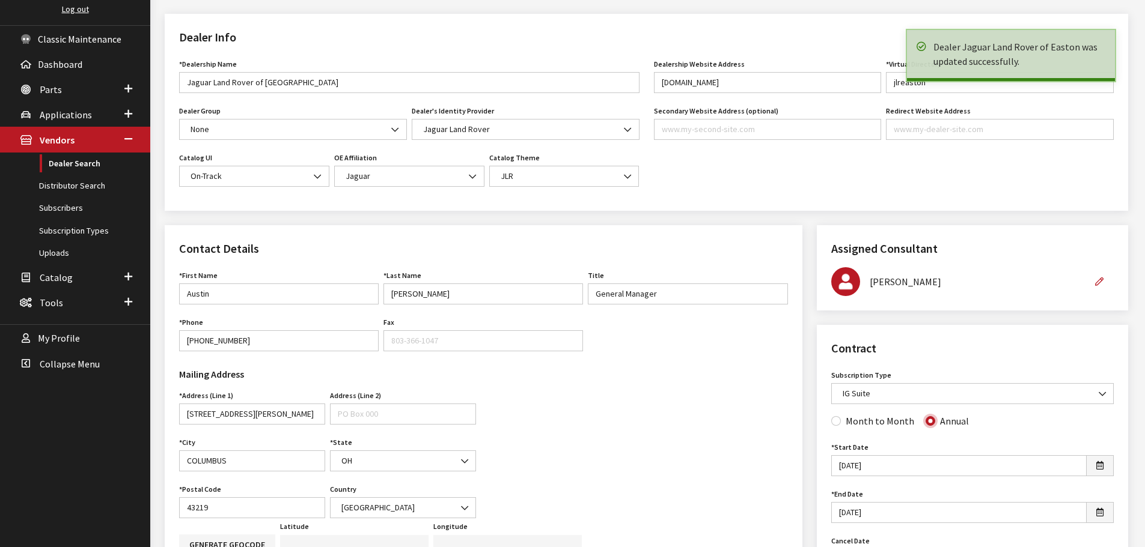
scroll to position [0, 0]
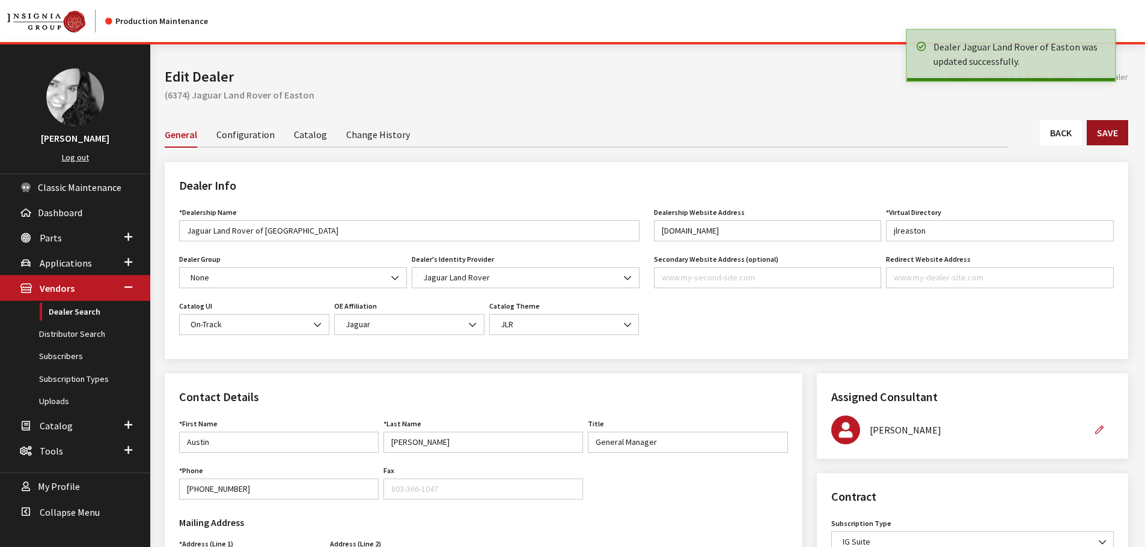
click at [1099, 132] on button "Save" at bounding box center [1107, 132] width 41 height 25
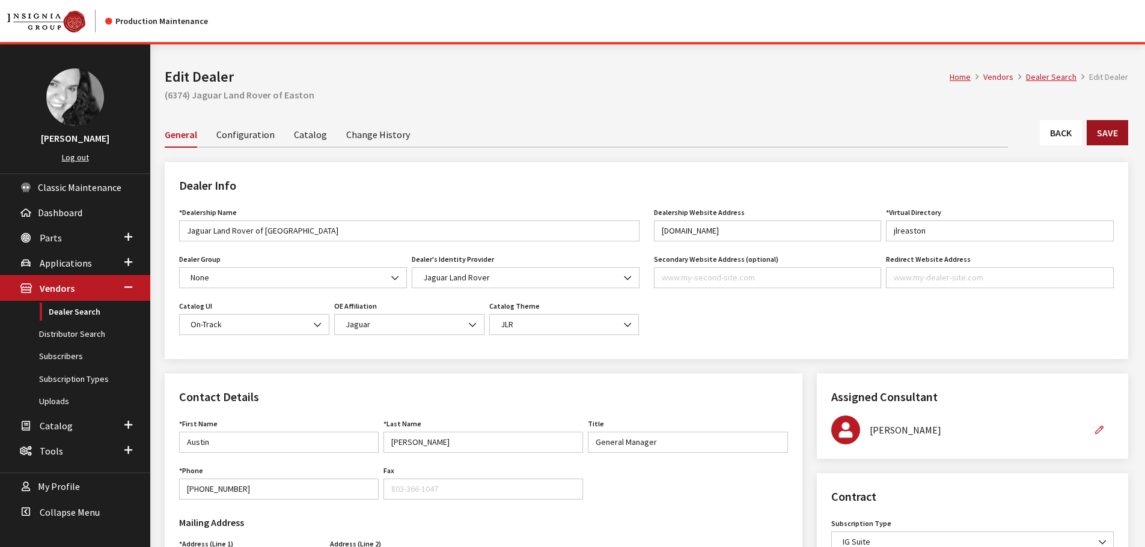
click at [1116, 130] on button "Save" at bounding box center [1107, 132] width 41 height 25
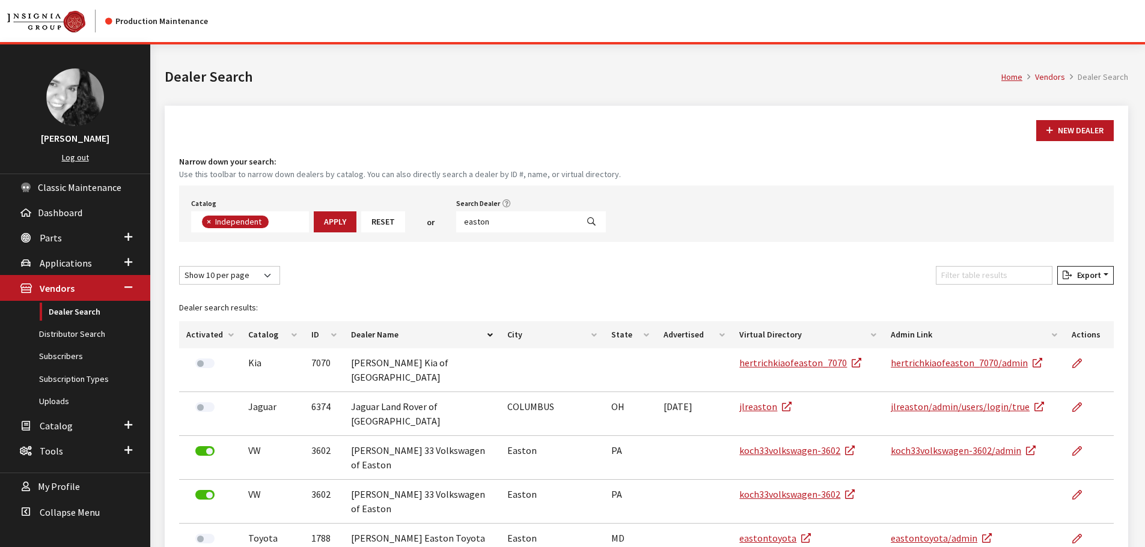
scroll to position [88, 0]
click at [507, 225] on input "easton" at bounding box center [516, 222] width 121 height 21
type input "minneapolis"
select select
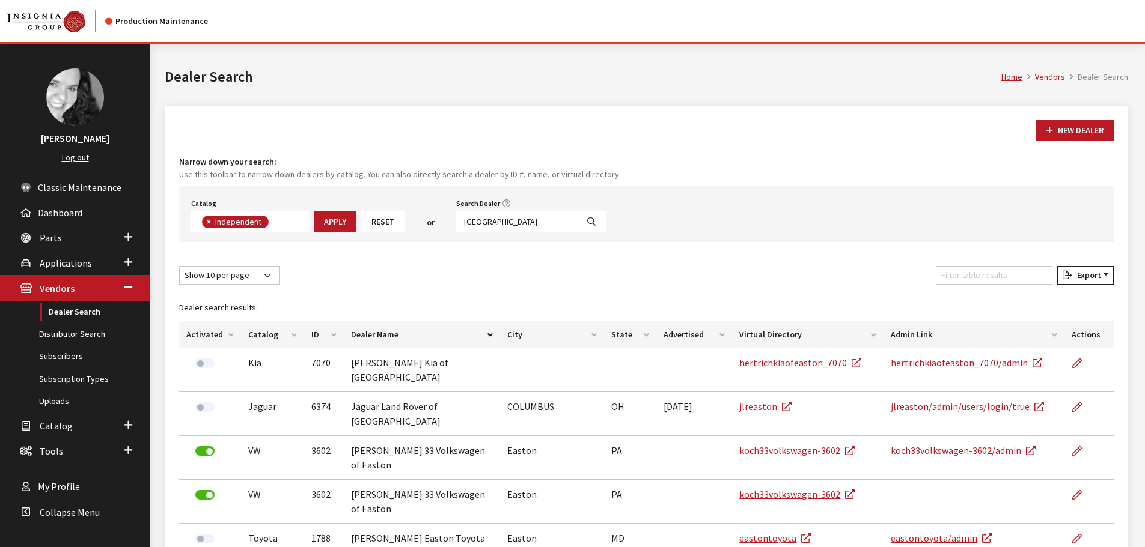
scroll to position [126, 0]
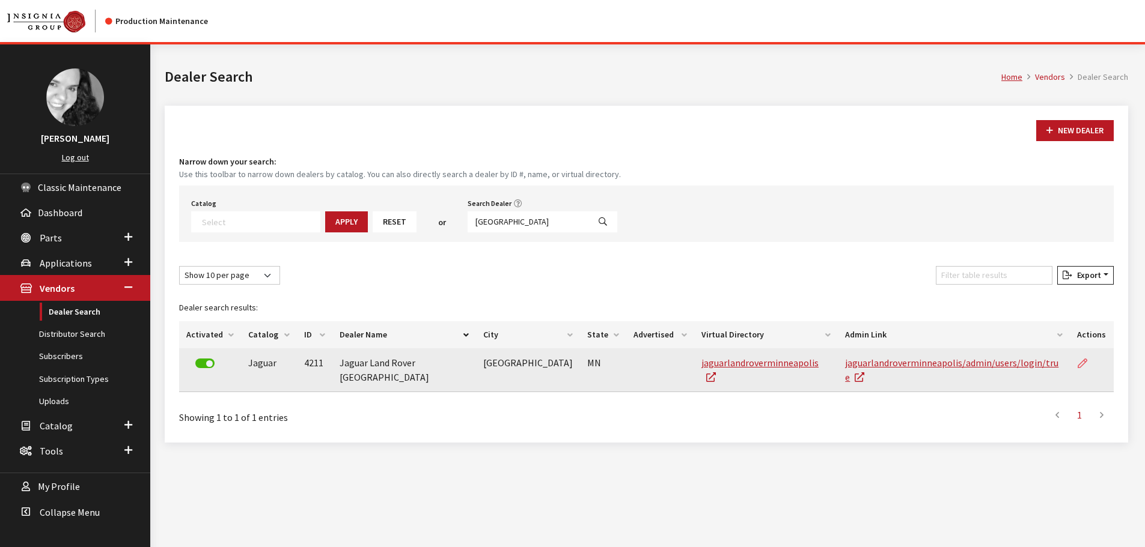
click at [1082, 364] on icon at bounding box center [1082, 364] width 10 height 10
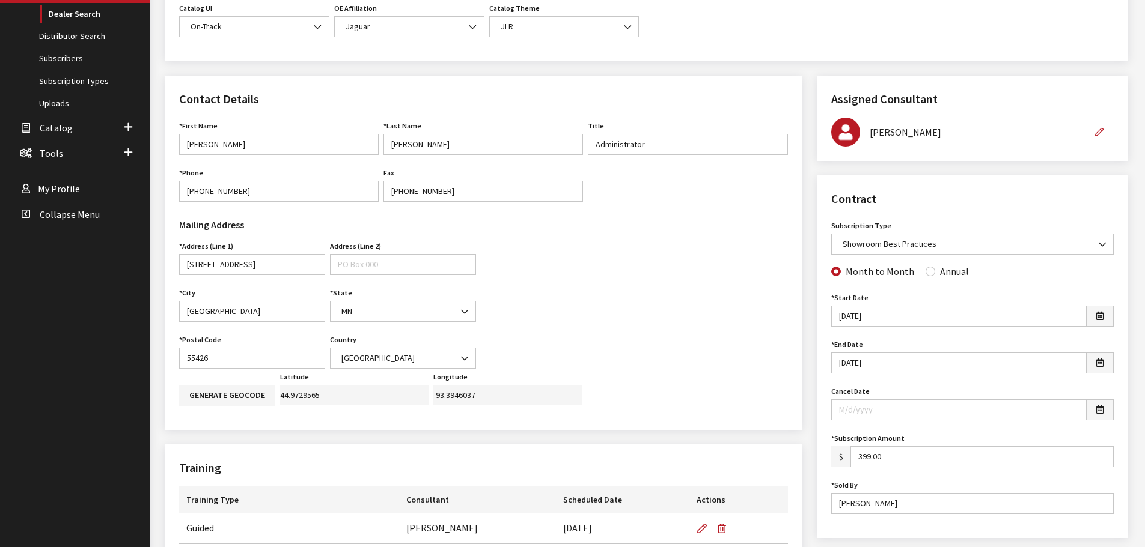
scroll to position [300, 0]
click at [876, 364] on input "4/14/2017" at bounding box center [958, 360] width 255 height 21
type input "4/14/2018"
click at [926, 273] on input "Annual" at bounding box center [930, 269] width 10 height 10
radio input "true"
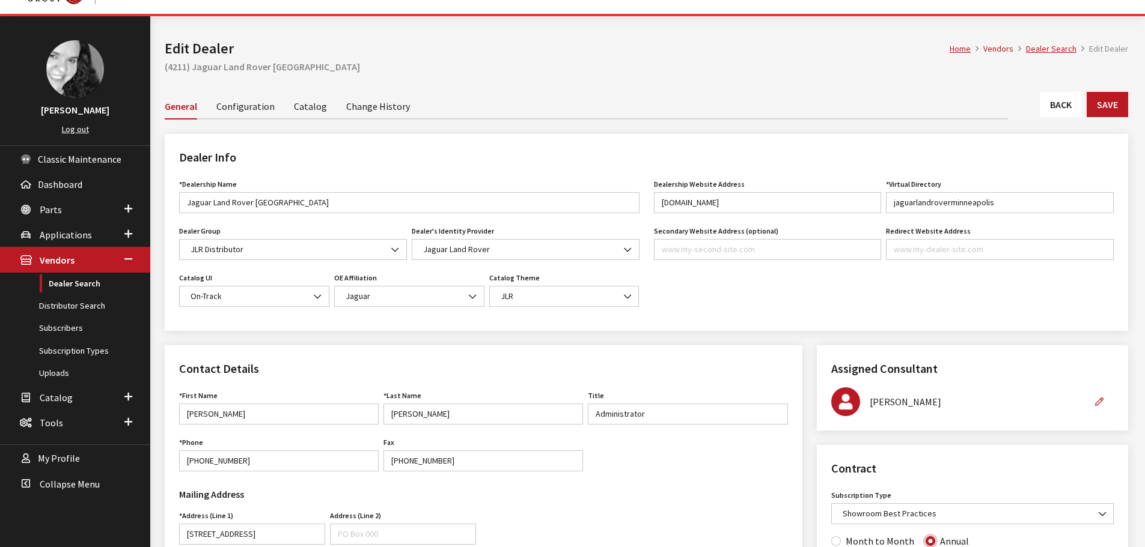
scroll to position [0, 0]
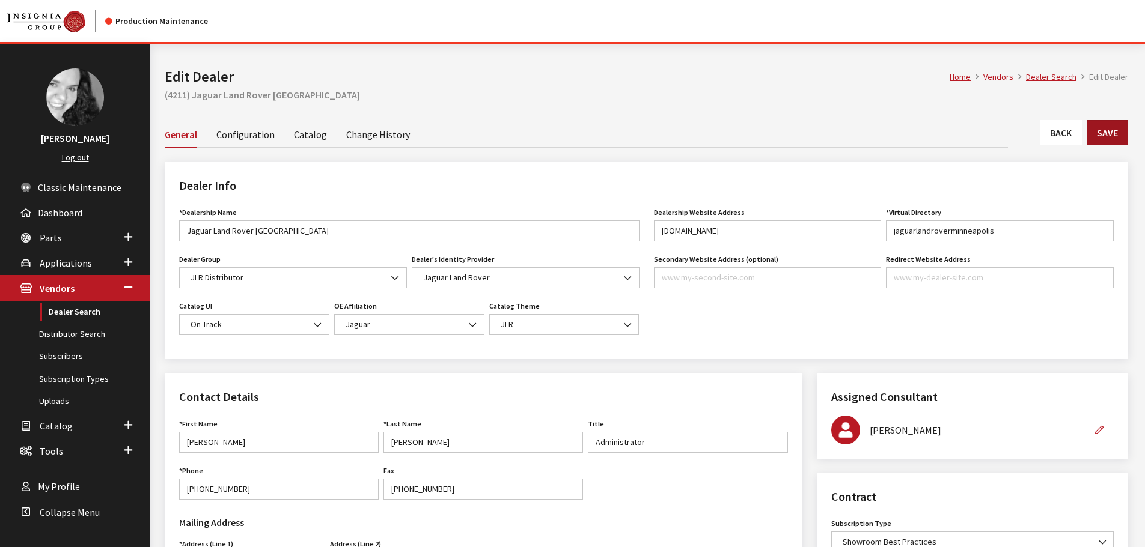
click at [1112, 135] on button "Save" at bounding box center [1107, 132] width 41 height 25
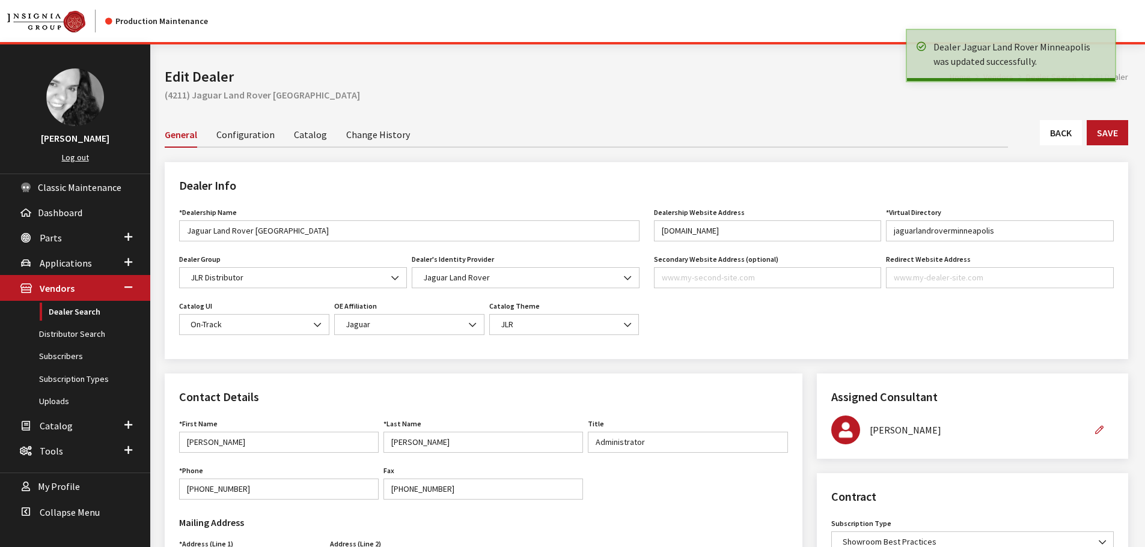
drag, startPoint x: 0, startPoint y: 0, endPoint x: 1053, endPoint y: 138, distance: 1061.9
click at [1053, 138] on link "Back" at bounding box center [1061, 132] width 42 height 25
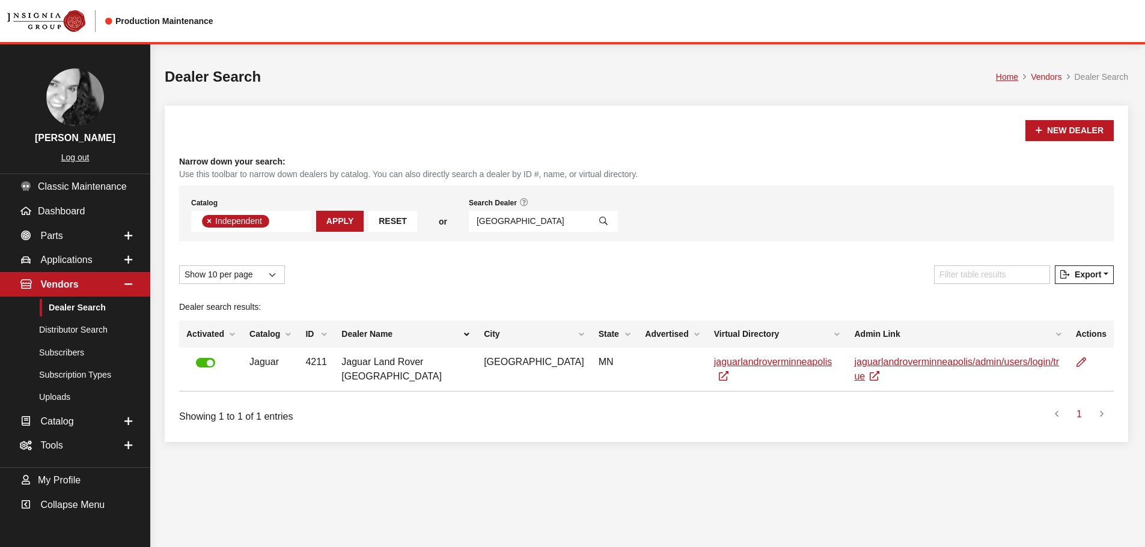
scroll to position [88, 0]
click at [518, 222] on input "minneapolis" at bounding box center [529, 221] width 121 height 21
type input "chicago"
select select
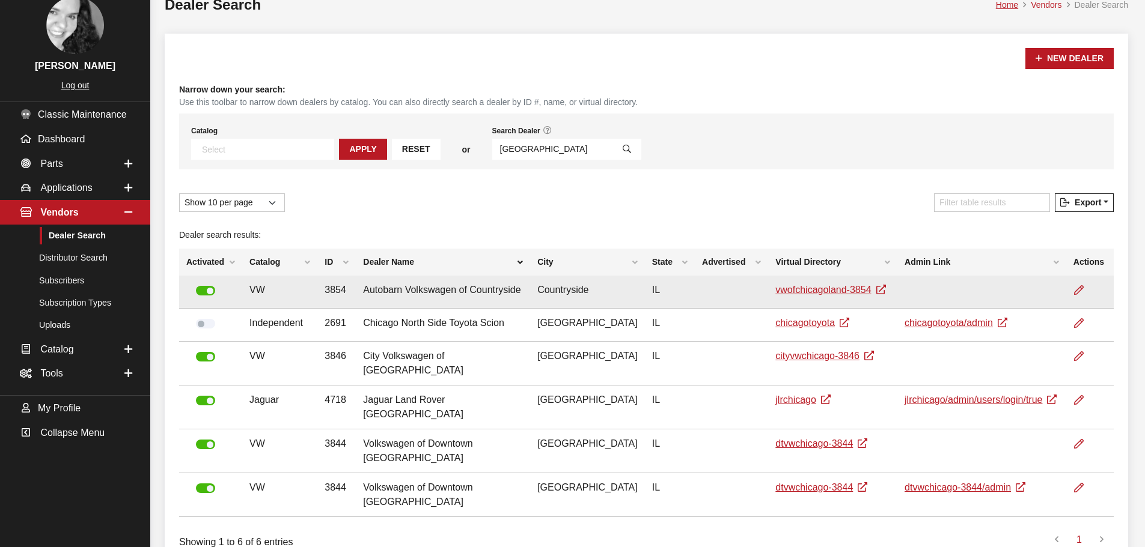
scroll to position [97, 0]
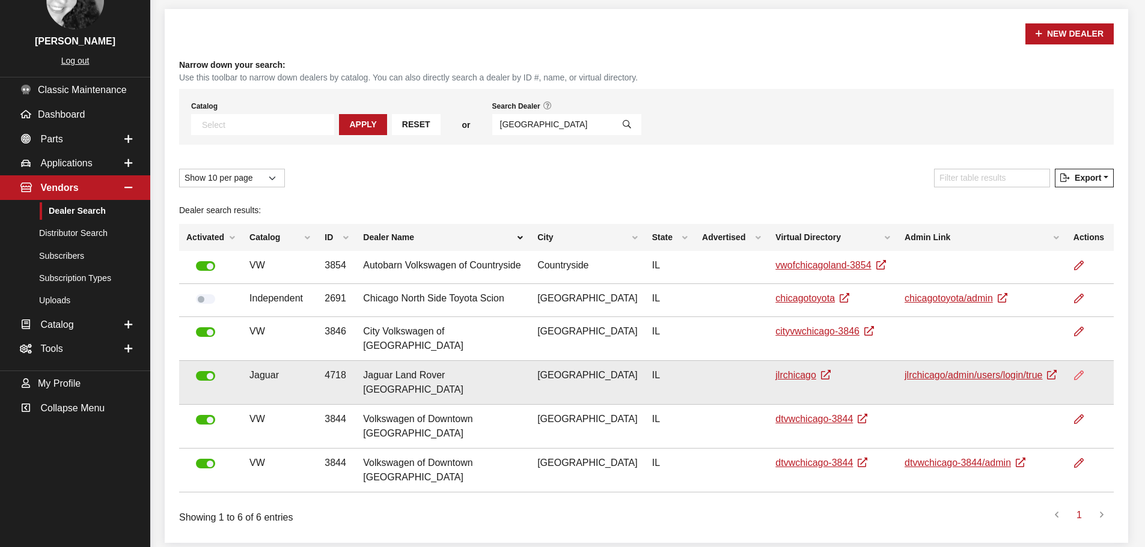
click at [1082, 371] on icon at bounding box center [1079, 376] width 10 height 10
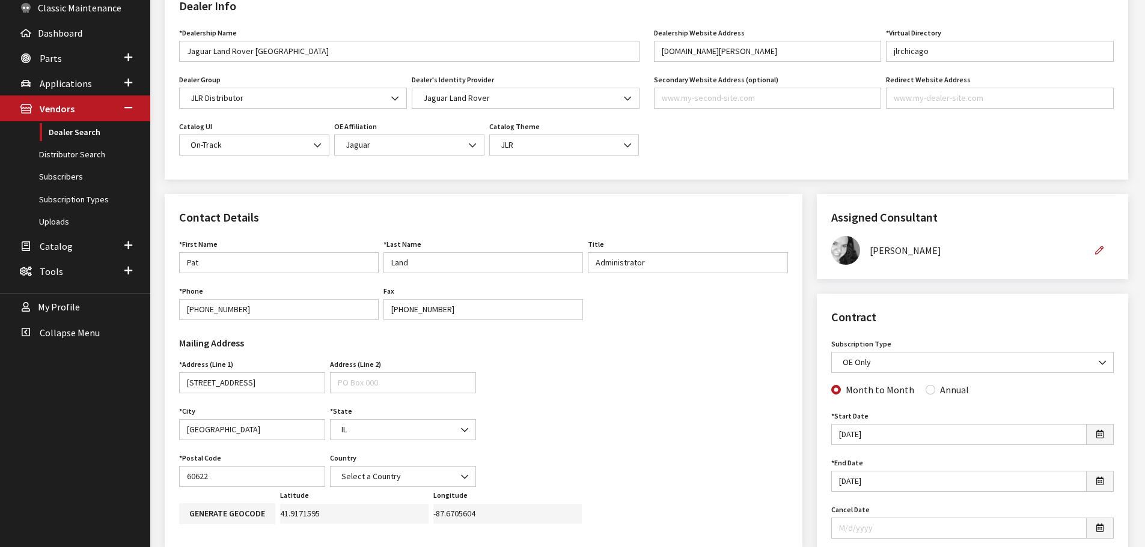
scroll to position [180, 0]
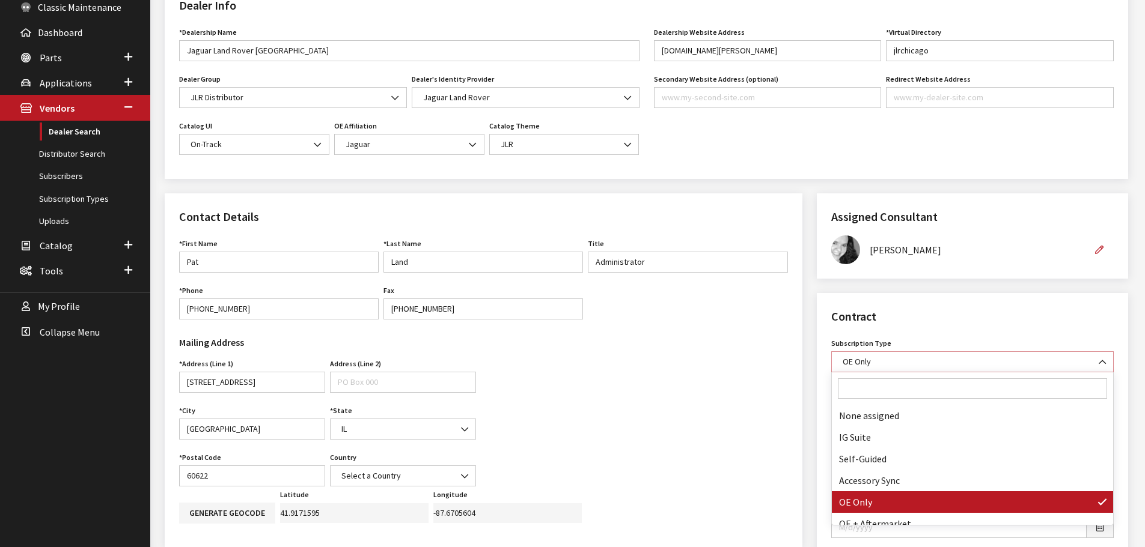
click at [1082, 361] on span "OE Only" at bounding box center [972, 362] width 267 height 13
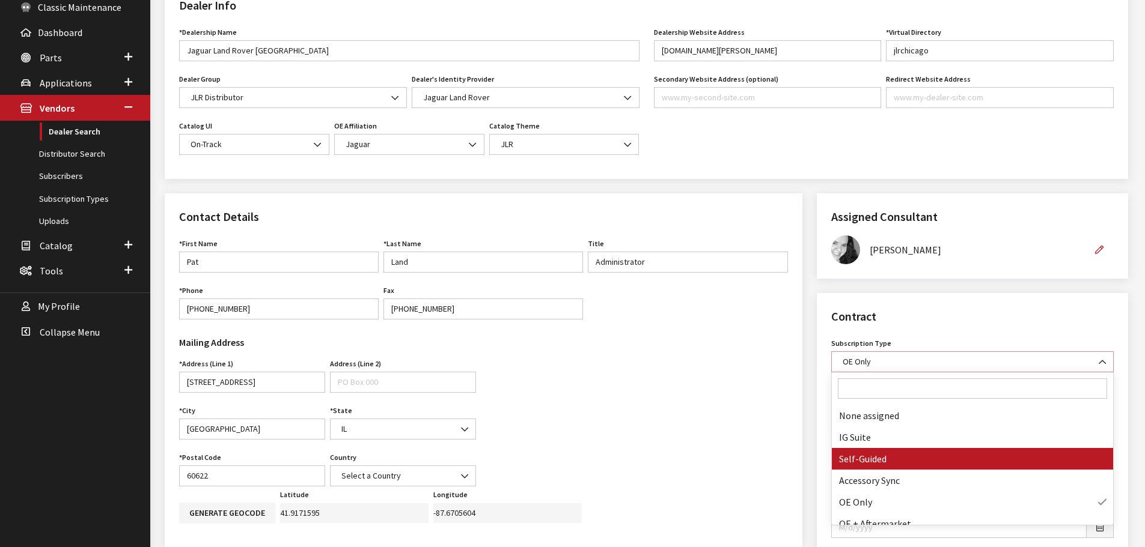
select select "8"
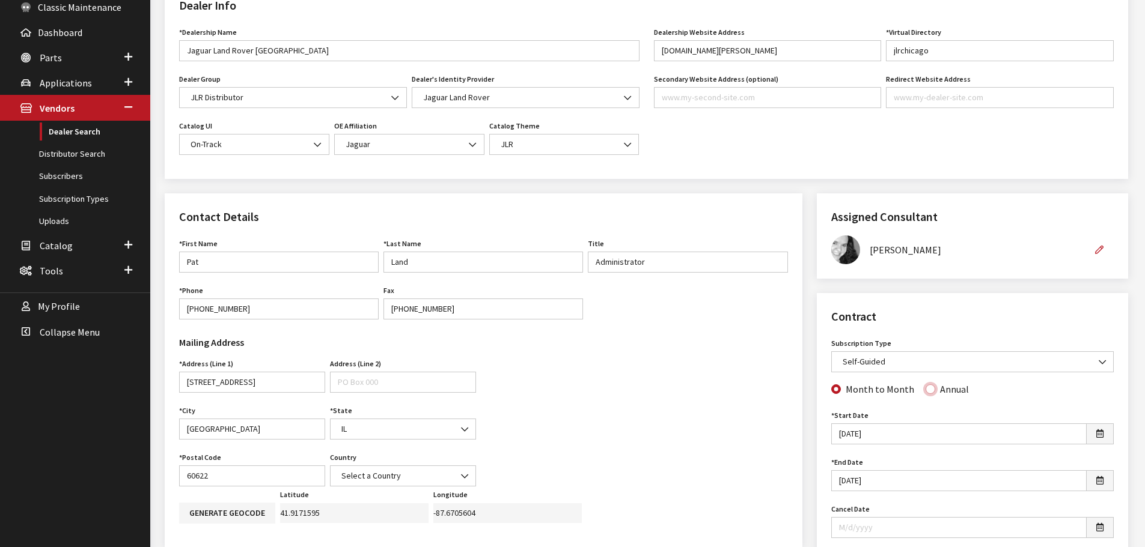
click at [925, 391] on input "Annual" at bounding box center [930, 390] width 10 height 10
radio input "true"
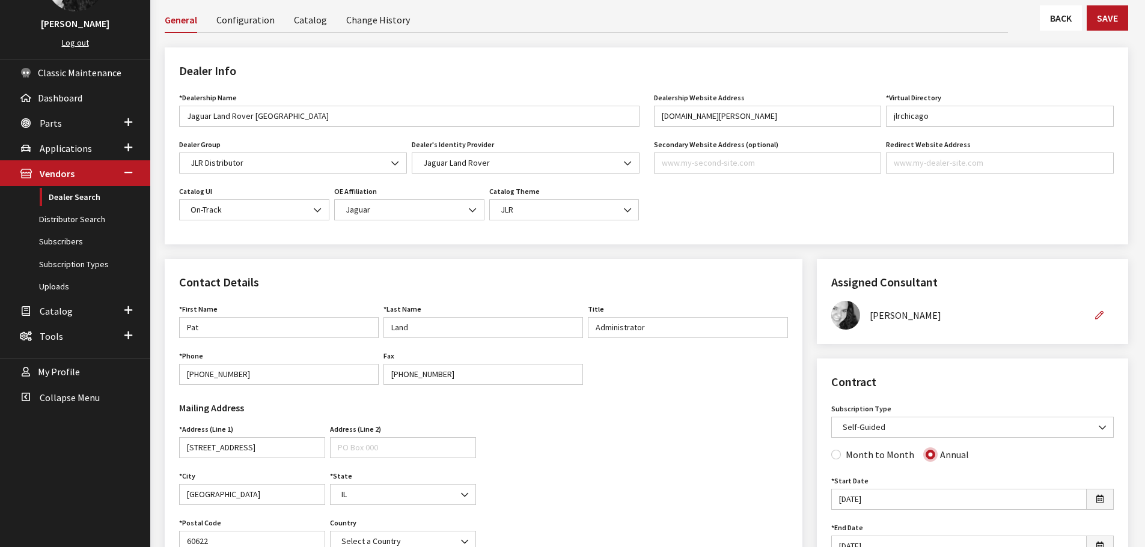
scroll to position [0, 0]
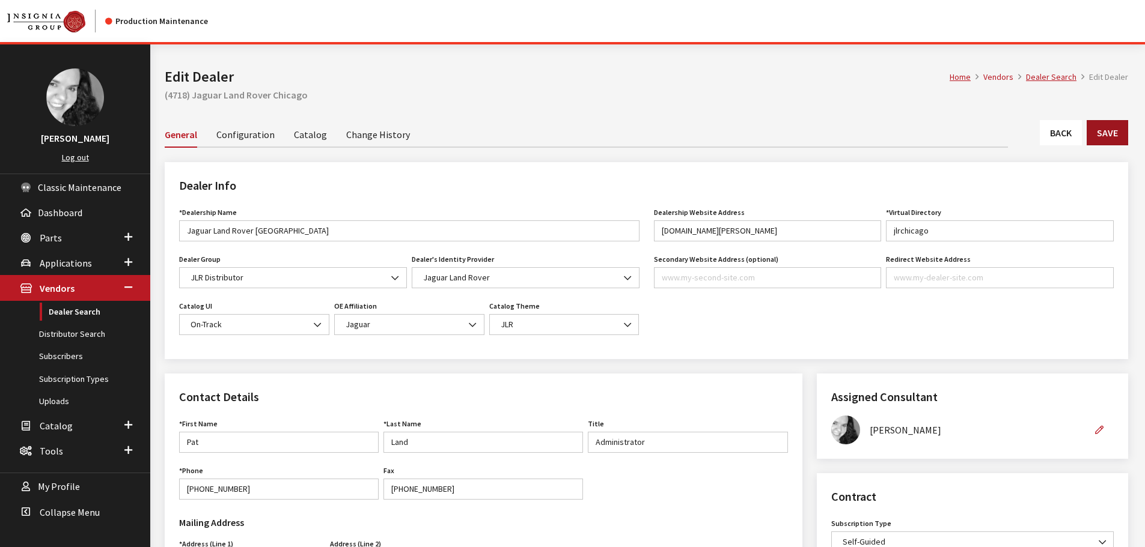
click at [1102, 135] on button "Save" at bounding box center [1107, 132] width 41 height 25
click at [1065, 130] on link "Back" at bounding box center [1061, 132] width 42 height 25
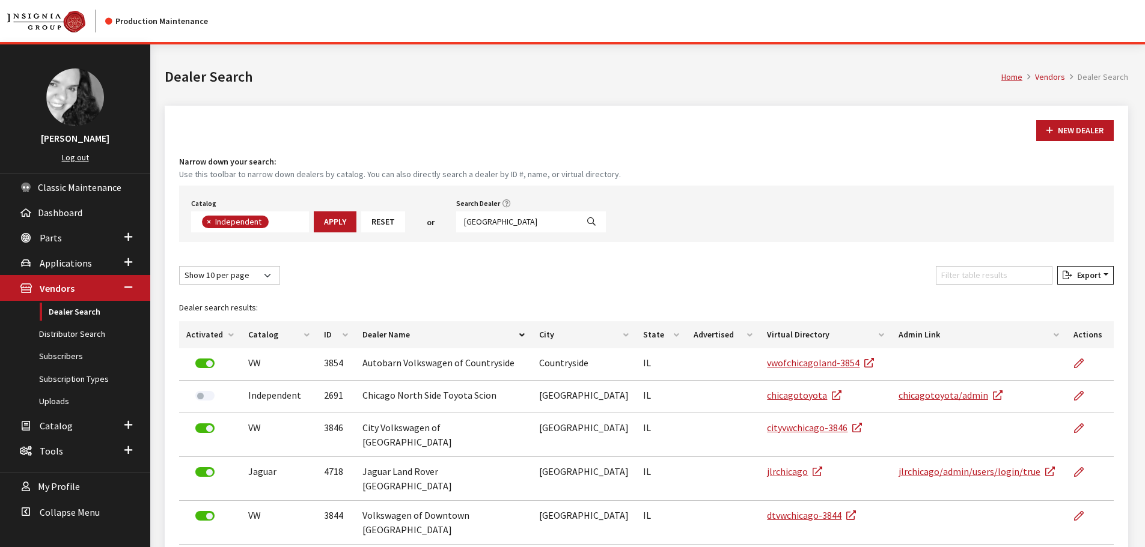
scroll to position [88, 0]
click at [507, 224] on input "chicago" at bounding box center [516, 222] width 121 height 21
type input "waukesha"
select select
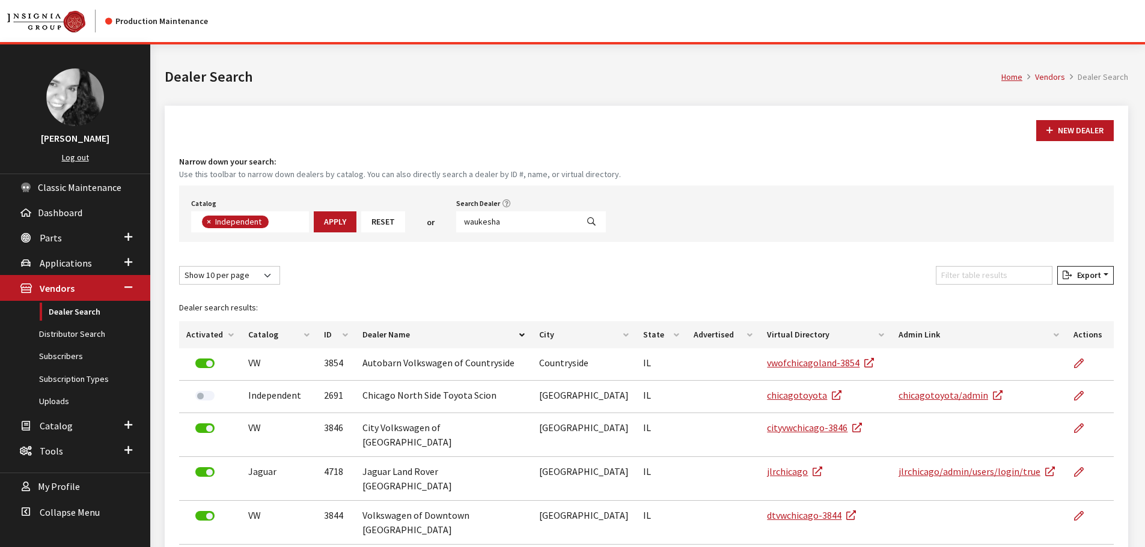
scroll to position [126, 0]
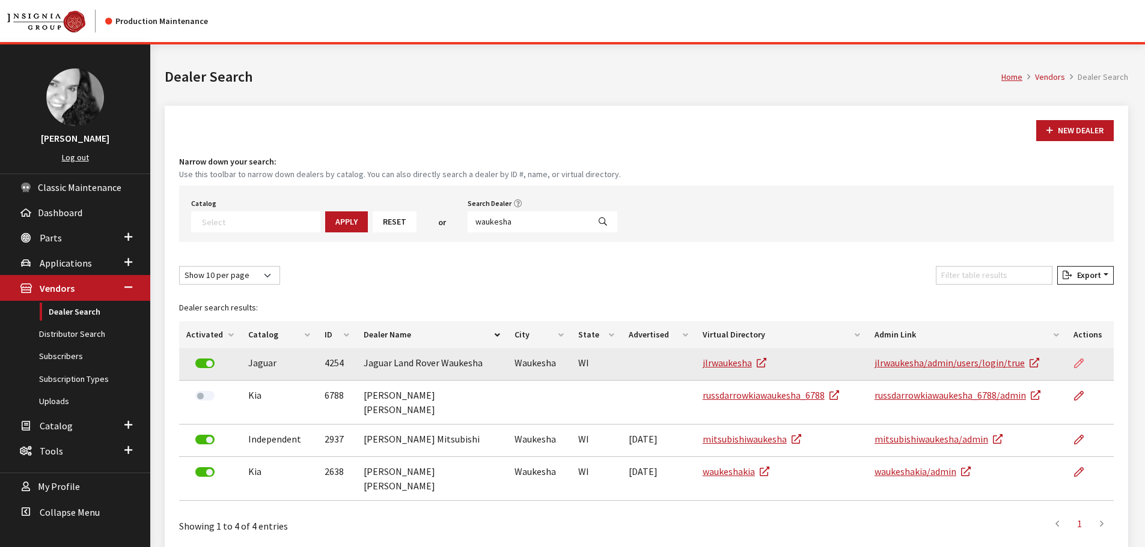
click at [1078, 364] on icon at bounding box center [1079, 364] width 10 height 10
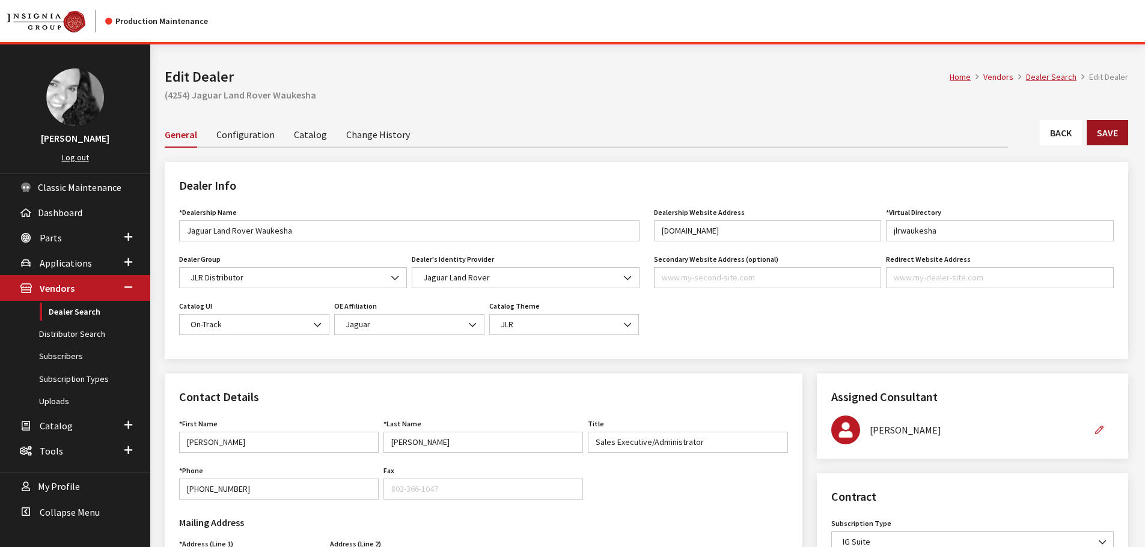
click at [1121, 136] on button "Save" at bounding box center [1107, 132] width 41 height 25
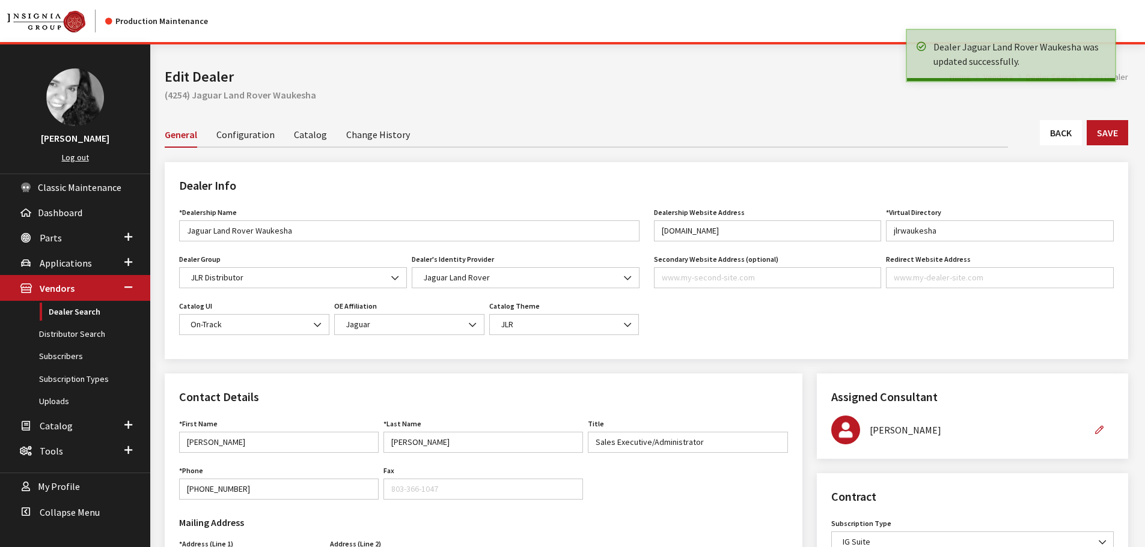
drag, startPoint x: 0, startPoint y: 0, endPoint x: 1052, endPoint y: 137, distance: 1061.1
click at [1052, 137] on link "Back" at bounding box center [1061, 132] width 42 height 25
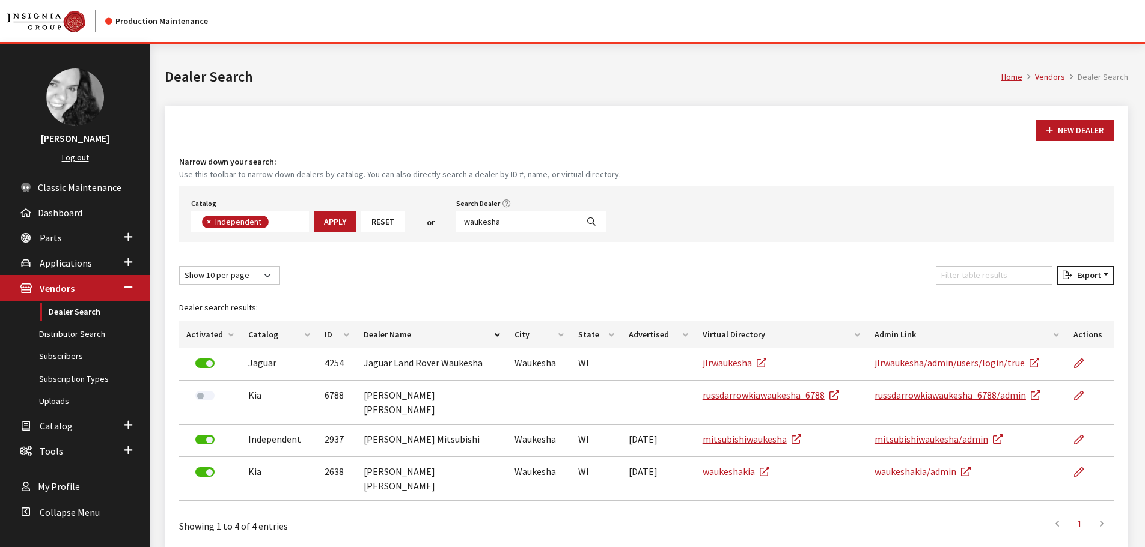
scroll to position [88, 0]
click at [503, 222] on input "waukesha" at bounding box center [516, 222] width 121 height 21
type input "[GEOGRAPHIC_DATA]"
select select
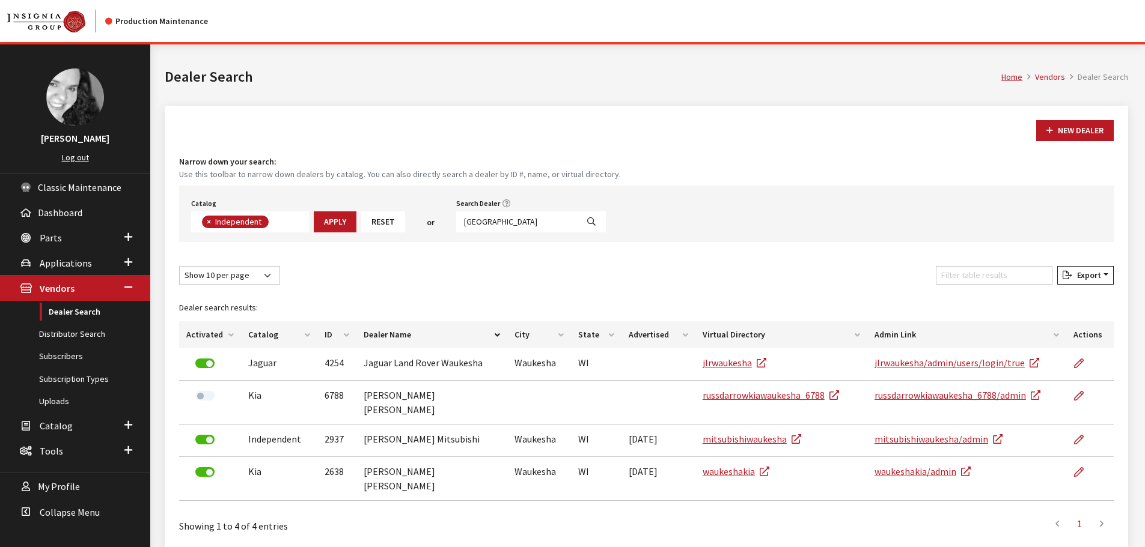
scroll to position [126, 0]
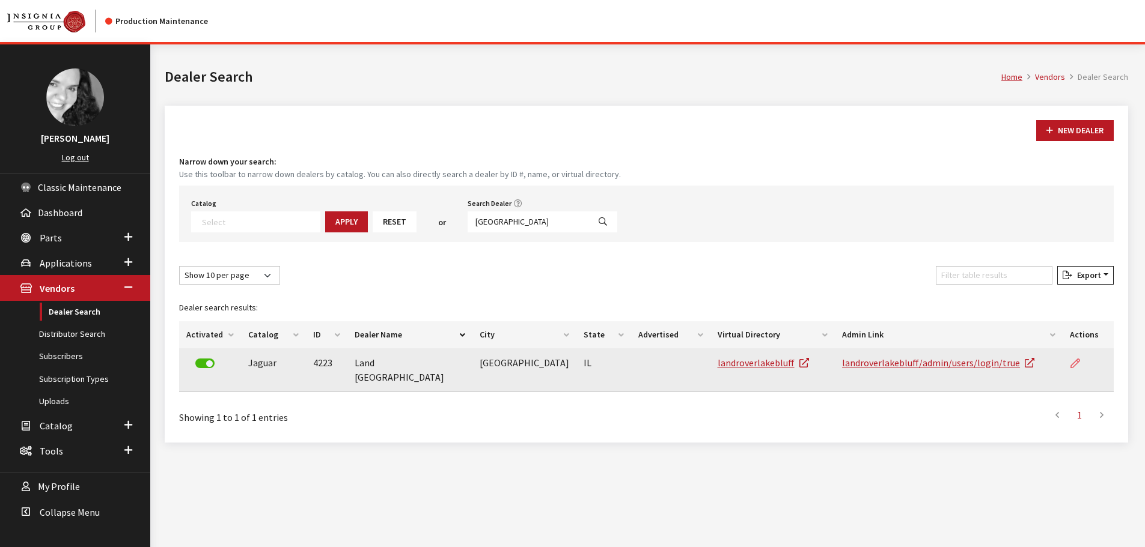
click at [1073, 363] on icon at bounding box center [1075, 364] width 10 height 10
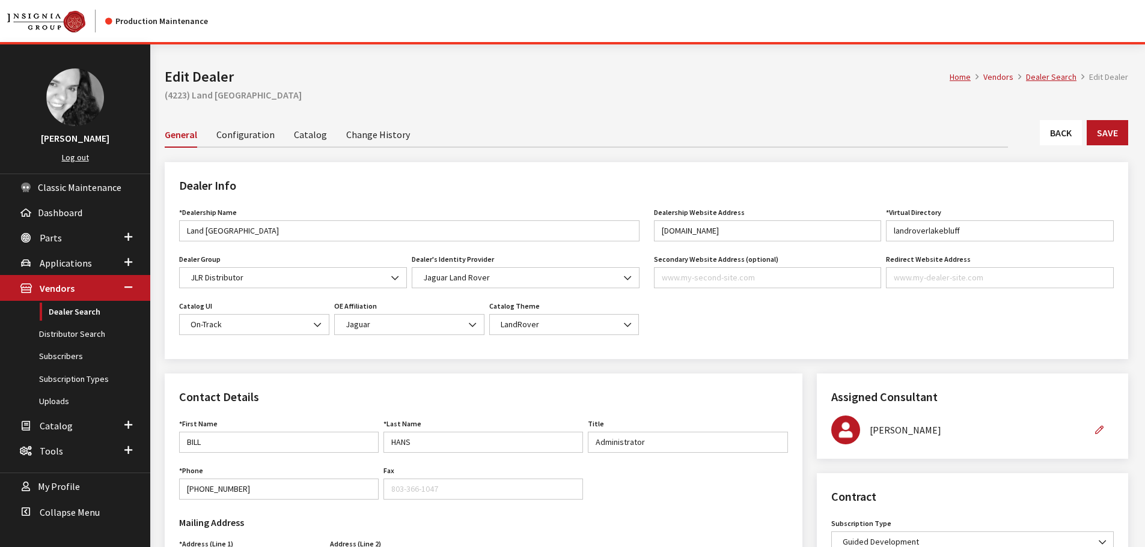
scroll to position [300, 0]
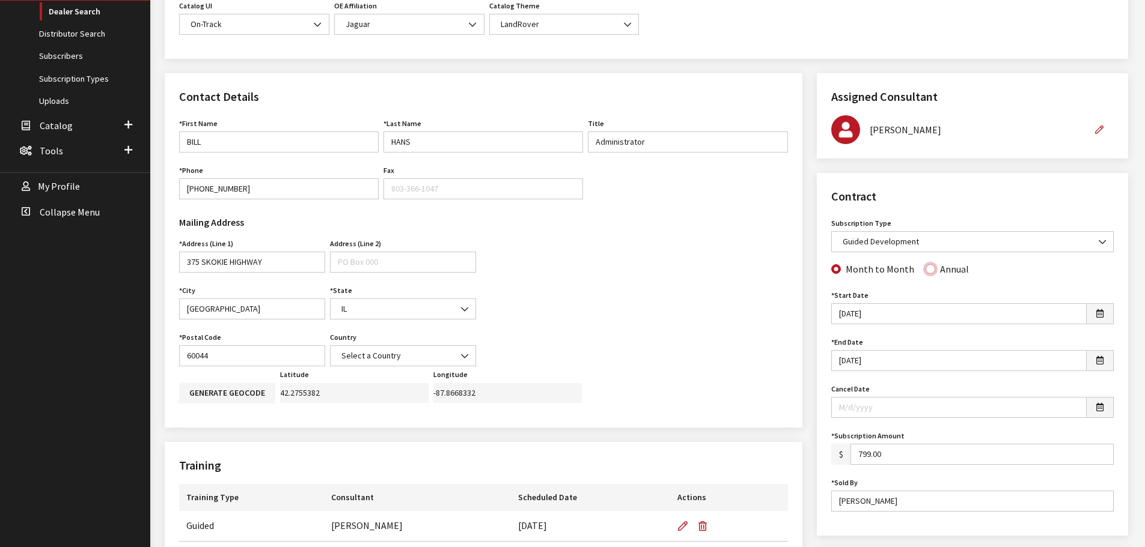
click at [927, 271] on input "Annual" at bounding box center [930, 269] width 10 height 10
radio input "true"
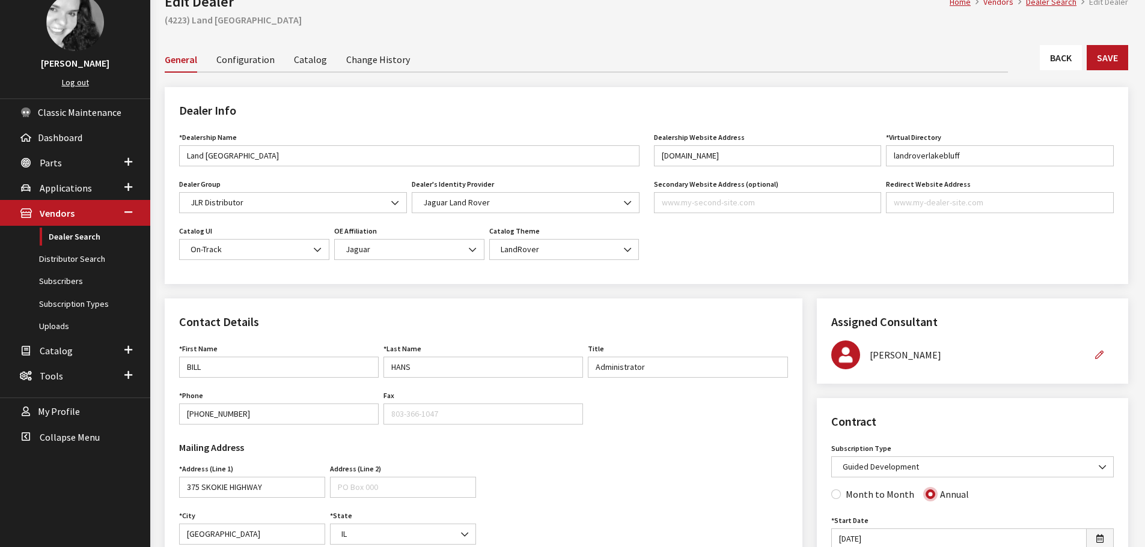
scroll to position [60, 0]
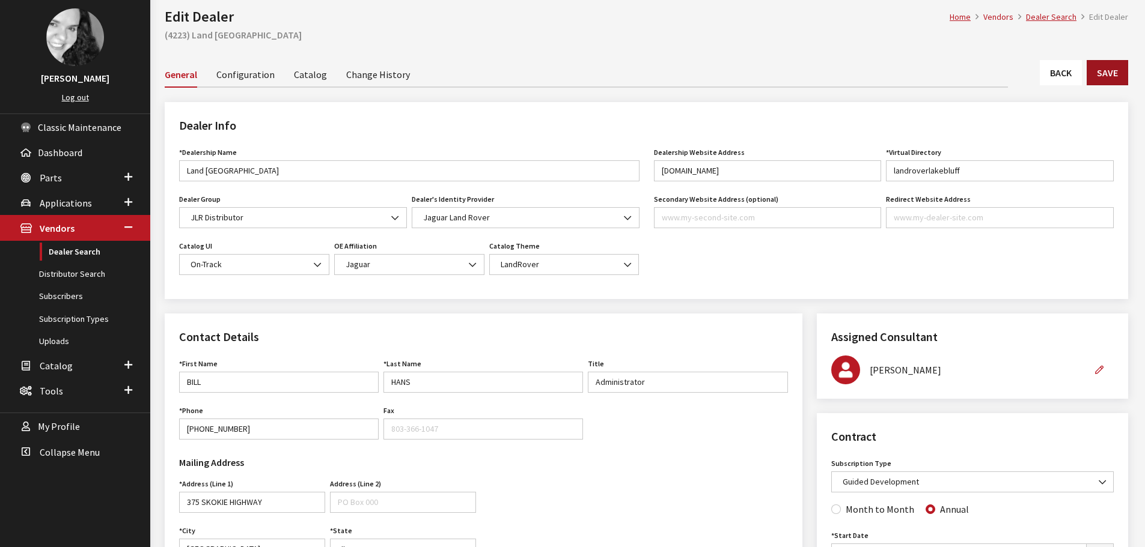
click at [1104, 71] on button "Save" at bounding box center [1107, 72] width 41 height 25
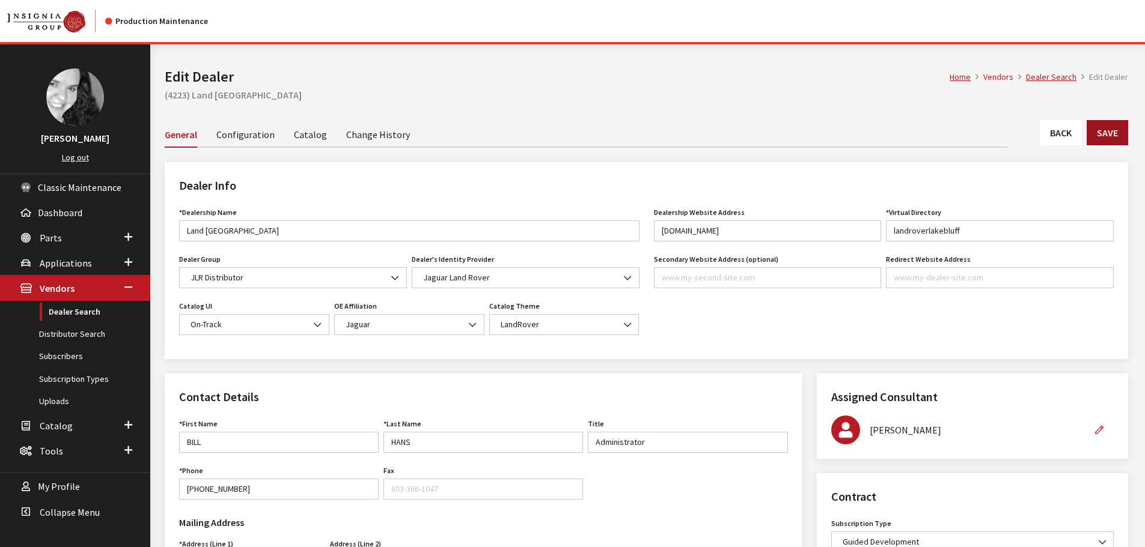
click at [1122, 142] on button "Save" at bounding box center [1107, 132] width 41 height 25
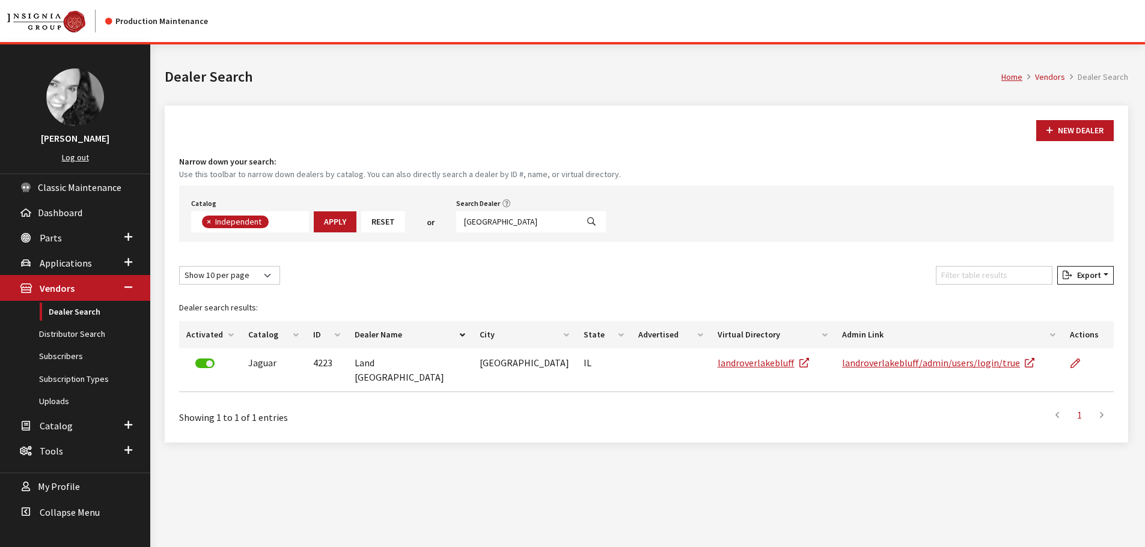
scroll to position [88, 0]
click at [503, 221] on input "[GEOGRAPHIC_DATA]" at bounding box center [516, 222] width 121 height 21
type input "naperville"
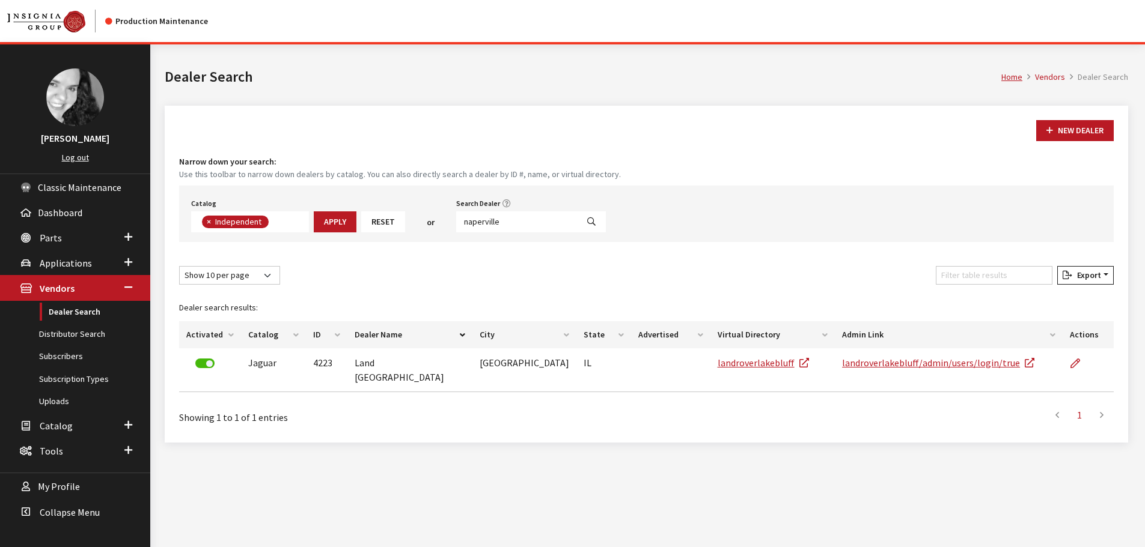
select select
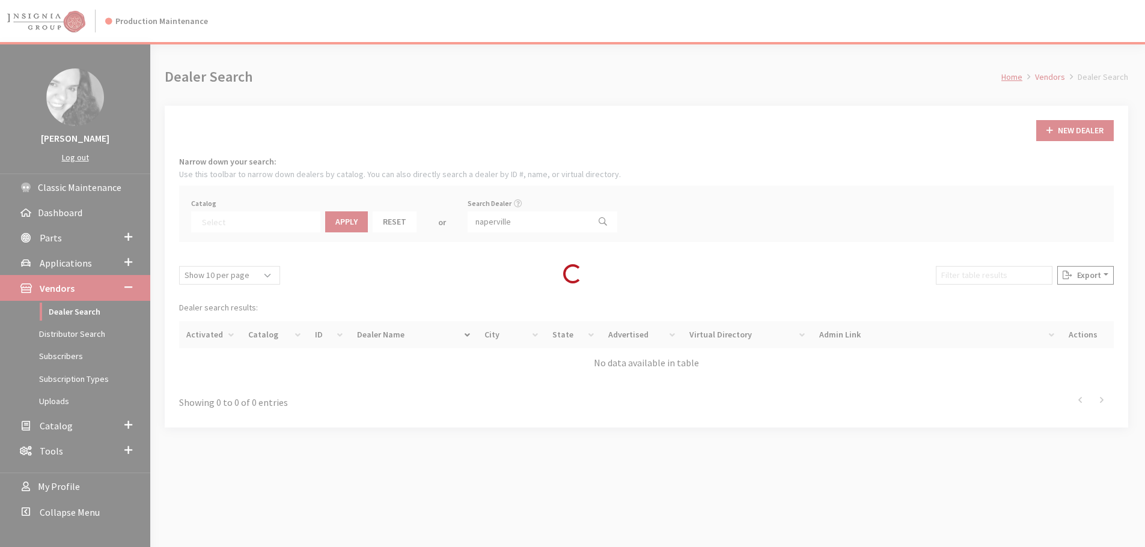
scroll to position [126, 0]
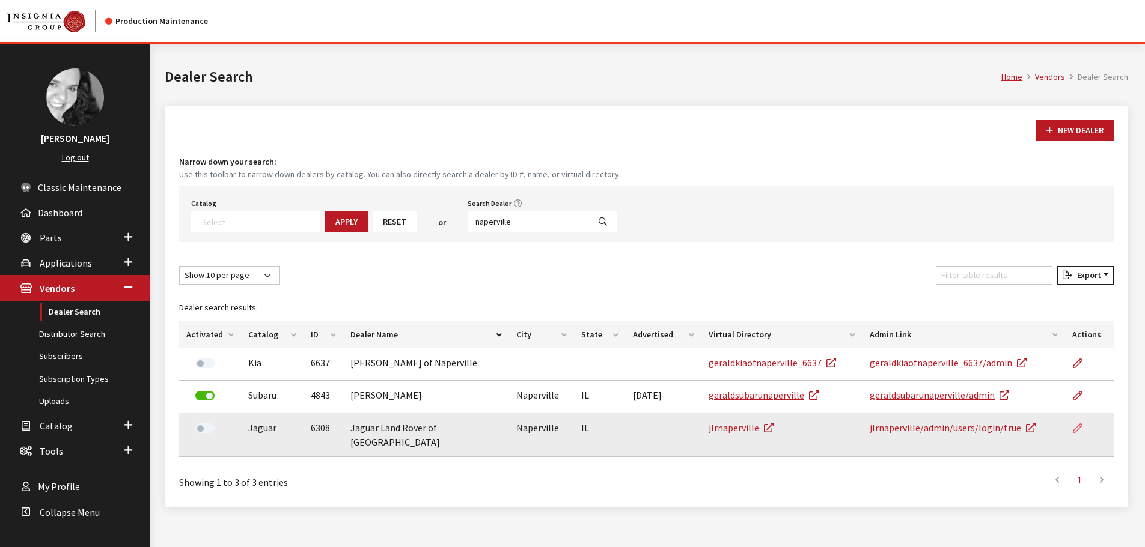
click at [1079, 427] on icon at bounding box center [1078, 429] width 10 height 10
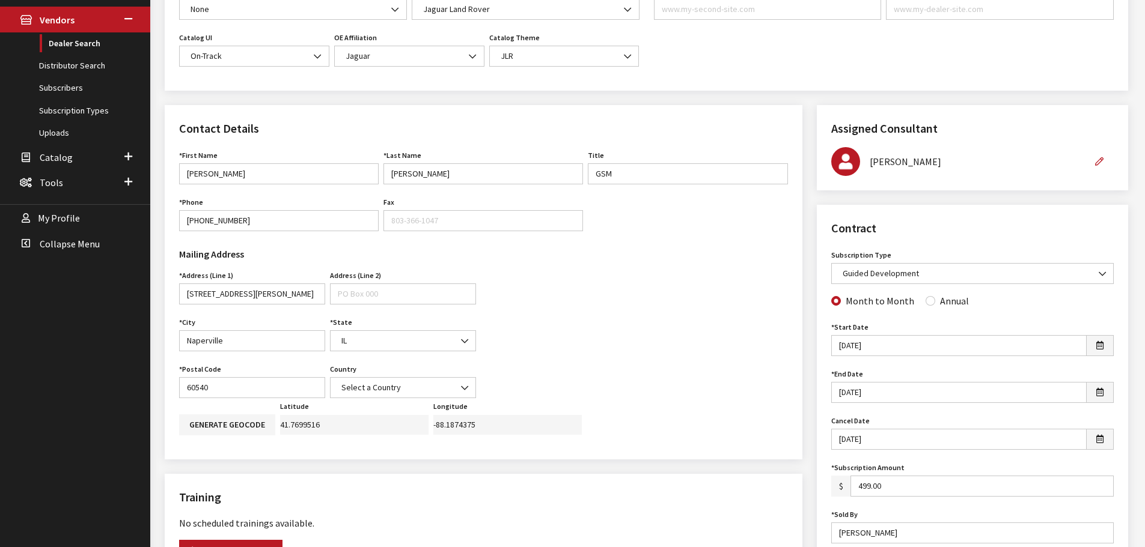
scroll to position [300, 0]
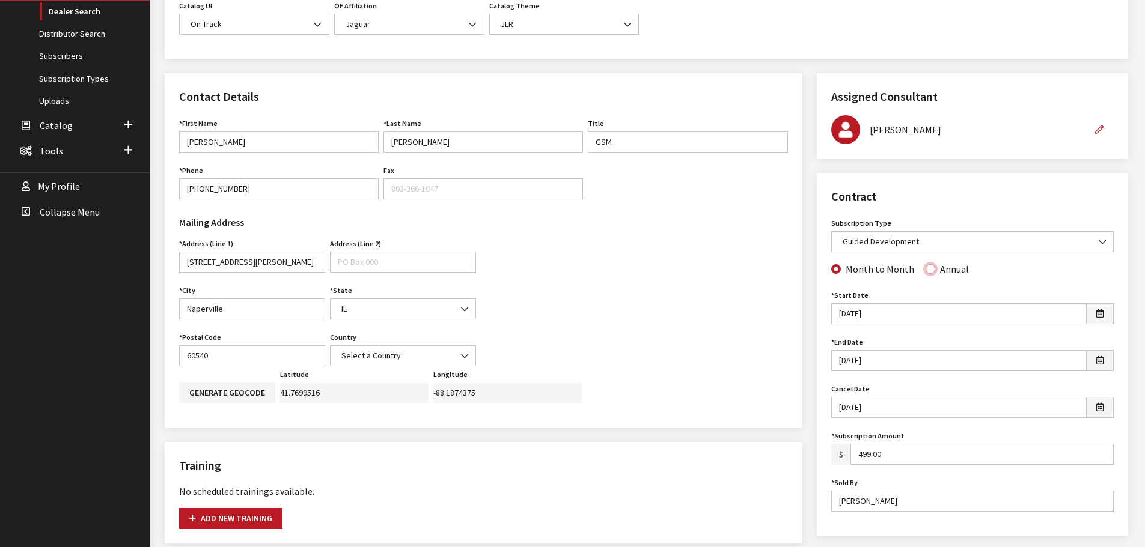
click at [925, 269] on input "Annual" at bounding box center [930, 269] width 10 height 10
radio input "true"
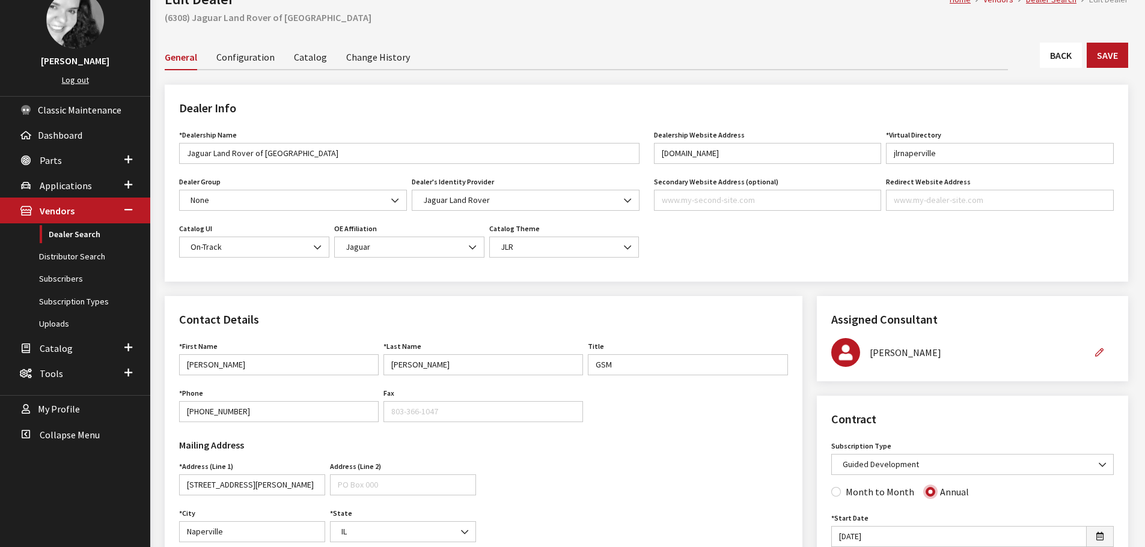
scroll to position [0, 0]
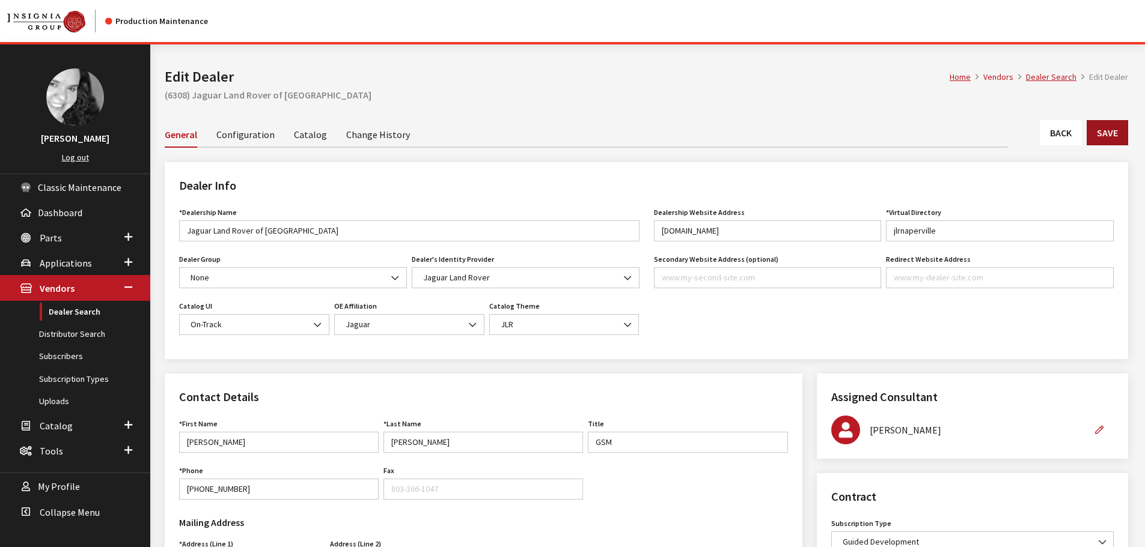
click at [1111, 130] on button "Save" at bounding box center [1107, 132] width 41 height 25
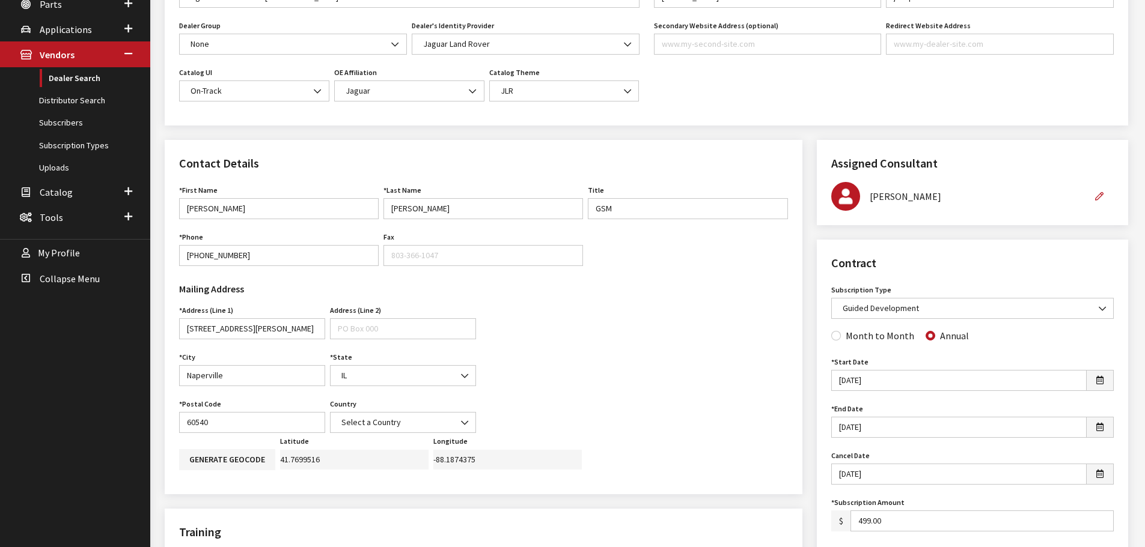
scroll to position [60, 0]
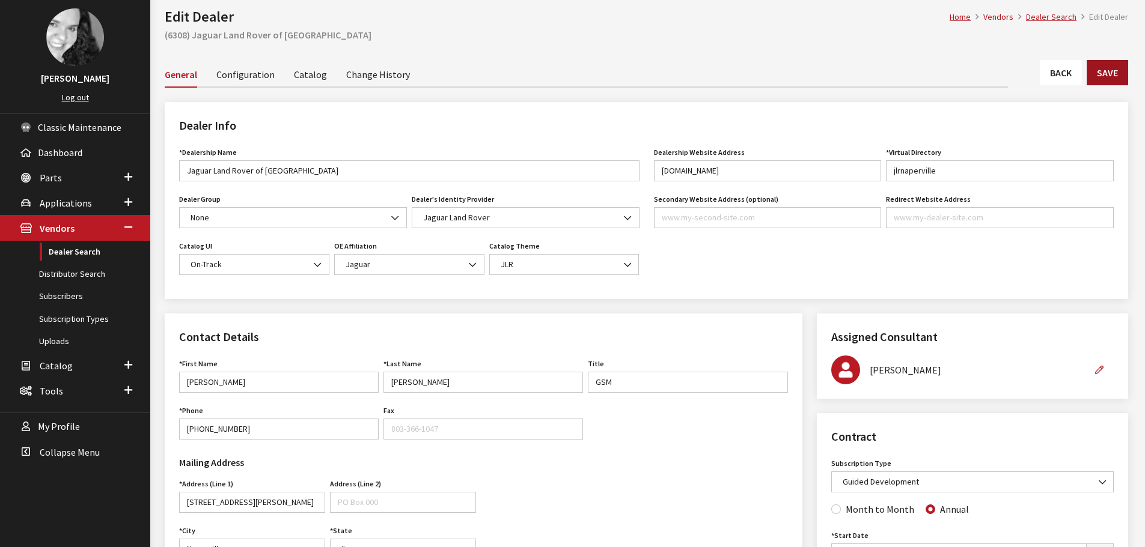
click at [1108, 73] on button "Save" at bounding box center [1107, 72] width 41 height 25
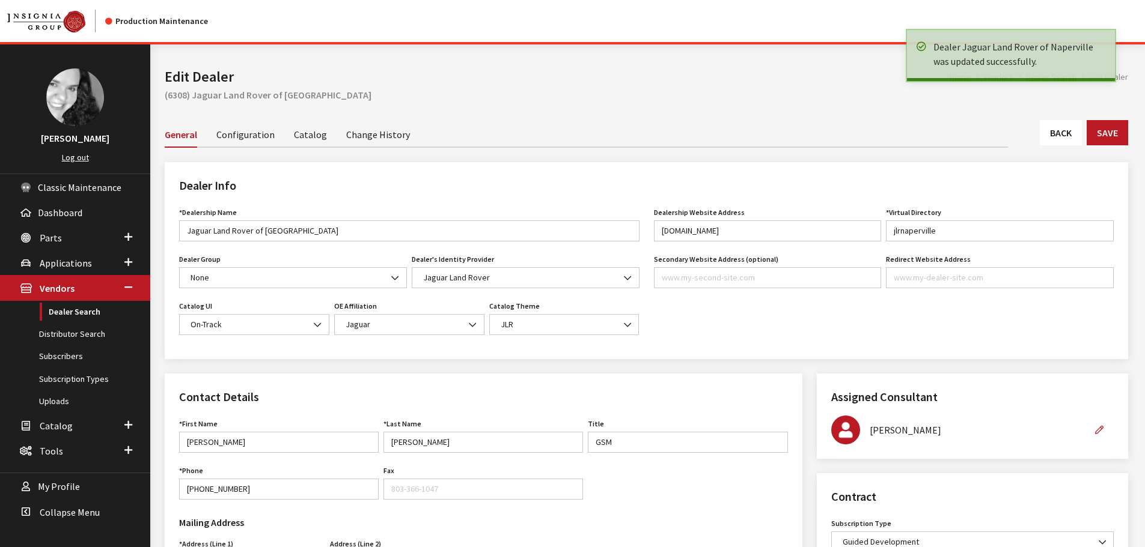
click at [1054, 135] on link "Back" at bounding box center [1061, 132] width 42 height 25
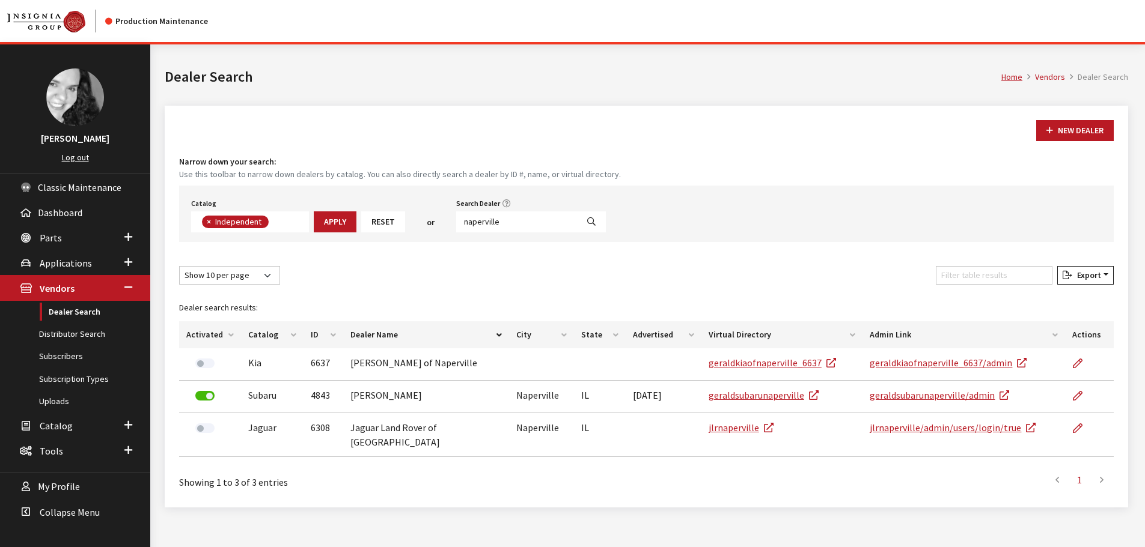
scroll to position [88, 0]
click at [510, 222] on input "naperville" at bounding box center [516, 222] width 121 height 21
click at [510, 221] on input "naperville" at bounding box center [516, 222] width 121 height 21
type input "waukesha"
select select
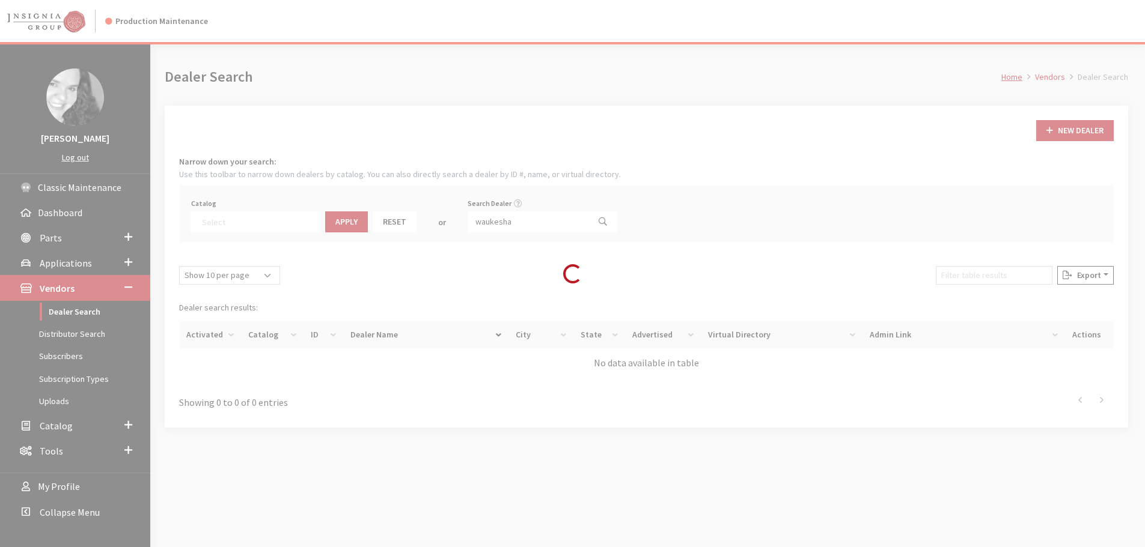
scroll to position [126, 0]
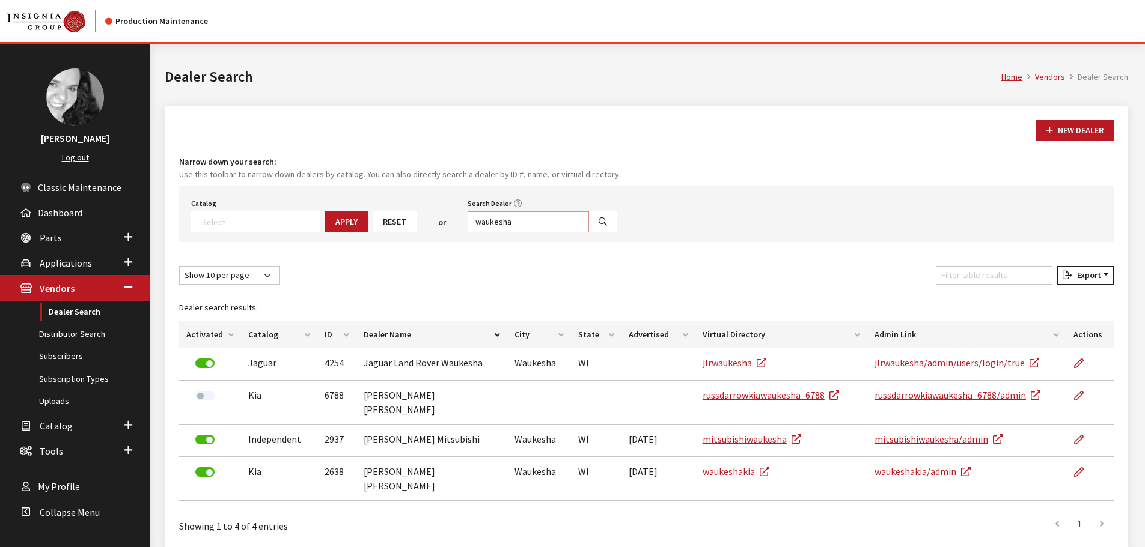
click at [529, 221] on input "waukesha" at bounding box center [528, 222] width 121 height 21
type input "lake bluff"
select select
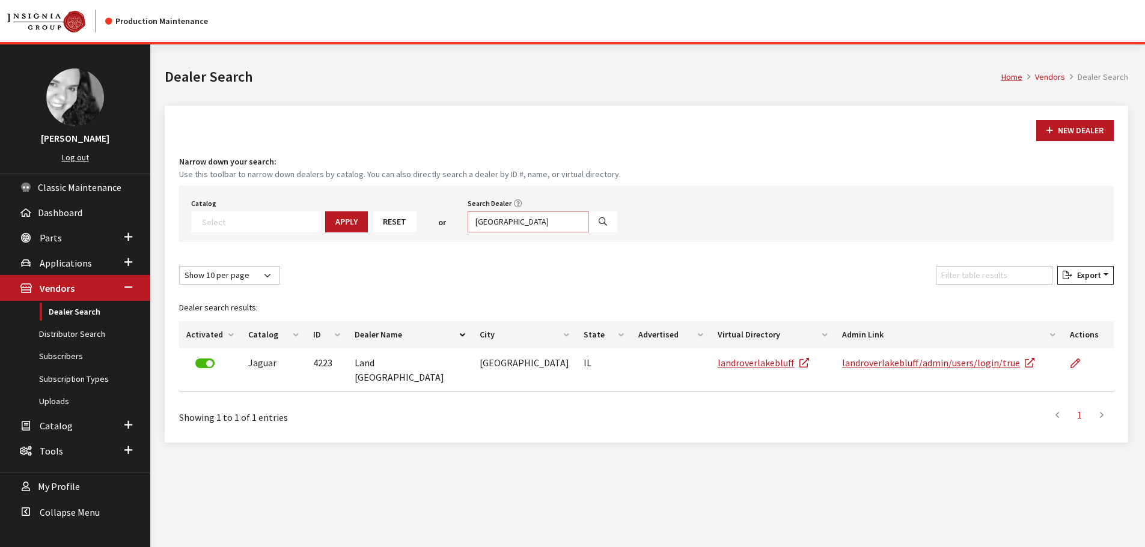
click at [529, 221] on input "lake bluff" at bounding box center [528, 222] width 121 height 21
type input "chicago"
select select
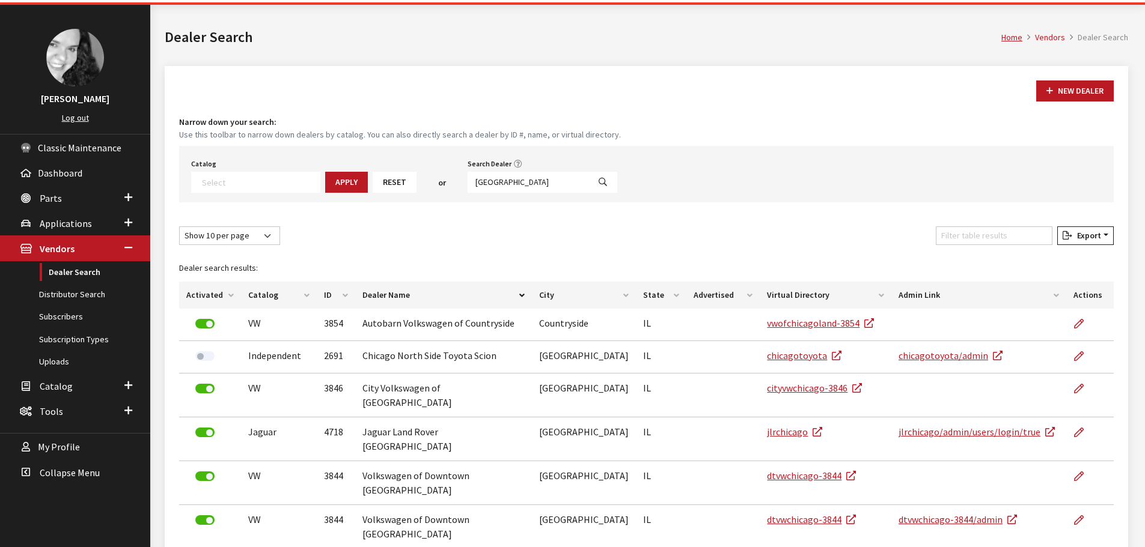
scroll to position [60, 0]
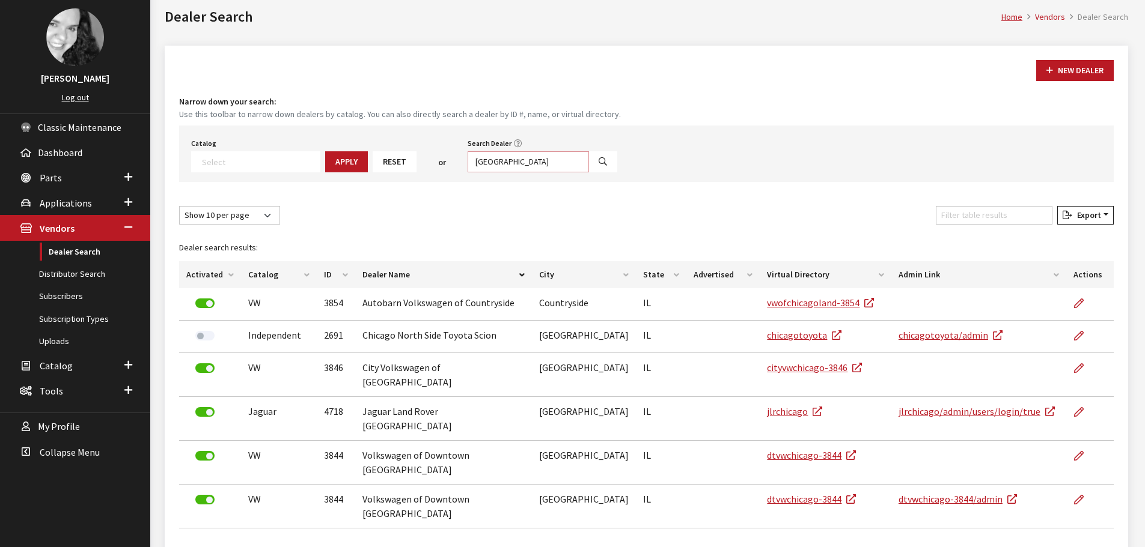
click at [493, 161] on input "chicago" at bounding box center [528, 161] width 121 height 21
type input "hinsdale"
select select
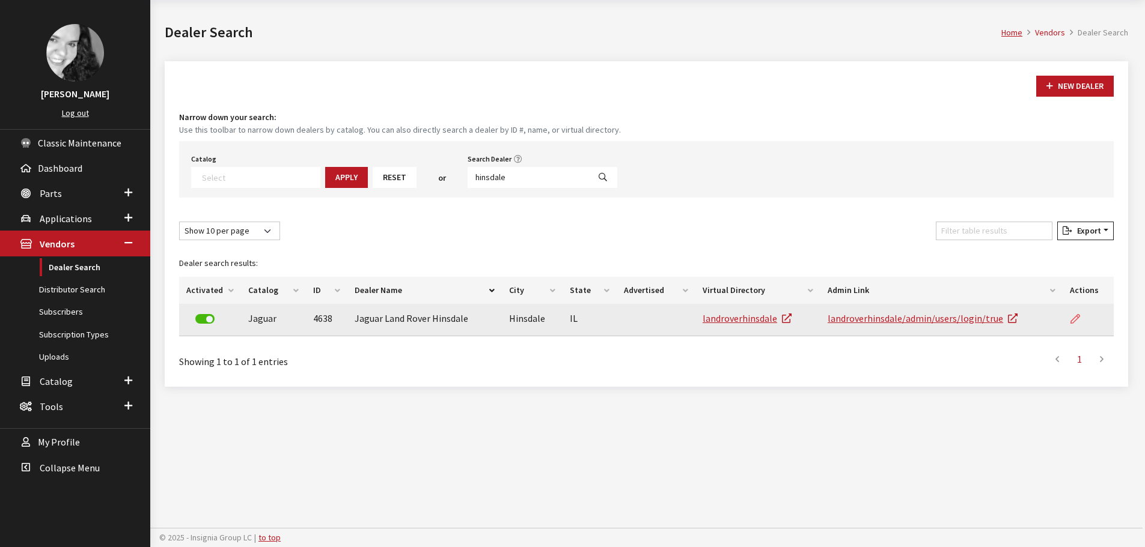
click at [1074, 321] on icon at bounding box center [1075, 320] width 10 height 10
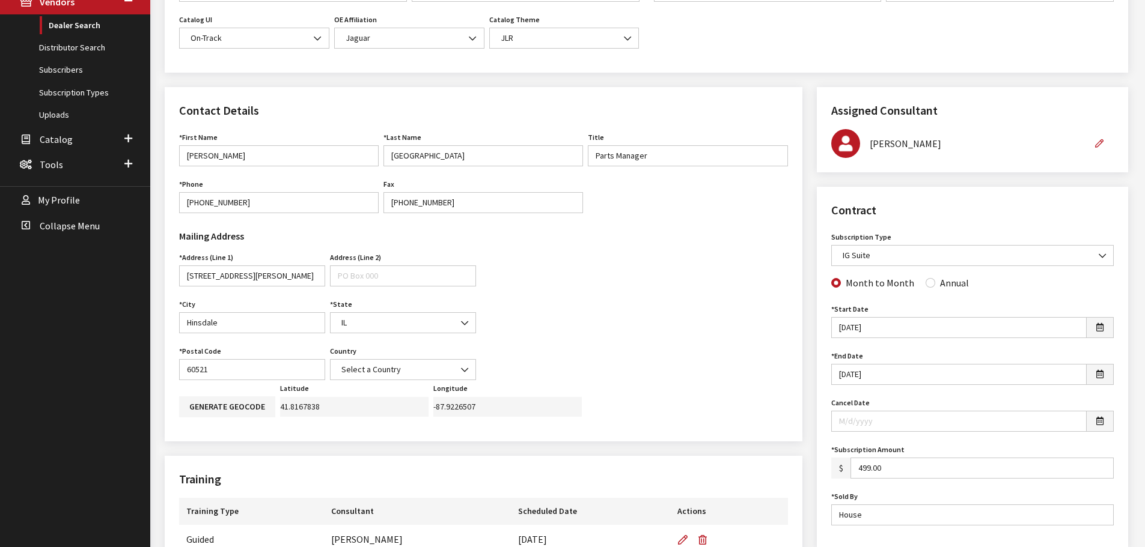
scroll to position [300, 0]
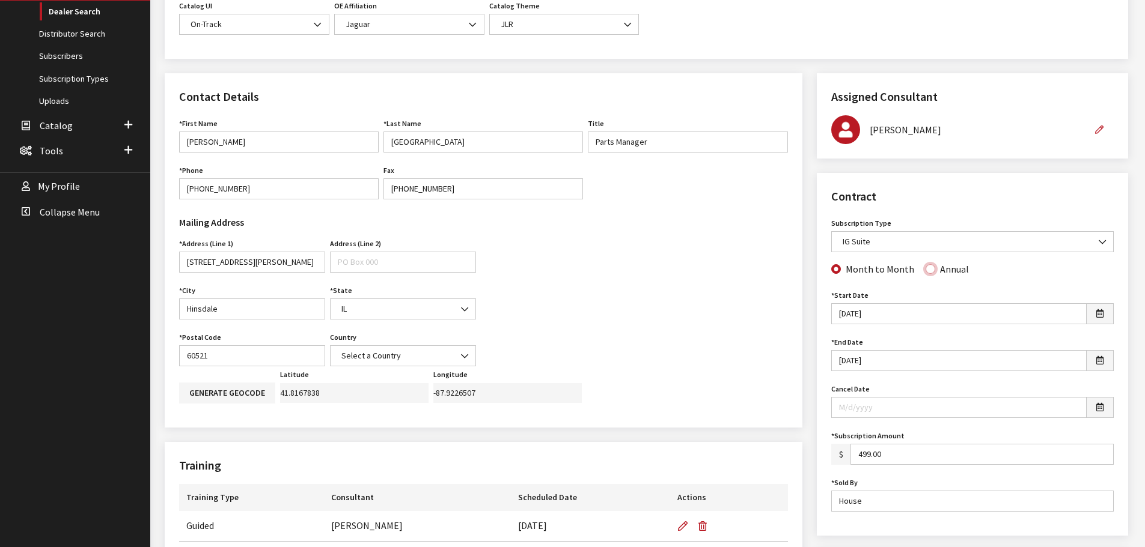
click at [927, 271] on input "Annual" at bounding box center [930, 269] width 10 height 10
radio input "true"
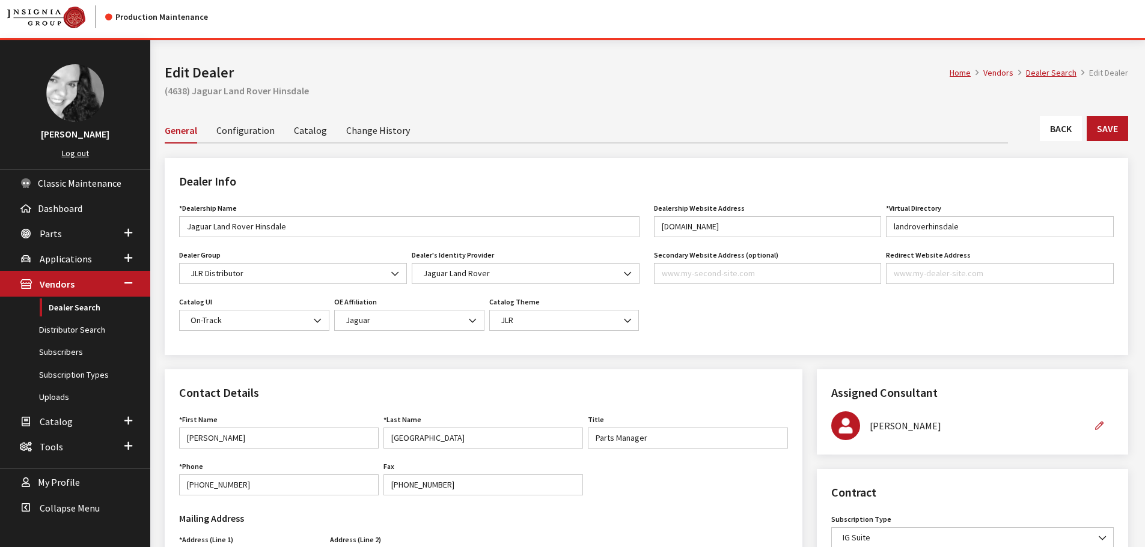
scroll to position [0, 0]
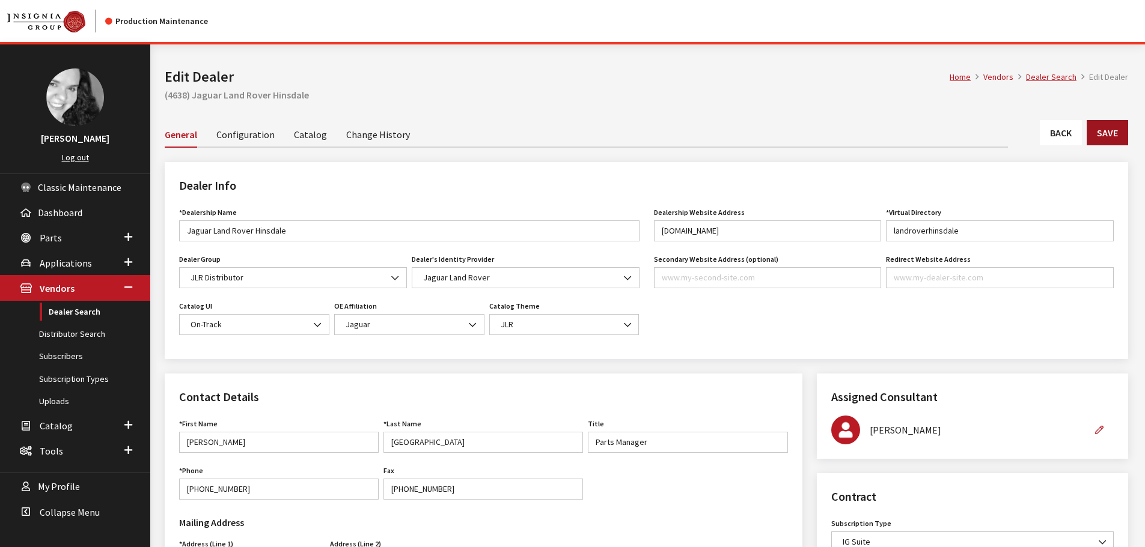
click at [1117, 130] on button "Save" at bounding box center [1107, 132] width 41 height 25
click at [1105, 139] on button "Save" at bounding box center [1107, 132] width 41 height 25
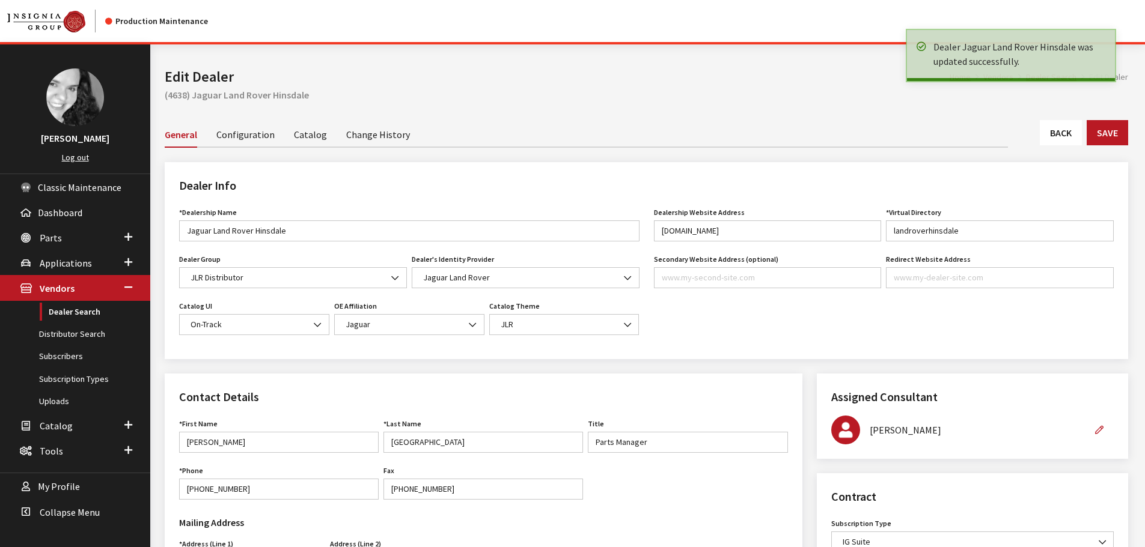
click at [1066, 133] on link "Back" at bounding box center [1061, 132] width 42 height 25
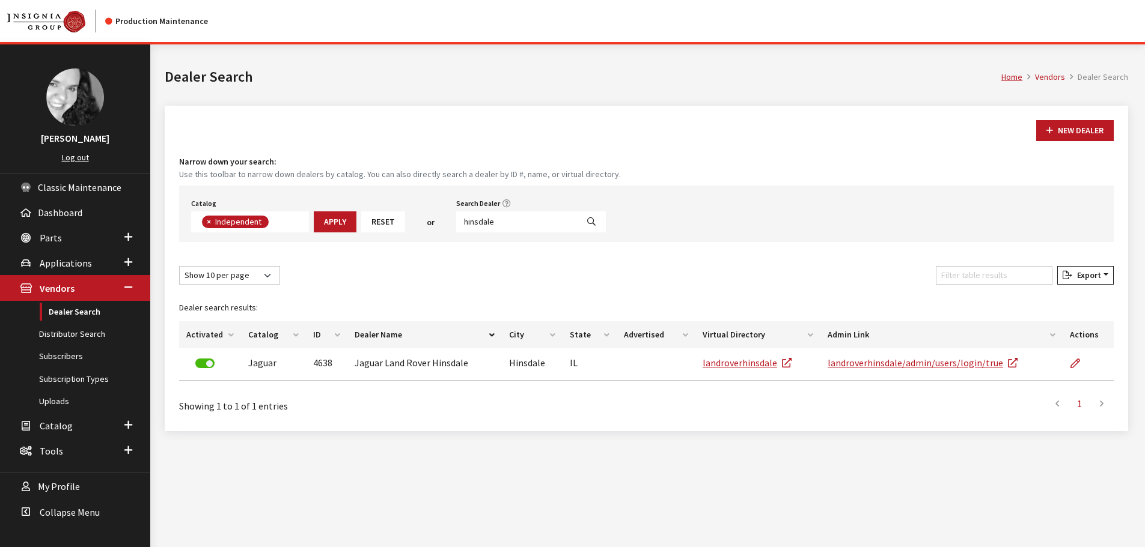
scroll to position [88, 0]
click at [494, 221] on input "hinsdale" at bounding box center [516, 222] width 121 height 21
type input "northfield"
select select
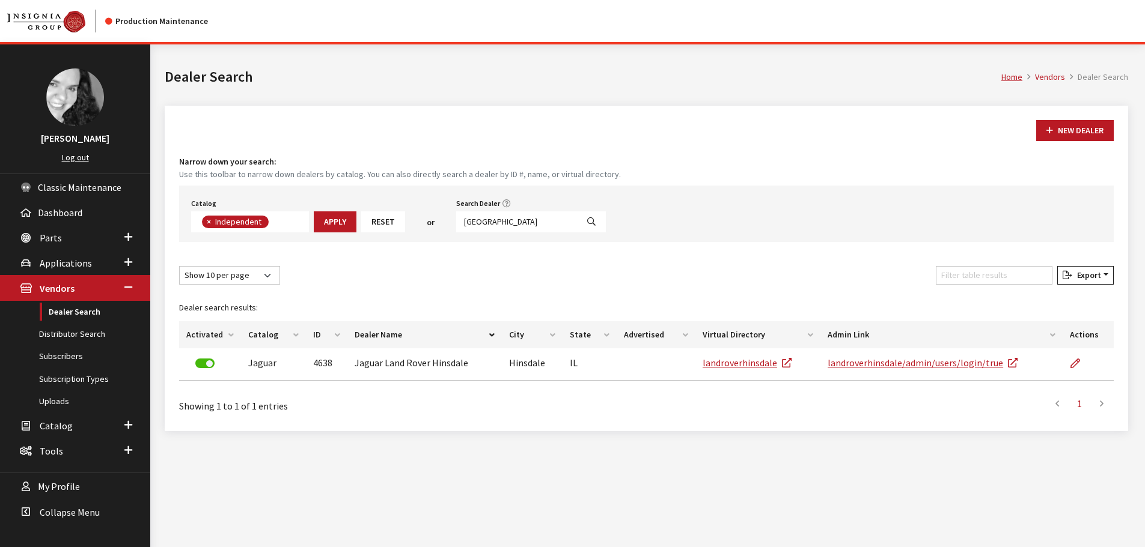
scroll to position [126, 0]
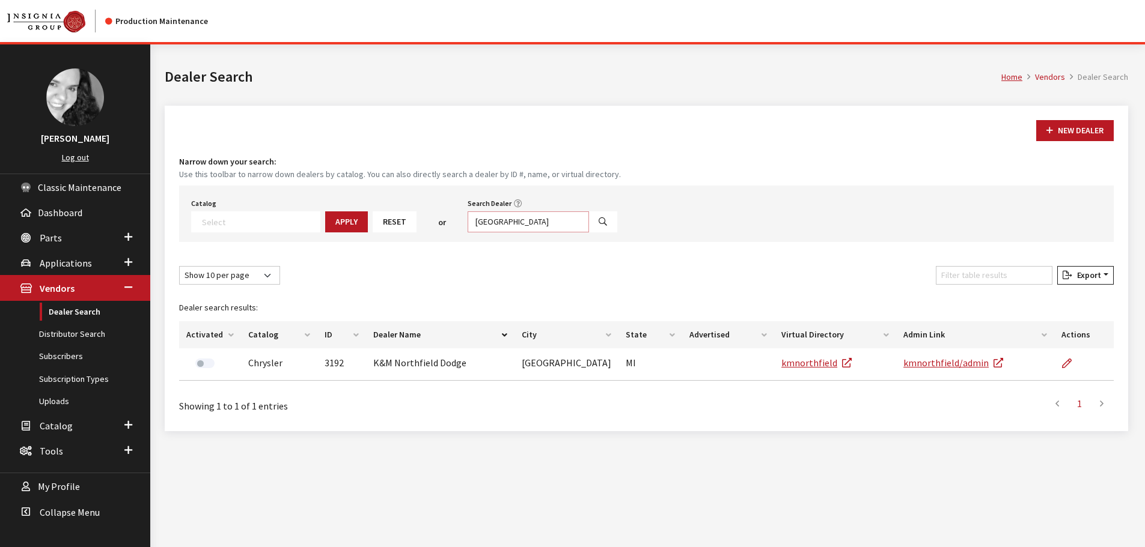
click at [493, 221] on input "northfield" at bounding box center [528, 222] width 121 height 21
type input "orland park"
select select
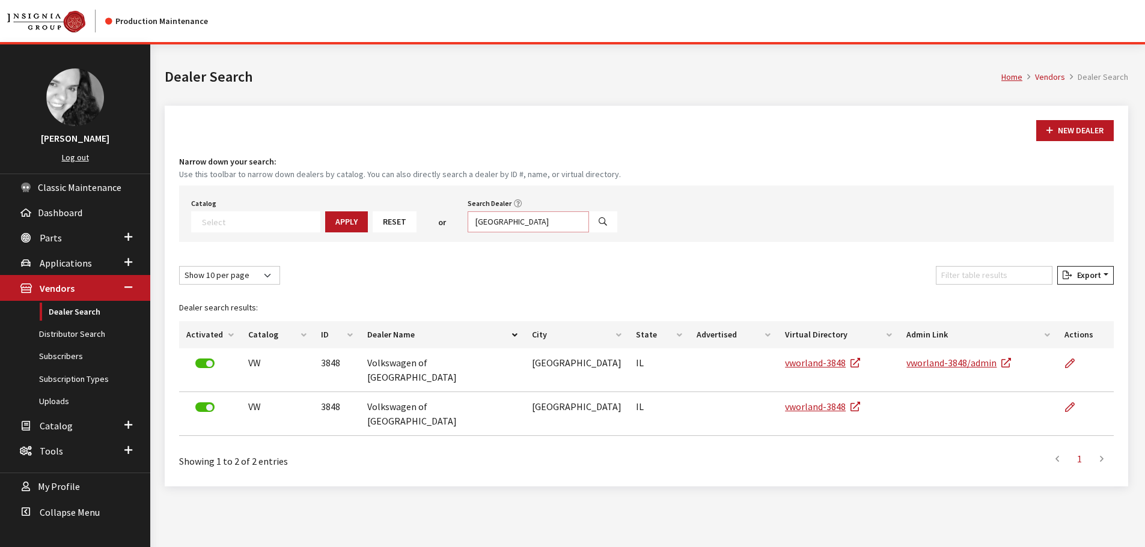
click at [493, 221] on input "orland park" at bounding box center [528, 222] width 121 height 21
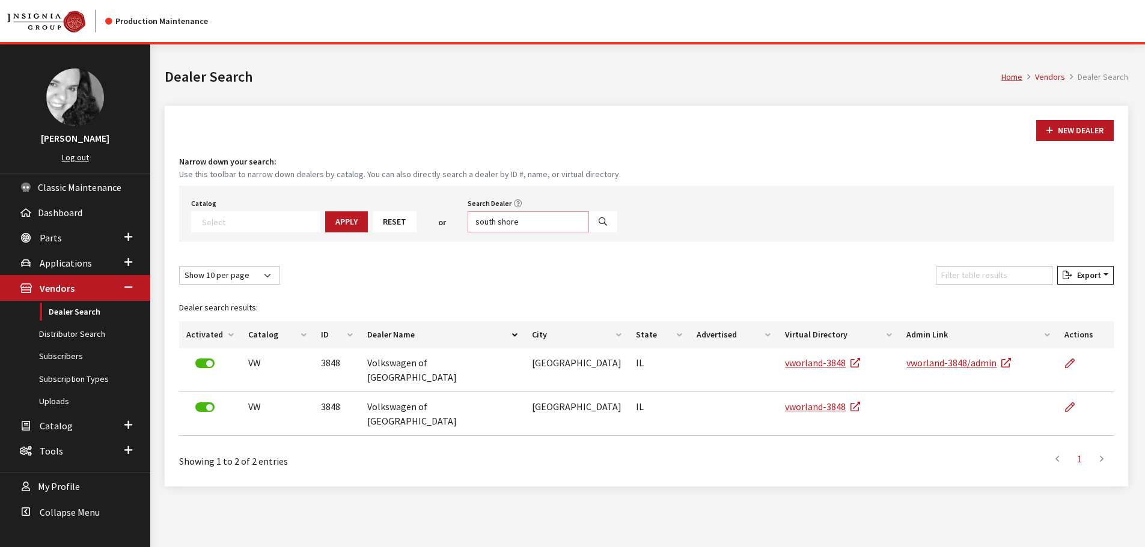
type input "south shore"
select select
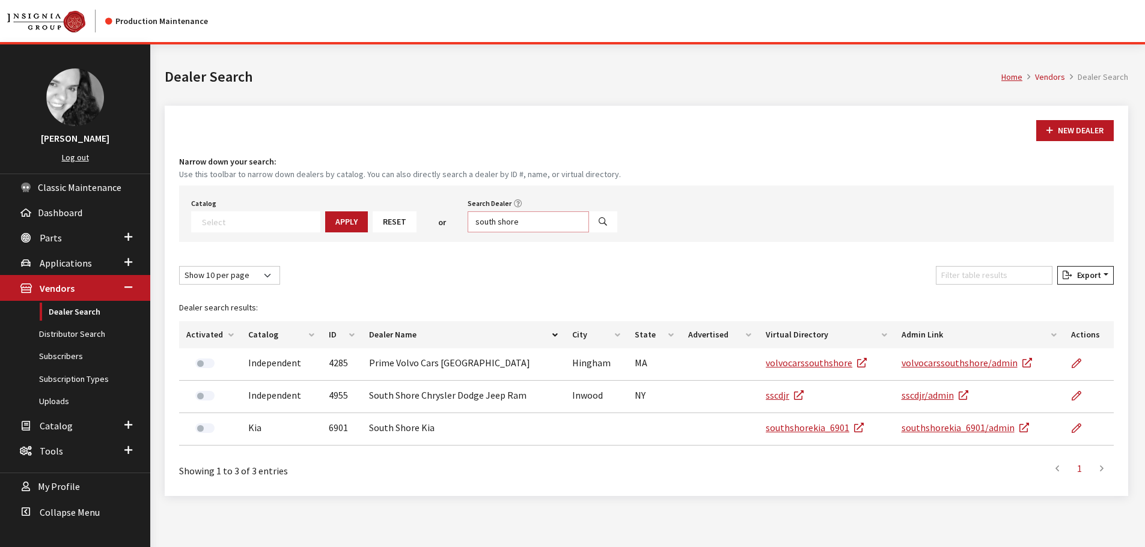
click at [493, 221] on input "south shore" at bounding box center [528, 222] width 121 height 21
type input "schaumburg"
select select
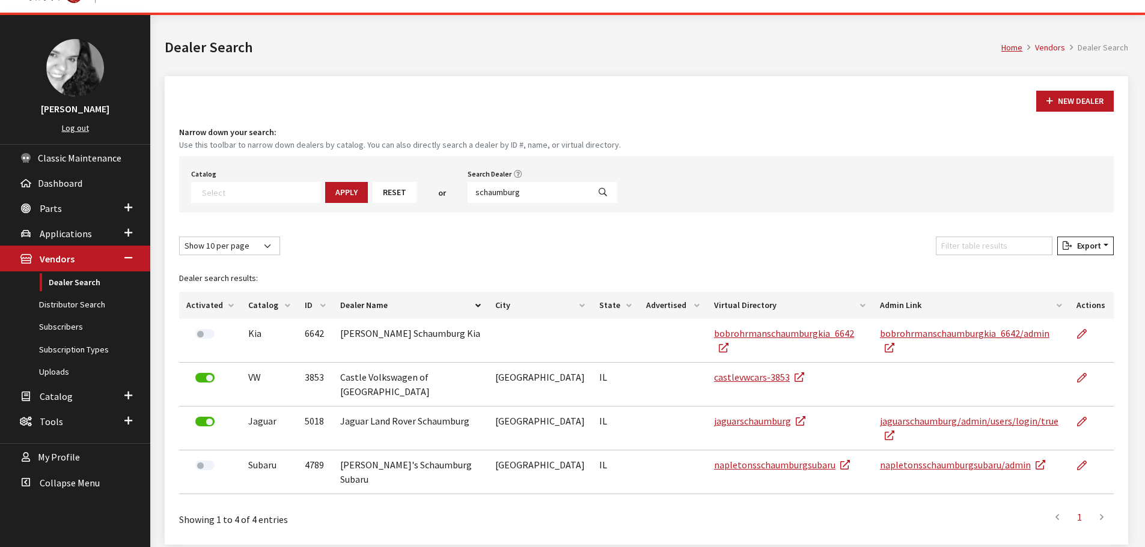
scroll to position [44, 0]
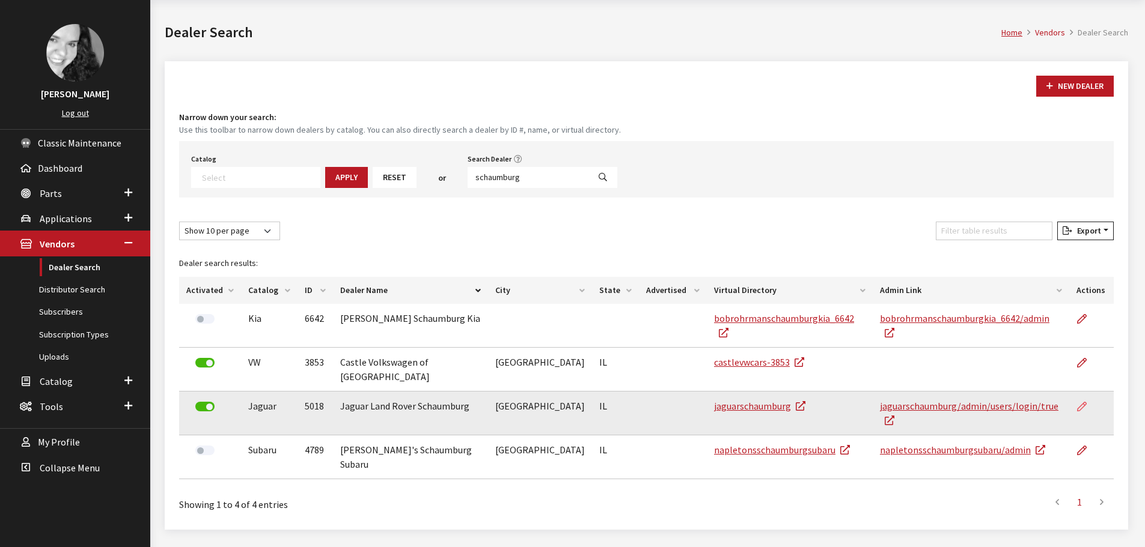
click at [1082, 403] on icon at bounding box center [1082, 408] width 10 height 10
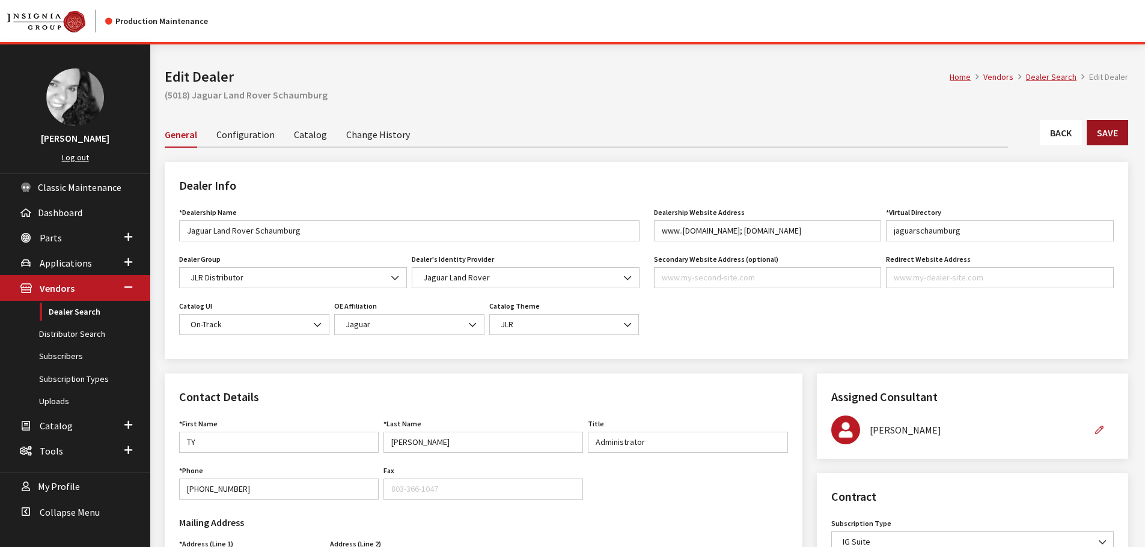
click at [1102, 133] on button "Save" at bounding box center [1107, 132] width 41 height 25
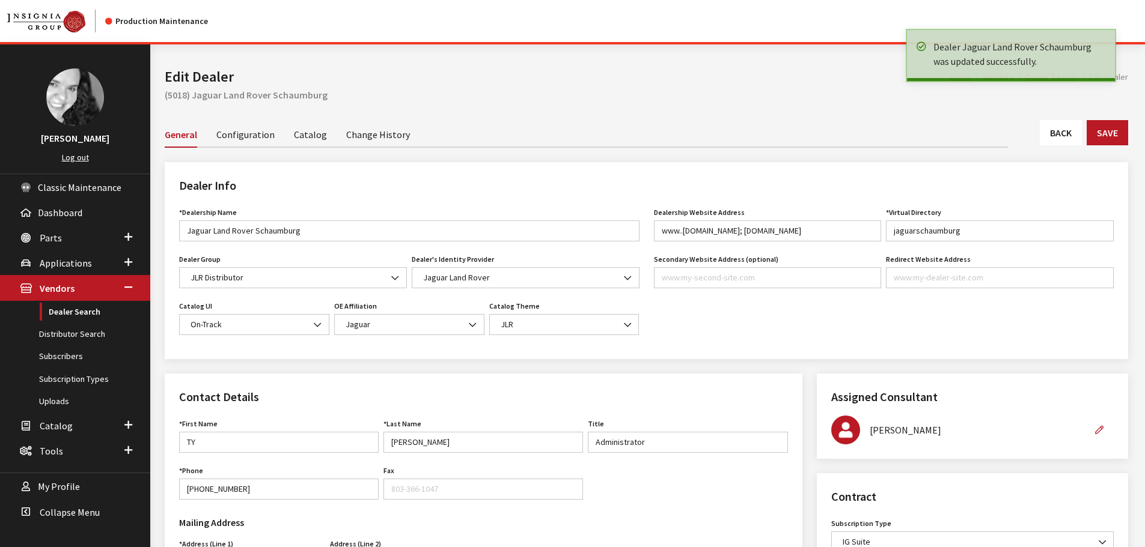
click at [1061, 133] on link "Back" at bounding box center [1061, 132] width 42 height 25
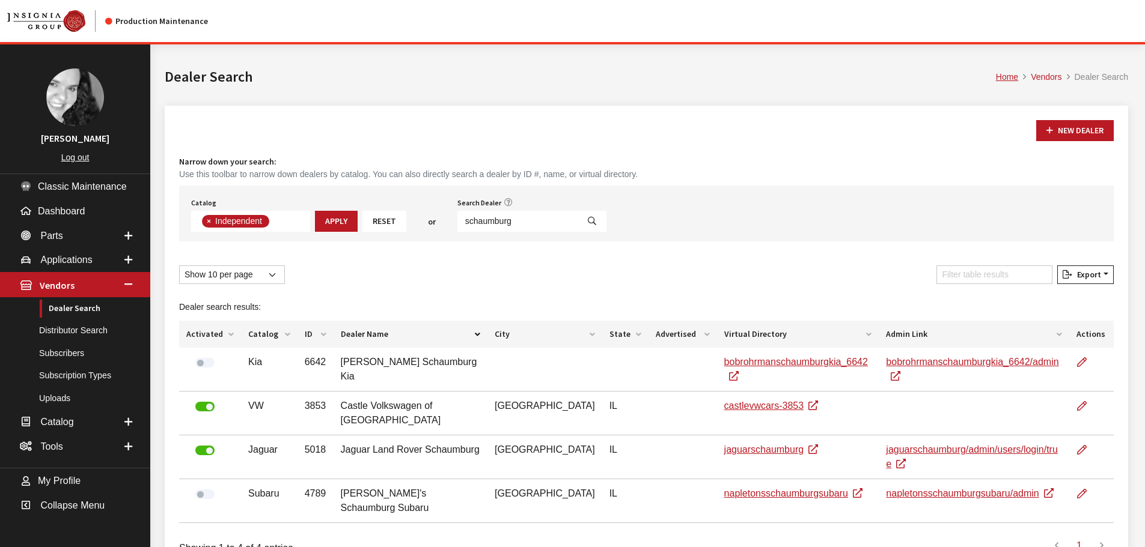
scroll to position [88, 0]
click at [521, 221] on input "schaumburg" at bounding box center [517, 221] width 121 height 21
click at [520, 221] on input "schaumburg" at bounding box center [517, 221] width 121 height 21
type input "richfield"
select select
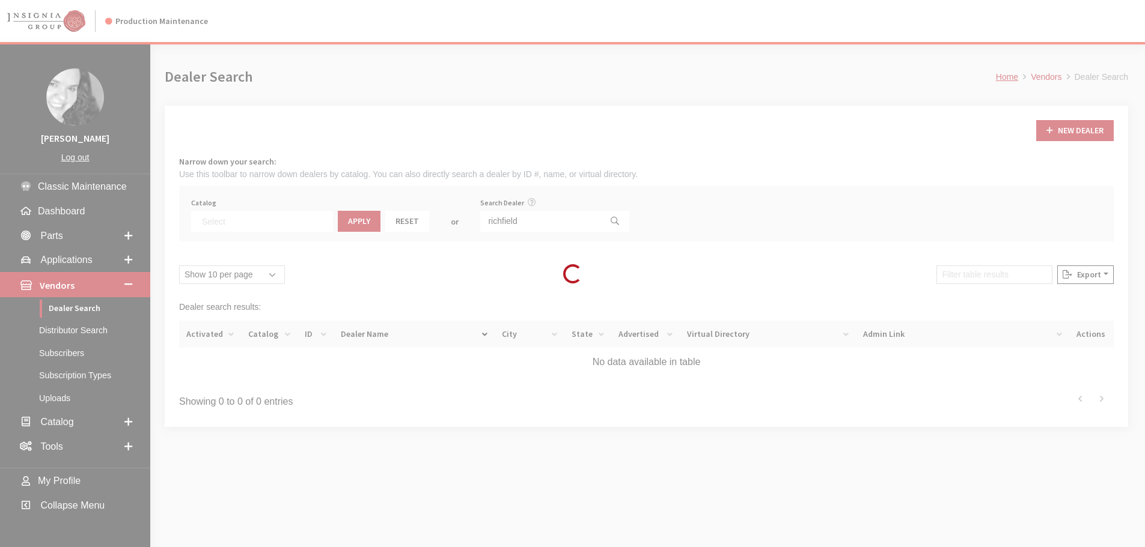
scroll to position [126, 0]
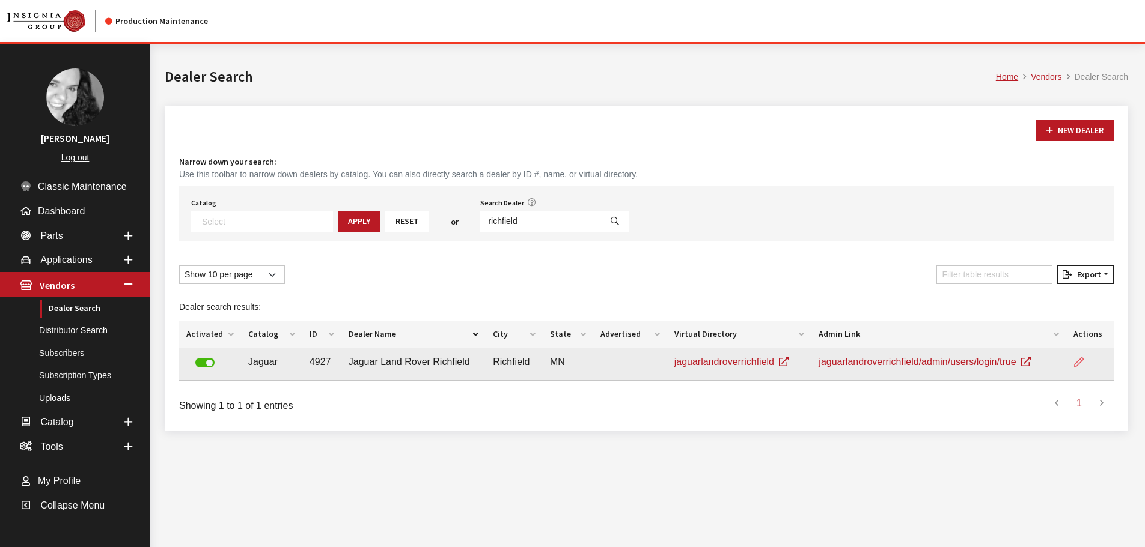
click at [1076, 364] on icon at bounding box center [1079, 363] width 10 height 10
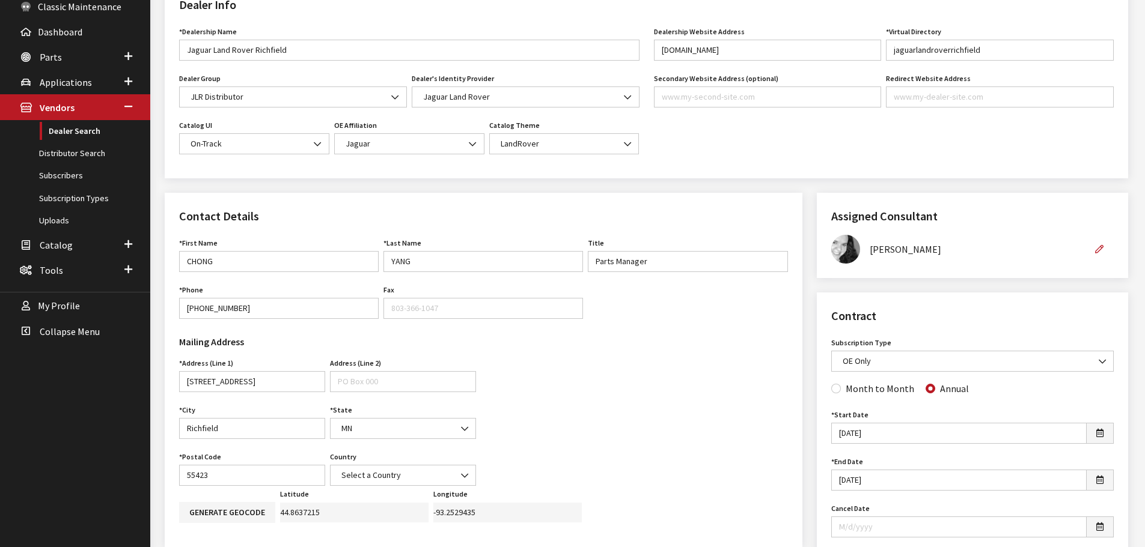
scroll to position [240, 0]
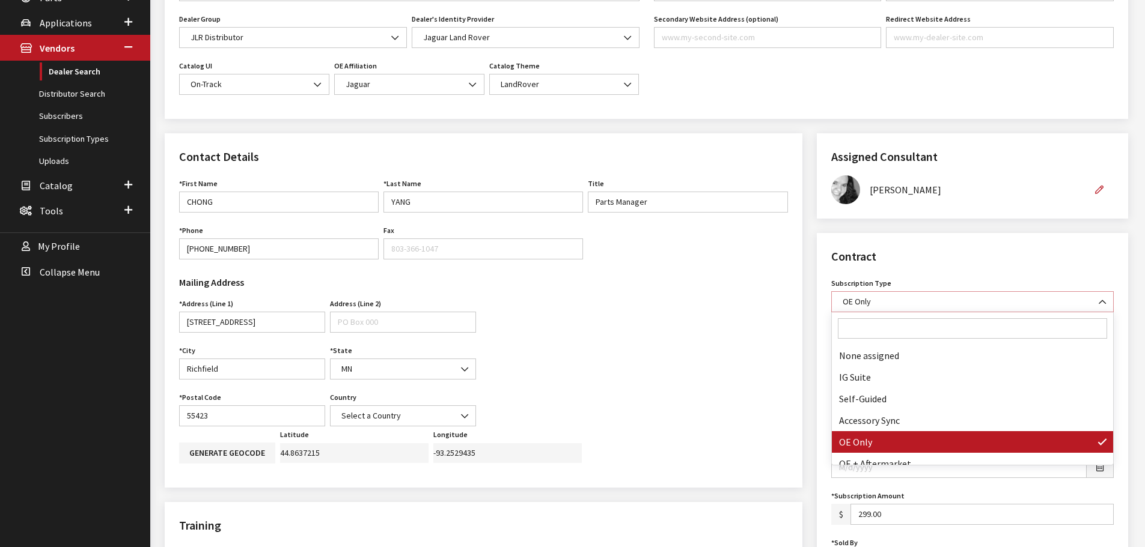
click at [1081, 301] on span "OE Only" at bounding box center [972, 302] width 267 height 13
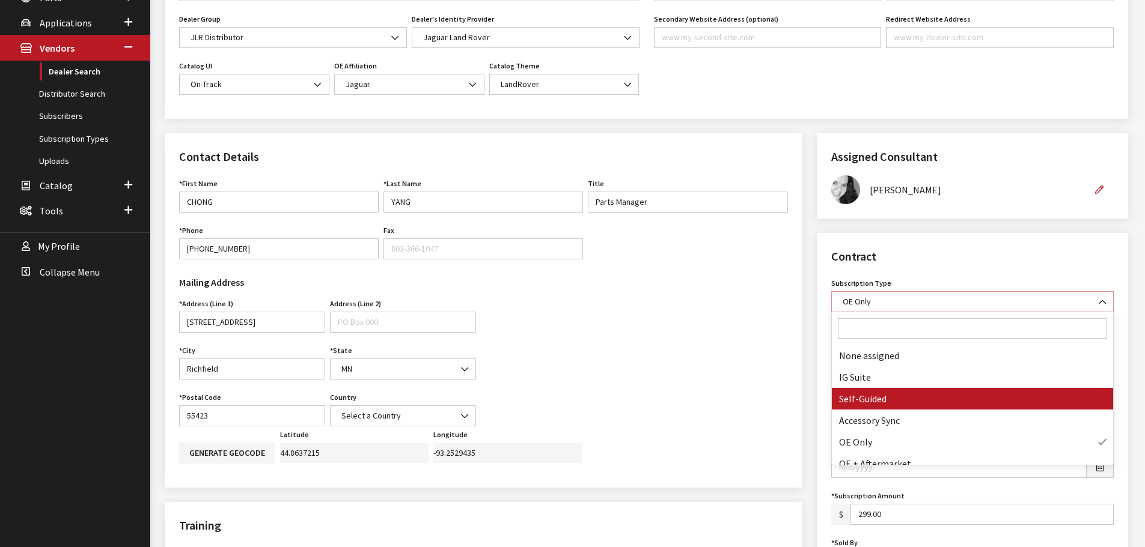
select select "8"
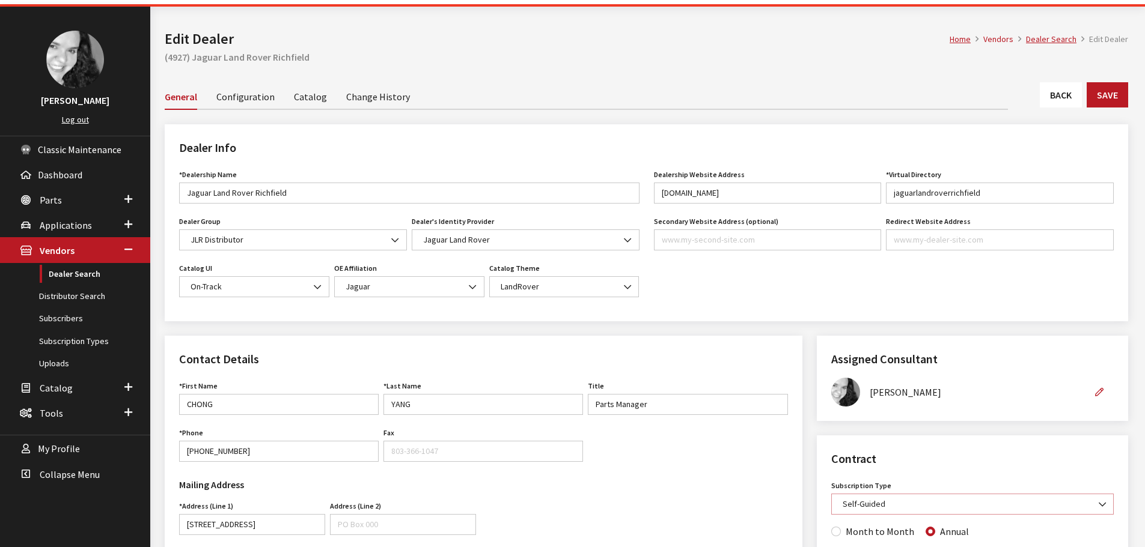
scroll to position [0, 0]
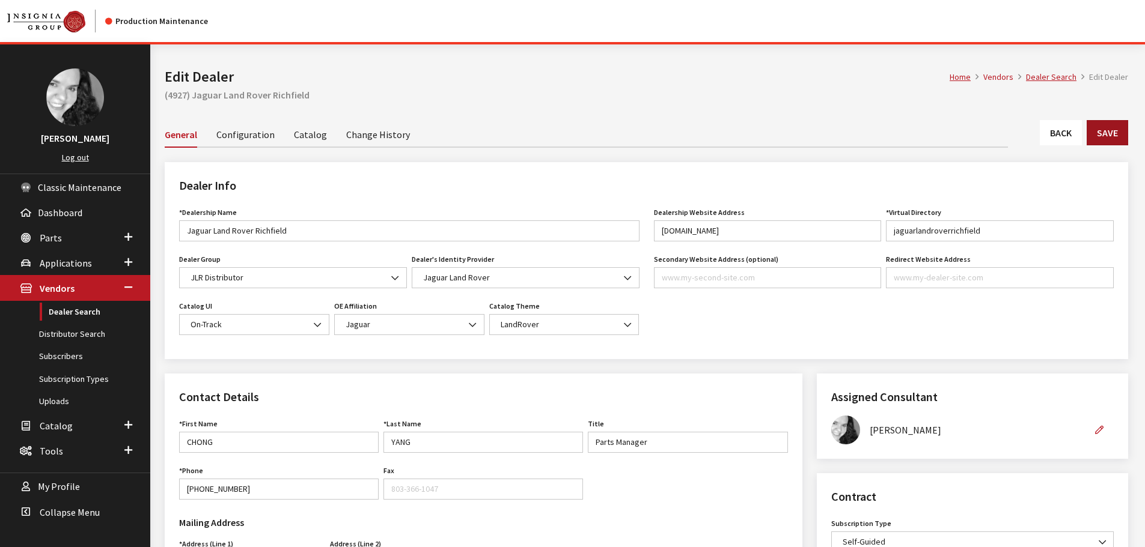
click at [1112, 127] on button "Save" at bounding box center [1107, 132] width 41 height 25
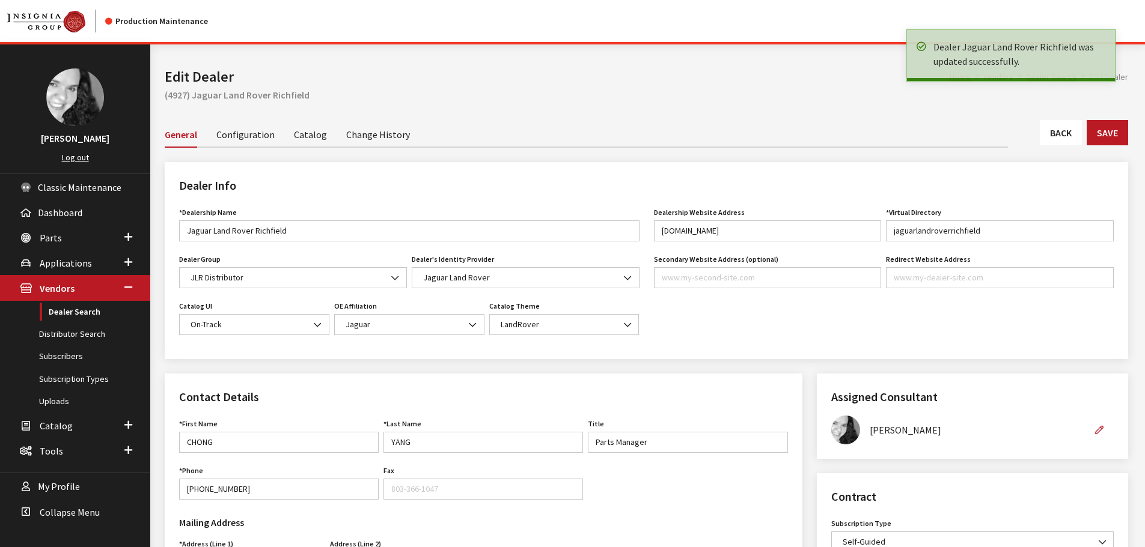
drag, startPoint x: 0, startPoint y: 0, endPoint x: 1059, endPoint y: 132, distance: 1067.6
click at [1059, 132] on link "Back" at bounding box center [1061, 132] width 42 height 25
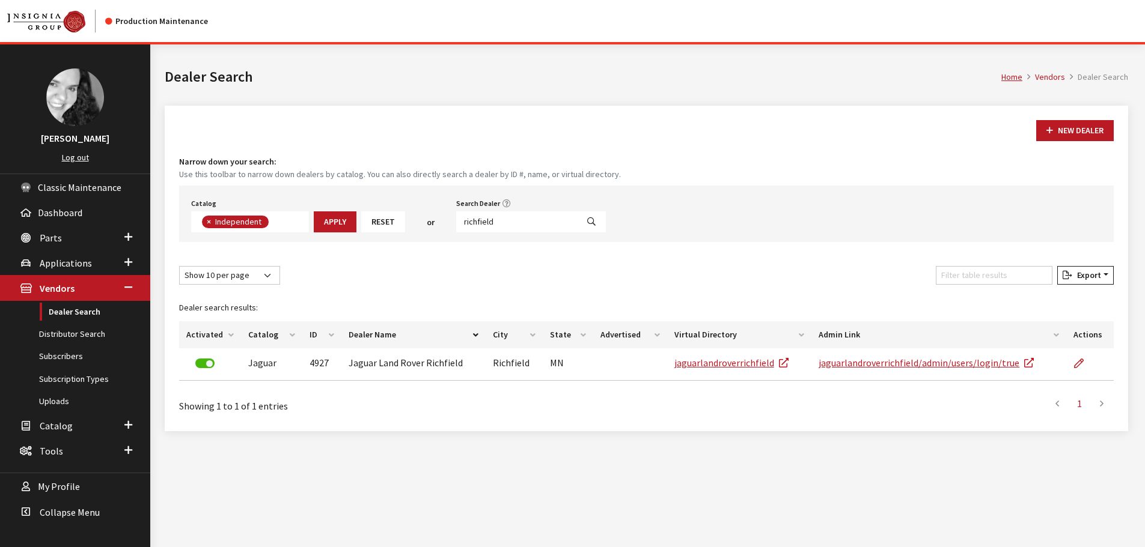
scroll to position [88, 0]
click at [500, 221] on input "richfield" at bounding box center [516, 222] width 121 height 21
type input "new orleans"
select select
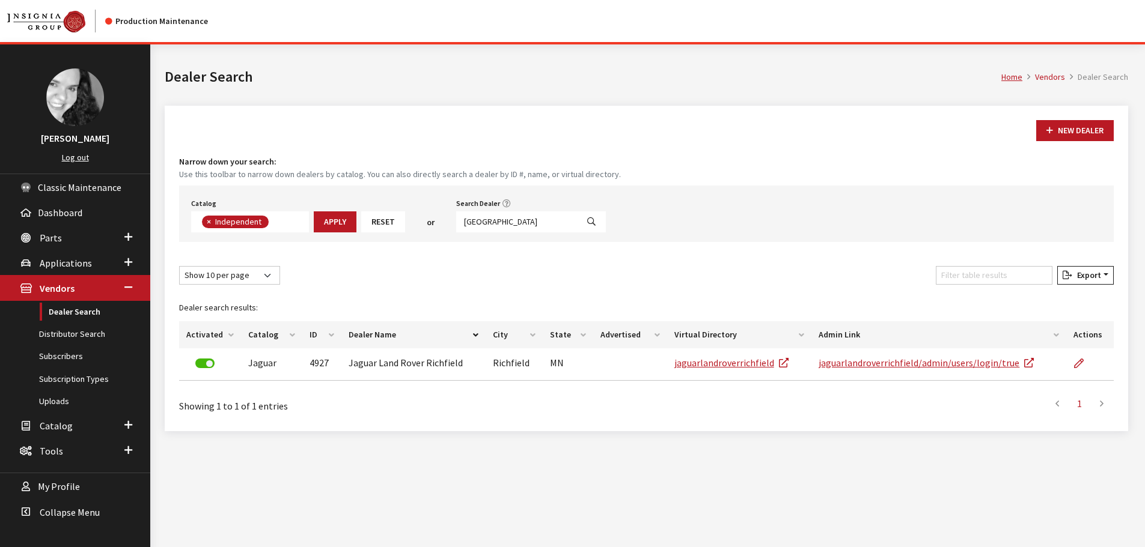
scroll to position [126, 0]
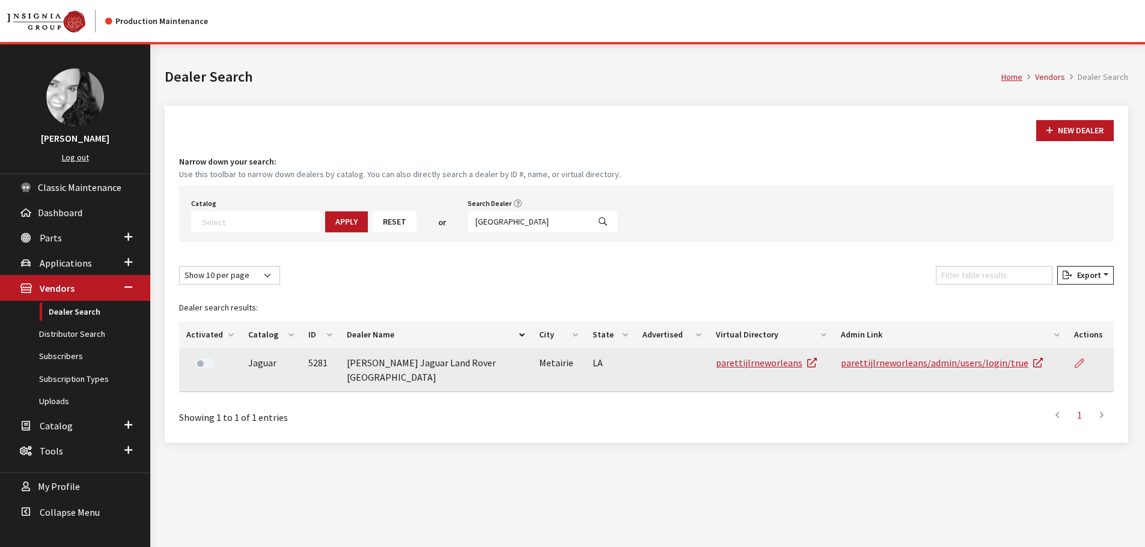
click at [1077, 363] on icon at bounding box center [1079, 364] width 10 height 10
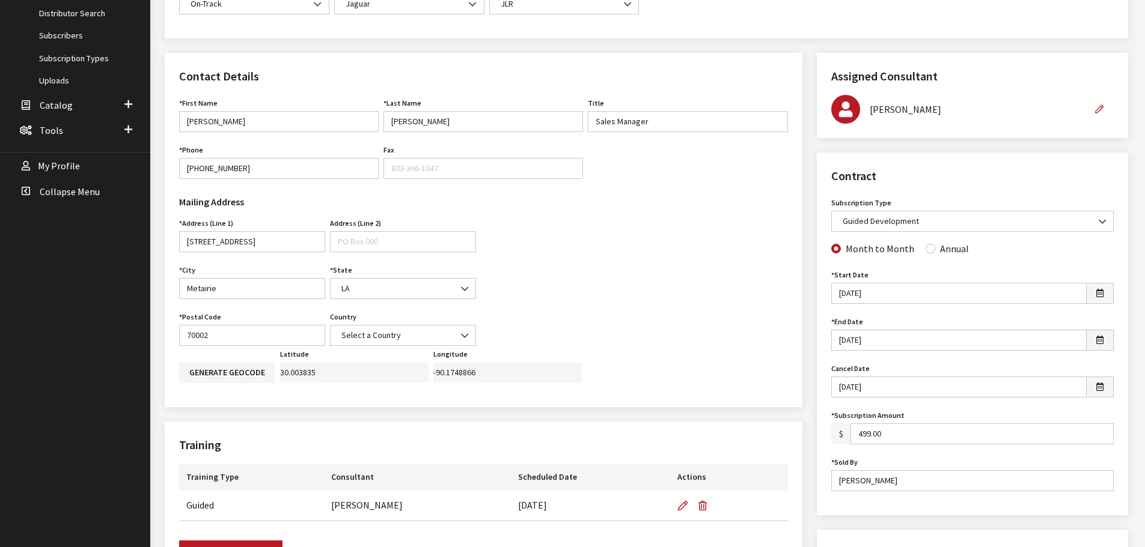
scroll to position [300, 0]
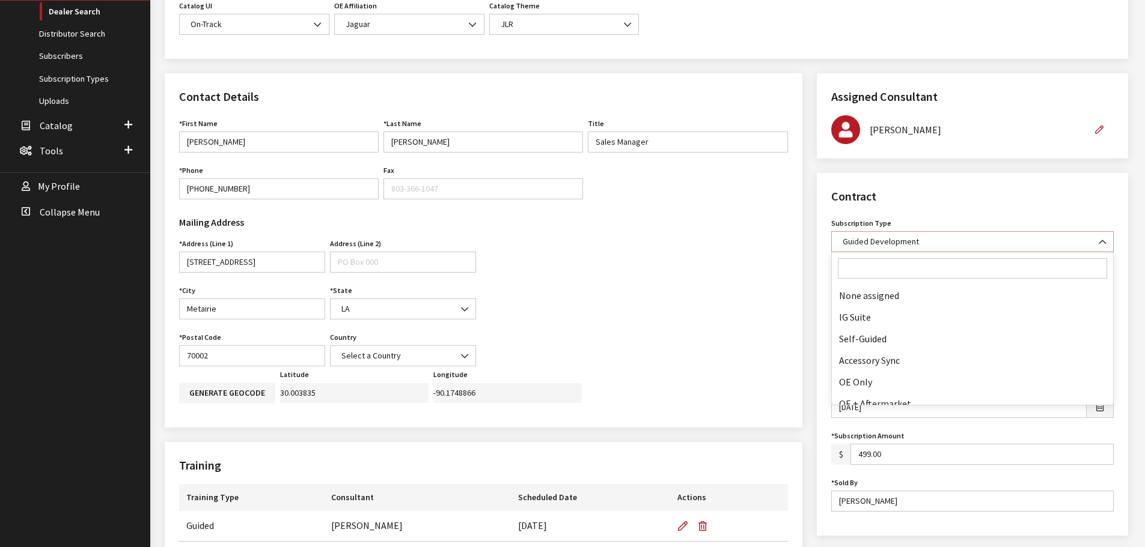
click at [1106, 243] on span at bounding box center [1103, 242] width 20 height 20
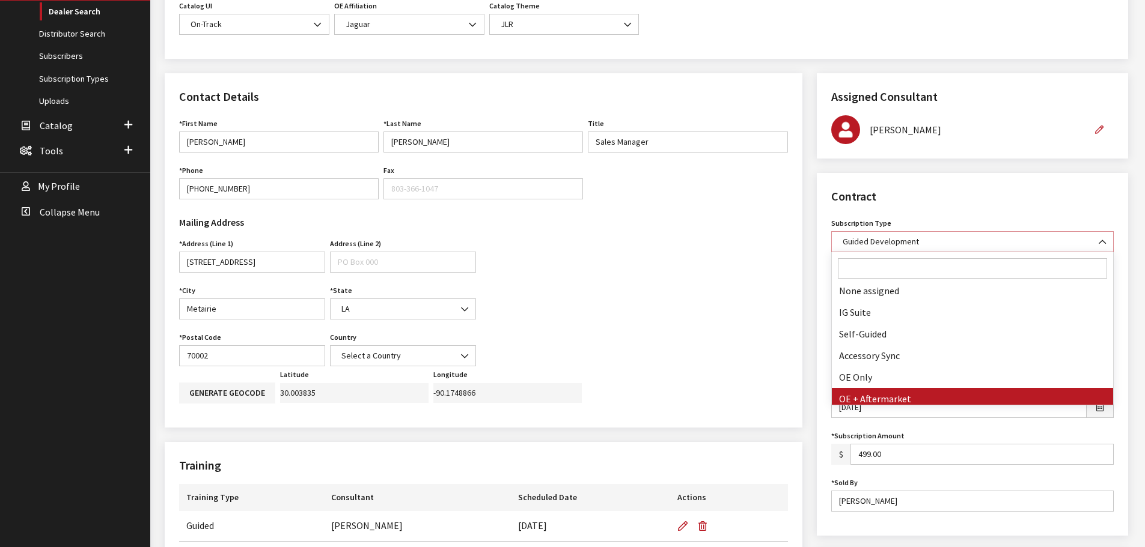
scroll to position [0, 0]
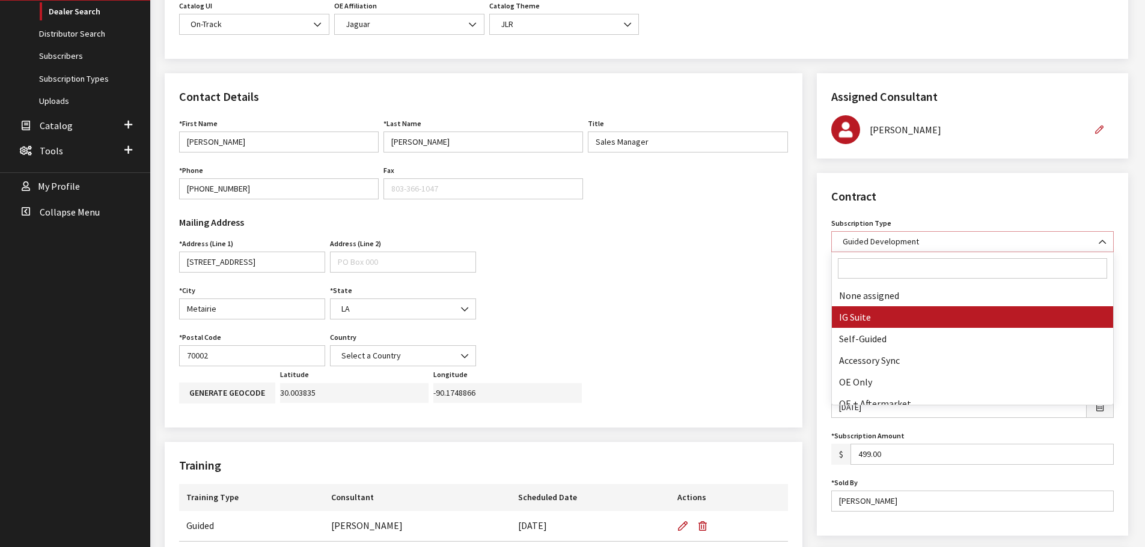
select select "7"
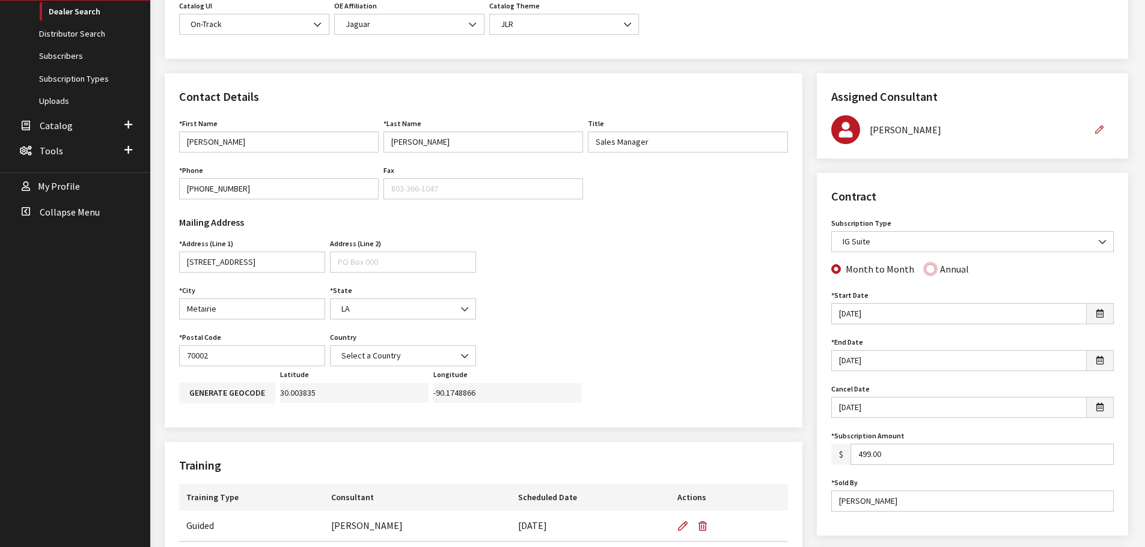
click at [925, 267] on input "Annual" at bounding box center [930, 269] width 10 height 10
radio input "true"
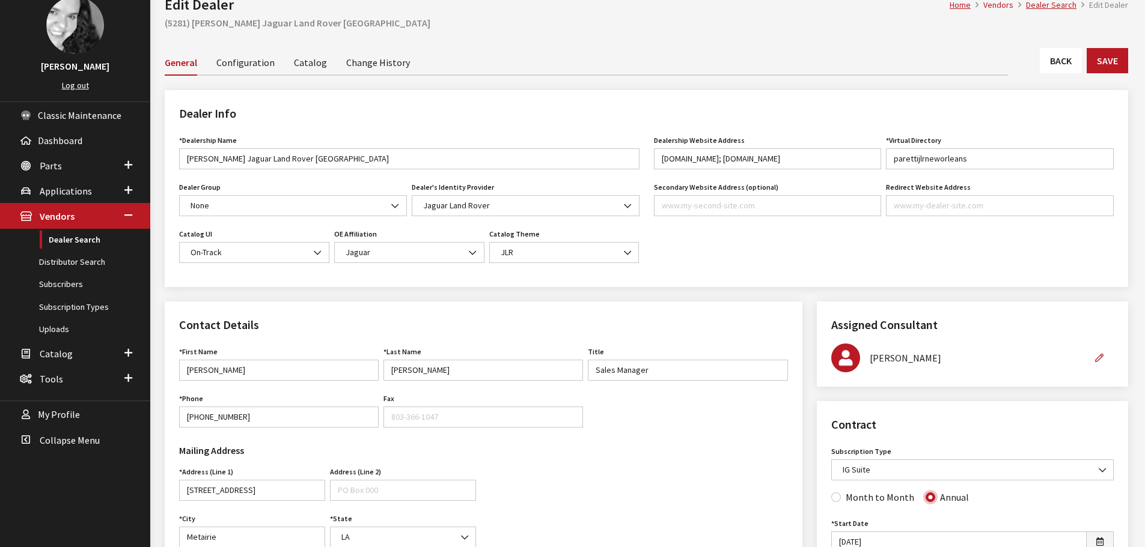
scroll to position [60, 0]
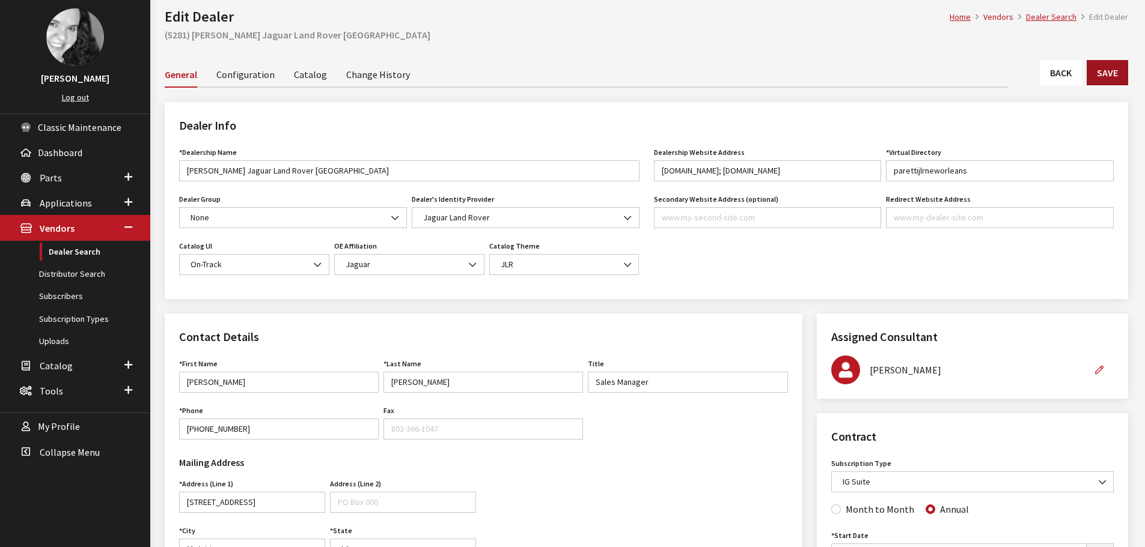
click at [1117, 81] on button "Save" at bounding box center [1107, 72] width 41 height 25
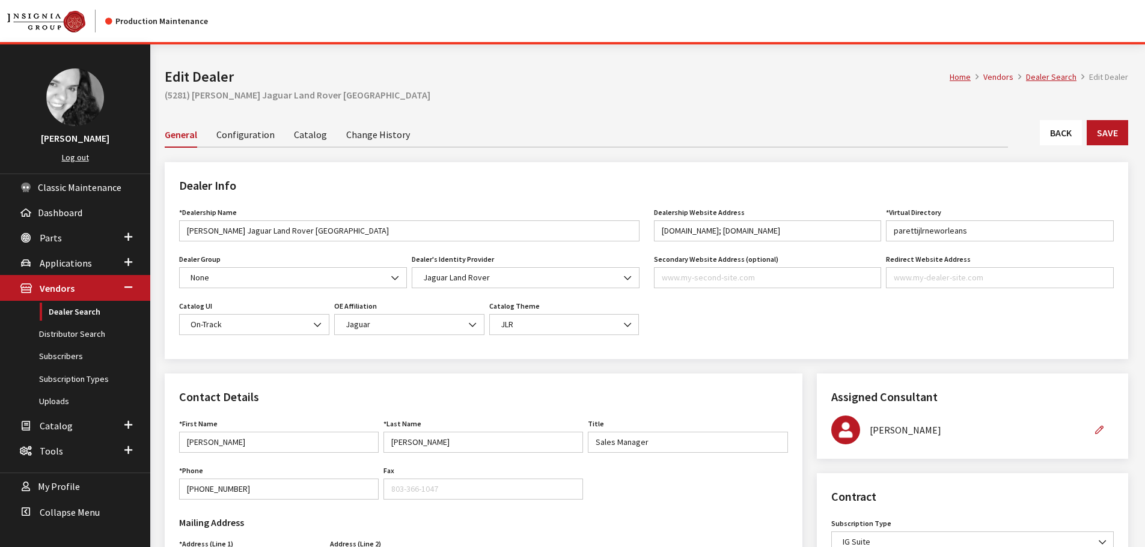
click at [1068, 136] on link "Back" at bounding box center [1061, 132] width 42 height 25
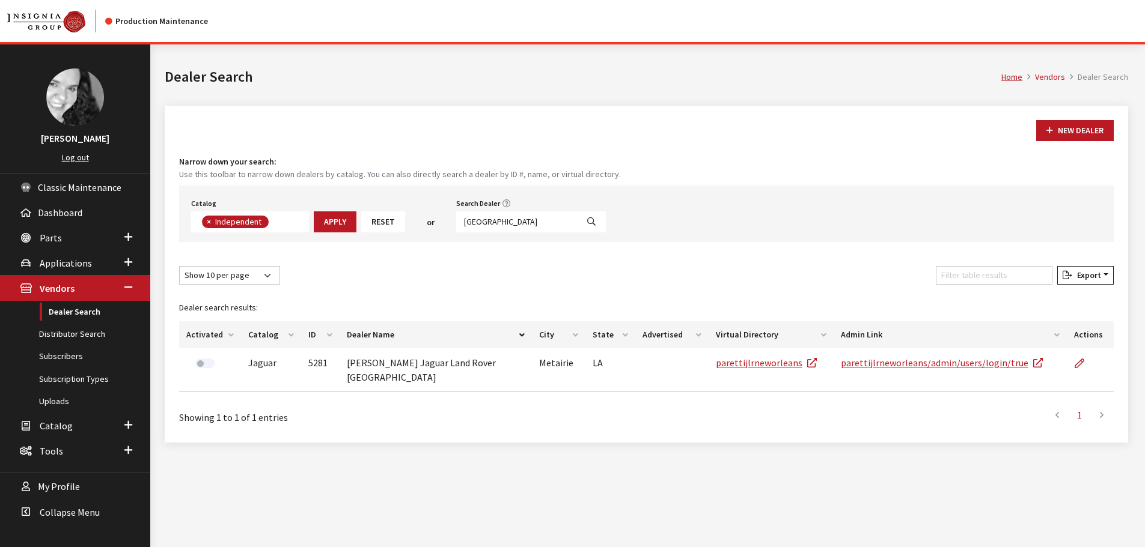
scroll to position [88, 0]
click at [522, 225] on input "new orleans" at bounding box center [516, 222] width 121 height 21
type input "omaha"
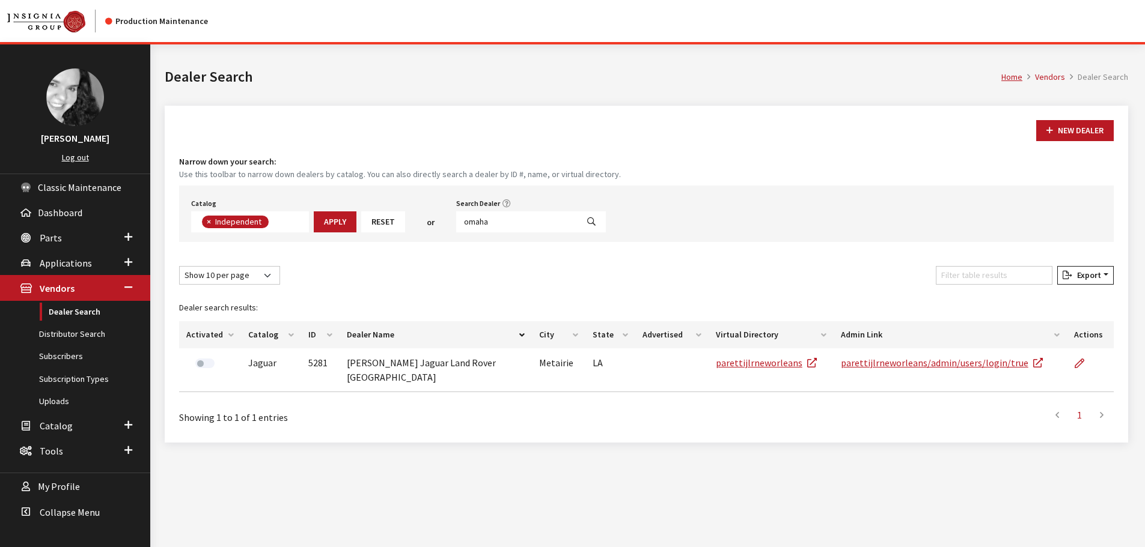
select select
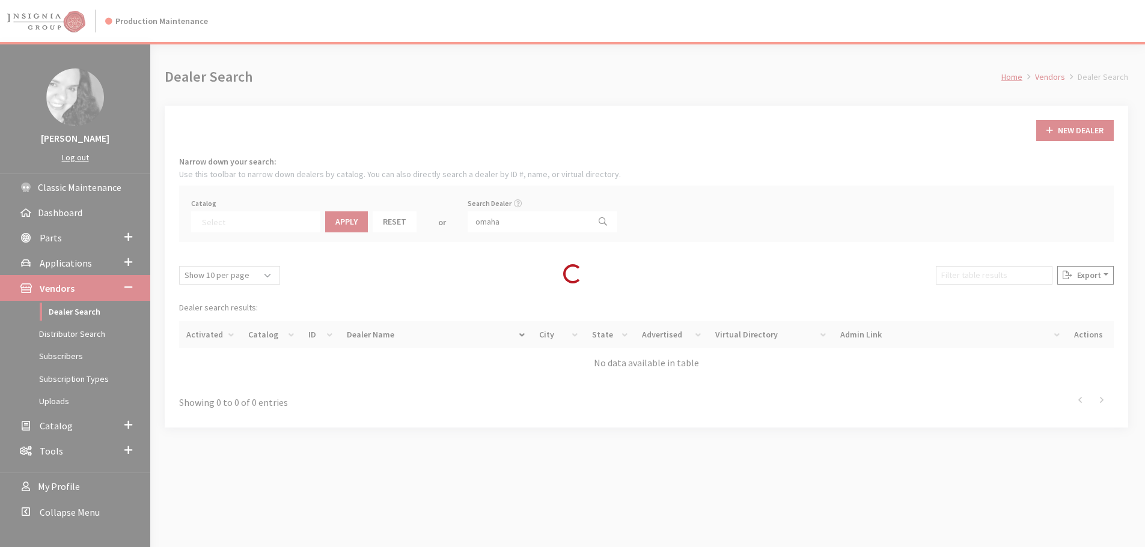
scroll to position [126, 0]
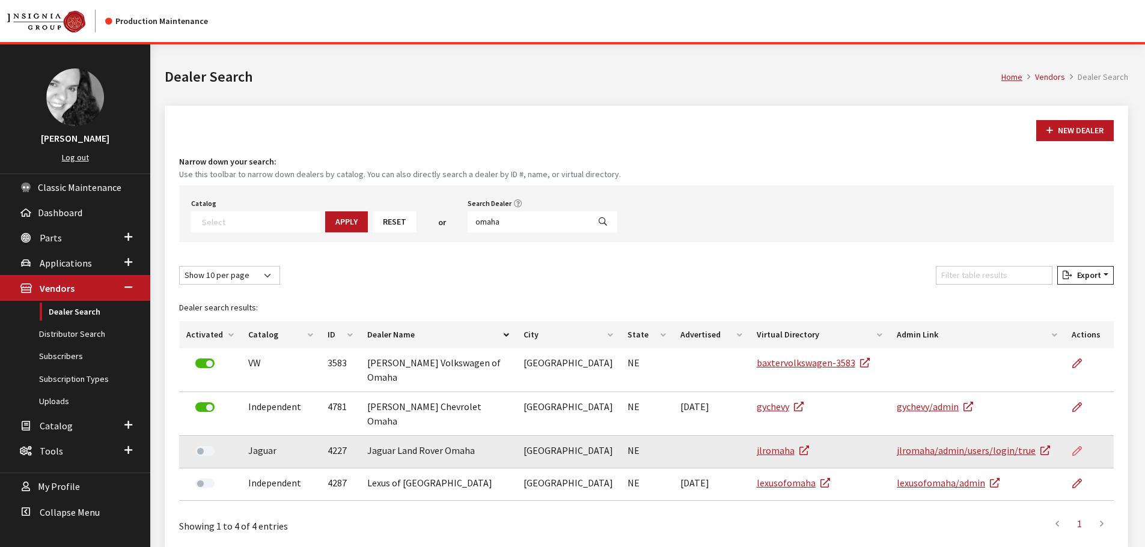
click at [1081, 447] on icon at bounding box center [1077, 452] width 10 height 10
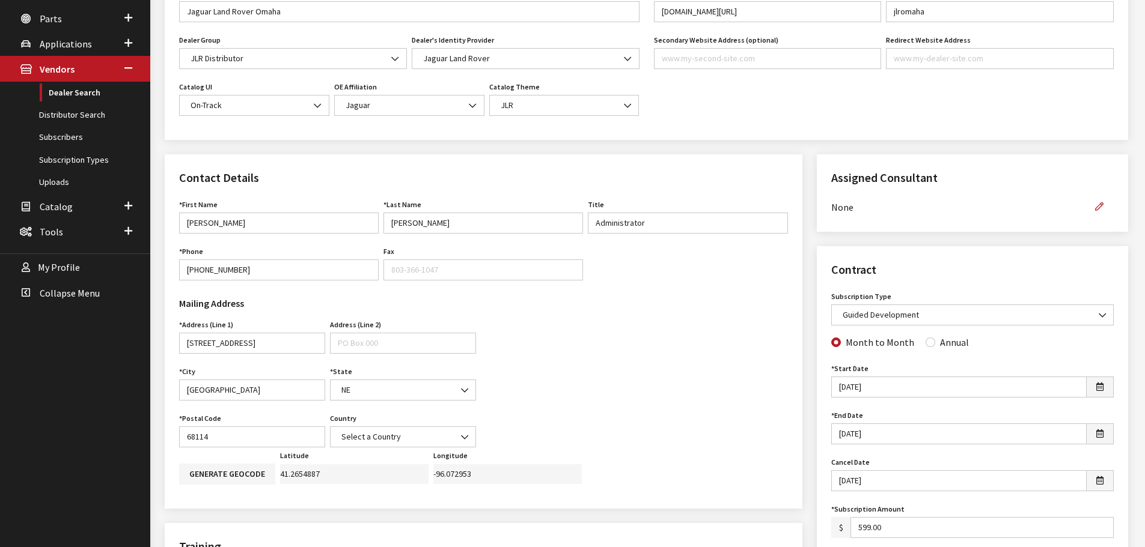
scroll to position [240, 0]
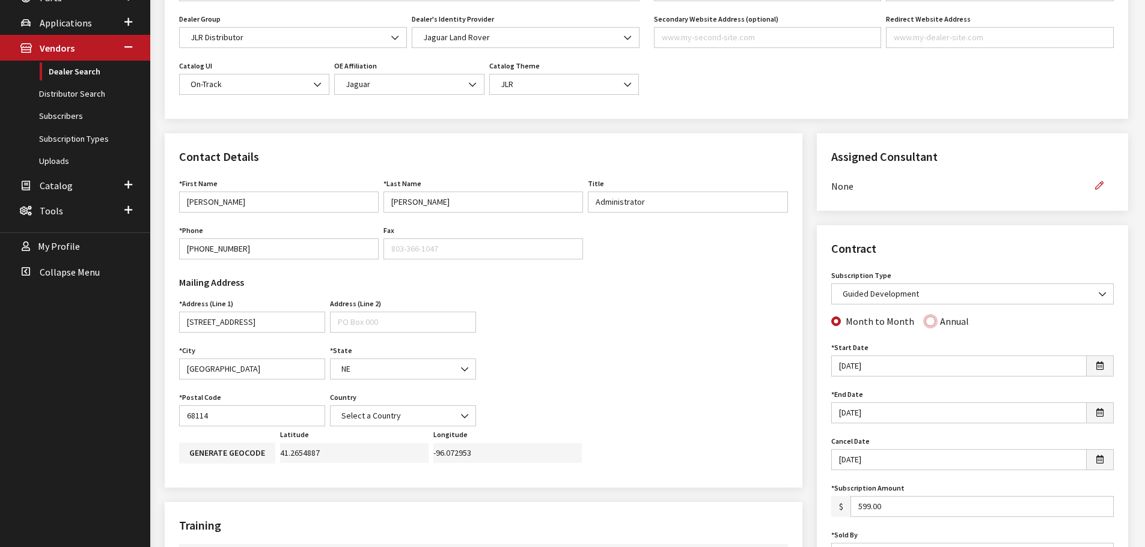
click at [927, 323] on input "Annual" at bounding box center [930, 322] width 10 height 10
radio input "true"
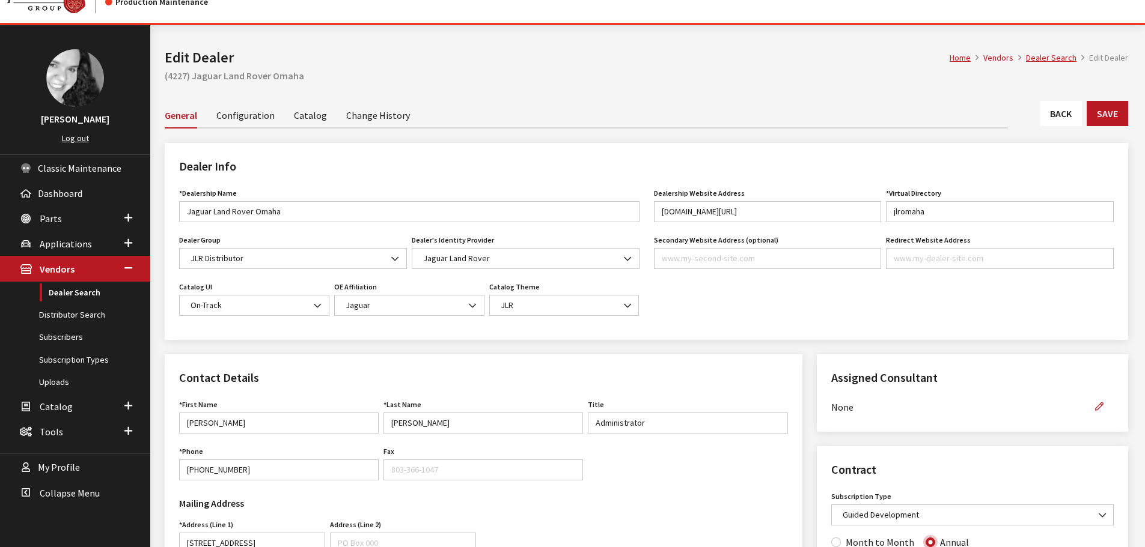
scroll to position [0, 0]
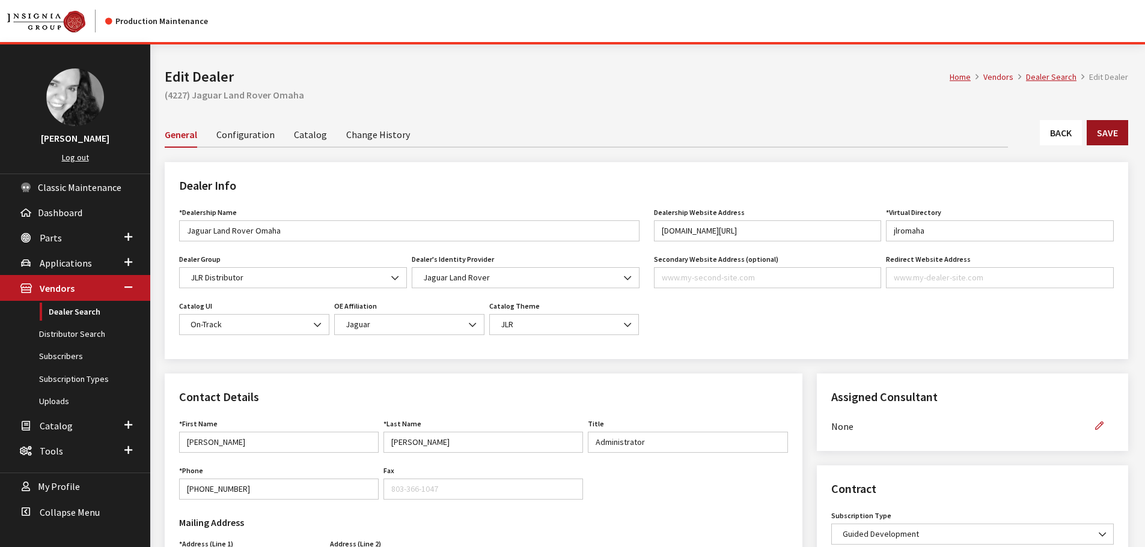
click at [1109, 139] on button "Save" at bounding box center [1107, 132] width 41 height 25
click at [1124, 133] on button "Save" at bounding box center [1107, 132] width 41 height 25
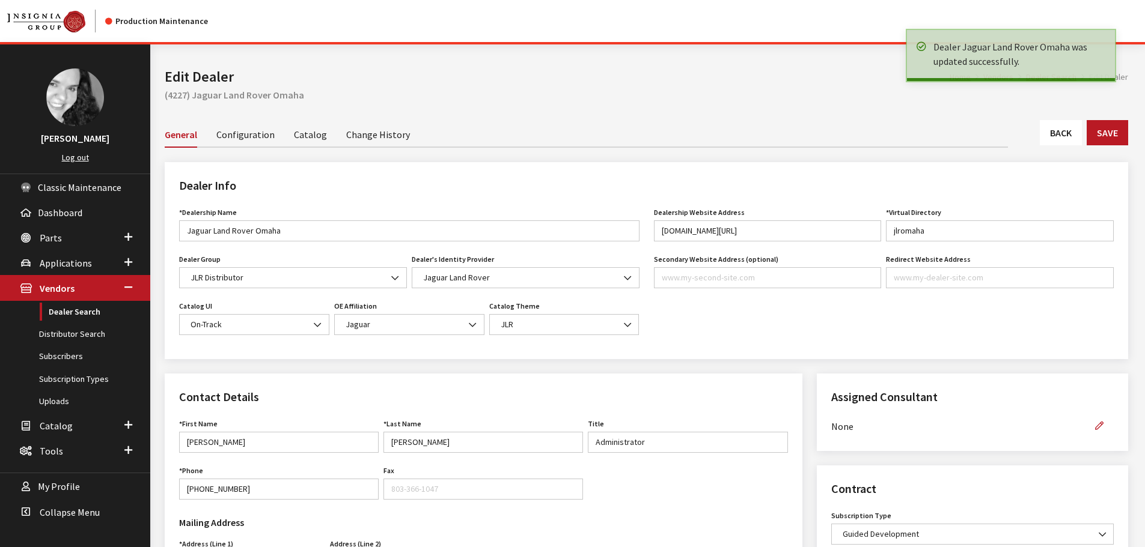
click at [1074, 136] on link "Back" at bounding box center [1061, 132] width 42 height 25
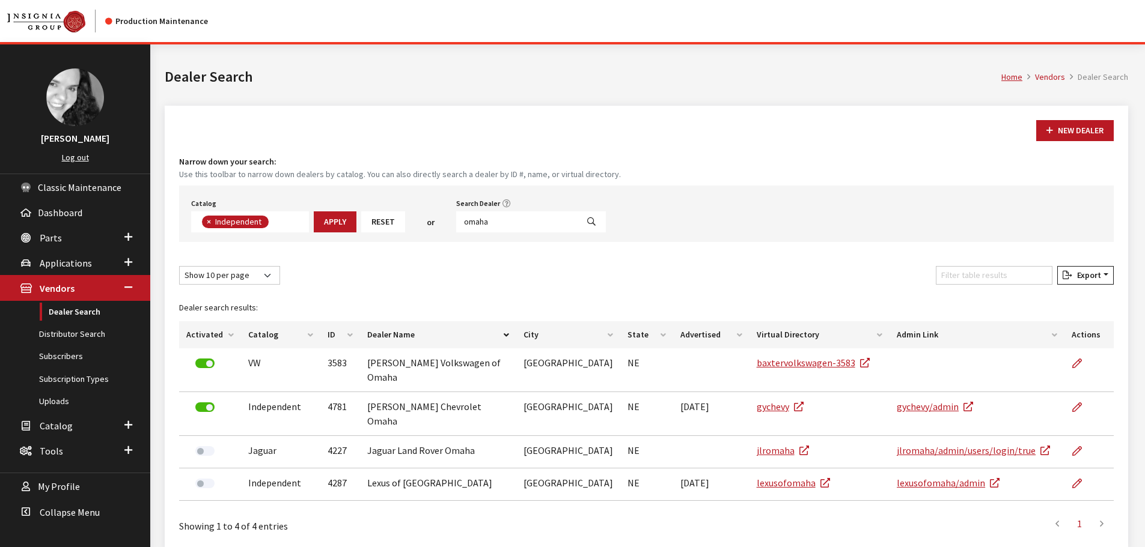
scroll to position [88, 0]
click at [505, 219] on input "omaha" at bounding box center [516, 222] width 121 height 21
type input "[GEOGRAPHIC_DATA]"
select select
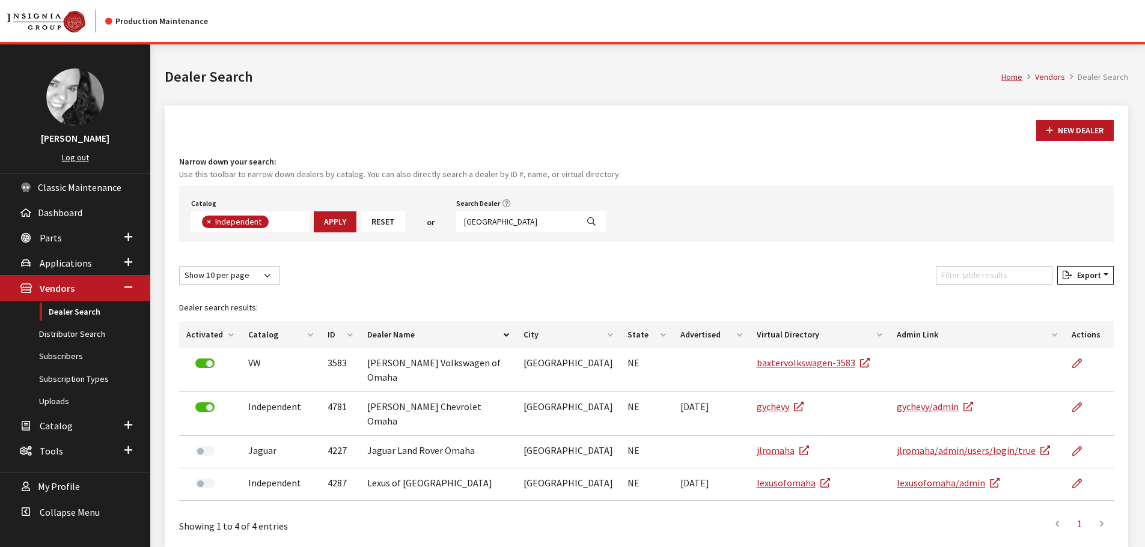
scroll to position [126, 0]
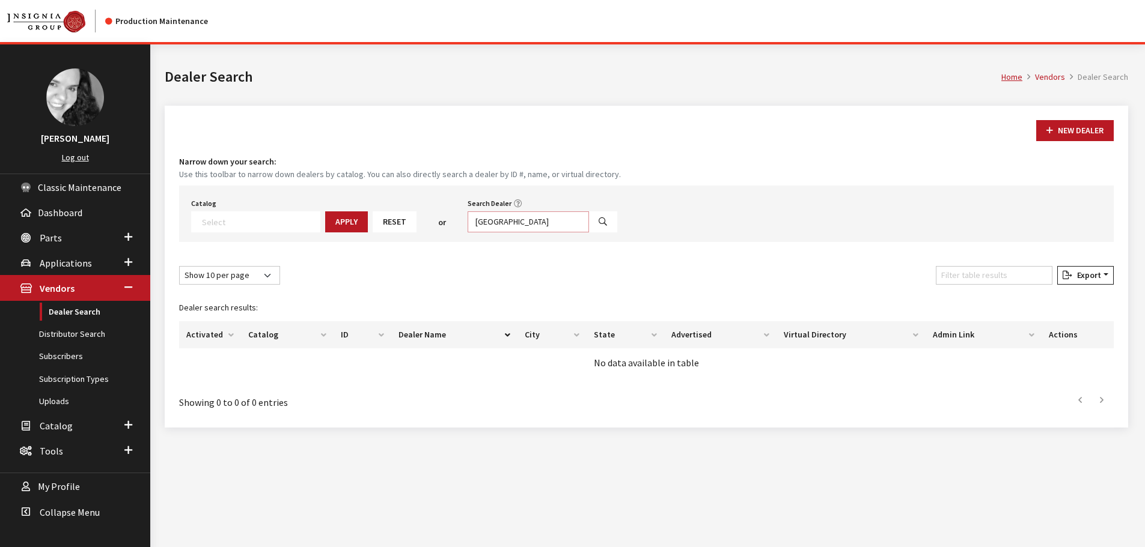
click at [505, 219] on input "[GEOGRAPHIC_DATA]" at bounding box center [528, 222] width 121 height 21
type input "o"
type input "baton rouge"
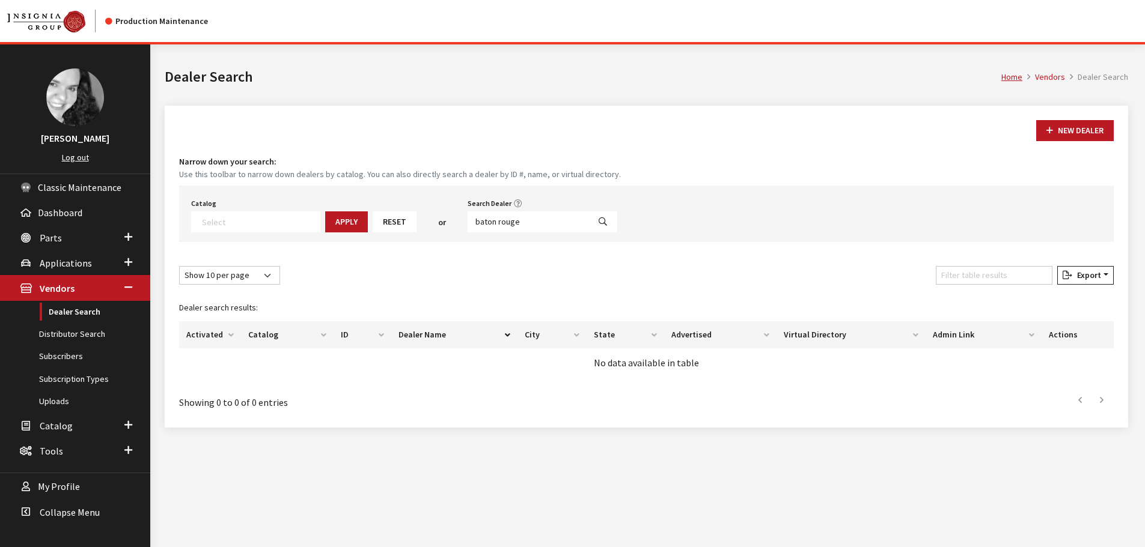
select select
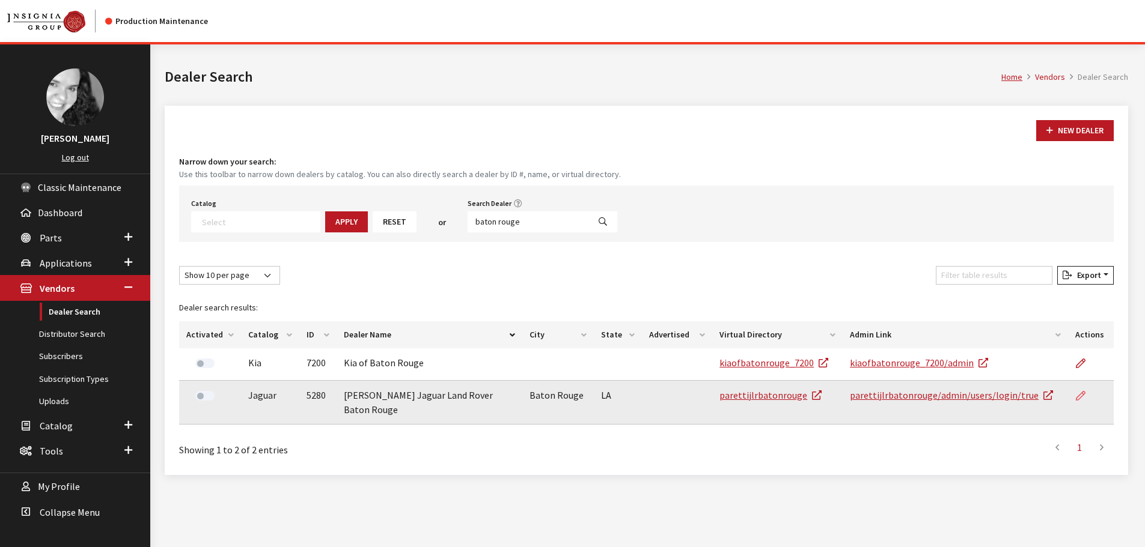
click at [1077, 396] on icon at bounding box center [1081, 397] width 10 height 10
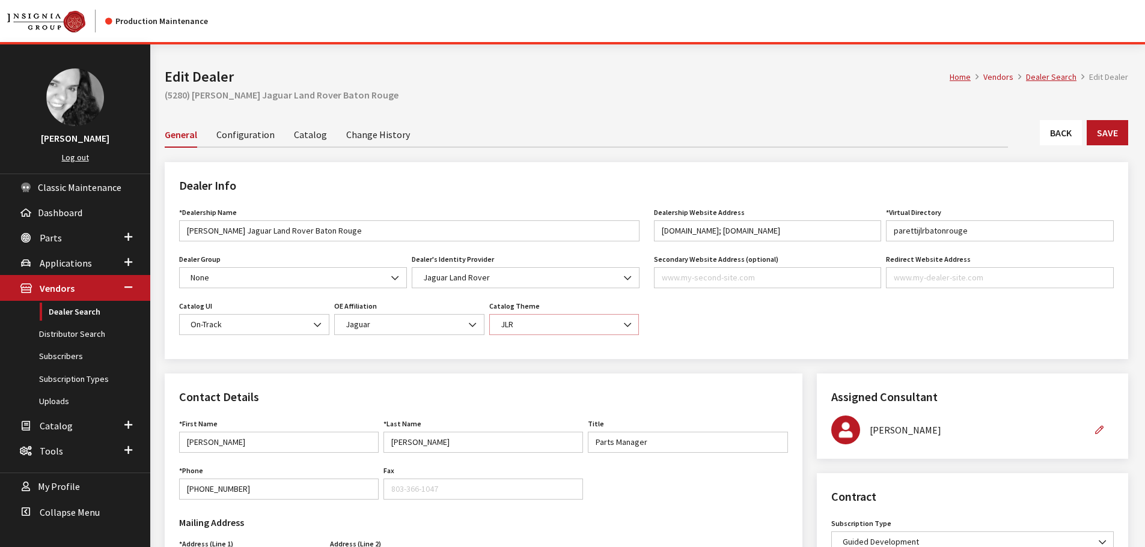
click at [624, 319] on b at bounding box center [624, 319] width 0 height 0
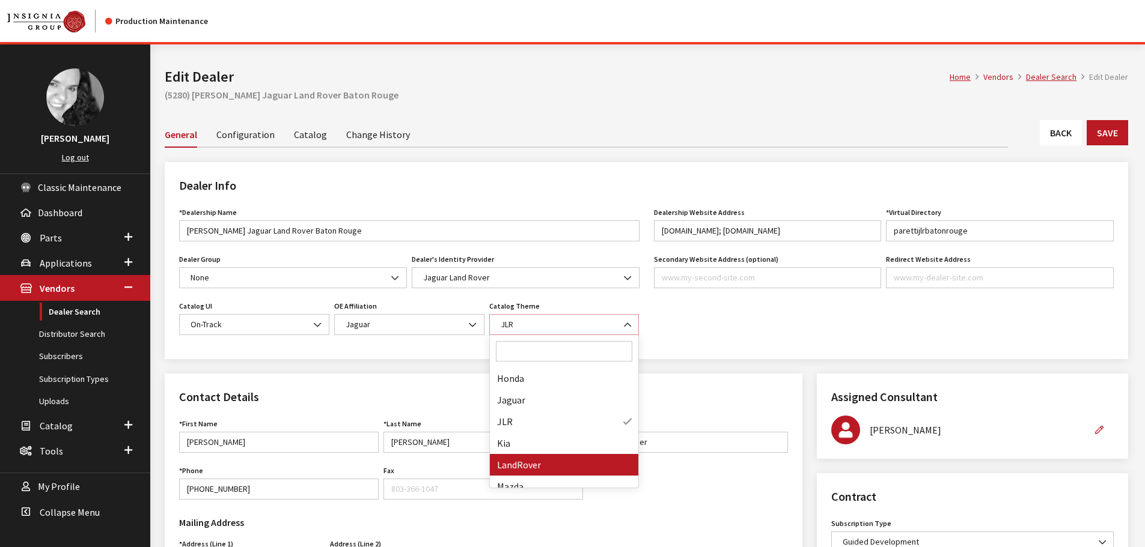
select select "15"
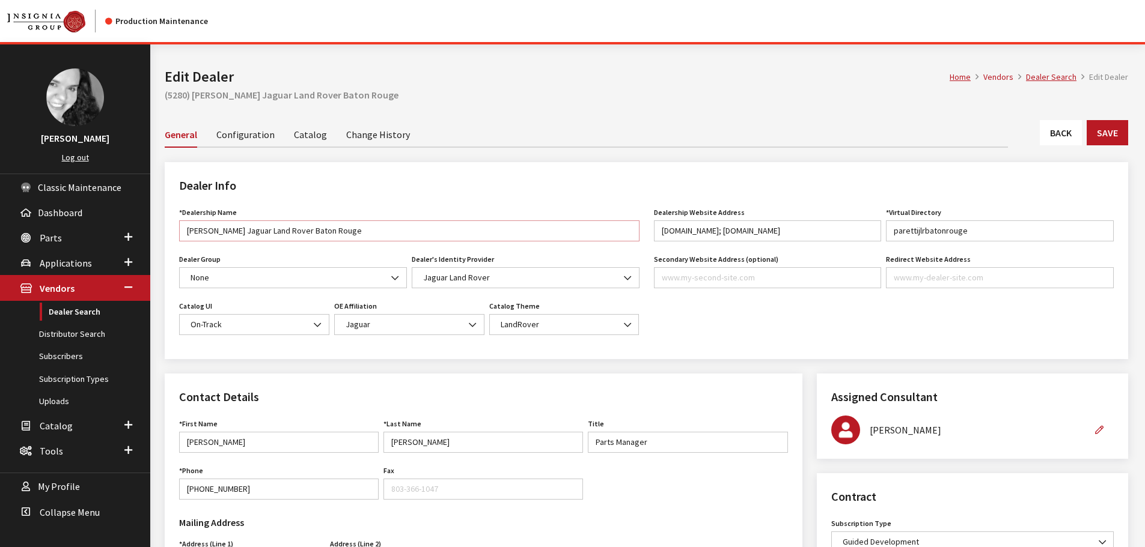
click at [239, 230] on input "[PERSON_NAME] Jaguar Land Rover Baton Rouge" at bounding box center [409, 231] width 460 height 21
type input "[PERSON_NAME] Land Rover Baton Rouge"
click at [306, 138] on link "Catalog" at bounding box center [310, 133] width 33 height 25
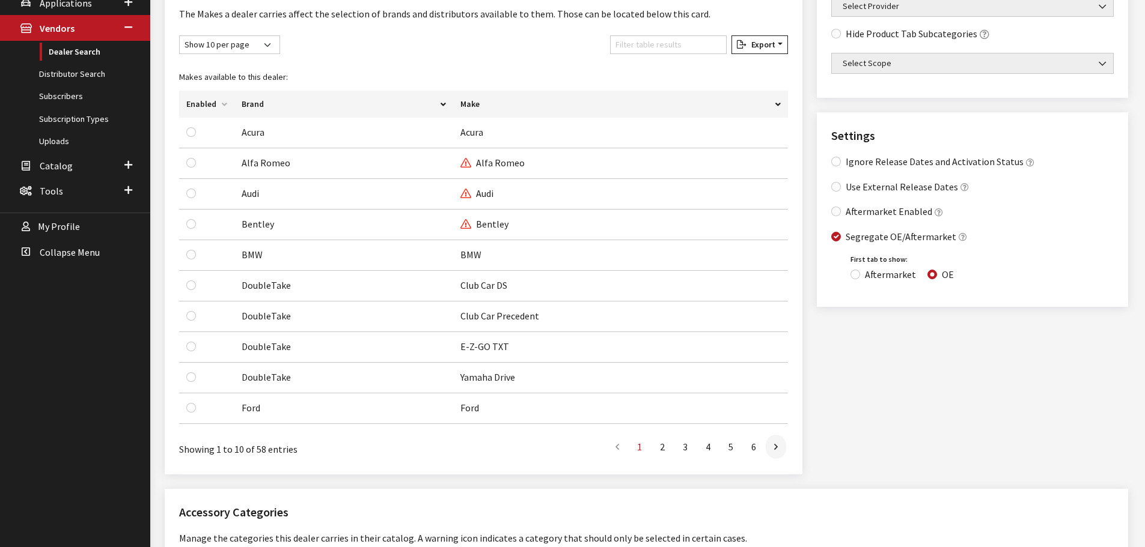
scroll to position [300, 0]
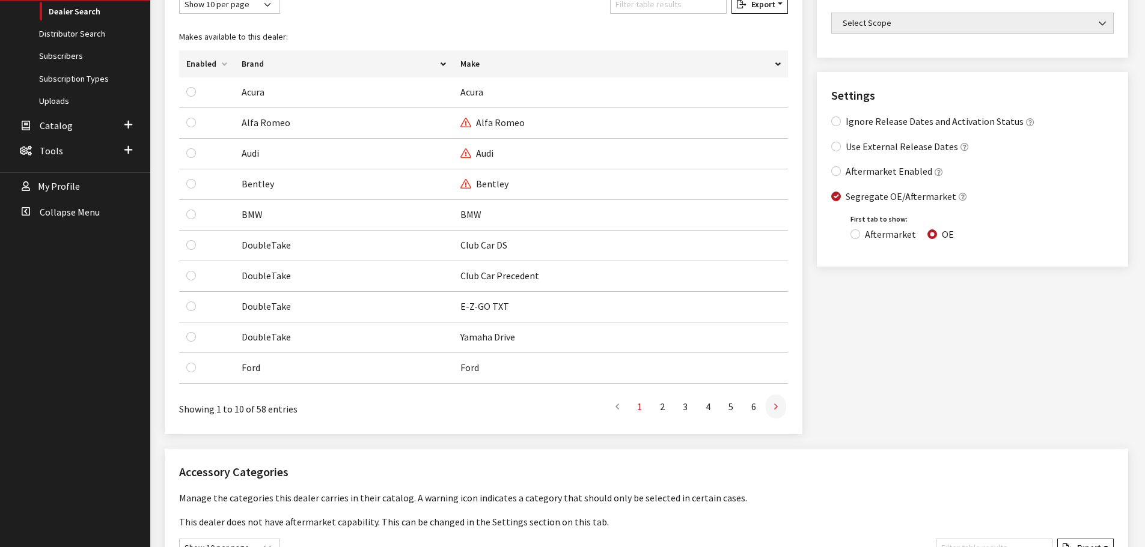
click at [778, 408] on link at bounding box center [776, 407] width 20 height 24
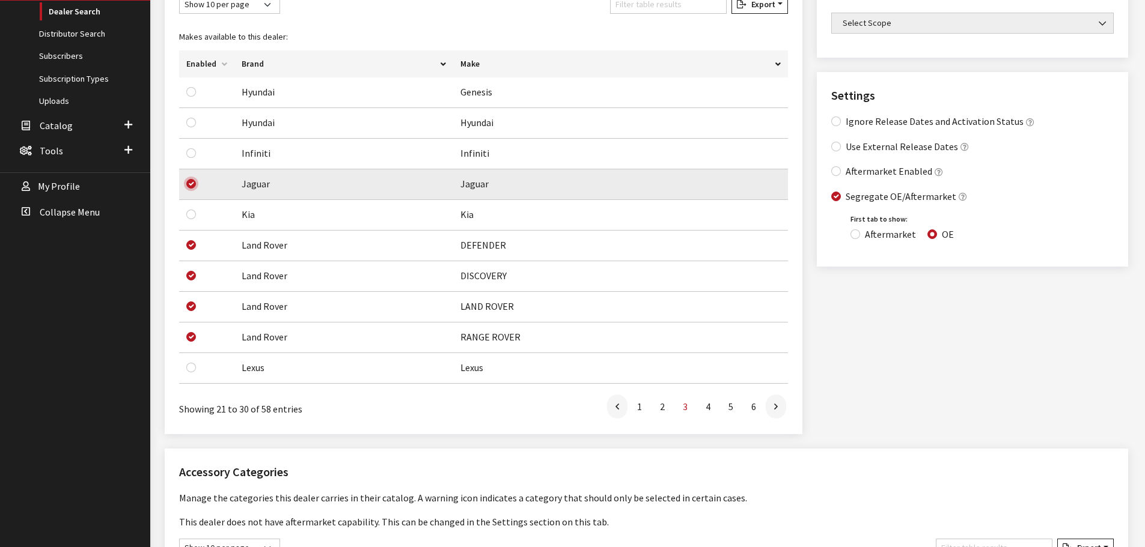
click at [195, 184] on input "checkbox" at bounding box center [191, 184] width 10 height 10
checkbox input "false"
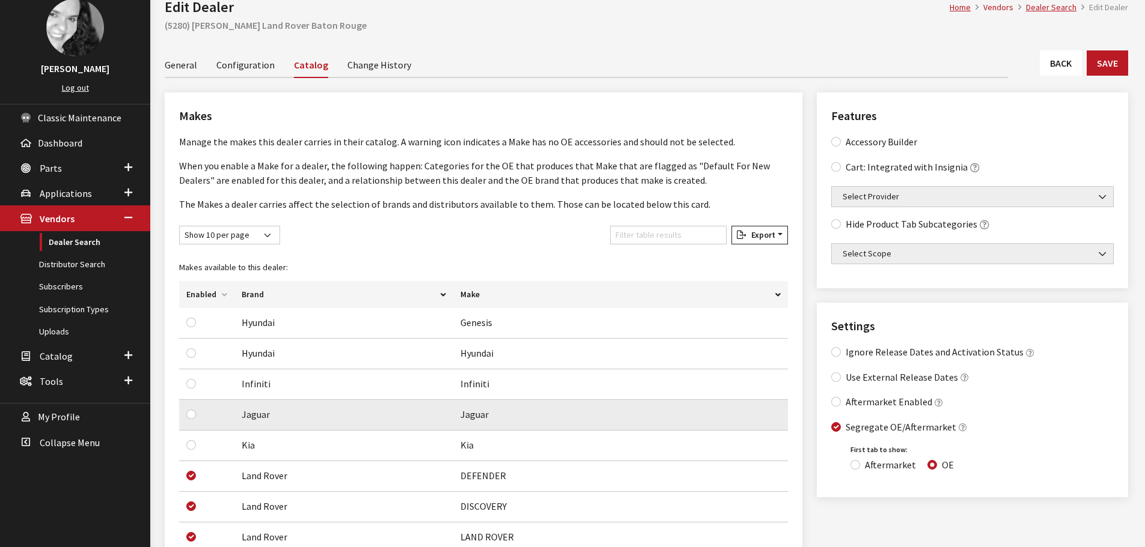
scroll to position [0, 0]
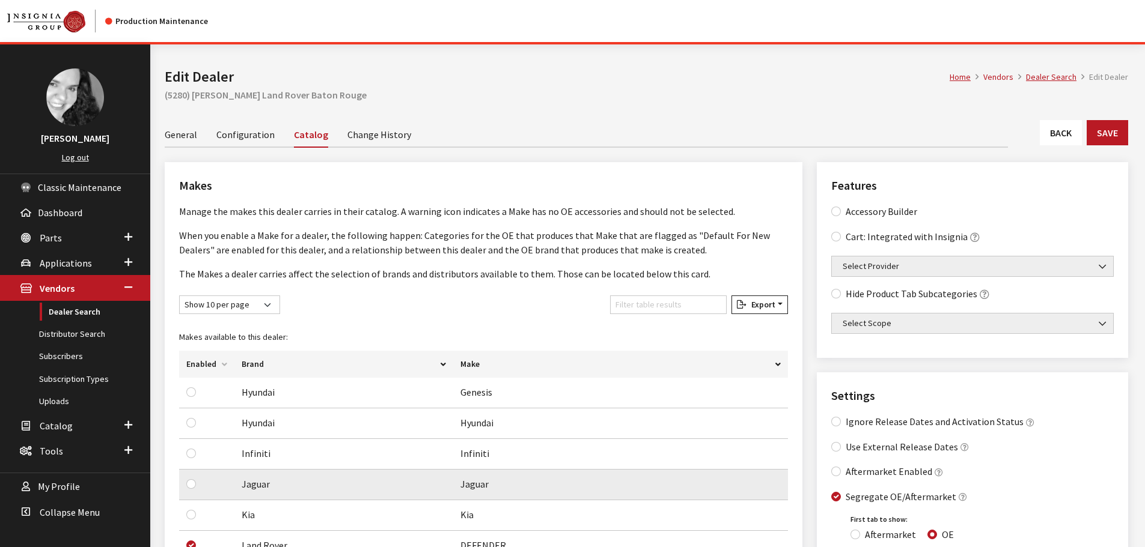
click at [185, 132] on link "General" at bounding box center [181, 133] width 32 height 25
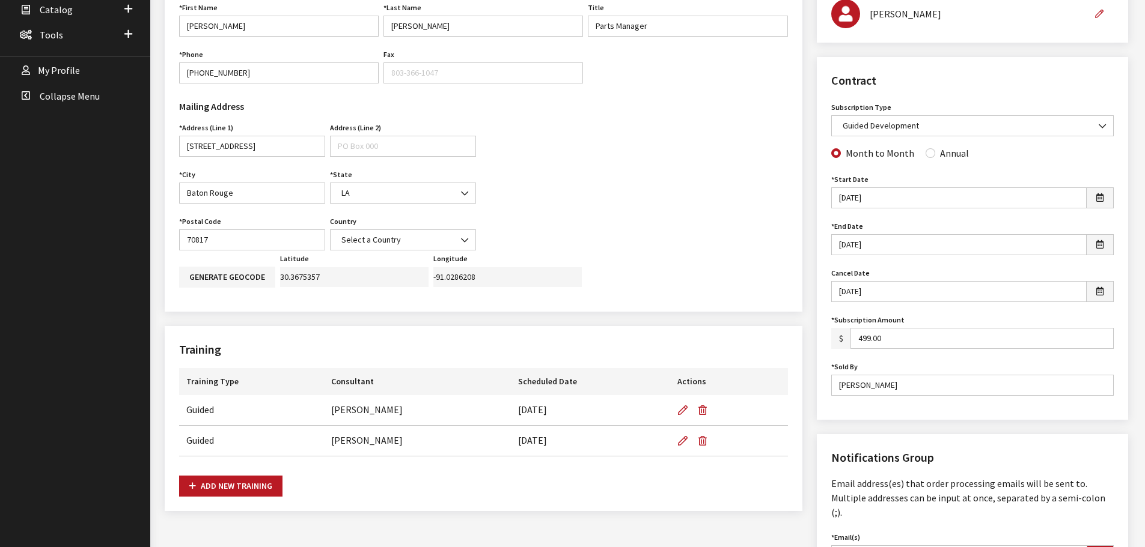
scroll to position [421, 0]
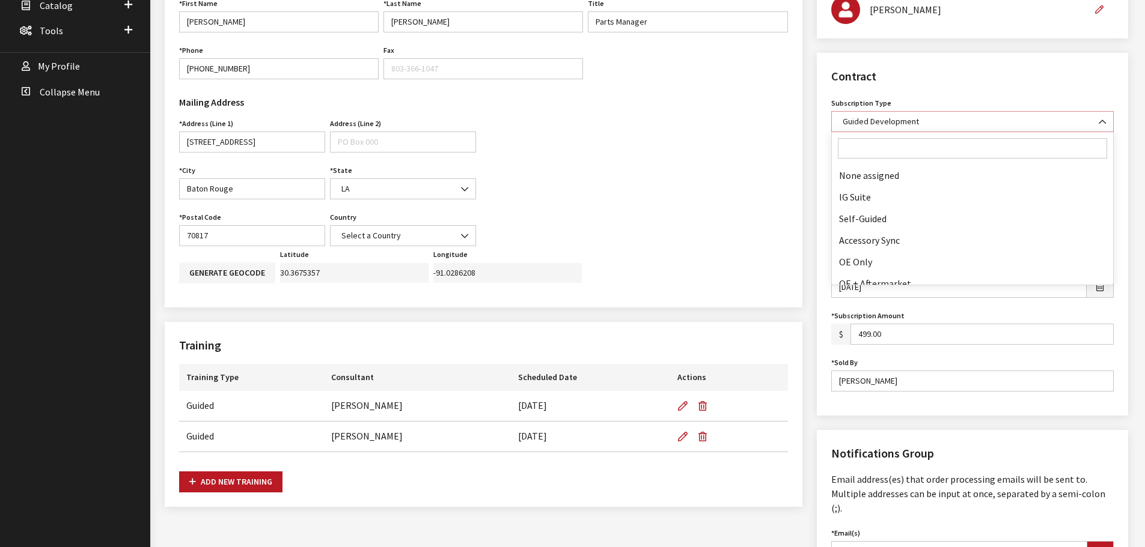
click at [1096, 123] on span at bounding box center [1103, 122] width 20 height 20
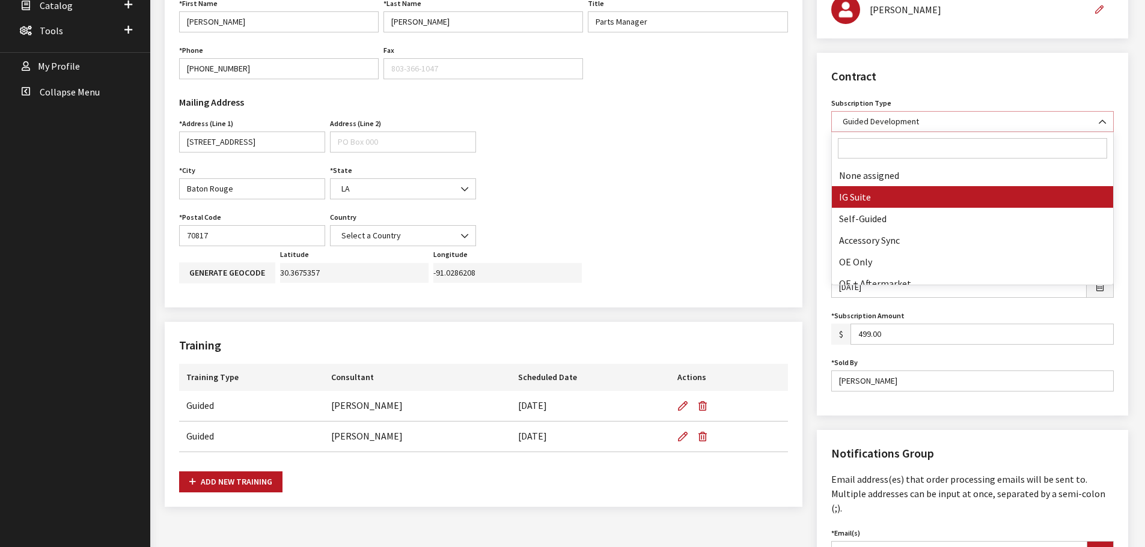
select select "7"
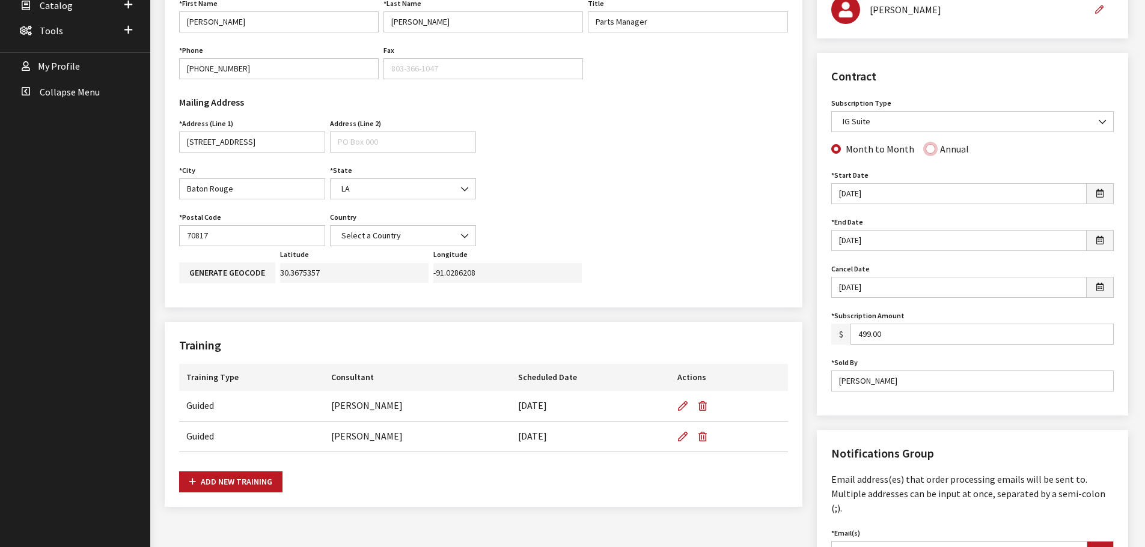
click at [927, 150] on input "Annual" at bounding box center [930, 149] width 10 height 10
radio input "true"
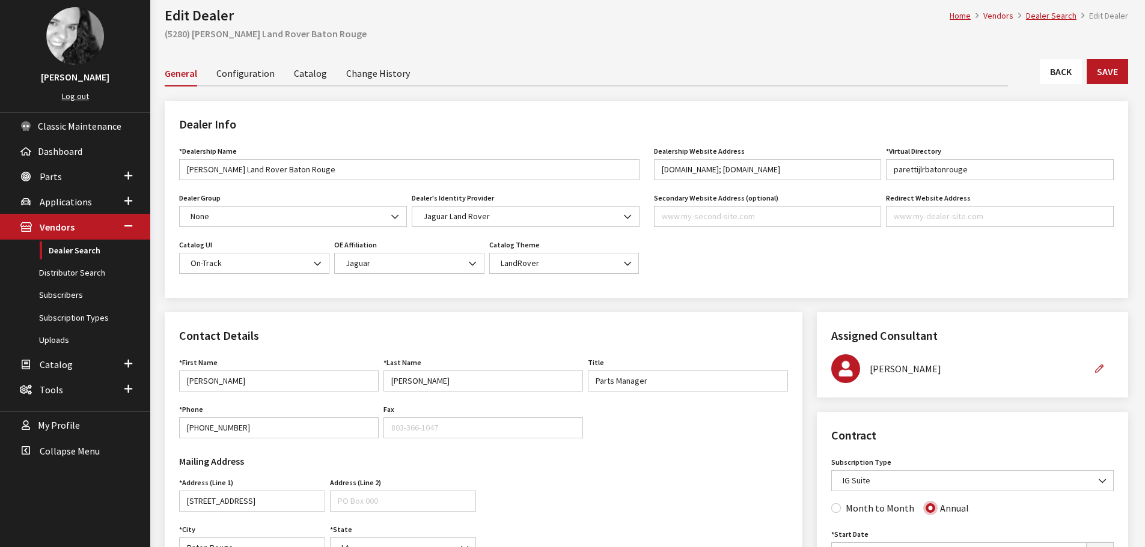
scroll to position [60, 0]
click at [1095, 72] on button "Save" at bounding box center [1107, 72] width 41 height 25
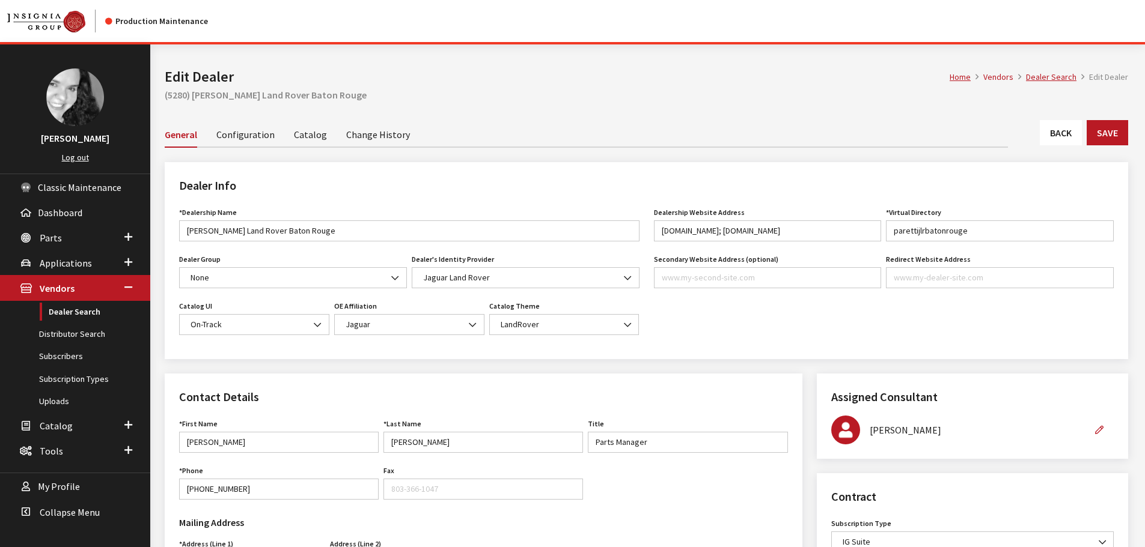
click at [1071, 141] on link "Back" at bounding box center [1061, 132] width 42 height 25
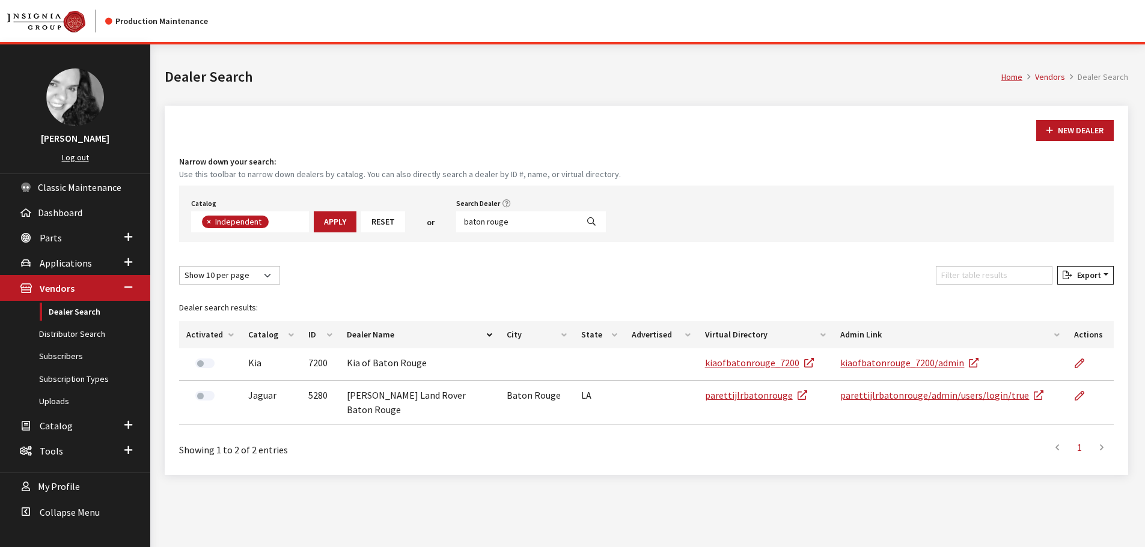
scroll to position [88, 0]
click at [501, 221] on input "baton rouge" at bounding box center [516, 222] width 121 height 21
type input "kansas city"
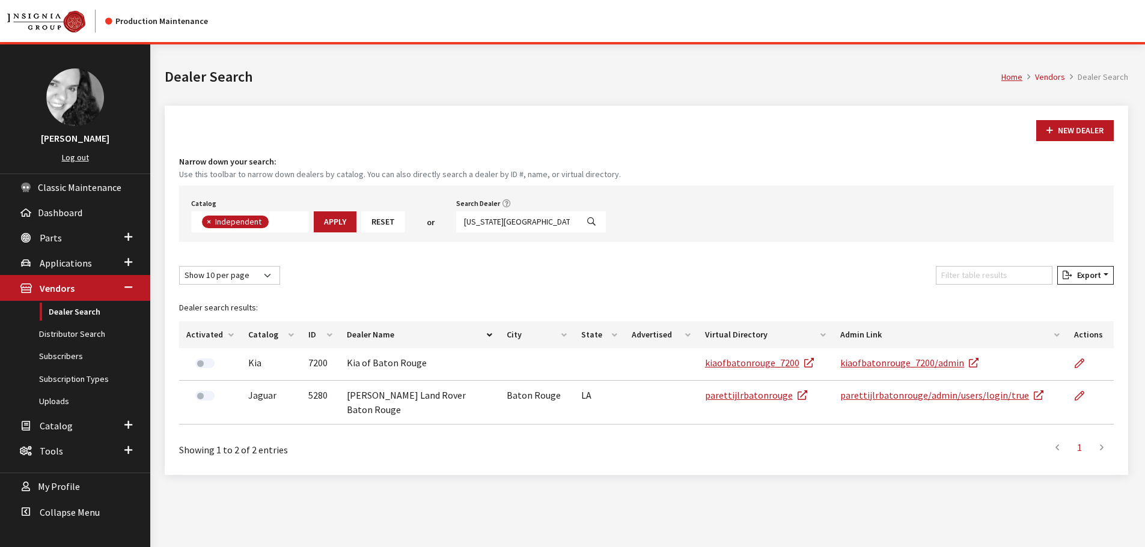
select select
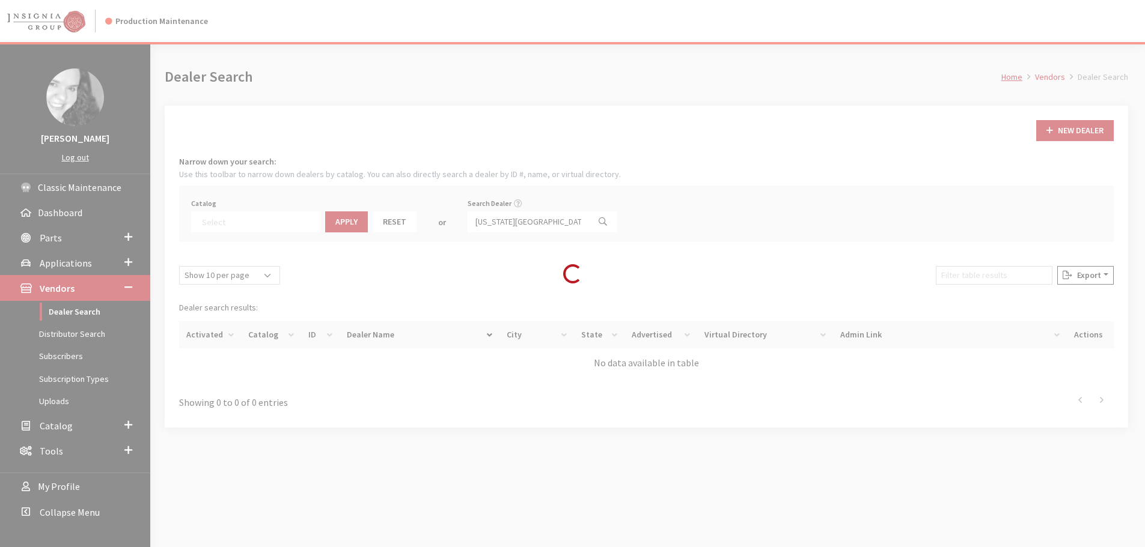
scroll to position [126, 0]
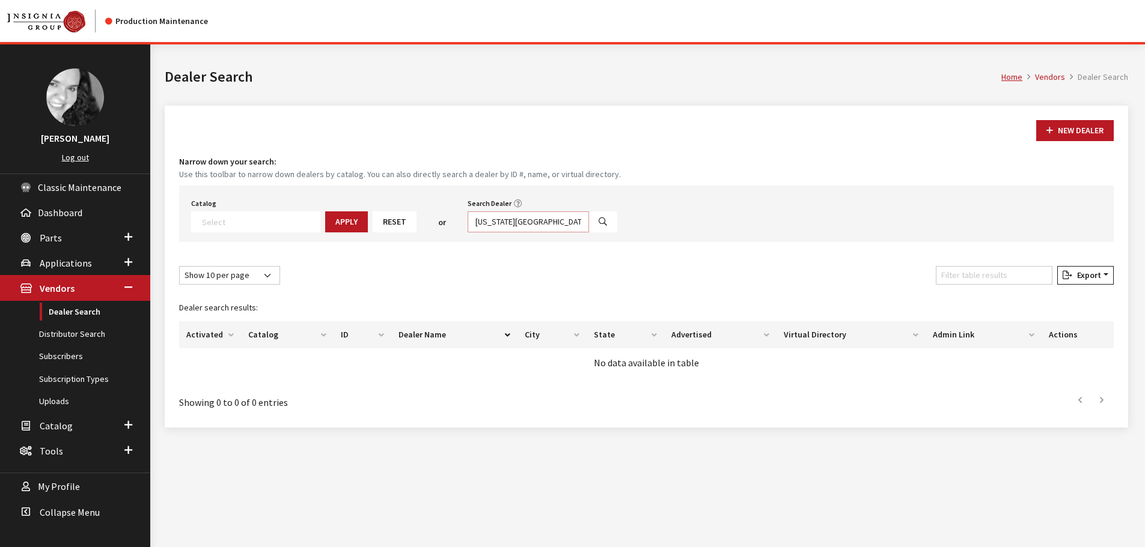
click at [501, 221] on input "kansas city" at bounding box center [528, 222] width 121 height 21
type input "oklahoma"
select select
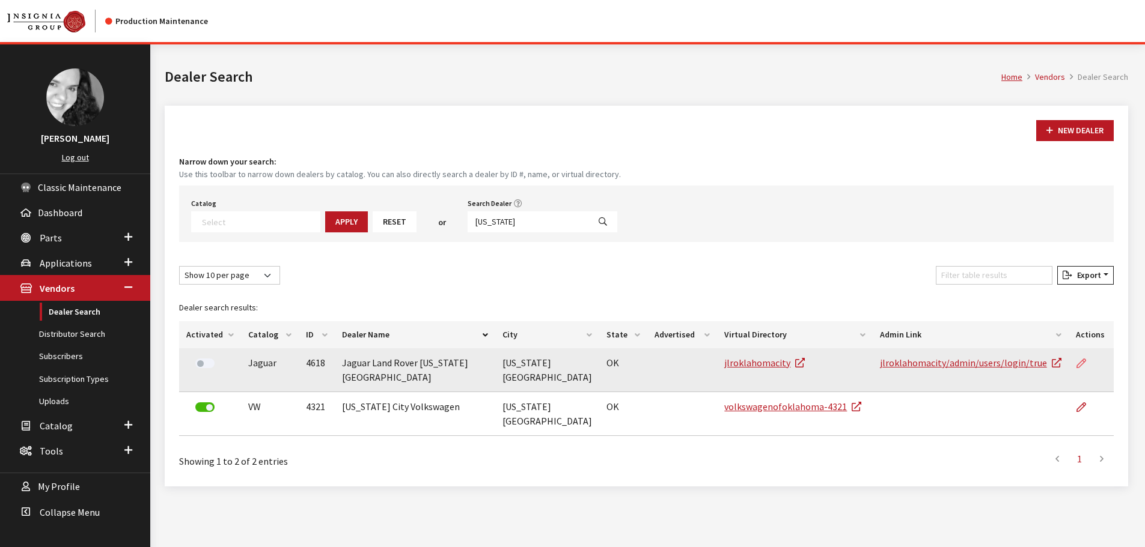
click at [1081, 364] on icon at bounding box center [1081, 364] width 10 height 10
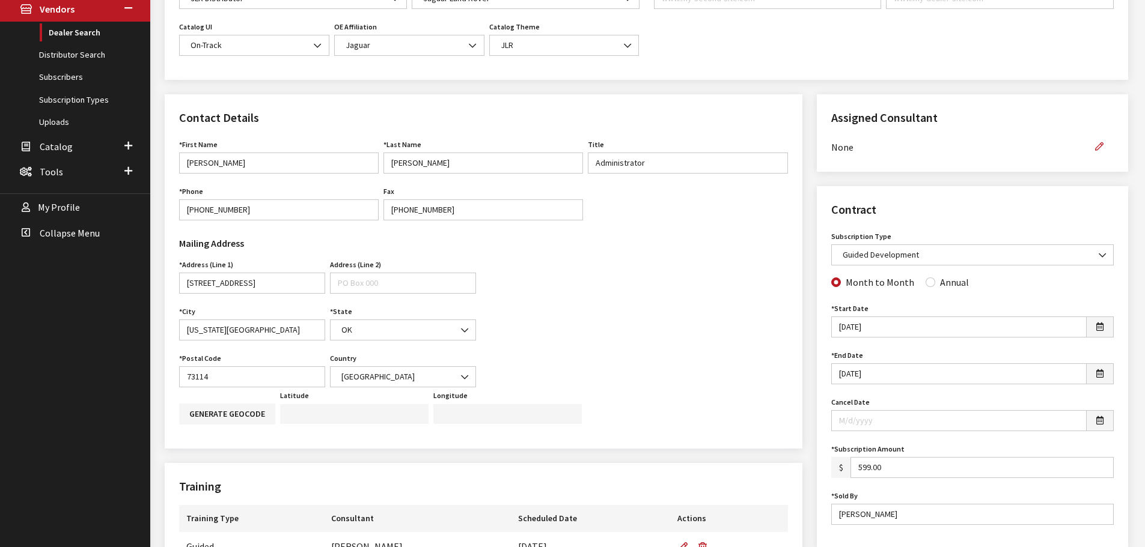
scroll to position [300, 0]
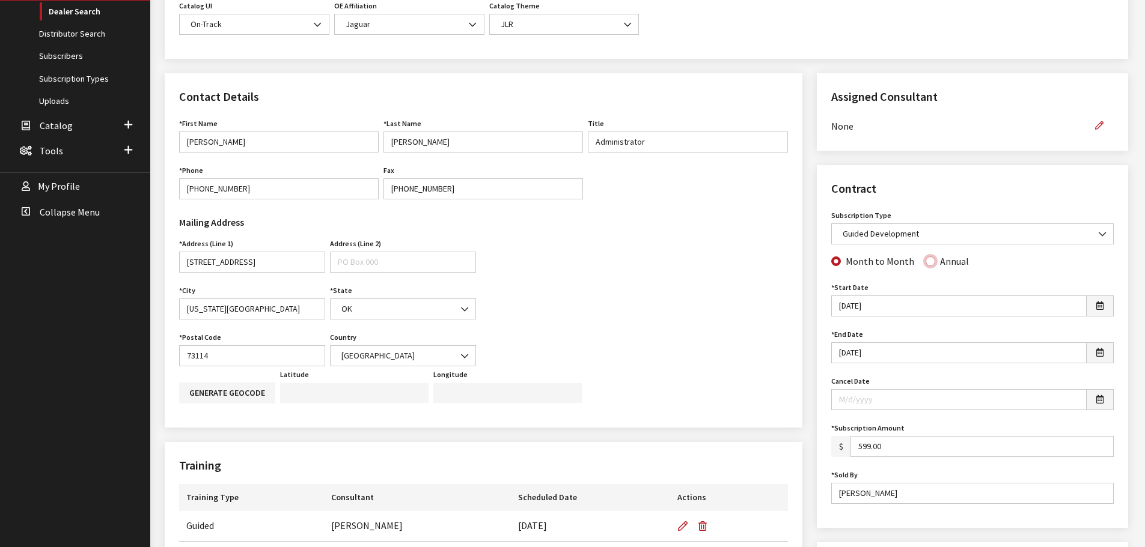
click at [925, 260] on input "Annual" at bounding box center [930, 262] width 10 height 10
radio input "true"
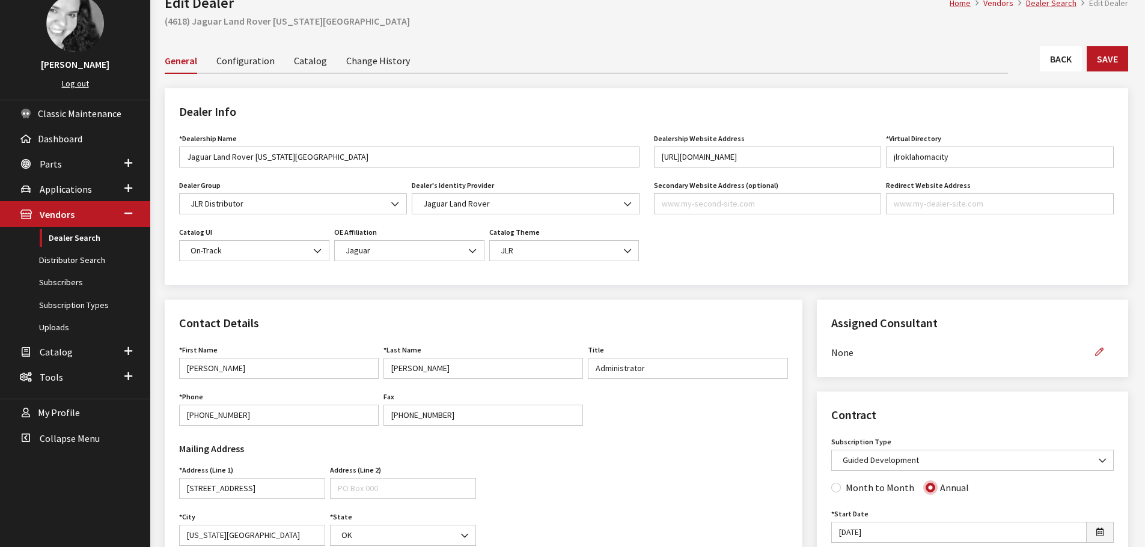
scroll to position [60, 0]
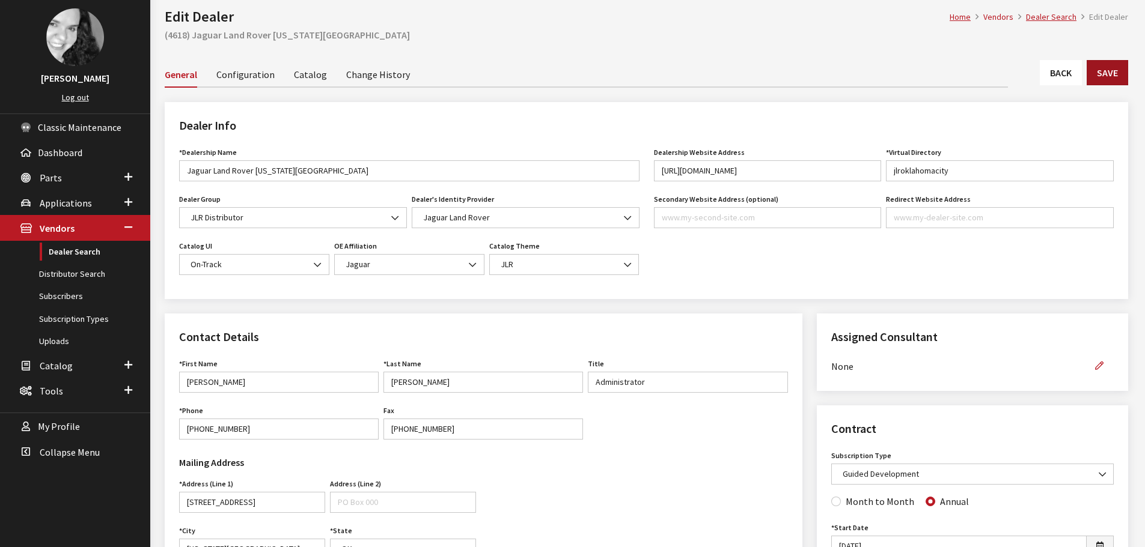
click at [1109, 68] on button "Save" at bounding box center [1107, 72] width 41 height 25
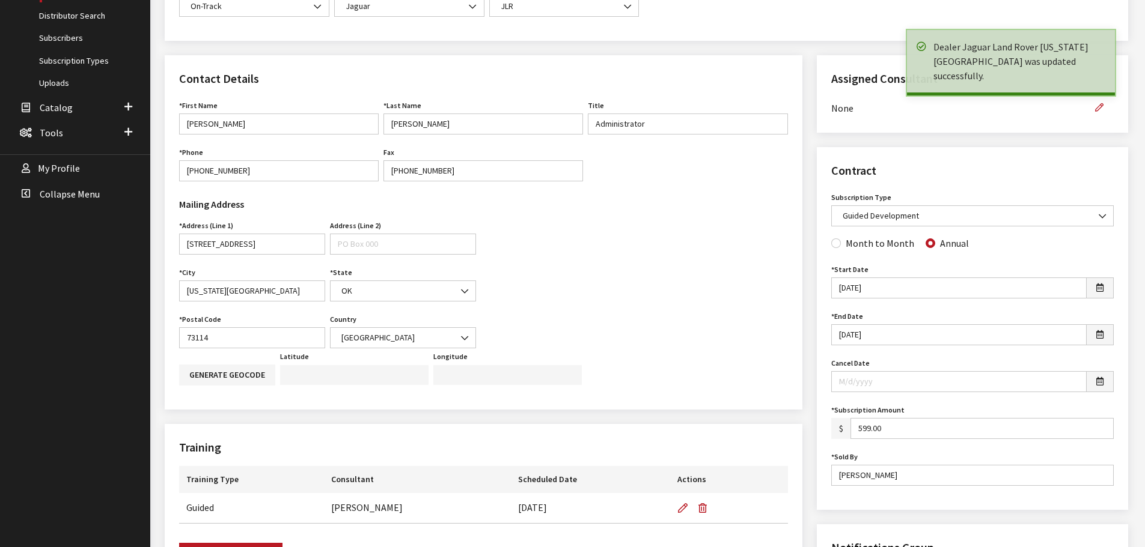
scroll to position [300, 0]
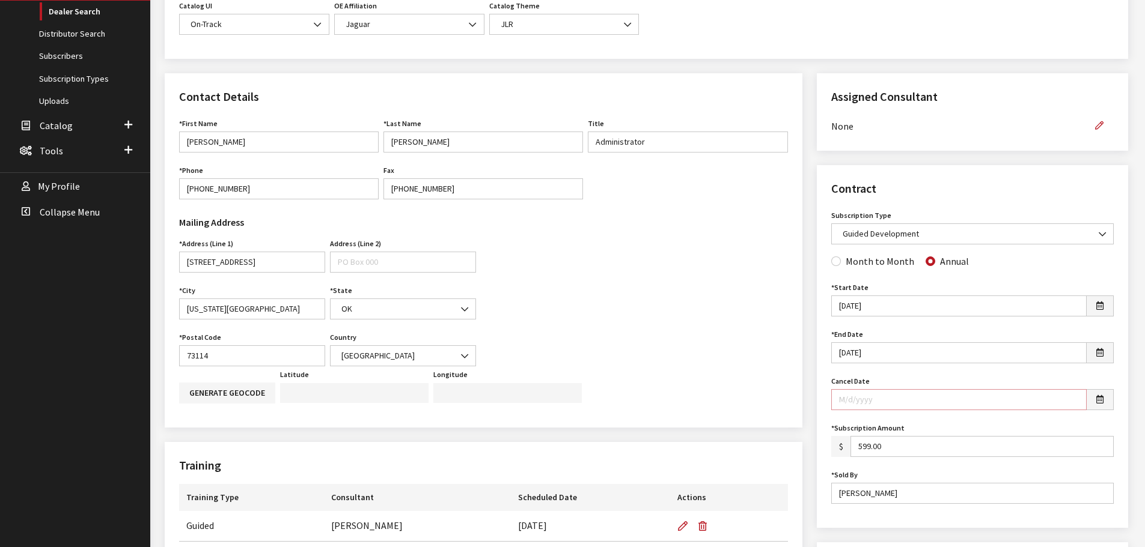
click at [890, 400] on input "Cancel Date" at bounding box center [958, 399] width 255 height 21
type input "[DATE]"
click at [956, 159] on div "Assigned Consultant Assigned Consultant None [PERSON_NAME] [PERSON_NAME] [PERSO…" at bounding box center [972, 549] width 326 height 953
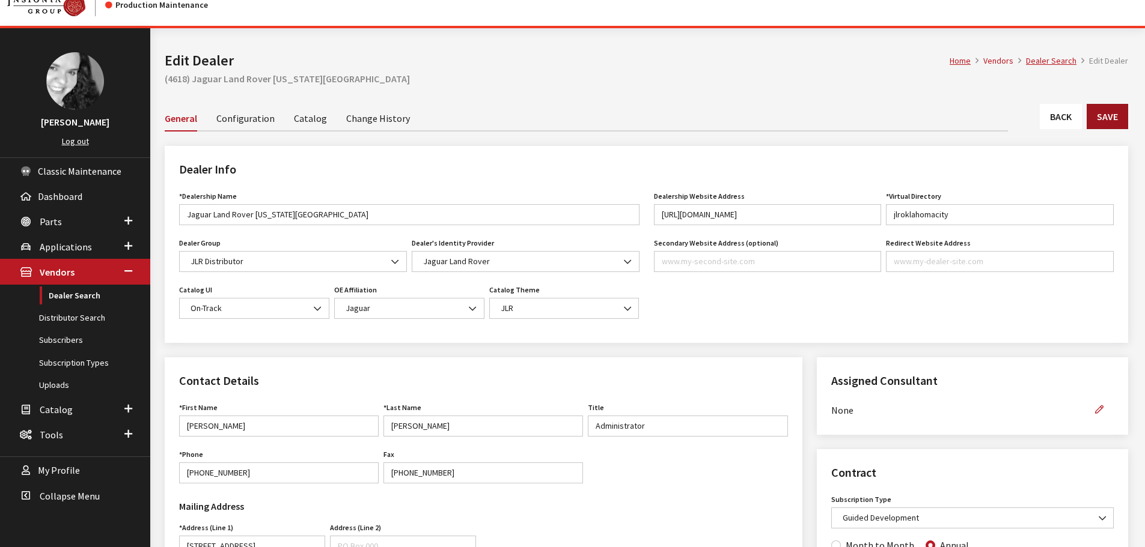
scroll to position [0, 0]
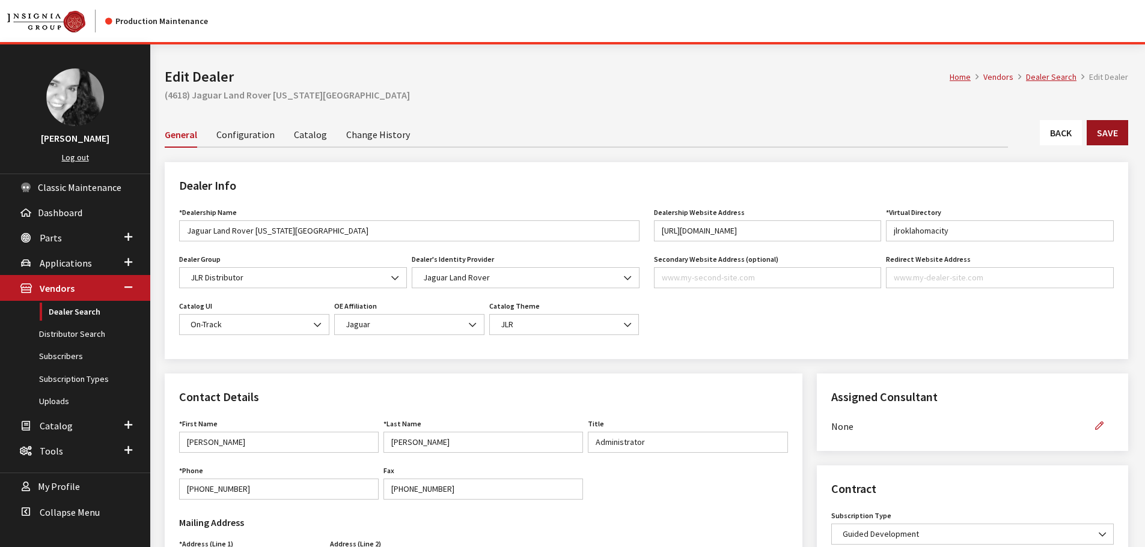
click at [1112, 124] on button "Save" at bounding box center [1107, 132] width 41 height 25
click at [1067, 126] on link "Back" at bounding box center [1061, 132] width 42 height 25
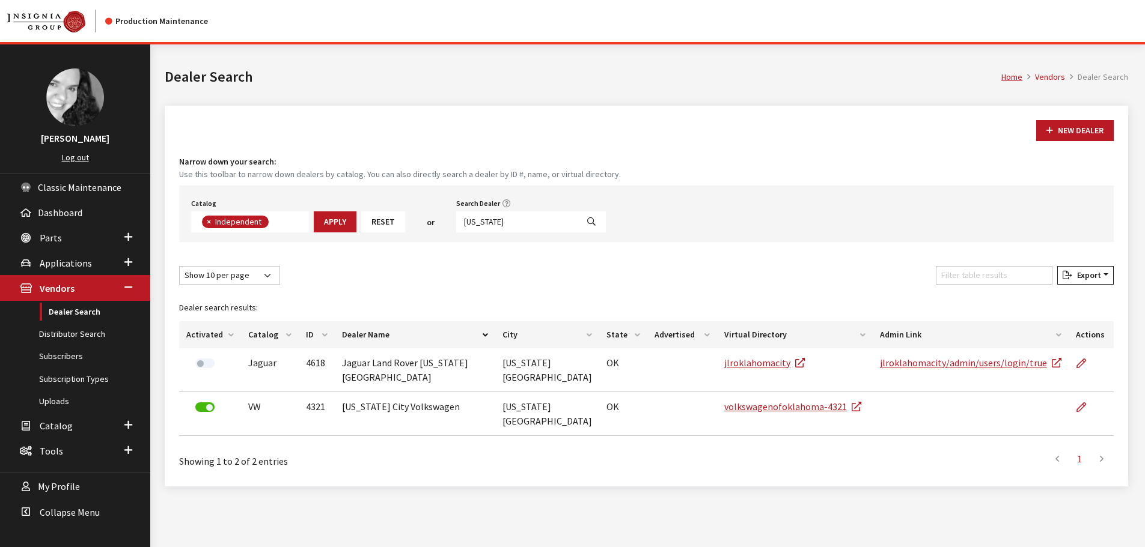
scroll to position [88, 0]
click at [490, 221] on input "[US_STATE]" at bounding box center [516, 222] width 121 height 21
click at [490, 221] on input "oklahoma" at bounding box center [516, 222] width 121 height 21
type input "tulsa"
select select
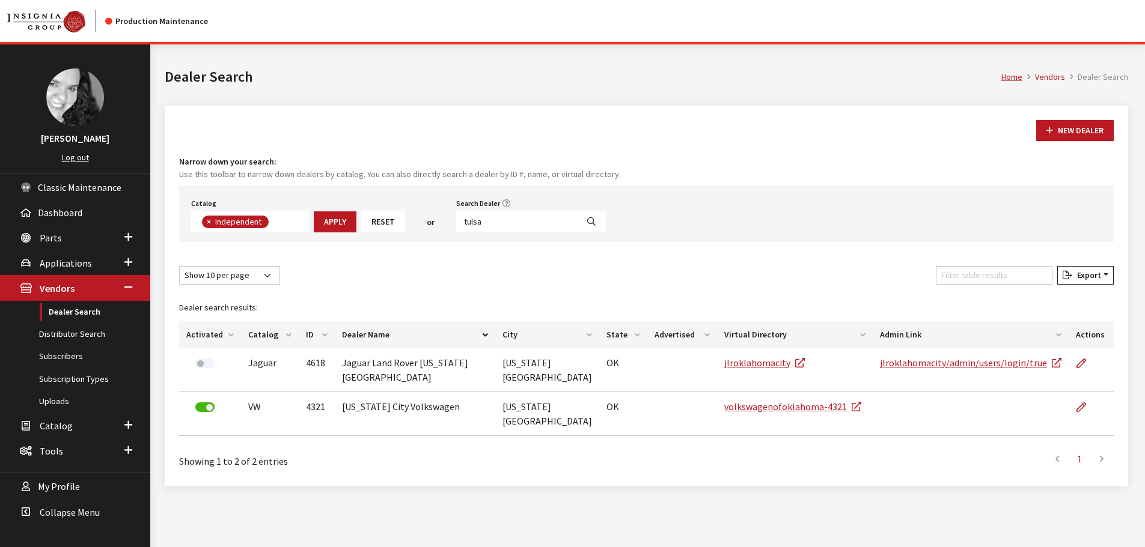
scroll to position [126, 0]
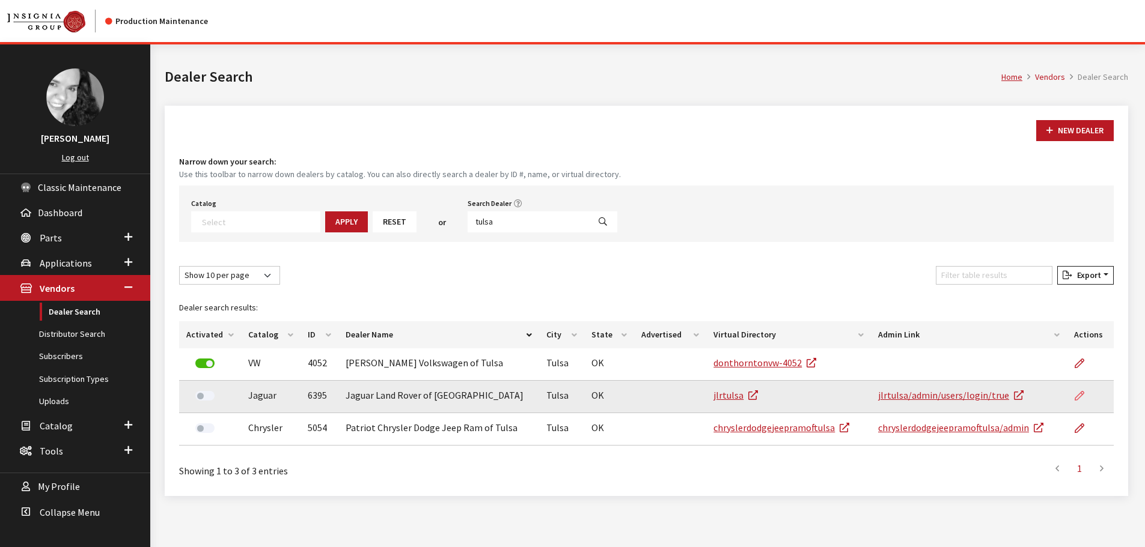
click at [1081, 398] on icon at bounding box center [1079, 397] width 10 height 10
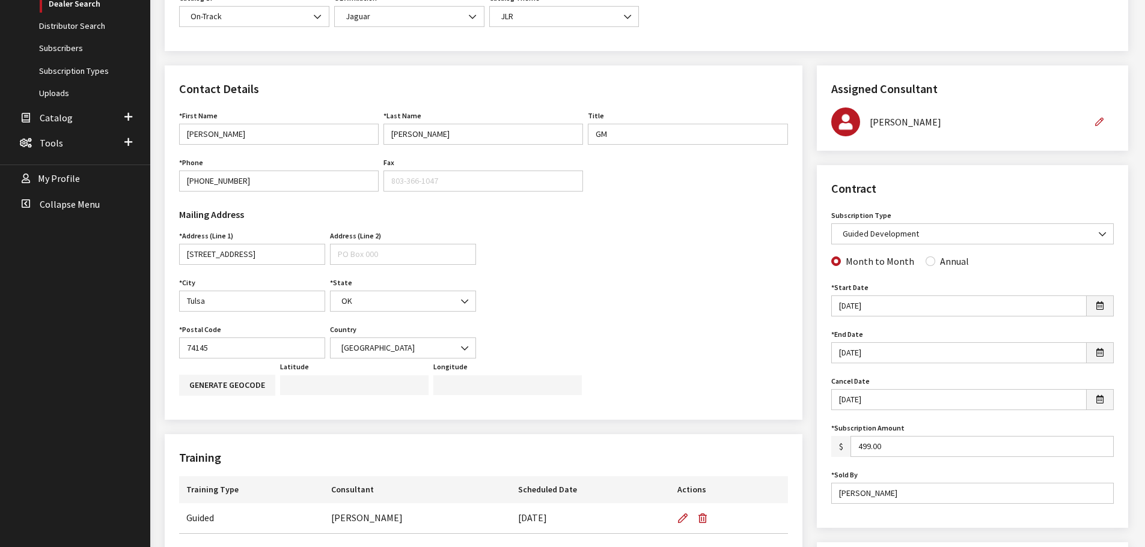
scroll to position [361, 0]
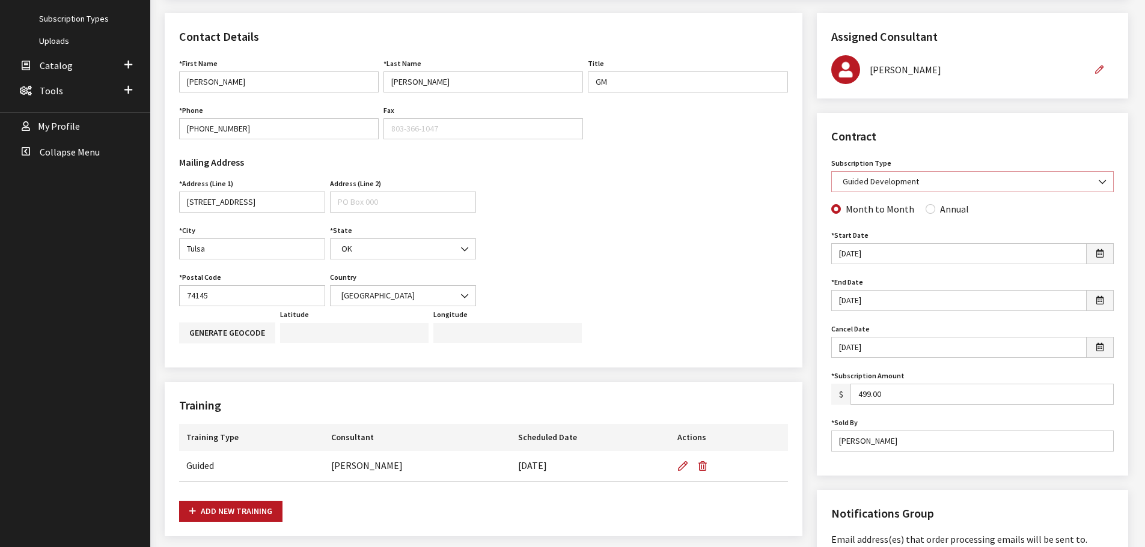
click at [1099, 176] on b at bounding box center [1099, 176] width 0 height 0
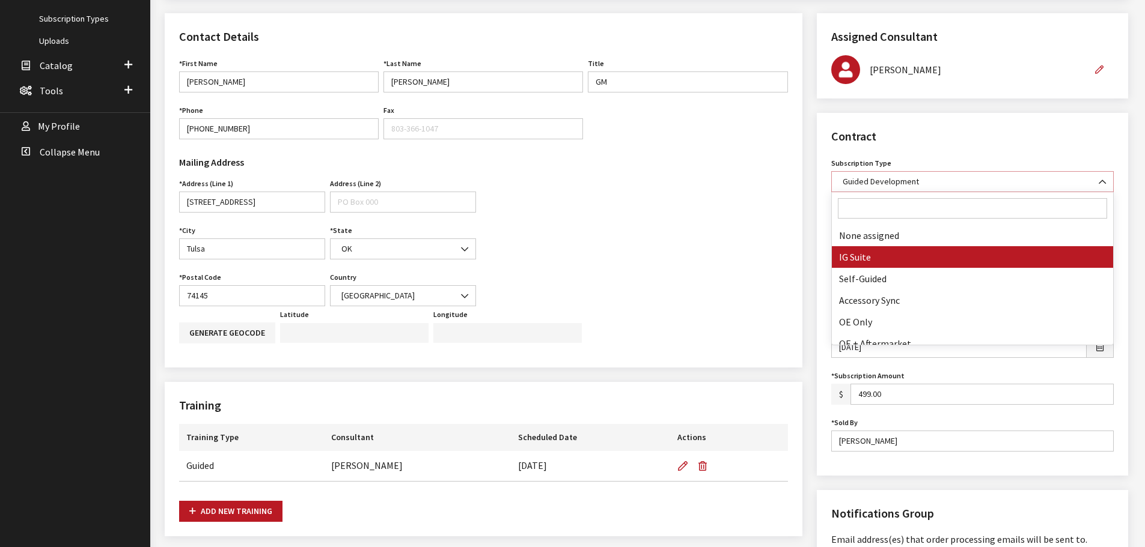
select select "7"
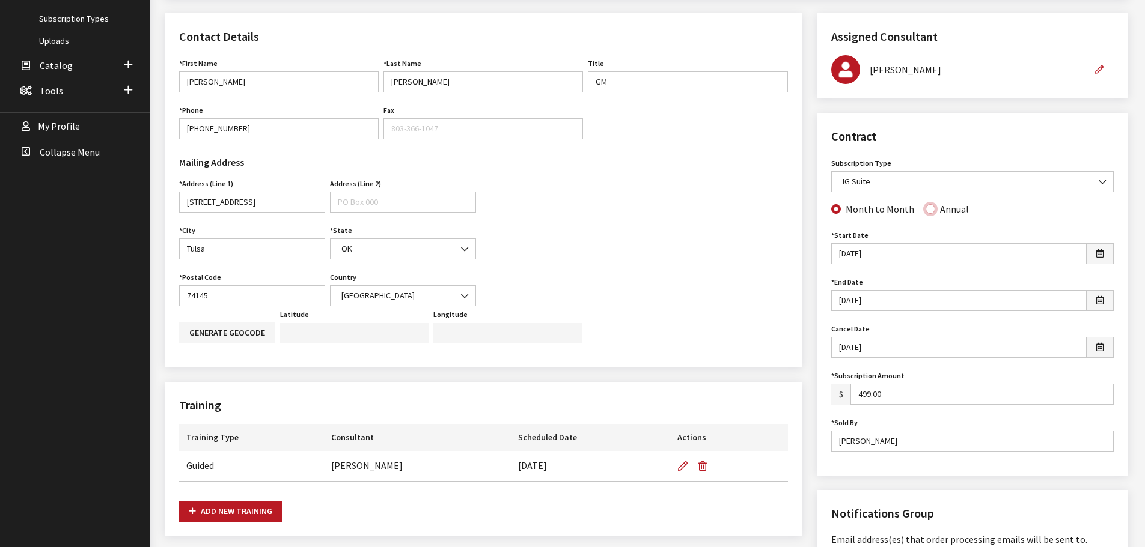
click at [928, 212] on input "Annual" at bounding box center [930, 209] width 10 height 10
radio input "true"
click at [836, 210] on input "Month to Month" at bounding box center [836, 209] width 10 height 10
radio input "true"
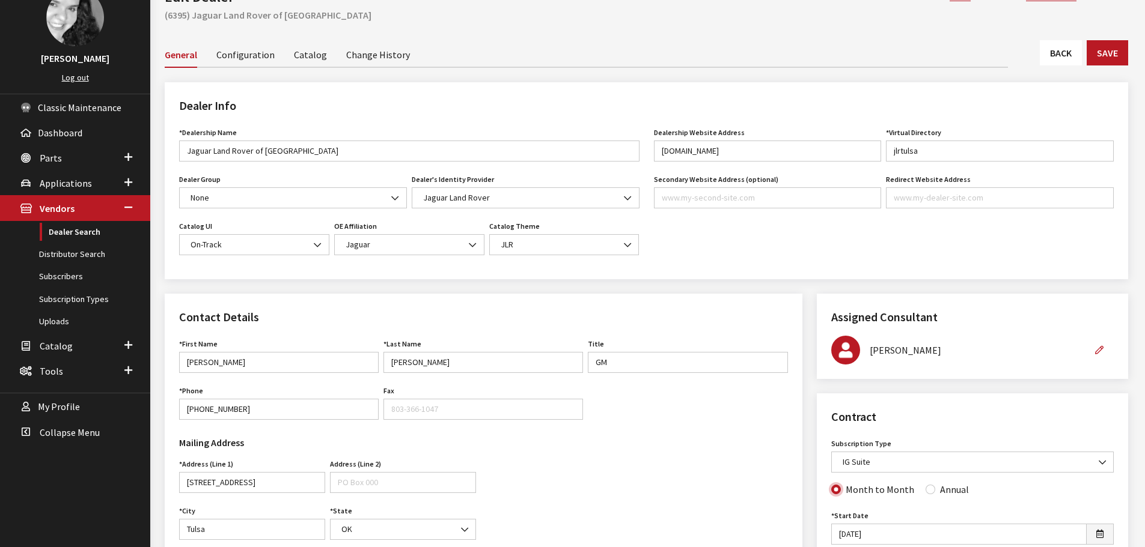
scroll to position [60, 0]
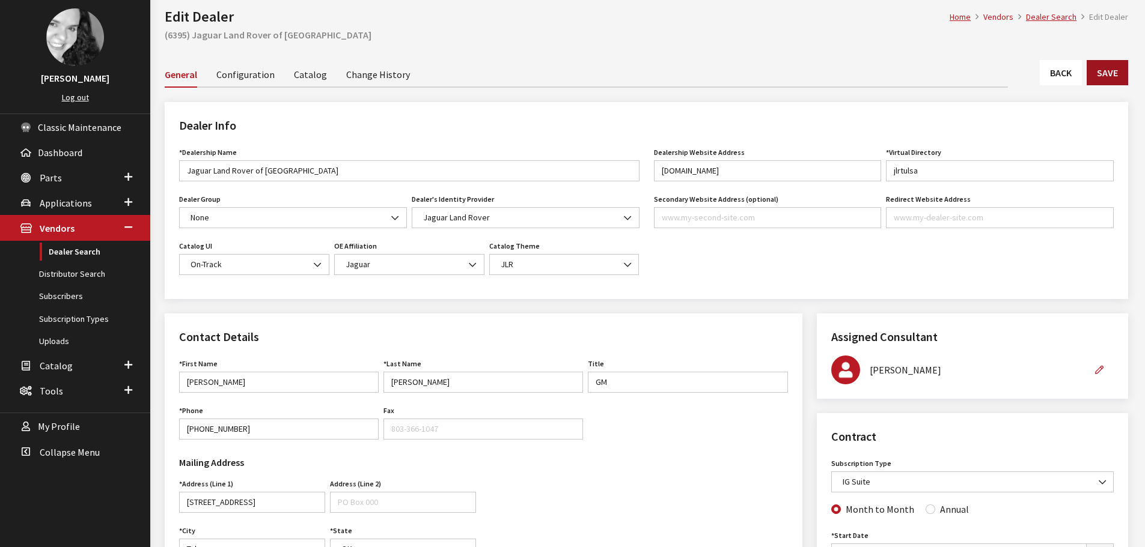
click at [1108, 74] on button "Save" at bounding box center [1107, 72] width 41 height 25
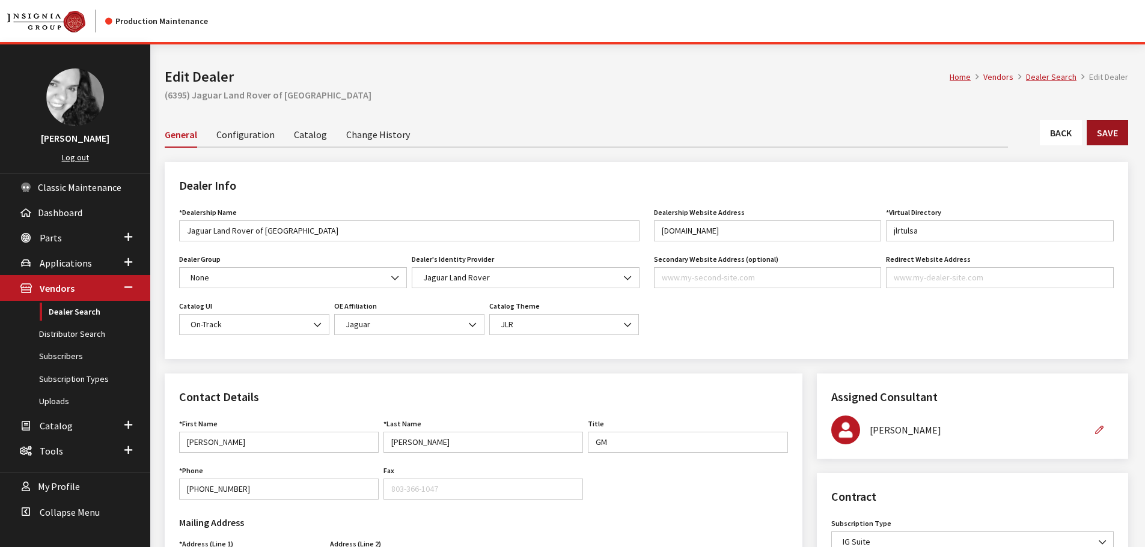
click at [1108, 135] on button "Save" at bounding box center [1107, 132] width 41 height 25
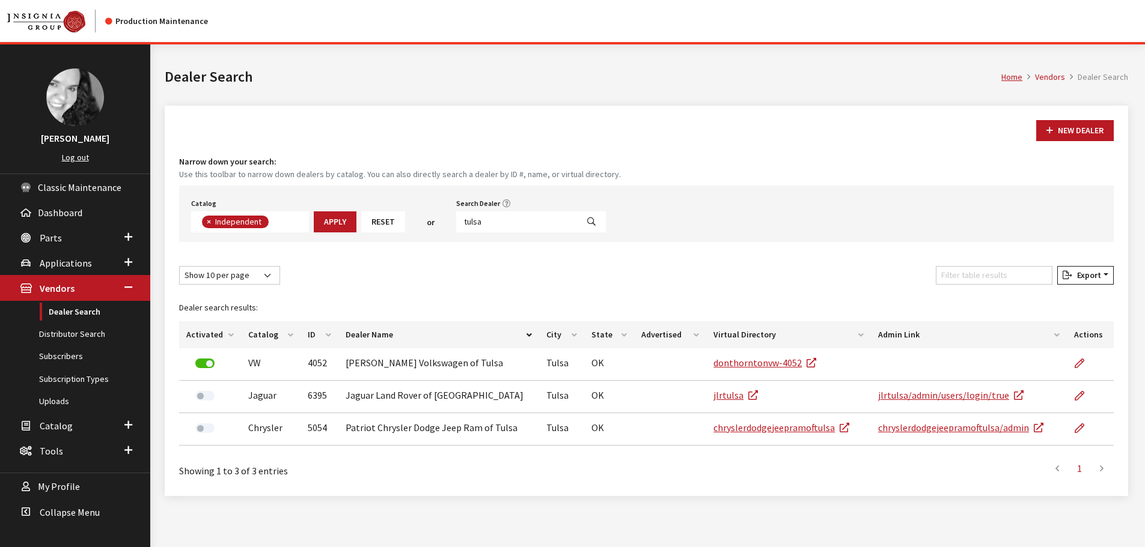
scroll to position [88, 0]
click at [488, 224] on input "tulsa" at bounding box center [516, 222] width 121 height 21
click at [489, 224] on input "tulsa" at bounding box center [516, 222] width 121 height 21
type input "st. louis"
select select
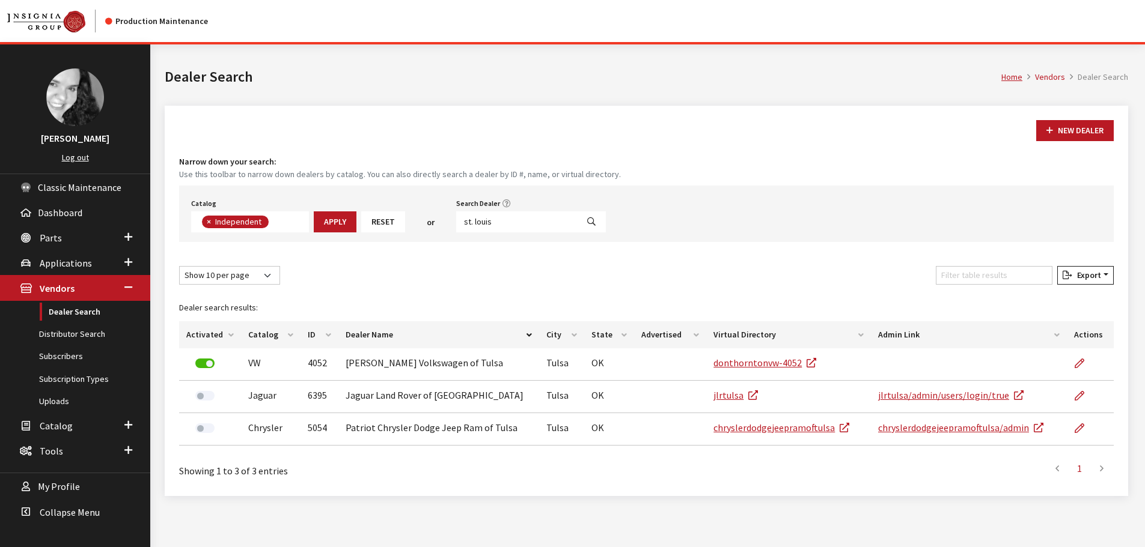
scroll to position [126, 0]
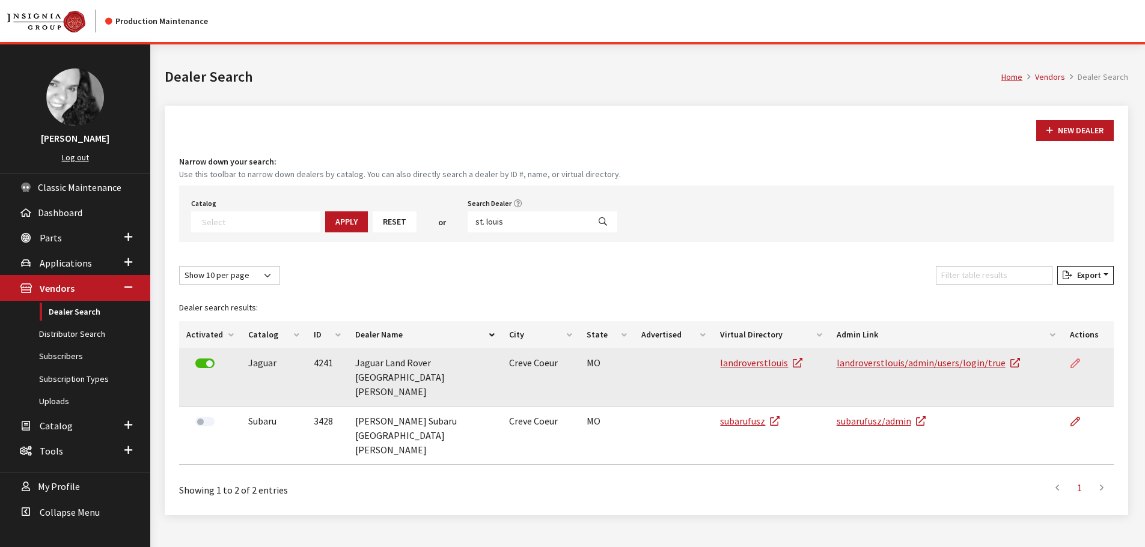
click at [1076, 364] on icon at bounding box center [1075, 364] width 10 height 10
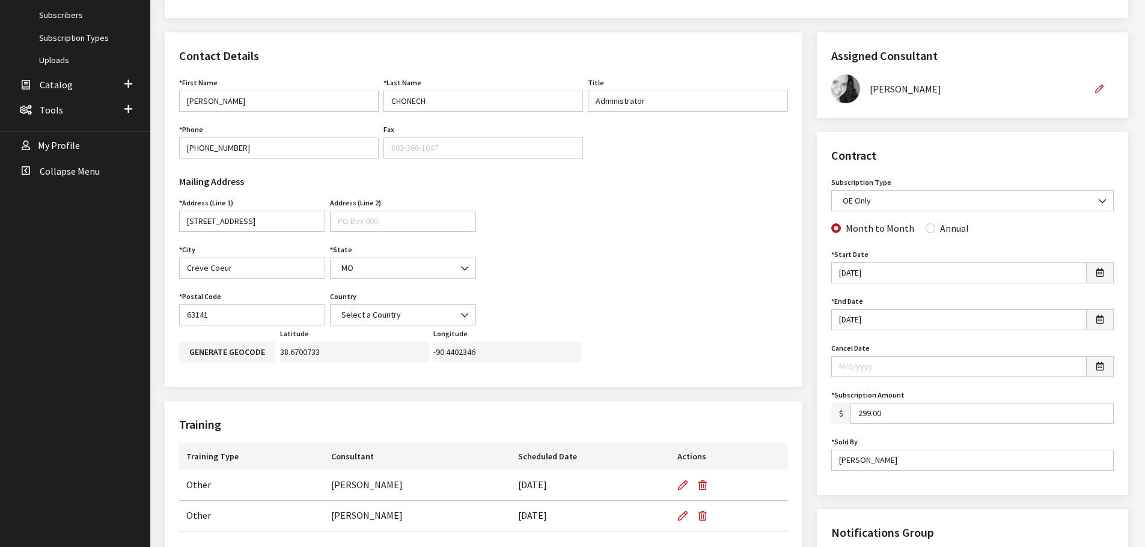
scroll to position [361, 0]
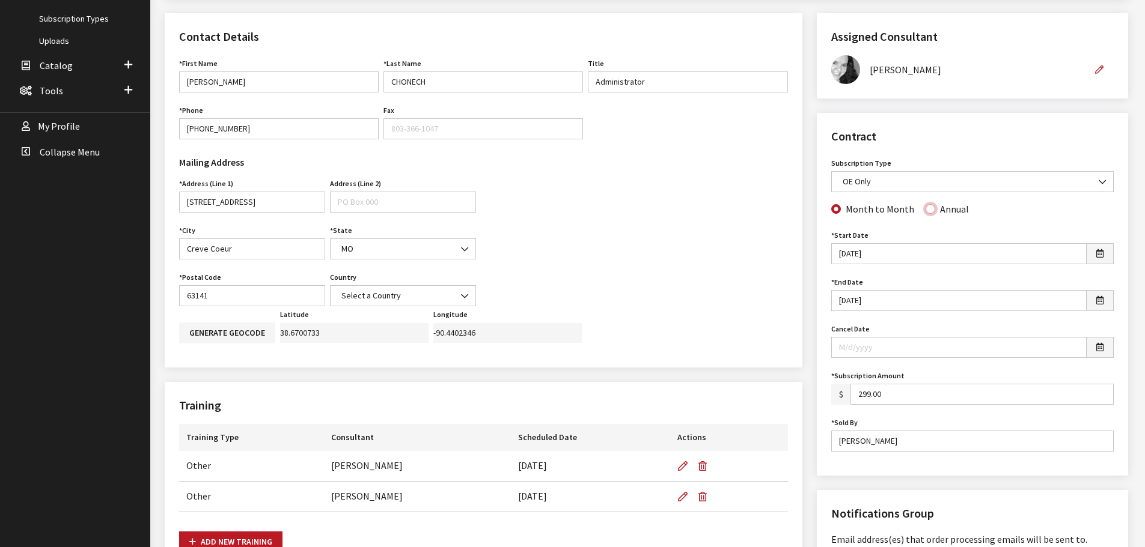
click at [926, 213] on input "Annual" at bounding box center [930, 209] width 10 height 10
radio input "true"
click at [979, 187] on span "OE Only" at bounding box center [972, 181] width 267 height 13
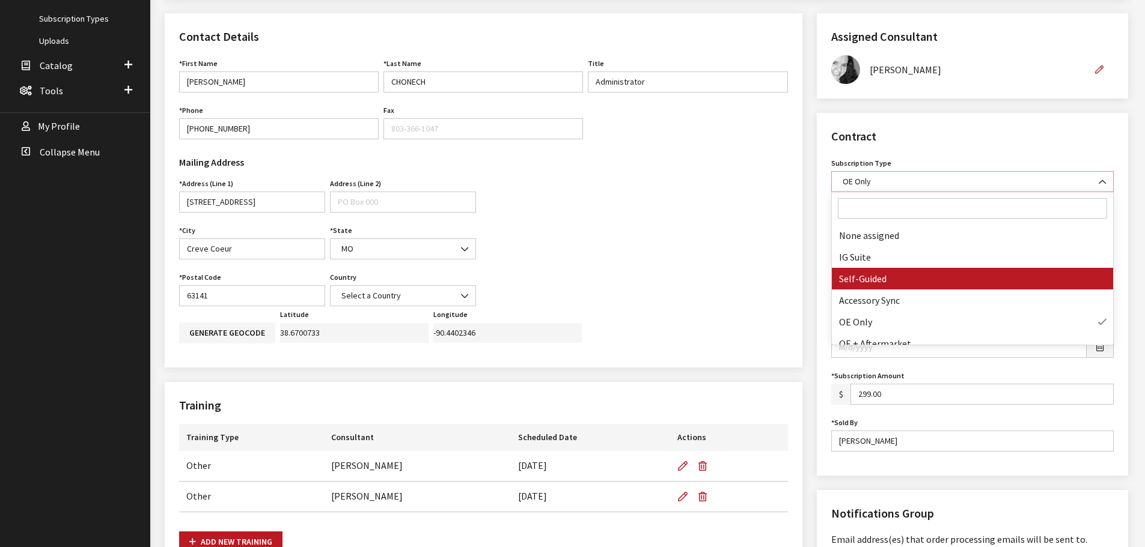
select select "8"
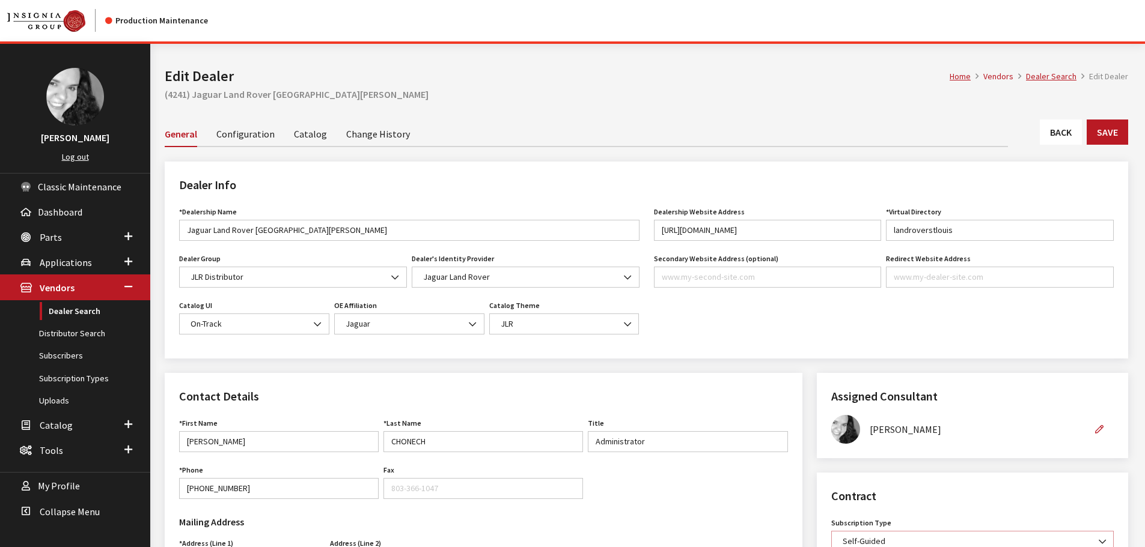
scroll to position [0, 0]
click at [1111, 127] on button "Save" at bounding box center [1107, 132] width 41 height 25
click at [1046, 135] on link "Back" at bounding box center [1061, 132] width 42 height 25
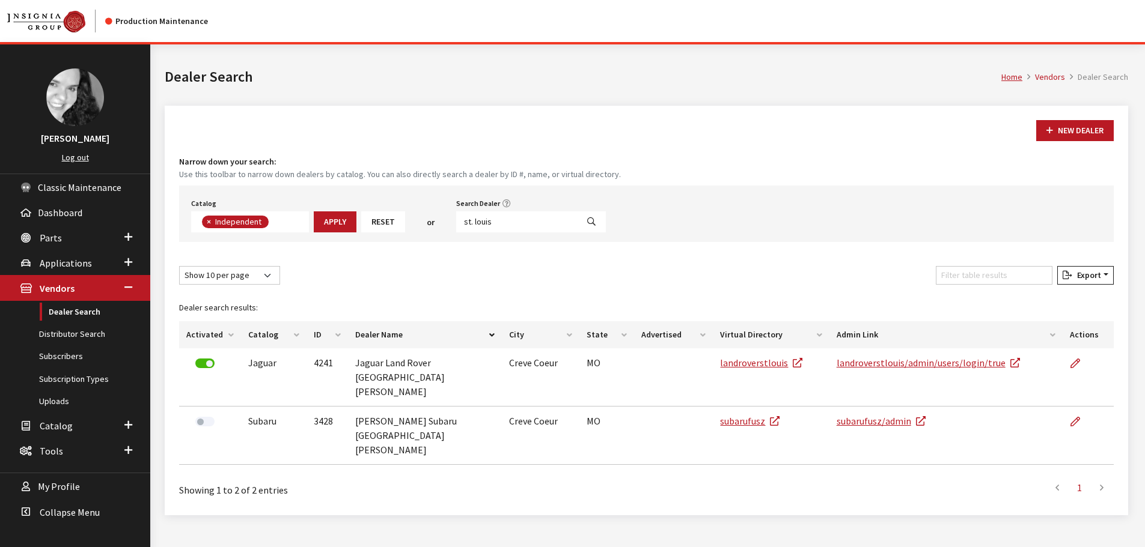
scroll to position [88, 0]
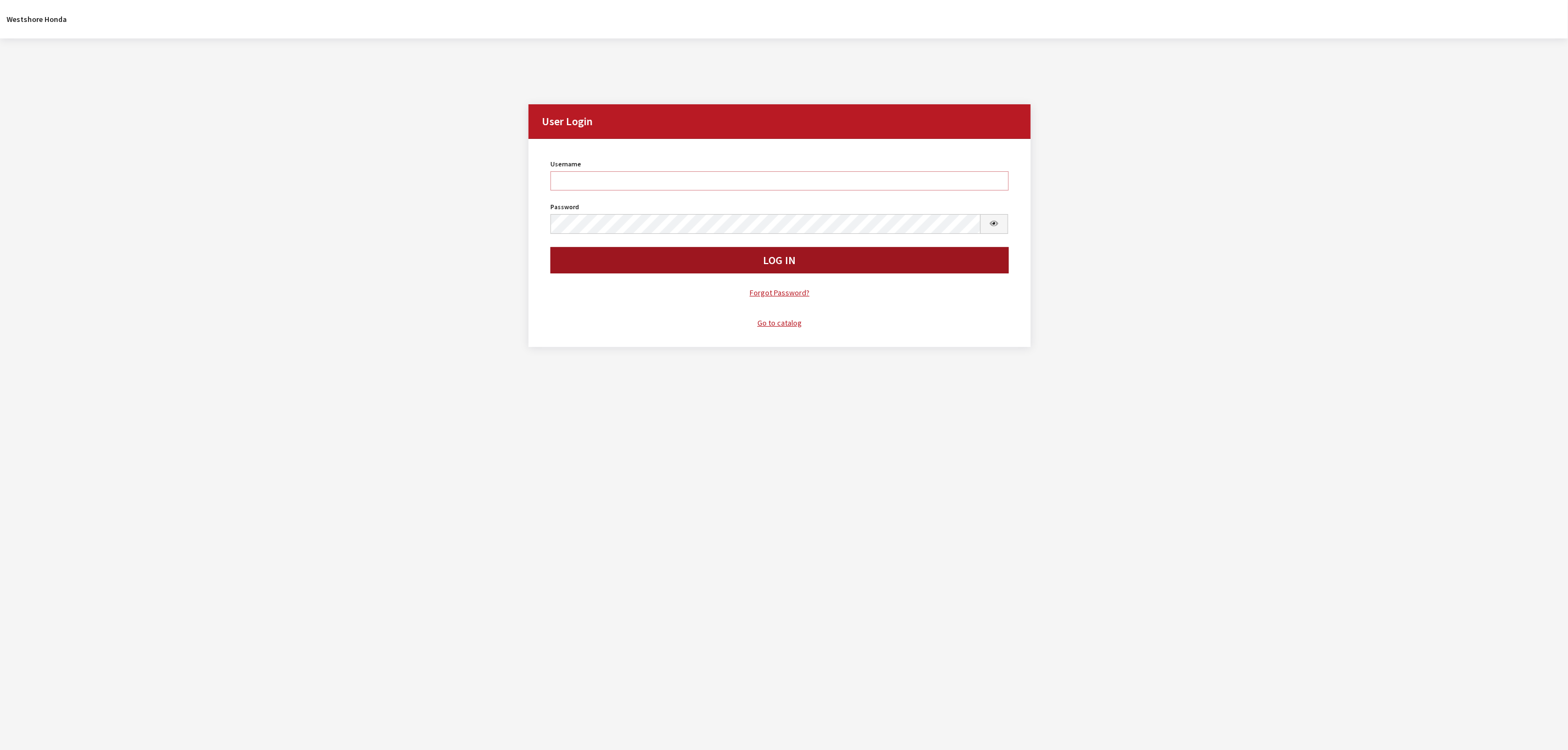
type input "kdorton"
click at [706, 256] on button "Log In" at bounding box center [780, 259] width 458 height 26
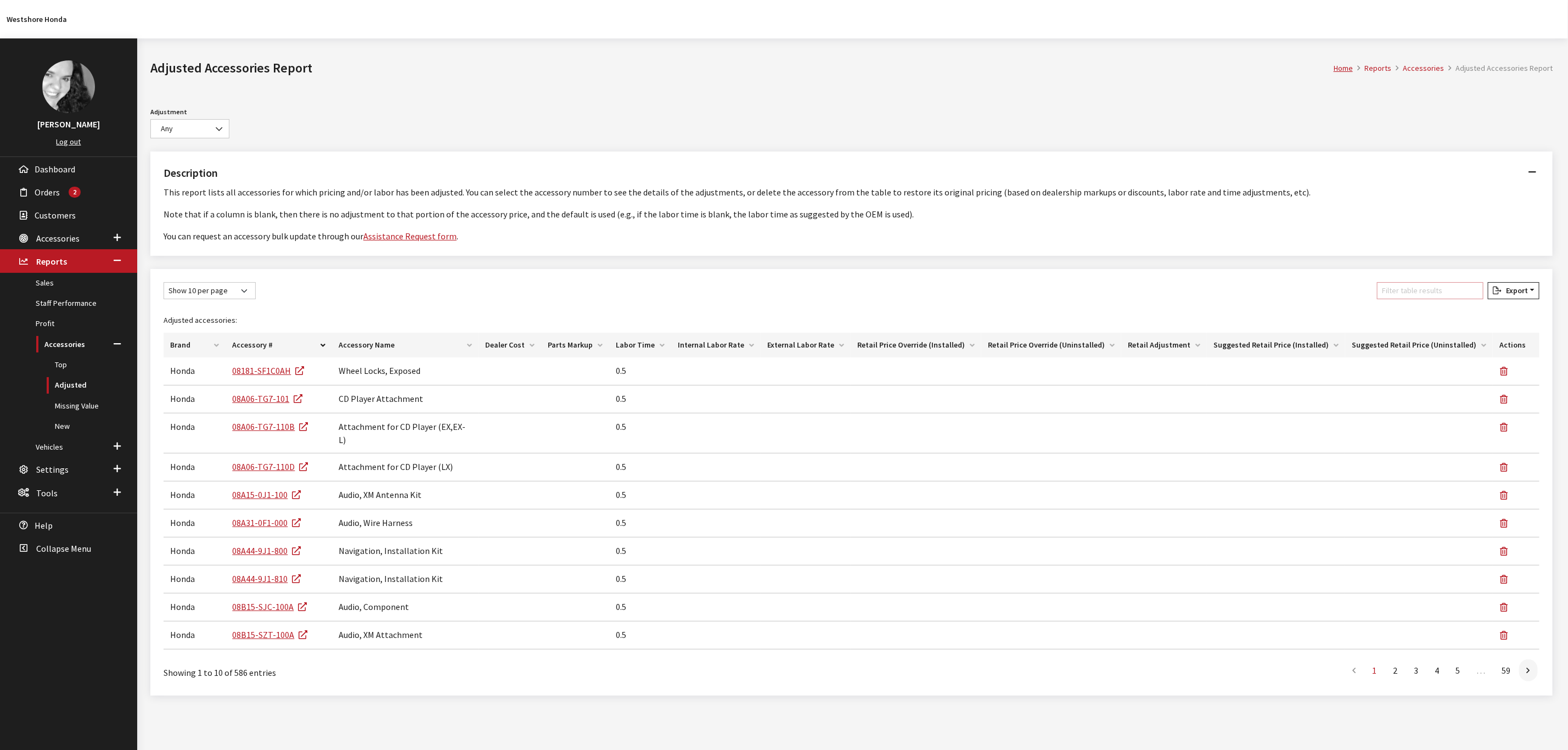
click at [1441, 287] on input "Filter table results" at bounding box center [1430, 290] width 107 height 17
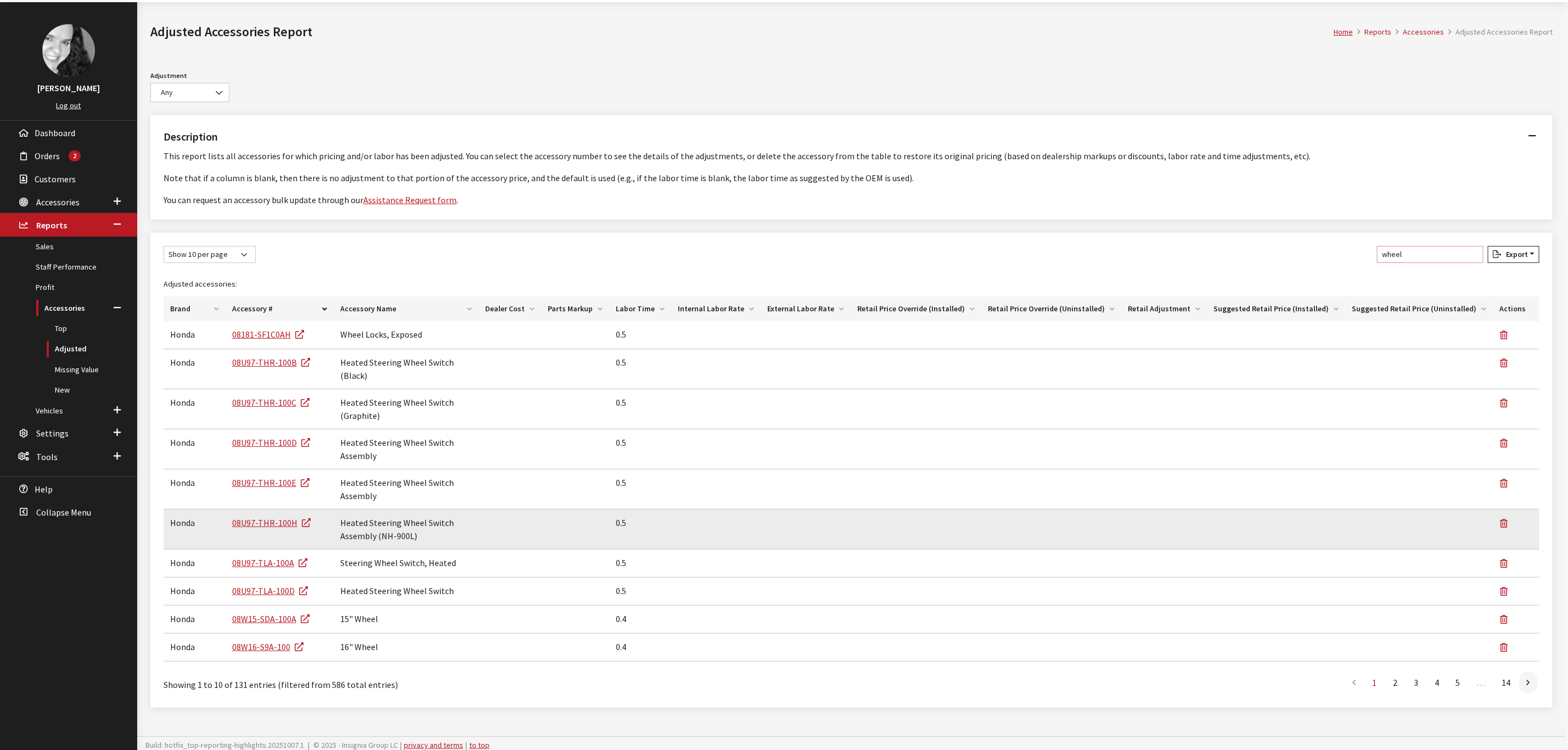
scroll to position [38, 0]
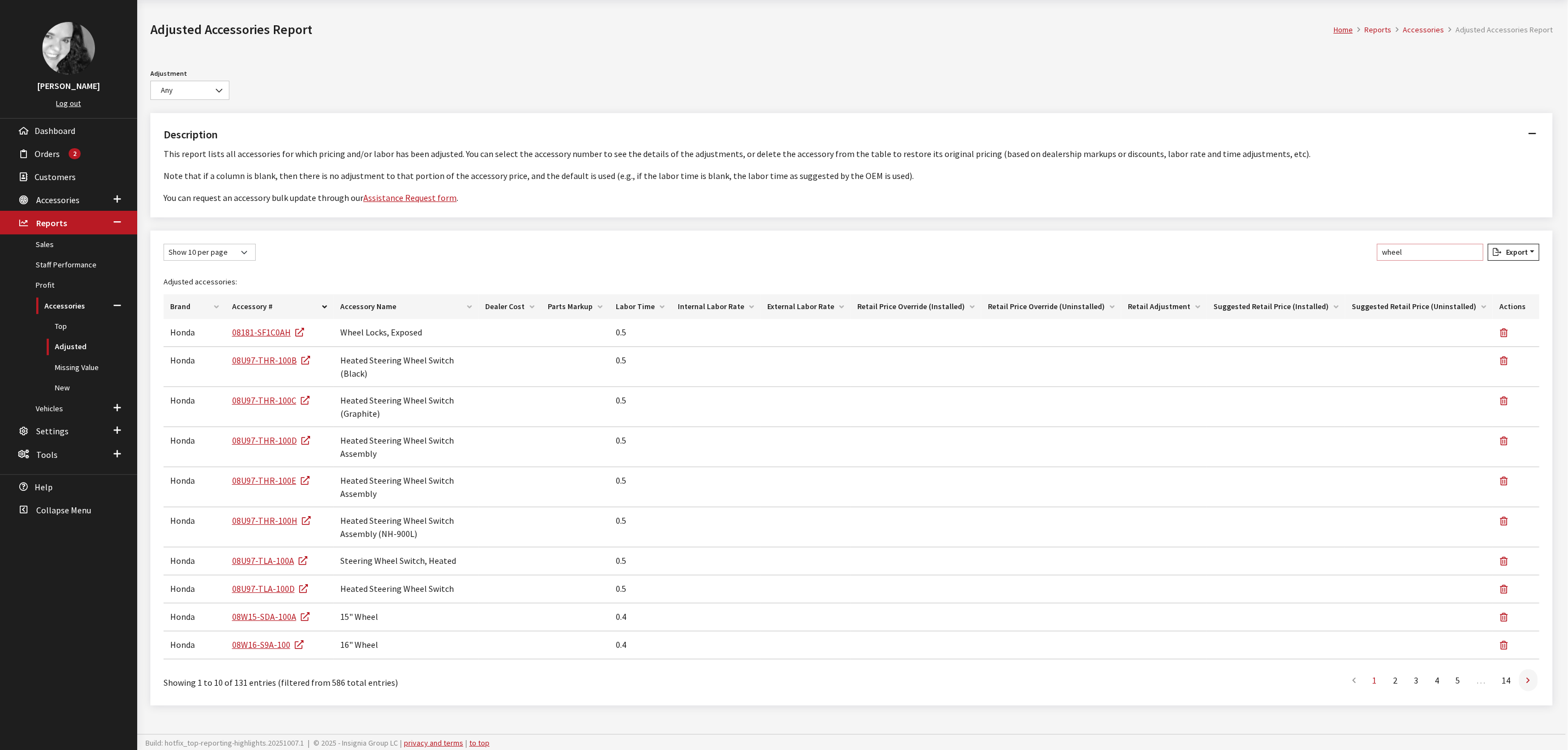
type input "wheel"
click at [1535, 670] on link at bounding box center [1528, 681] width 18 height 22
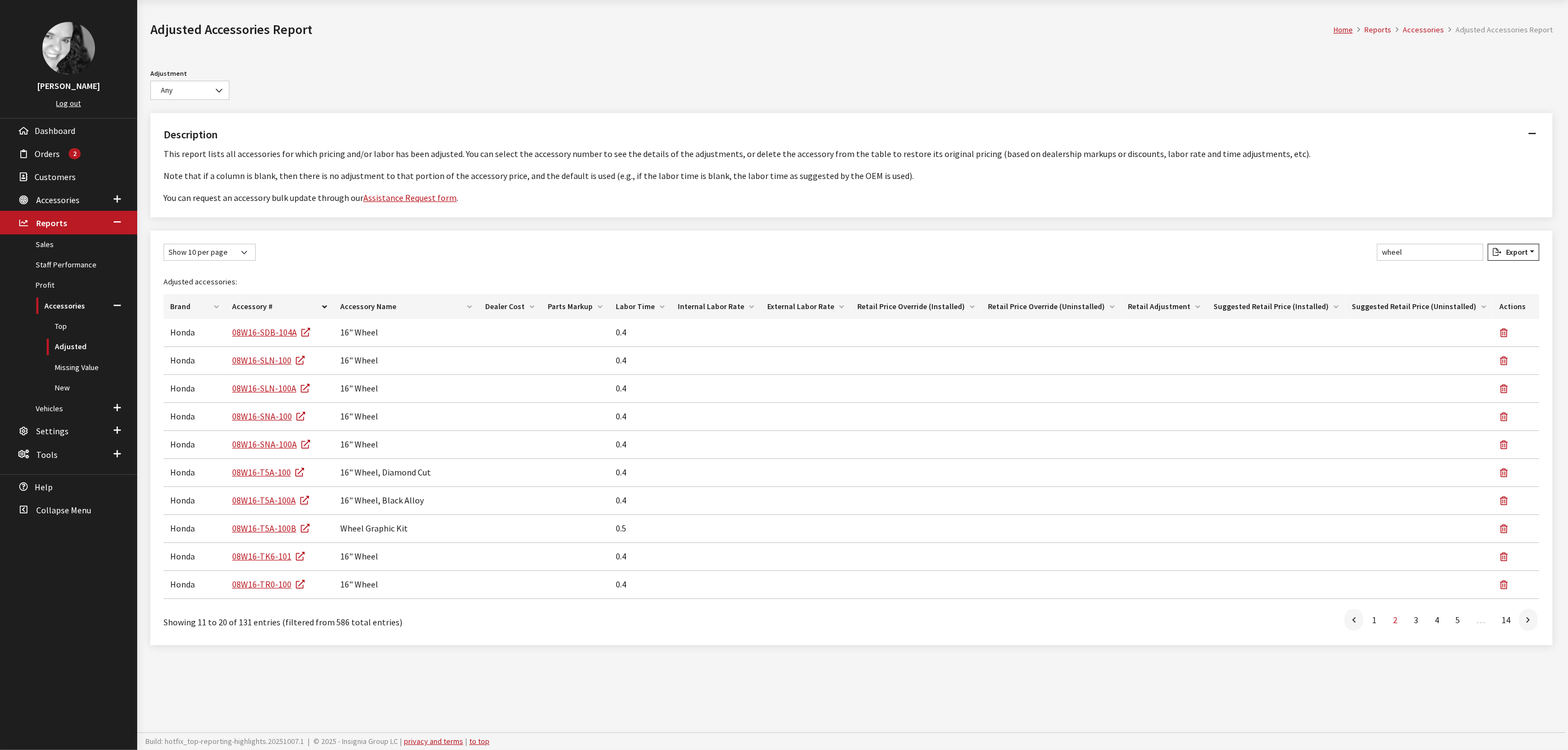
click at [1535, 630] on li at bounding box center [1530, 619] width 20 height 22
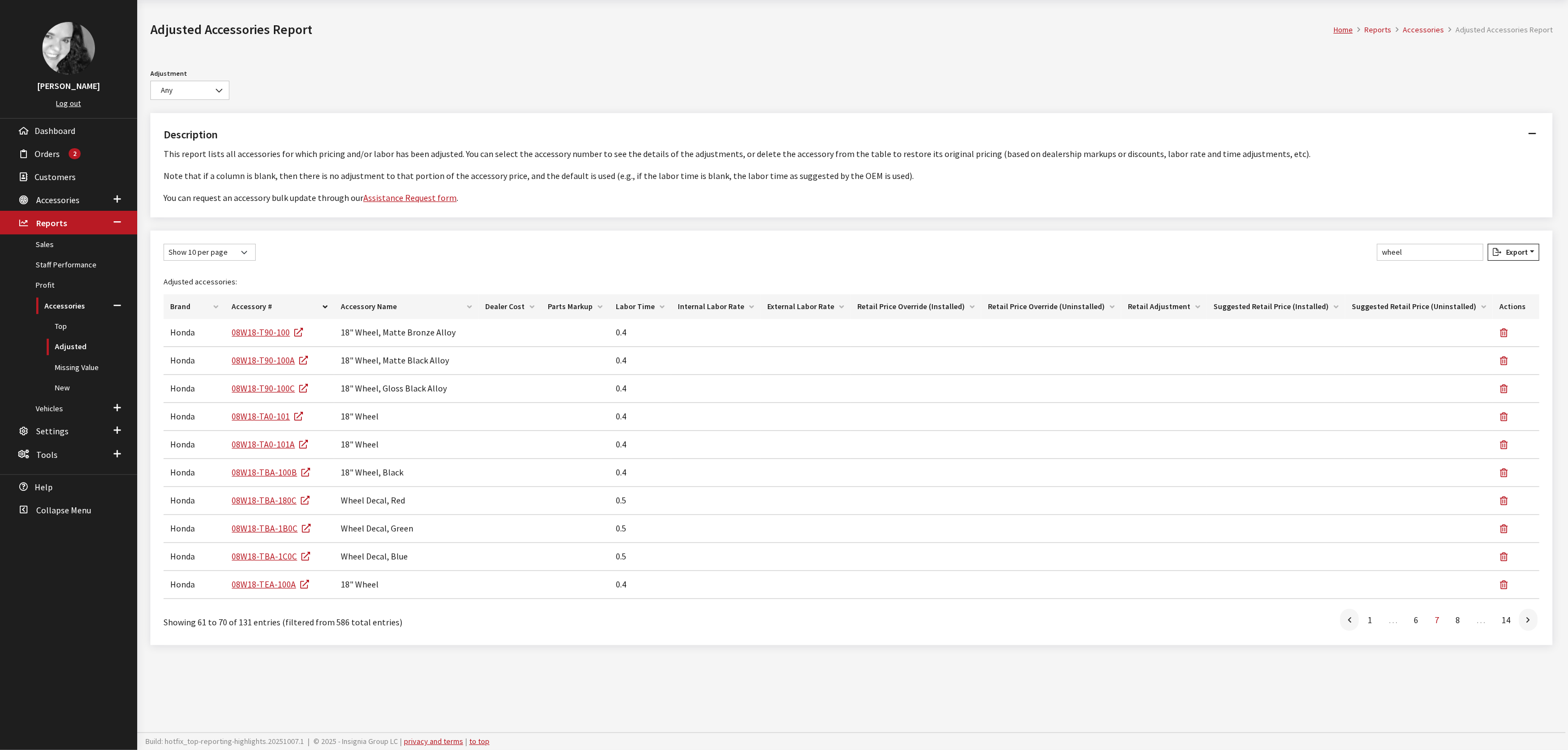
click at [1535, 630] on li at bounding box center [1530, 619] width 20 height 22
click at [1529, 637] on icon at bounding box center [1529, 632] width 4 height 9
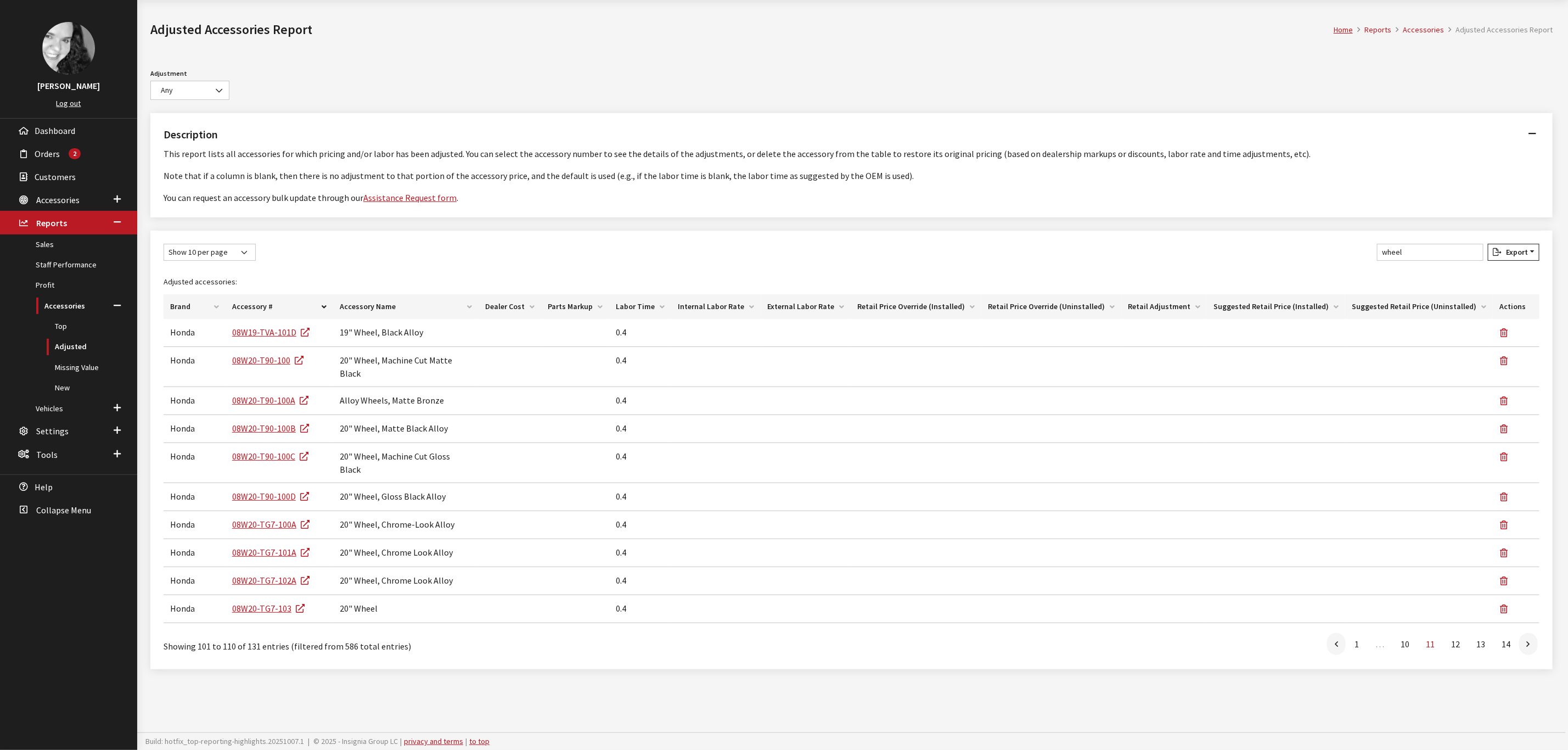
click at [1529, 641] on div "Show 10 per page Show 25 per page Show 50 per page Show 100 per page Show 1000 …" at bounding box center [851, 449] width 1402 height 438
click at [1530, 640] on icon at bounding box center [1529, 645] width 4 height 9
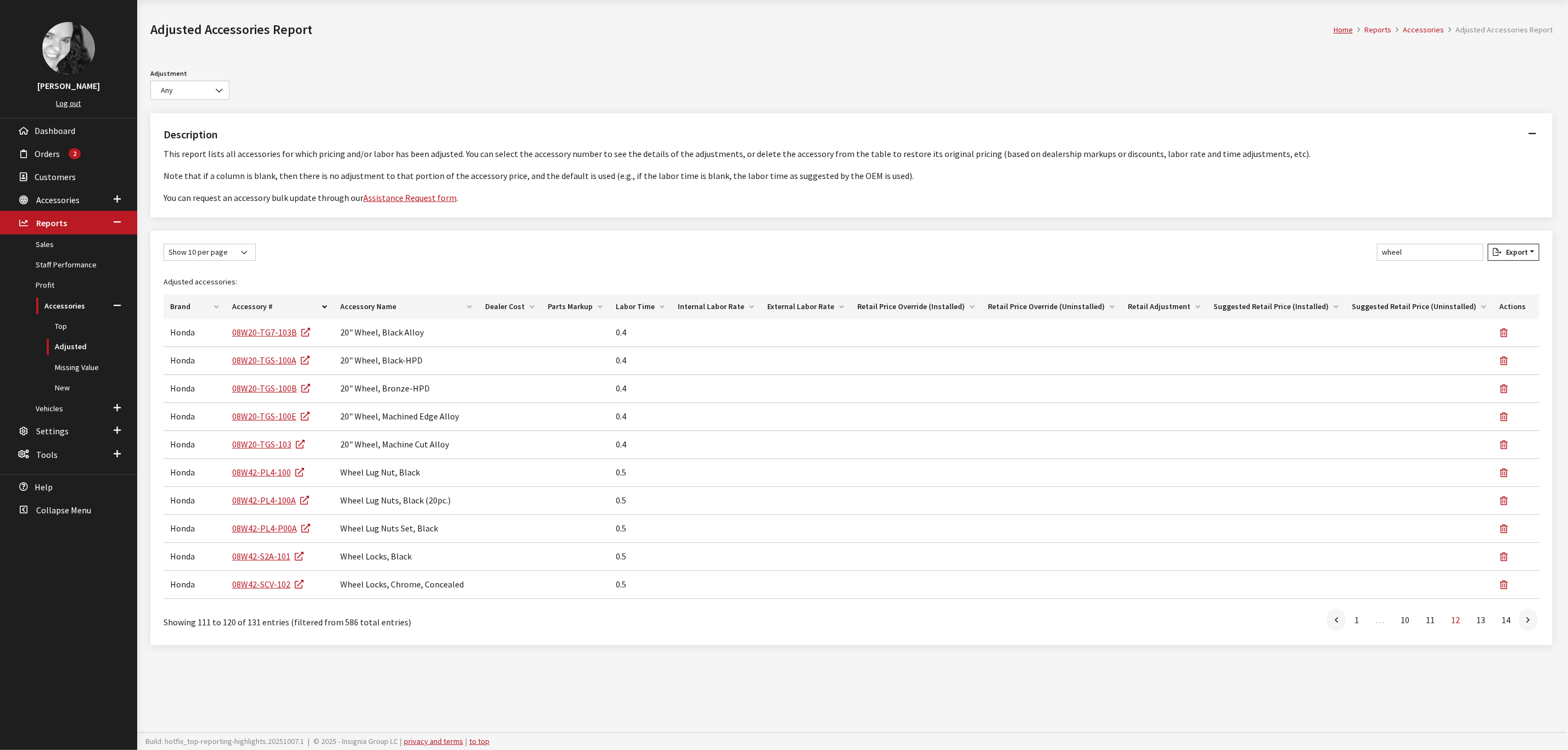
click at [1530, 625] on icon at bounding box center [1529, 620] width 4 height 9
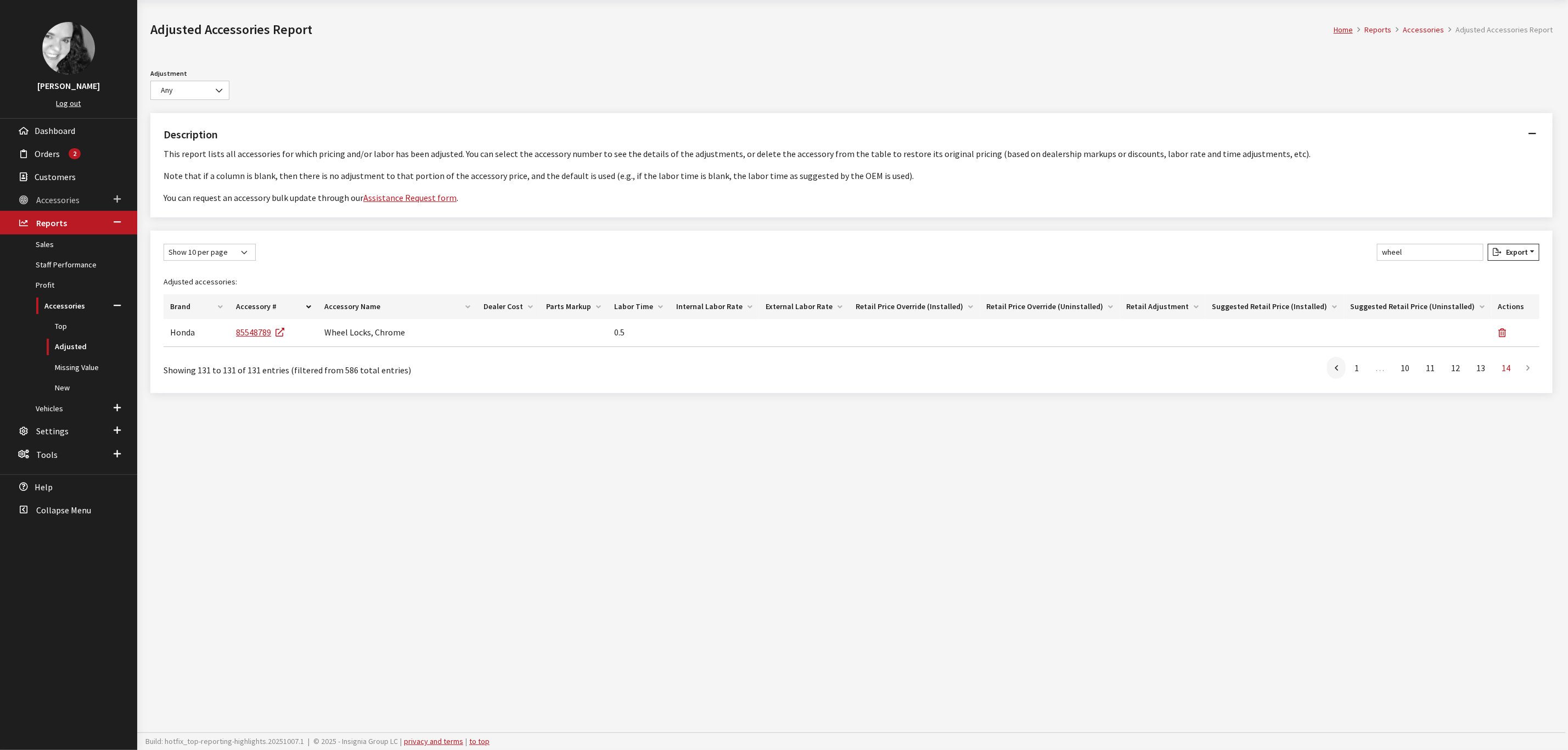
click at [49, 196] on span "Accessories" at bounding box center [58, 200] width 43 height 11
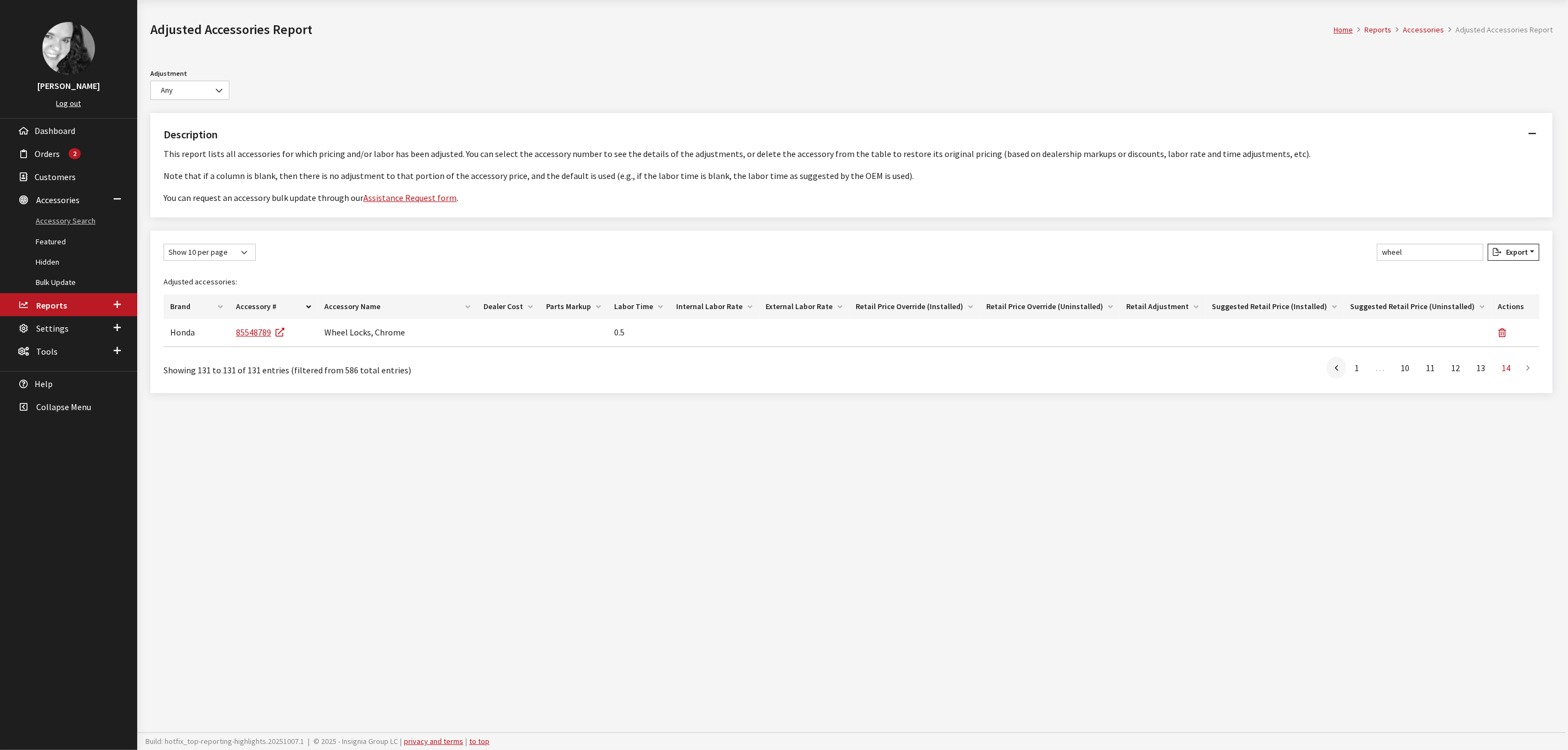
click at [54, 216] on link "Accessory Search" at bounding box center [68, 221] width 137 height 20
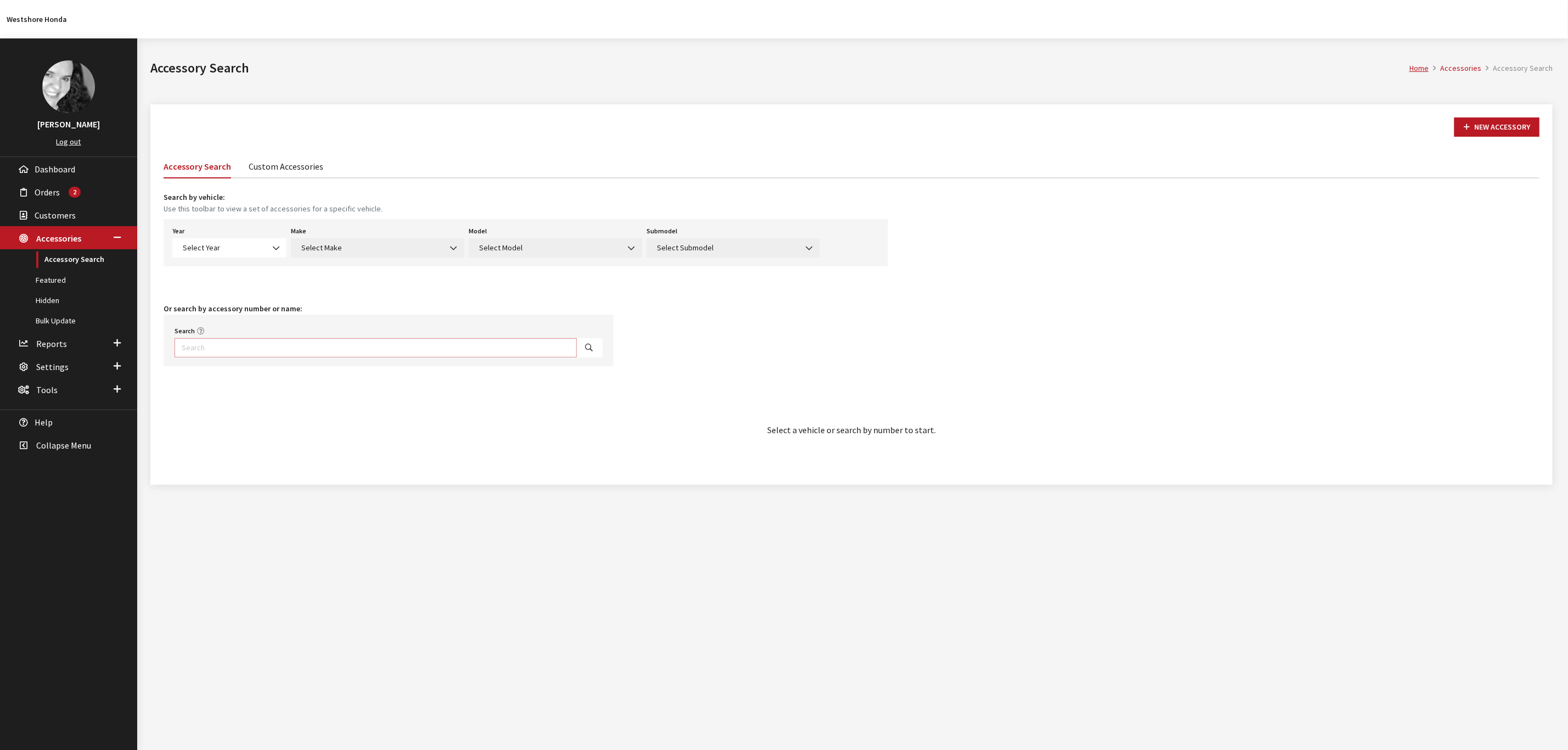
click at [270, 344] on input "Search" at bounding box center [375, 347] width 402 height 19
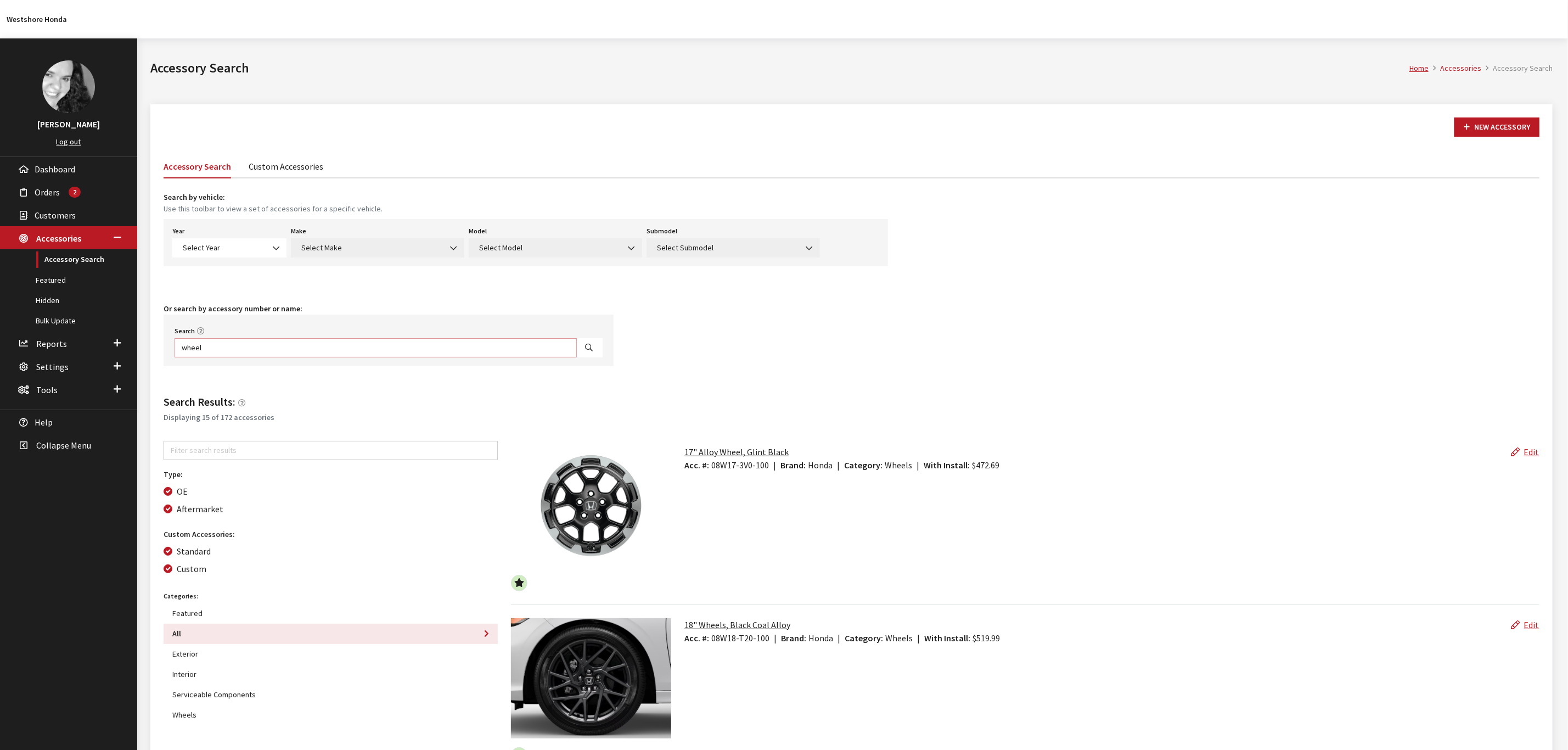
type input "wheel"
click at [167, 505] on input "Aftermarket" at bounding box center [168, 509] width 9 height 9
checkbox input "false"
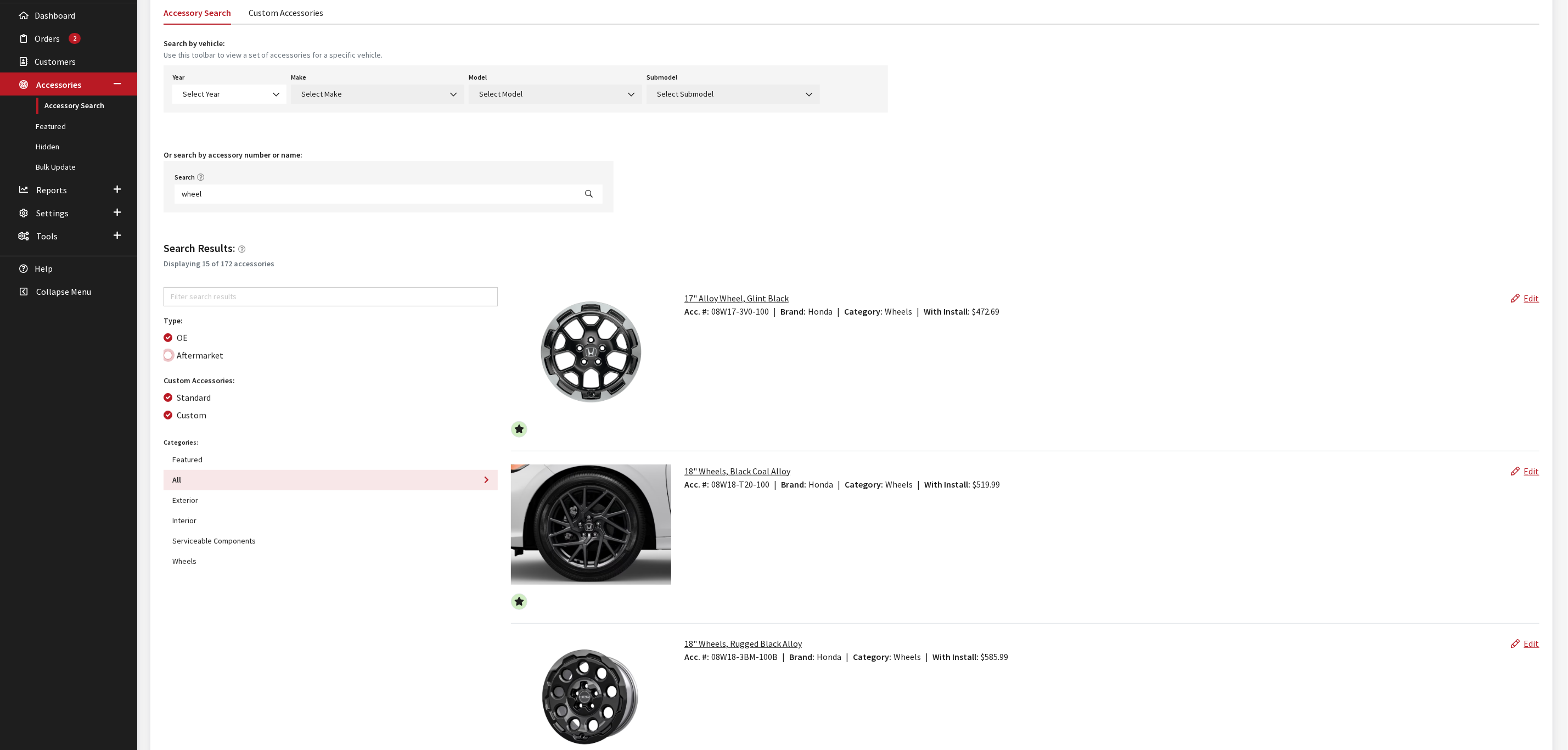
scroll to position [164, 0]
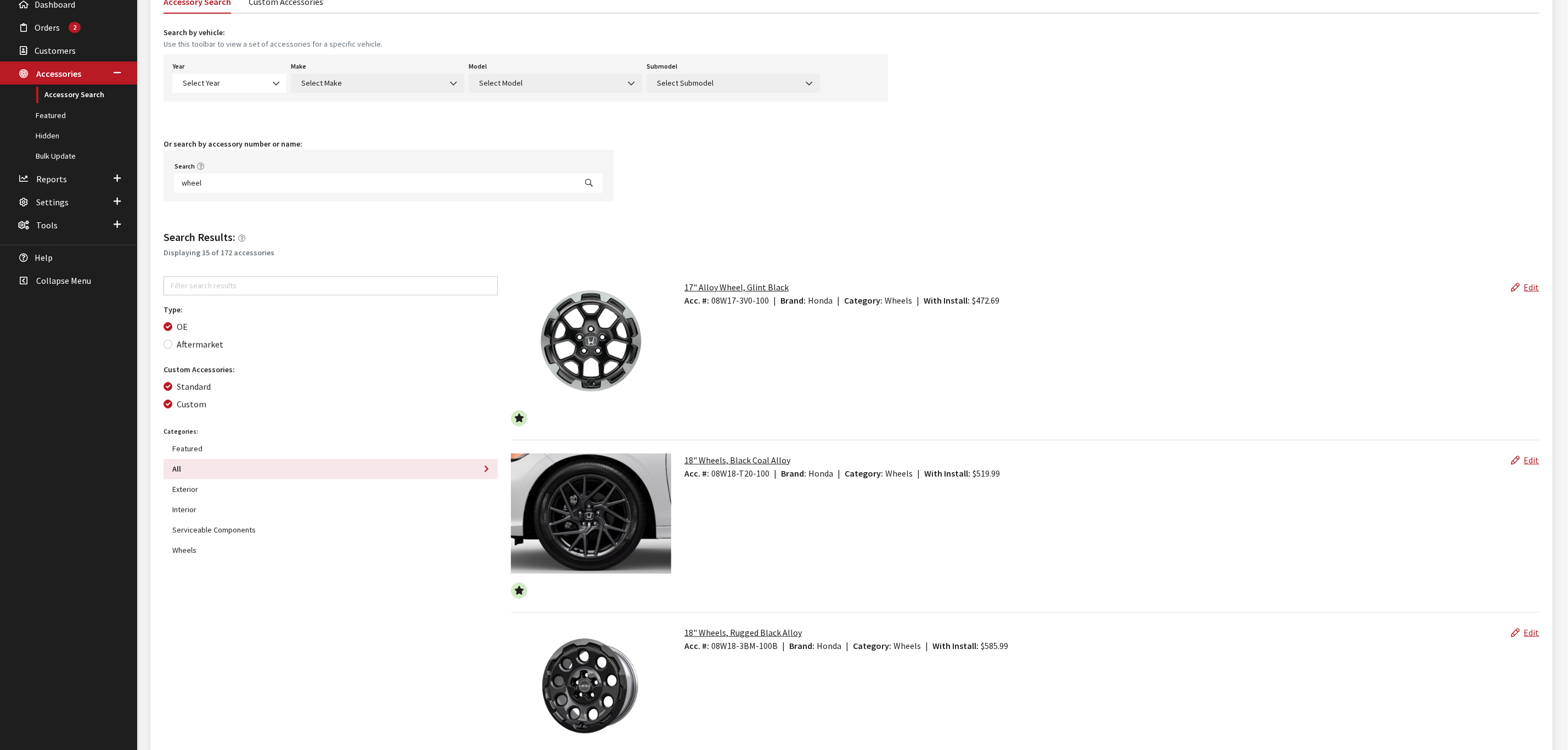
click at [193, 548] on button "Wheels" at bounding box center [331, 550] width 334 height 20
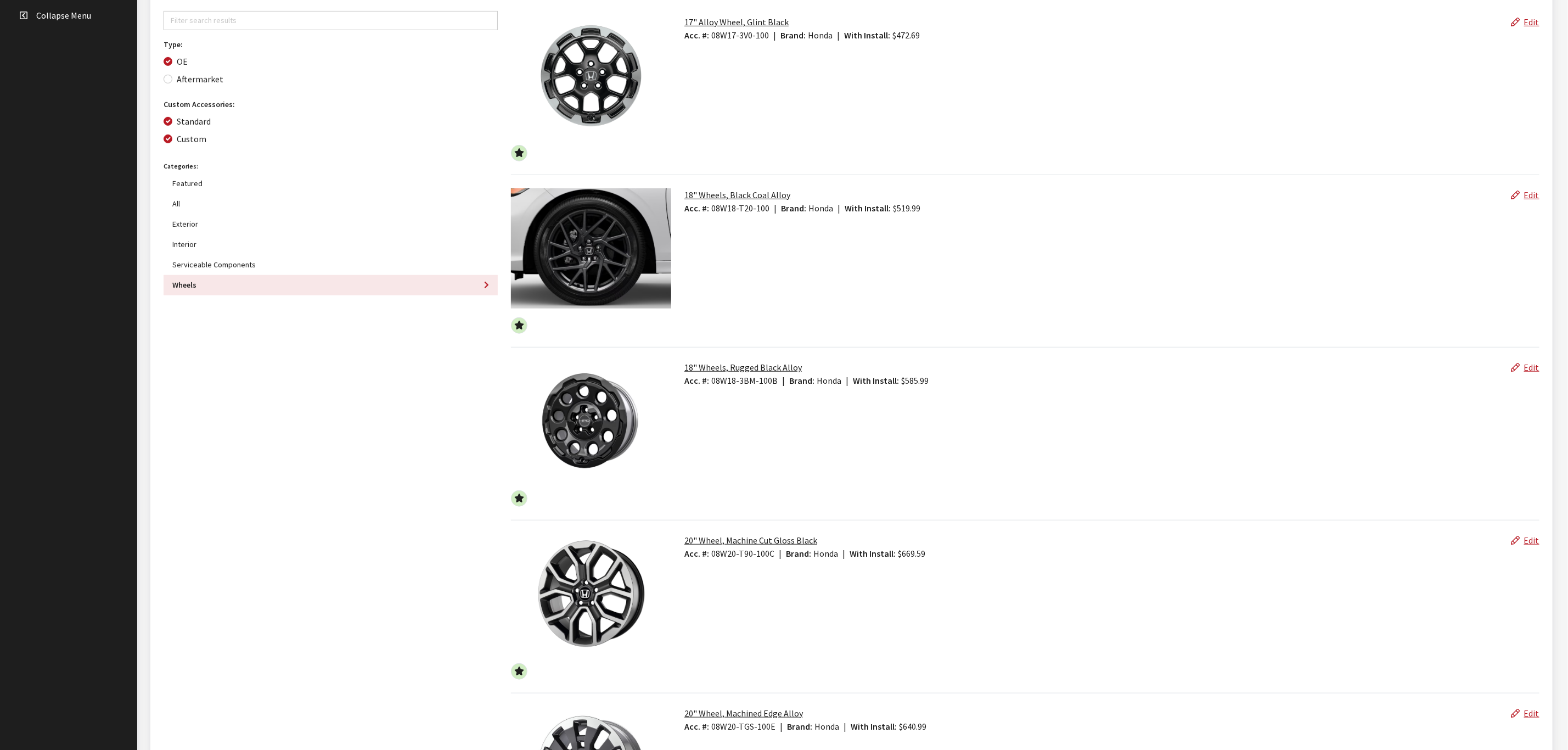
scroll to position [0, 0]
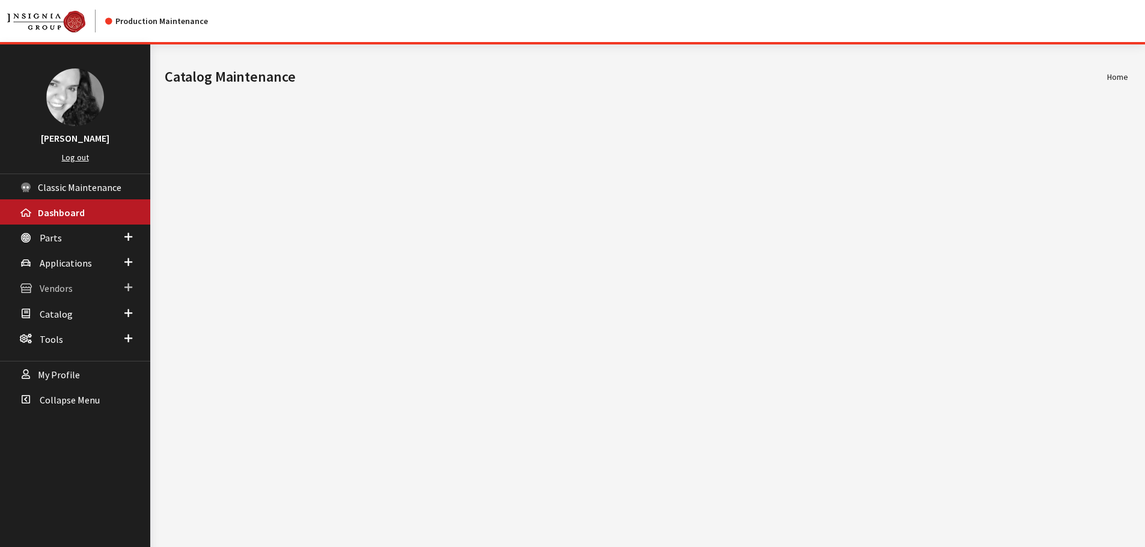
click at [67, 292] on span "Vendors" at bounding box center [56, 289] width 33 height 12
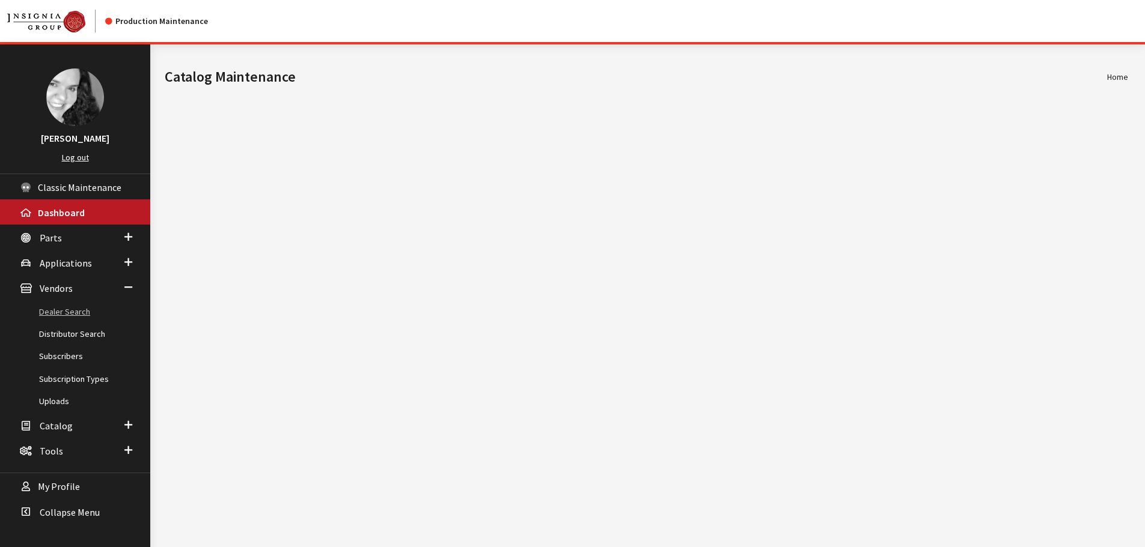
click at [58, 314] on link "Dealer Search" at bounding box center [75, 312] width 150 height 22
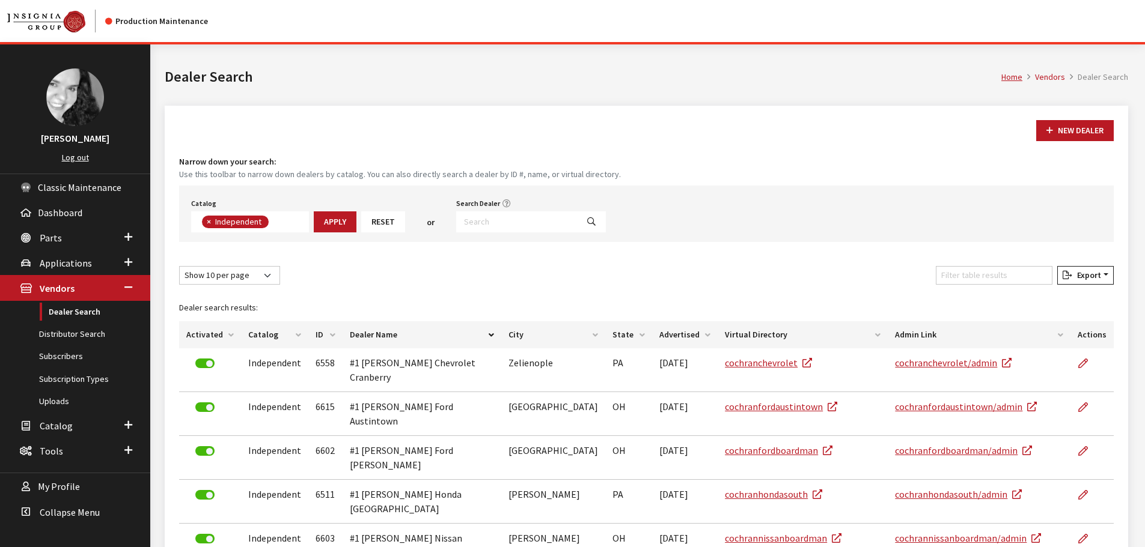
scroll to position [87, 0]
type input "subaru of olathe"
select select
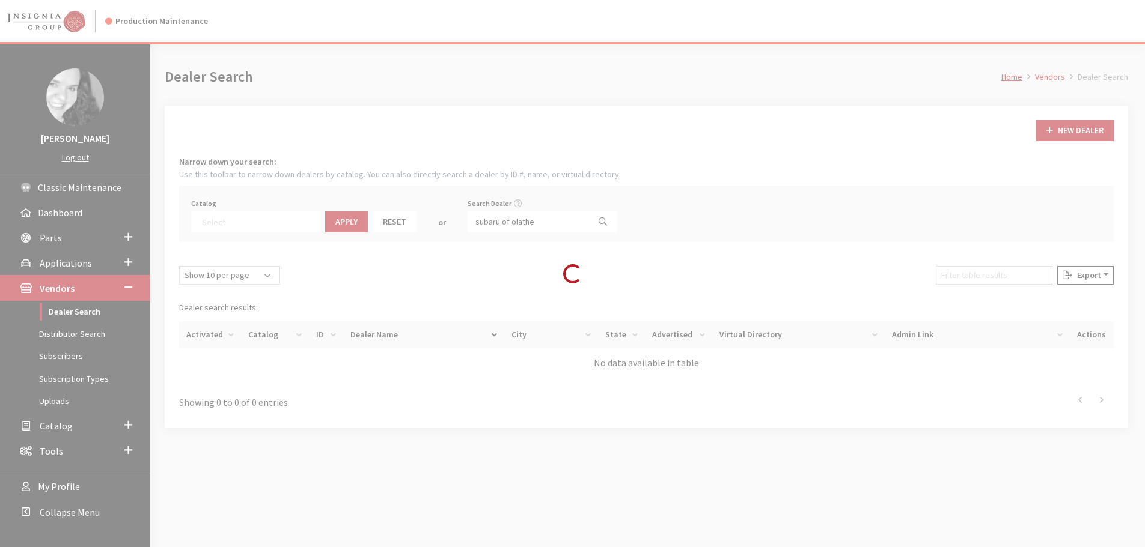
scroll to position [126, 0]
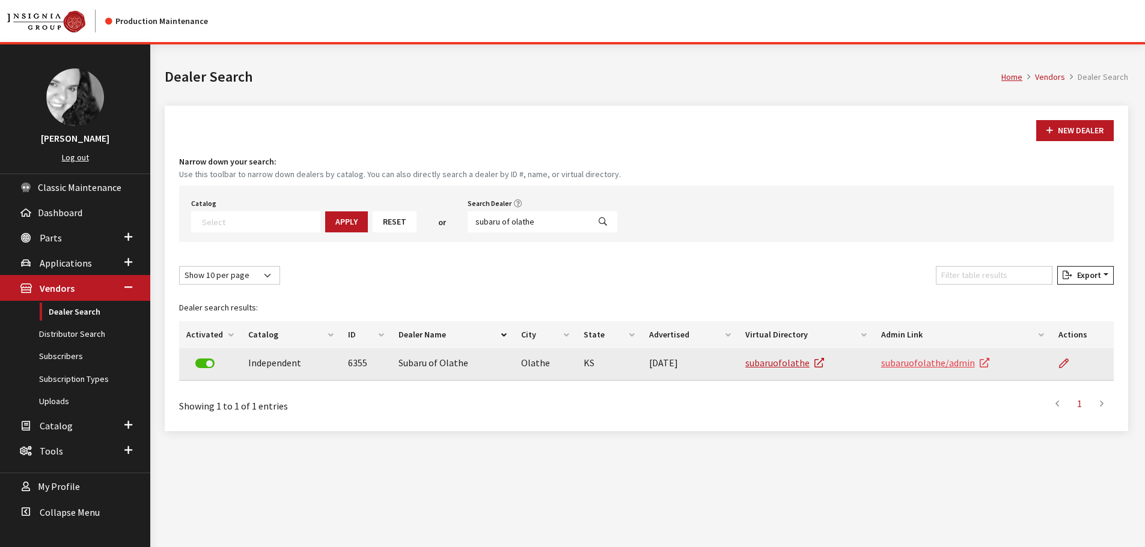
click at [947, 362] on link "subaruofolathe/admin" at bounding box center [935, 363] width 108 height 12
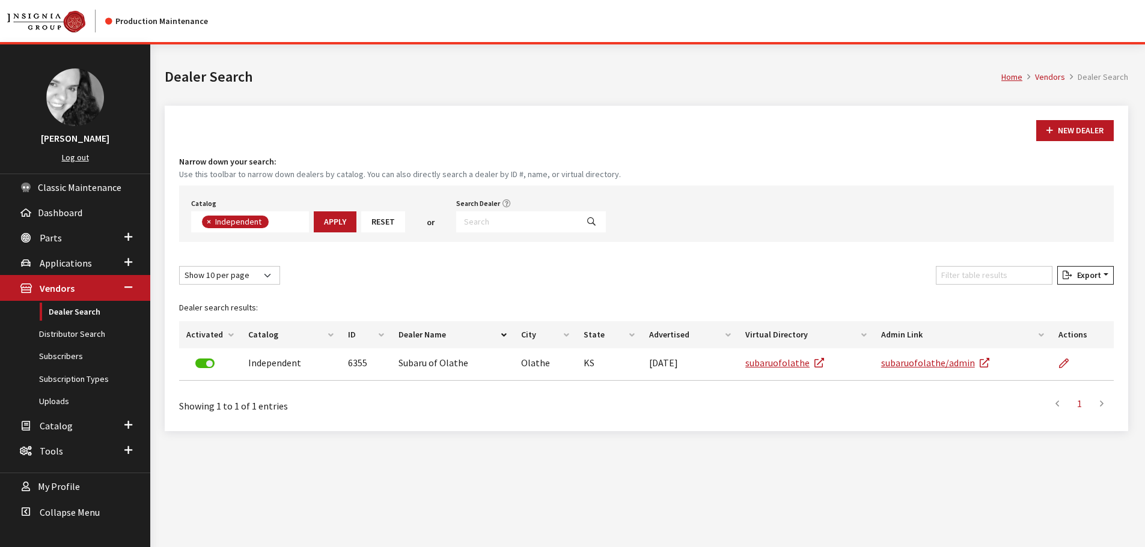
scroll to position [126, 0]
click at [484, 220] on input "Search Dealer" at bounding box center [516, 222] width 121 height 21
type input "little rock"
select select
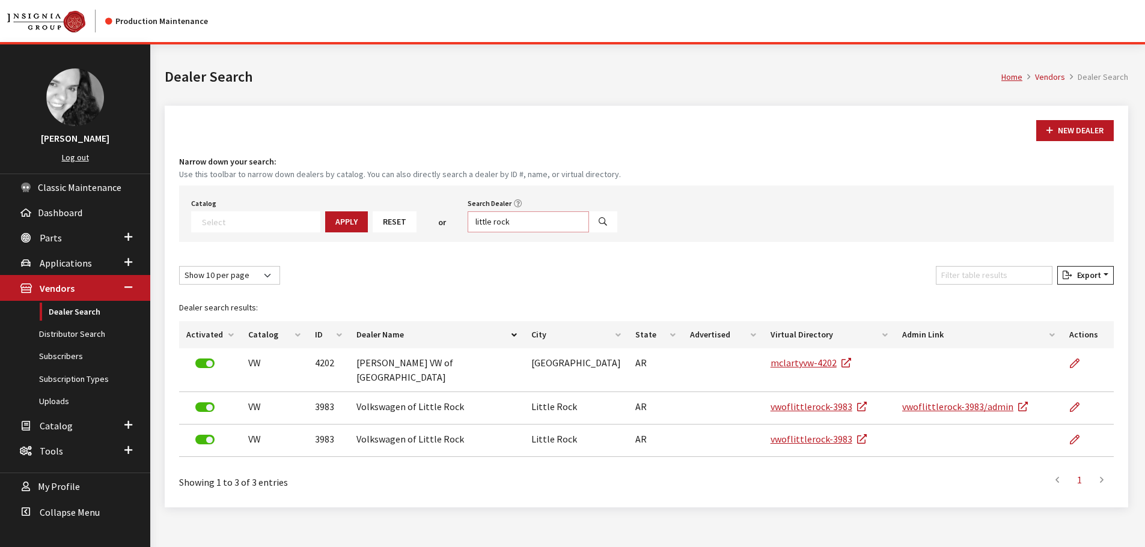
click at [484, 220] on input "little rock" at bounding box center [528, 222] width 121 height 21
type input "chesterfield"
select select
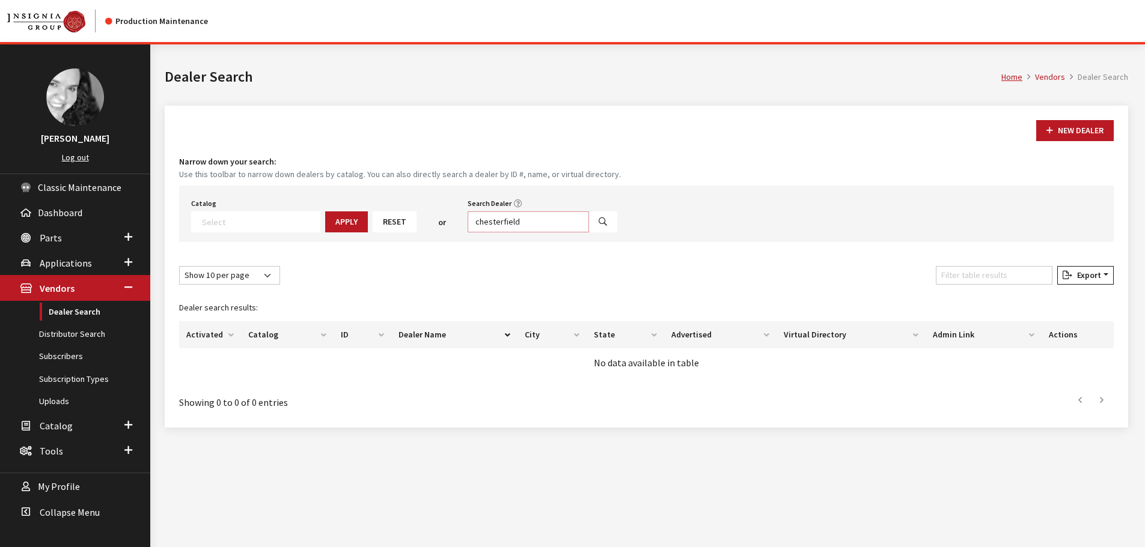
click at [484, 220] on input "chesterfield" at bounding box center [528, 222] width 121 height 21
type input "j"
type input "hennesy"
select select
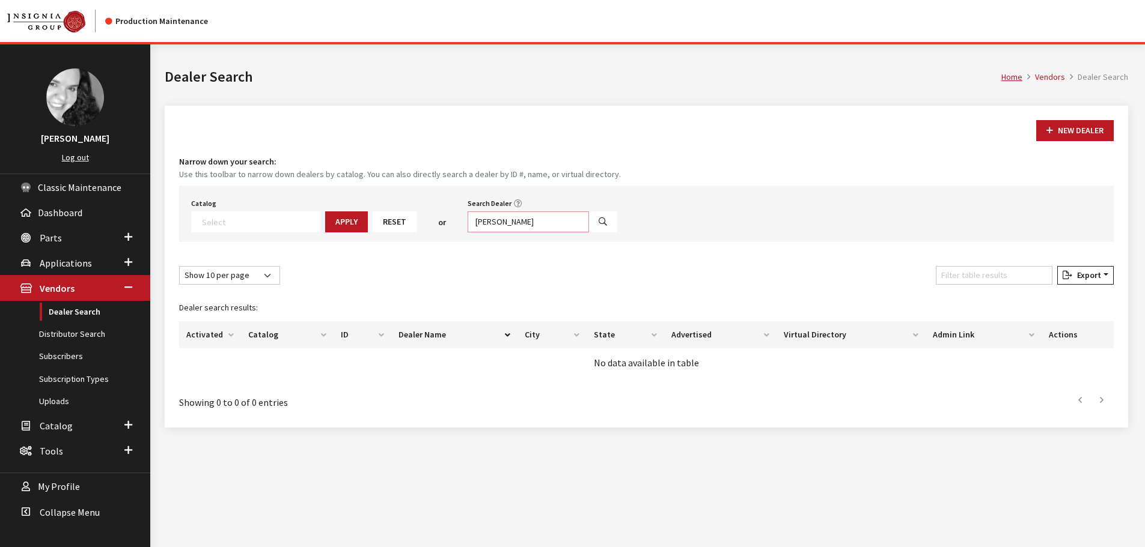
click at [484, 220] on input "hennesy" at bounding box center [528, 222] width 121 height 21
type input "[PERSON_NAME]"
select select
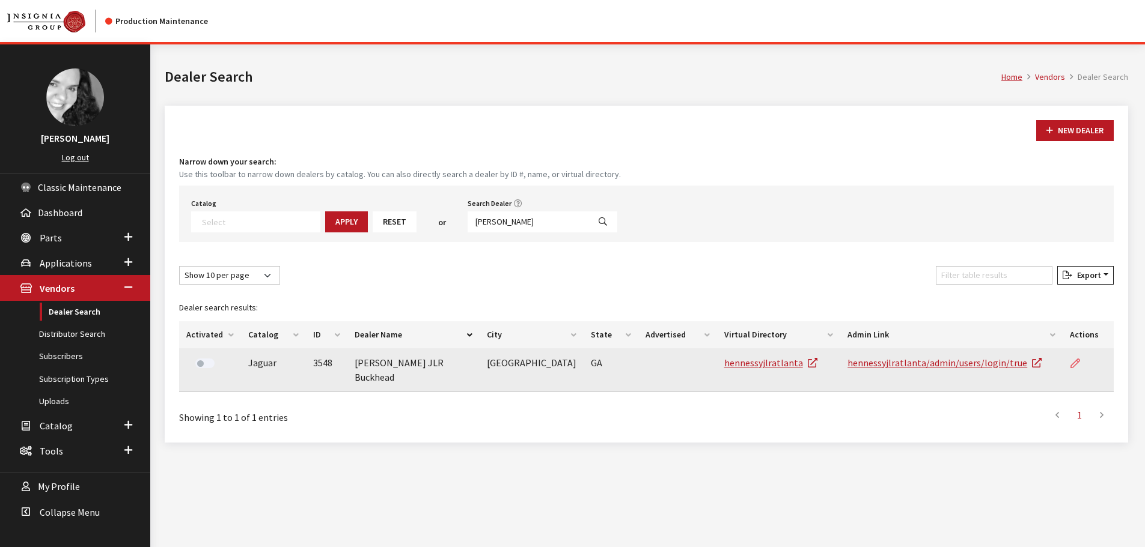
click at [1074, 362] on icon at bounding box center [1075, 364] width 10 height 10
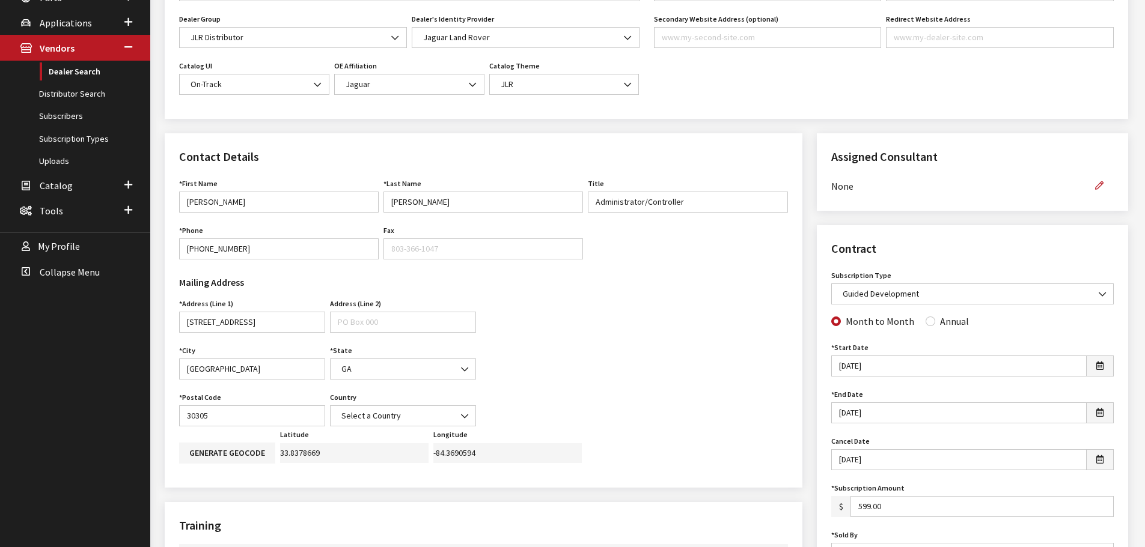
scroll to position [300, 0]
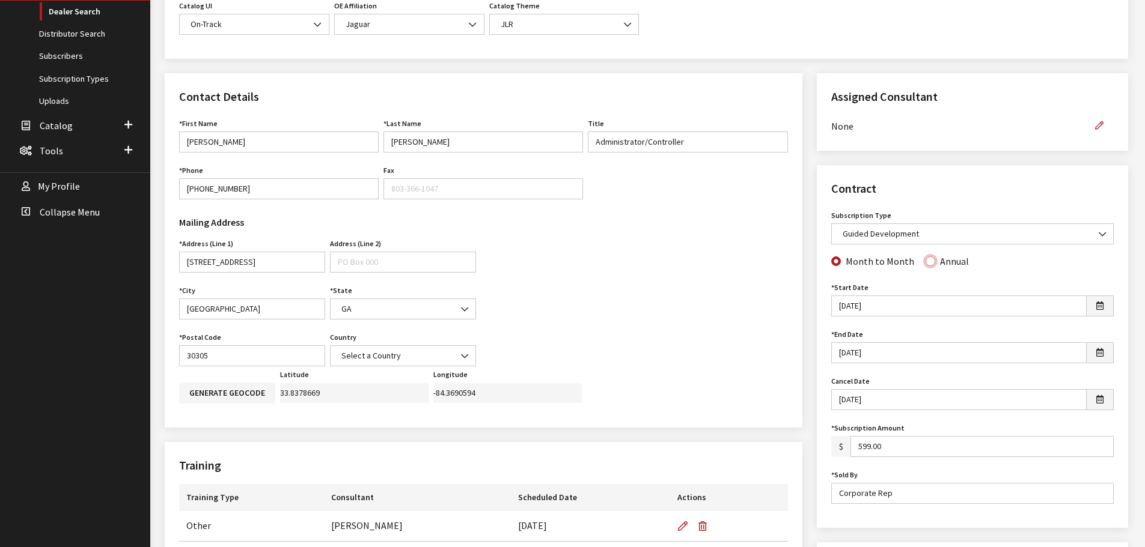
click at [925, 263] on input "Annual" at bounding box center [930, 262] width 10 height 10
radio input "true"
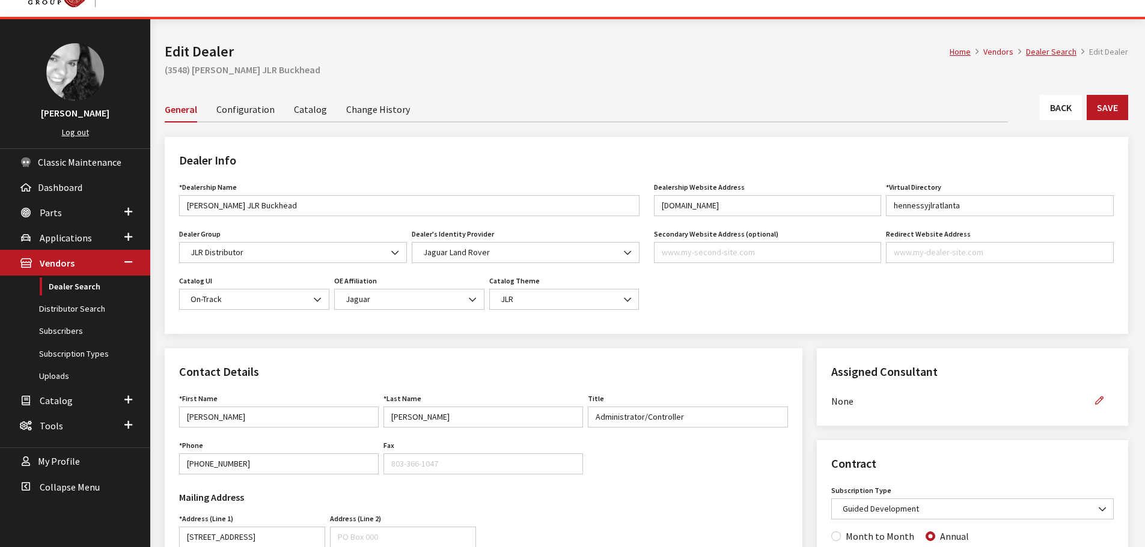
scroll to position [0, 0]
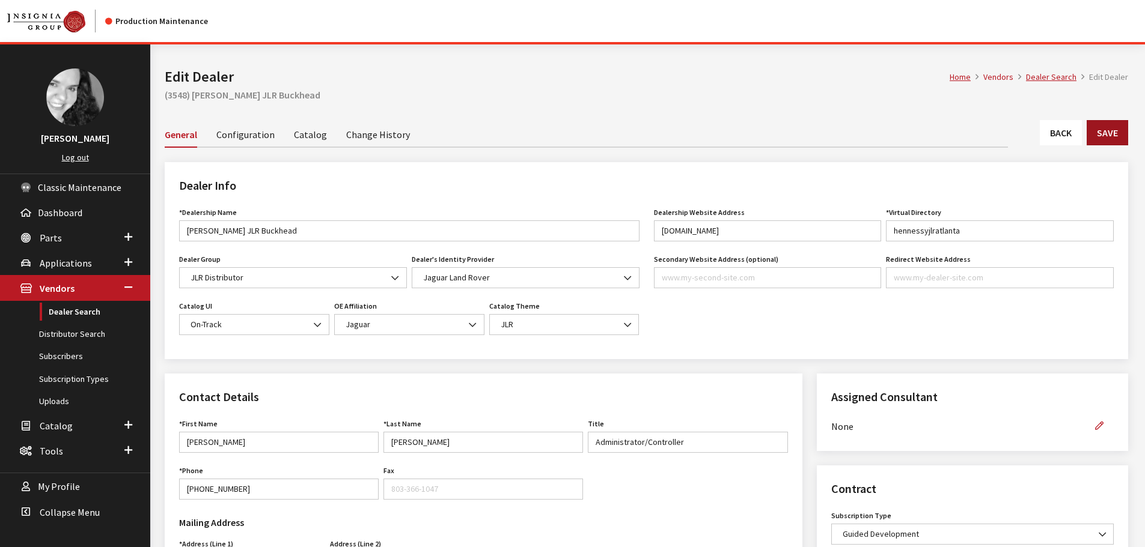
click at [1119, 132] on button "Save" at bounding box center [1107, 132] width 41 height 25
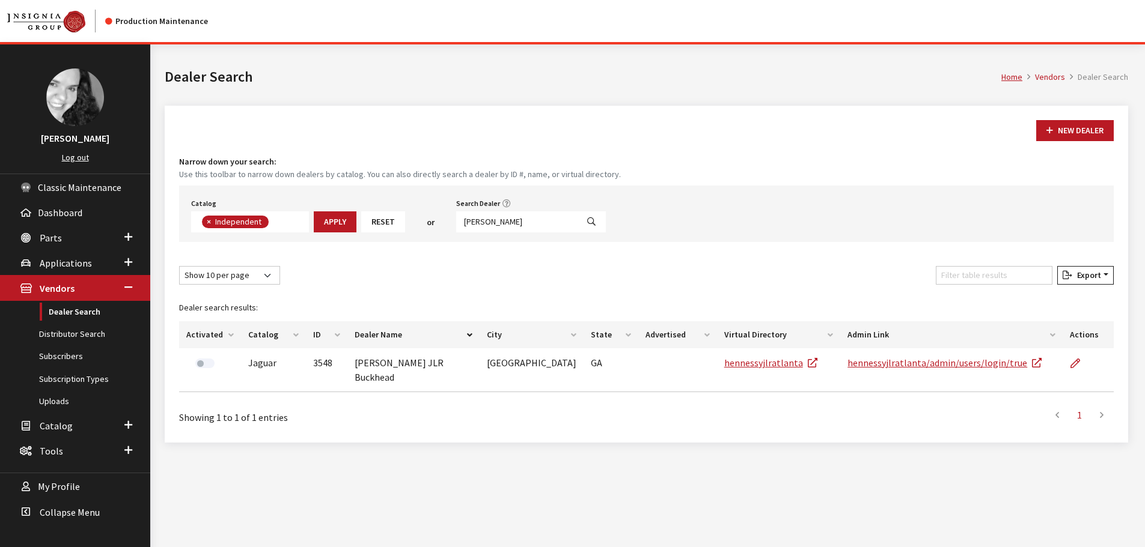
scroll to position [88, 0]
click at [495, 224] on input "henne" at bounding box center [516, 222] width 121 height 21
type input "st."
select select
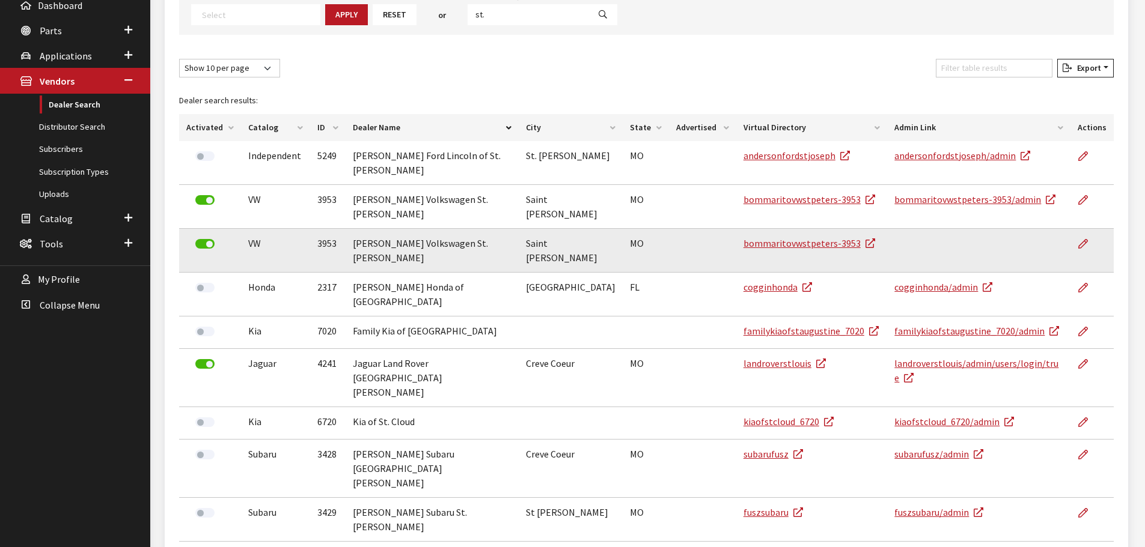
scroll to position [227, 0]
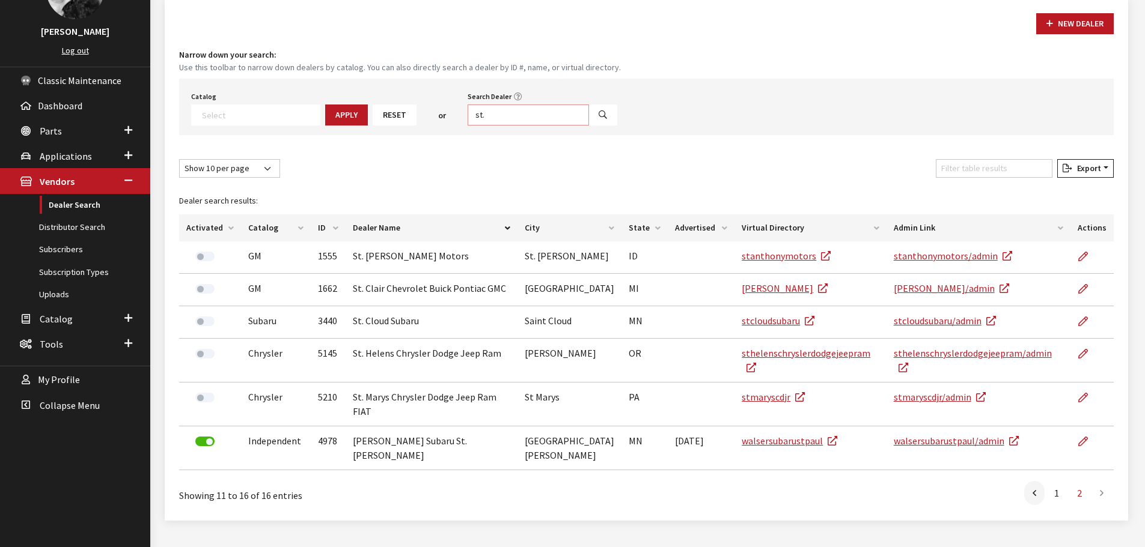
click at [499, 112] on input "st." at bounding box center [528, 115] width 121 height 21
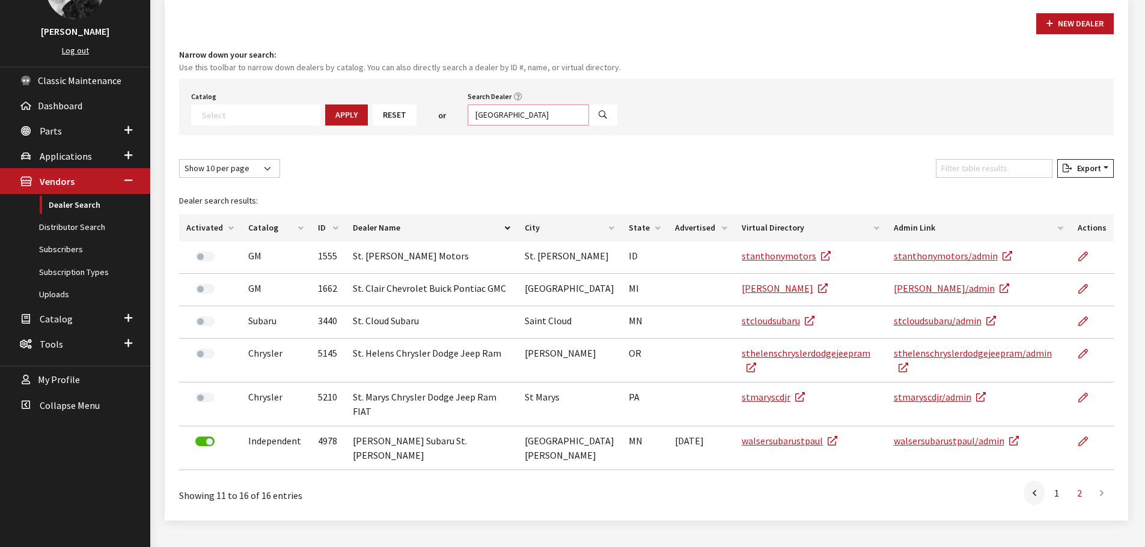
type input "petersburg"
select select
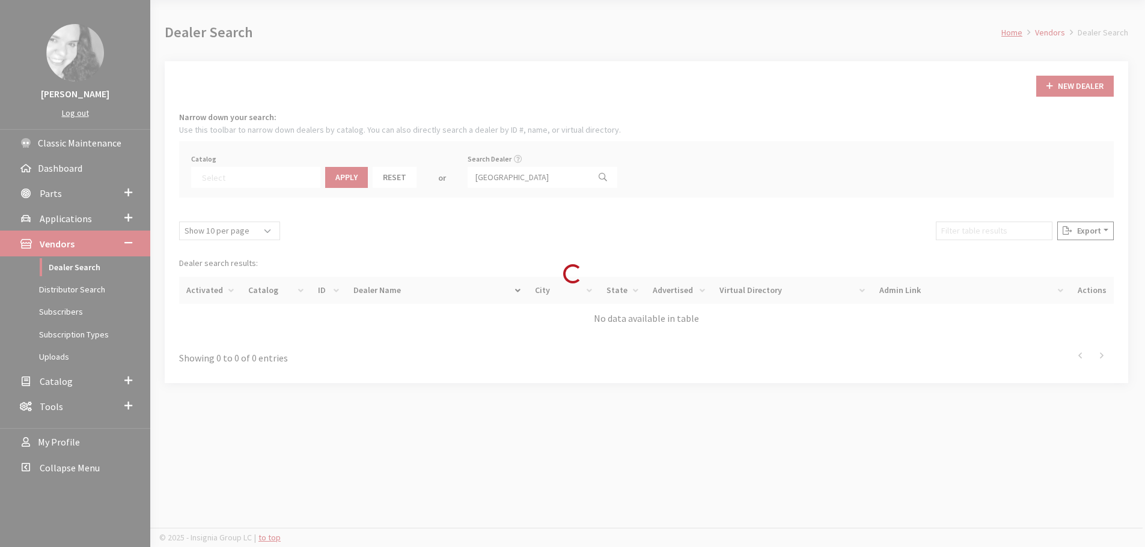
scroll to position [44, 0]
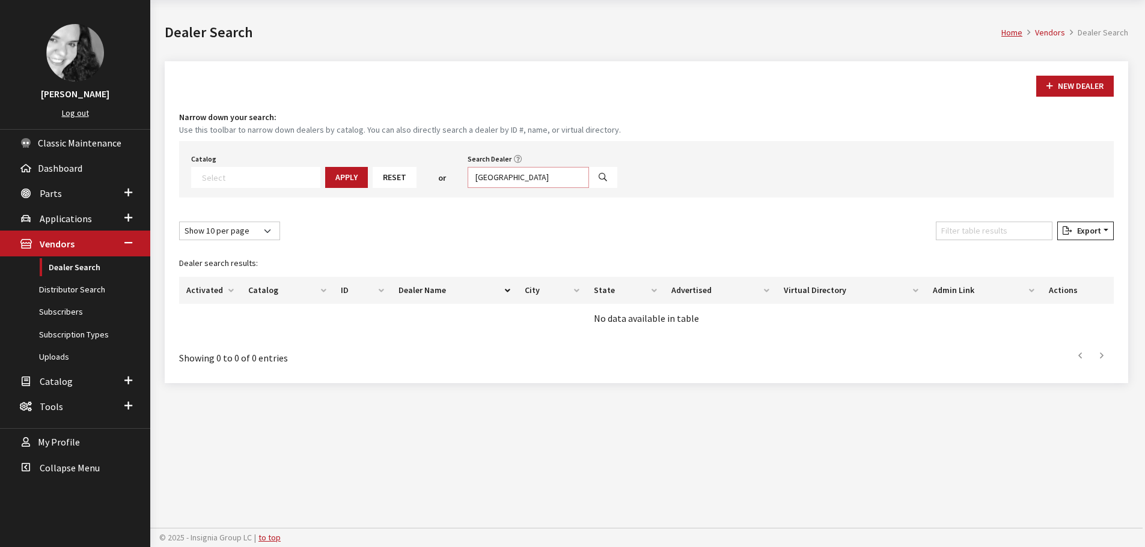
click at [509, 180] on input "petersburg" at bounding box center [528, 177] width 121 height 21
type input "gwinnett"
select select
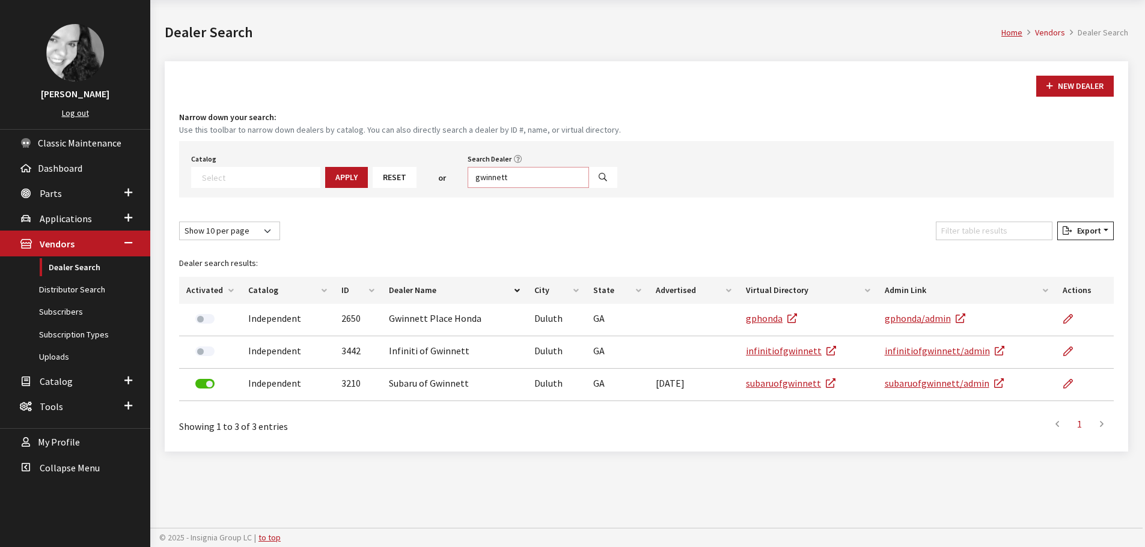
click at [509, 180] on input "gwinnett" at bounding box center [528, 177] width 121 height 21
type input "clearwater"
select select
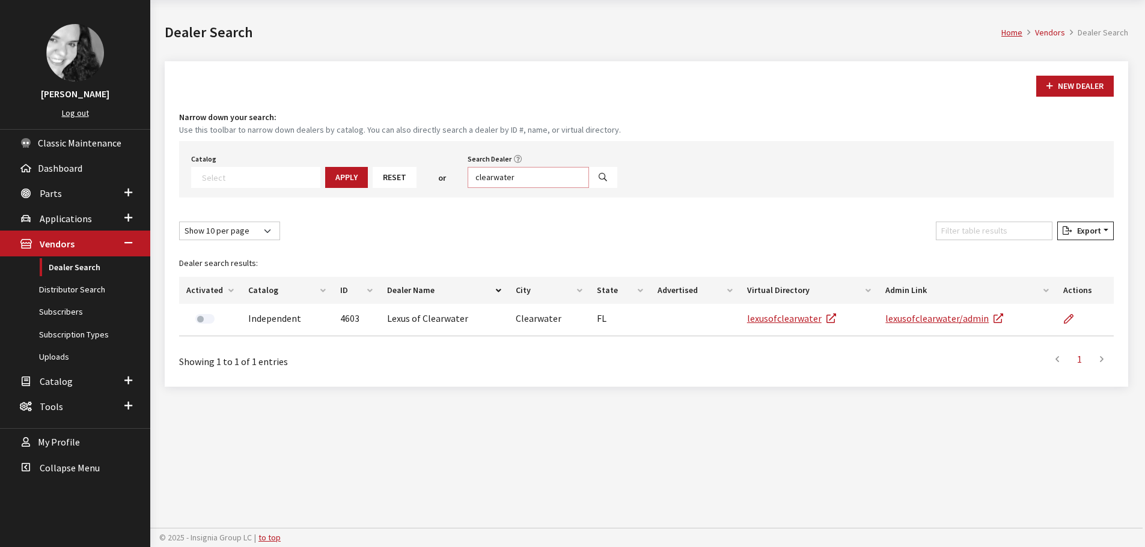
click at [508, 178] on input "clearwater" at bounding box center [528, 177] width 121 height 21
type input "birmingham"
select select
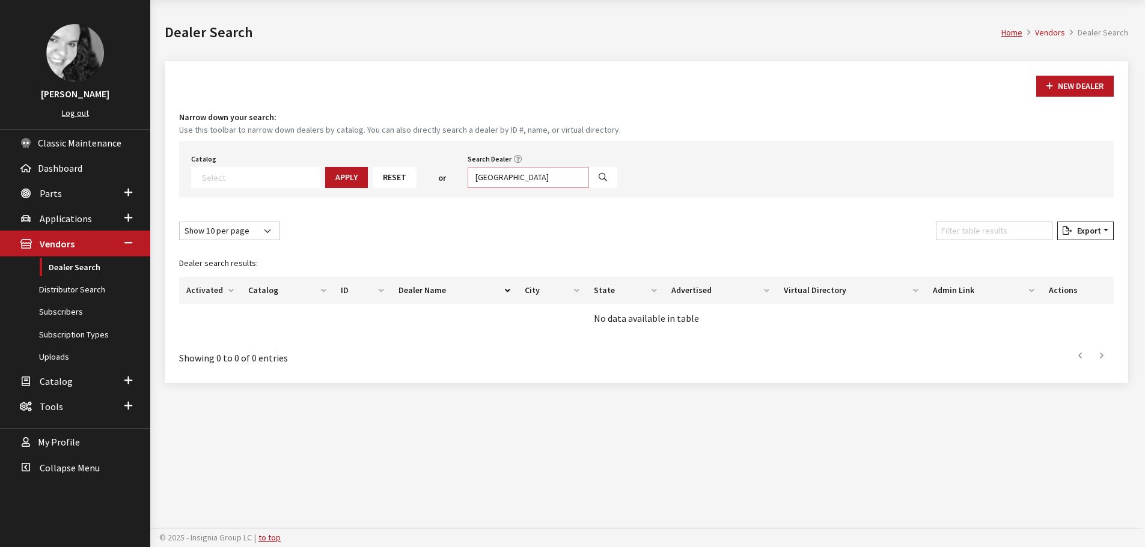
click at [508, 178] on input "birmingham" at bounding box center [528, 177] width 121 height 21
type input "north atlanta"
select select
click at [508, 178] on input "north atlanta" at bounding box center [528, 177] width 121 height 21
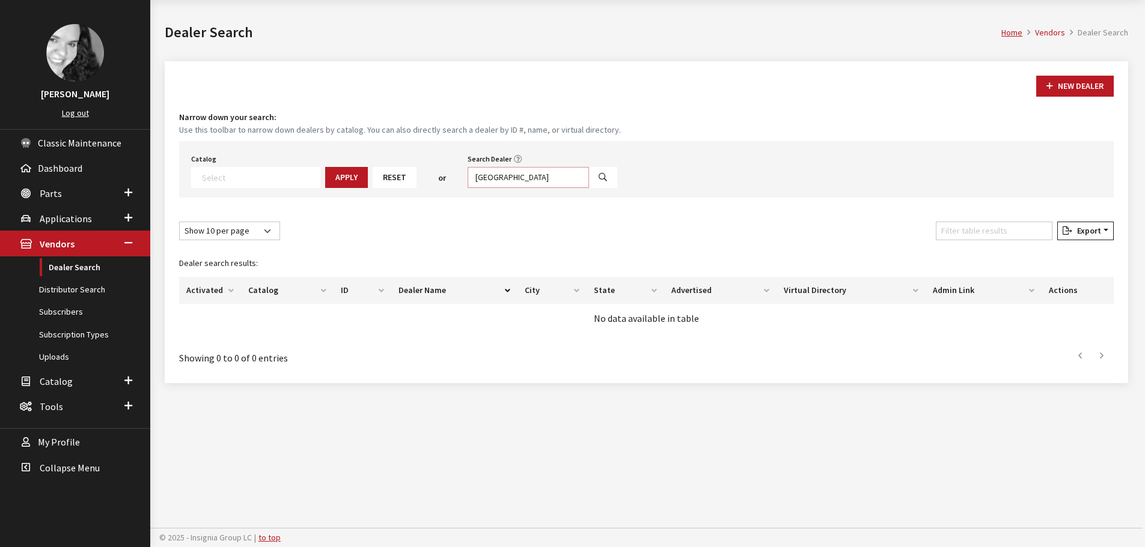
click at [508, 178] on input "north atlanta" at bounding box center [528, 177] width 121 height 21
type input "south orlando"
select select
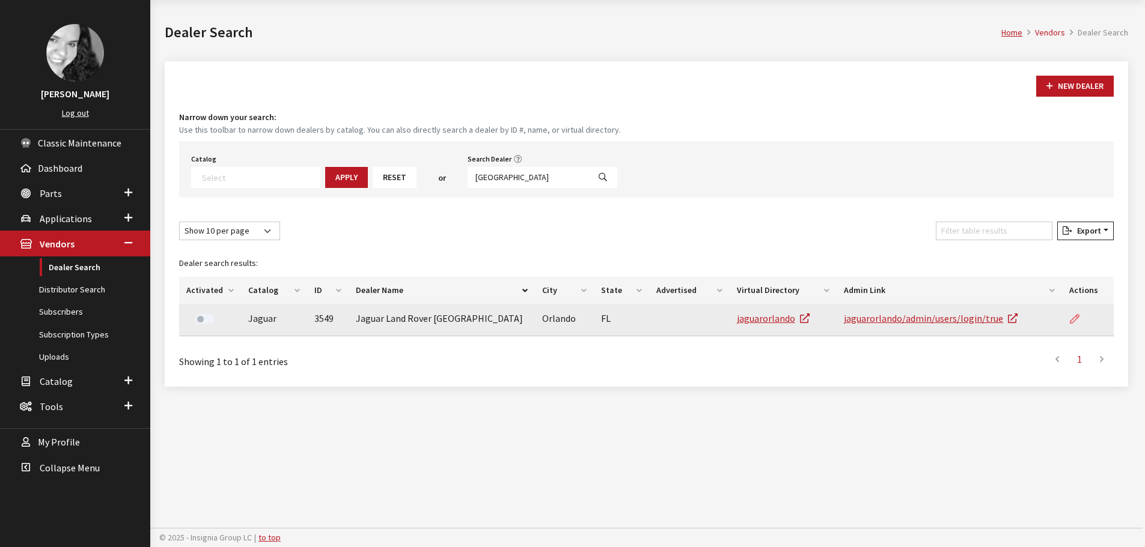
click at [1074, 319] on icon at bounding box center [1075, 320] width 10 height 10
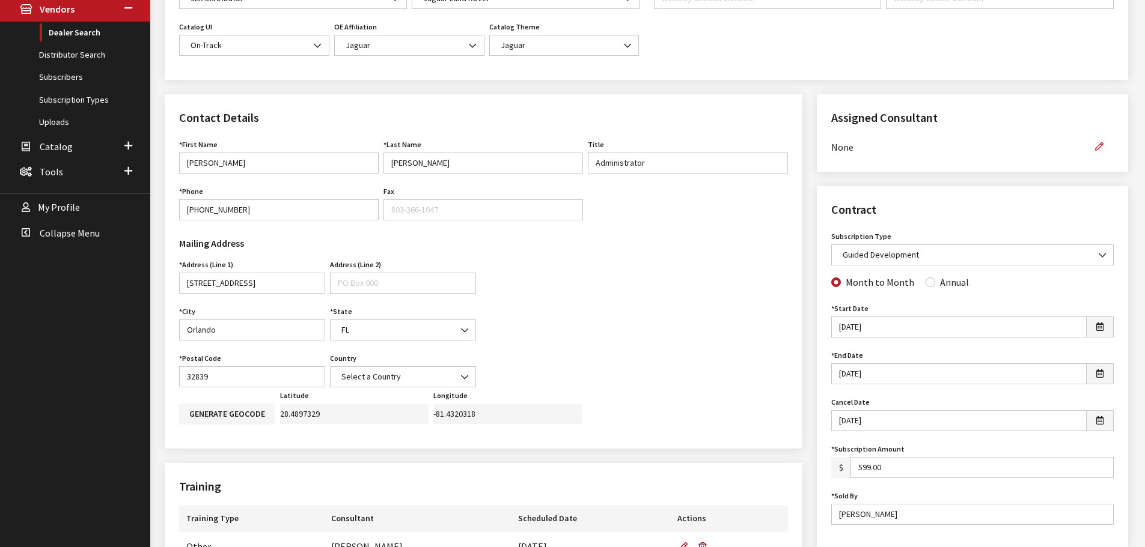
scroll to position [300, 0]
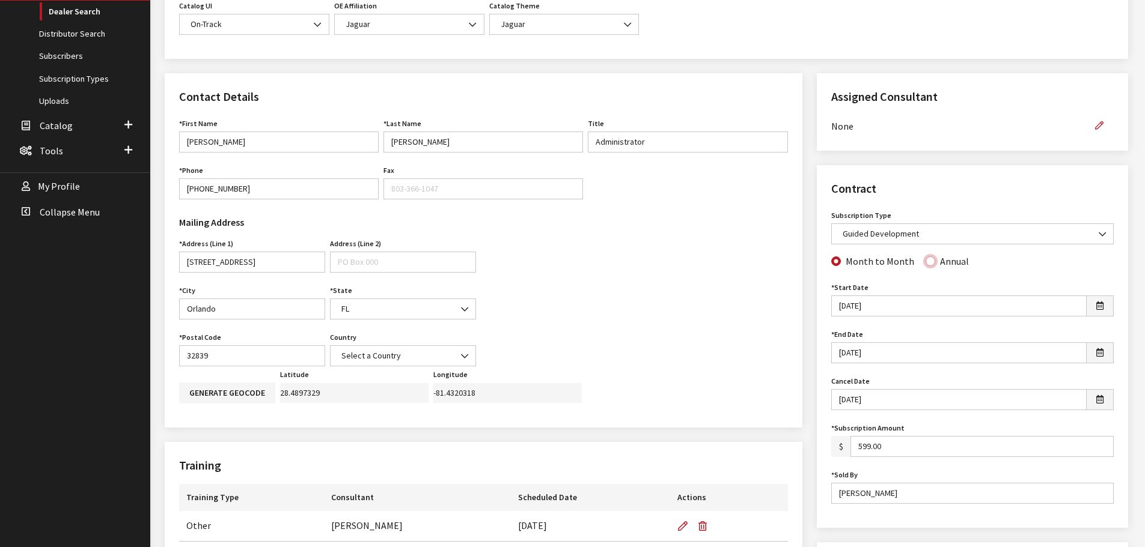
click at [925, 262] on input "Annual" at bounding box center [930, 262] width 10 height 10
radio input "true"
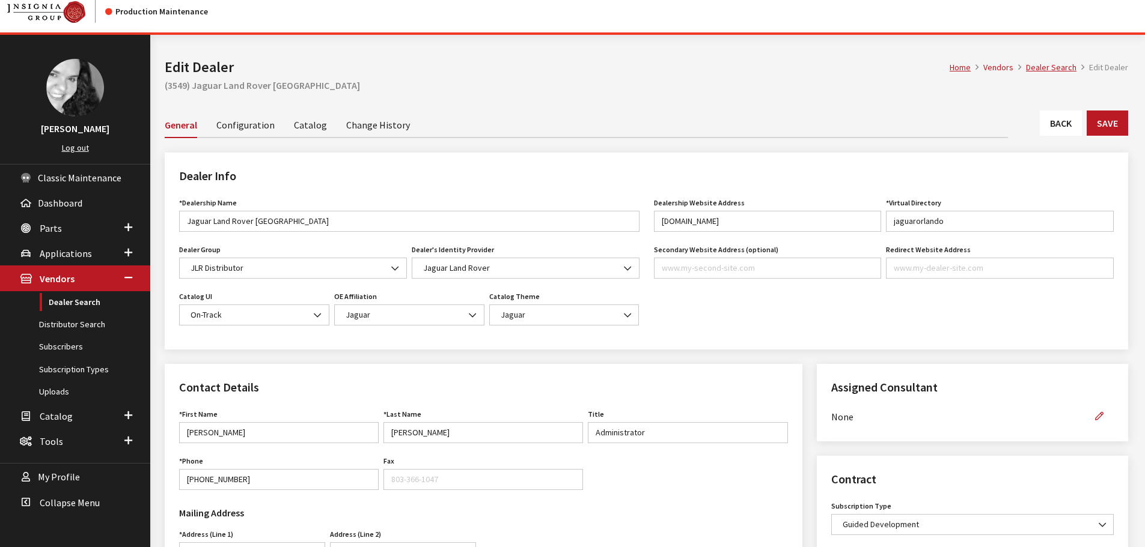
scroll to position [0, 0]
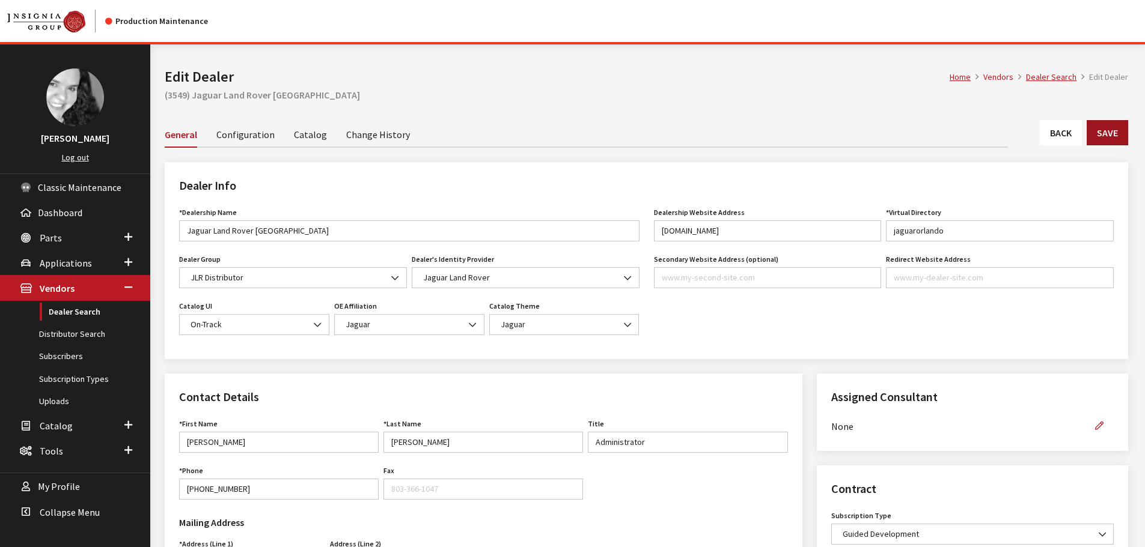
click at [1105, 134] on button "Save" at bounding box center [1107, 132] width 41 height 25
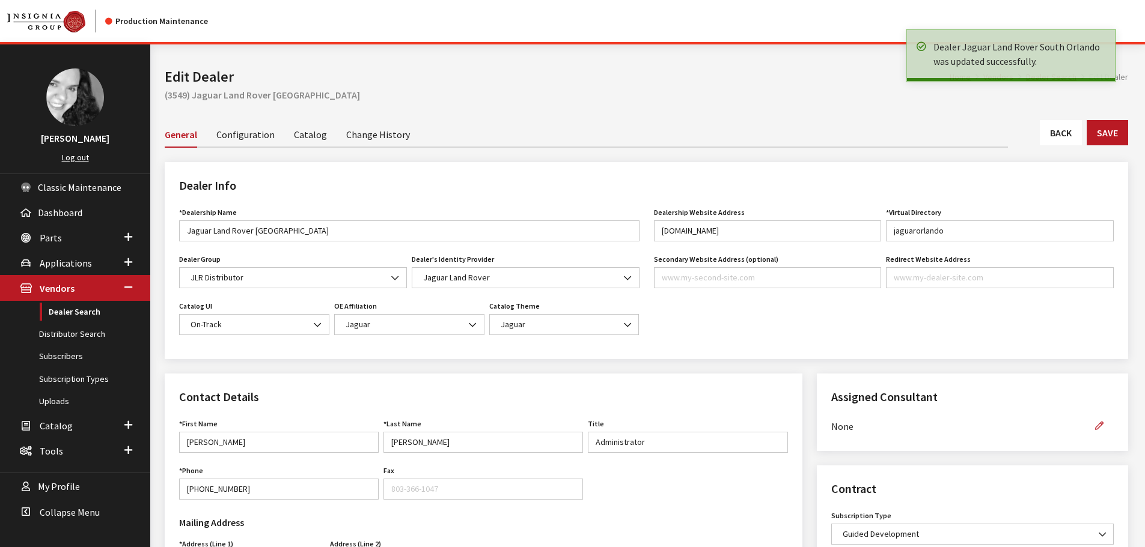
click at [1068, 135] on link "Back" at bounding box center [1061, 132] width 42 height 25
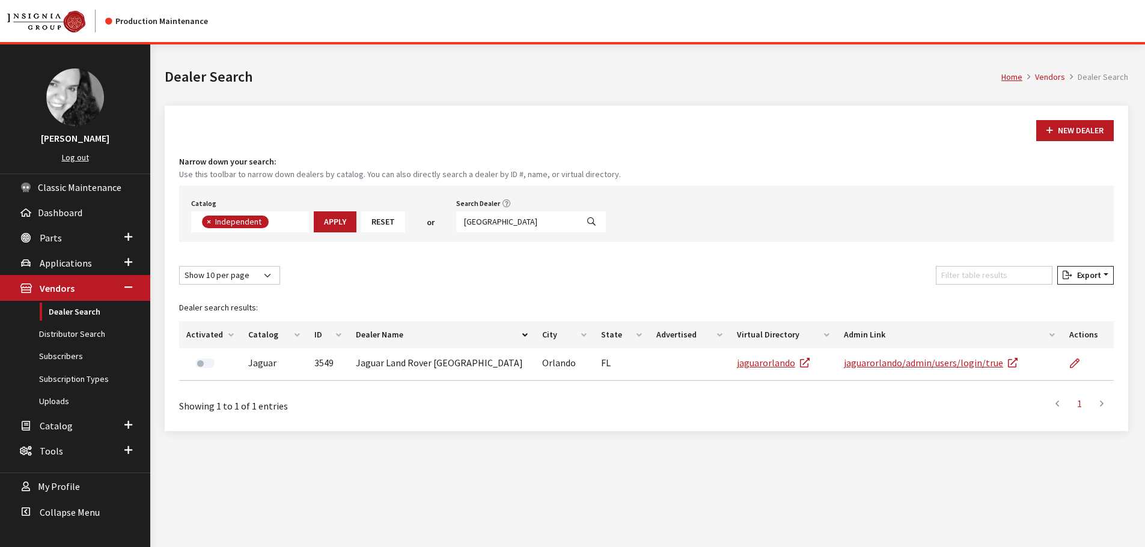
scroll to position [88, 0]
click at [523, 224] on input "south orlando" at bounding box center [516, 222] width 121 height 21
type input "jacksonville"
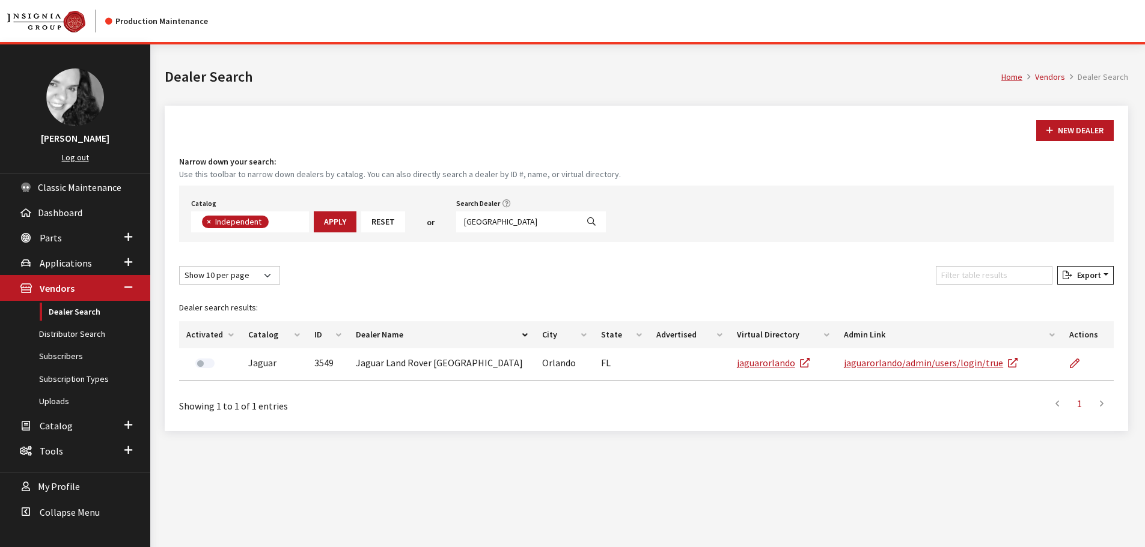
select select
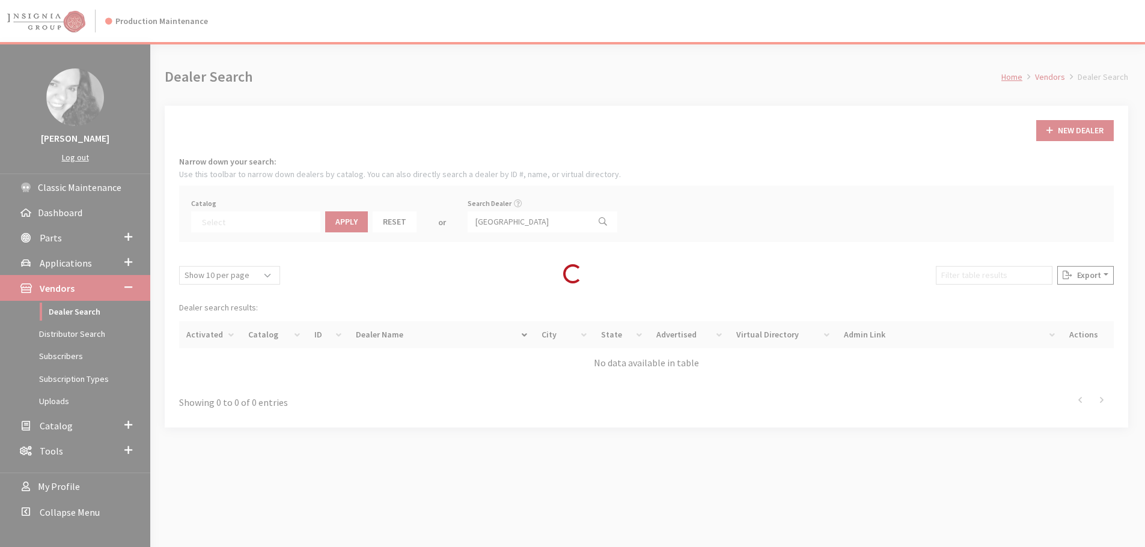
scroll to position [126, 0]
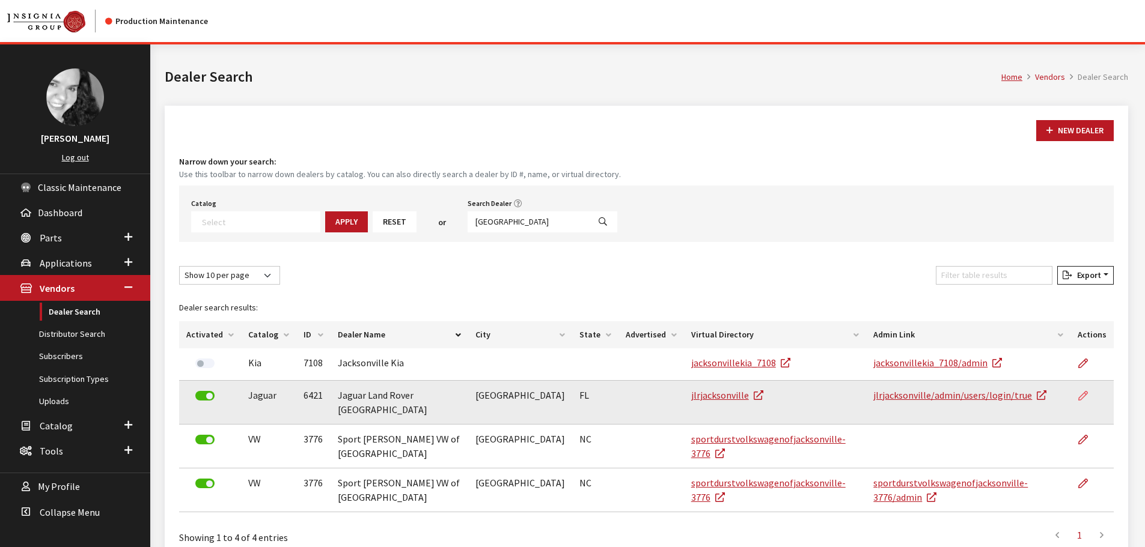
click at [1088, 395] on icon at bounding box center [1083, 397] width 10 height 10
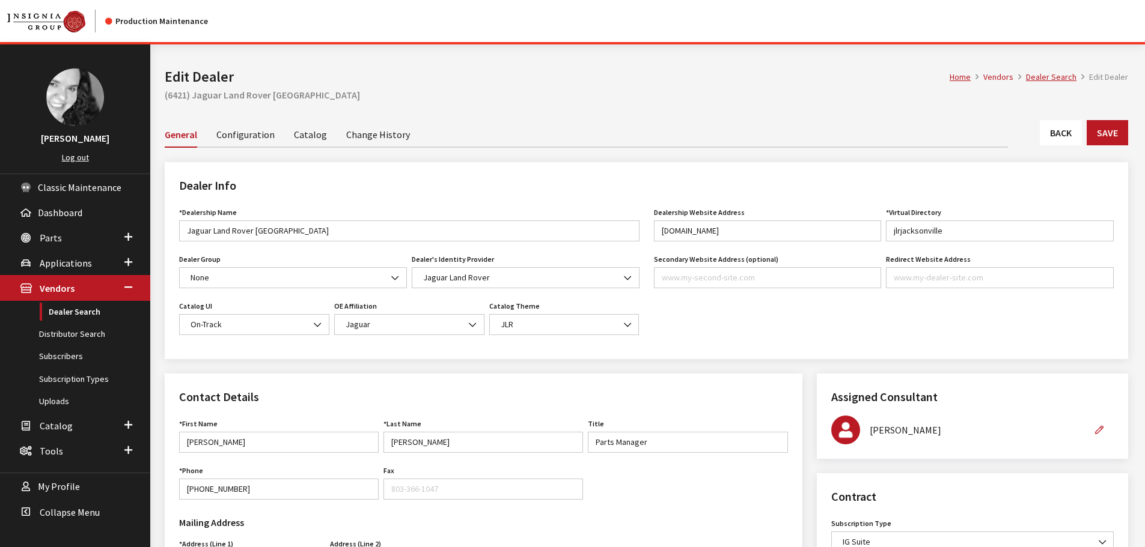
click at [1062, 132] on link "Back" at bounding box center [1061, 132] width 42 height 25
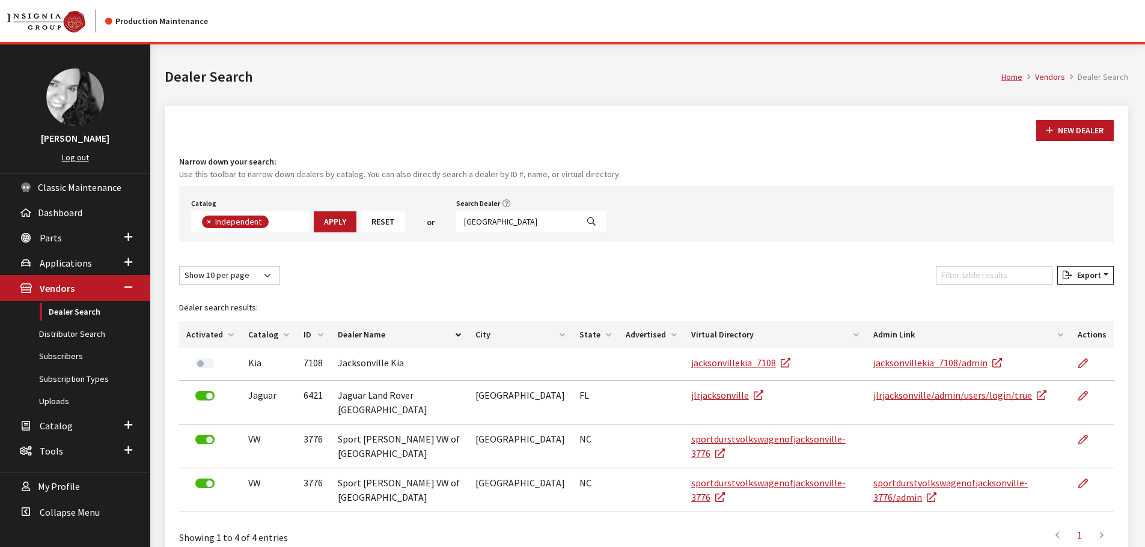
scroll to position [88, 0]
click at [519, 224] on input "[GEOGRAPHIC_DATA]" at bounding box center [516, 222] width 121 height 21
click at [519, 224] on input "jacksonville" at bounding box center [516, 222] width 121 height 21
type input "lakeland"
select select
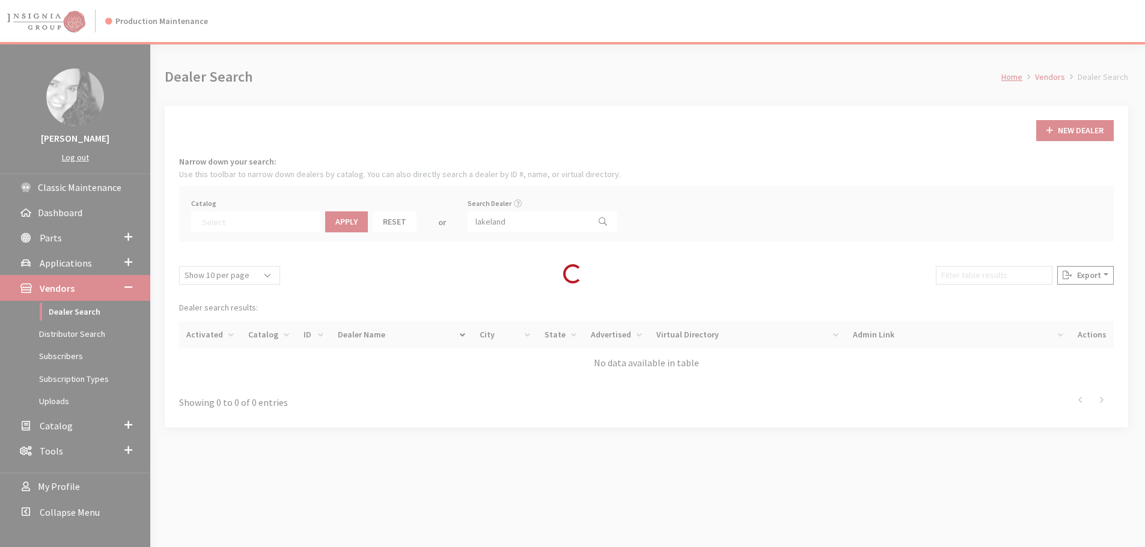
scroll to position [126, 0]
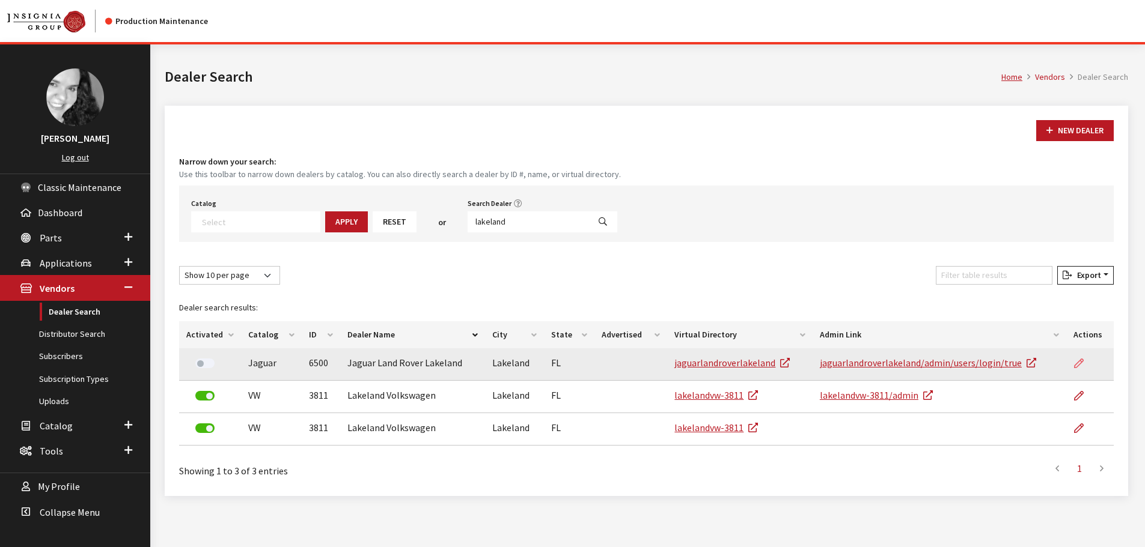
click at [1077, 362] on icon at bounding box center [1079, 364] width 10 height 10
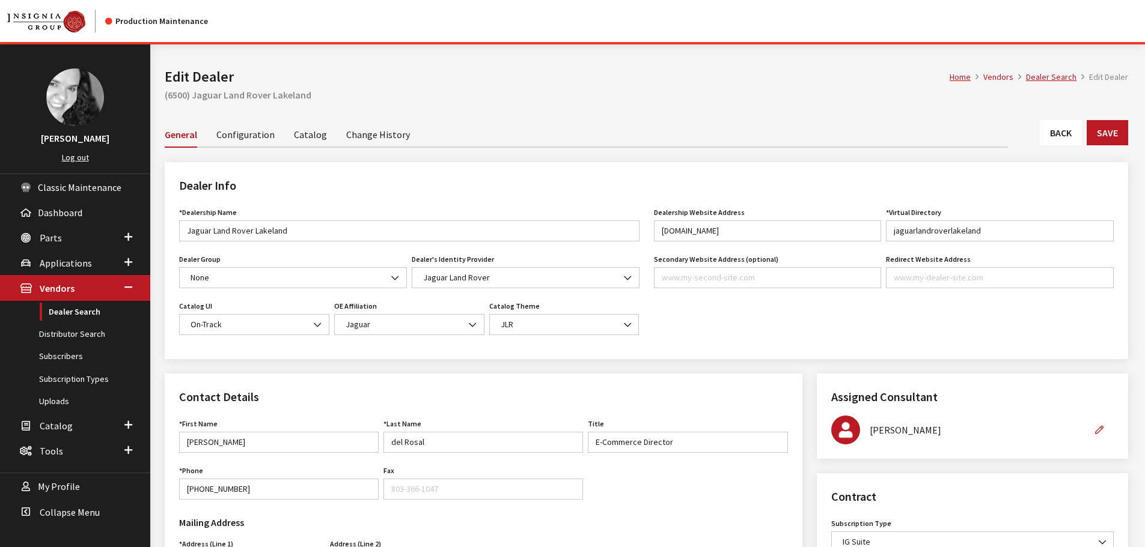
click at [1073, 136] on link "Back" at bounding box center [1061, 132] width 42 height 25
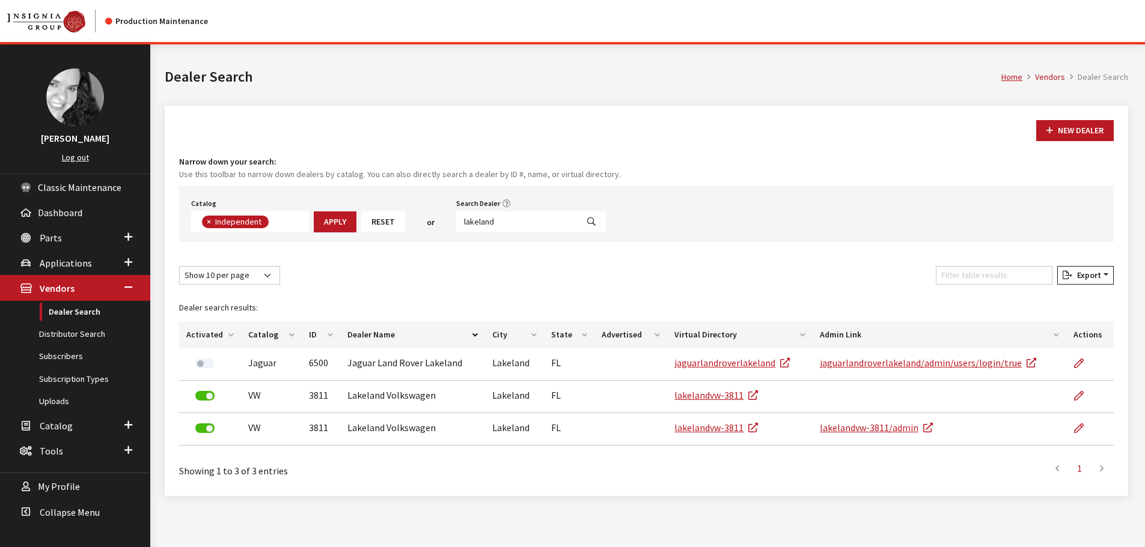
scroll to position [88, 0]
click at [515, 217] on input "lakeland" at bounding box center [516, 222] width 121 height 21
type input "[GEOGRAPHIC_DATA]"
select select
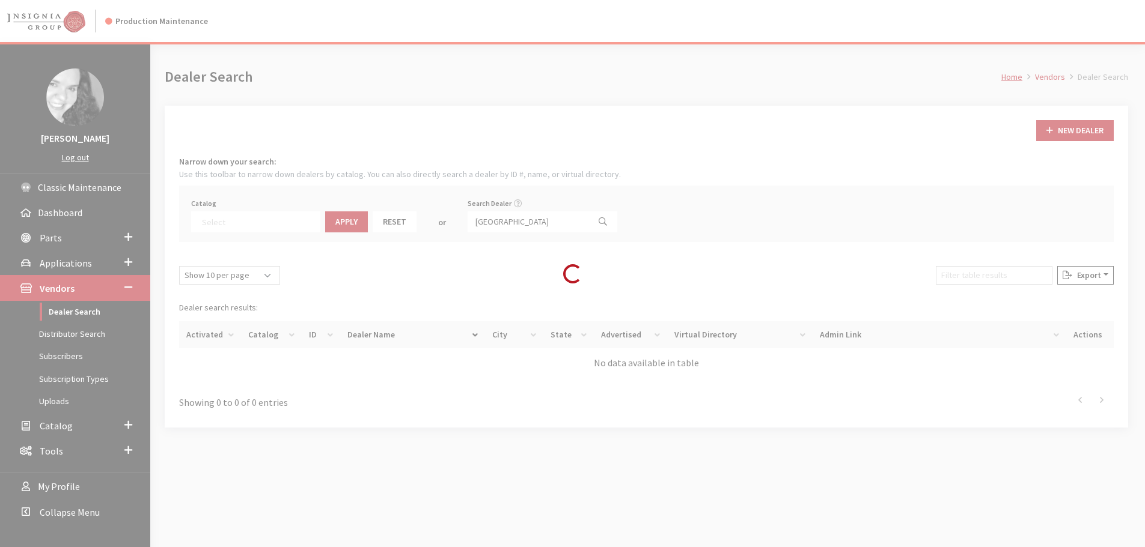
scroll to position [126, 0]
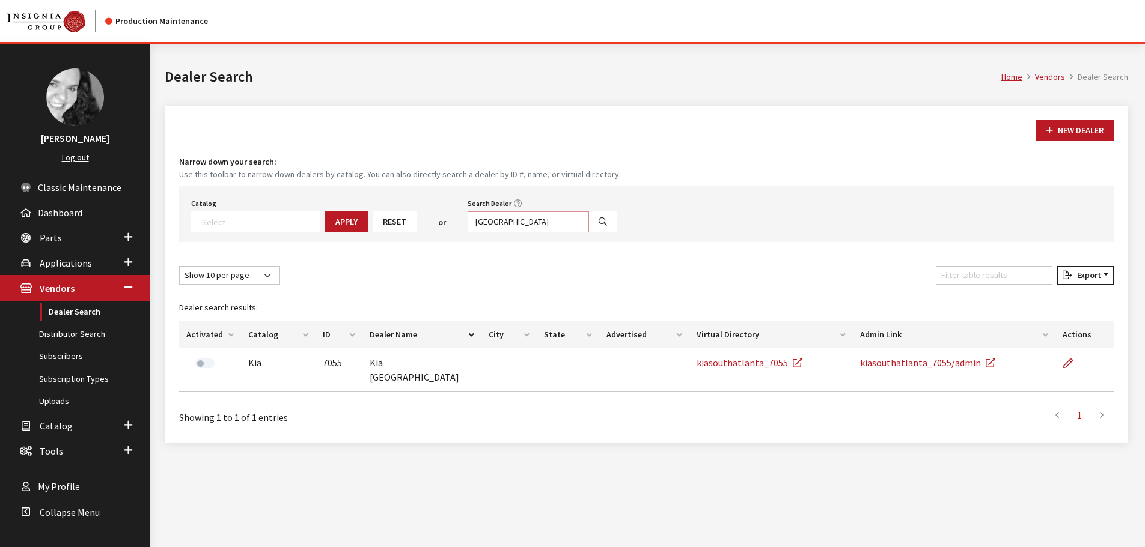
click at [515, 217] on input "south atlanta" at bounding box center [528, 222] width 121 height 21
click at [495, 223] on input "Search Dealer" at bounding box center [528, 222] width 121 height 21
type input "rover orlando"
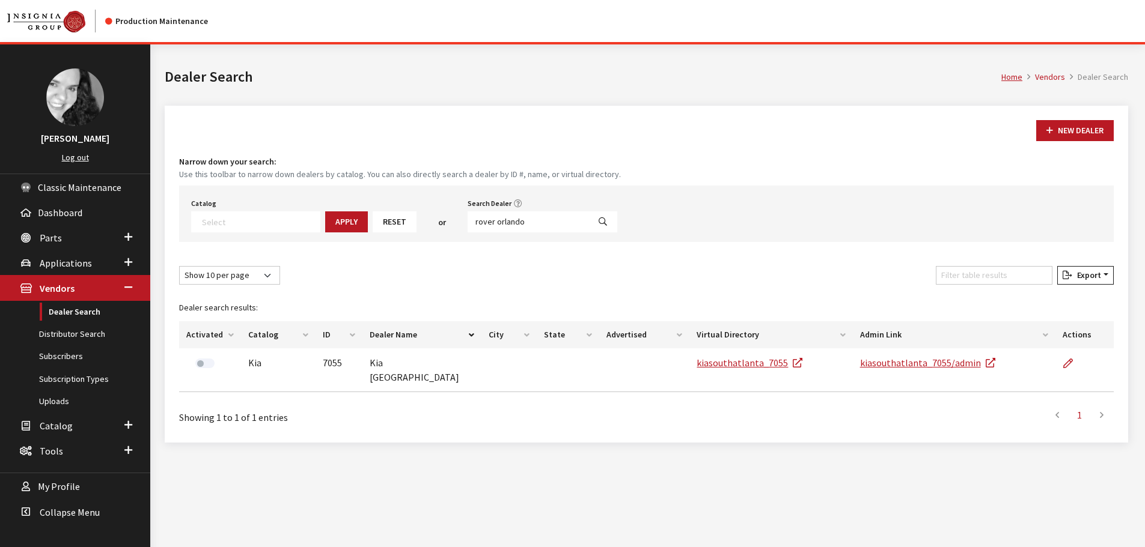
select select
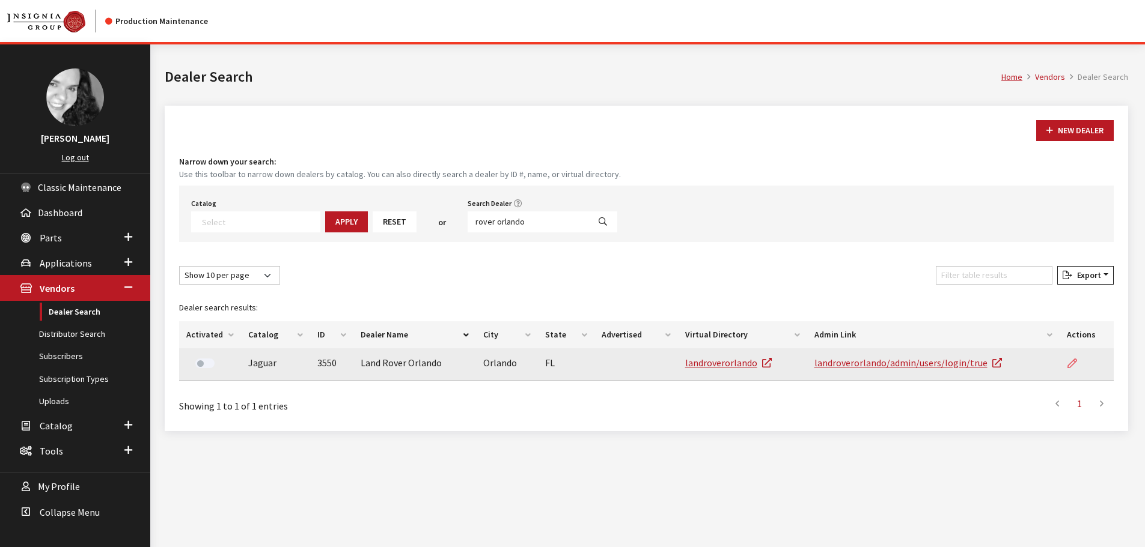
click at [1070, 362] on icon at bounding box center [1072, 364] width 10 height 10
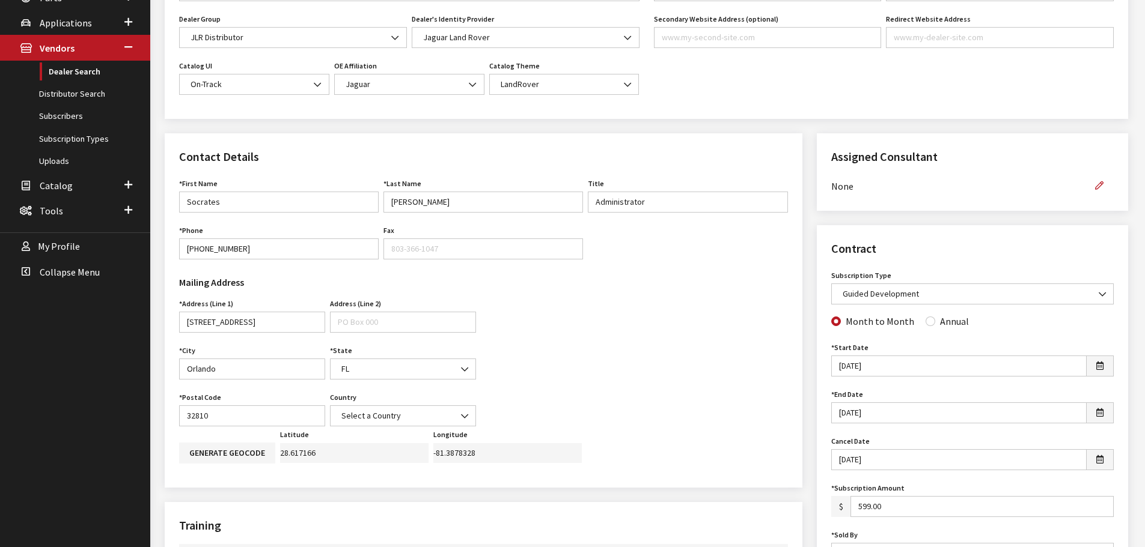
scroll to position [300, 0]
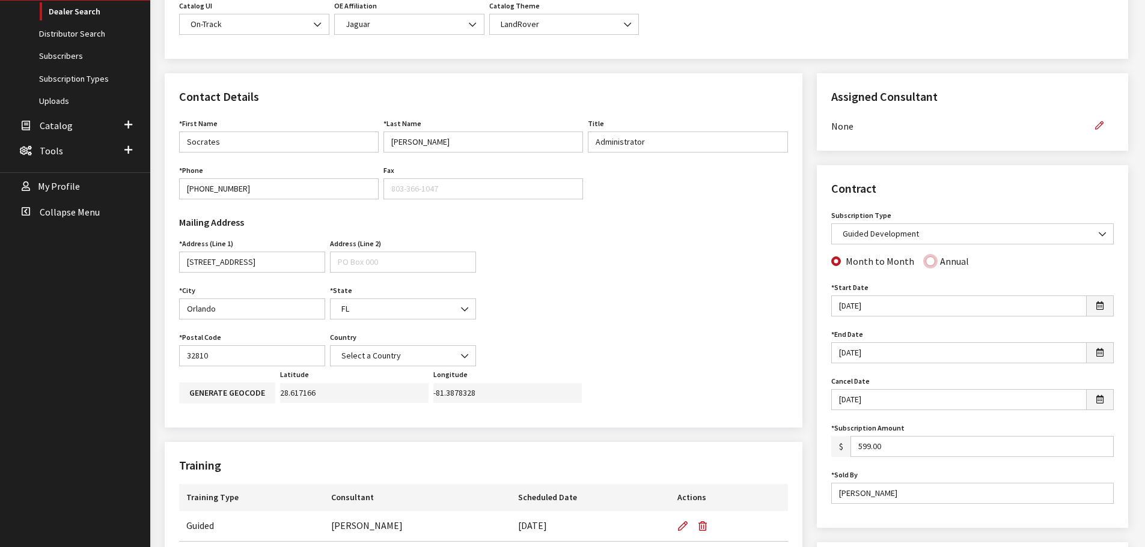
click at [925, 261] on input "Annual" at bounding box center [930, 262] width 10 height 10
radio input "true"
click at [847, 352] on input "11/5/2017" at bounding box center [958, 353] width 255 height 21
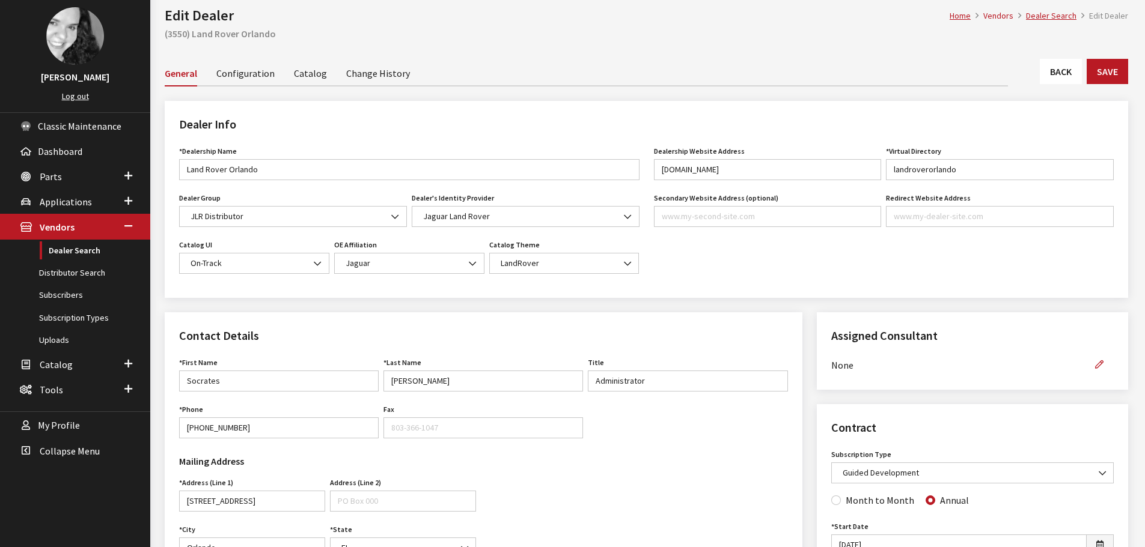
scroll to position [60, 0]
type input "10/5/2017"
click at [1102, 79] on button "Save" at bounding box center [1107, 72] width 41 height 25
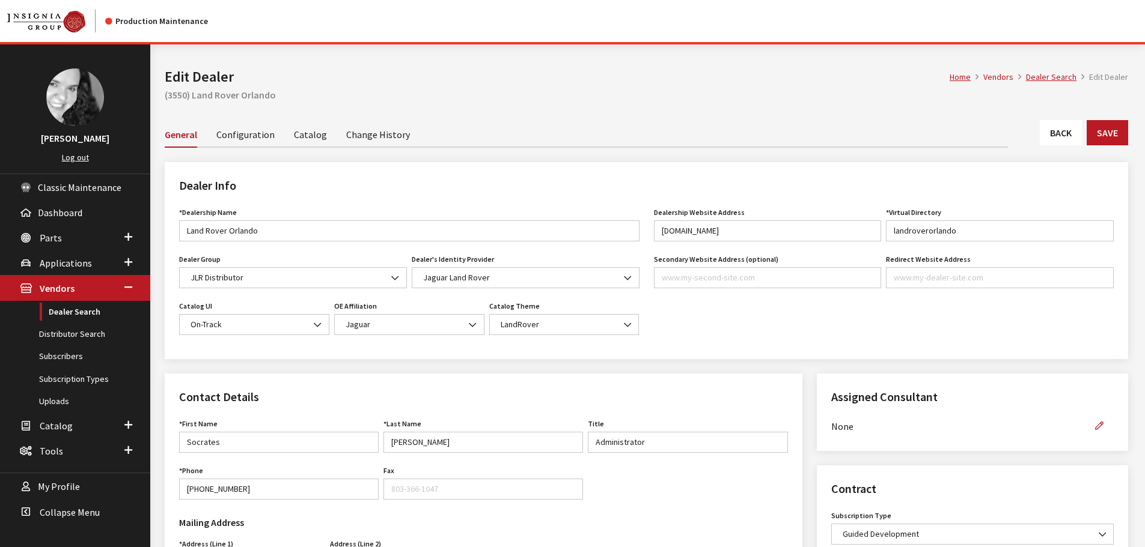
click at [1061, 142] on link "Back" at bounding box center [1061, 132] width 42 height 25
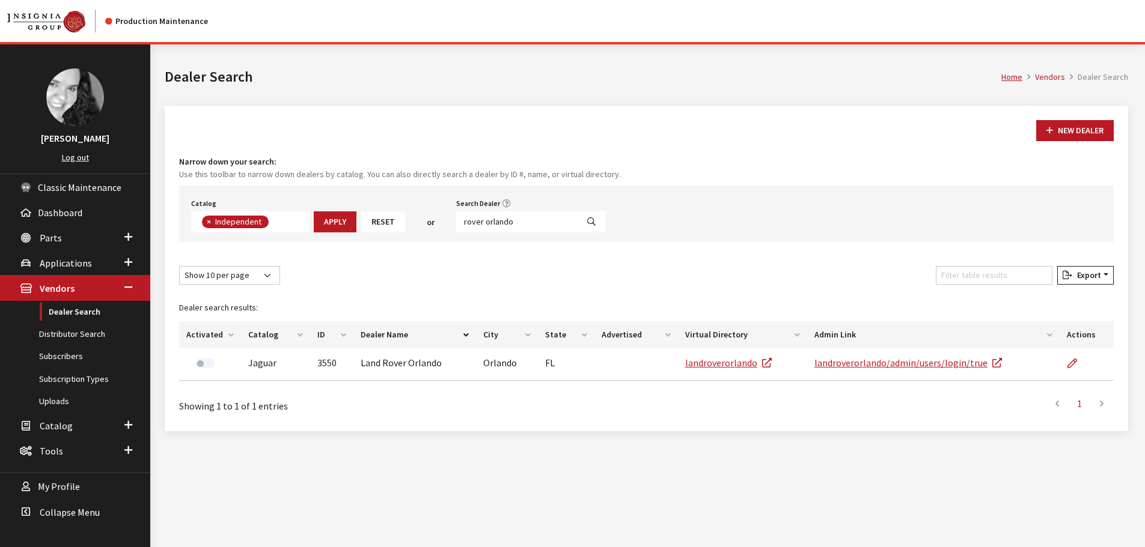
scroll to position [88, 0]
click at [501, 223] on input "rover orlando" at bounding box center [516, 222] width 121 height 21
type input "rover tampa"
select select
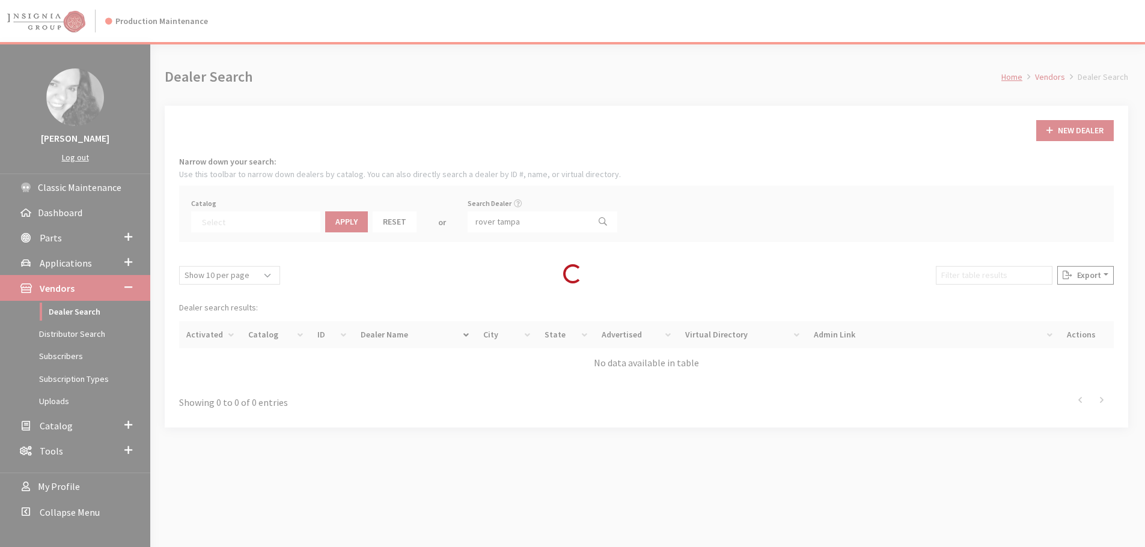
scroll to position [126, 0]
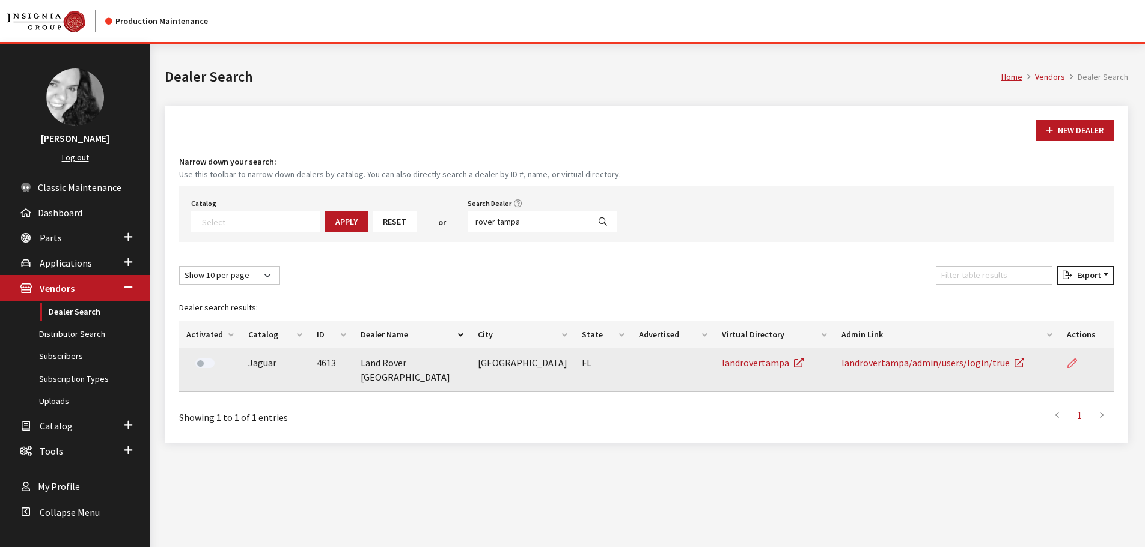
click at [1068, 363] on icon at bounding box center [1072, 364] width 10 height 10
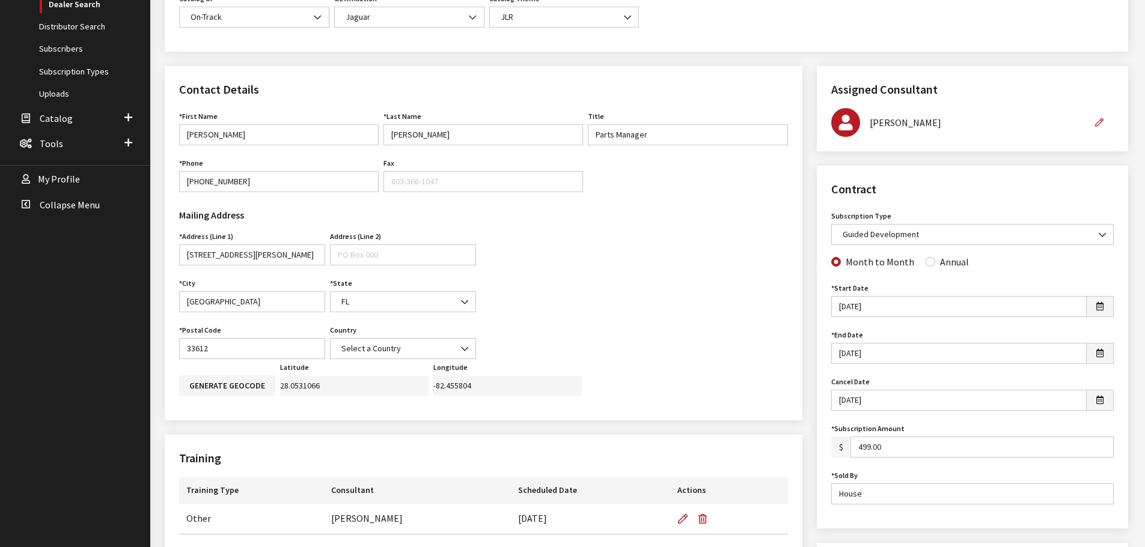
scroll to position [300, 0]
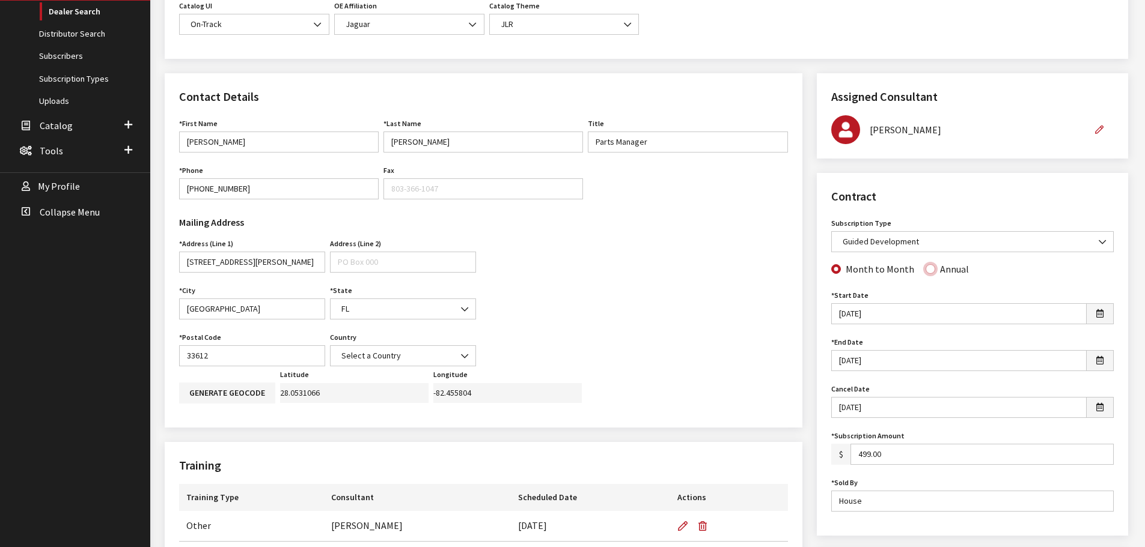
click at [928, 270] on input "Annual" at bounding box center [930, 269] width 10 height 10
radio input "true"
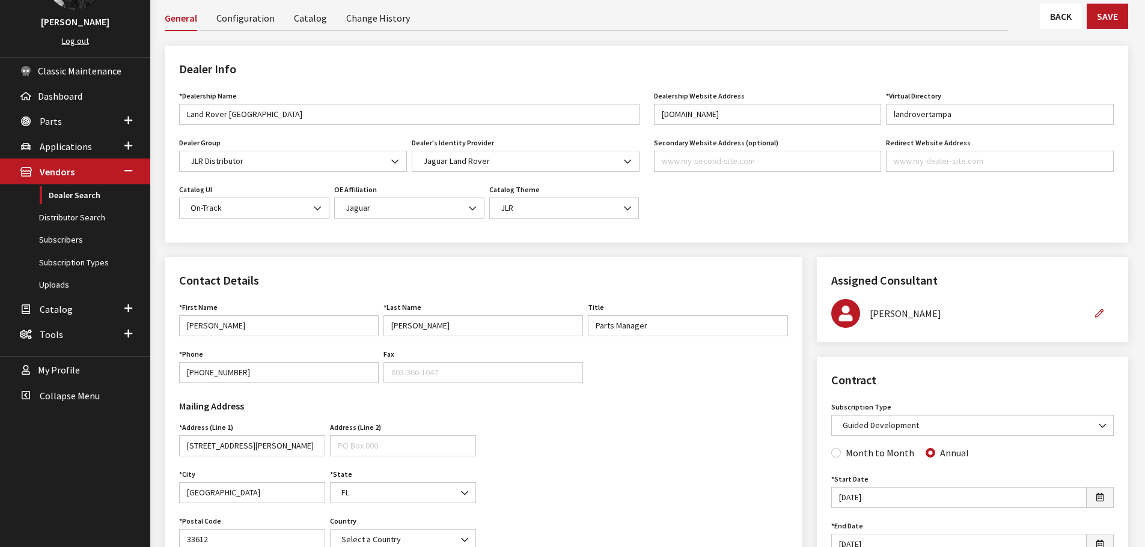
scroll to position [0, 0]
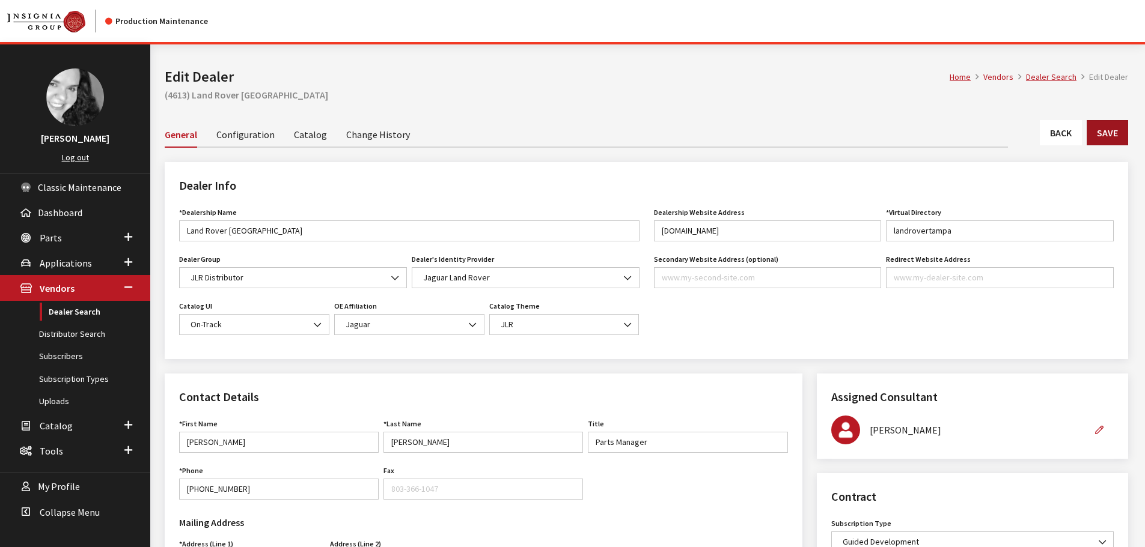
click at [1103, 136] on button "Save" at bounding box center [1107, 132] width 41 height 25
click at [1049, 135] on link "Back" at bounding box center [1061, 132] width 42 height 25
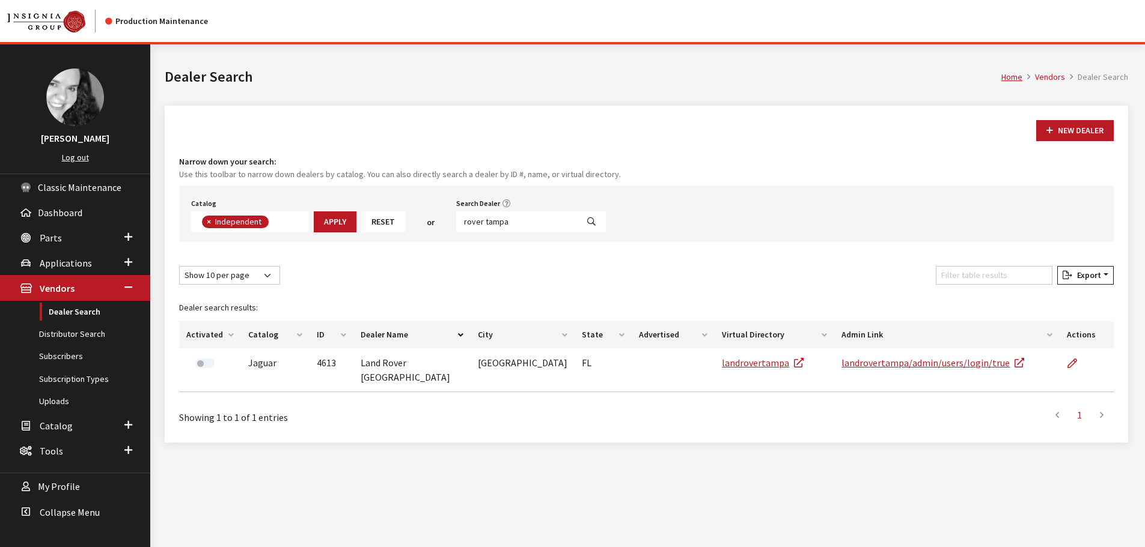
scroll to position [88, 0]
click at [498, 222] on input "rover tampa" at bounding box center [516, 222] width 121 height 21
type input "west broward"
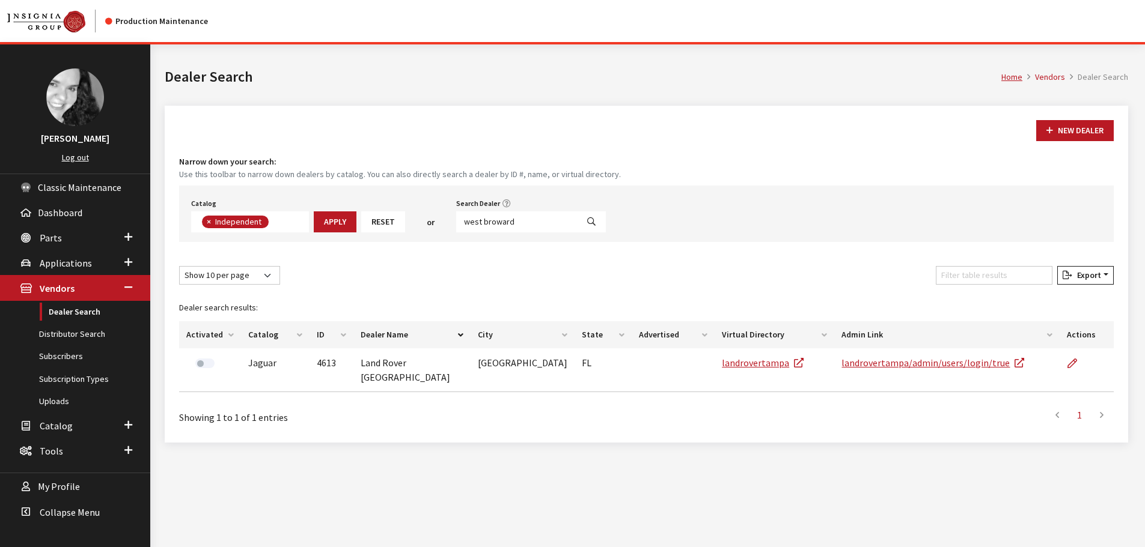
select select
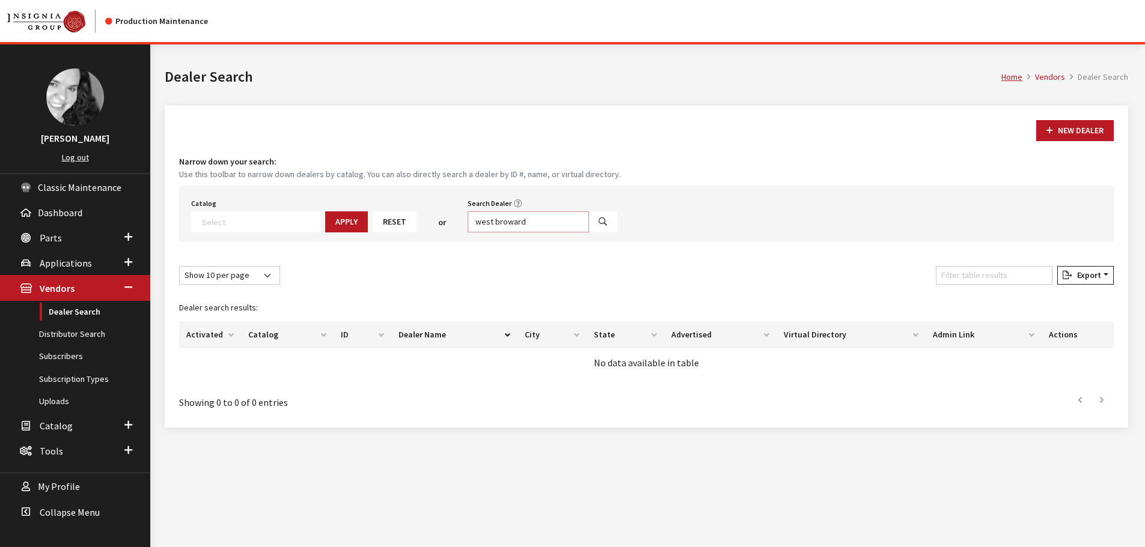
click at [498, 222] on input "west broward" at bounding box center [528, 222] width 121 height 21
type input "[GEOGRAPHIC_DATA]"
select select
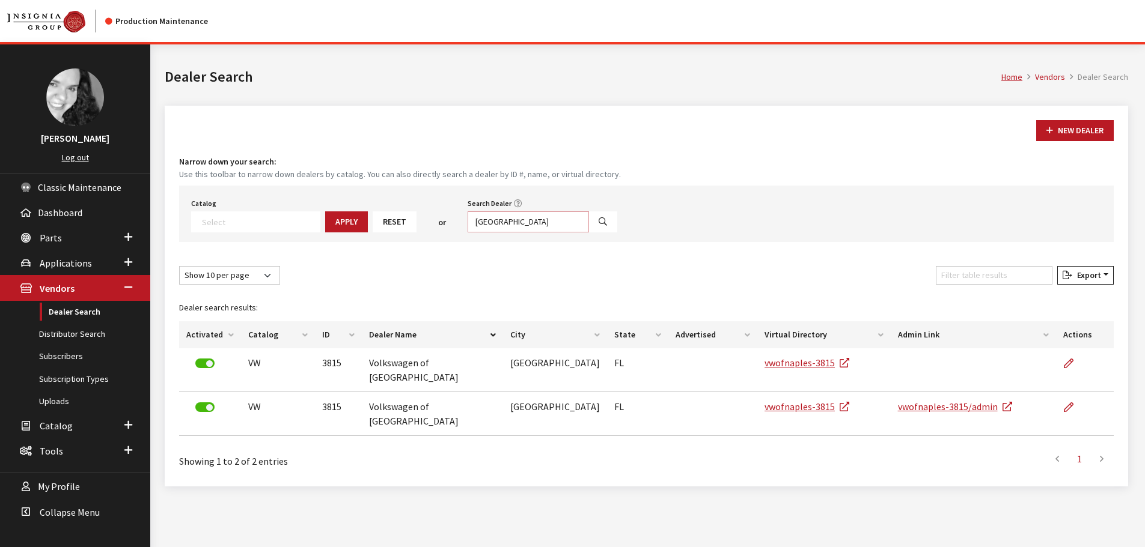
click at [498, 222] on input "[GEOGRAPHIC_DATA]" at bounding box center [528, 222] width 121 height 21
type input "north dade"
select select
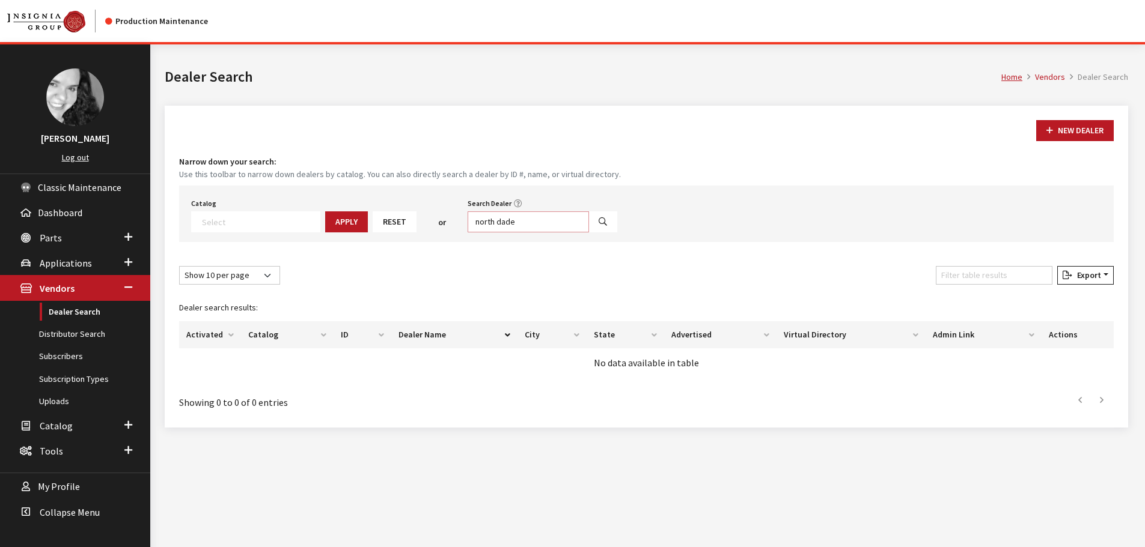
click at [498, 222] on input "north dade" at bounding box center [528, 222] width 121 height 21
